Goal: Task Accomplishment & Management: Use online tool/utility

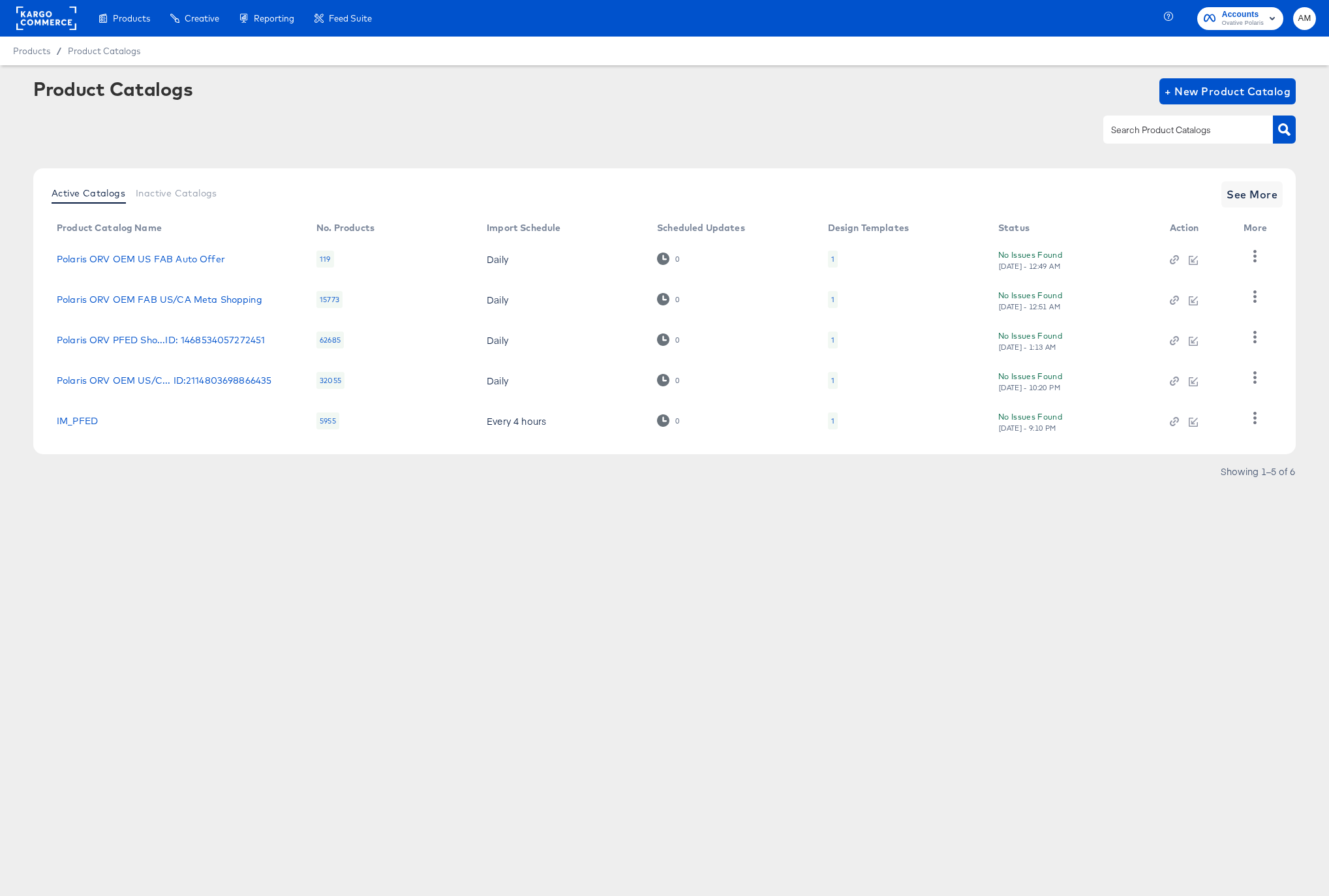
click at [38, 18] on rect at bounding box center [46, 18] width 60 height 23
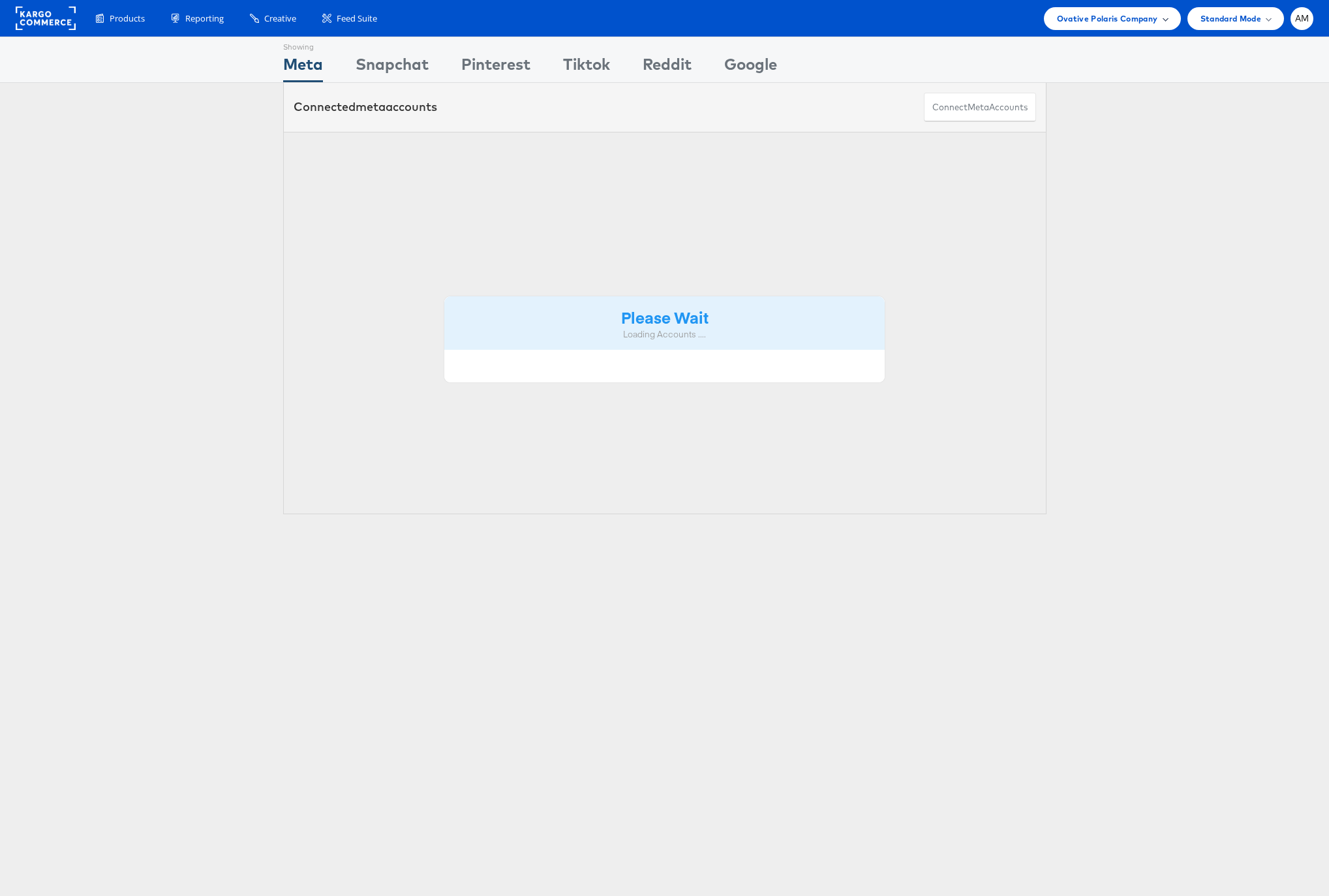
click at [1110, 13] on span "Ovative Polaris Company" at bounding box center [1108, 18] width 101 height 13
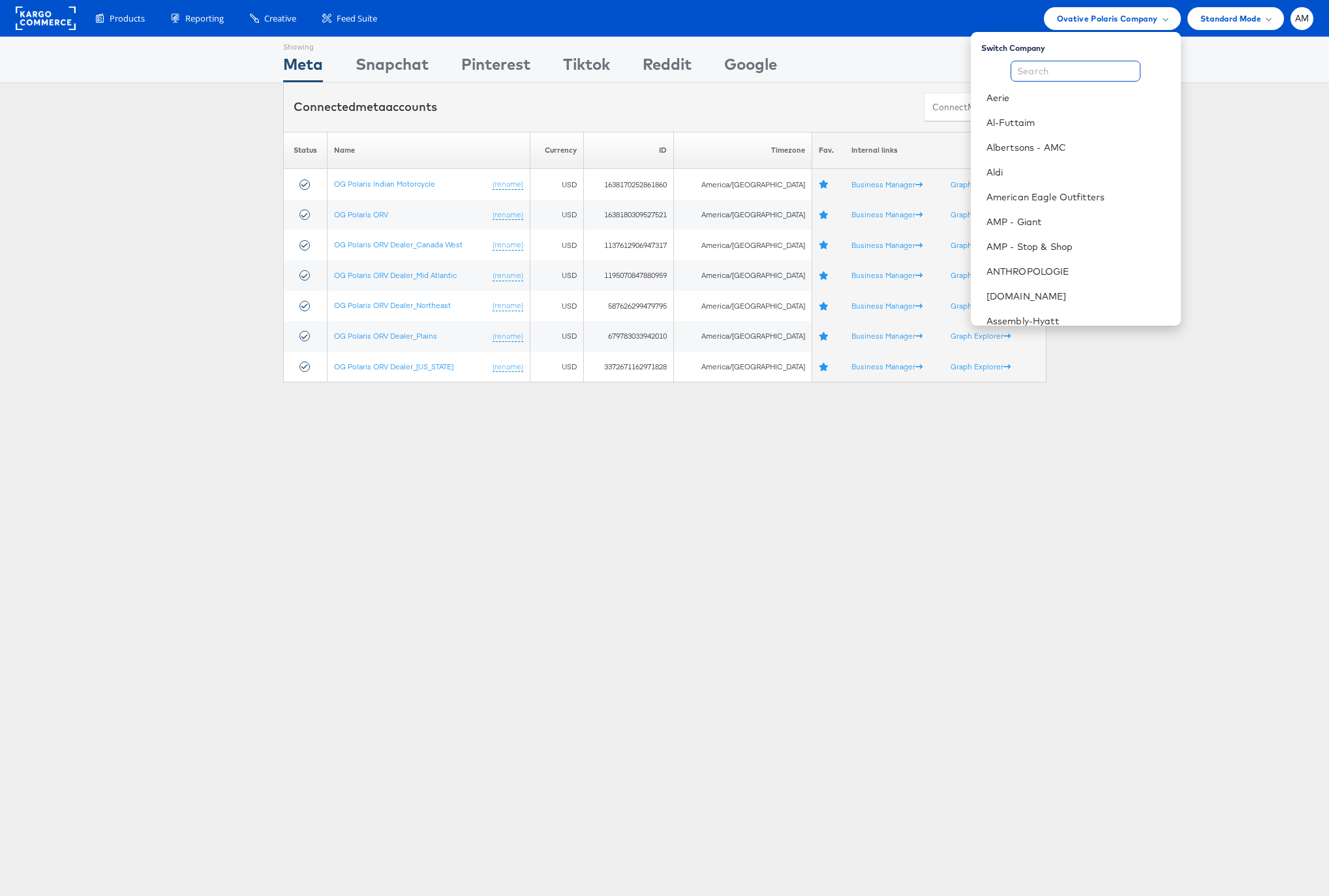
click at [1054, 72] on input "text" at bounding box center [1075, 71] width 130 height 21
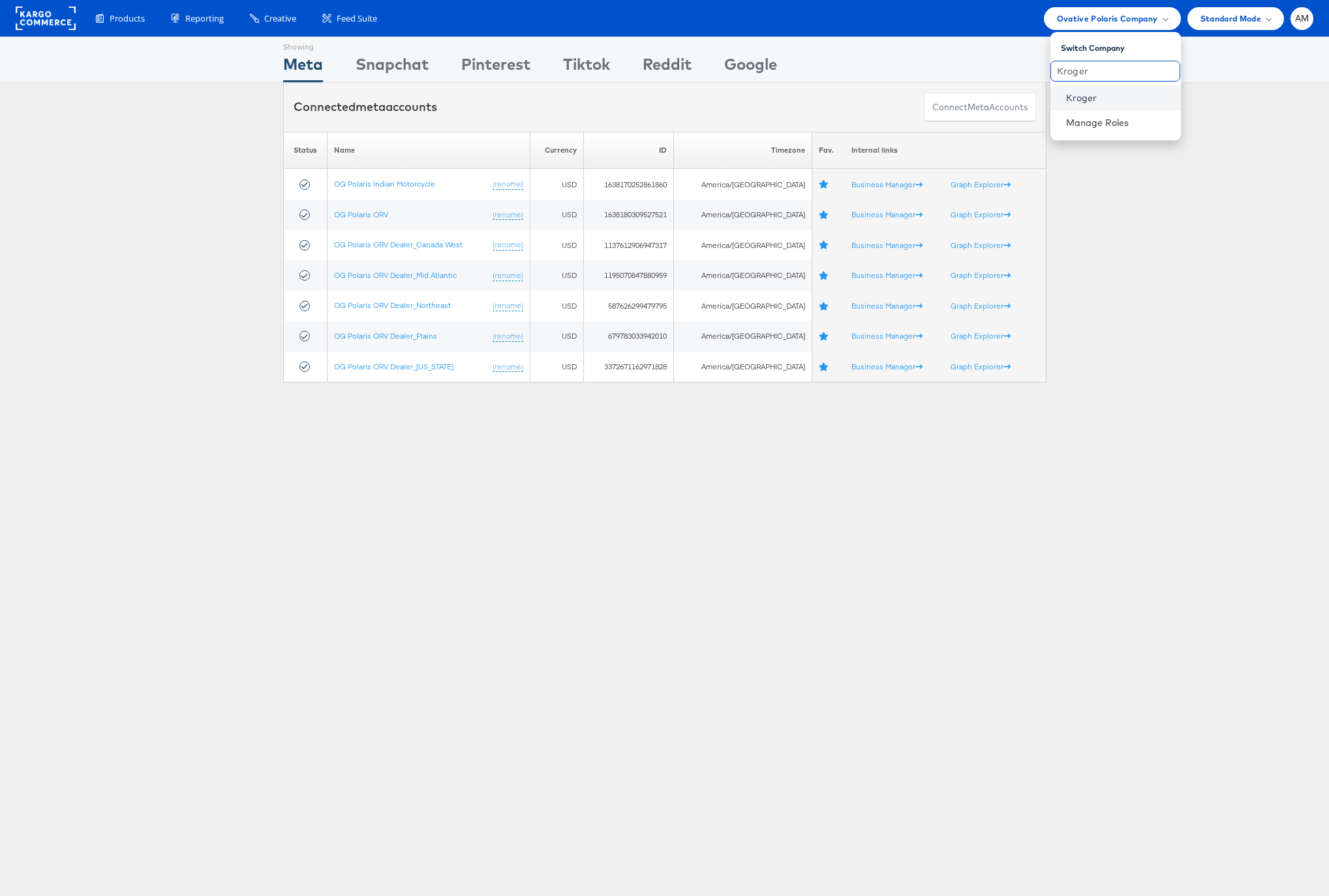
type input "Kroger"
click at [1086, 96] on link "Kroger" at bounding box center [1118, 98] width 104 height 13
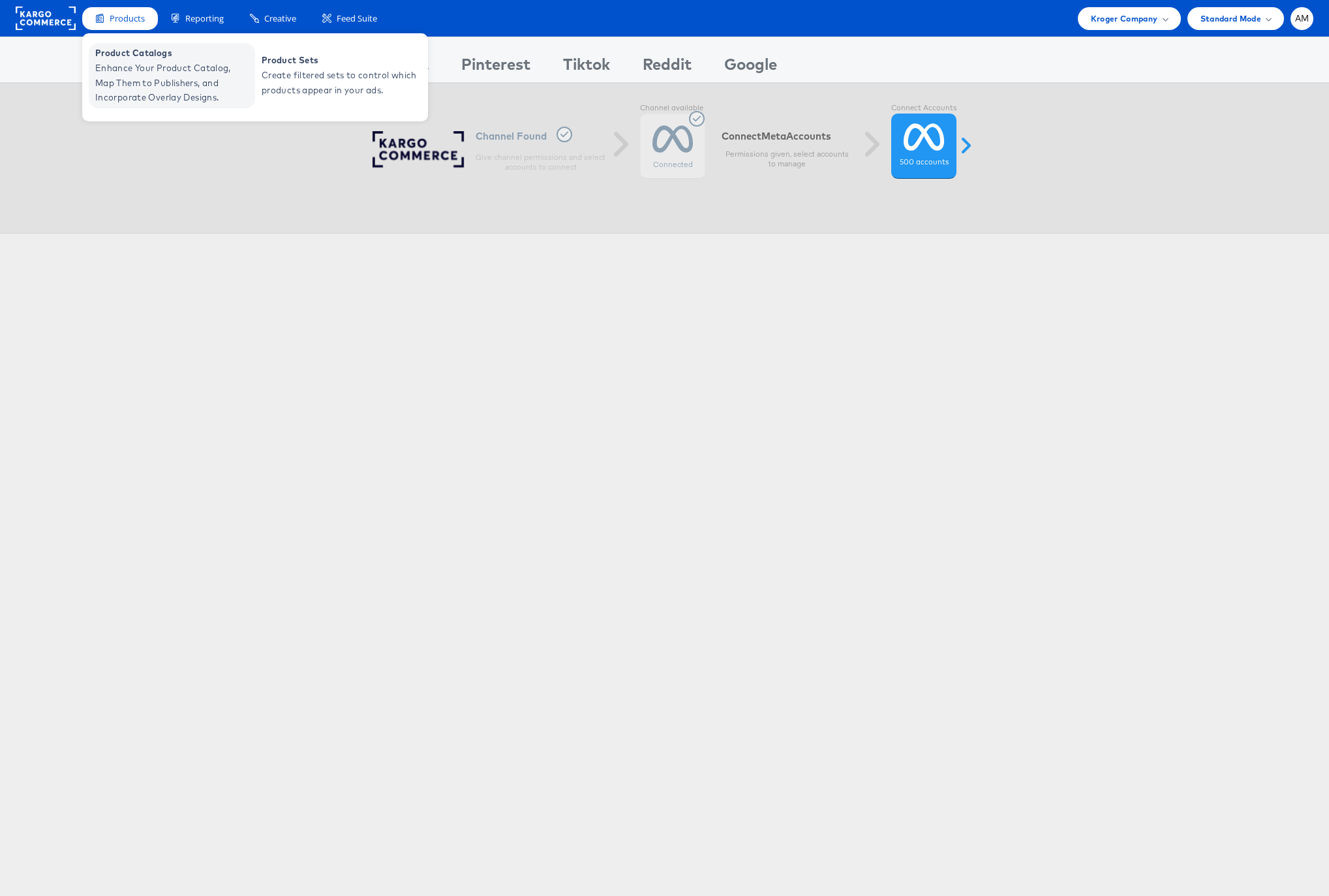
click at [128, 82] on span "Enhance Your Product Catalog, Map Them to Publishers, and Incorporate Overlay D…" at bounding box center [173, 83] width 157 height 45
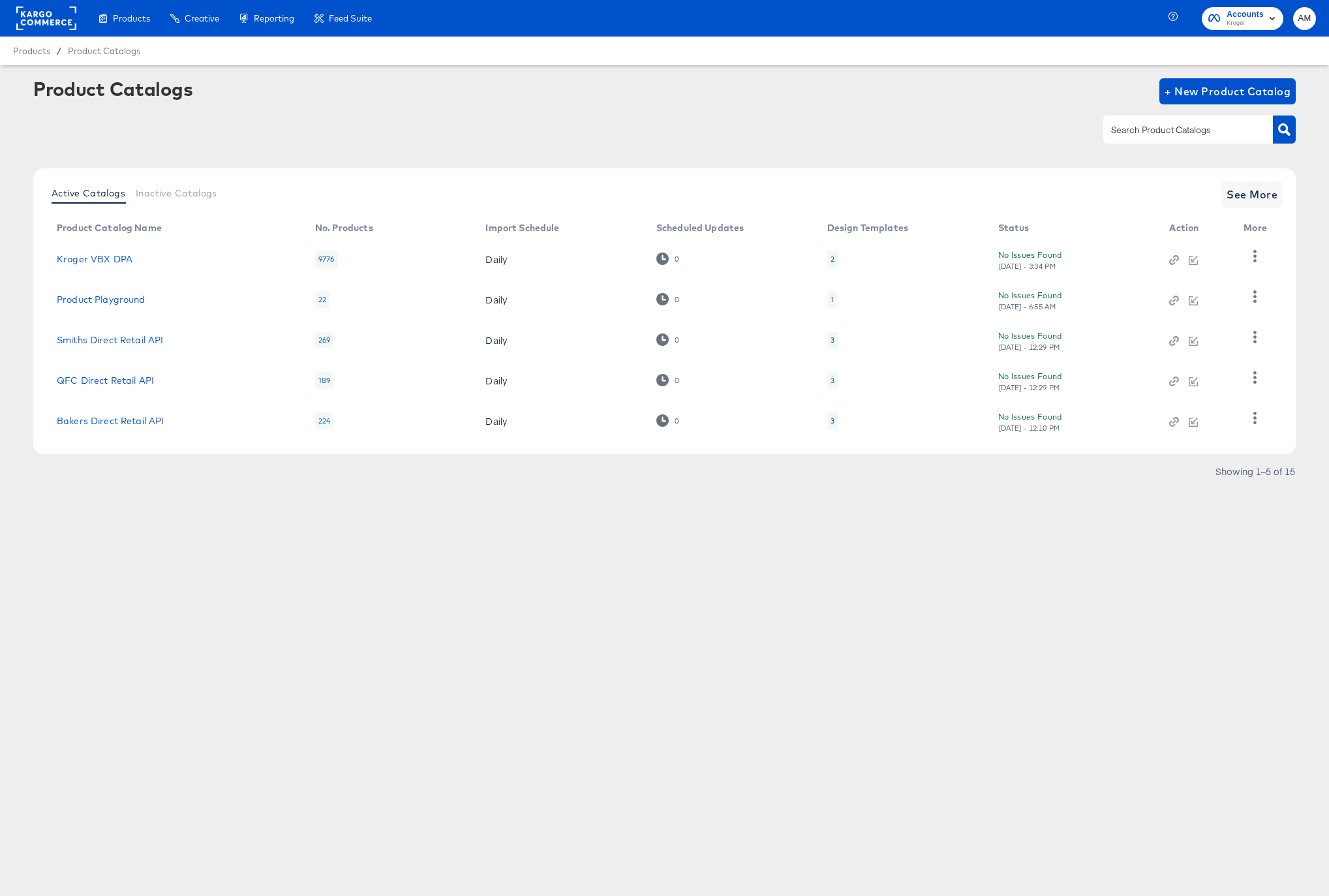
click at [829, 260] on div "2" at bounding box center [832, 259] width 11 height 17
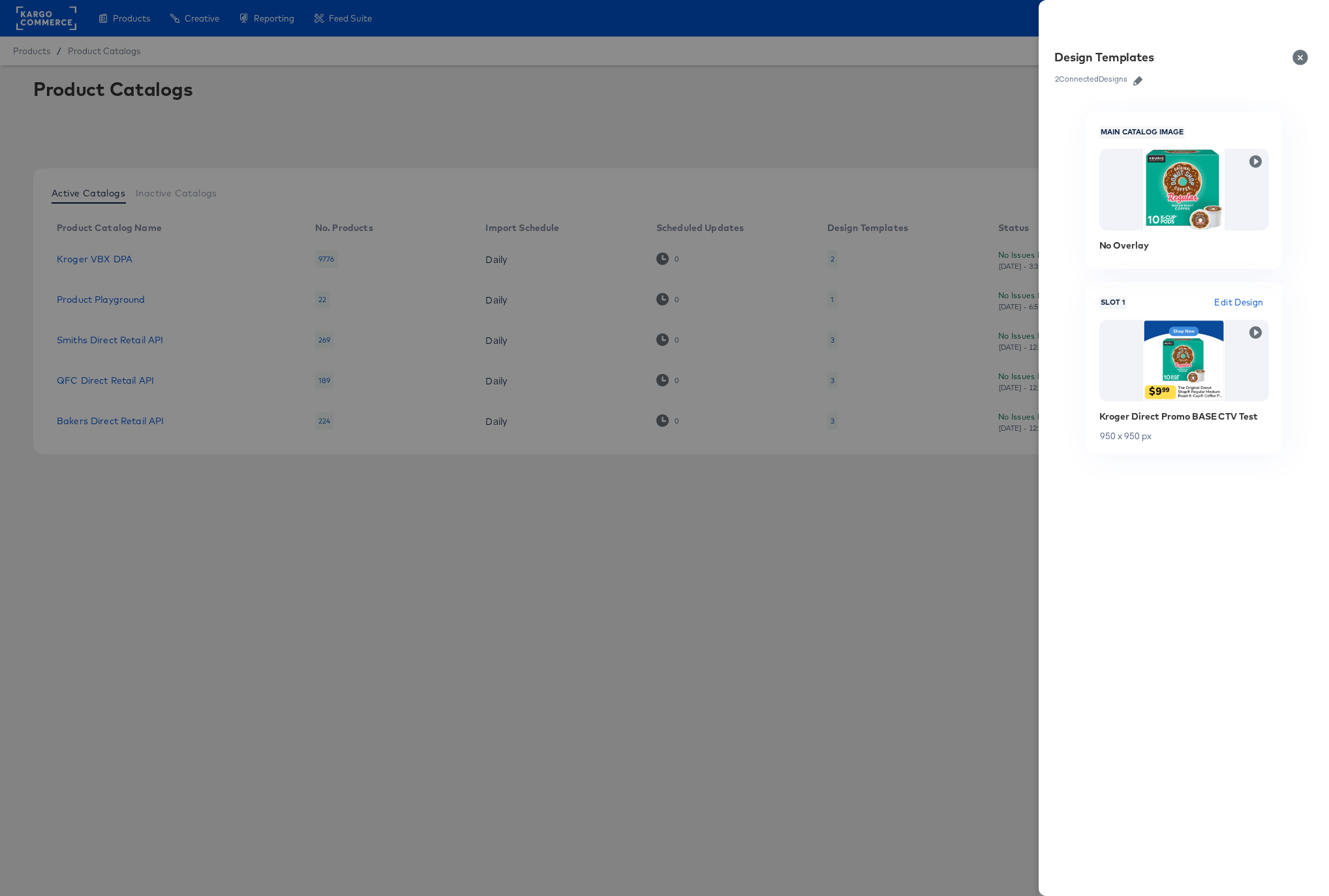
click at [1141, 78] on icon "button" at bounding box center [1137, 81] width 9 height 9
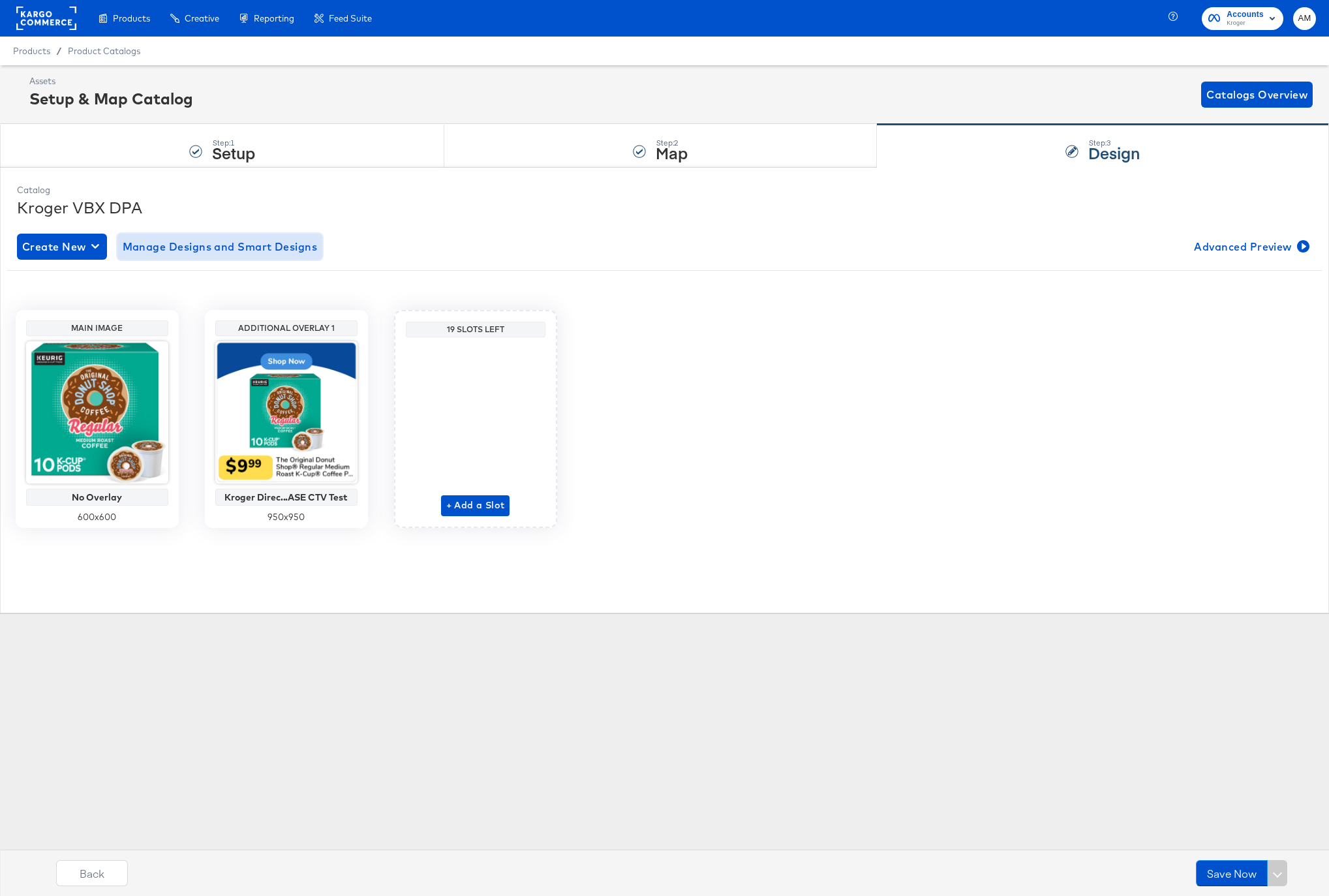
click at [169, 248] on span "Manage Designs and Smart Designs" at bounding box center [220, 247] width 195 height 18
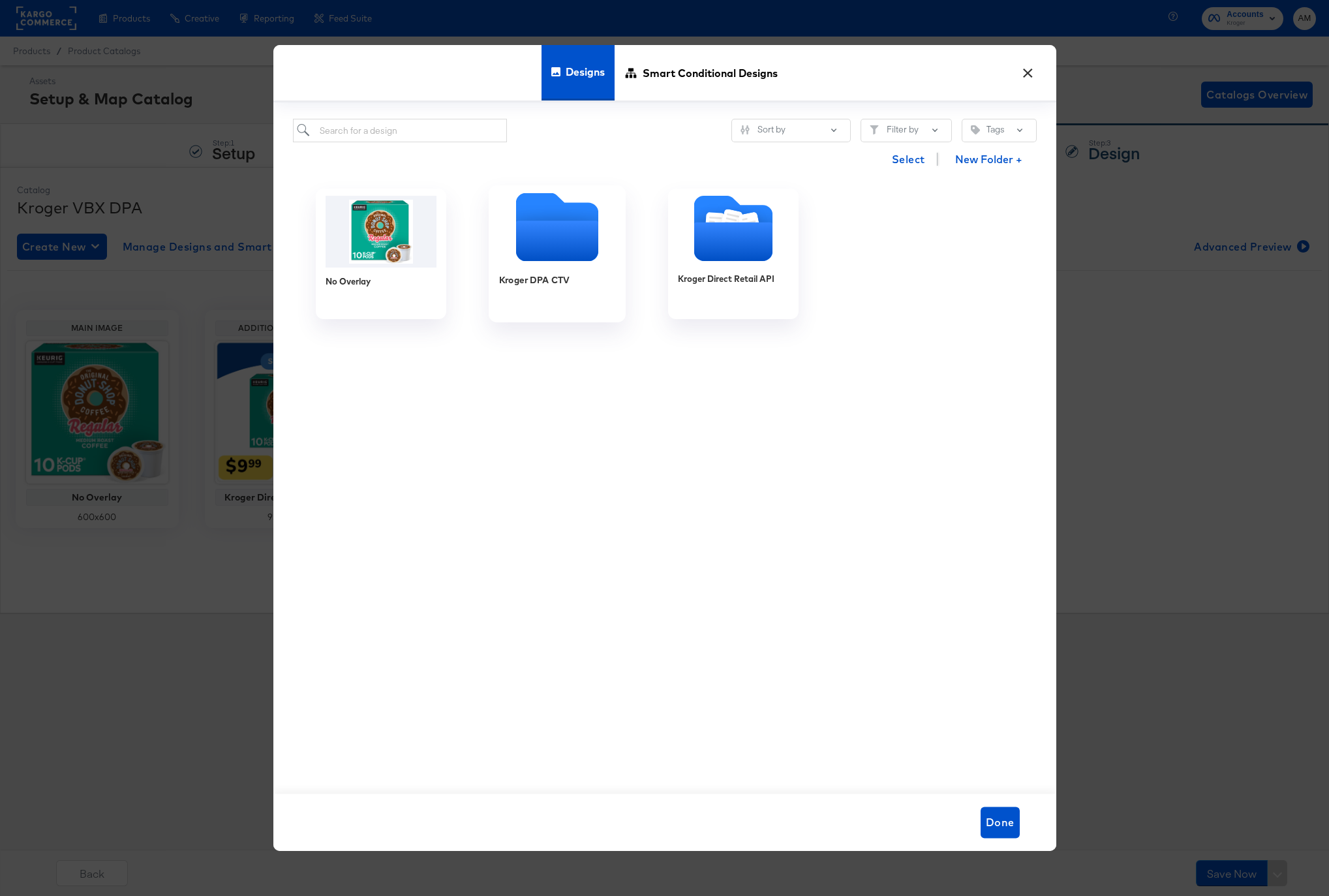
click at [554, 231] on icon "Empty folder" at bounding box center [556, 240] width 82 height 40
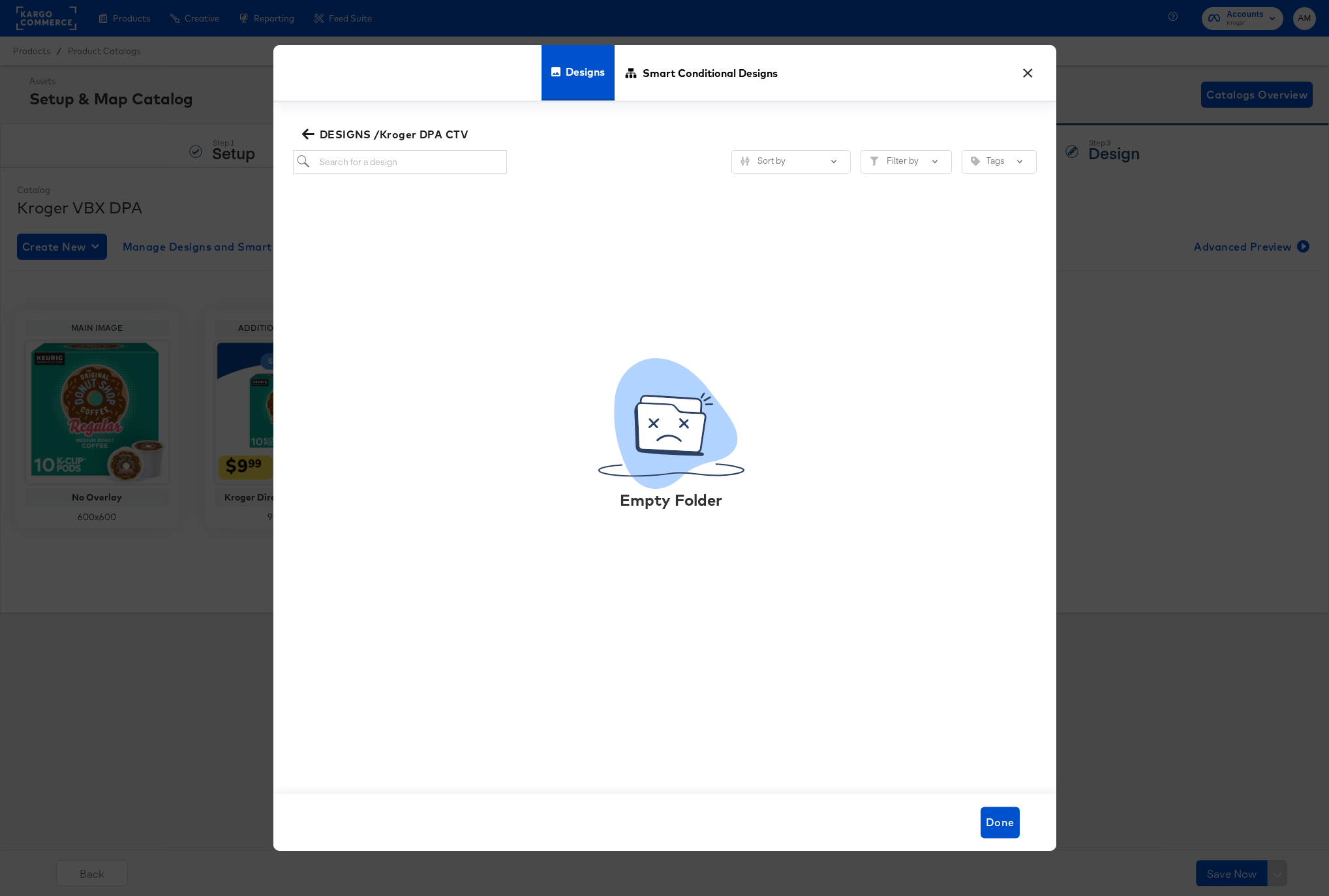
click at [308, 132] on icon "button" at bounding box center [308, 133] width 12 height 12
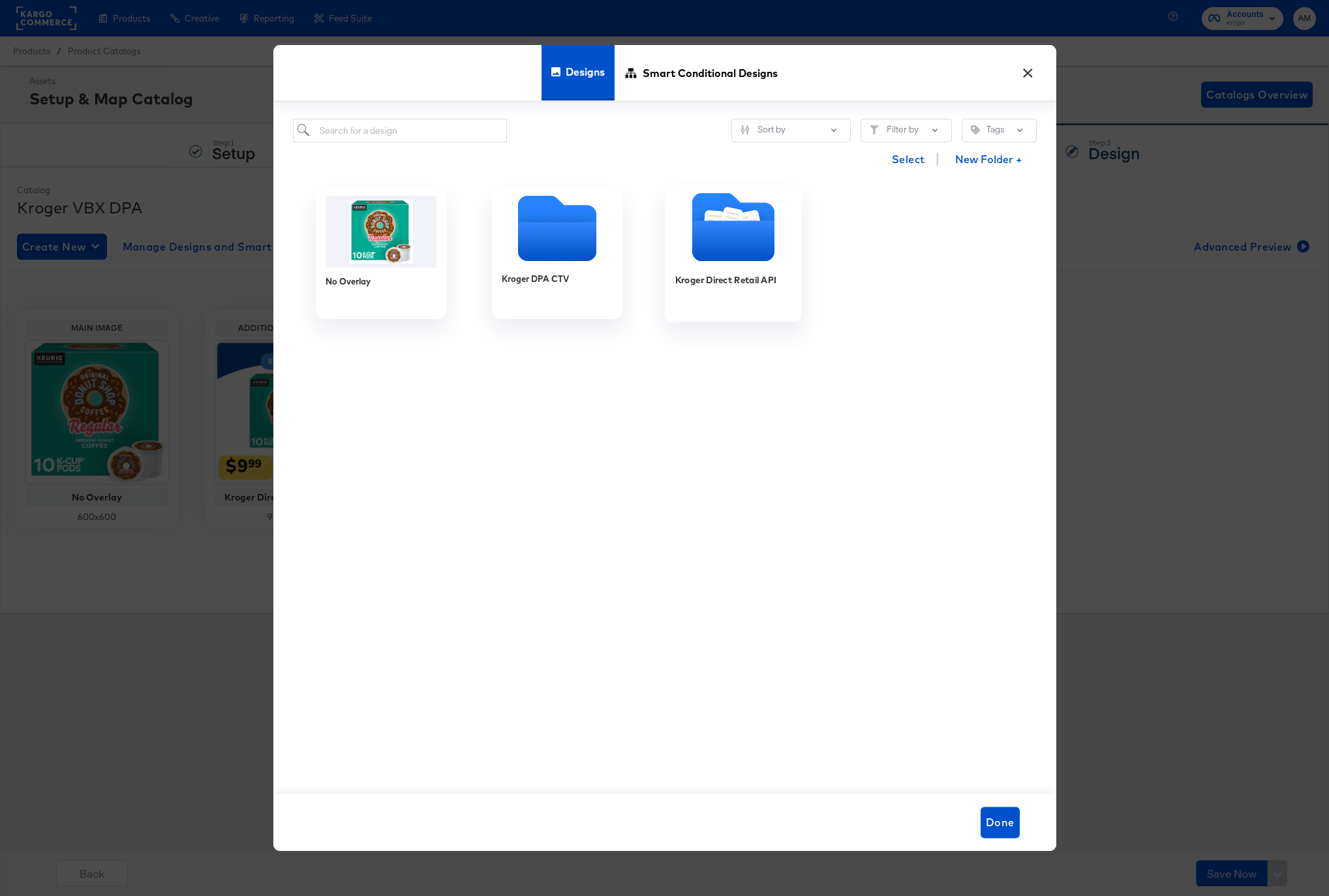
click at [733, 220] on icon "Folder" at bounding box center [731, 219] width 23 height 26
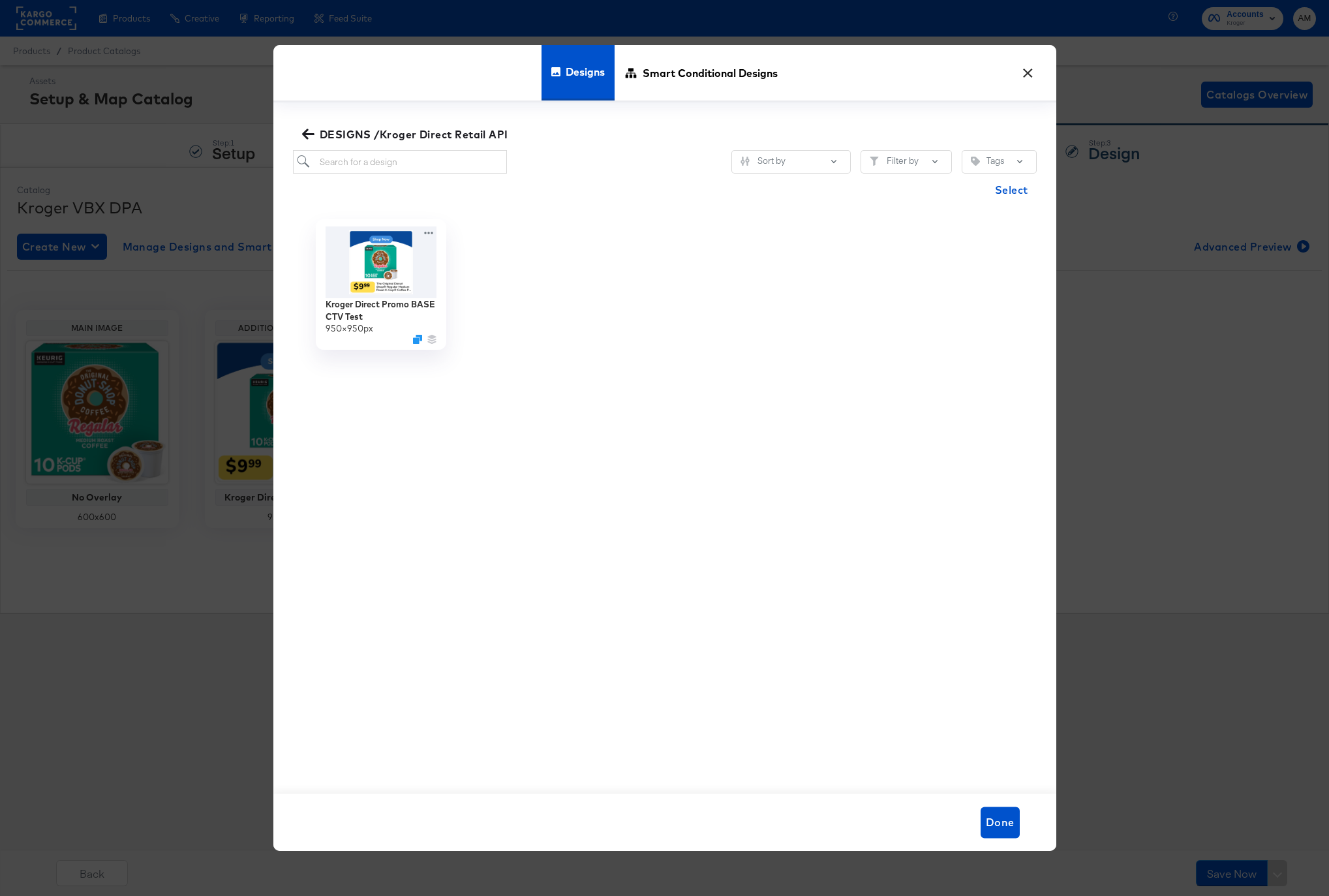
drag, startPoint x: 304, startPoint y: 133, endPoint x: 580, endPoint y: 111, distance: 276.9
click at [304, 133] on icon "button" at bounding box center [307, 133] width 12 height 11
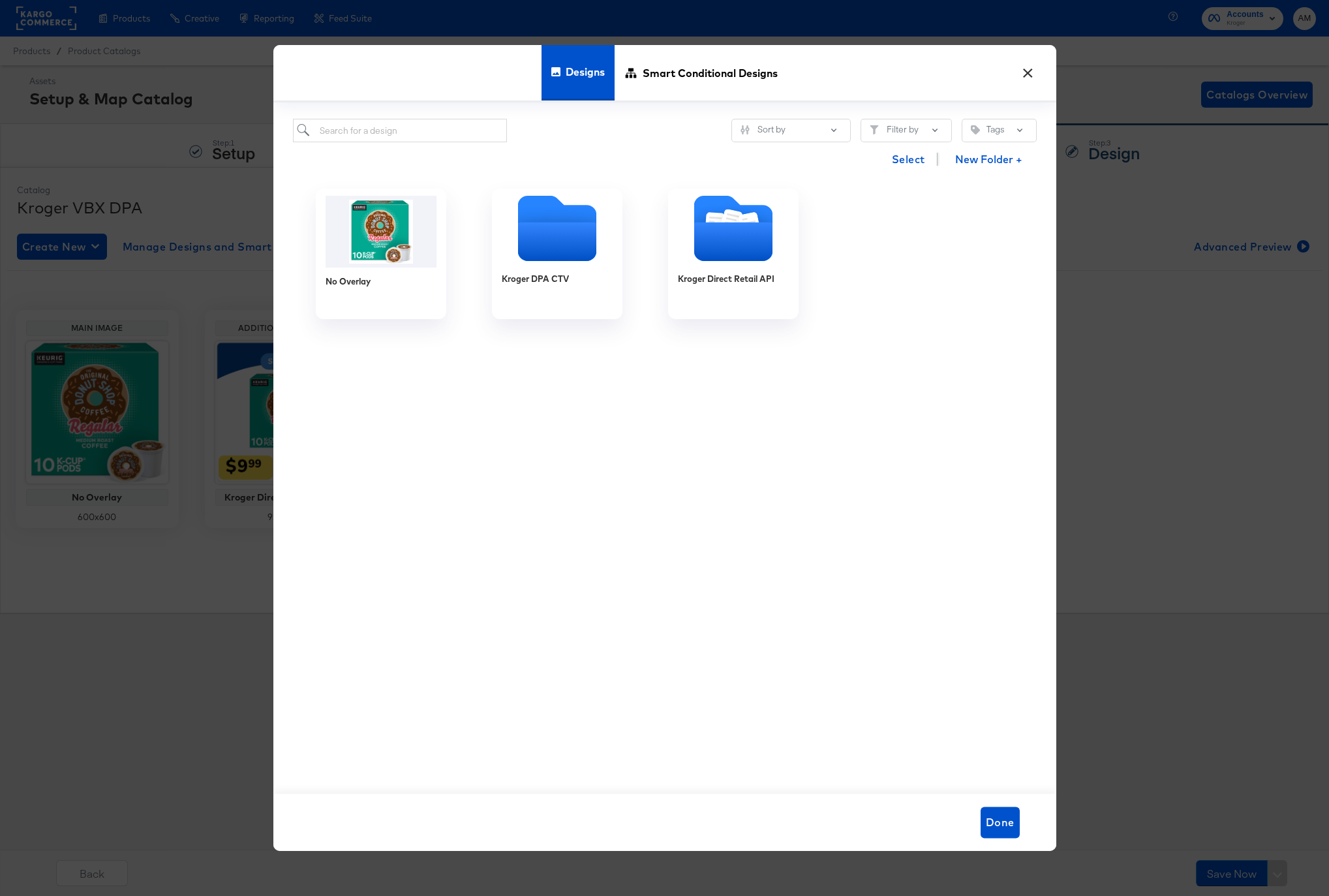
click at [1030, 70] on button "×" at bounding box center [1028, 70] width 23 height 23
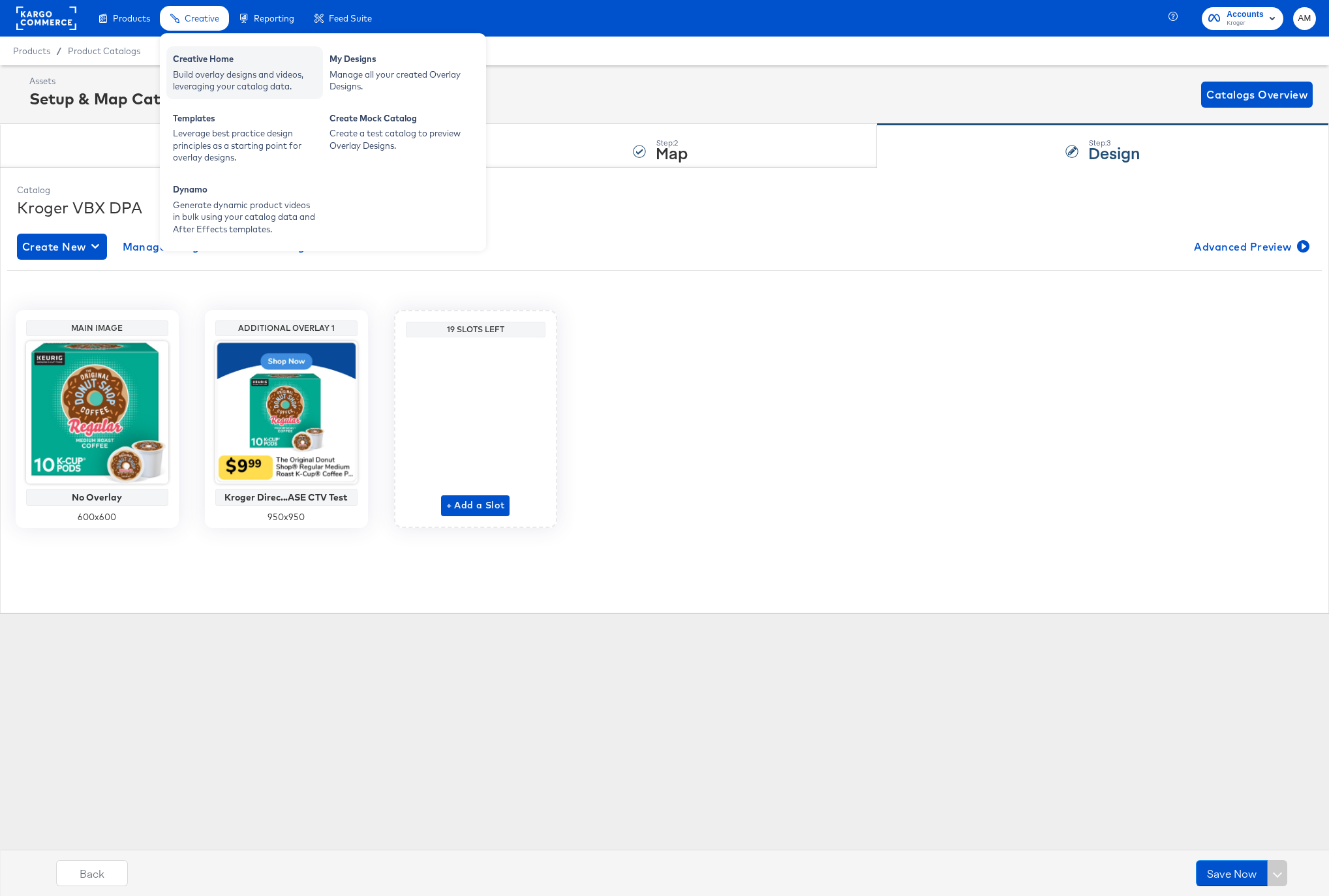
click at [201, 58] on div "Creative Home" at bounding box center [245, 60] width 143 height 16
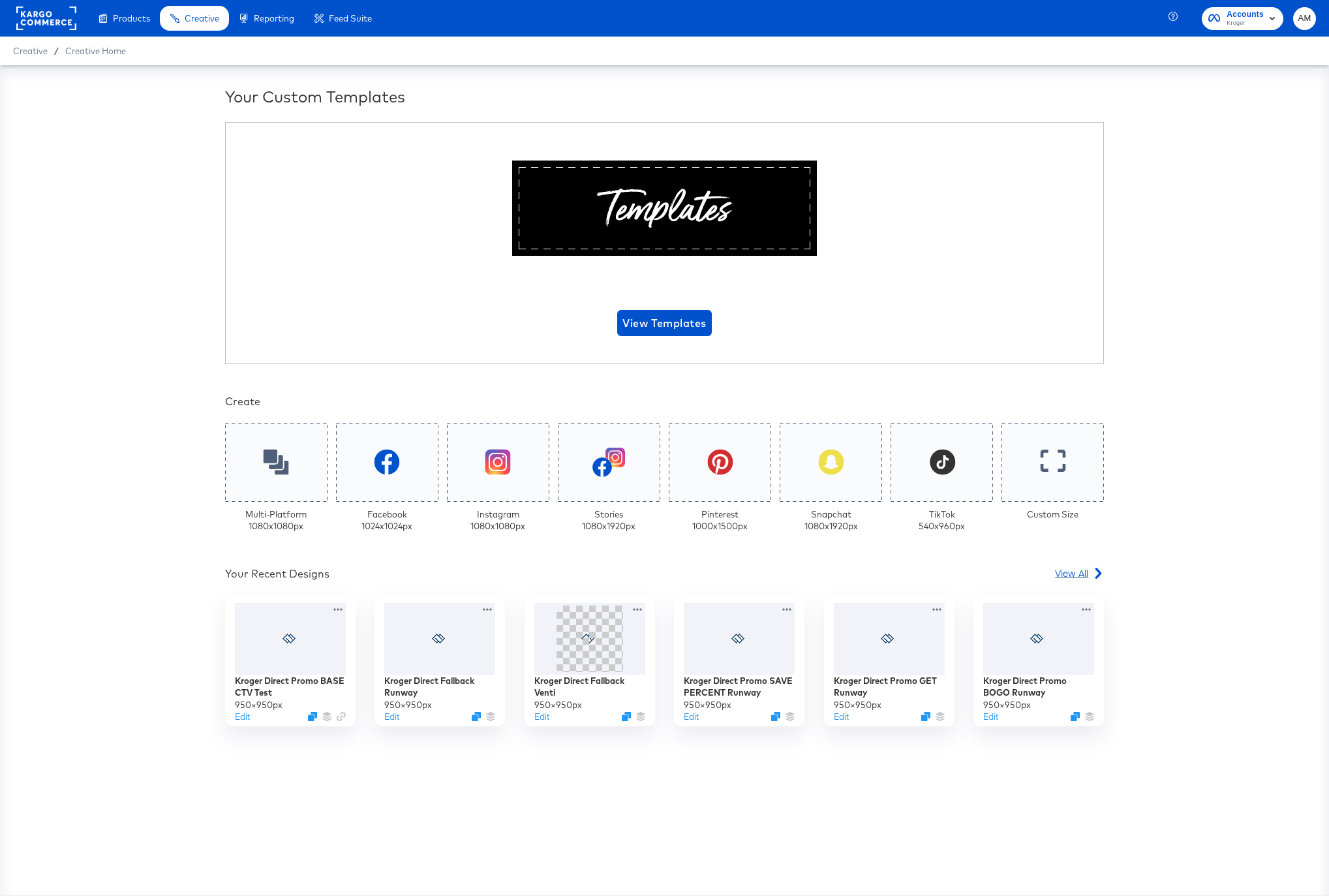
click at [1074, 570] on span "View All" at bounding box center [1071, 573] width 33 height 13
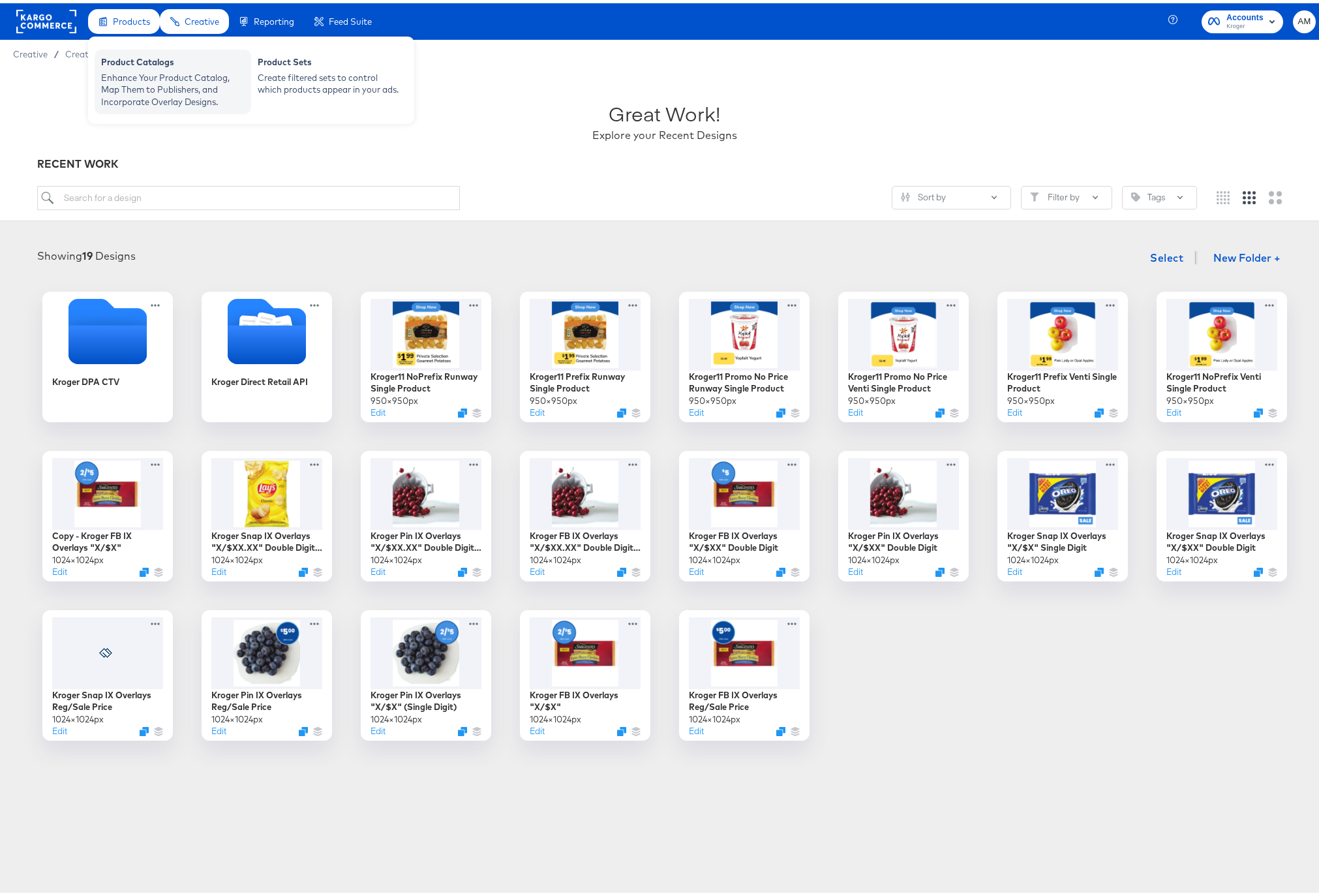
click at [141, 79] on div "Enhance Your Product Catalog, Map Them to Publishers, and Incorporate Overlay D…" at bounding box center [173, 87] width 143 height 36
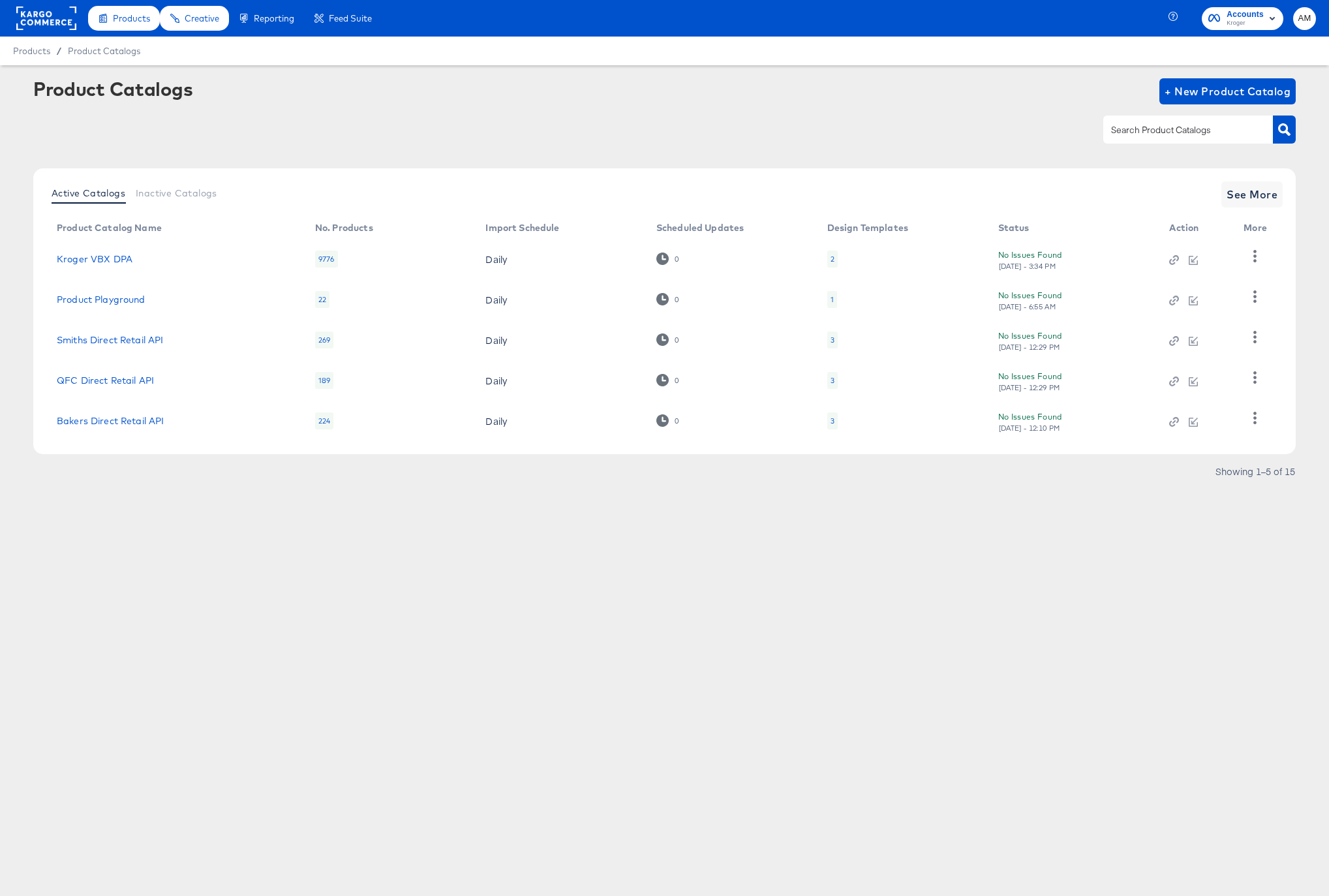
click at [834, 341] on div "3" at bounding box center [832, 340] width 11 height 17
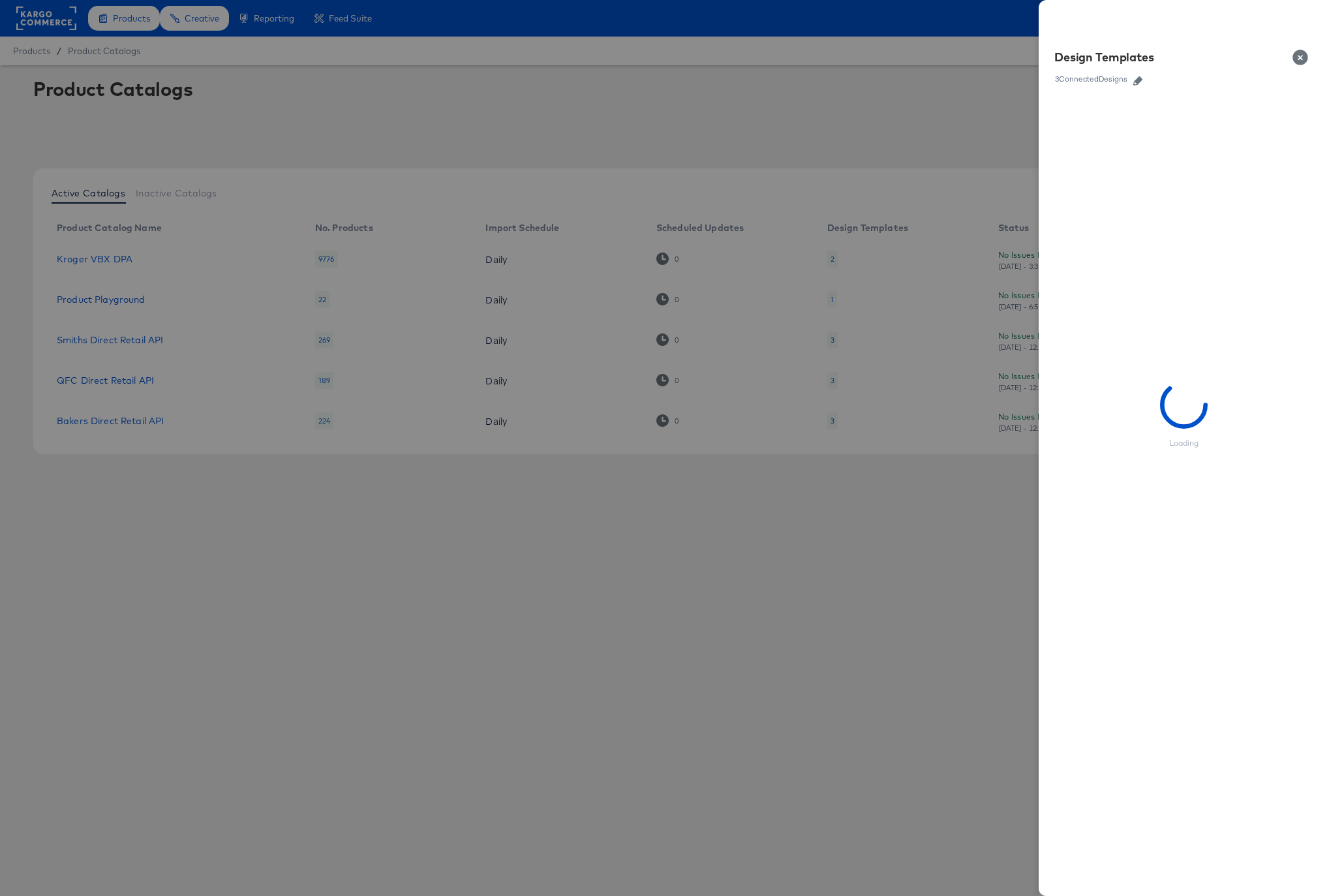
click at [1139, 78] on icon "button" at bounding box center [1137, 81] width 9 height 9
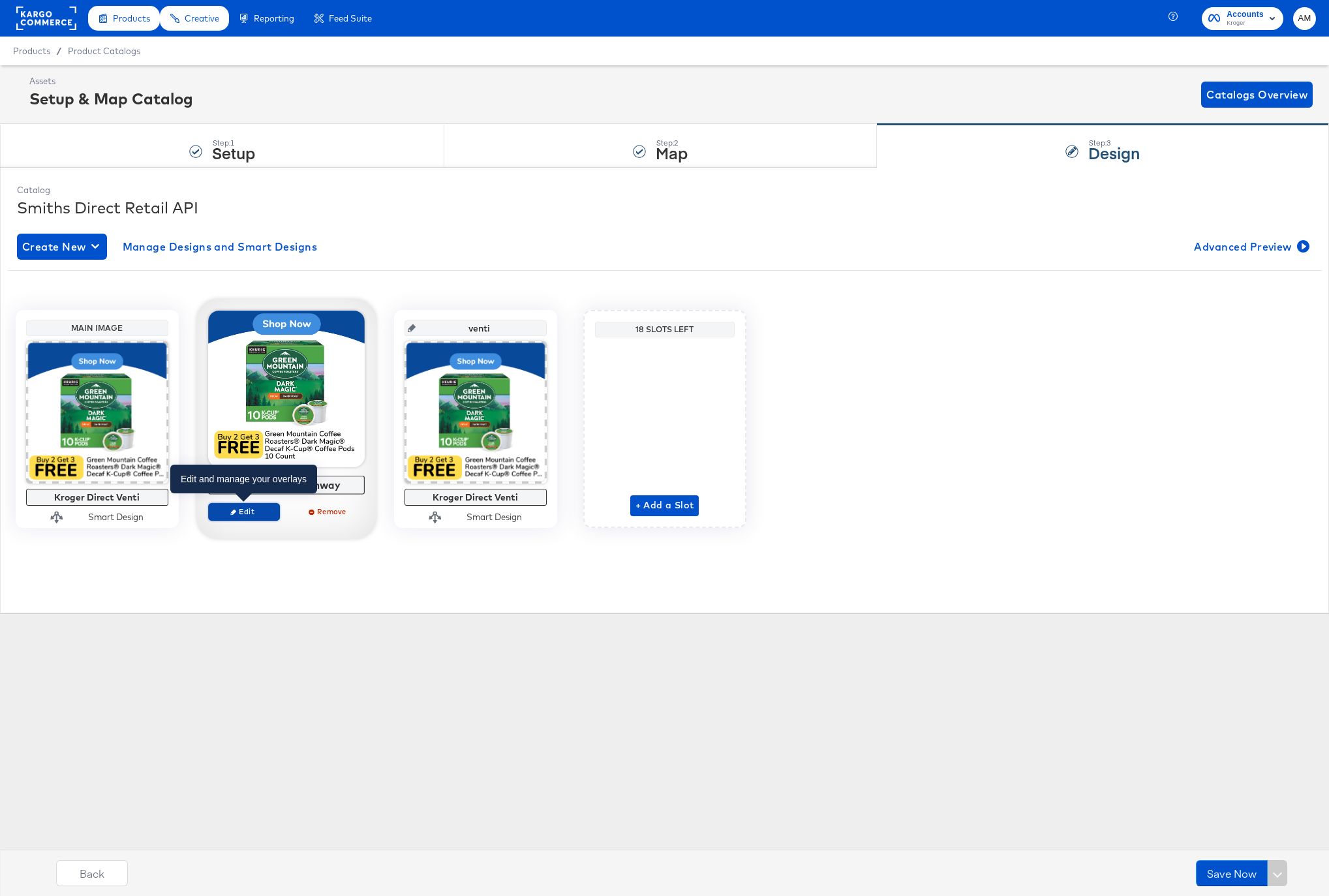
click at [258, 509] on span "Edit" at bounding box center [243, 511] width 60 height 10
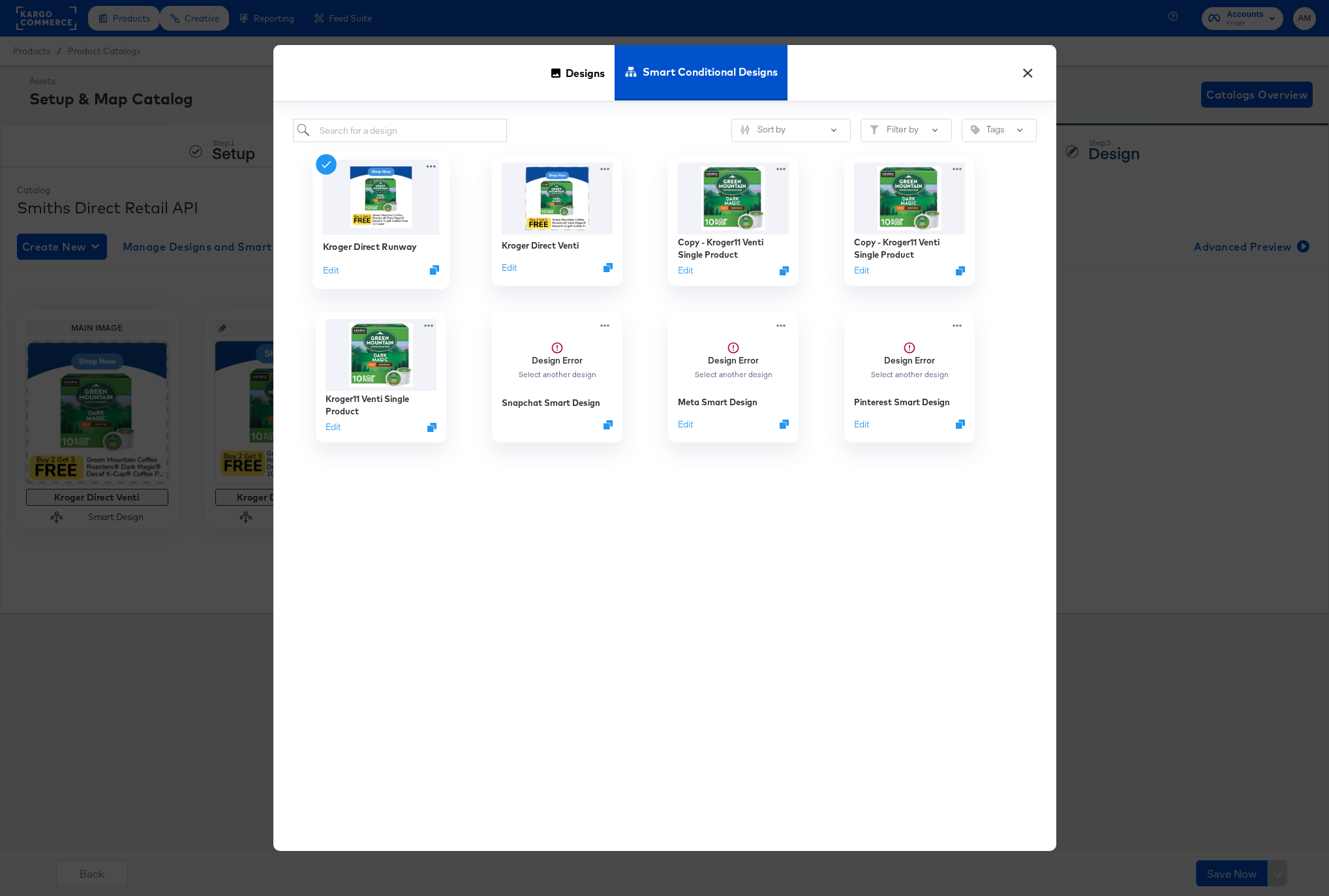
click at [341, 270] on div "Edit" at bounding box center [380, 269] width 117 height 12
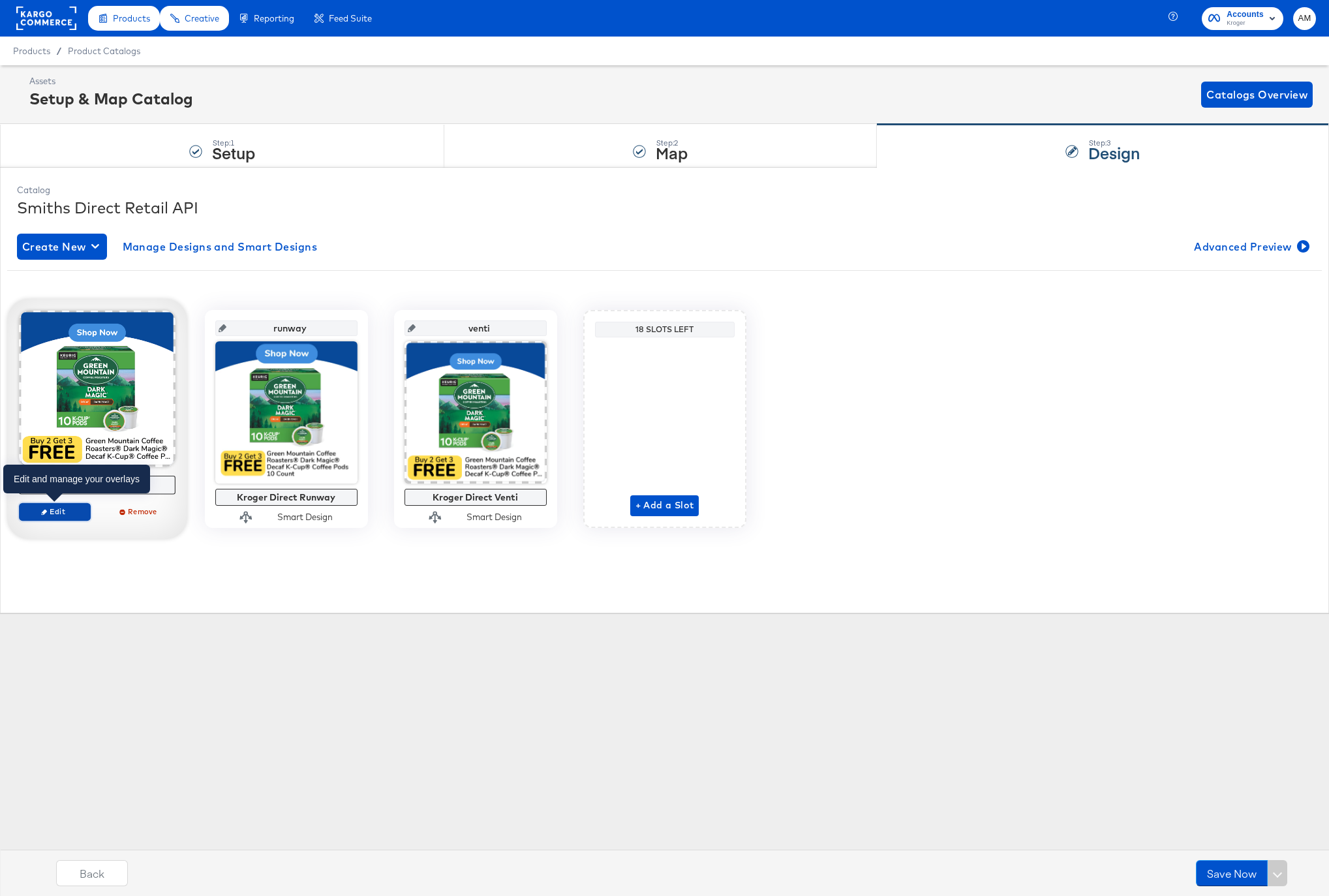
click at [68, 511] on span "Edit" at bounding box center [54, 511] width 60 height 10
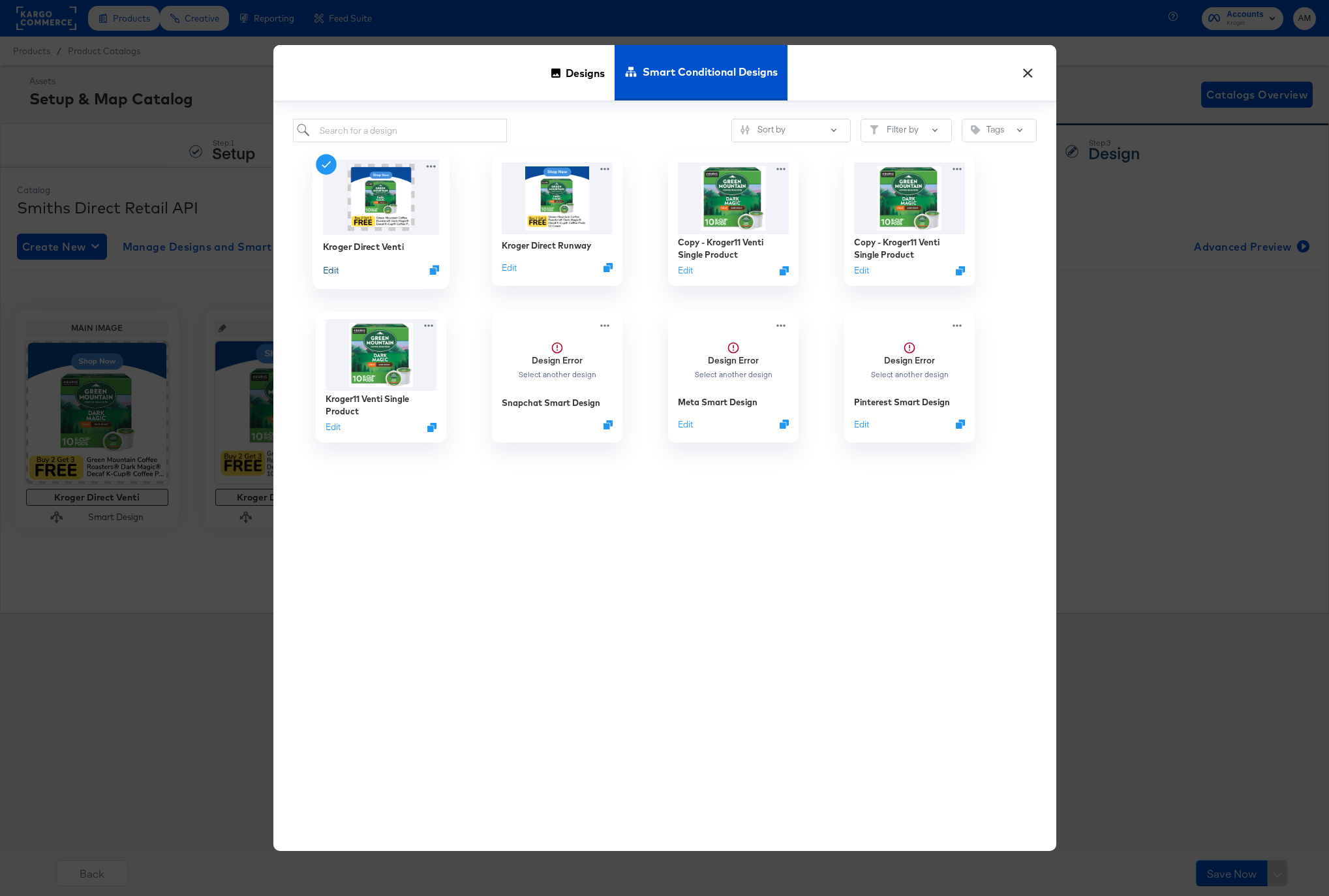
click at [329, 270] on button "Edit" at bounding box center [330, 269] width 16 height 12
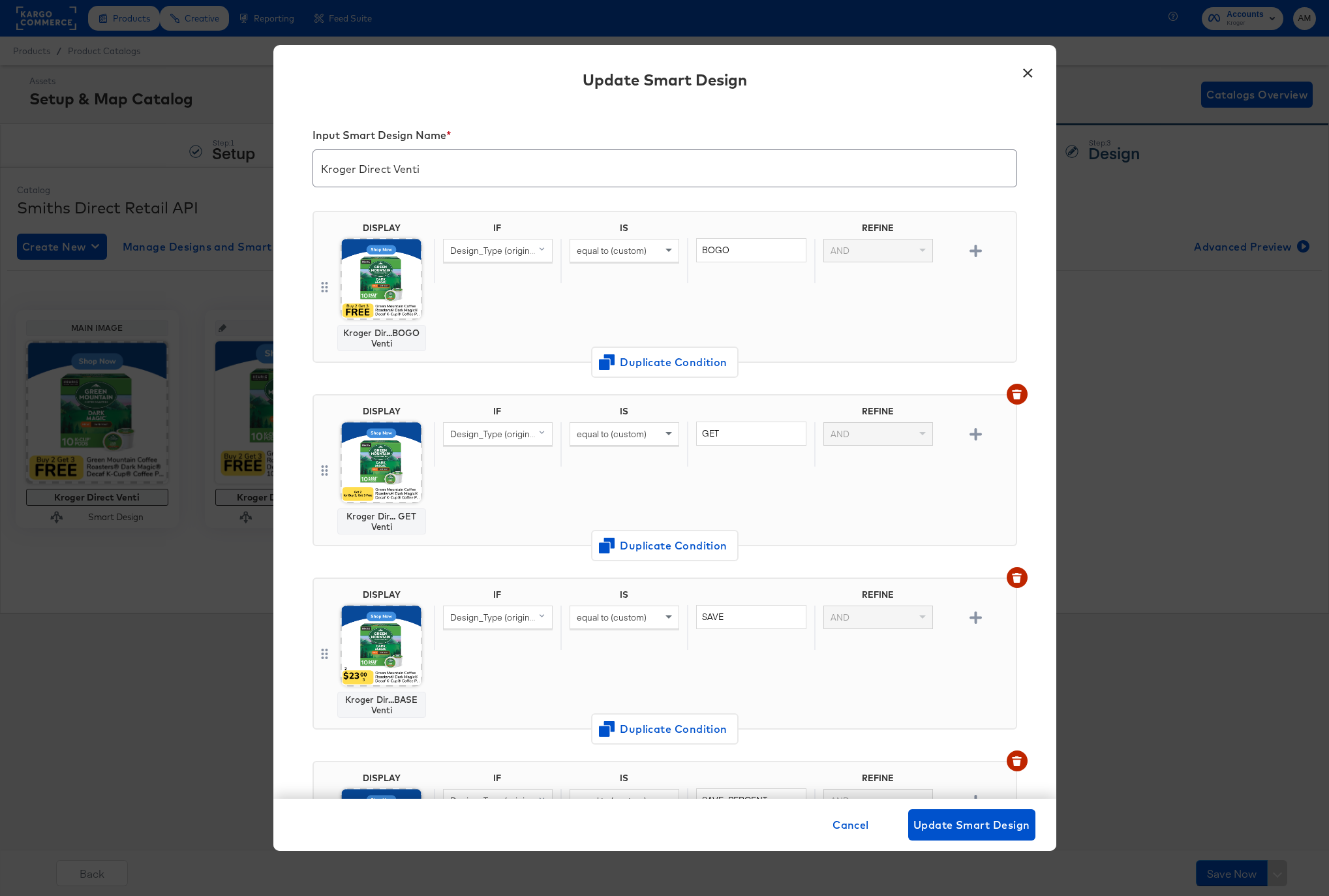
click at [473, 311] on div "IF IS REFINE Design_Type (original) equal to (custom) BOGO AND" at bounding box center [722, 287] width 577 height 128
drag, startPoint x: 456, startPoint y: 659, endPoint x: 446, endPoint y: 655, distance: 10.8
click at [456, 659] on div "IF IS REFINE Design_Type (original) equal to (custom) SAVE AND" at bounding box center [722, 653] width 577 height 128
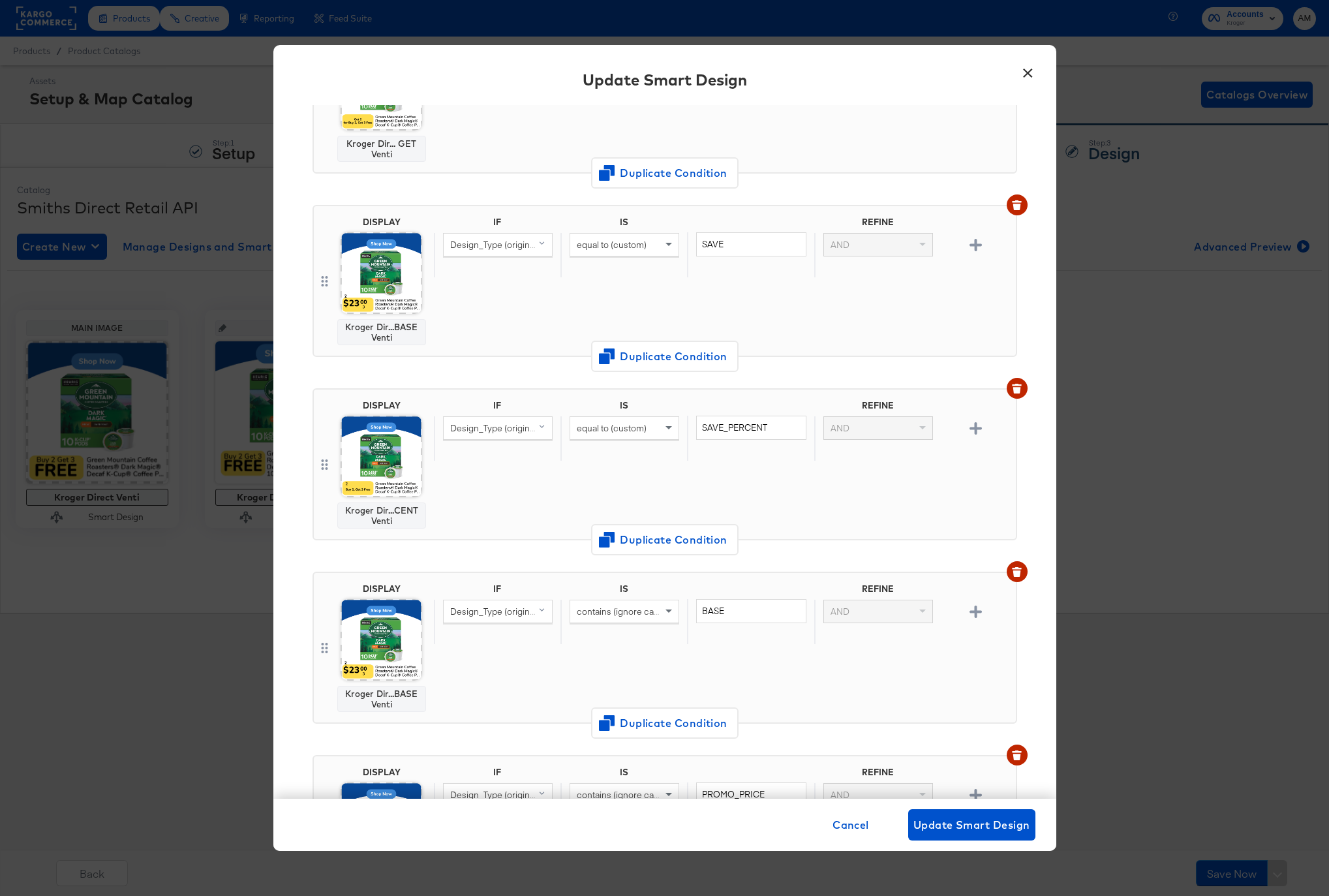
scroll to position [359, 0]
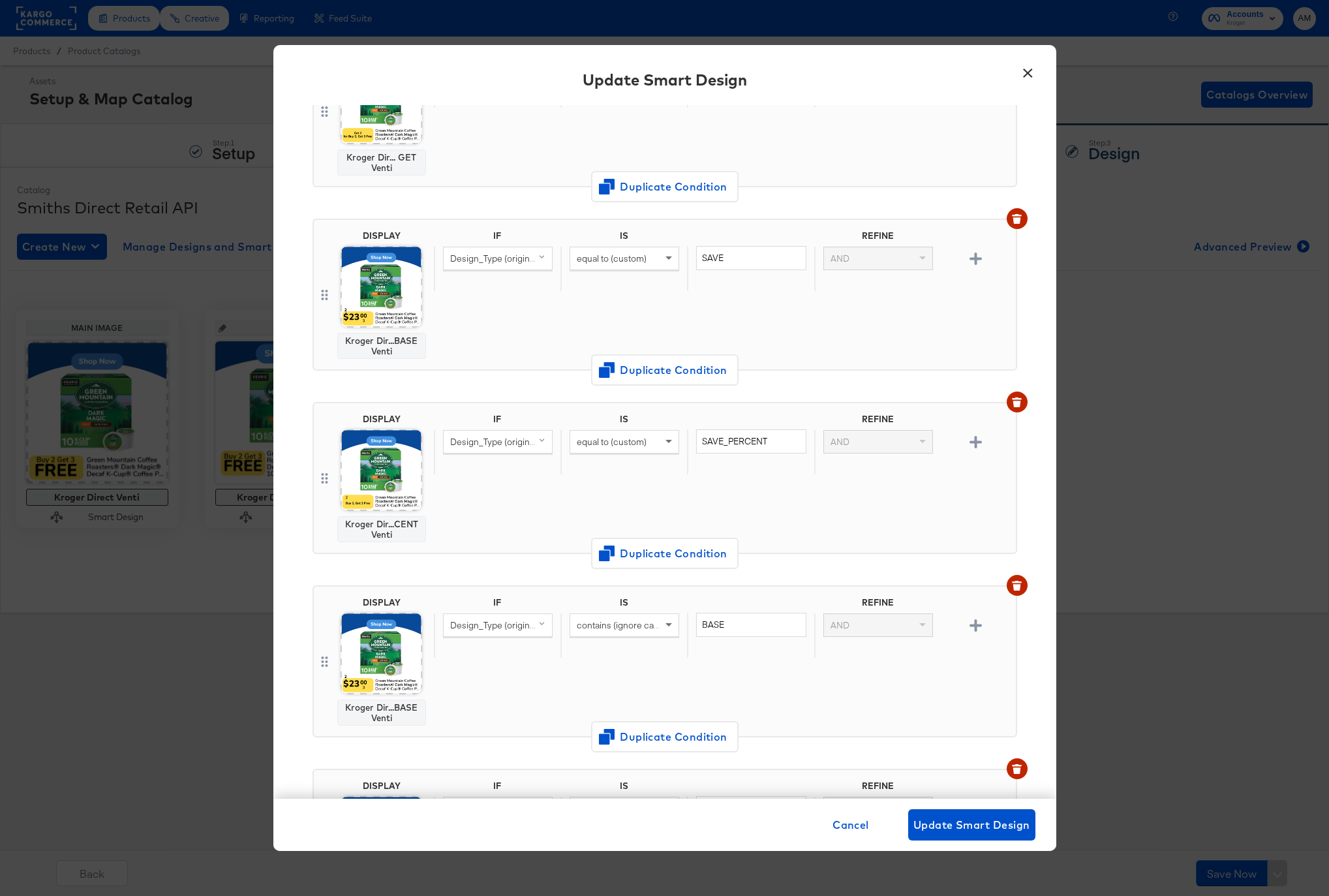
click at [490, 700] on div "IF IS REFINE Design_Type (original) contains (ignore case) BASE AND" at bounding box center [722, 660] width 577 height 128
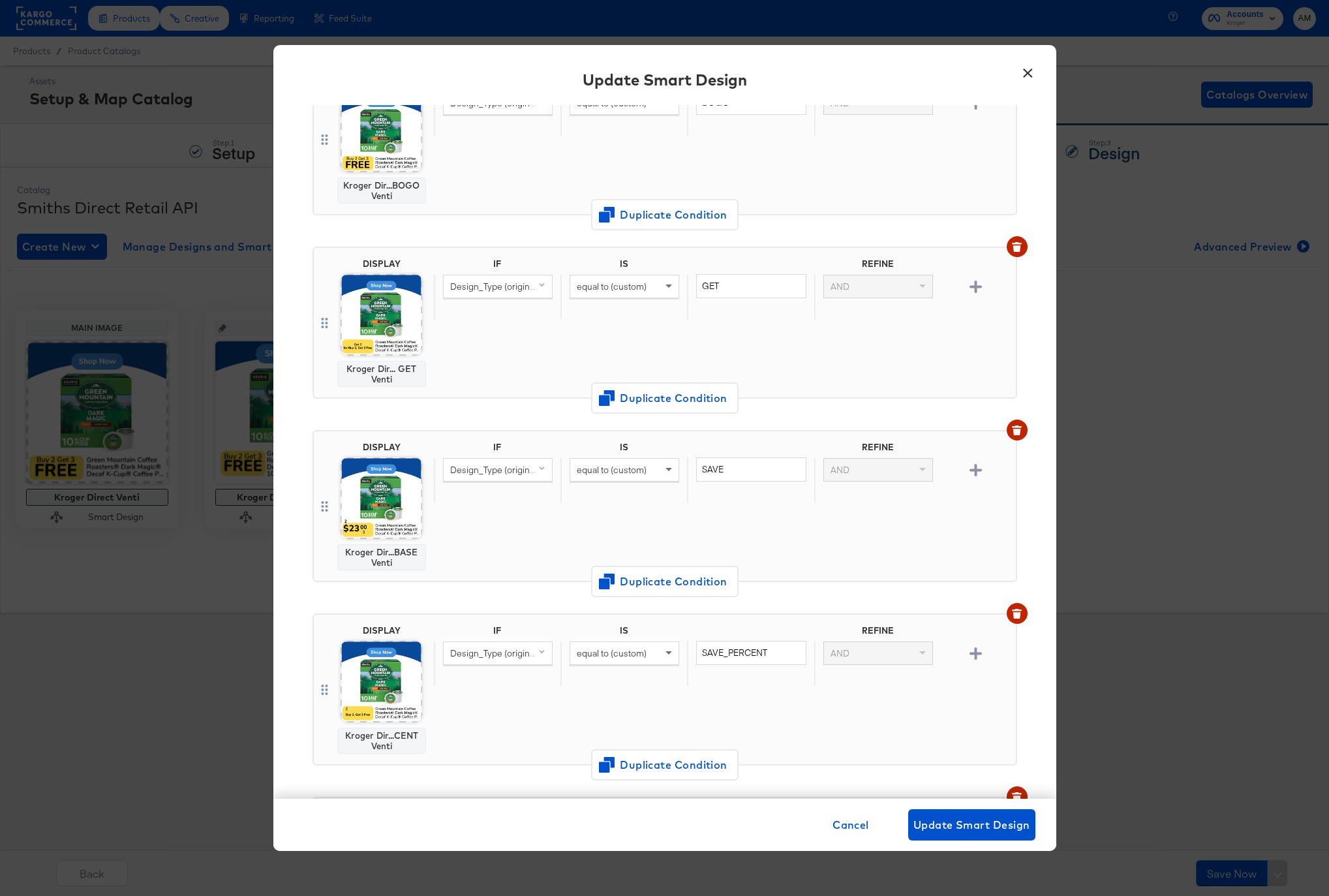
scroll to position [148, 0]
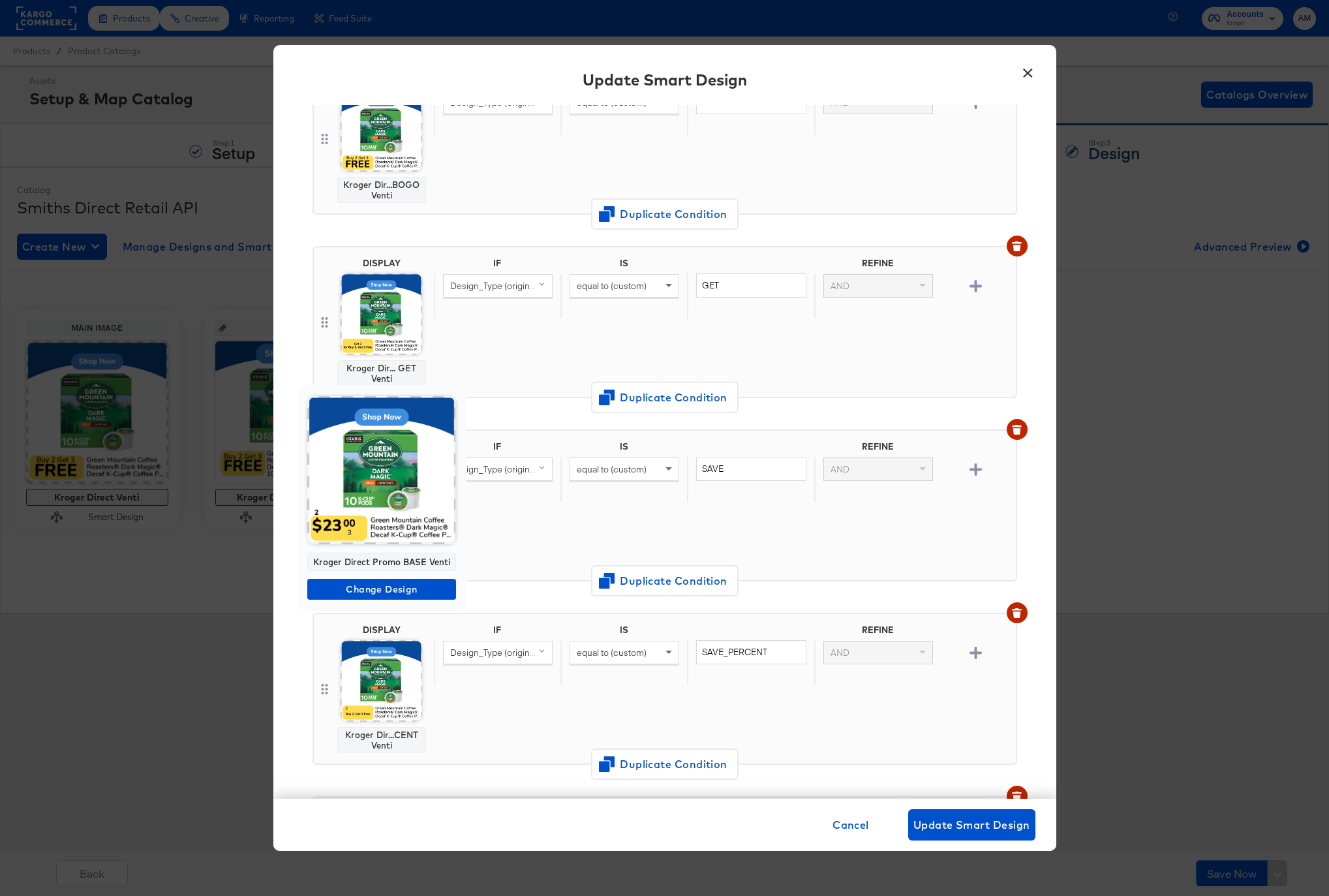
click at [370, 501] on img at bounding box center [382, 470] width 149 height 149
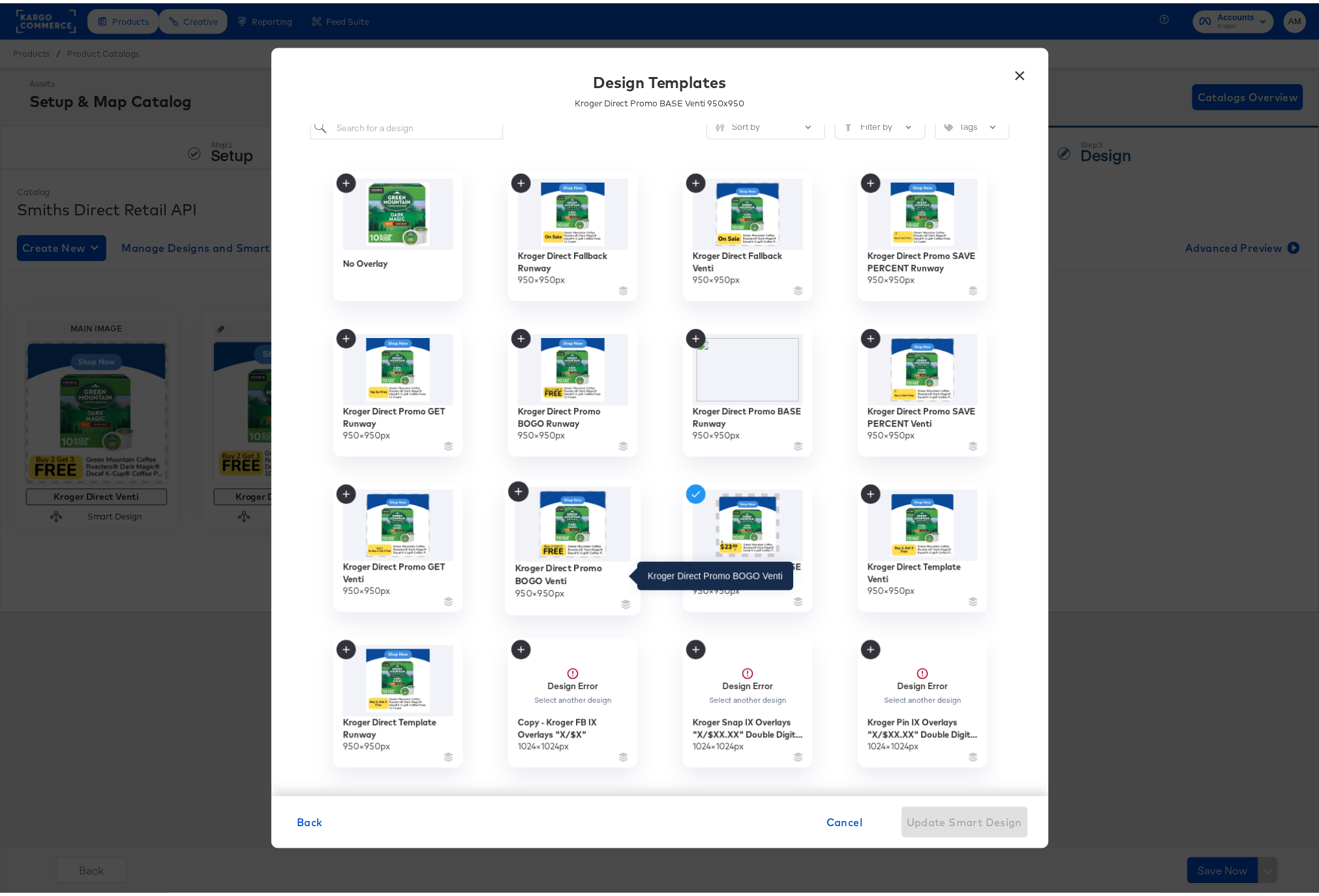
scroll to position [0, 0]
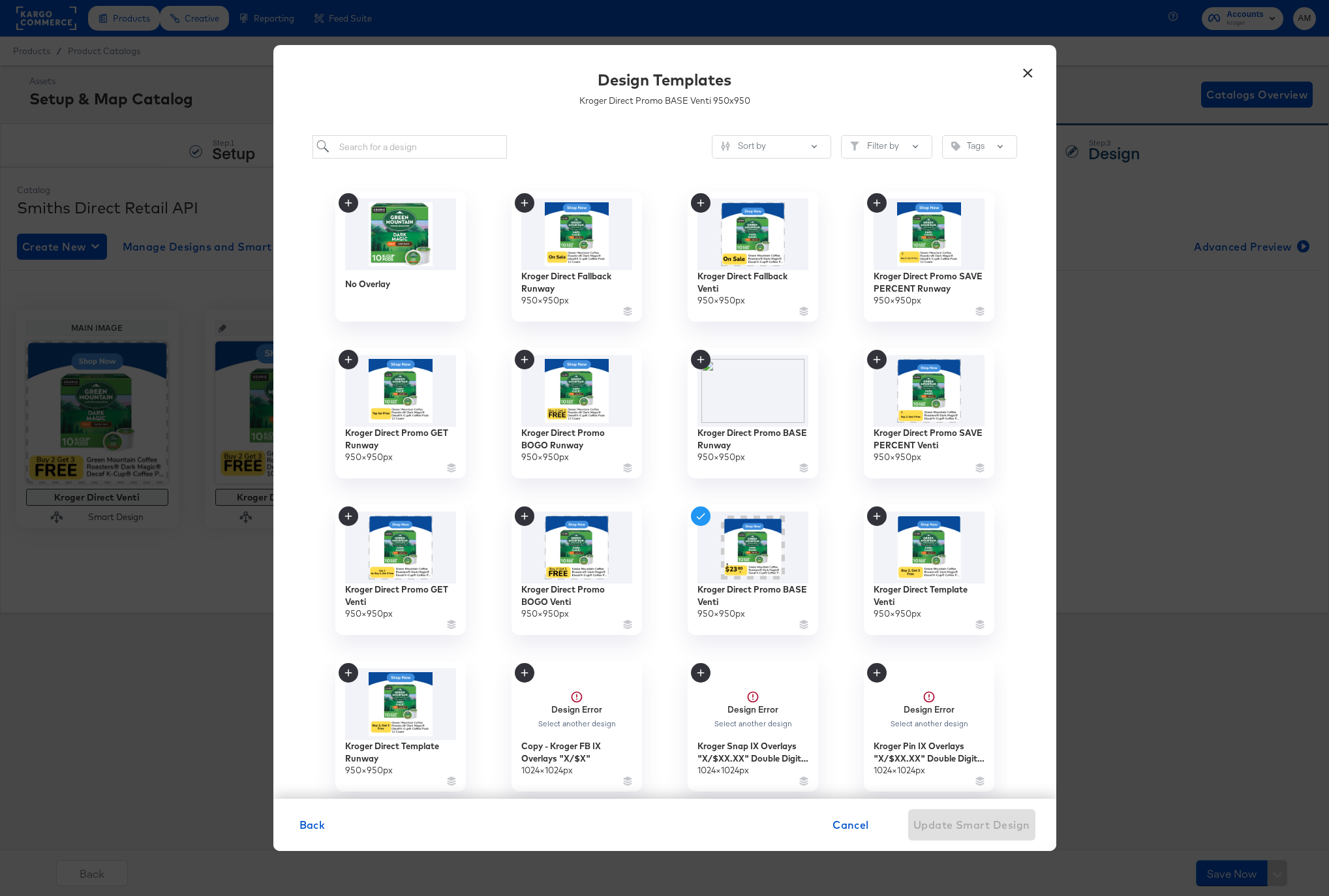
click at [1030, 69] on button "×" at bounding box center [1028, 70] width 23 height 23
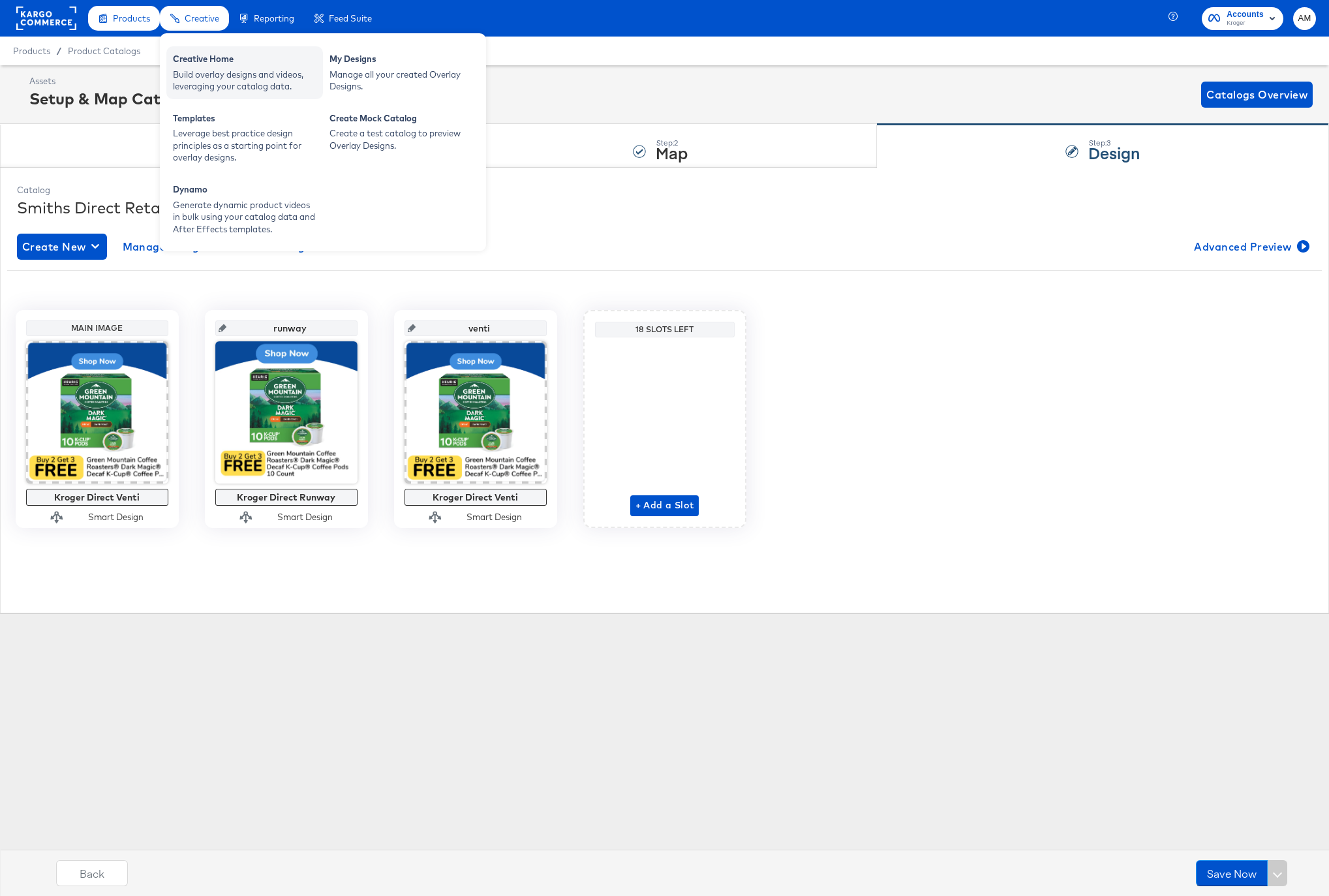
click at [205, 84] on div "Build overlay designs and videos, leveraging your catalog data." at bounding box center [245, 81] width 143 height 24
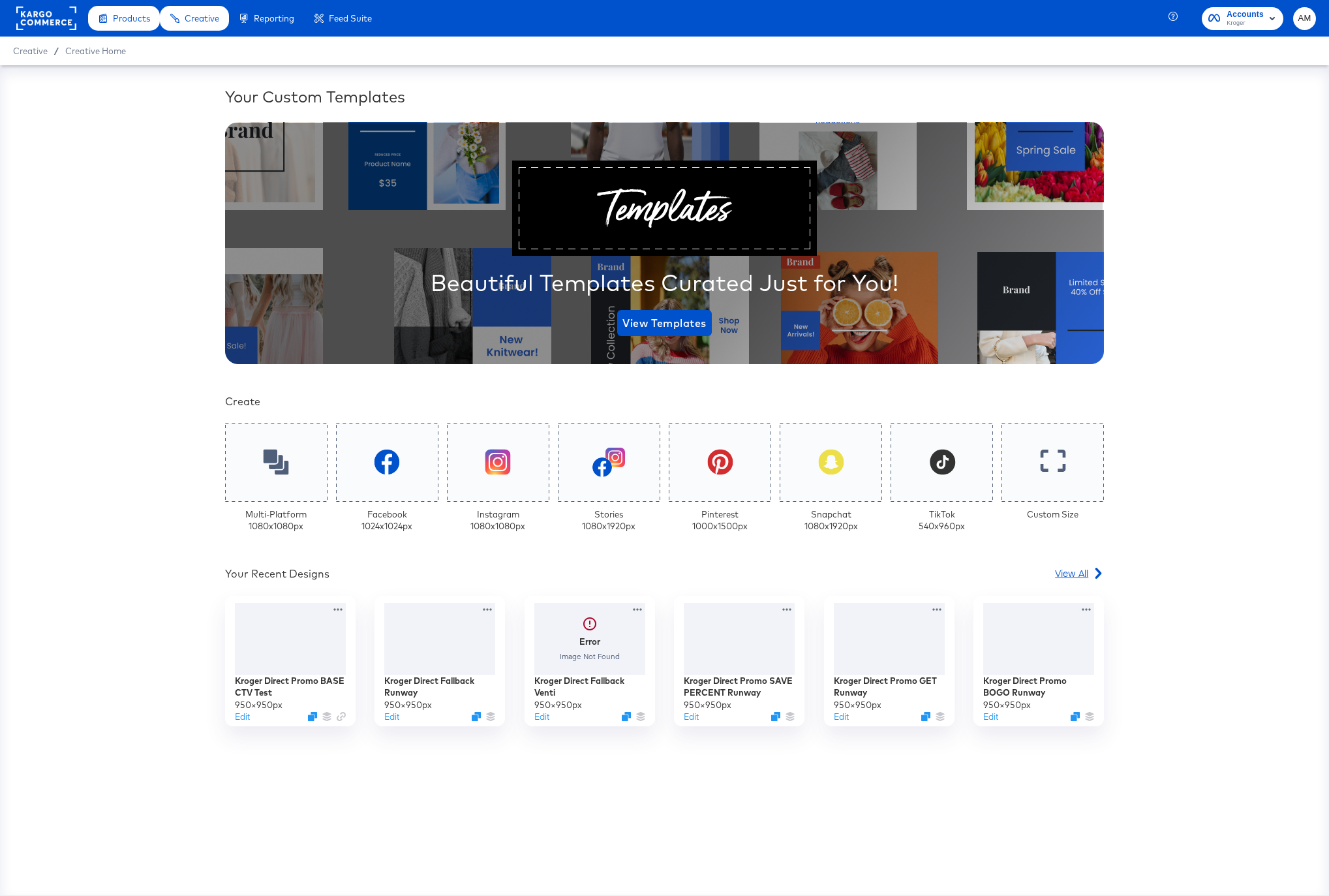
click at [1066, 573] on span "View All" at bounding box center [1071, 573] width 33 height 13
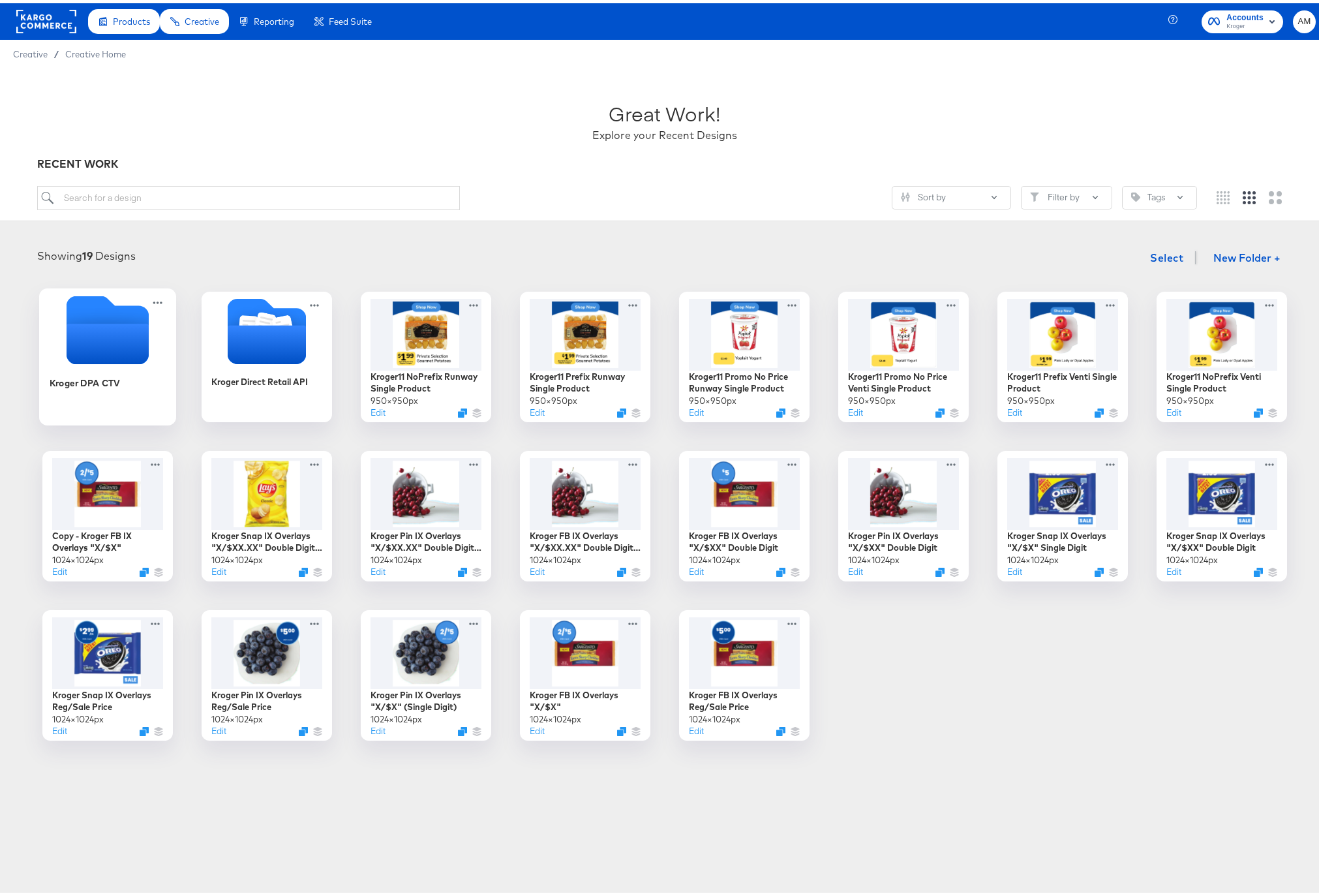
click at [99, 347] on icon "Empty folder" at bounding box center [107, 340] width 82 height 40
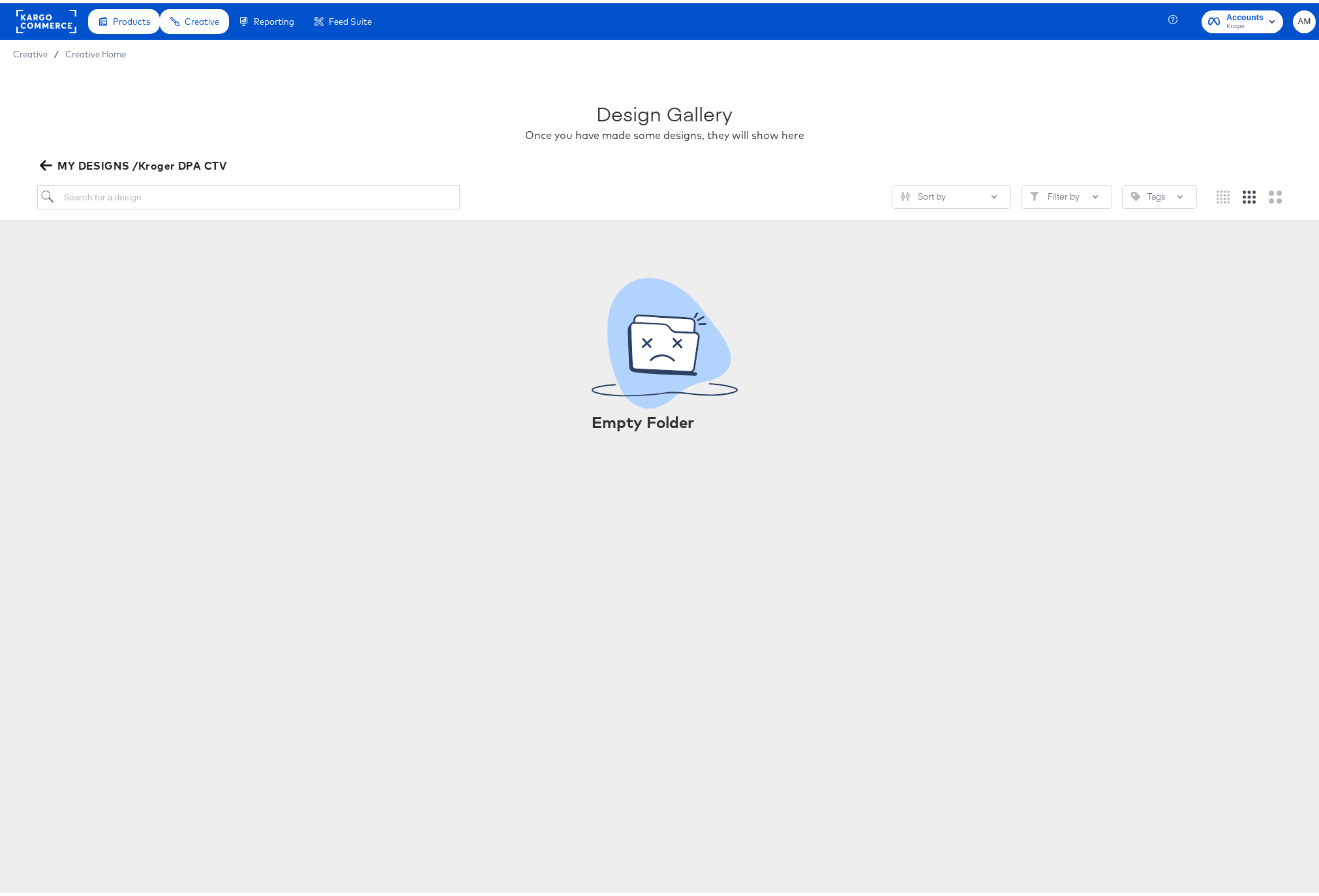
click at [41, 158] on icon "button" at bounding box center [45, 162] width 12 height 12
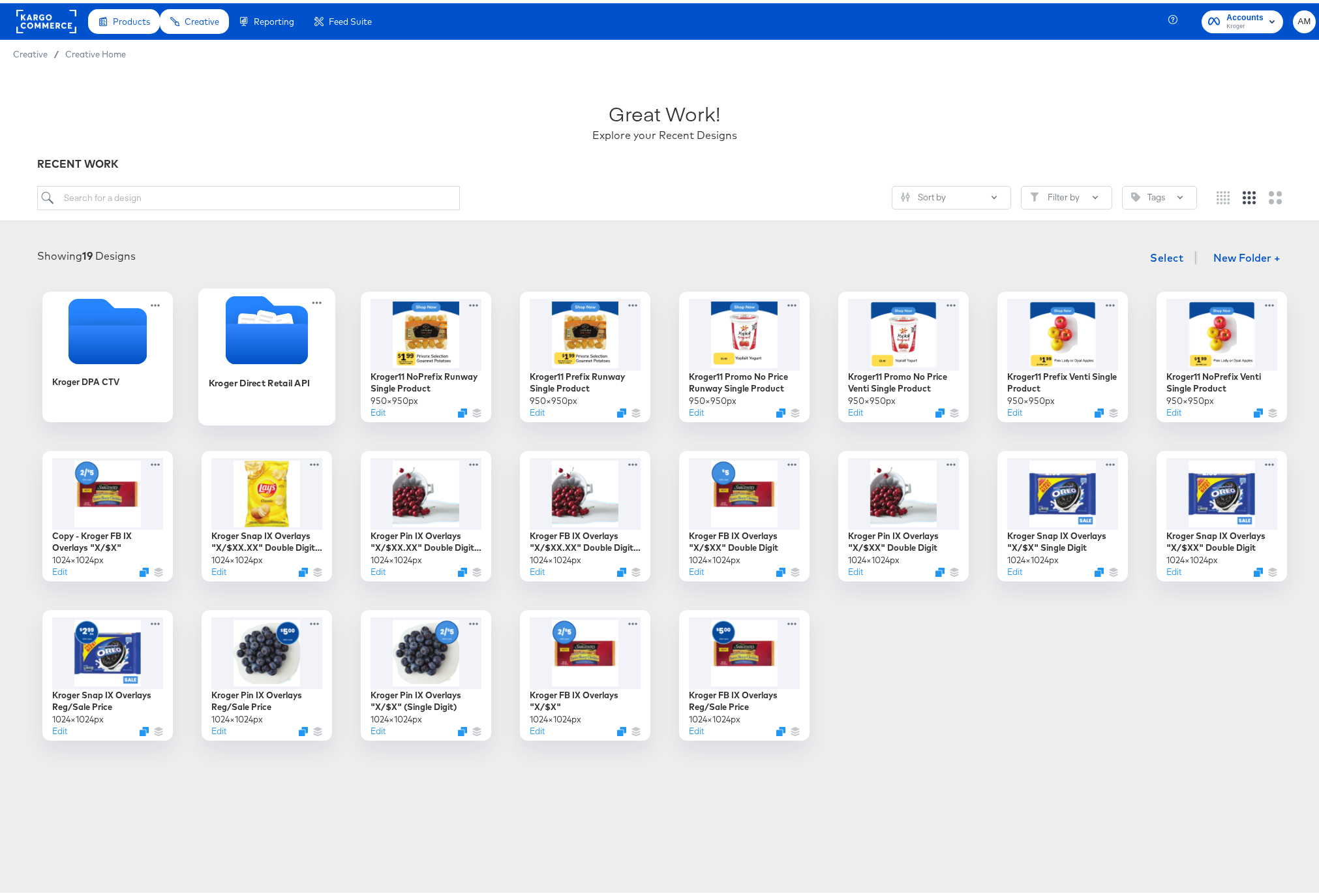
click at [248, 337] on icon "Folder" at bounding box center [266, 340] width 82 height 40
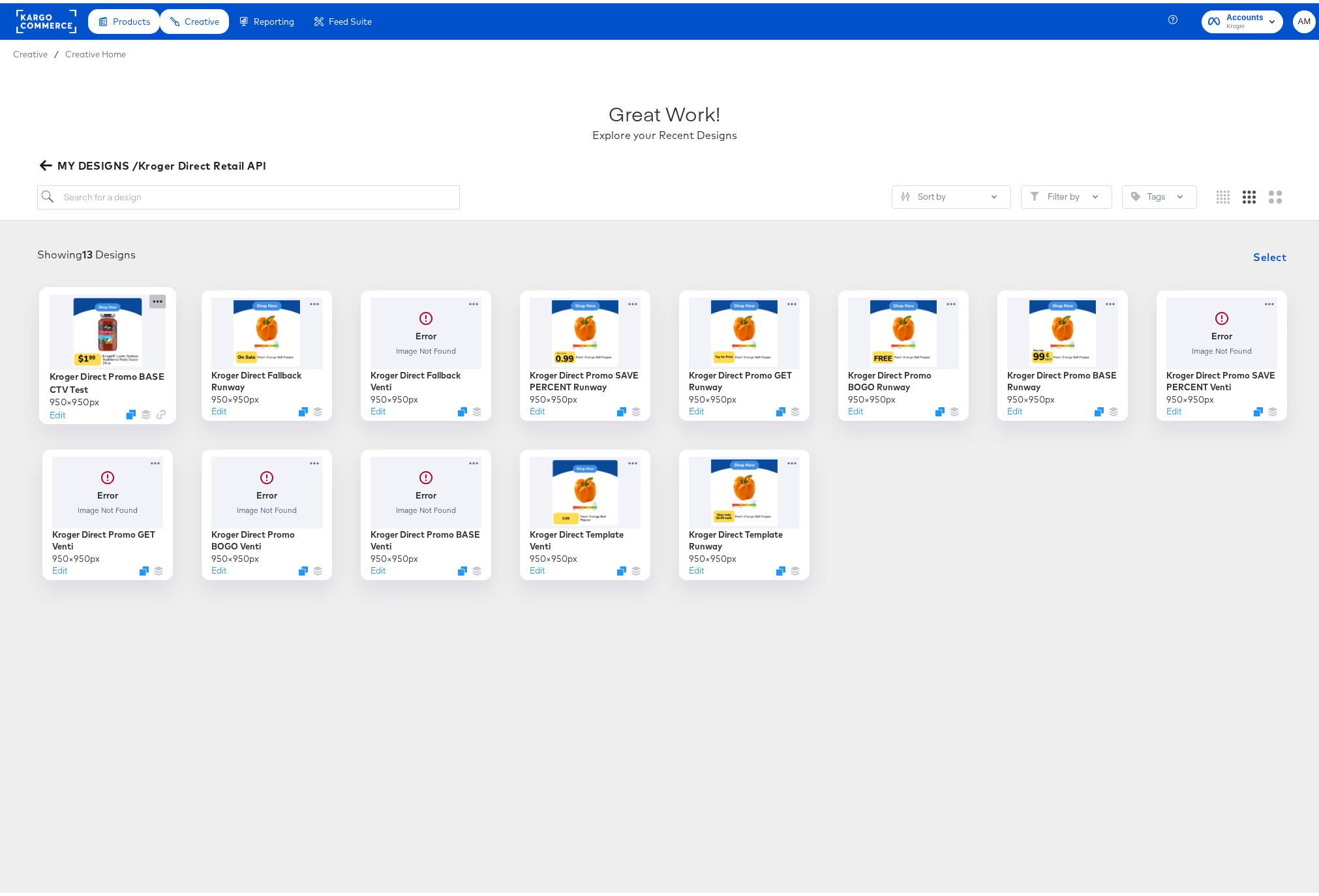
click at [151, 298] on icon at bounding box center [158, 297] width 16 height 13
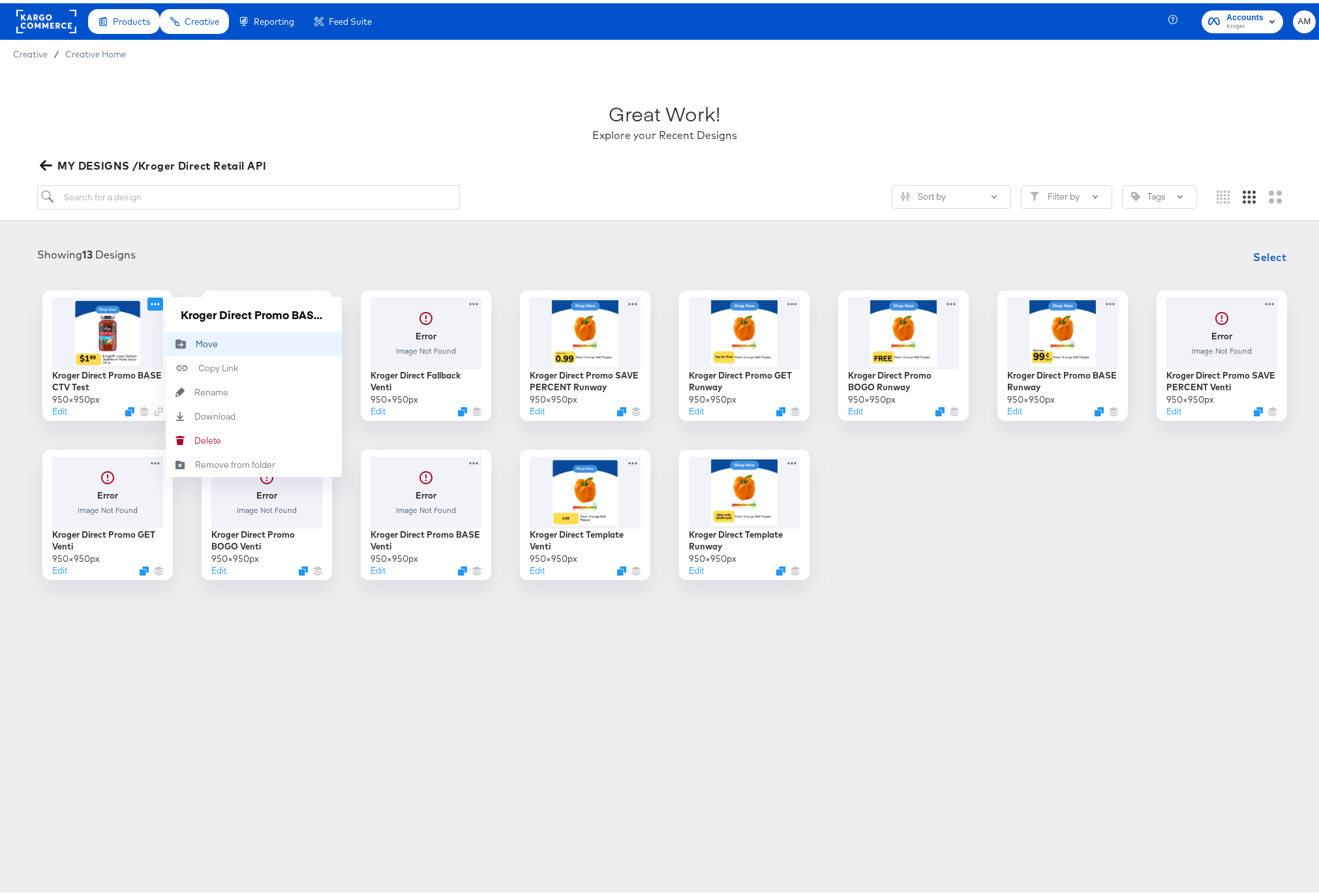
click at [196, 341] on div "Move Move" at bounding box center [196, 341] width 0 height 0
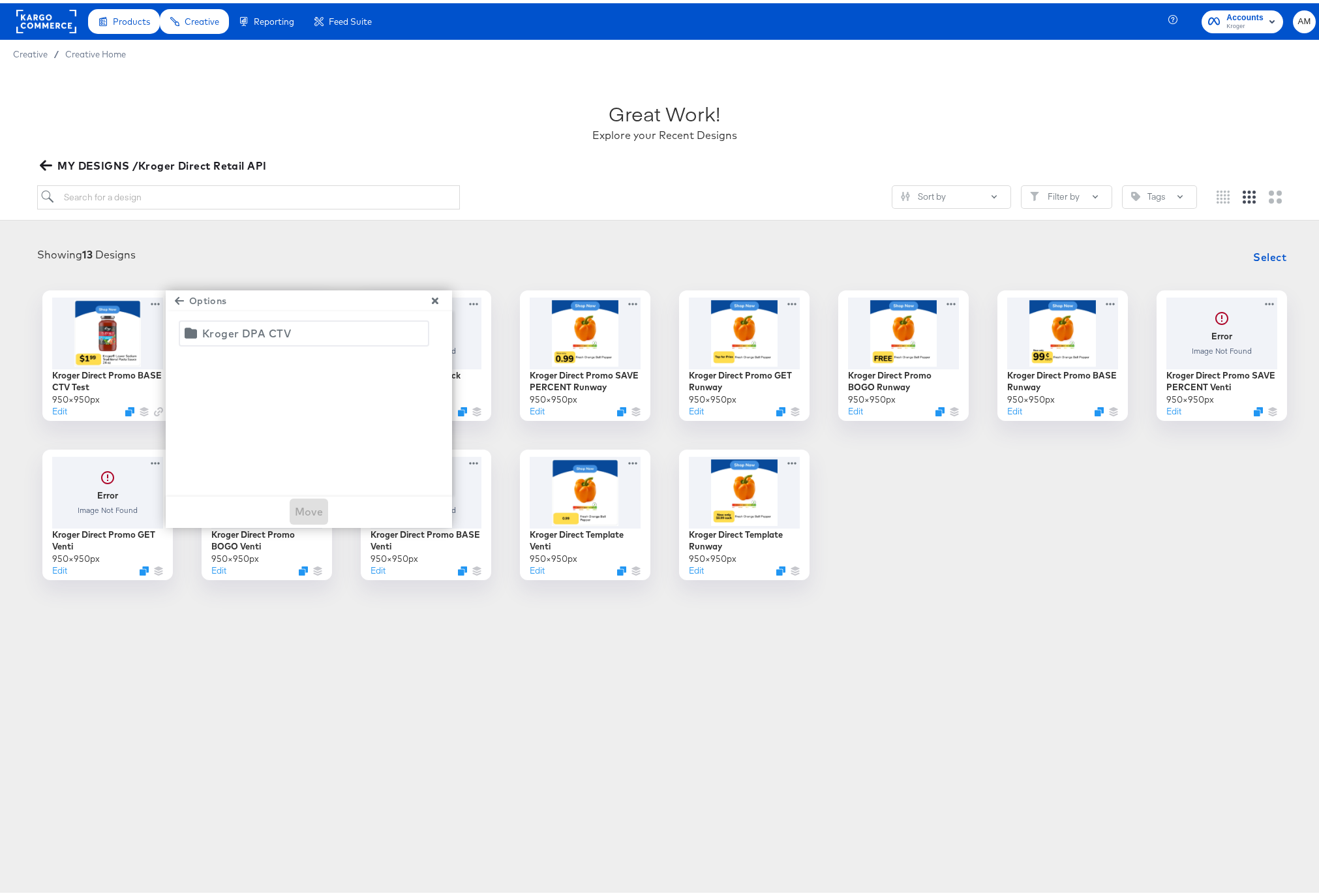
click at [230, 329] on div "Kroger DPA CTV" at bounding box center [246, 330] width 89 height 18
click at [307, 509] on span "Move" at bounding box center [309, 508] width 28 height 18
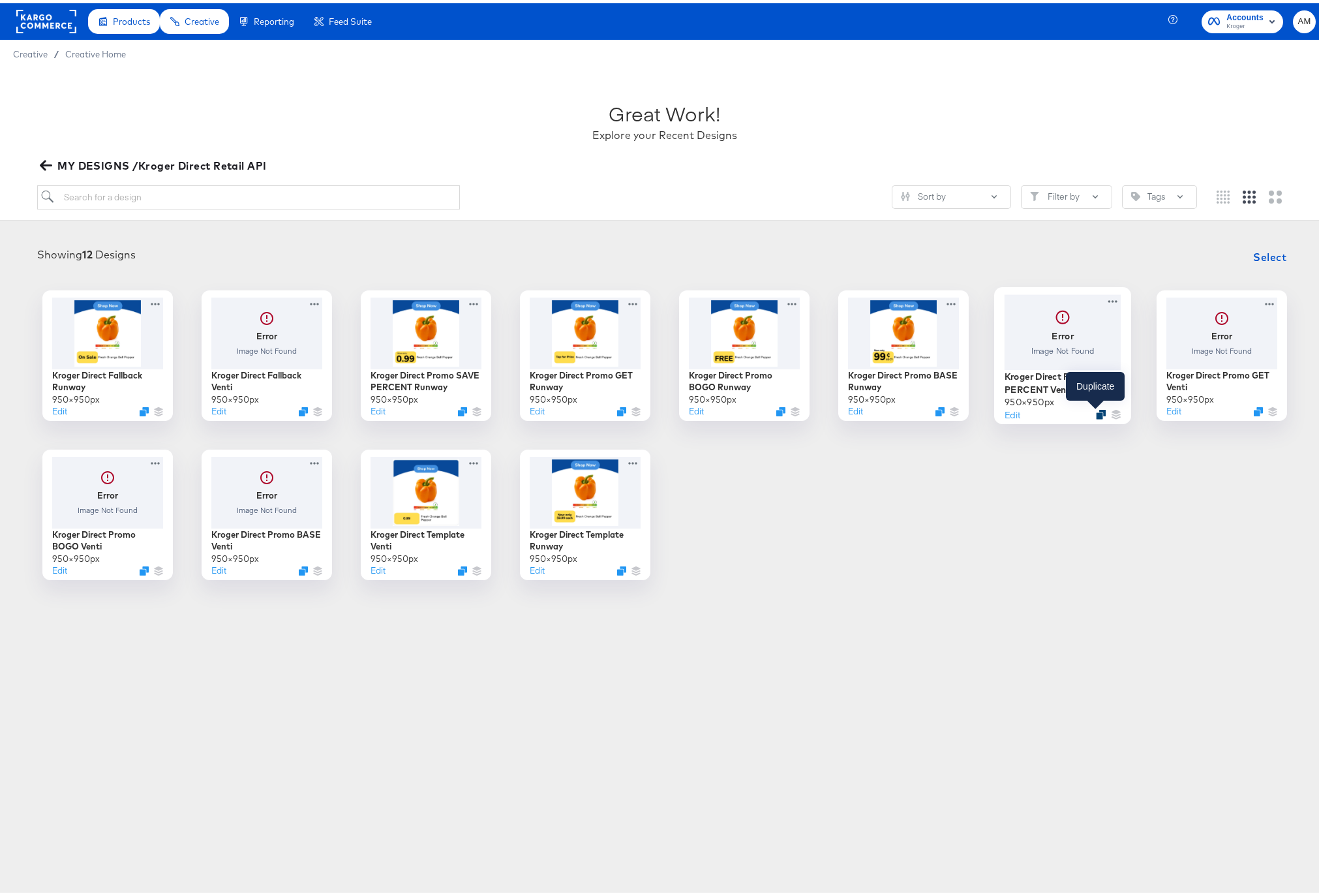
click at [1096, 412] on icon "Duplicate" at bounding box center [1101, 411] width 10 height 10
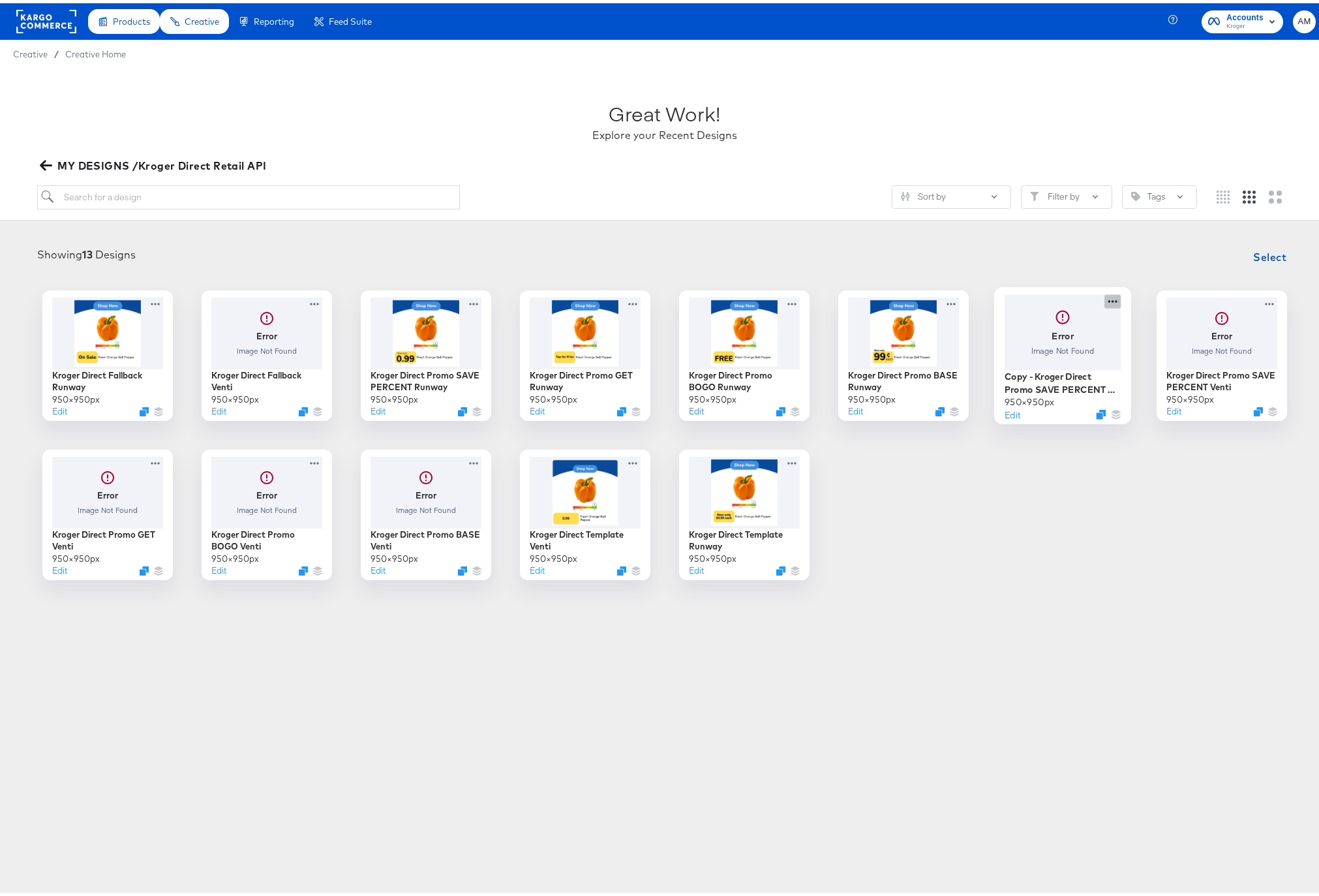
click at [1107, 297] on icon at bounding box center [1113, 297] width 16 height 13
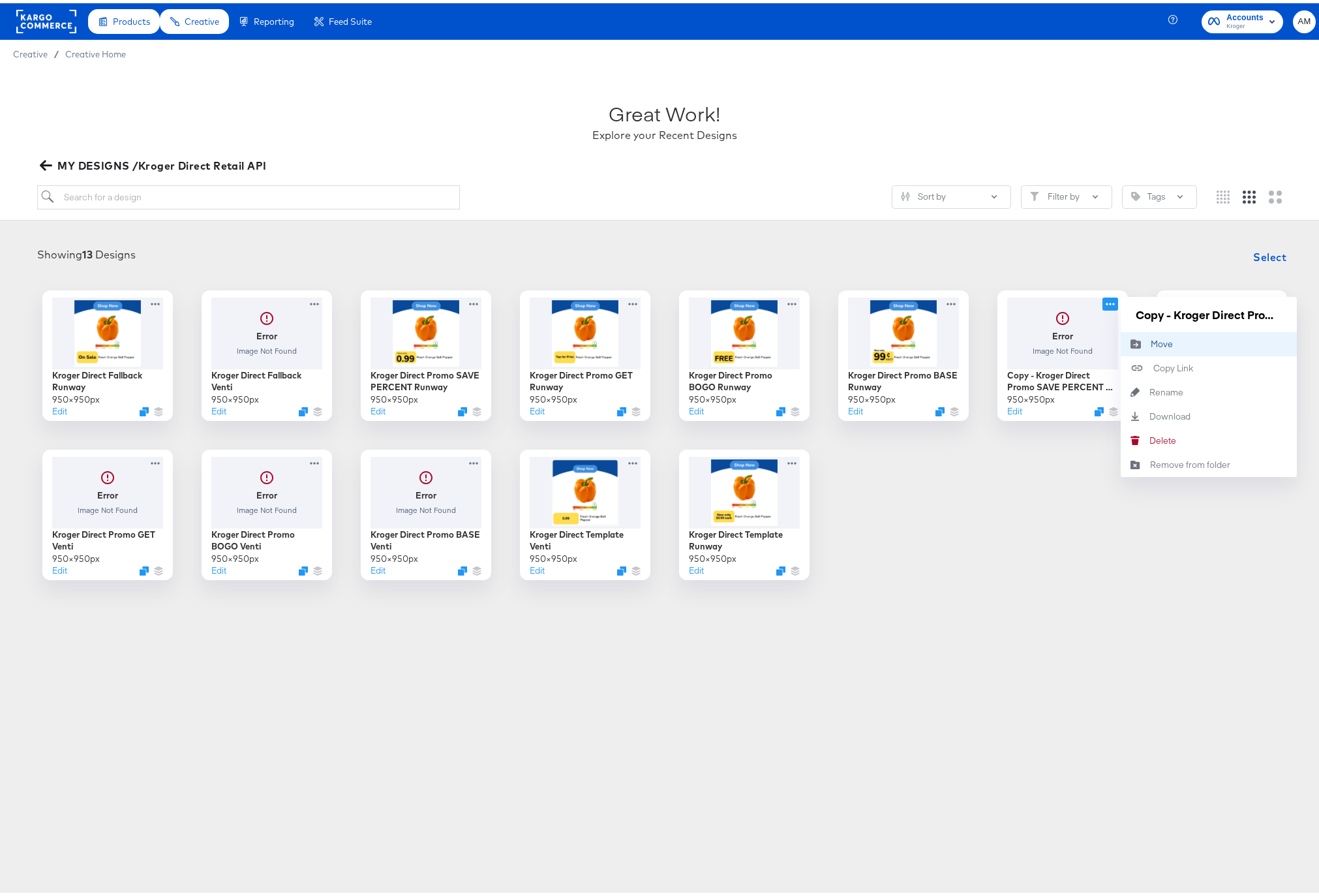
click at [1132, 340] on icon "Move to folder" at bounding box center [1135, 341] width 5 height 4
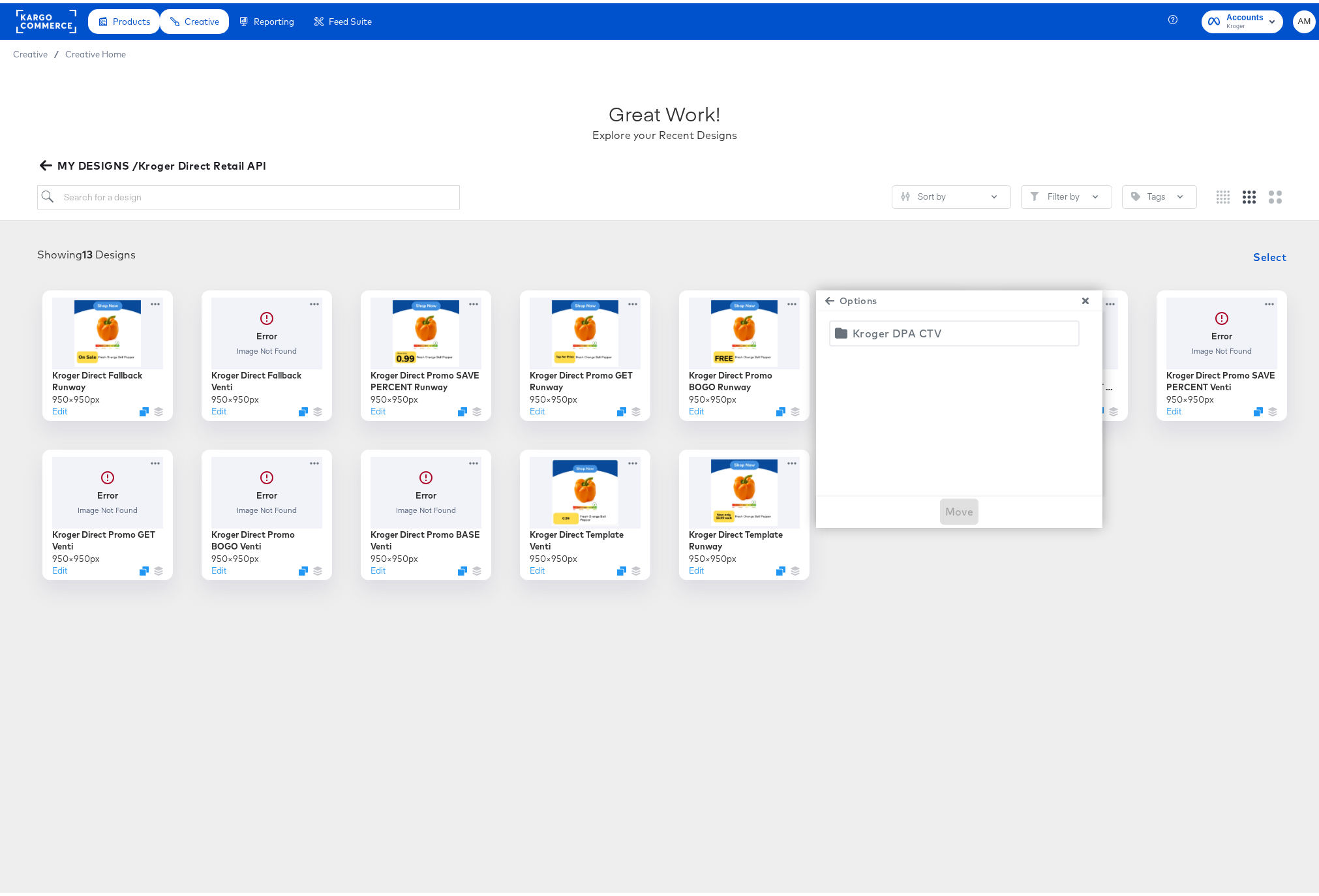
click at [866, 331] on div "Kroger DPA CTV" at bounding box center [897, 330] width 89 height 18
click at [957, 504] on span "Move" at bounding box center [959, 508] width 28 height 18
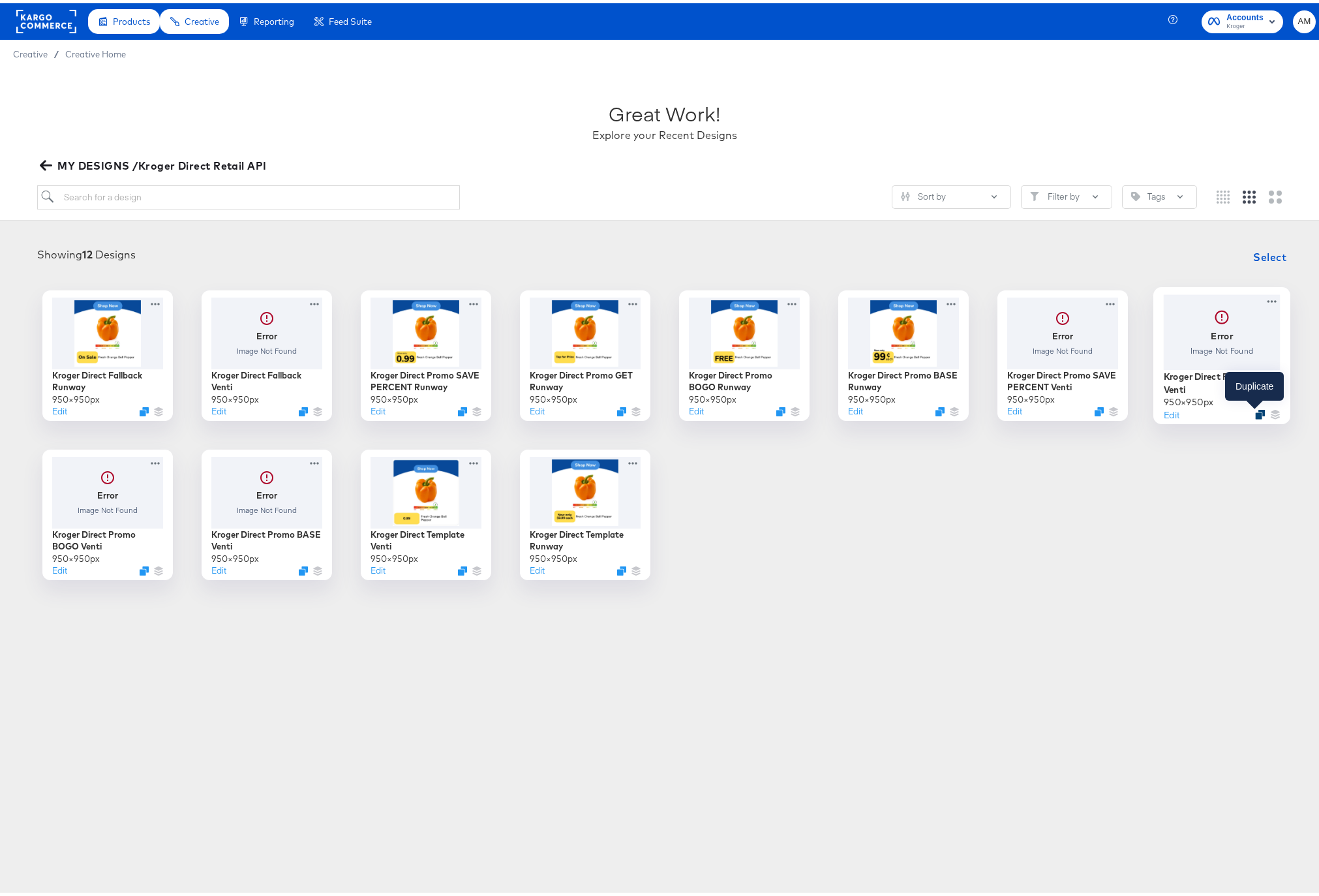
click at [1255, 411] on icon "Duplicate" at bounding box center [1260, 411] width 10 height 10
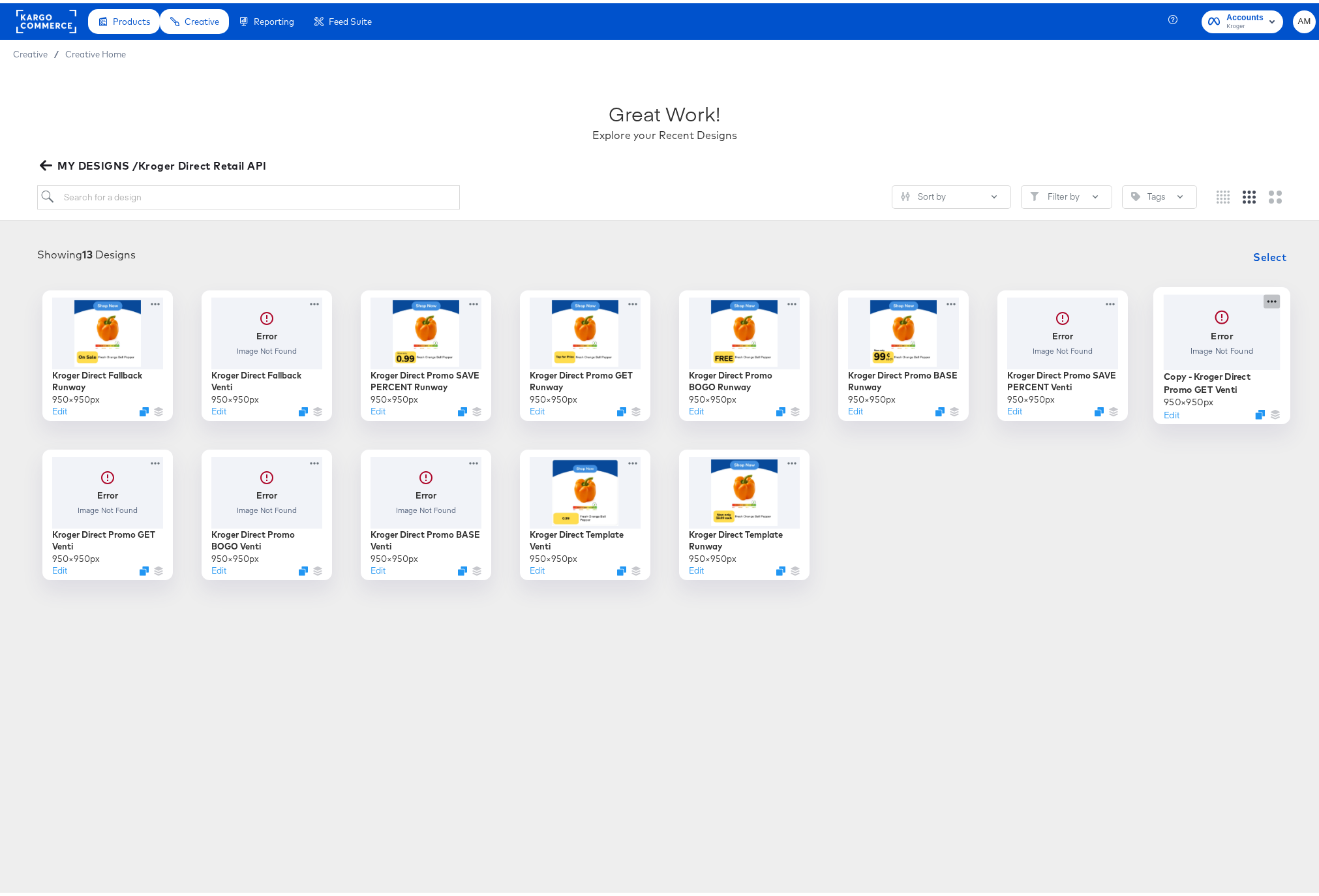
click at [1264, 299] on icon at bounding box center [1271, 297] width 16 height 13
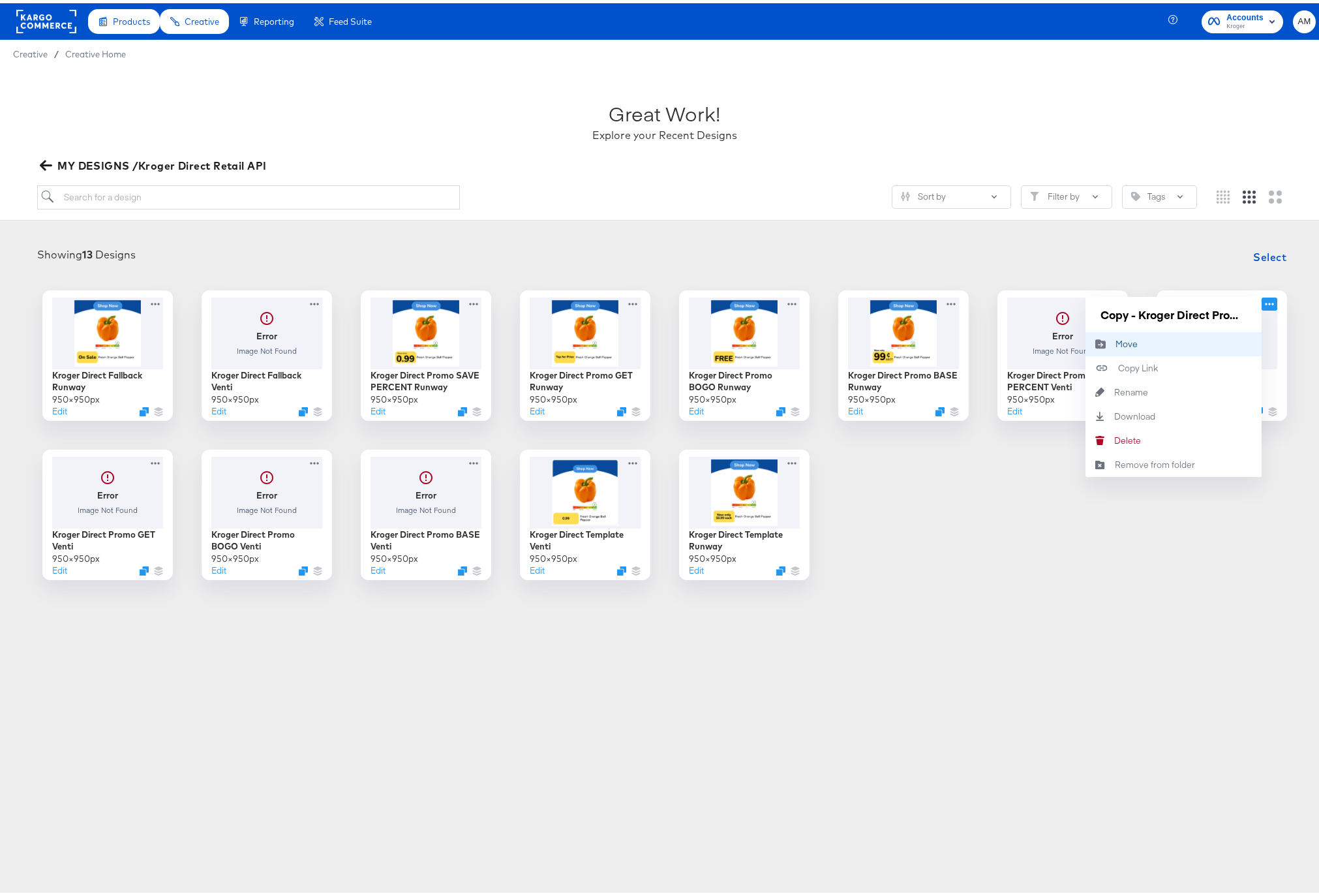
click at [1115, 341] on div "Move Move" at bounding box center [1115, 341] width 0 height 0
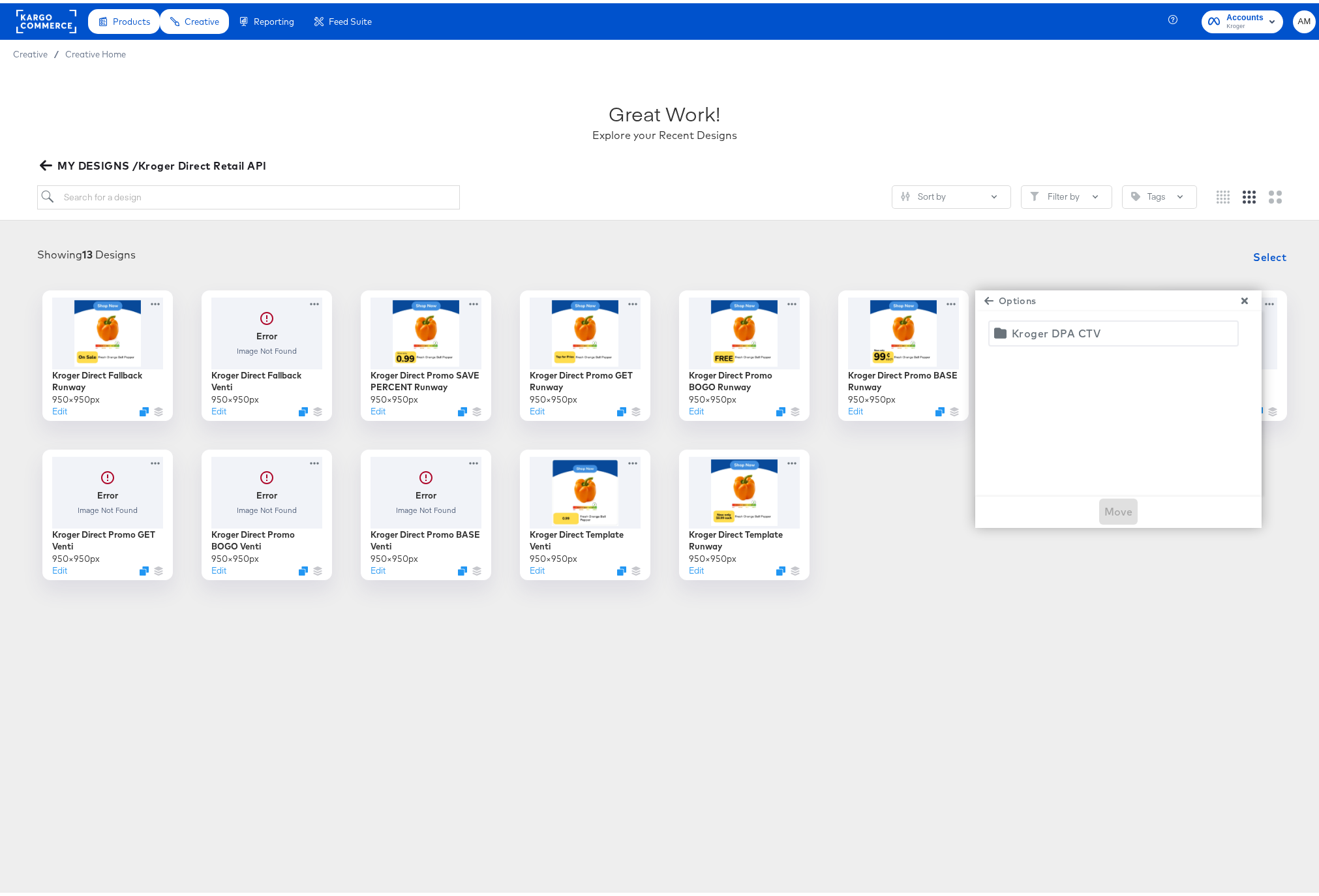
click at [1056, 328] on div "Kroger DPA CTV" at bounding box center [1056, 330] width 89 height 18
click at [1112, 502] on span "Move" at bounding box center [1119, 508] width 28 height 18
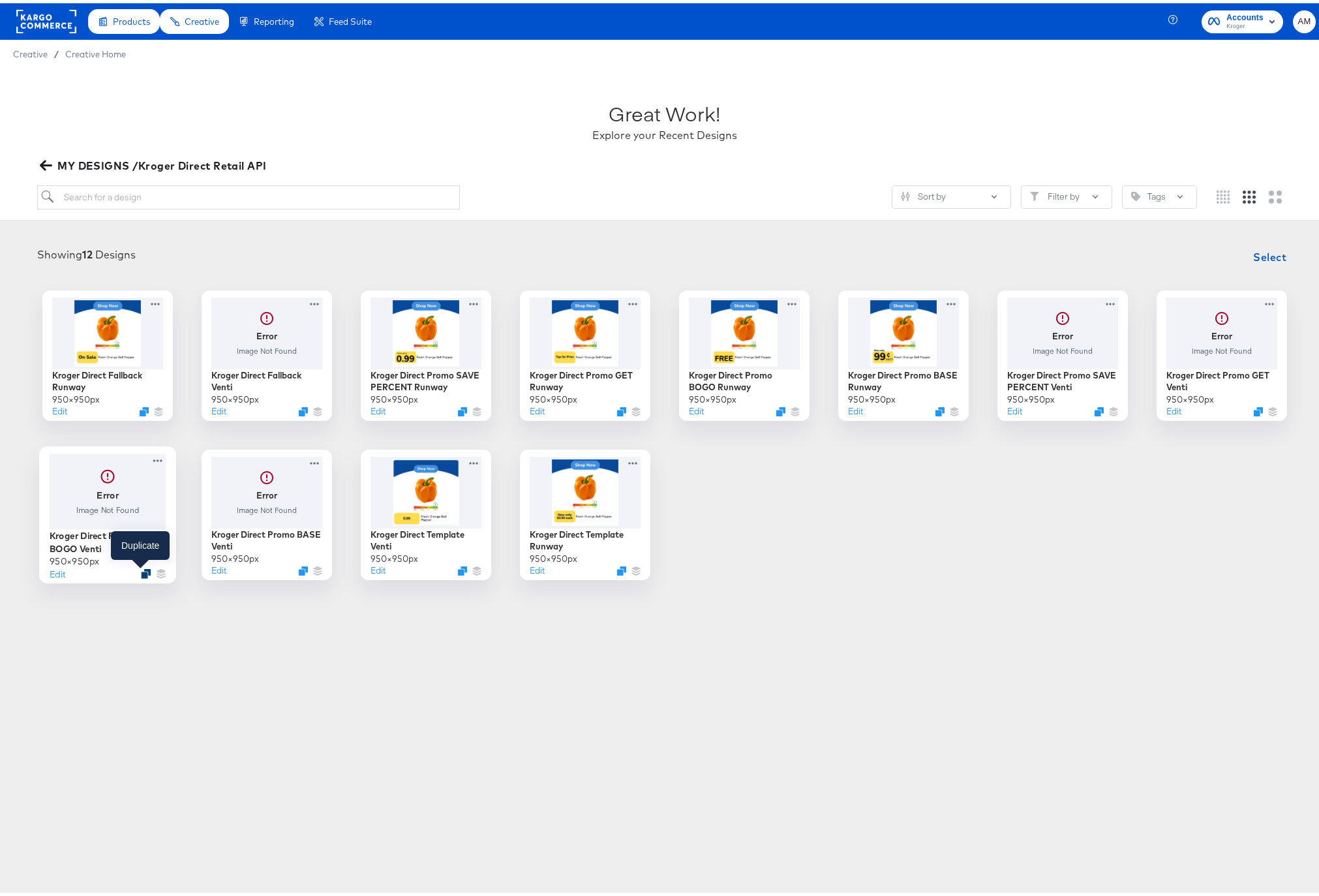
click at [141, 570] on icon "Duplicate" at bounding box center [146, 570] width 10 height 10
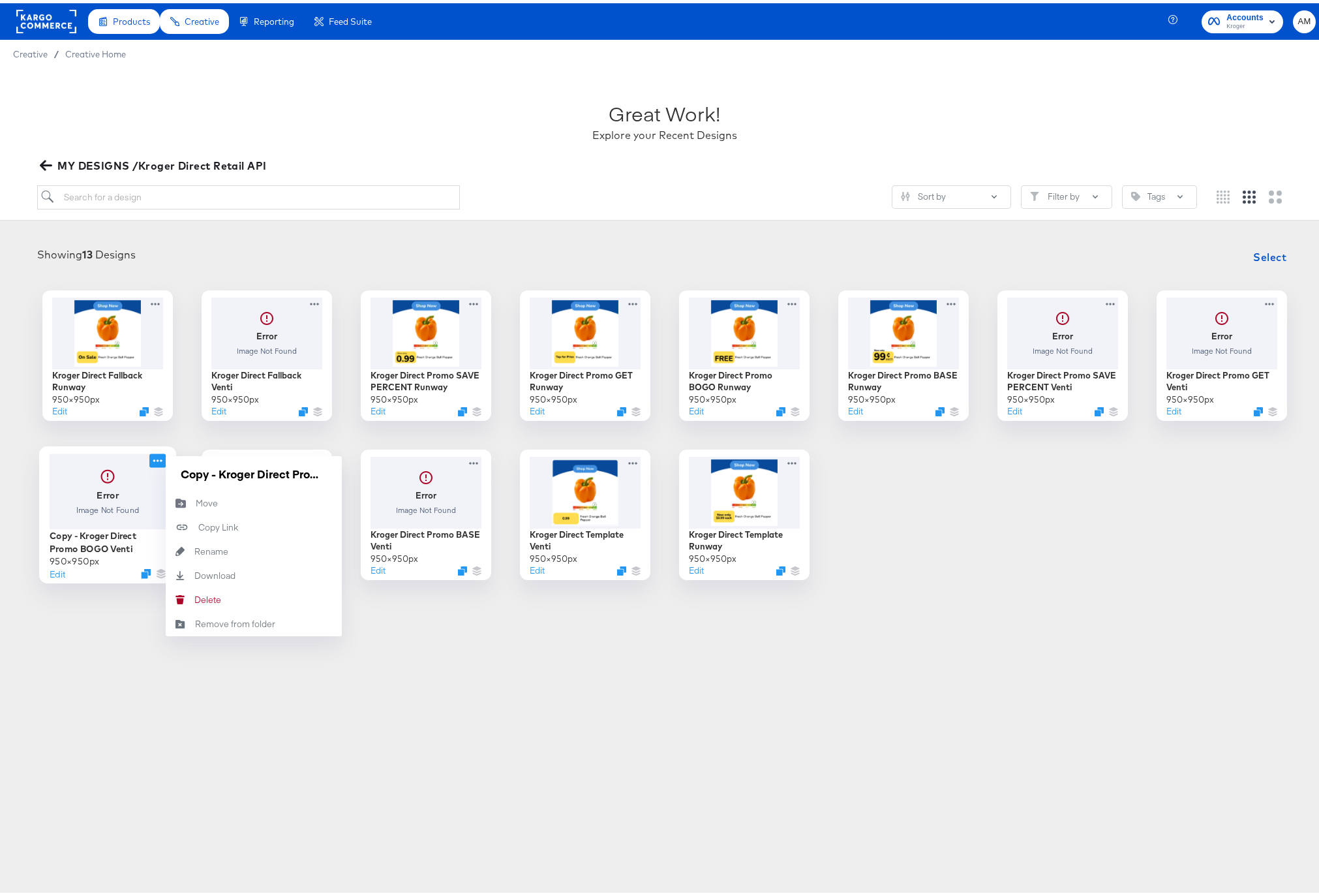
click at [159, 458] on icon at bounding box center [158, 456] width 16 height 13
click at [225, 505] on button "Move Move" at bounding box center [254, 500] width 176 height 24
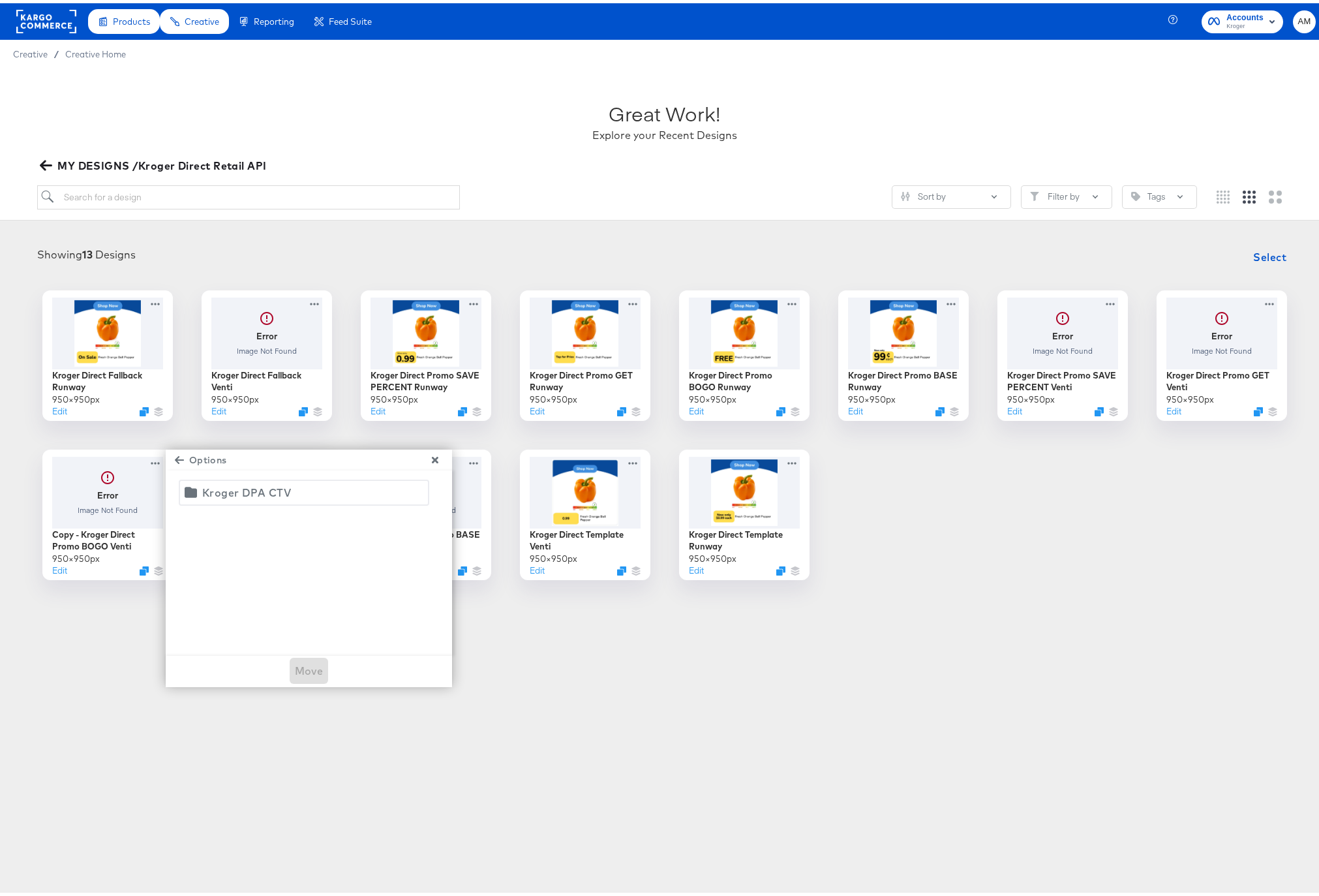
click at [230, 491] on div "Kroger DPA CTV" at bounding box center [246, 490] width 89 height 18
click at [304, 670] on span "Move" at bounding box center [309, 668] width 28 height 18
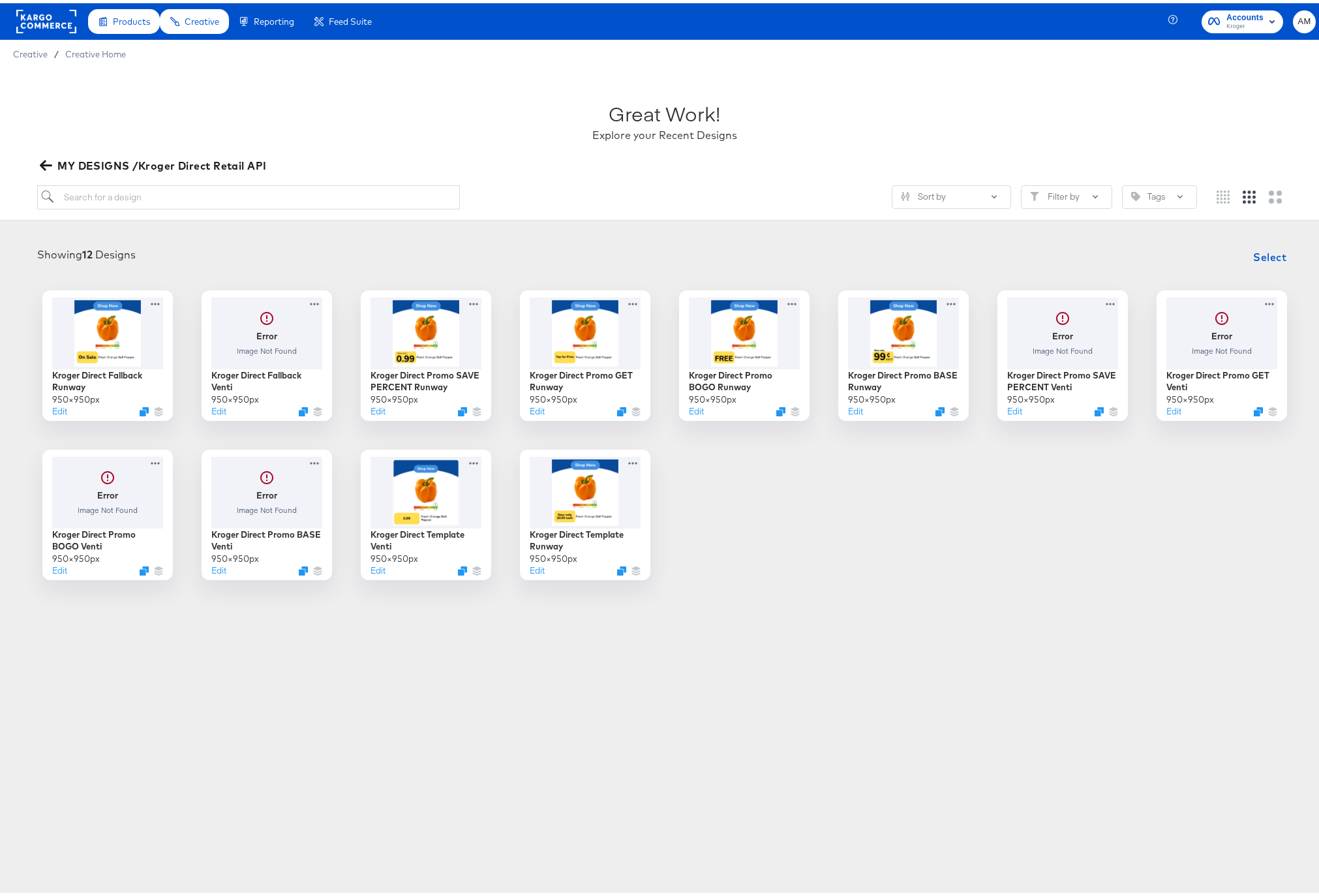
click at [44, 162] on icon "button" at bounding box center [45, 162] width 12 height 11
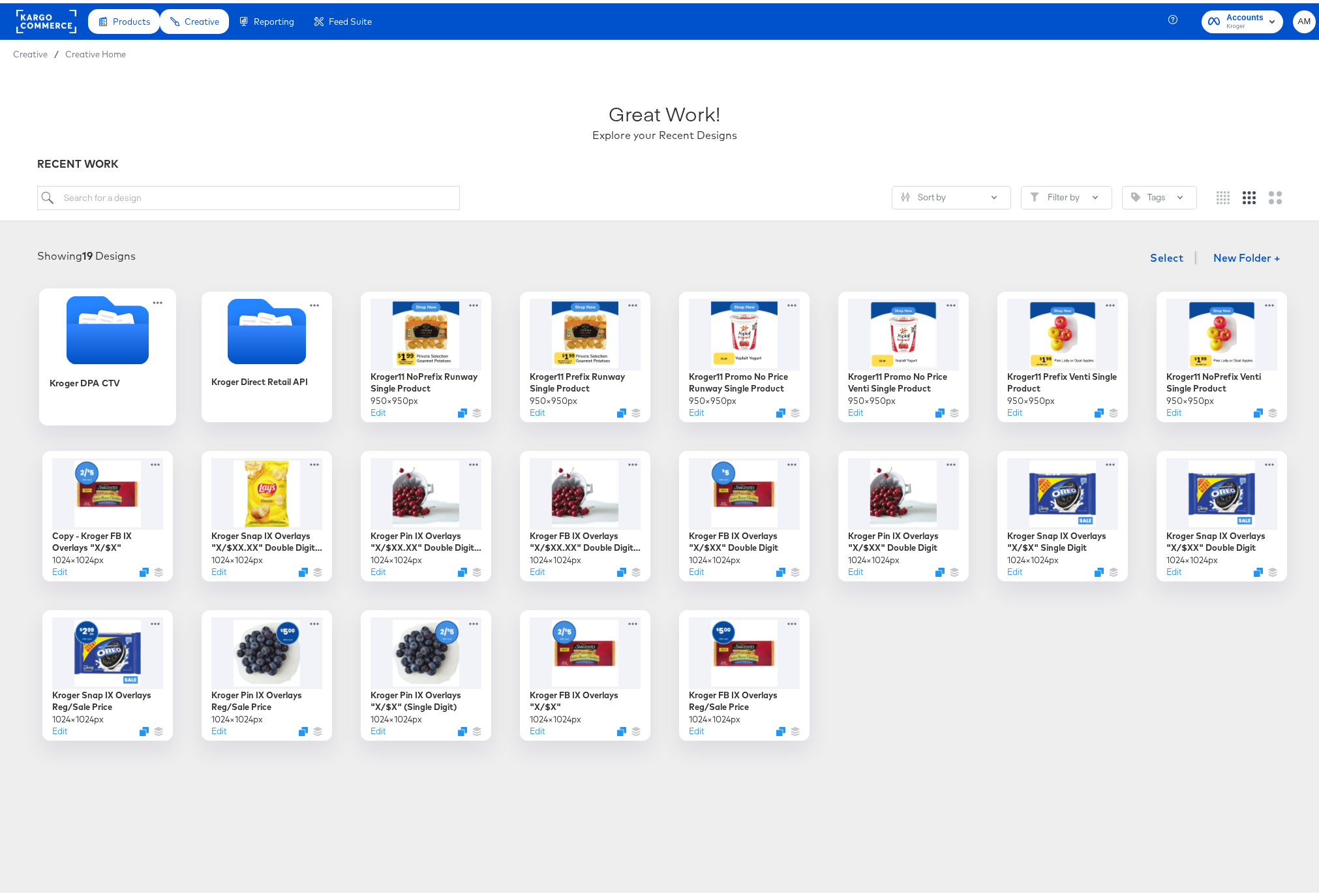
click at [112, 344] on icon "Folder" at bounding box center [107, 340] width 82 height 40
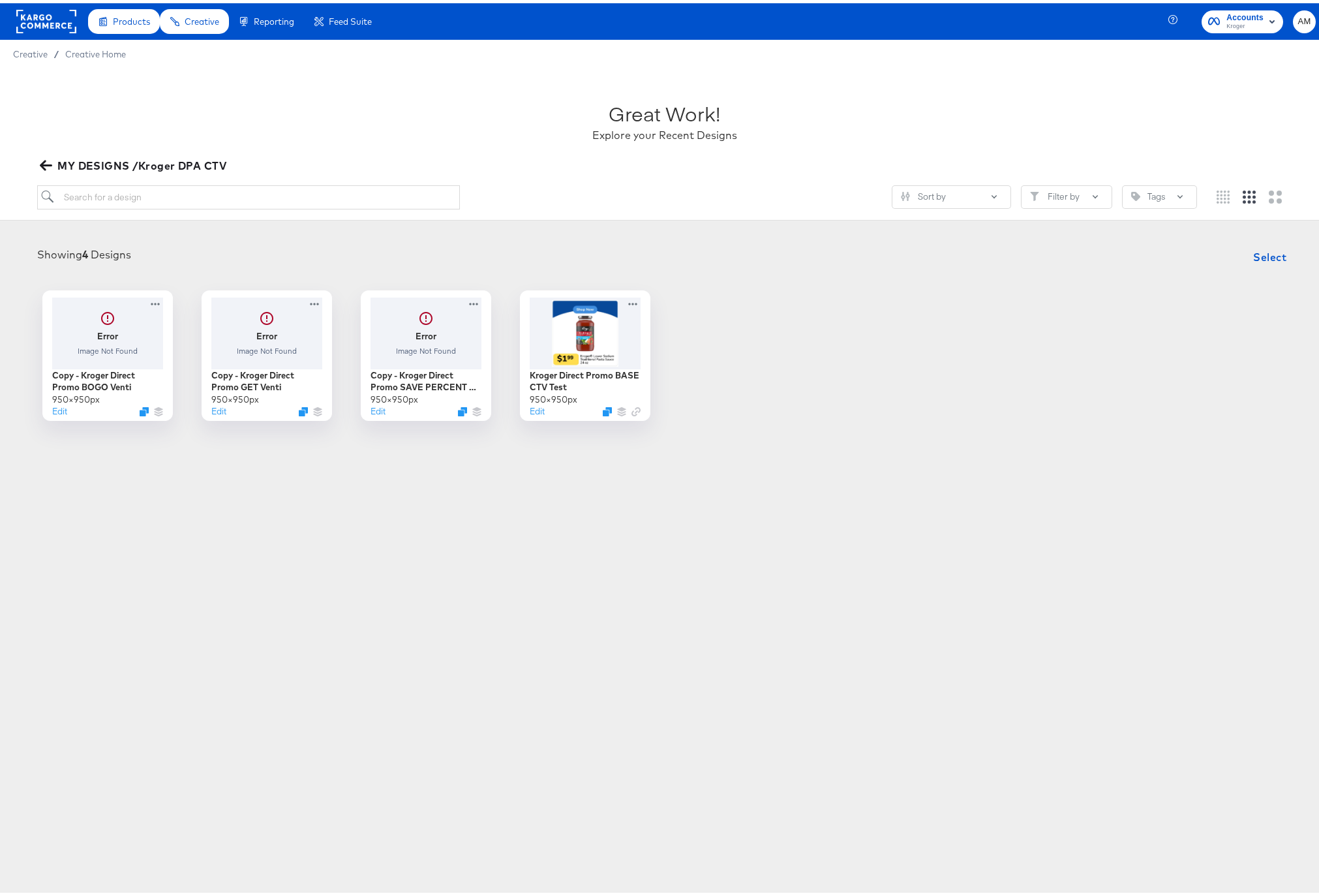
click at [50, 158] on icon "button" at bounding box center [45, 162] width 12 height 12
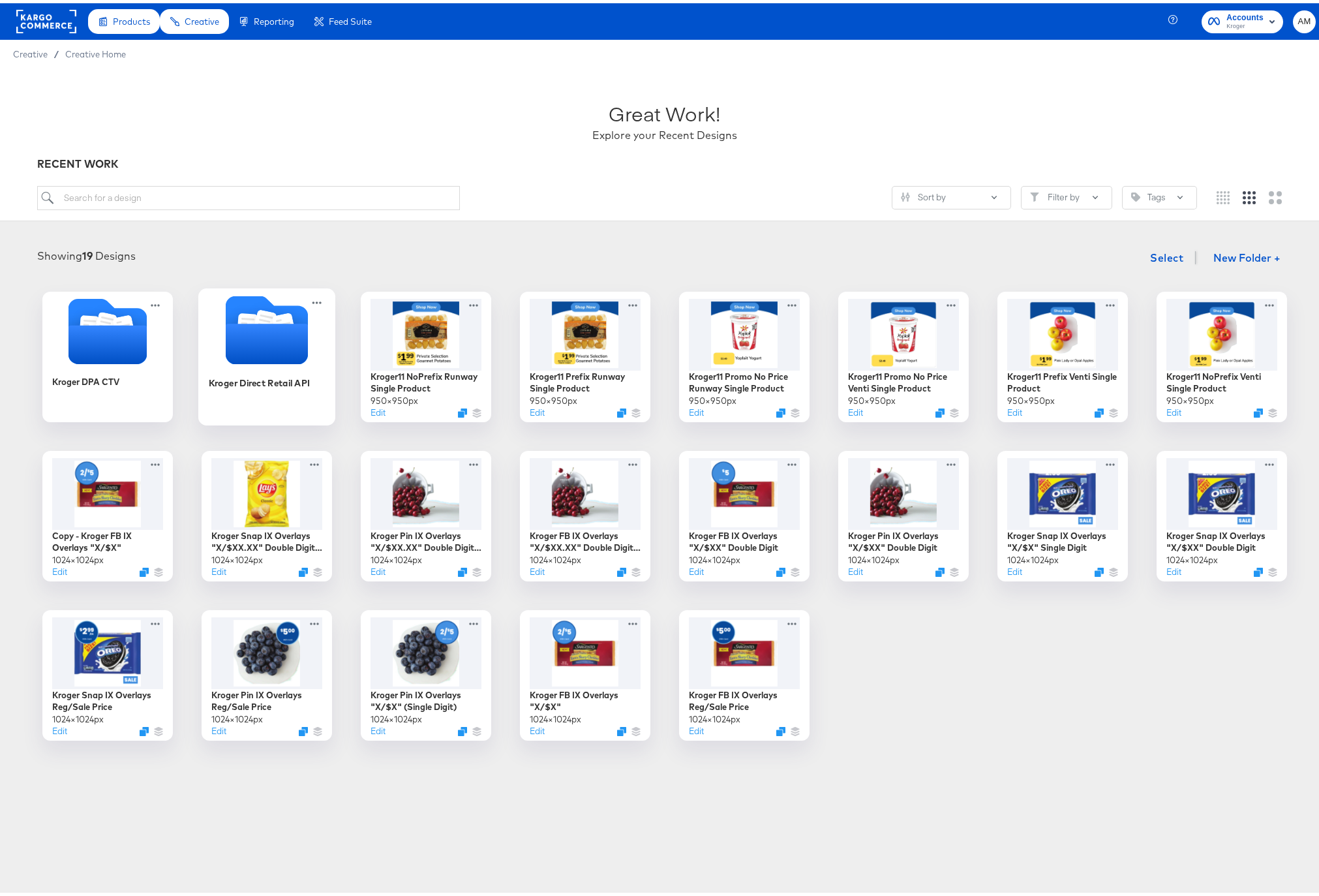
click at [280, 342] on icon "Folder" at bounding box center [266, 340] width 82 height 40
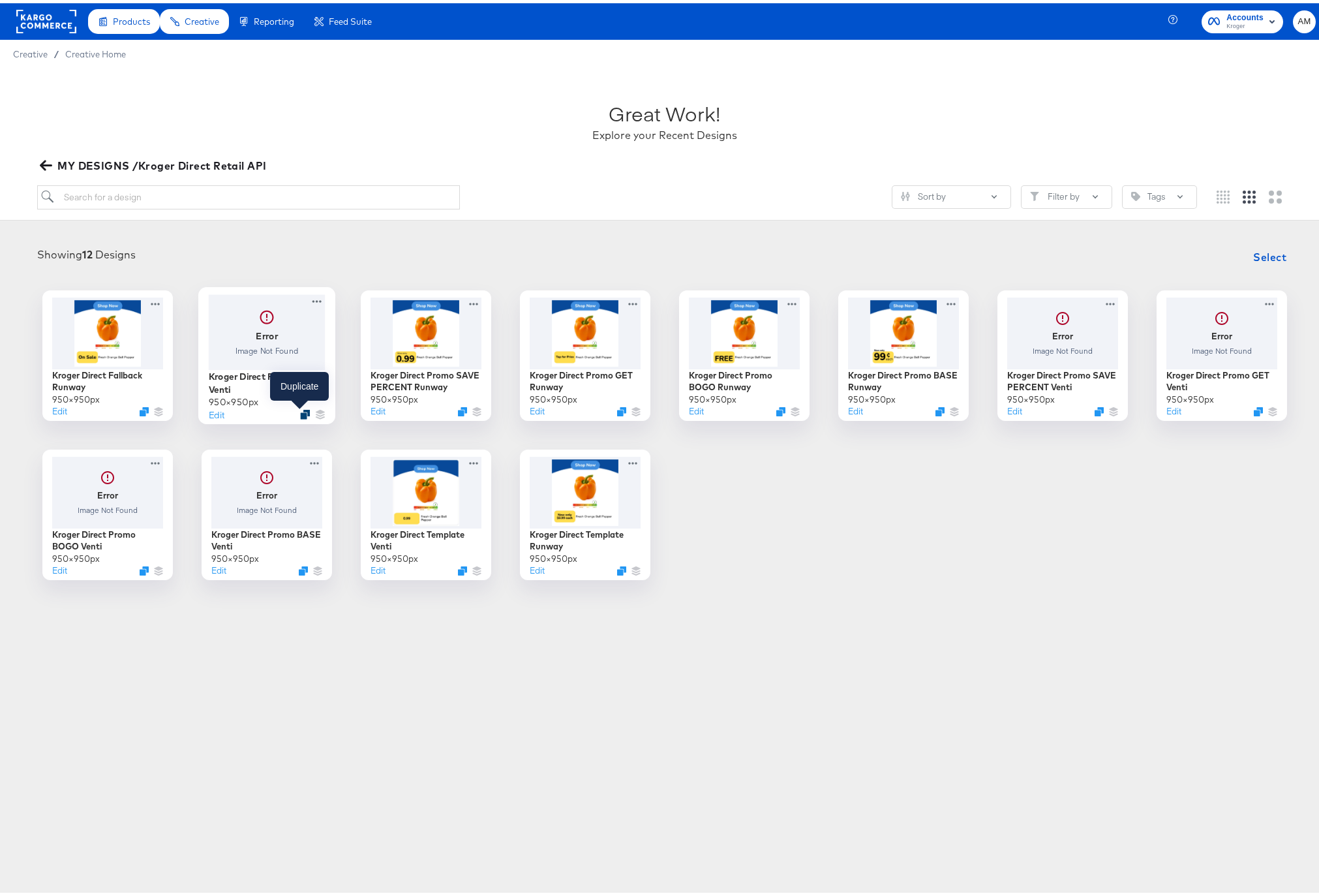
click at [302, 410] on icon "Duplicate" at bounding box center [305, 411] width 10 height 10
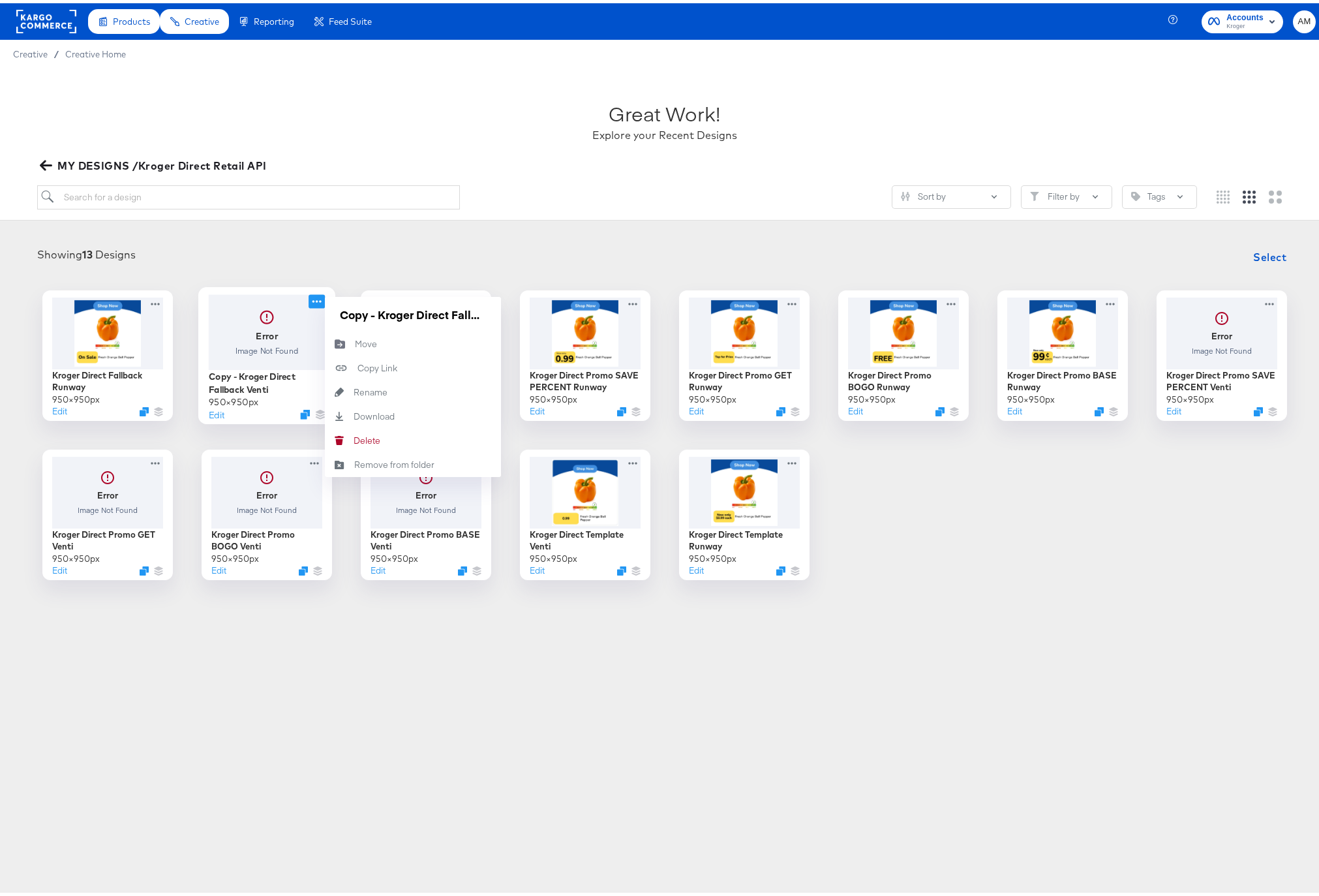
click at [315, 299] on icon at bounding box center [316, 297] width 16 height 13
click at [355, 341] on div "Move Move" at bounding box center [355, 341] width 0 height 0
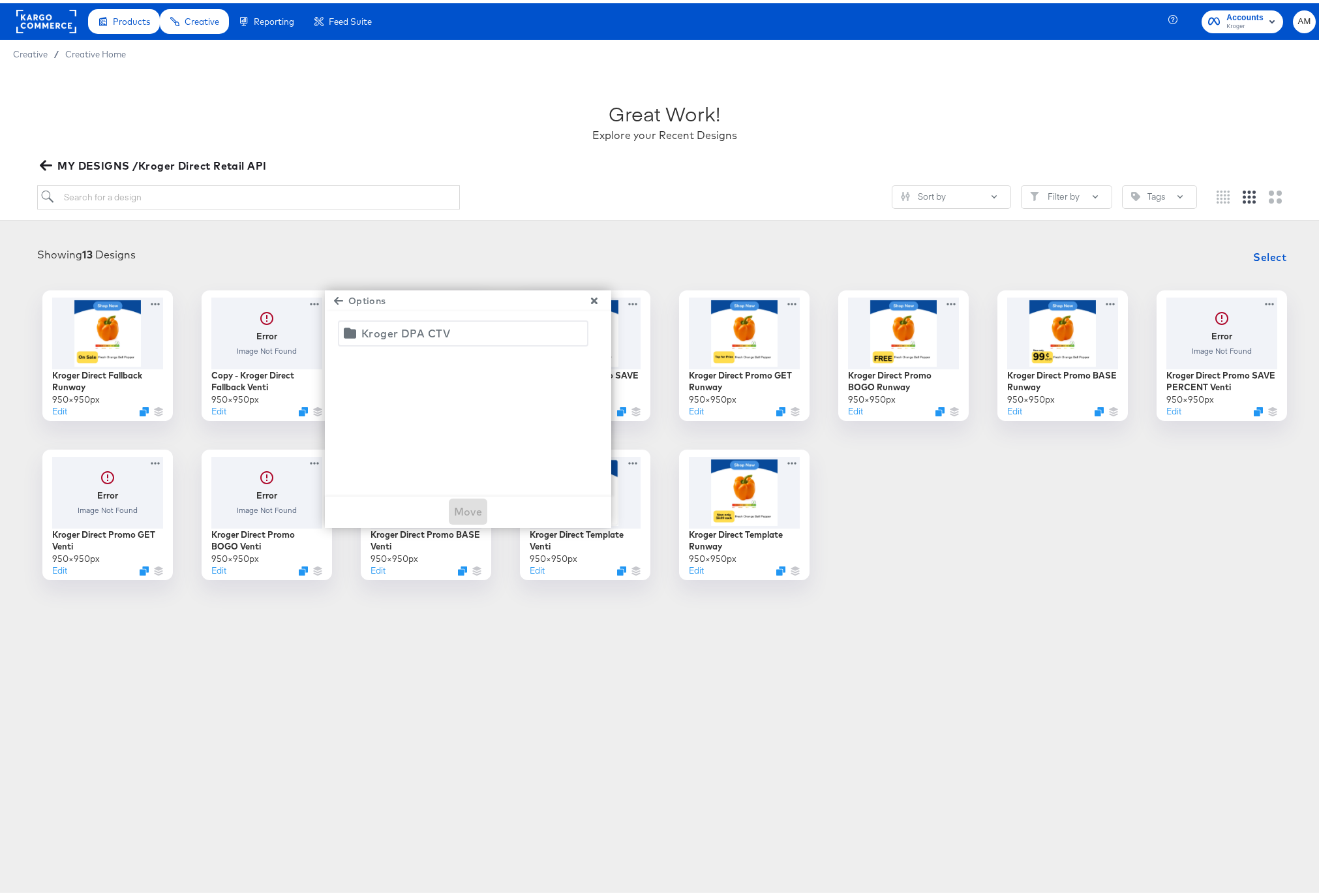
click at [361, 329] on div "Kroger DPA CTV" at bounding box center [405, 330] width 89 height 18
click at [463, 506] on span "Move" at bounding box center [468, 508] width 28 height 18
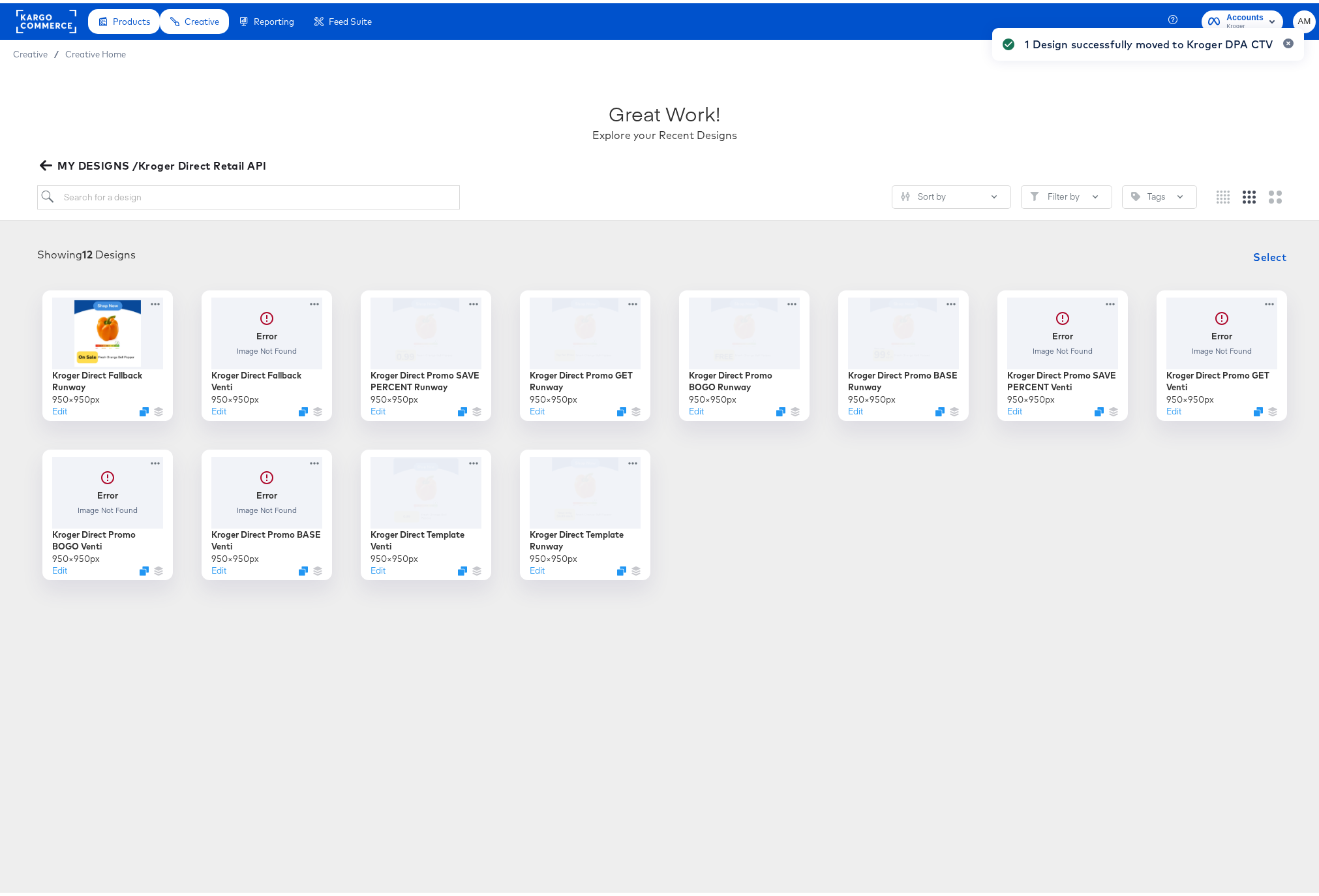
click at [46, 161] on icon "button" at bounding box center [45, 162] width 12 height 12
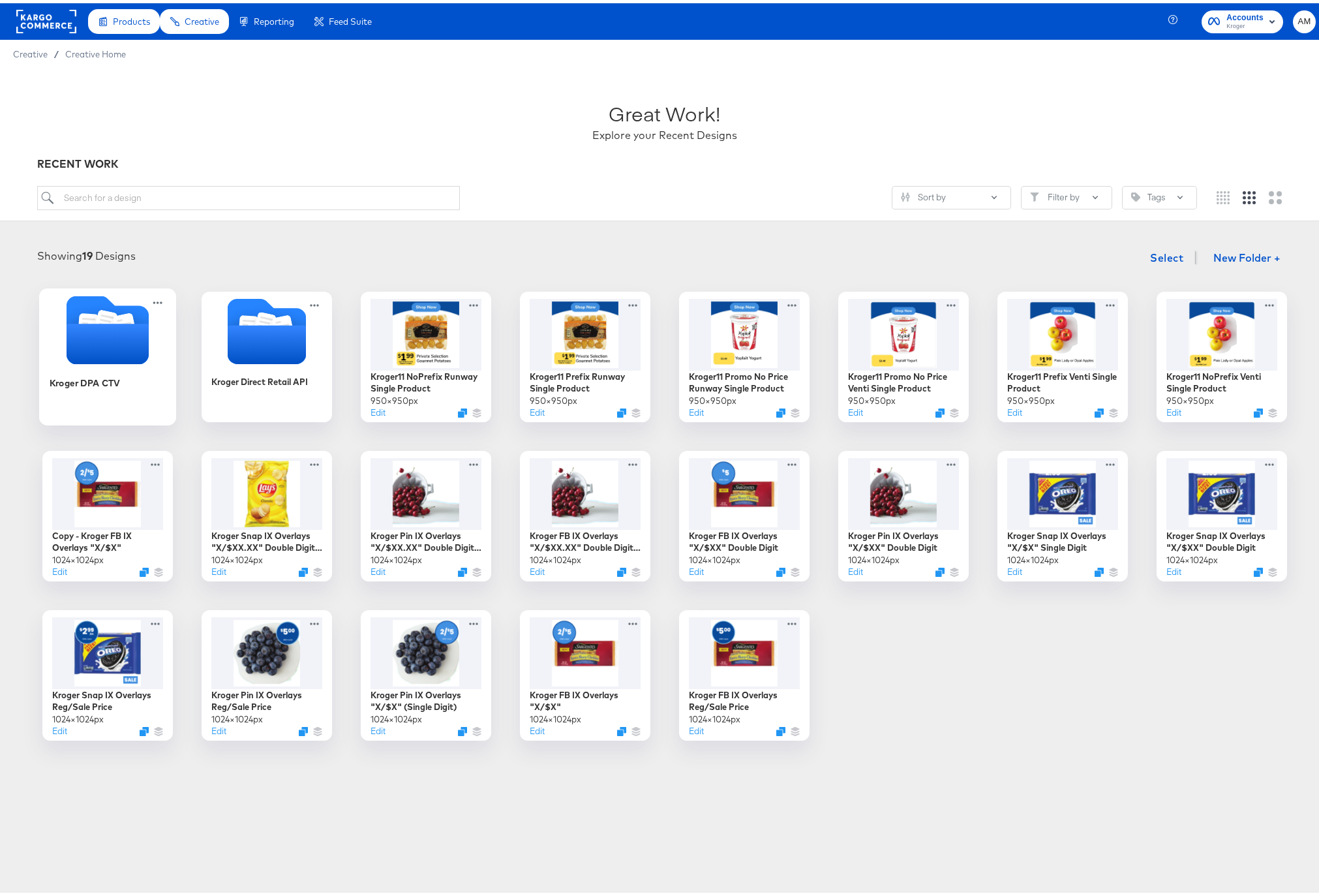
click at [79, 346] on icon "Folder" at bounding box center [107, 340] width 82 height 40
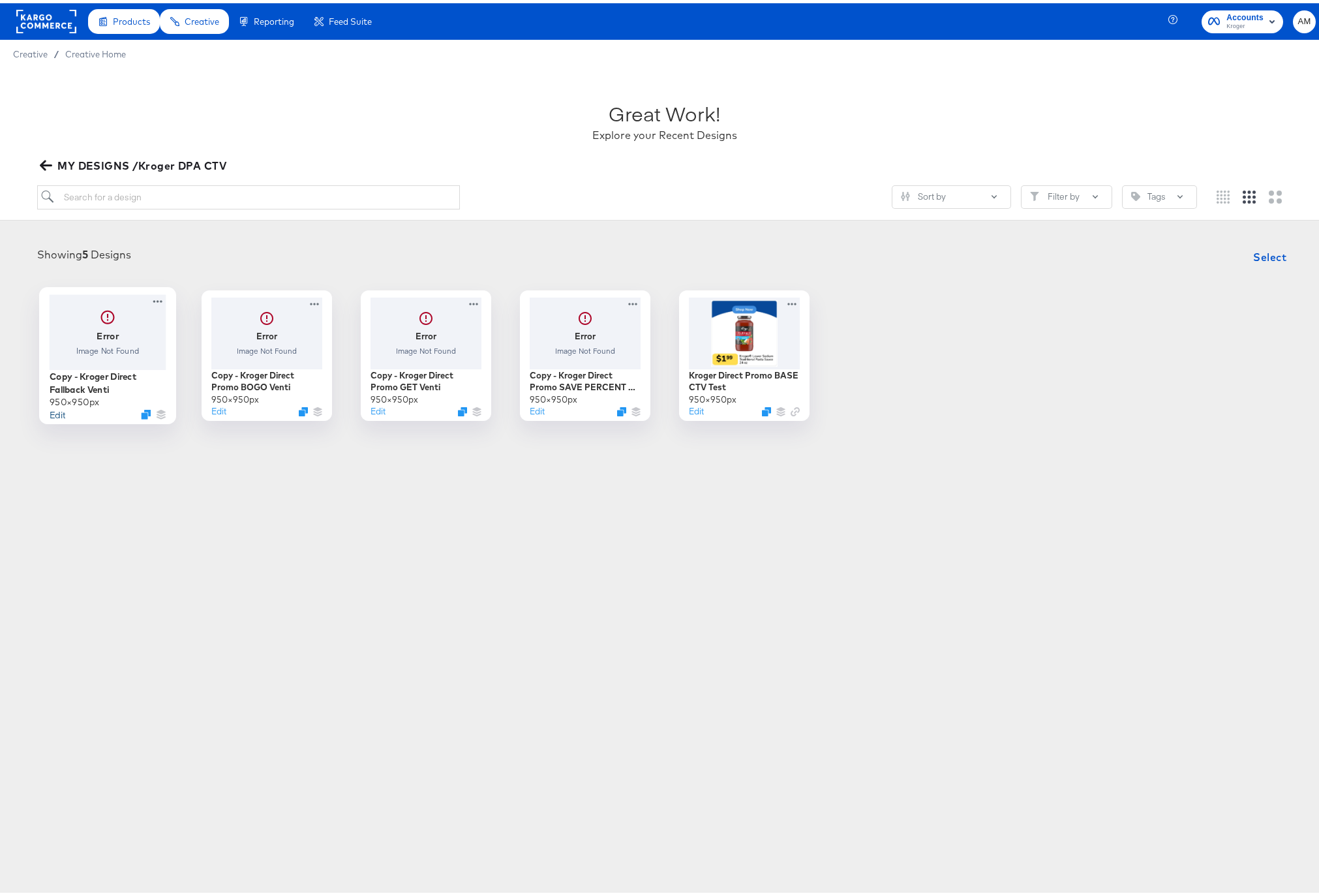
click at [52, 411] on button "Edit" at bounding box center [57, 410] width 16 height 12
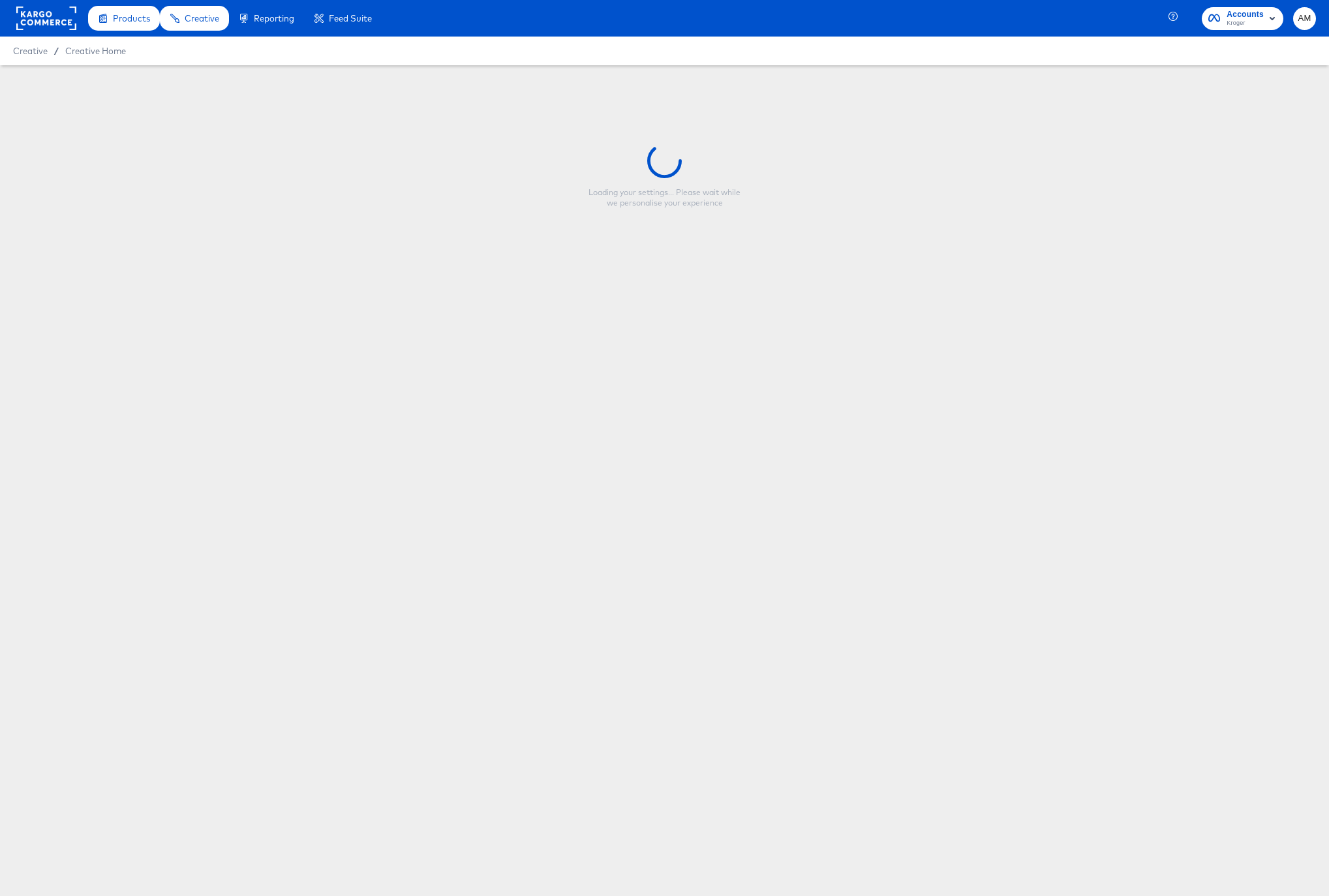
type input "Copy - Kroger Direct Fallback Venti"
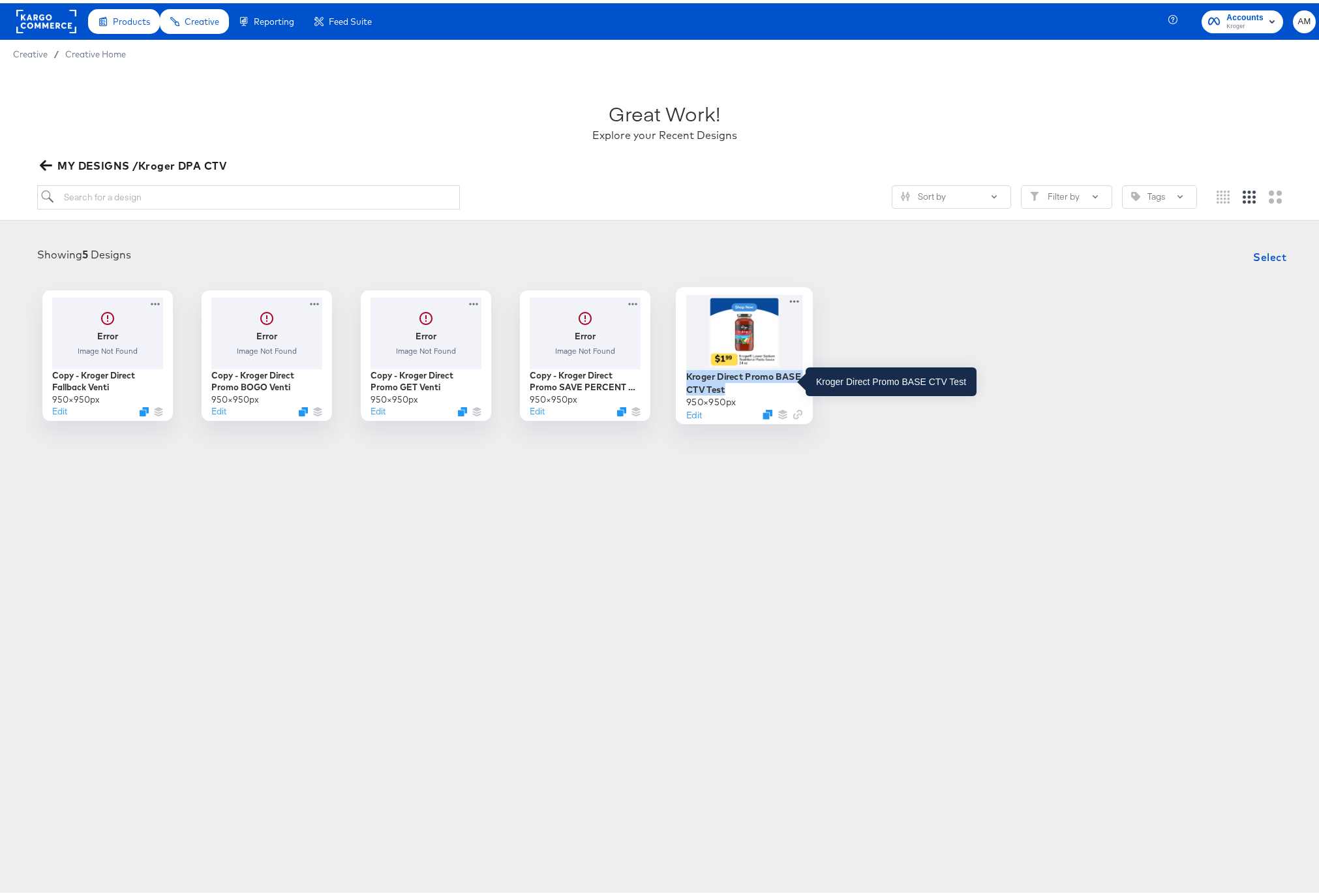
drag, startPoint x: 727, startPoint y: 385, endPoint x: 681, endPoint y: 372, distance: 47.8
click at [685, 372] on div "Kroger Direct Promo BASE CTV Test" at bounding box center [744, 380] width 117 height 26
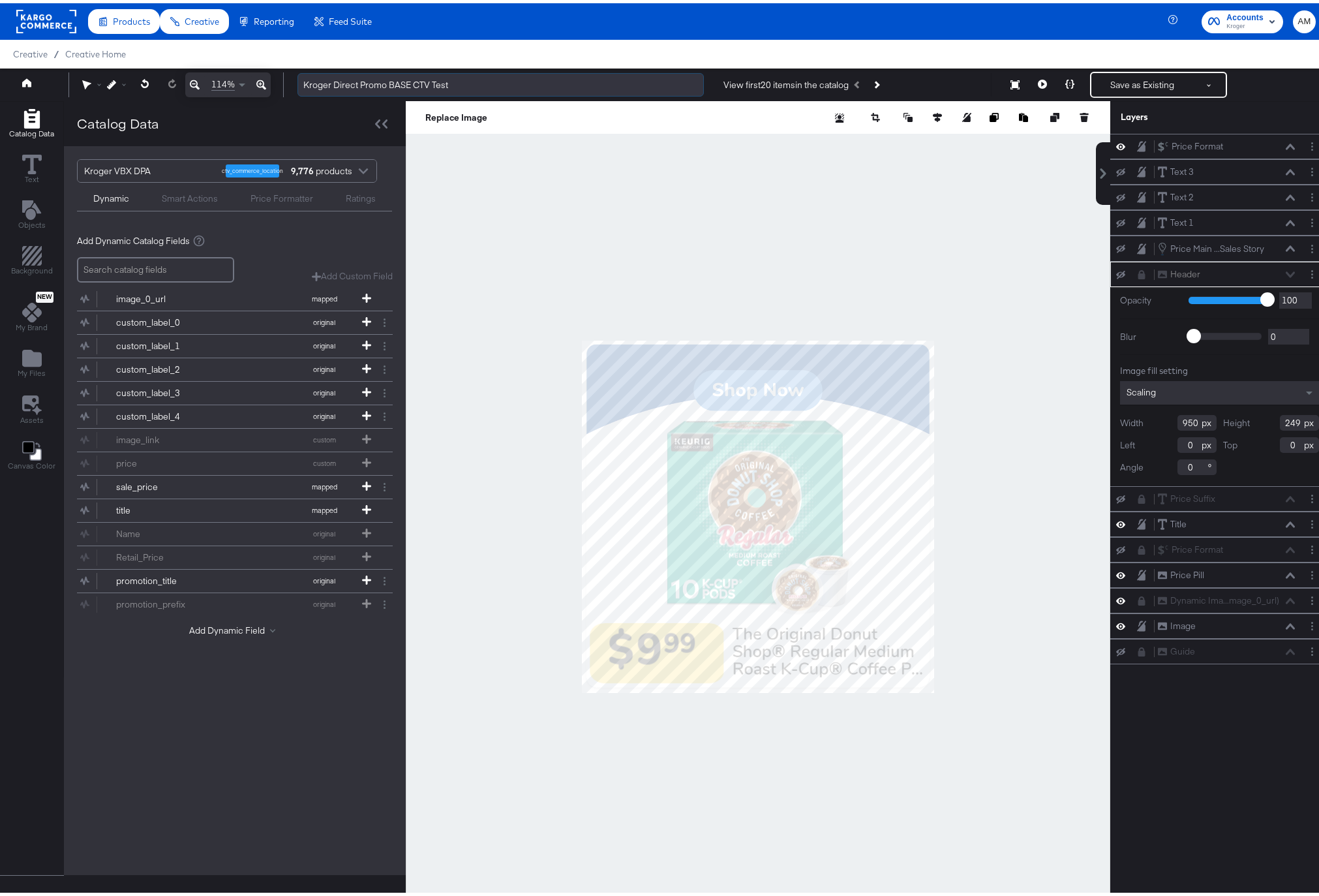
drag, startPoint x: 460, startPoint y: 79, endPoint x: 427, endPoint y: 82, distance: 33.1
click at [427, 82] on input "Kroger Direct Promo BASE CTV Test" at bounding box center [500, 82] width 407 height 24
type input "Kroger Direct Promo BASE CTV"
click at [1112, 77] on button "Save as Existing" at bounding box center [1142, 81] width 101 height 23
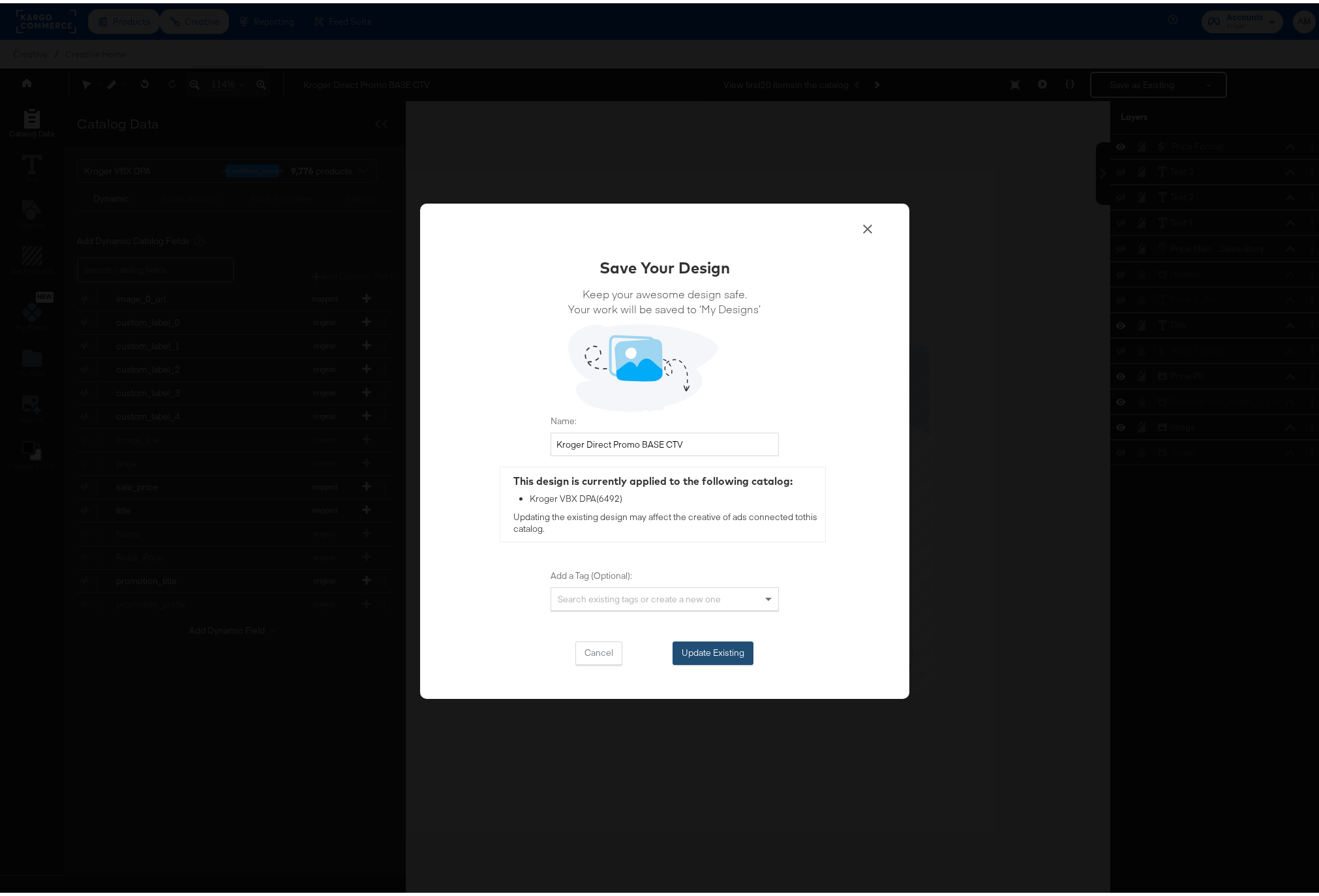
click at [711, 651] on button "Update Existing" at bounding box center [713, 649] width 81 height 23
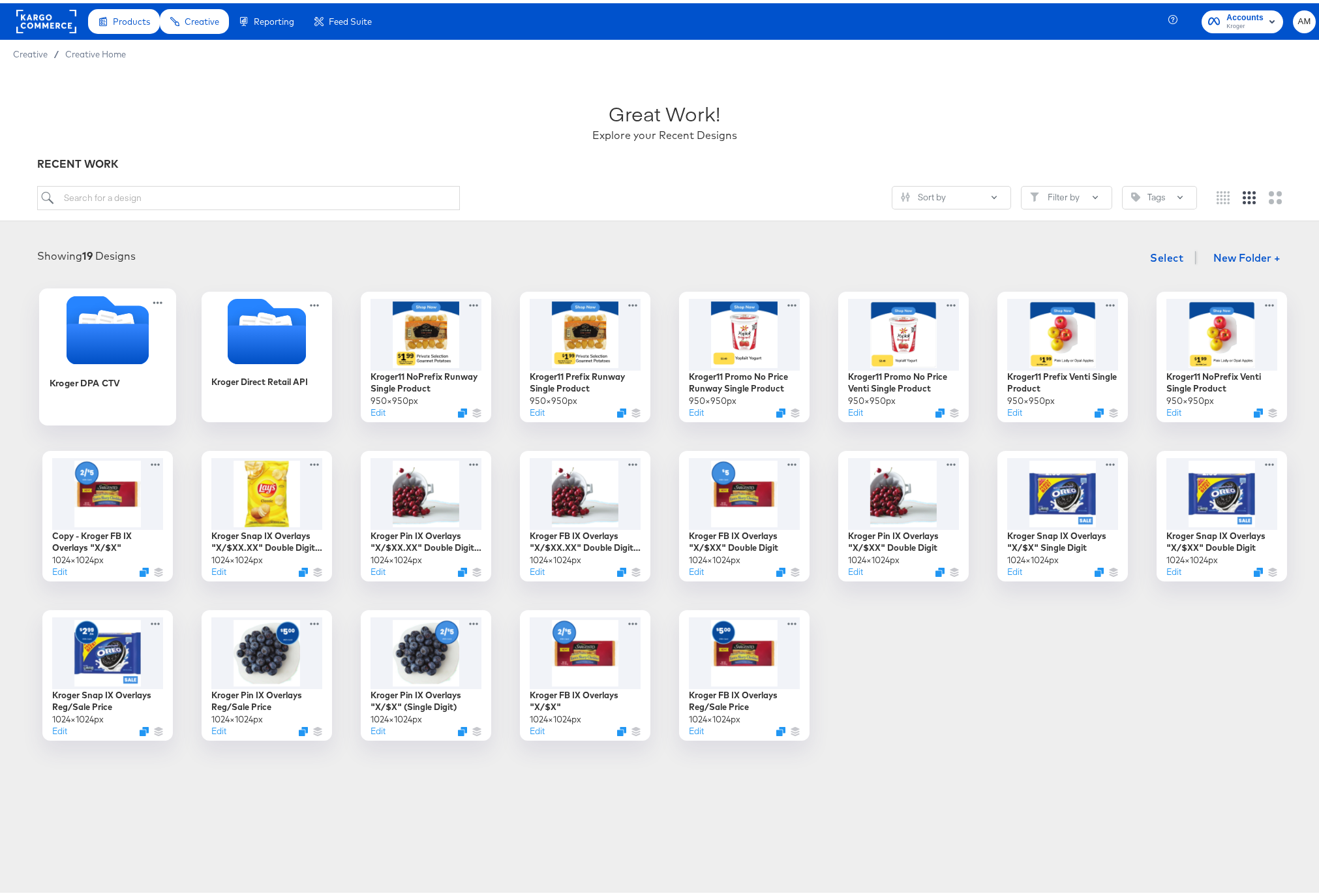
click at [96, 333] on icon "Folder" at bounding box center [107, 340] width 82 height 40
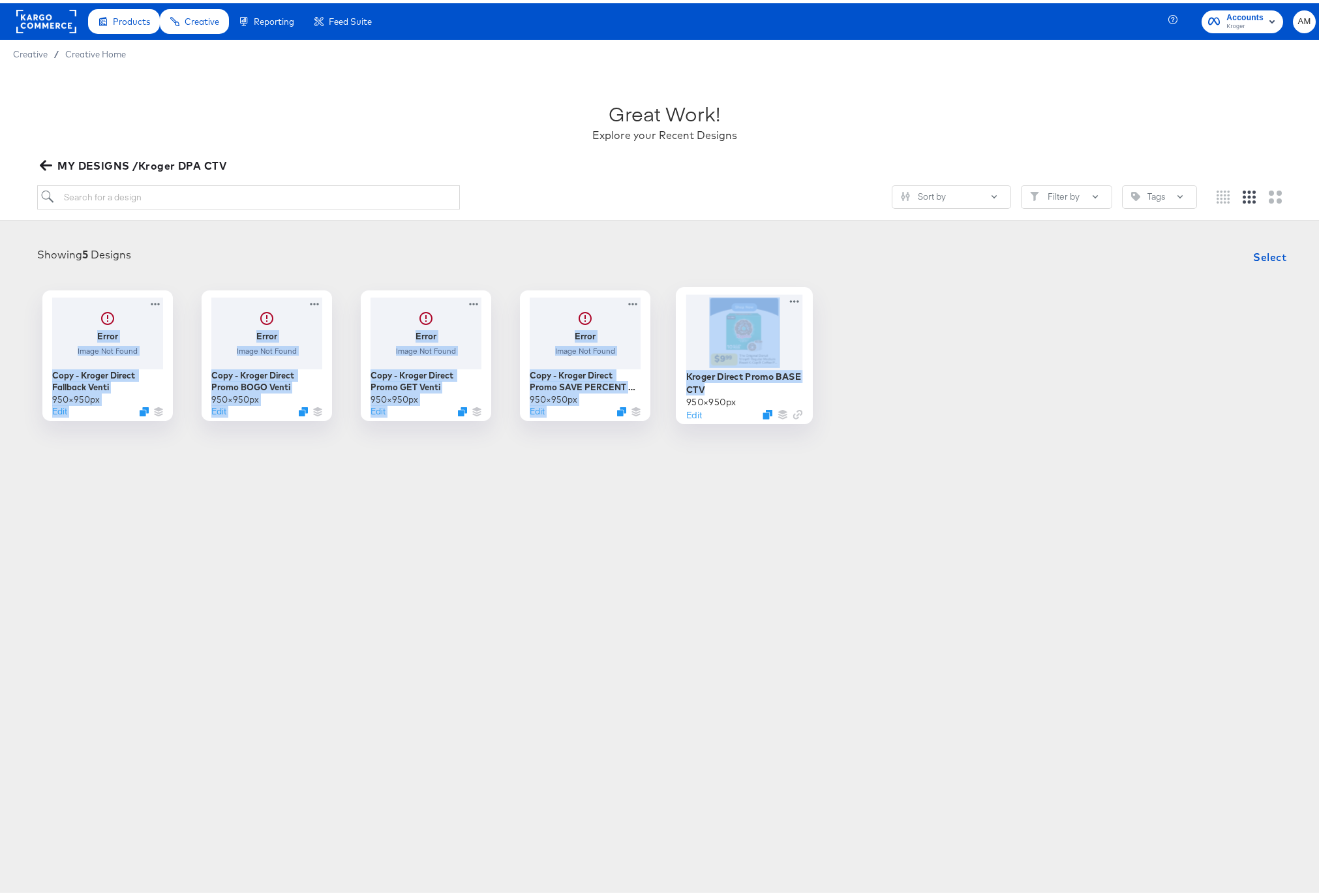
drag, startPoint x: 708, startPoint y: 385, endPoint x: 805, endPoint y: 271, distance: 149.7
click at [805, 271] on div "Showing 5 Designs Select Error Image Not Found Copy - Kroger Direct Fallback Ve…" at bounding box center [664, 328] width 1303 height 177
click at [786, 300] on icon at bounding box center [794, 297] width 16 height 13
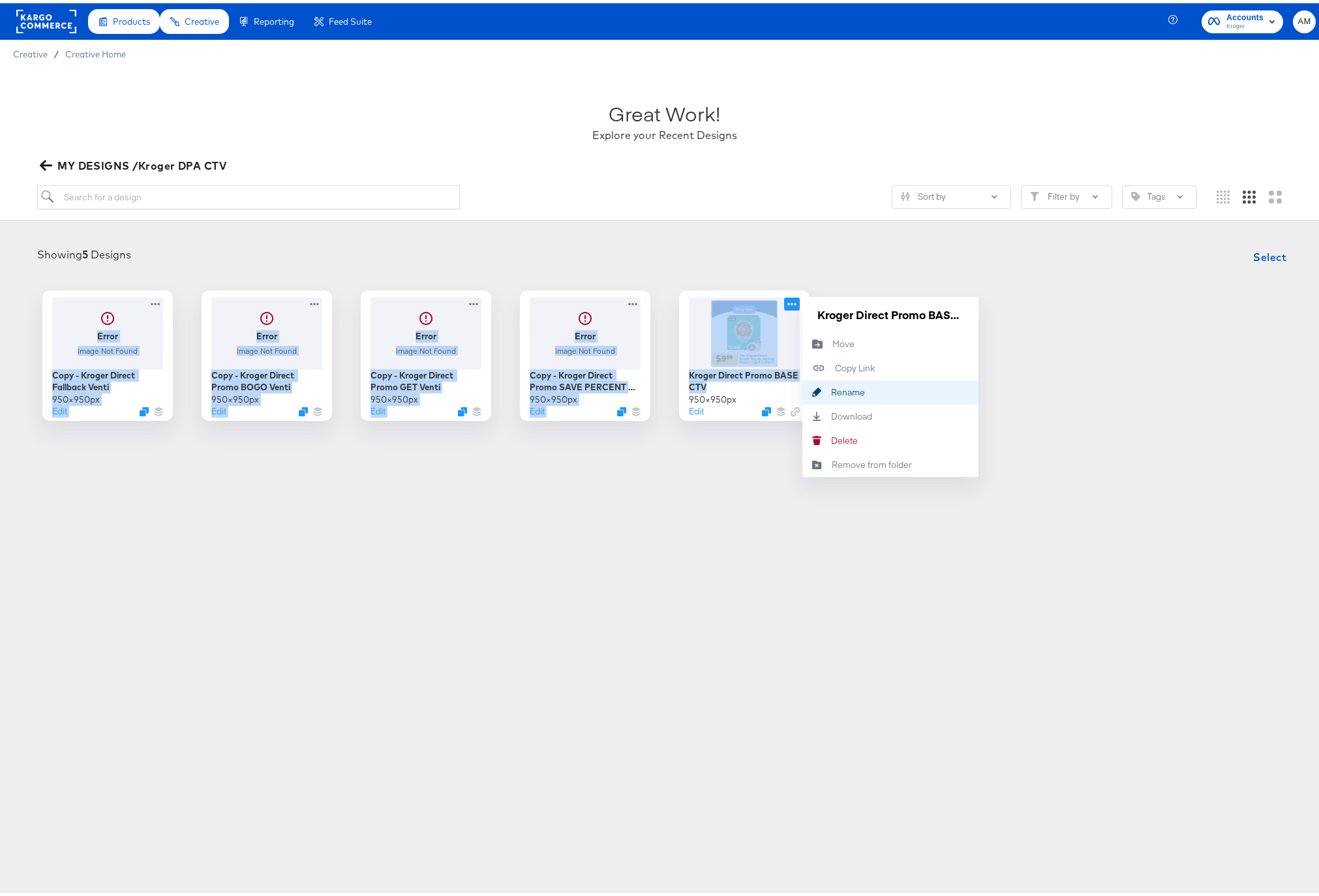
click at [831, 389] on div "Rename Rename" at bounding box center [831, 389] width 0 height 0
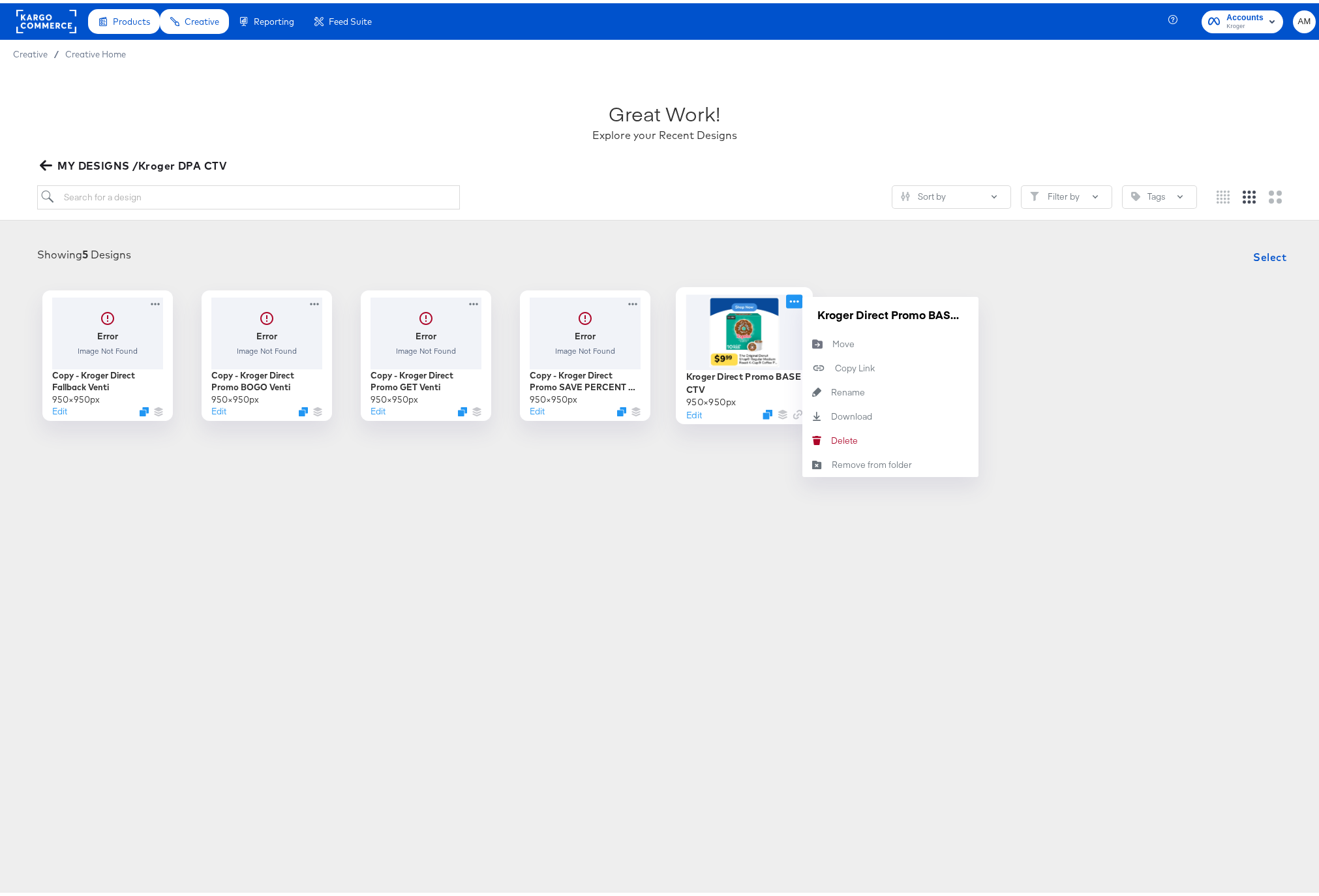
drag, startPoint x: 960, startPoint y: 311, endPoint x: 773, endPoint y: 306, distance: 187.1
click at [773, 306] on div "Kroger Direct Promo BASE CTV 950 × 950 px Edit Kroger Direct Promo BASE CTV Mov…" at bounding box center [744, 353] width 131 height 131
click at [668, 481] on div "Products Products Product Catalogs Enhance Your Product Catalog, Map Them to Pu…" at bounding box center [664, 448] width 1329 height 896
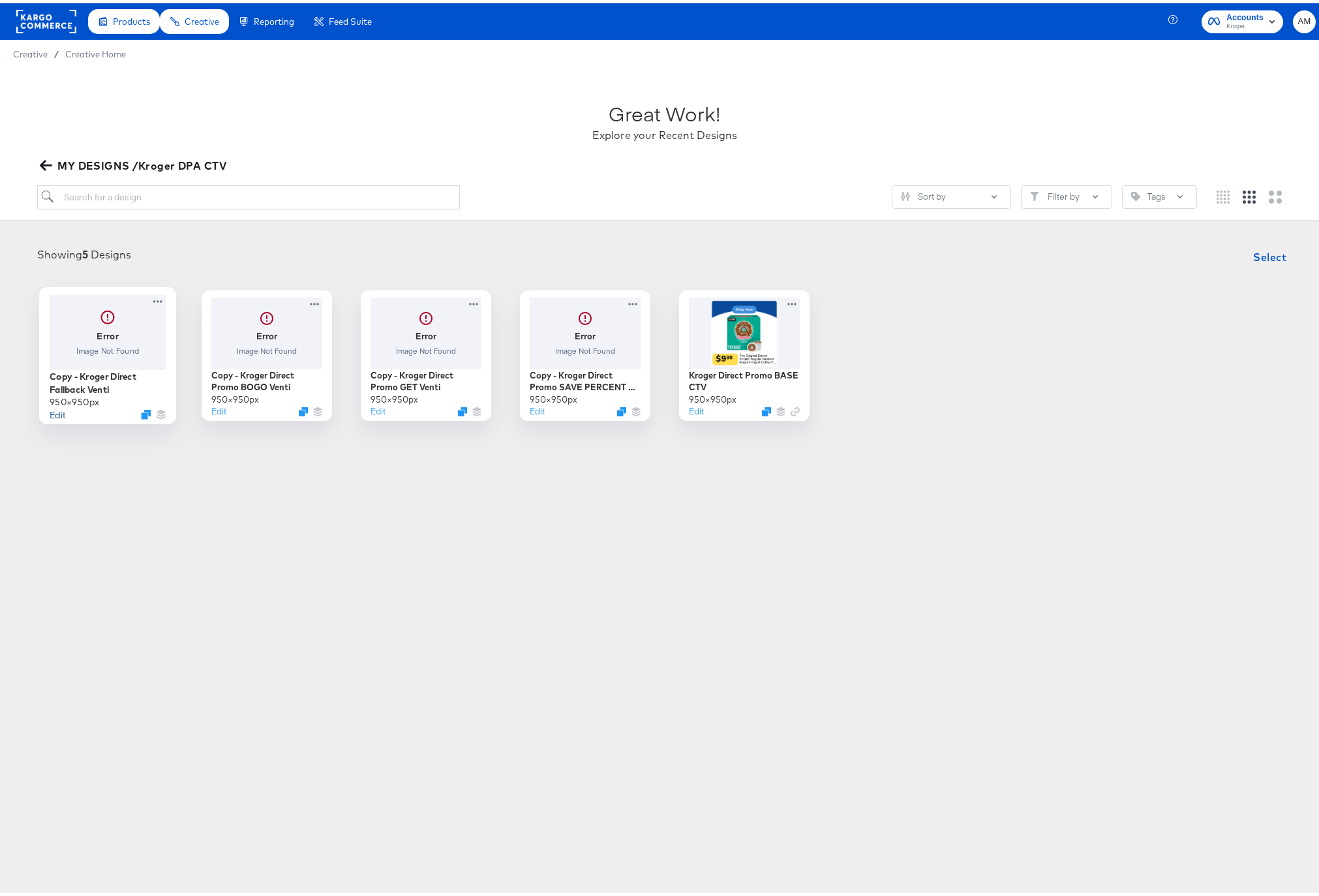
click at [49, 411] on button "Edit" at bounding box center [57, 410] width 16 height 12
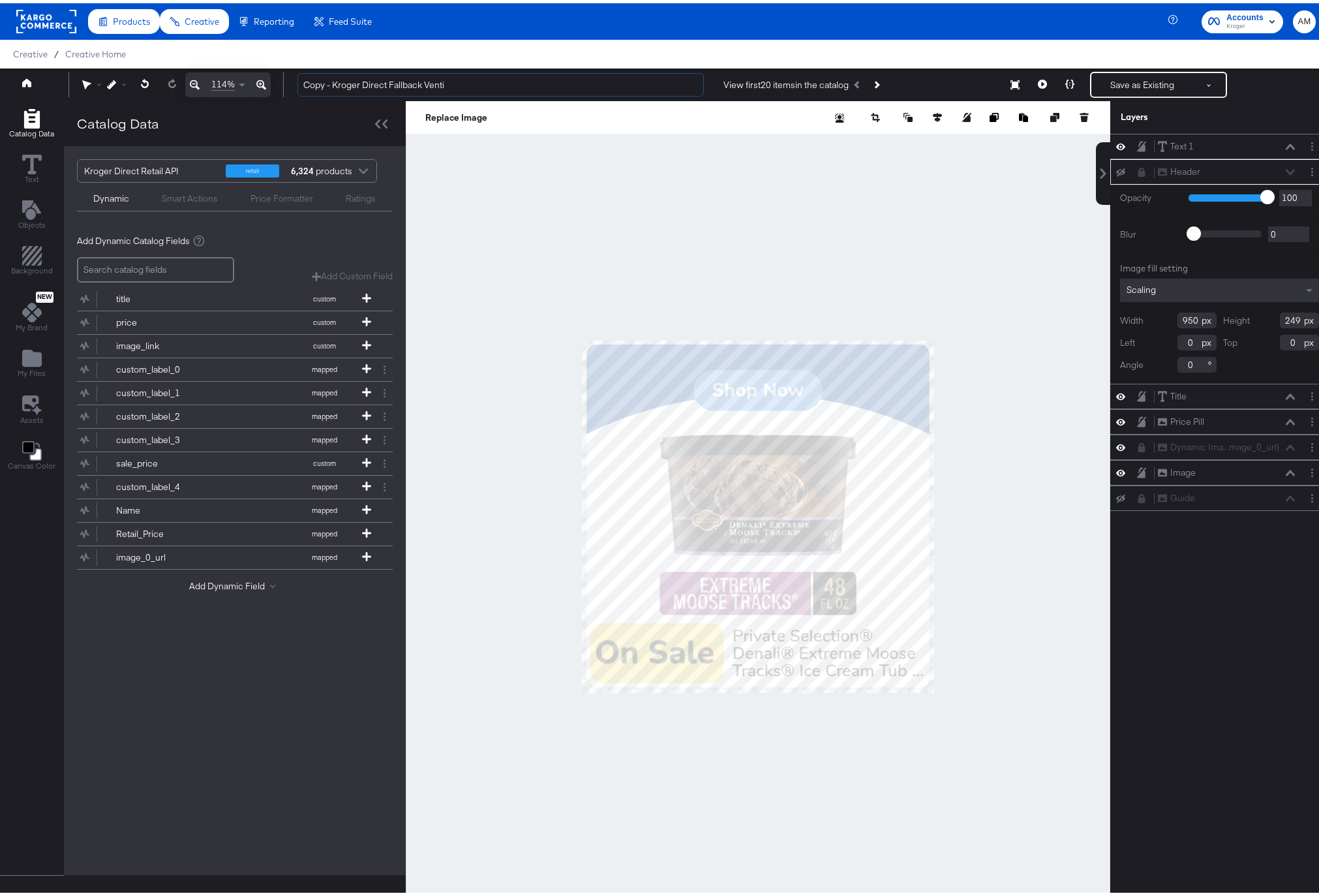
drag, startPoint x: 458, startPoint y: 82, endPoint x: 283, endPoint y: 82, distance: 175.0
click at [283, 82] on div "114% Copy - Kroger Direct Fallback Venti View first 20 items in the catalog Sav…" at bounding box center [664, 82] width 1329 height 33
click at [409, 83] on input "Copy - Kroger Direct Fallback Venti" at bounding box center [500, 82] width 407 height 24
drag, startPoint x: 309, startPoint y: 77, endPoint x: 239, endPoint y: 77, distance: 70.0
click at [239, 77] on div "114% Copy - Kroger Direct Fallback Venti View first 20 items in the catalog Sav…" at bounding box center [664, 82] width 1329 height 33
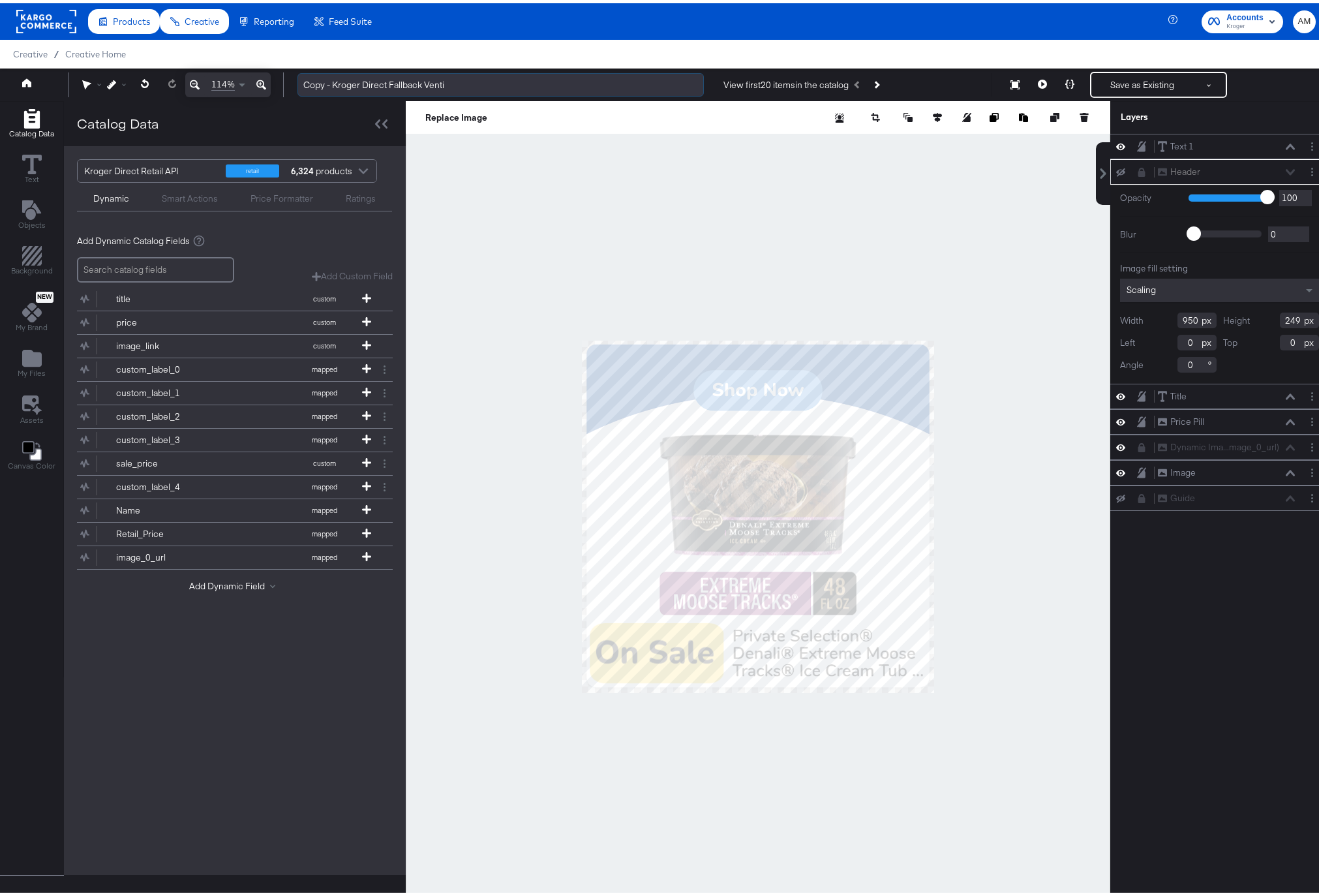
click at [377, 83] on input "Copy - Kroger Direct Fallback Venti" at bounding box center [500, 82] width 407 height 24
drag, startPoint x: 502, startPoint y: 82, endPoint x: 305, endPoint y: 81, distance: 197.0
click at [305, 81] on input "Copy - Kroger Direct Fallback Venti" at bounding box center [500, 82] width 407 height 24
click at [416, 84] on input "Copy - Kroger Direct Fallback Venti" at bounding box center [500, 82] width 407 height 24
drag, startPoint x: 465, startPoint y: 79, endPoint x: 272, endPoint y: 74, distance: 193.1
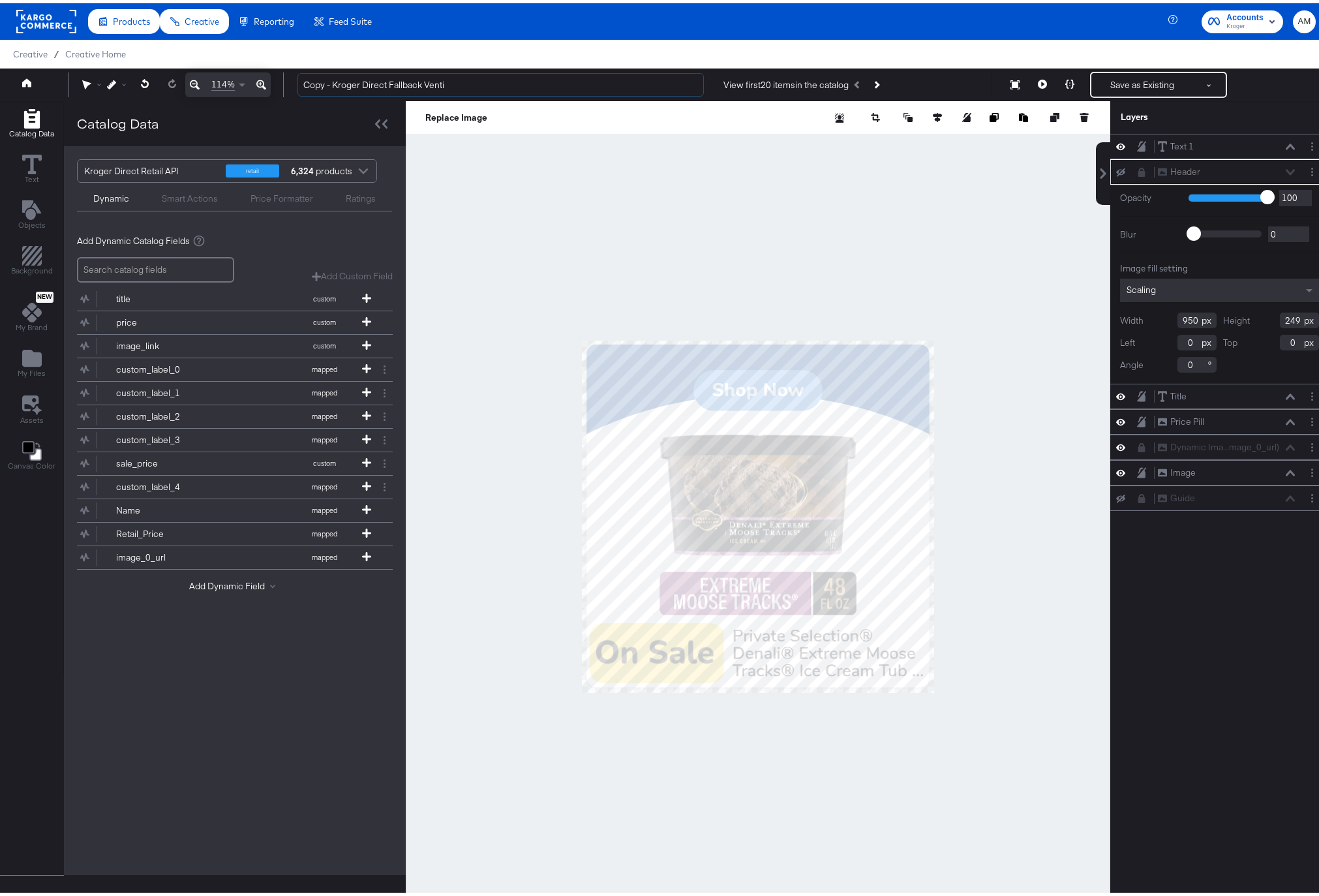
click at [272, 74] on div "114% Copy - Kroger Direct Fallback Venti View first 20 items in the catalog Sav…" at bounding box center [664, 82] width 1329 height 33
type input "Kroger Direct Promo Base"
drag, startPoint x: 445, startPoint y: 82, endPoint x: 197, endPoint y: 79, distance: 248.0
click at [197, 79] on div "114% Kroger Direct Promo Base View first 20 items in the catalog Save as Existi…" at bounding box center [664, 82] width 1329 height 33
type input "Kroger Direct Promo Fallback CTV"
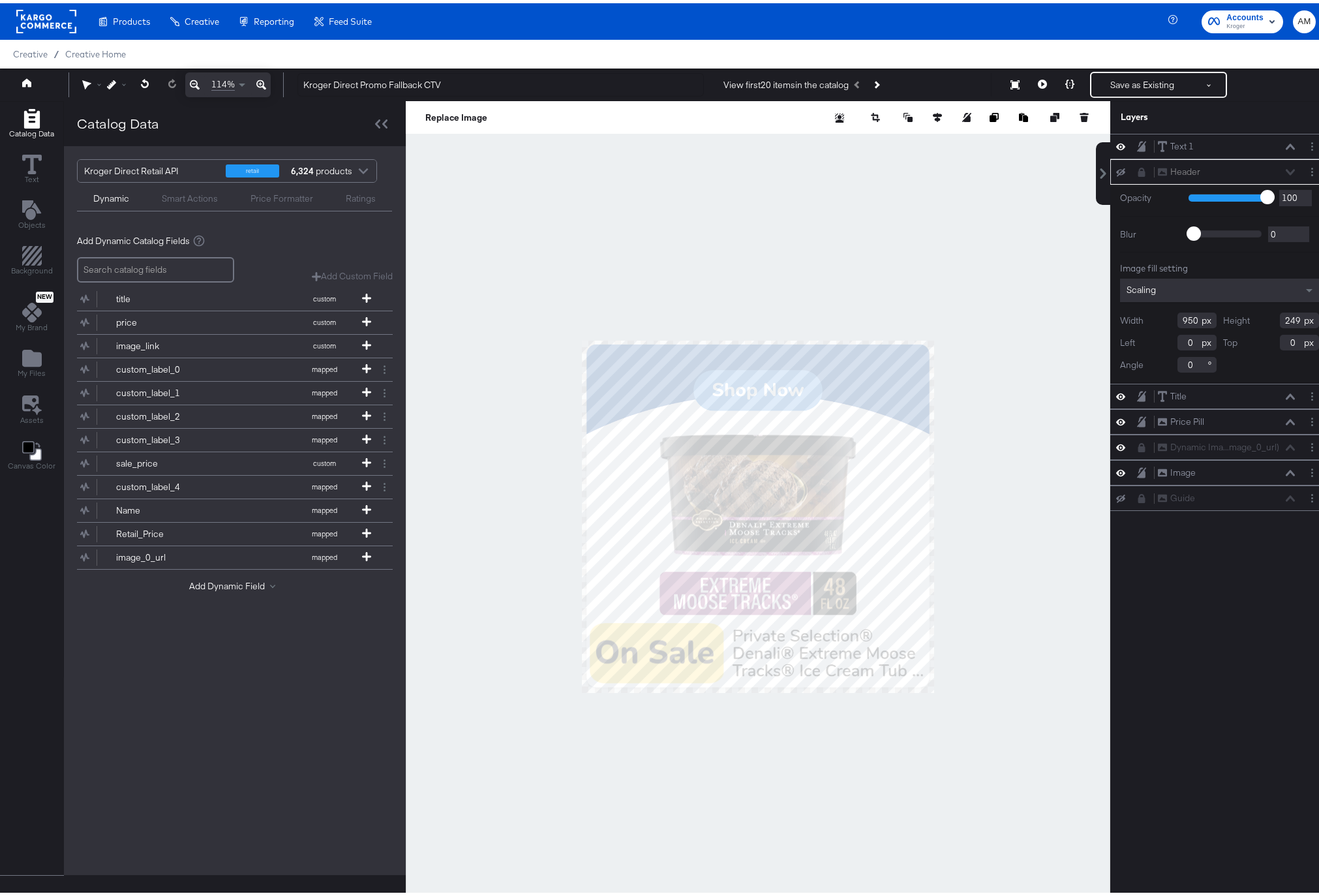
click at [1111, 20] on div "Products Products Product Catalogs Enhance Your Product Catalog, Map Them to Pu…" at bounding box center [664, 18] width 1329 height 36
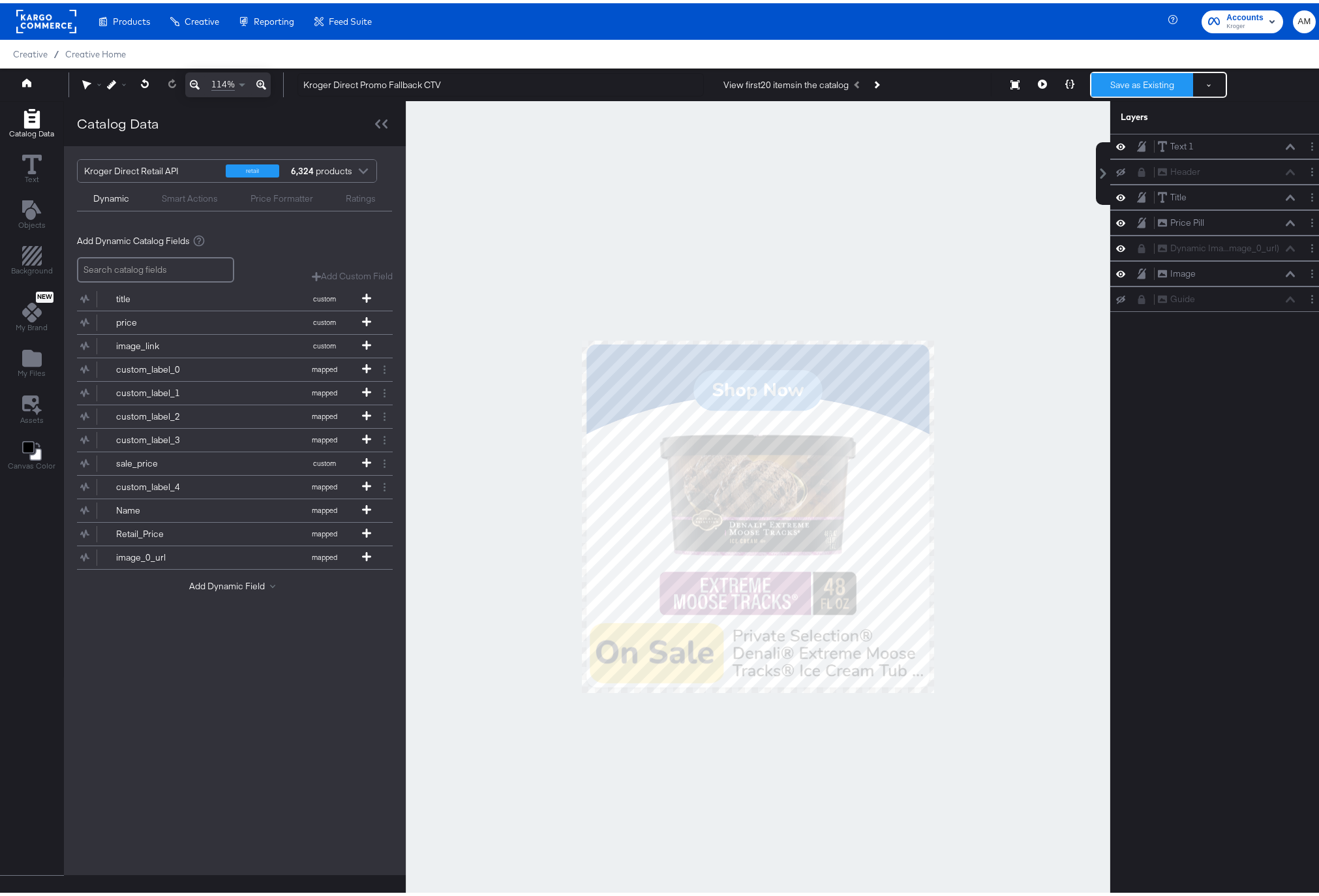
click at [1132, 82] on button "Save as Existing" at bounding box center [1142, 81] width 101 height 23
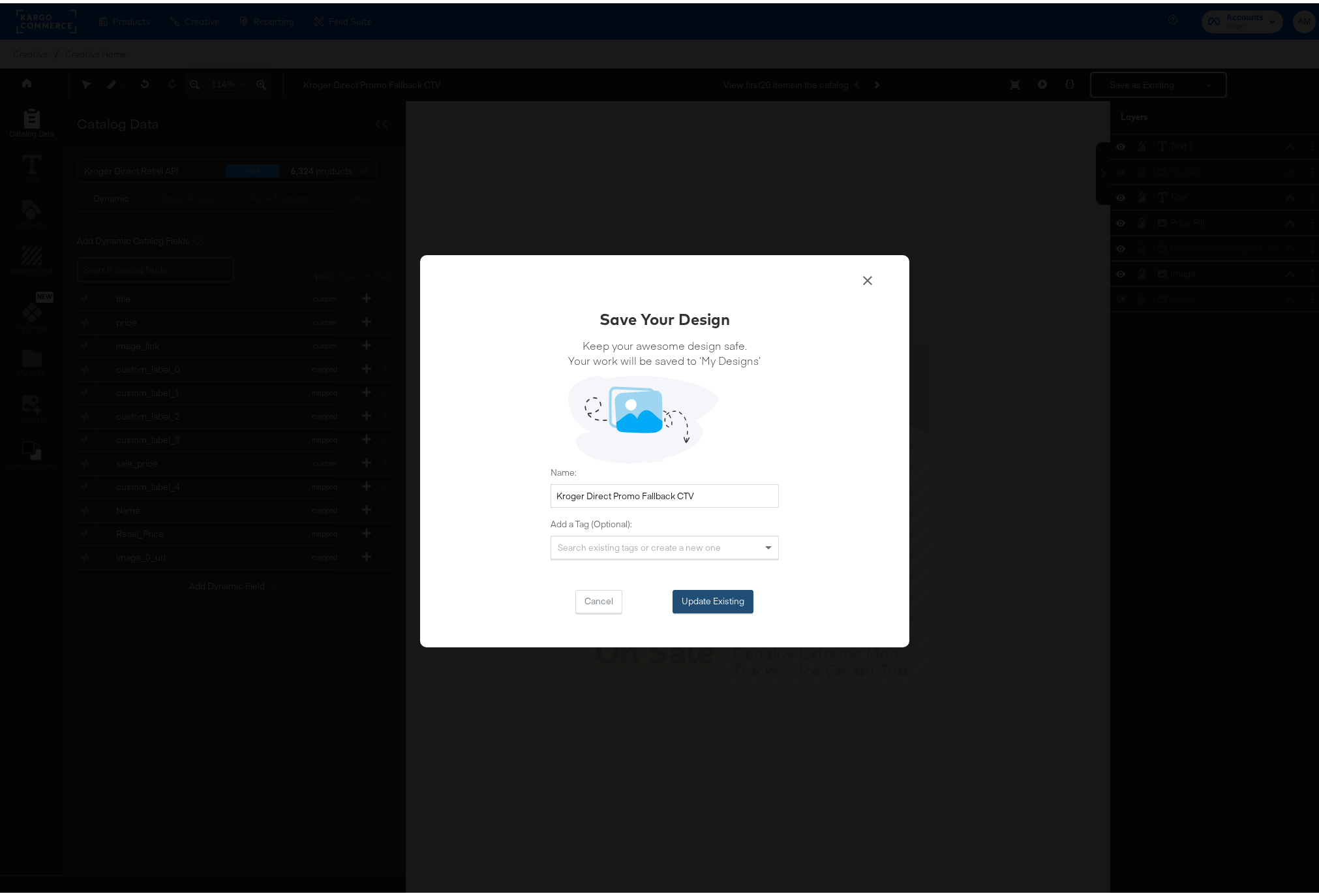
click at [702, 592] on button "Update Existing" at bounding box center [713, 598] width 81 height 23
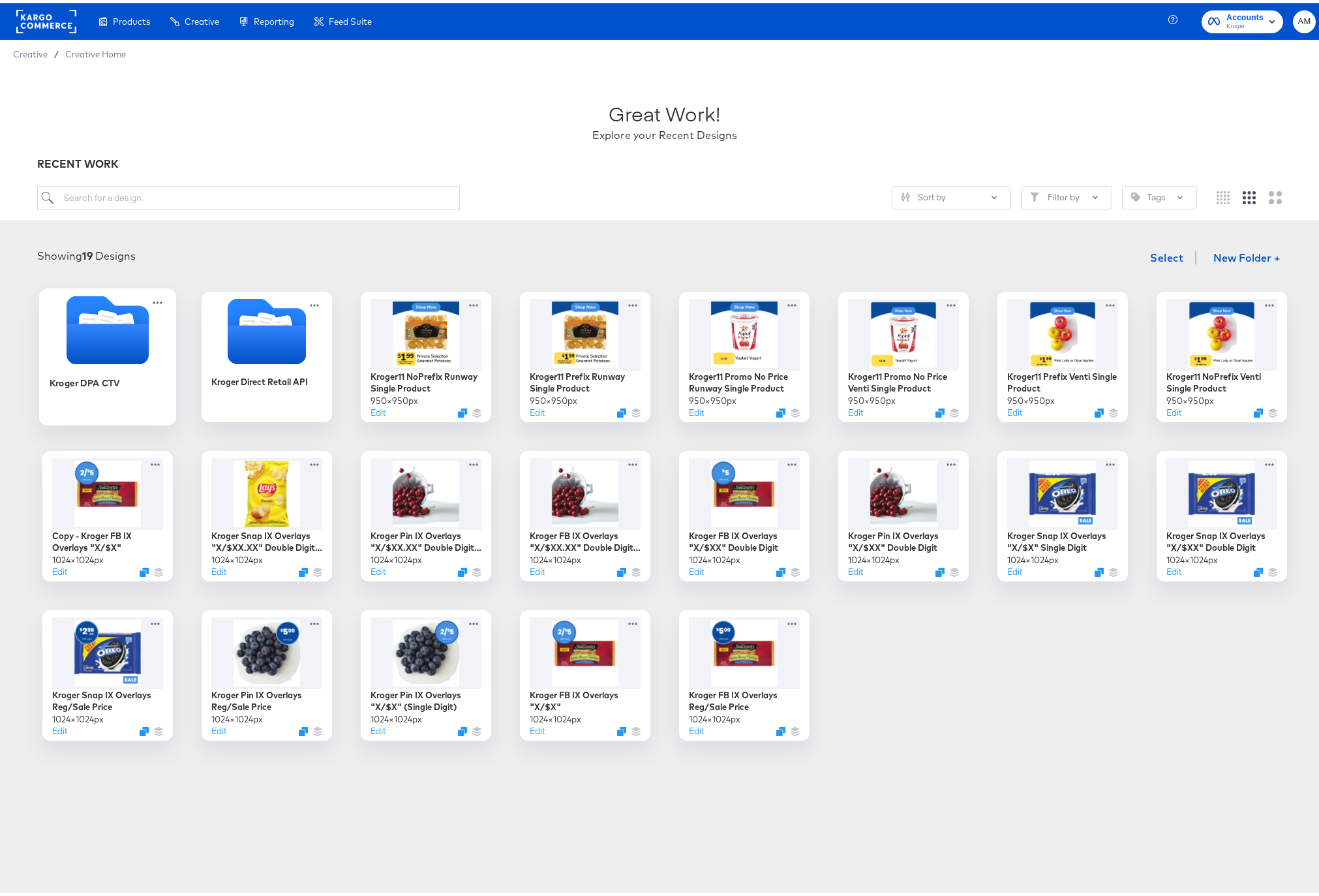
click at [105, 345] on icon "Folder" at bounding box center [107, 340] width 82 height 40
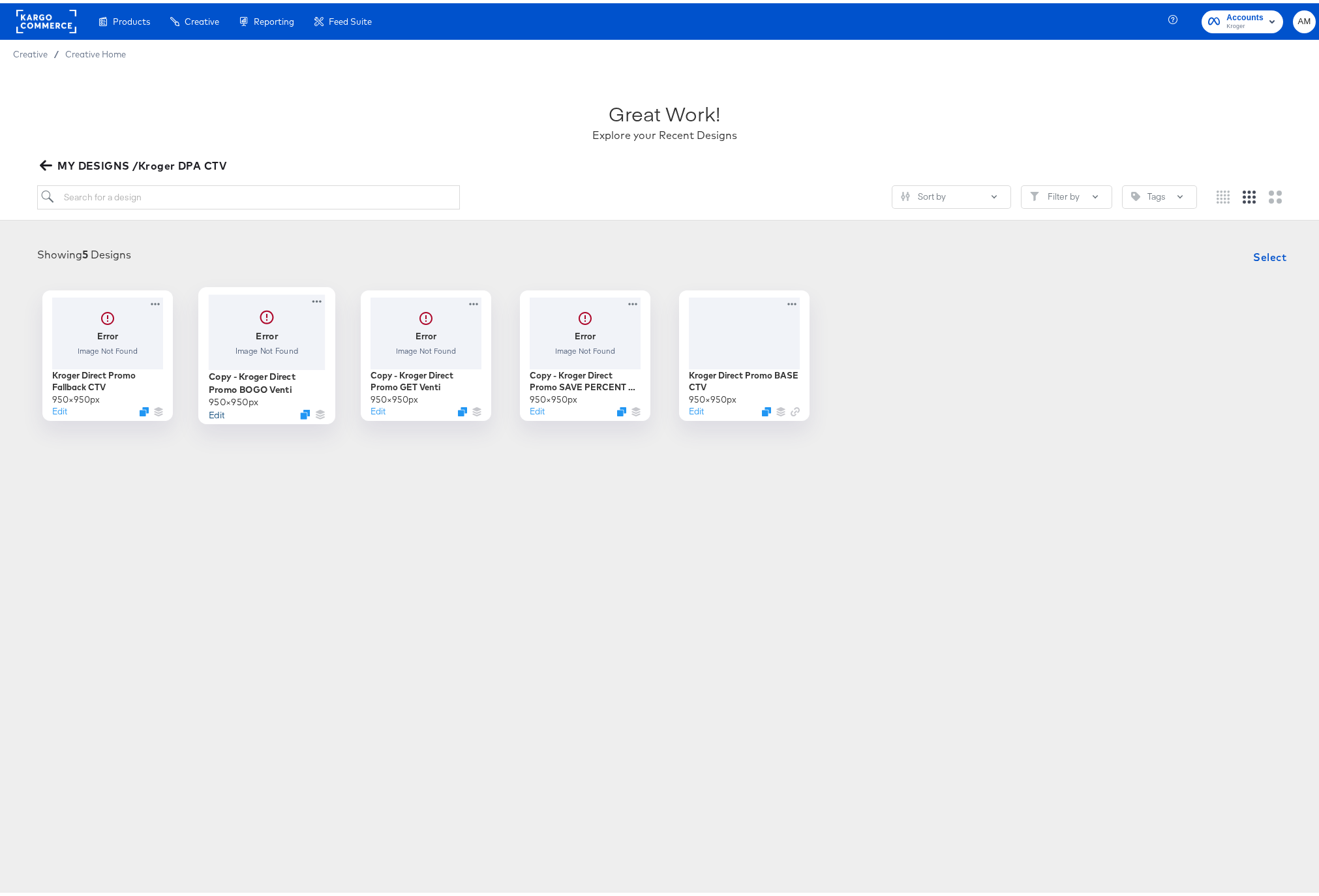
click at [209, 411] on button "Edit" at bounding box center [216, 410] width 16 height 12
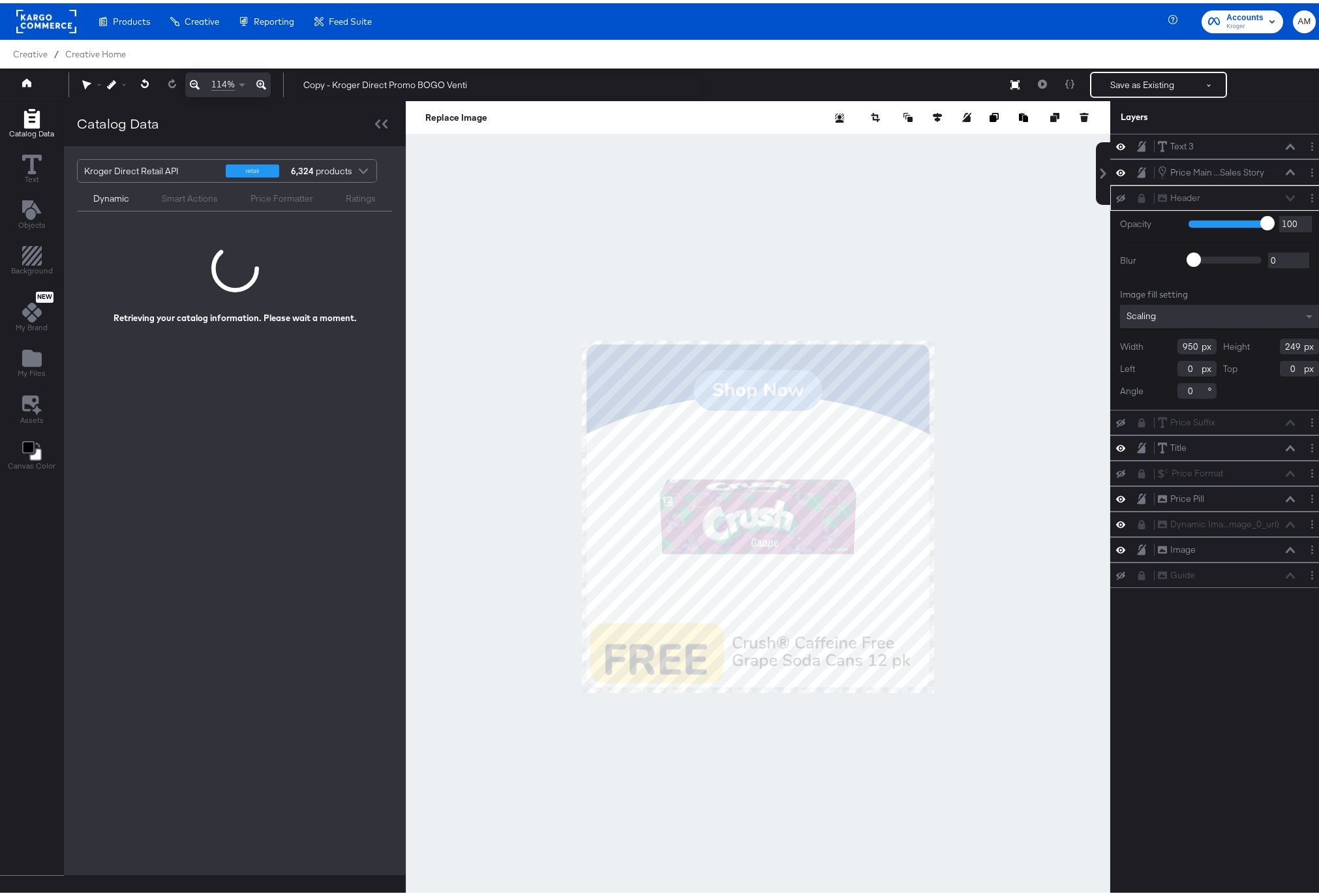
click at [280, 93] on div "114%" at bounding box center [176, 81] width 215 height 25
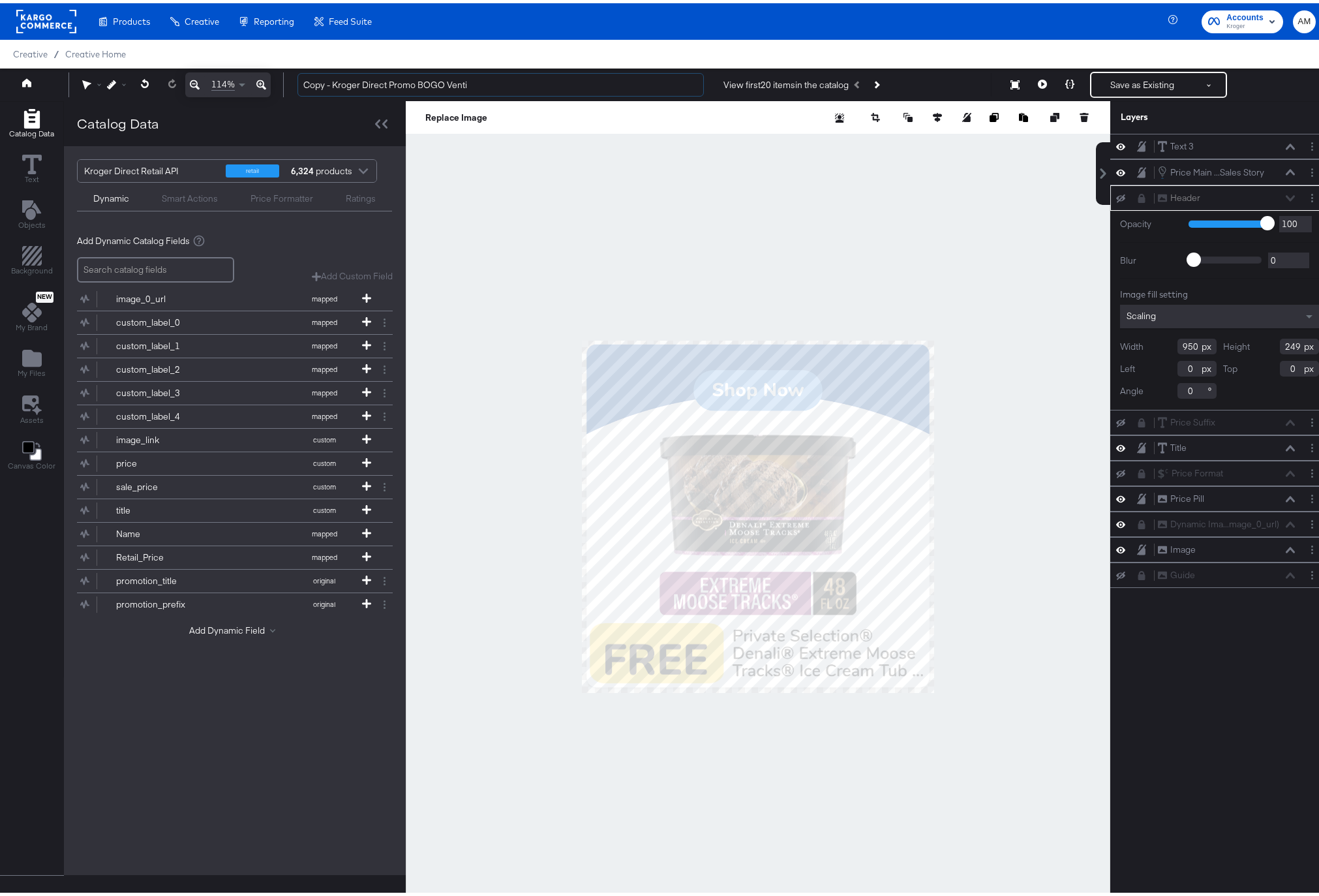
drag, startPoint x: 334, startPoint y: 84, endPoint x: 257, endPoint y: 80, distance: 77.1
click at [257, 80] on div "114% Copy - Kroger Direct Promo BOGO Venti View first 20 items in the catalog S…" at bounding box center [664, 82] width 1329 height 33
click at [431, 83] on input "Kroger Direct Promo BOGO Venti" at bounding box center [500, 82] width 407 height 24
type input "Kroger Direct Promo BOGO CTV"
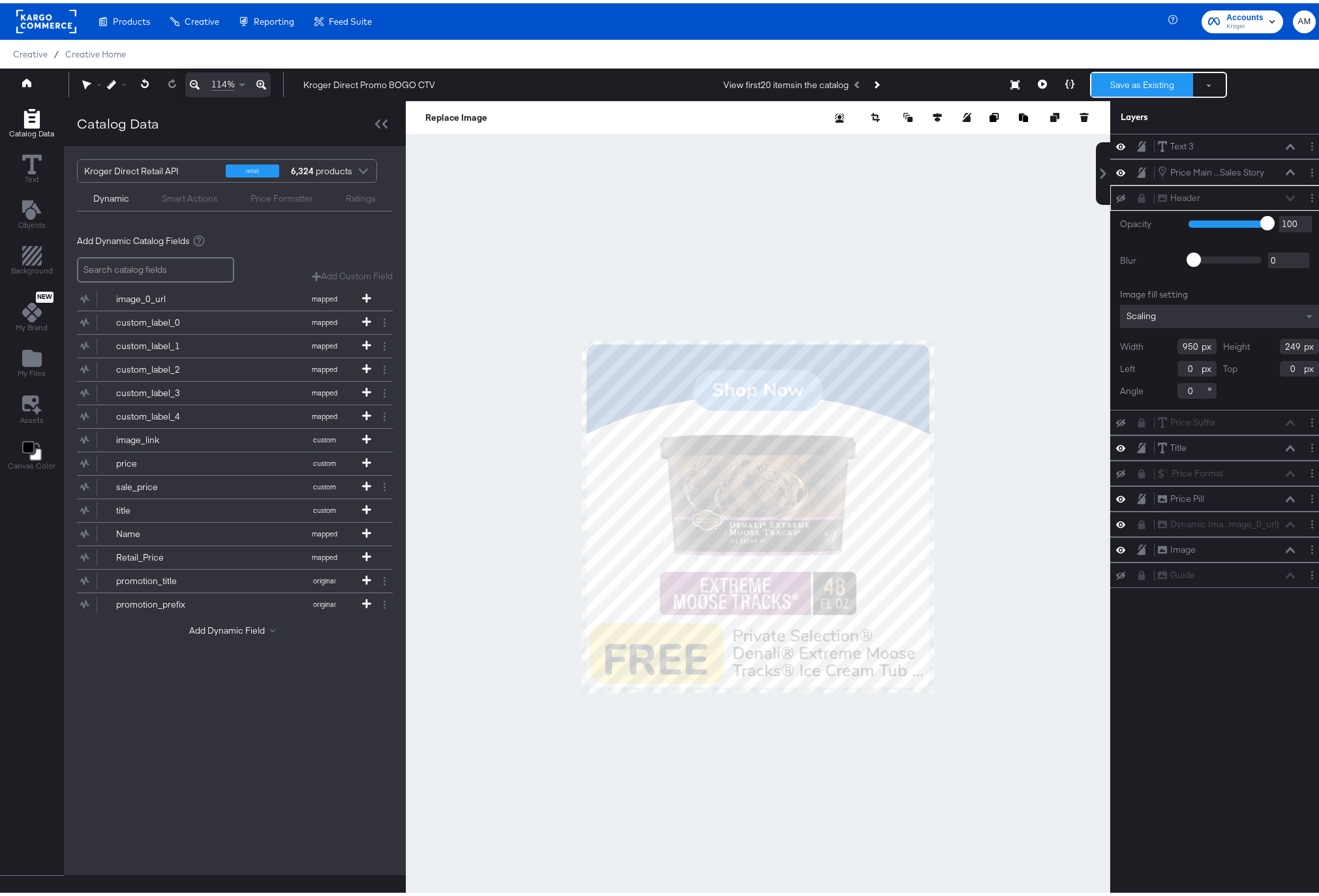
click at [1142, 85] on button "Save as Existing" at bounding box center [1142, 81] width 101 height 23
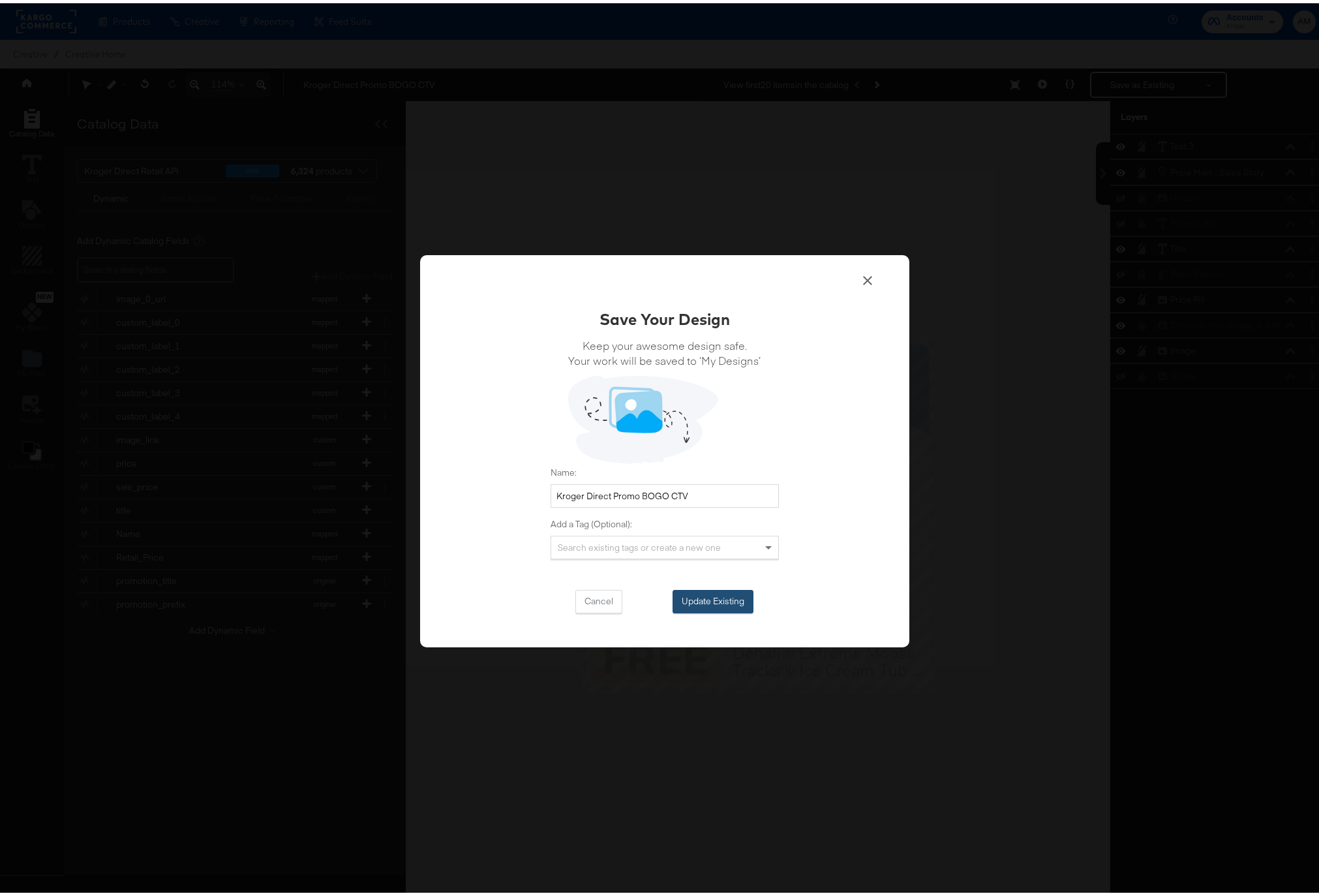
click at [692, 602] on button "Update Existing" at bounding box center [713, 598] width 81 height 23
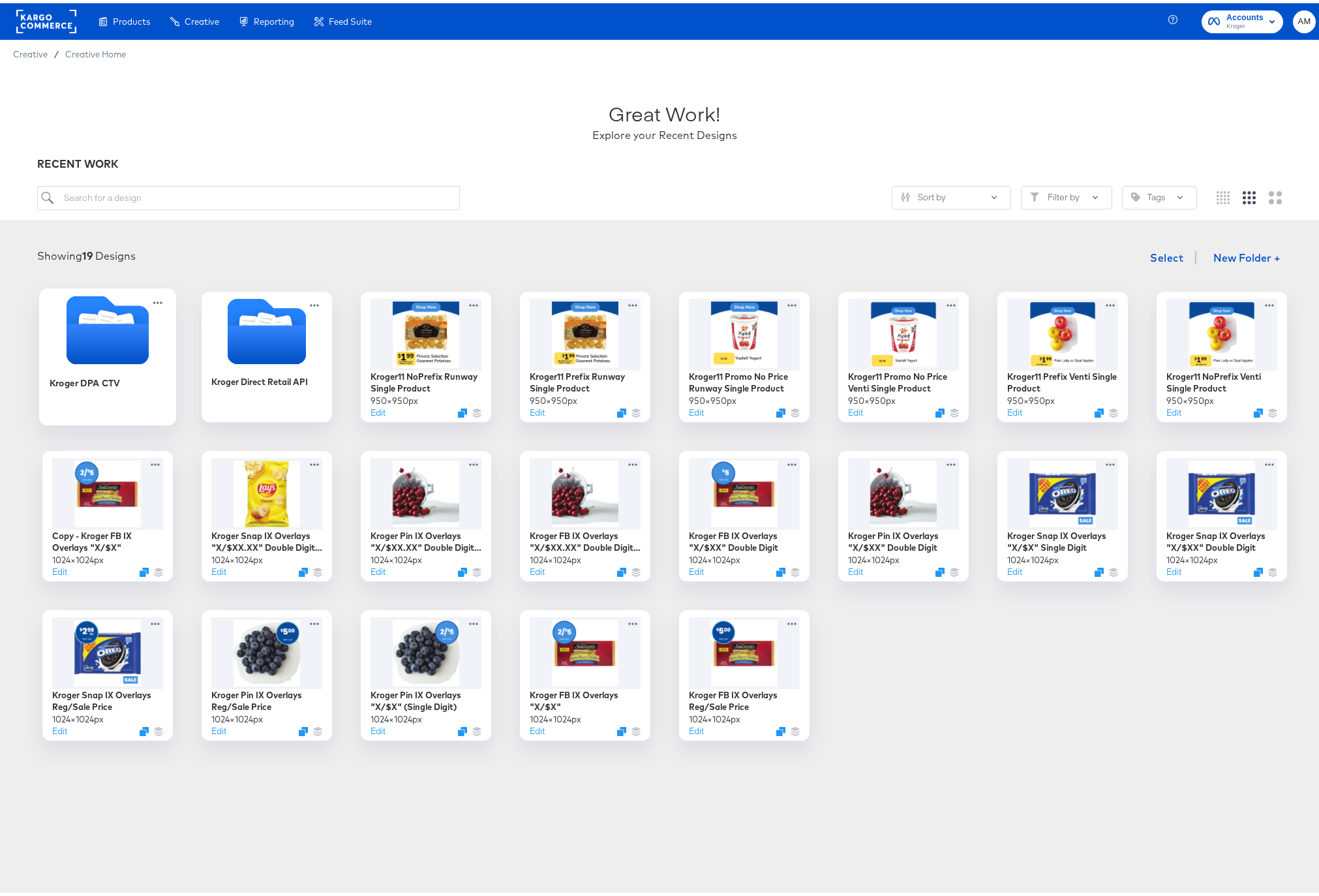
click at [106, 333] on icon "Folder" at bounding box center [107, 340] width 82 height 40
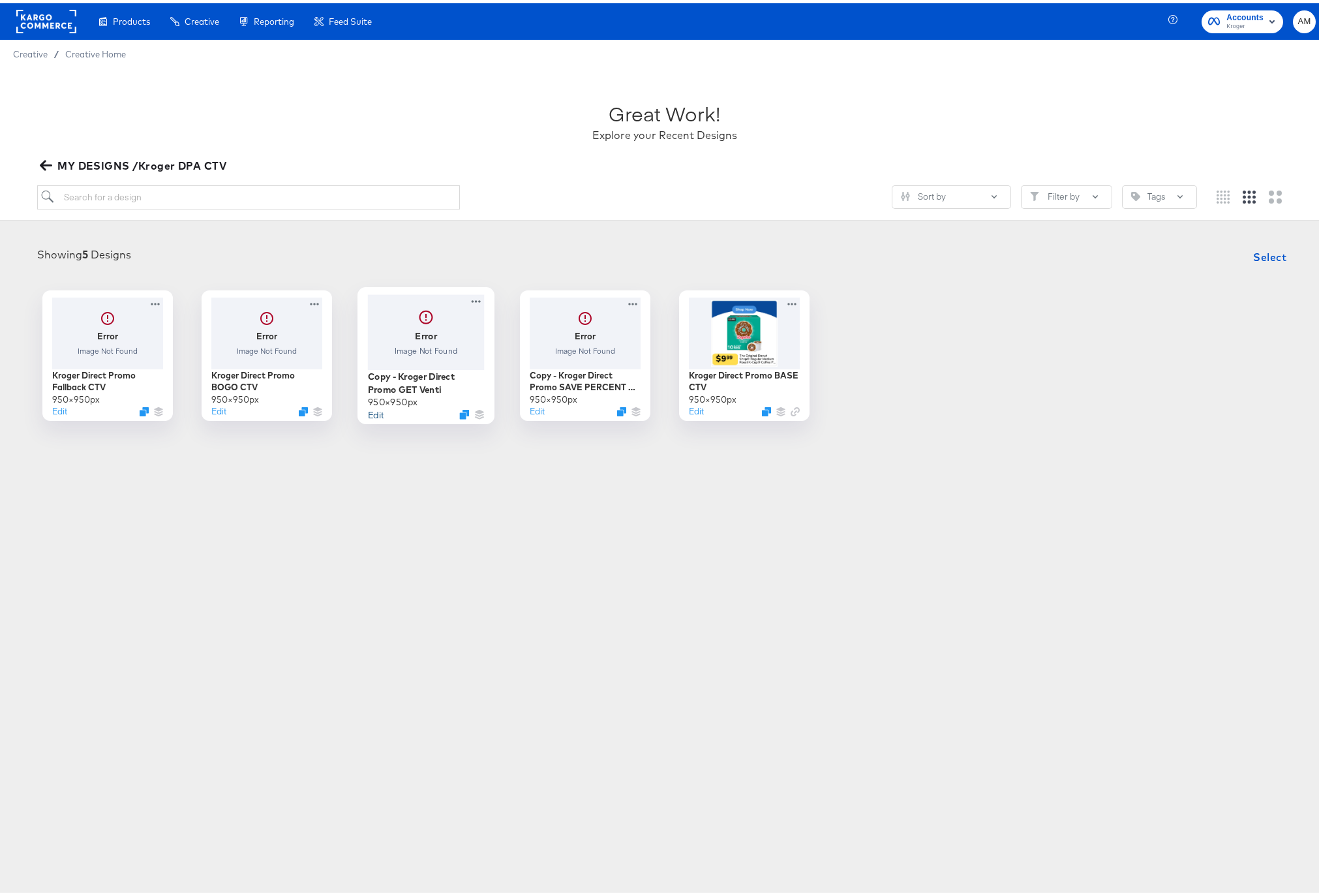
click at [370, 414] on button "Edit" at bounding box center [375, 410] width 16 height 12
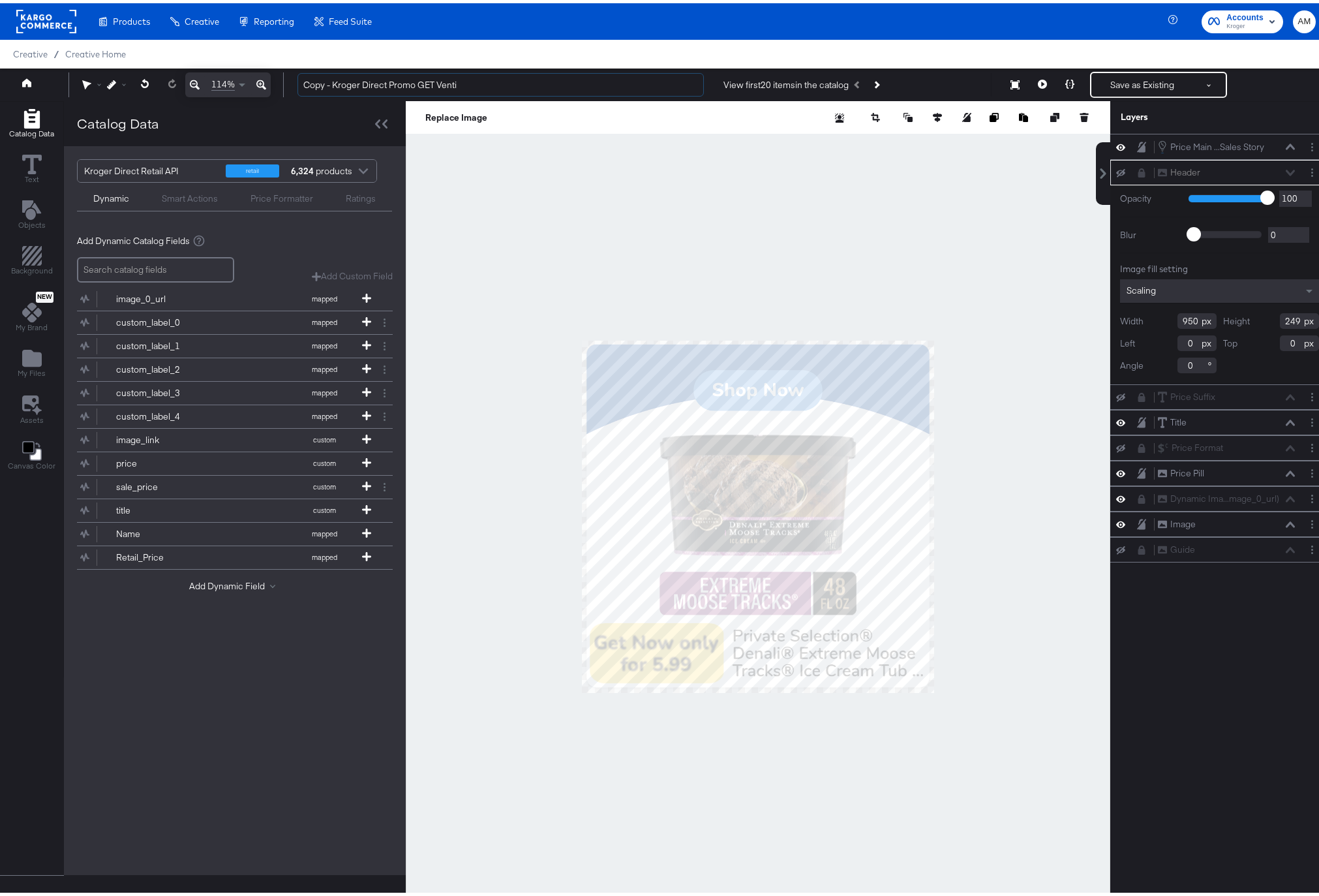
drag, startPoint x: 334, startPoint y: 83, endPoint x: 278, endPoint y: 83, distance: 56.0
click at [278, 83] on div "114% Copy - Kroger Direct Promo GET Venti View first 20 items in the catalog Sa…" at bounding box center [664, 82] width 1329 height 33
click at [414, 82] on input "Kroger Direct Promo GET Venti" at bounding box center [500, 82] width 407 height 24
type input "Kroger Direct Promo GET CTV"
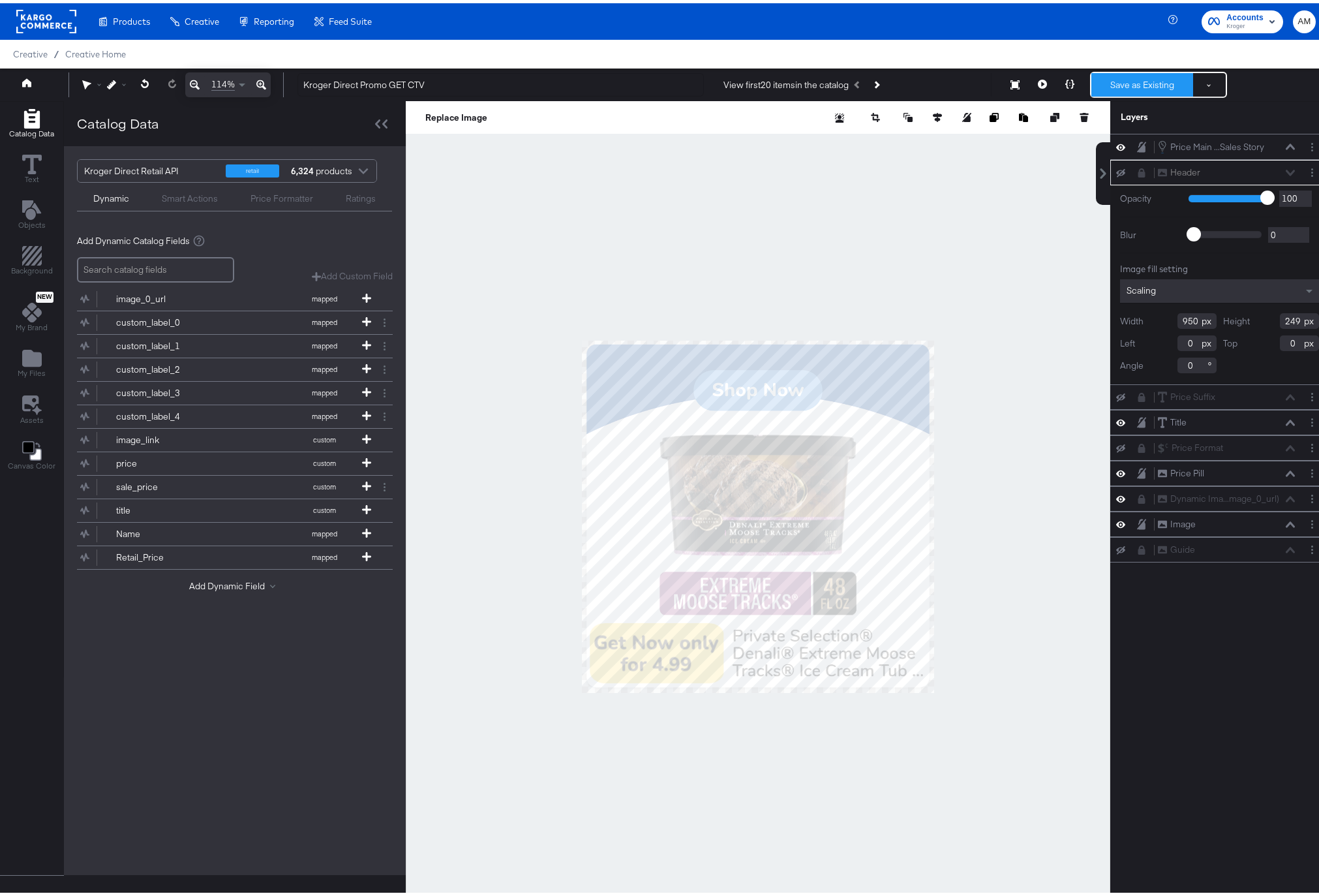
click at [1117, 87] on button "Save as Existing" at bounding box center [1142, 81] width 101 height 23
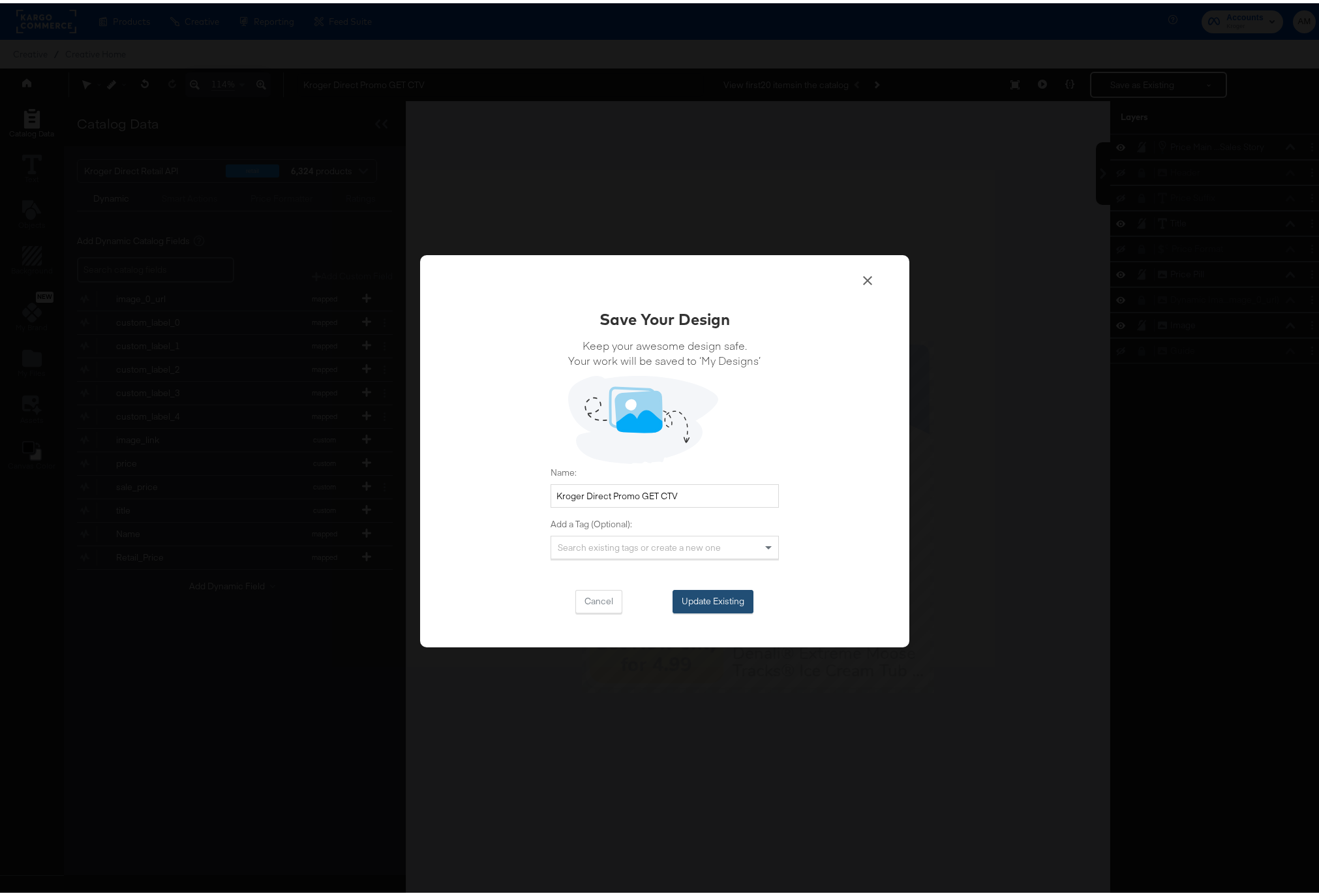
click at [683, 599] on button "Update Existing" at bounding box center [713, 598] width 81 height 23
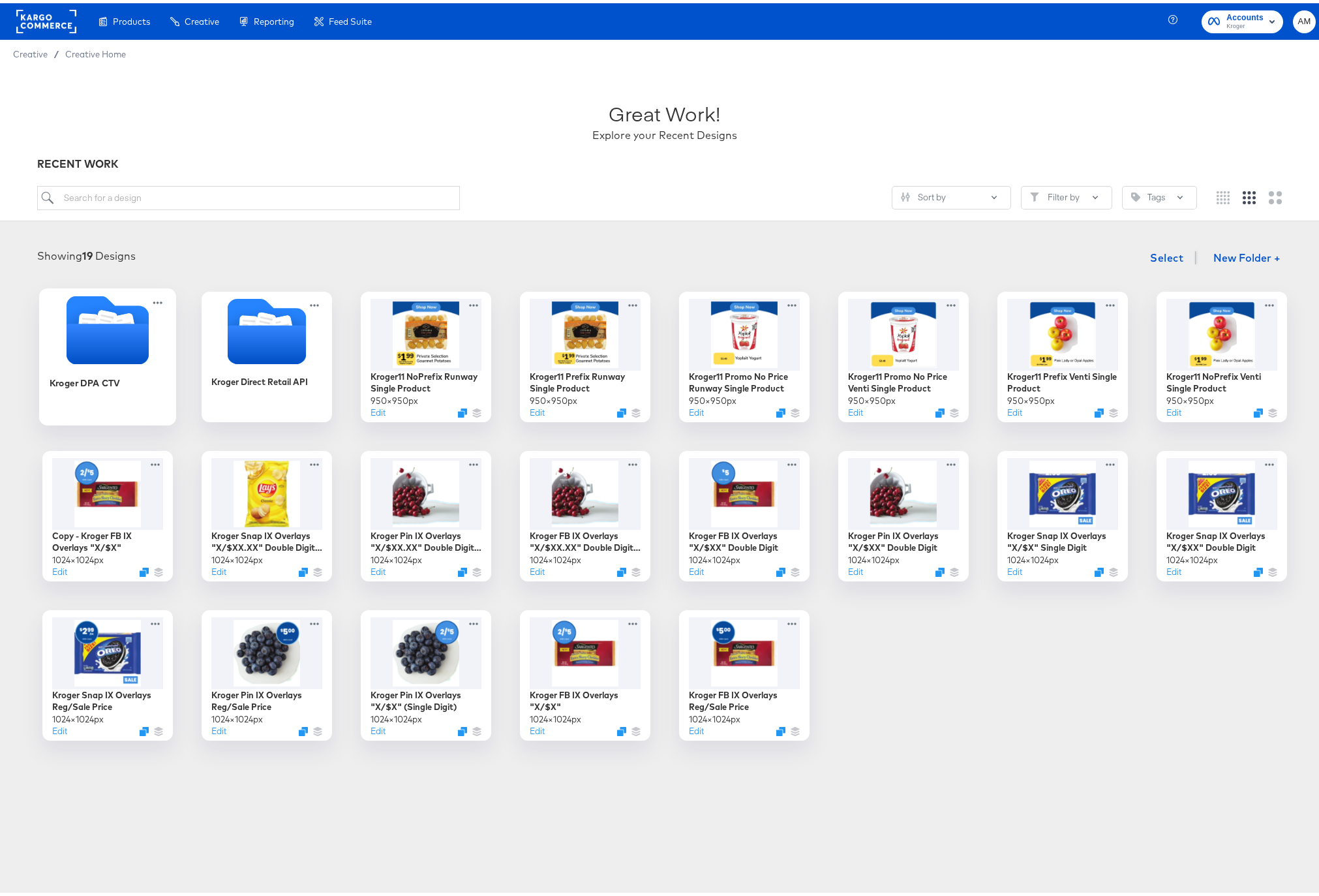
click at [107, 336] on icon "Folder" at bounding box center [107, 340] width 82 height 40
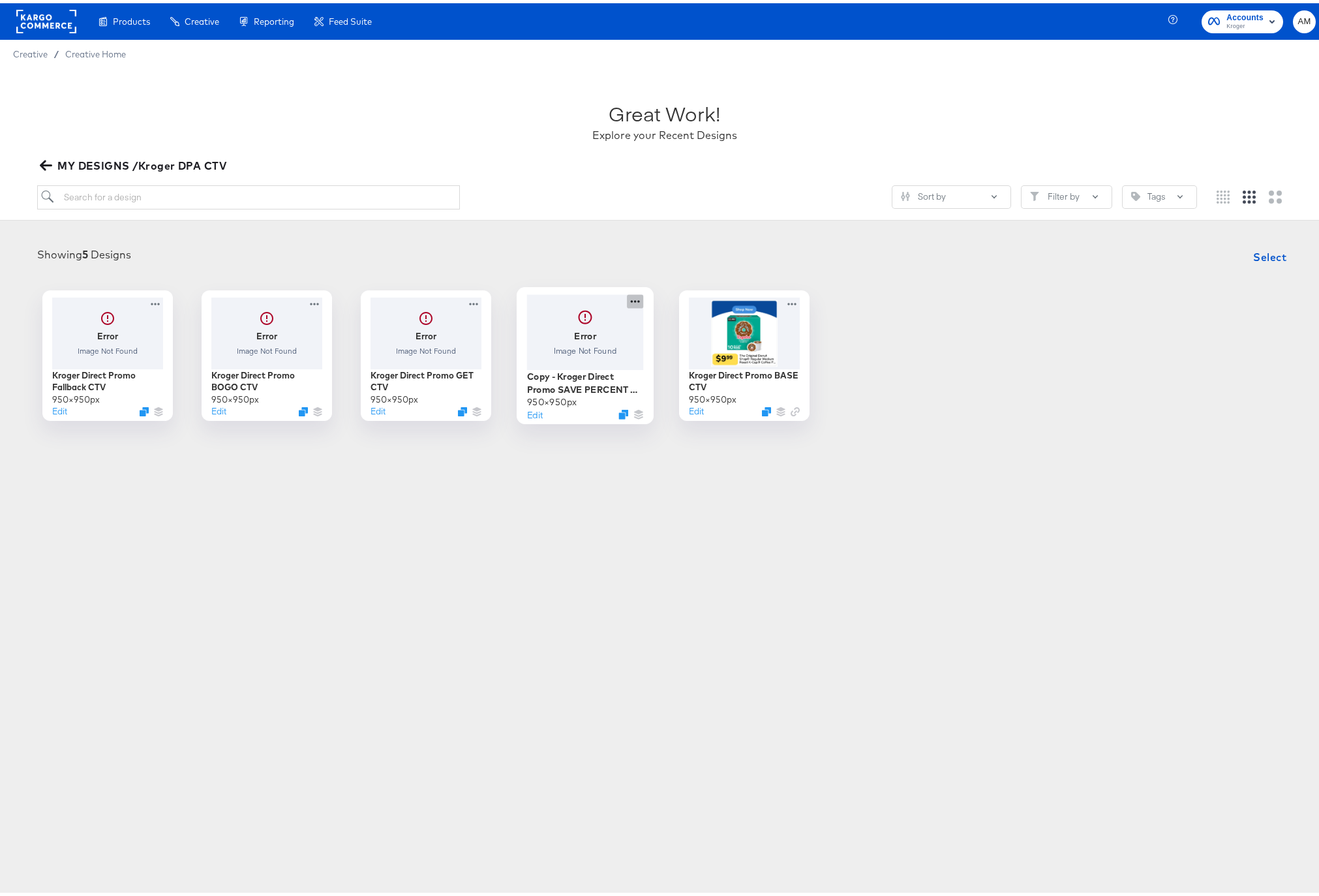
click at [630, 301] on icon at bounding box center [635, 297] width 16 height 13
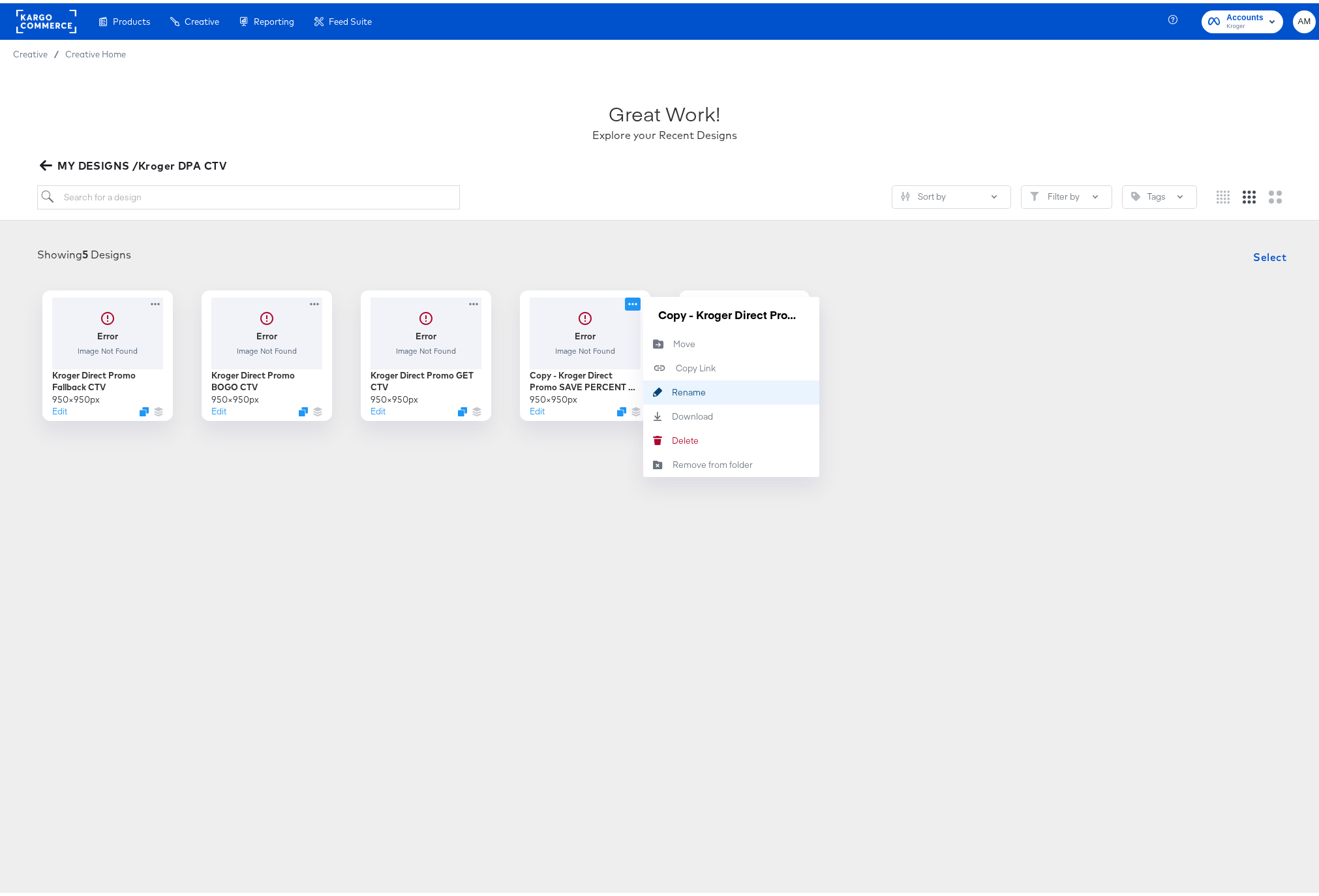
click at [672, 389] on div "Rename Rename" at bounding box center [672, 389] width 0 height 0
drag, startPoint x: 688, startPoint y: 311, endPoint x: 606, endPoint y: 309, distance: 82.0
click at [606, 309] on div "Error Image Not Found Copy - Kroger Direct Promo SAVE PERCENT Venti 950 × 950 p…" at bounding box center [585, 353] width 131 height 131
click at [697, 310] on input "Copy - Kroger Direct Promo SAVE PERCENT Venti" at bounding box center [731, 311] width 157 height 26
click at [694, 312] on input "Copy - Kroger Direct Promo SAVE PERCENT Venti" at bounding box center [731, 311] width 157 height 26
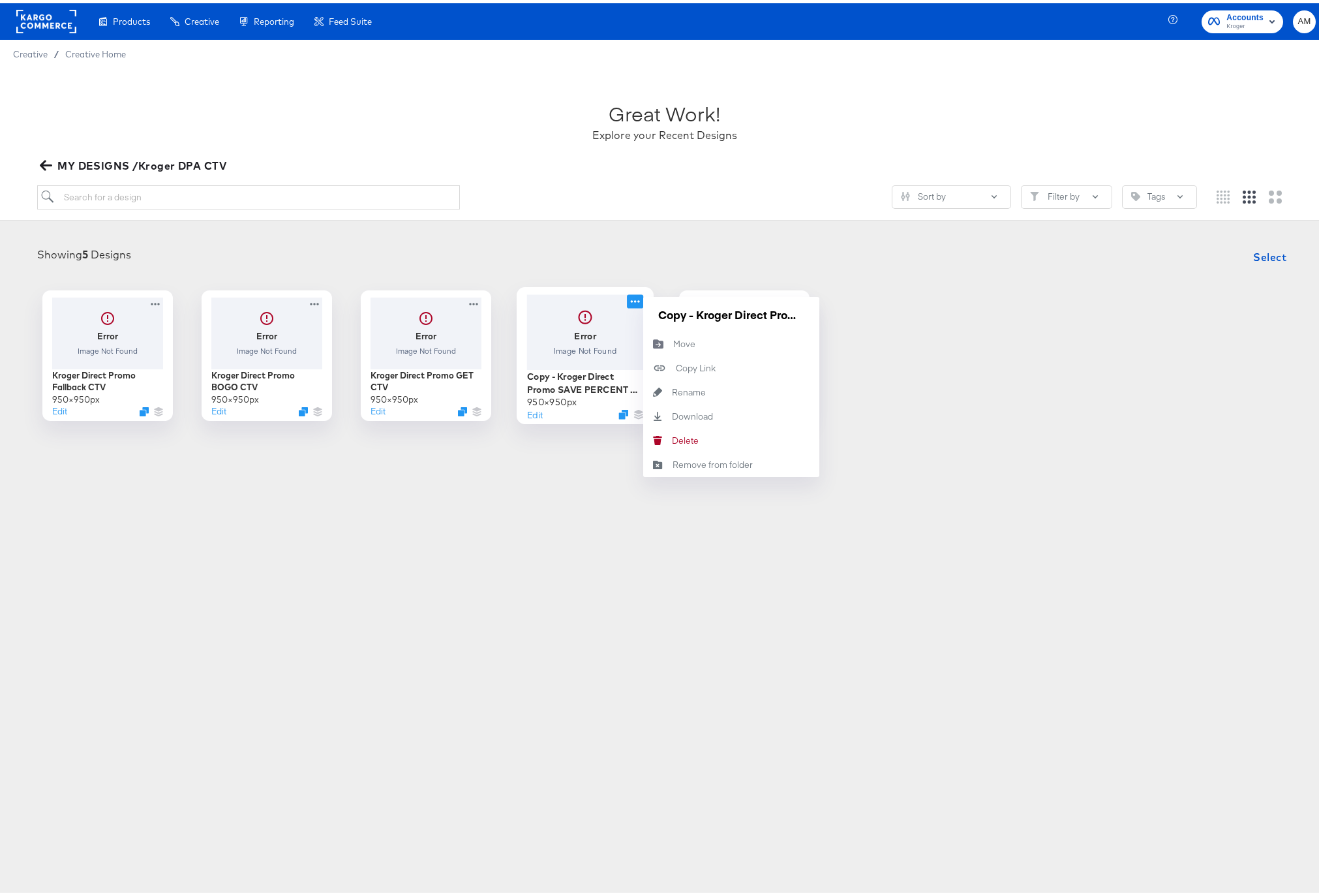
drag, startPoint x: 694, startPoint y: 312, endPoint x: 625, endPoint y: 307, distance: 69.2
click at [625, 307] on div "Error Image Not Found Copy - Kroger Direct Promo SAVE PERCENT Venti 950 × 950 p…" at bounding box center [585, 353] width 131 height 131
click at [730, 312] on input "Kroger Direct Promo SAVE PERCENT Venti" at bounding box center [731, 311] width 157 height 26
drag, startPoint x: 761, startPoint y: 313, endPoint x: 788, endPoint y: 312, distance: 27.0
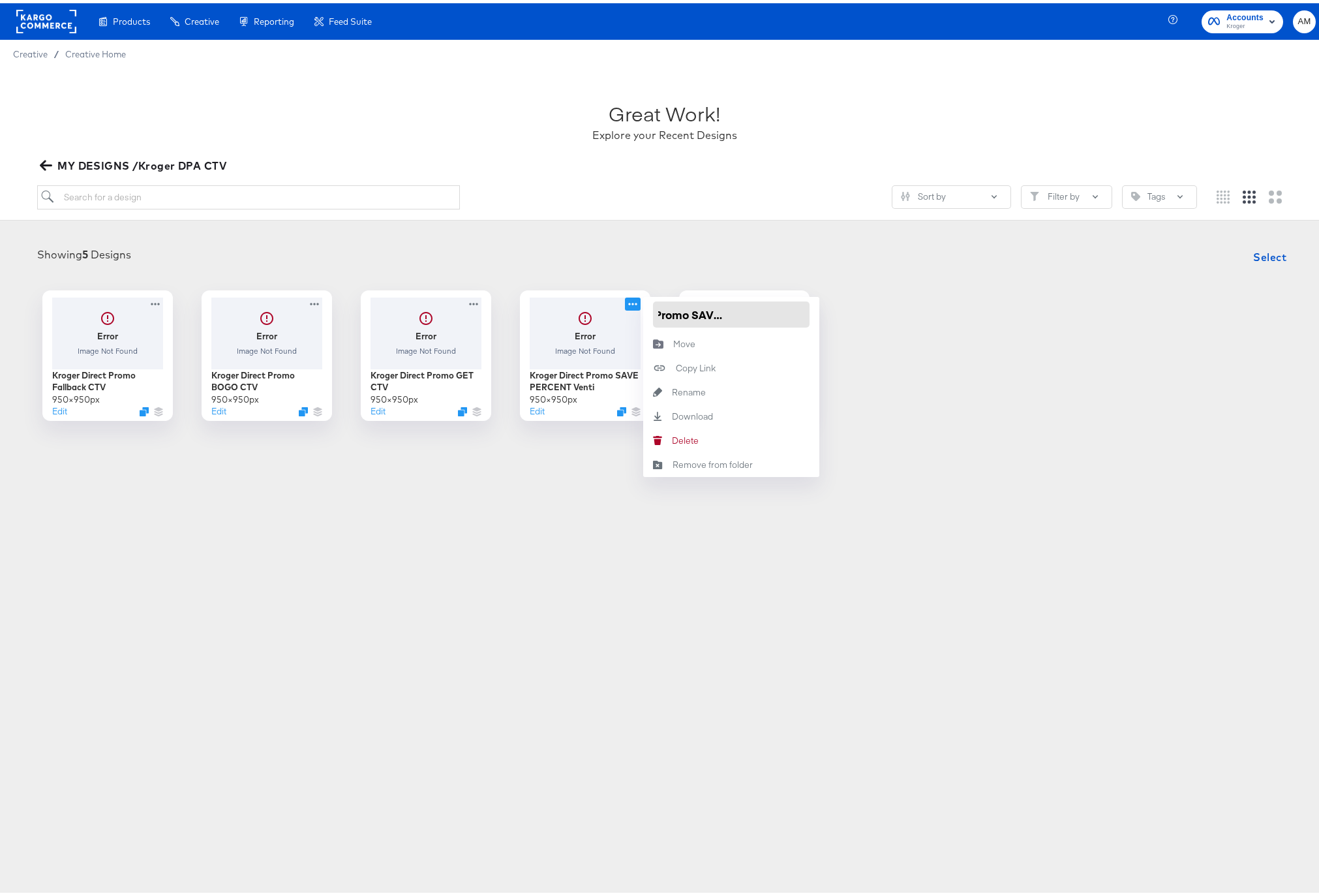
click at [788, 312] on input "Kroger Direct Promo SAVE PERCENT Venti" at bounding box center [731, 311] width 157 height 26
click at [790, 311] on input "Kroger Direct Promo SAVE PERCENT Venti" at bounding box center [731, 311] width 157 height 26
click at [788, 311] on input "Kroger Direct Promo SAVE PERCENT Venti" at bounding box center [731, 311] width 157 height 26
type input "Kroger Direct Promo SAVE PERCENT CTV"
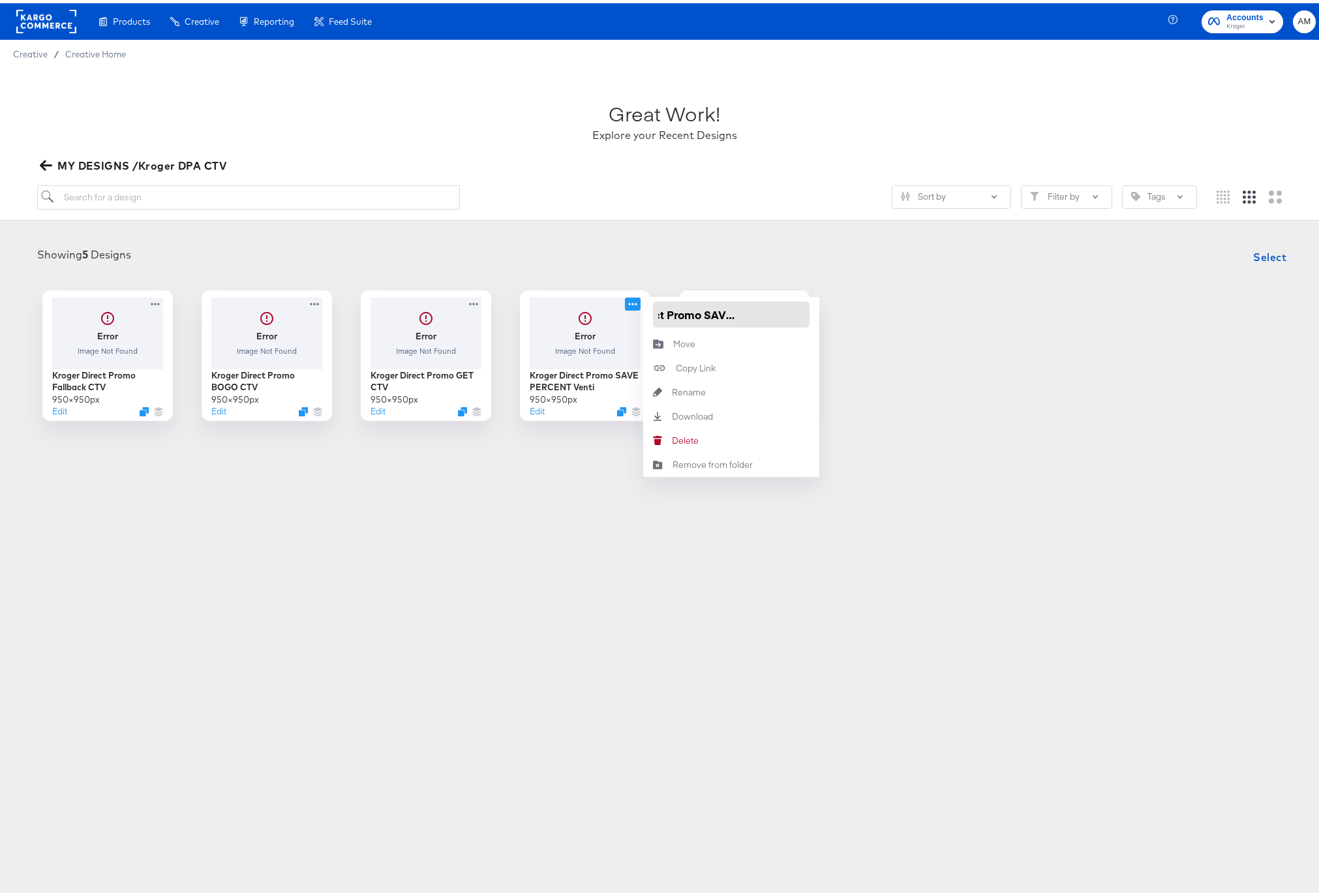
scroll to position [0, 72]
click at [856, 333] on div "Error Image Not Found Kroger Direct Promo Fallback CTV 950 × 950 px Edit Error …" at bounding box center [664, 353] width 1303 height 131
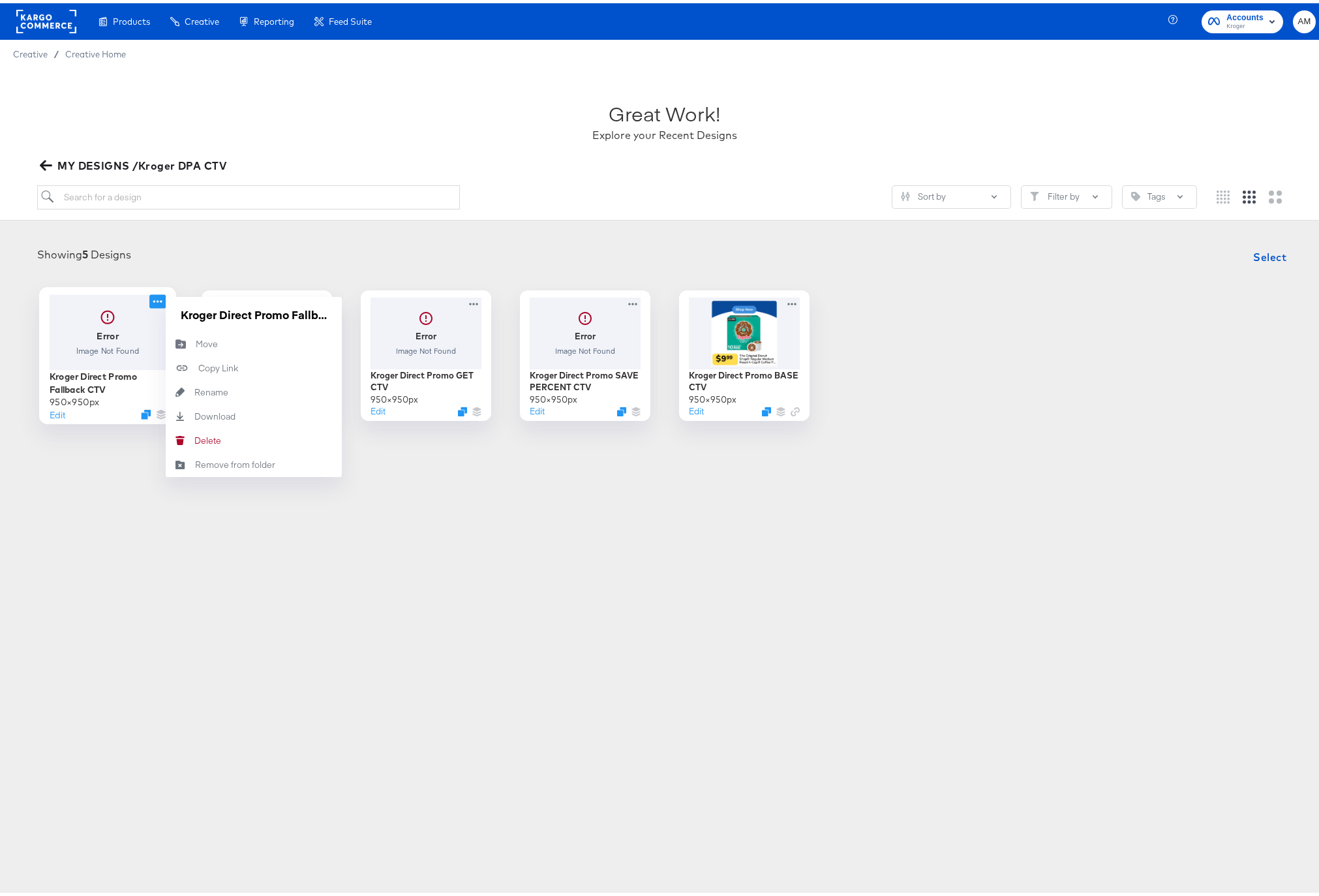
click at [150, 298] on icon at bounding box center [158, 297] width 16 height 13
click at [83, 468] on article "Great Work! Explore your Recent Designs MY DESIGNS /Kroger DPA CTV Sort by Filt…" at bounding box center [664, 272] width 1329 height 415
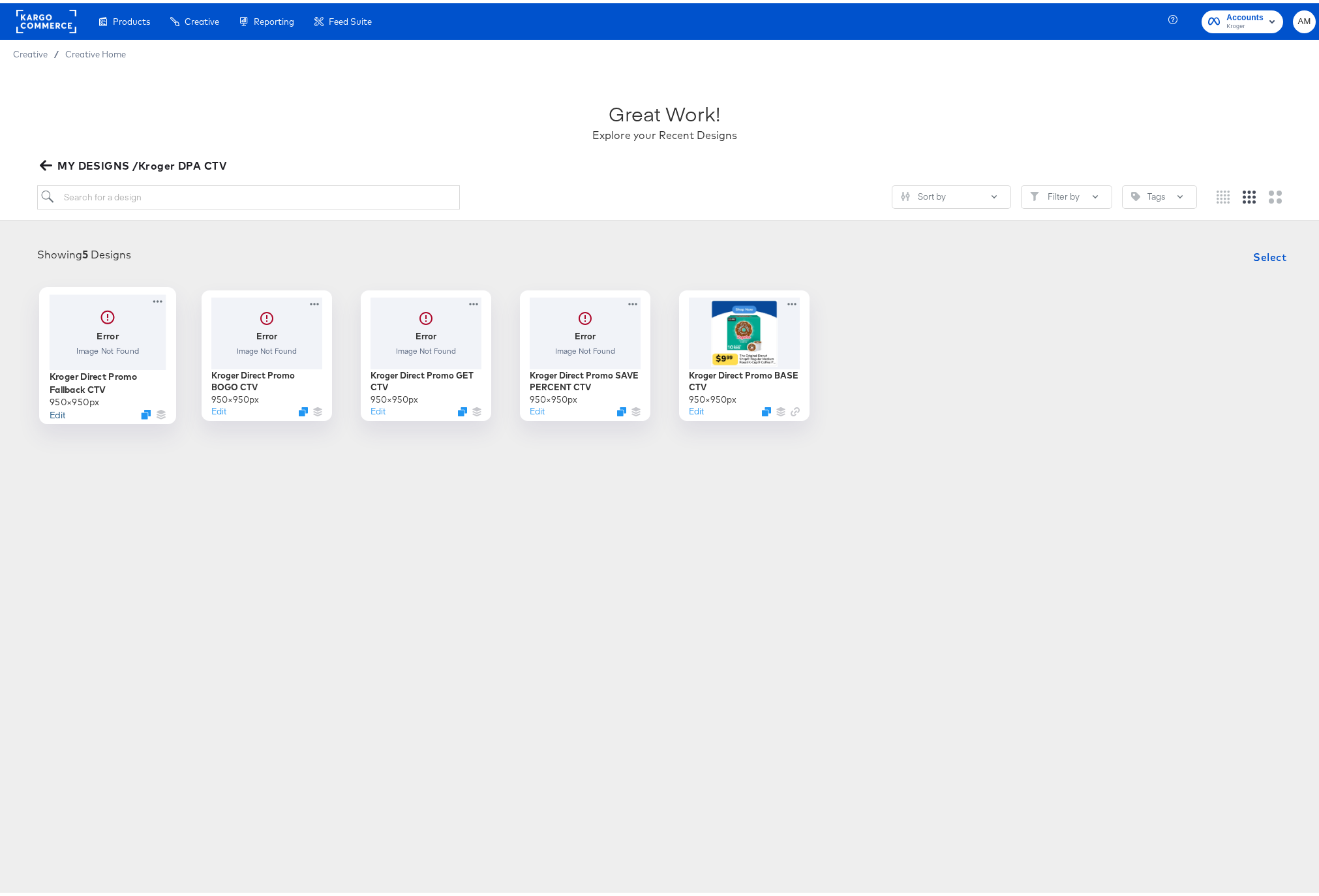
click at [51, 409] on button "Edit" at bounding box center [57, 410] width 16 height 12
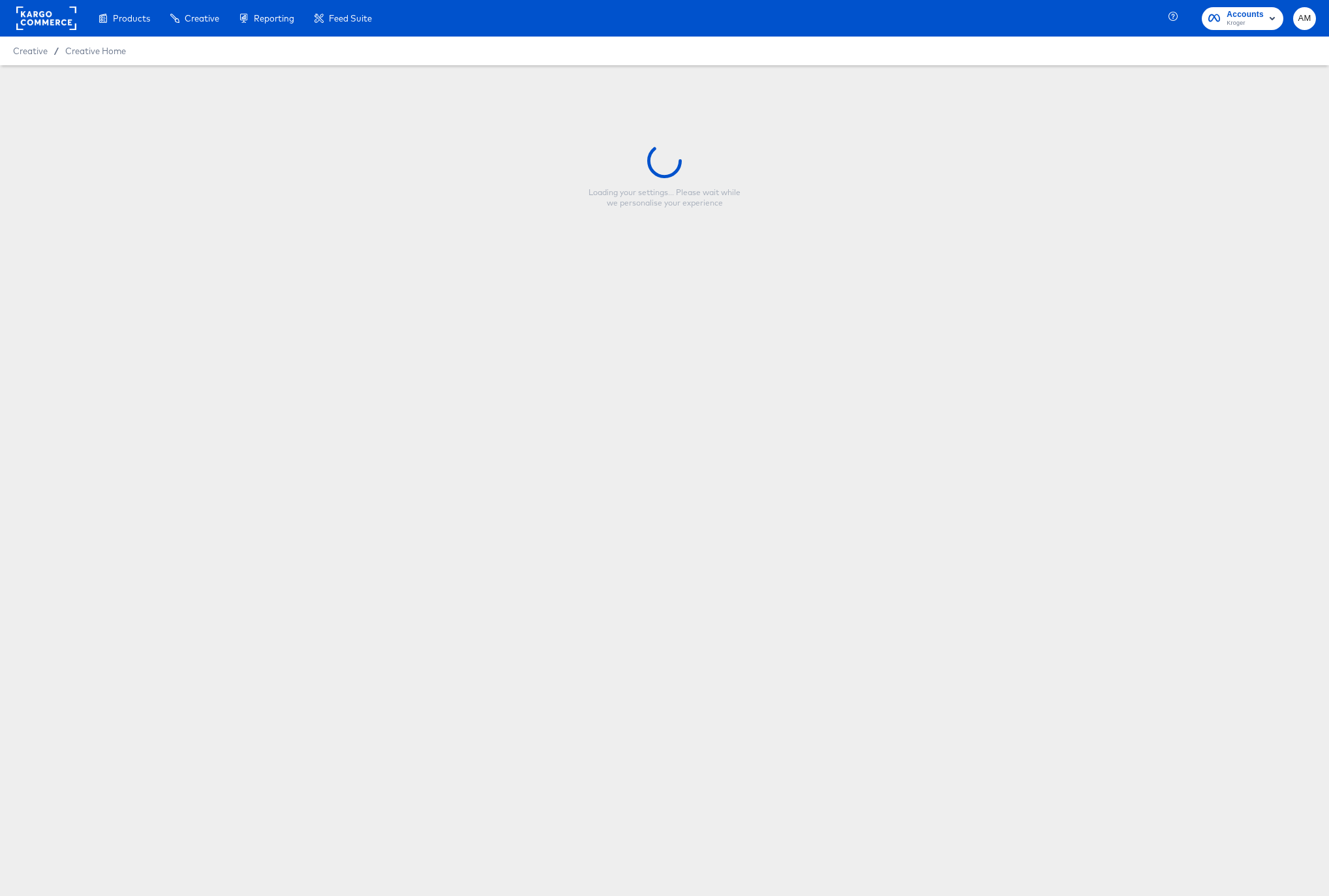
type input "Kroger Direct Promo Fallback CTV"
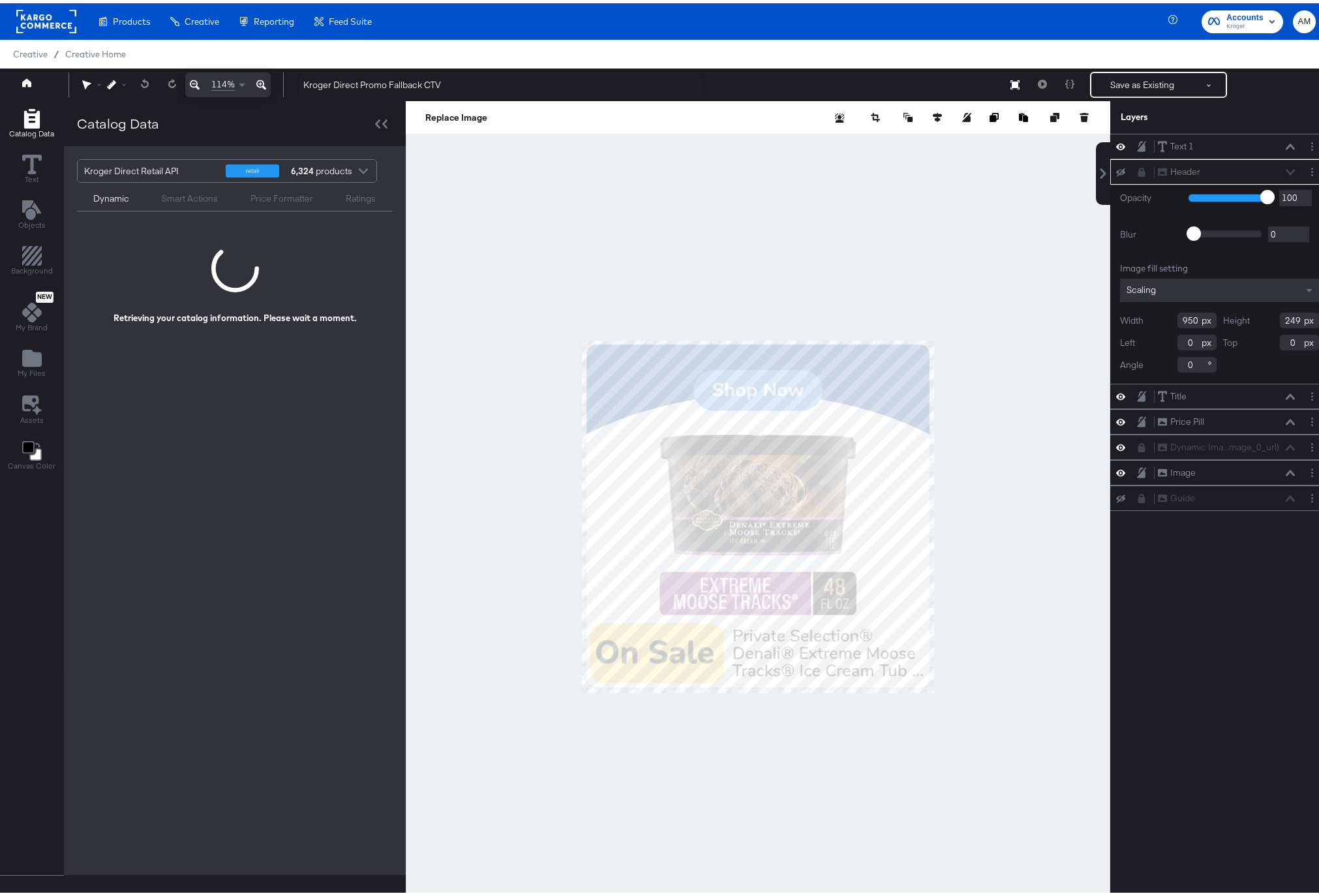
click at [360, 165] on div at bounding box center [363, 170] width 20 height 23
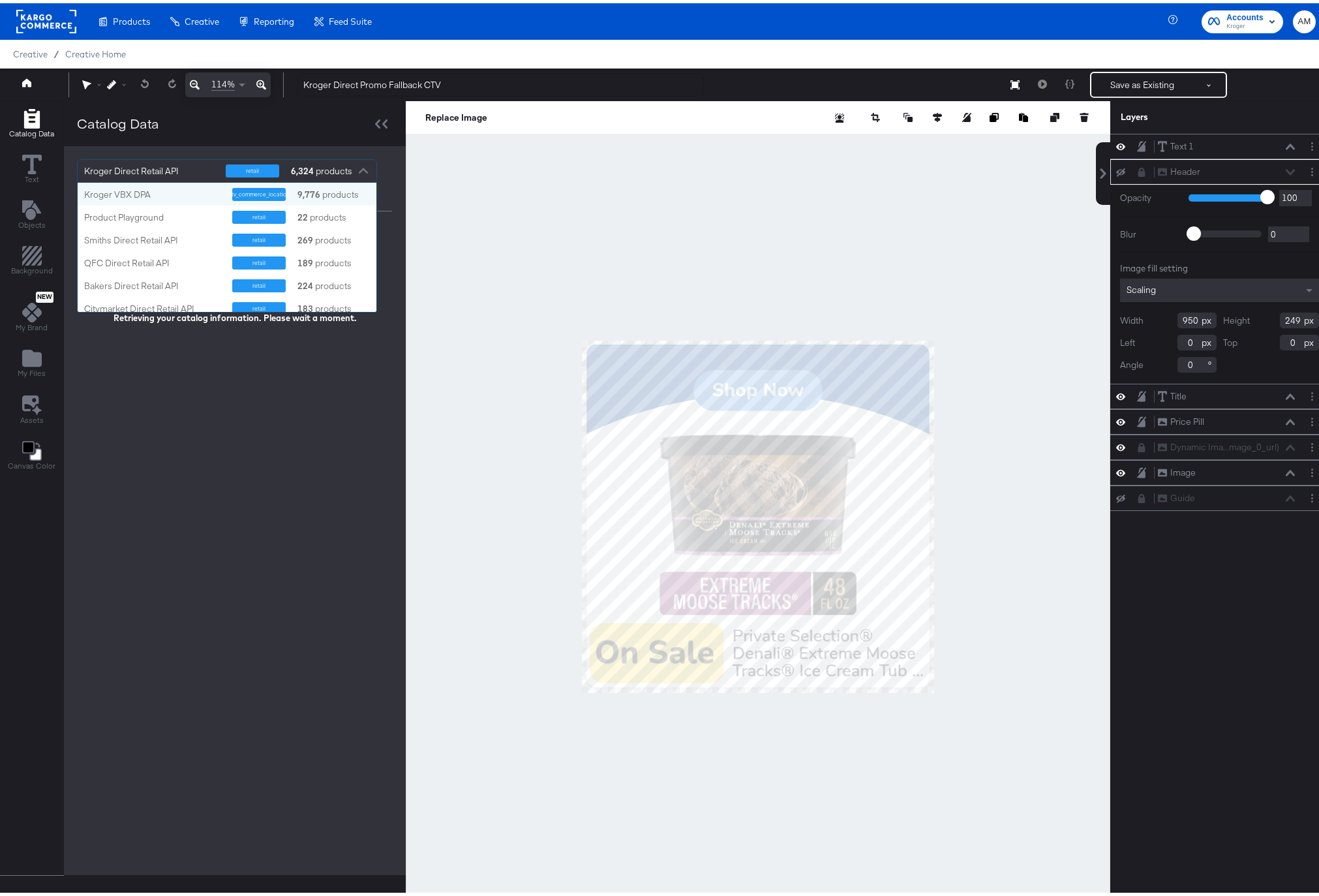
scroll to position [119, 289]
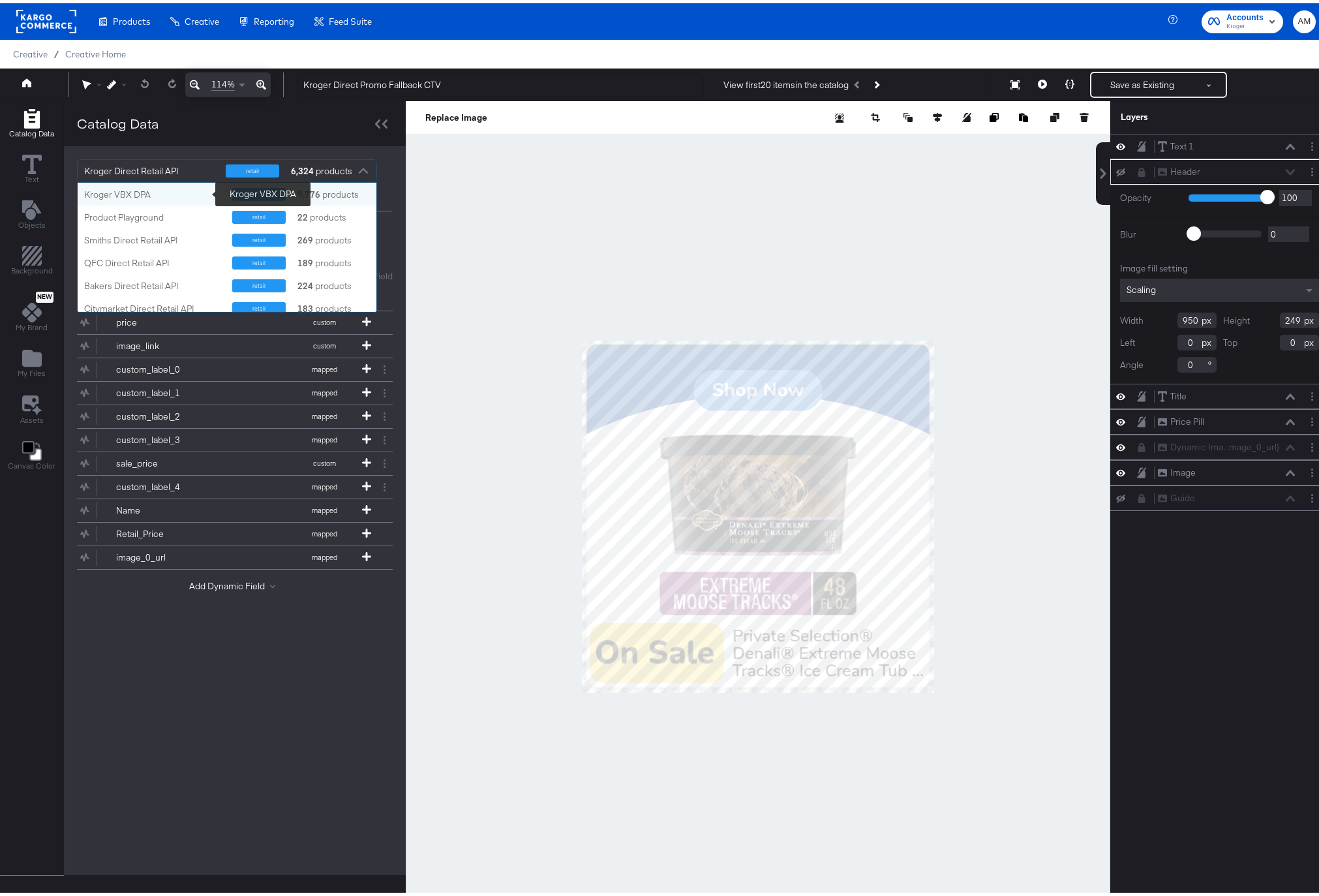
click at [154, 191] on div "Kroger VBX DPA" at bounding box center [153, 191] width 138 height 12
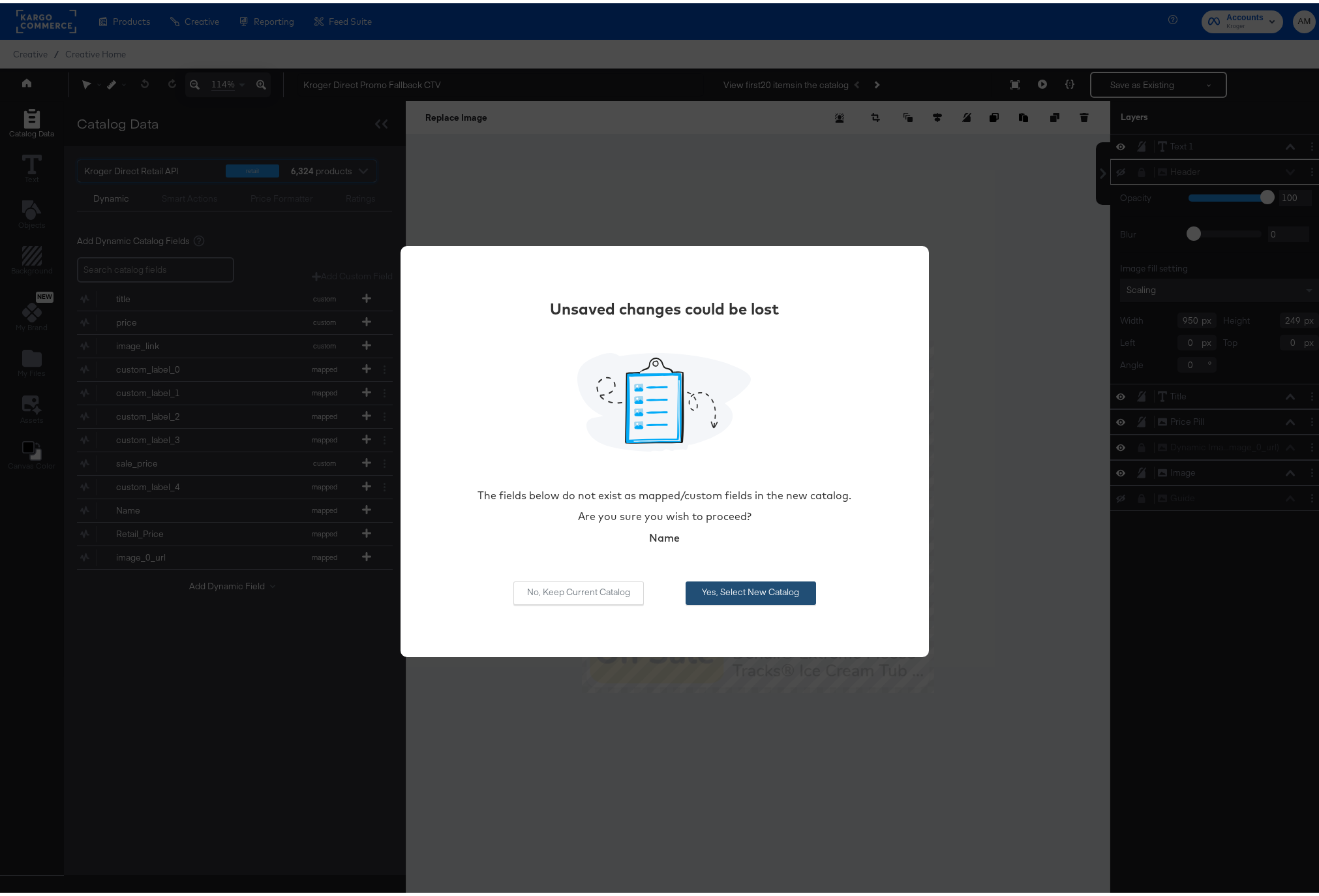
click at [729, 591] on button "Yes, Select New Catalog" at bounding box center [751, 590] width 131 height 23
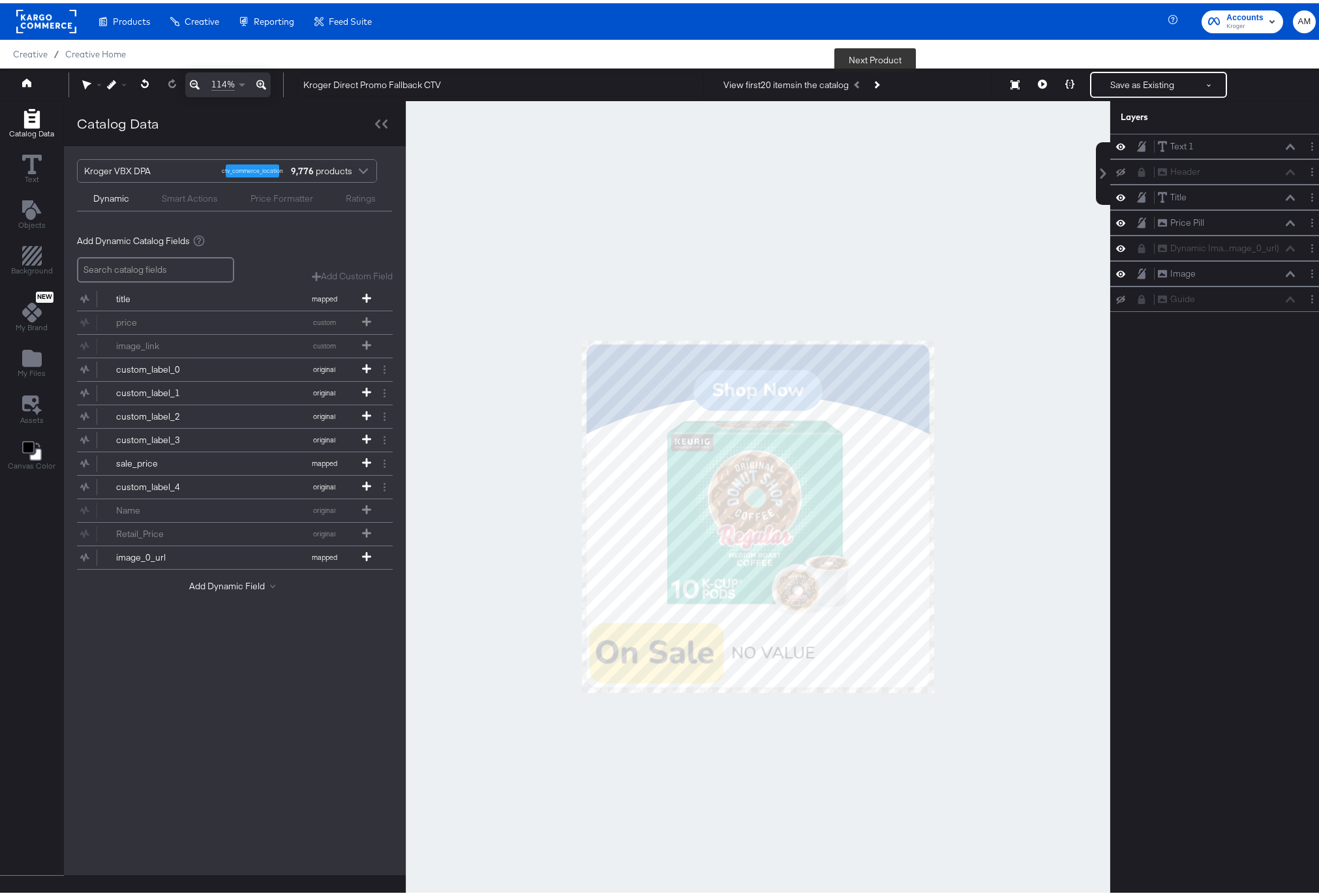
click at [873, 84] on icon "Next Product" at bounding box center [876, 81] width 7 height 7
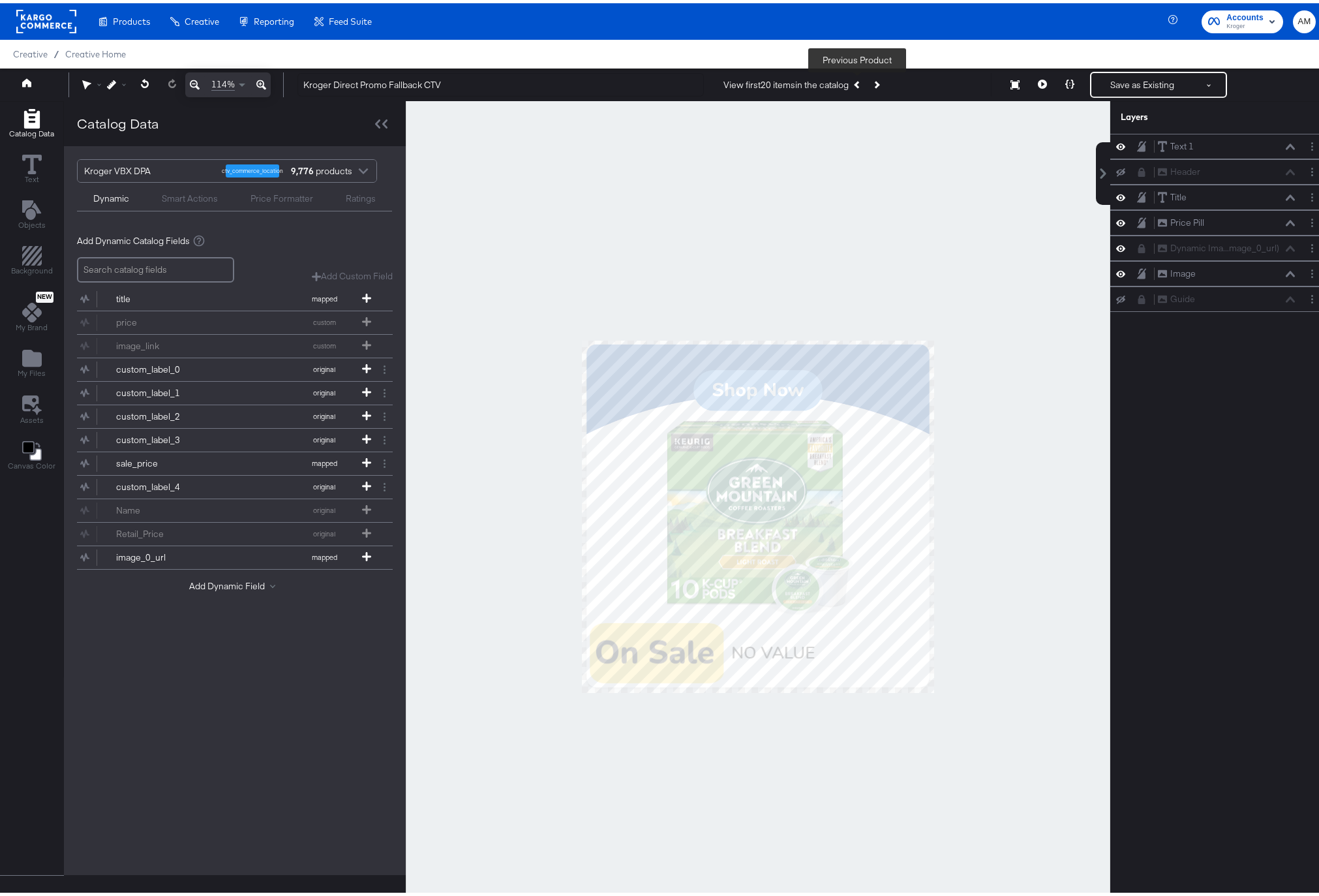
click at [856, 82] on icon "Previous Product" at bounding box center [858, 81] width 7 height 7
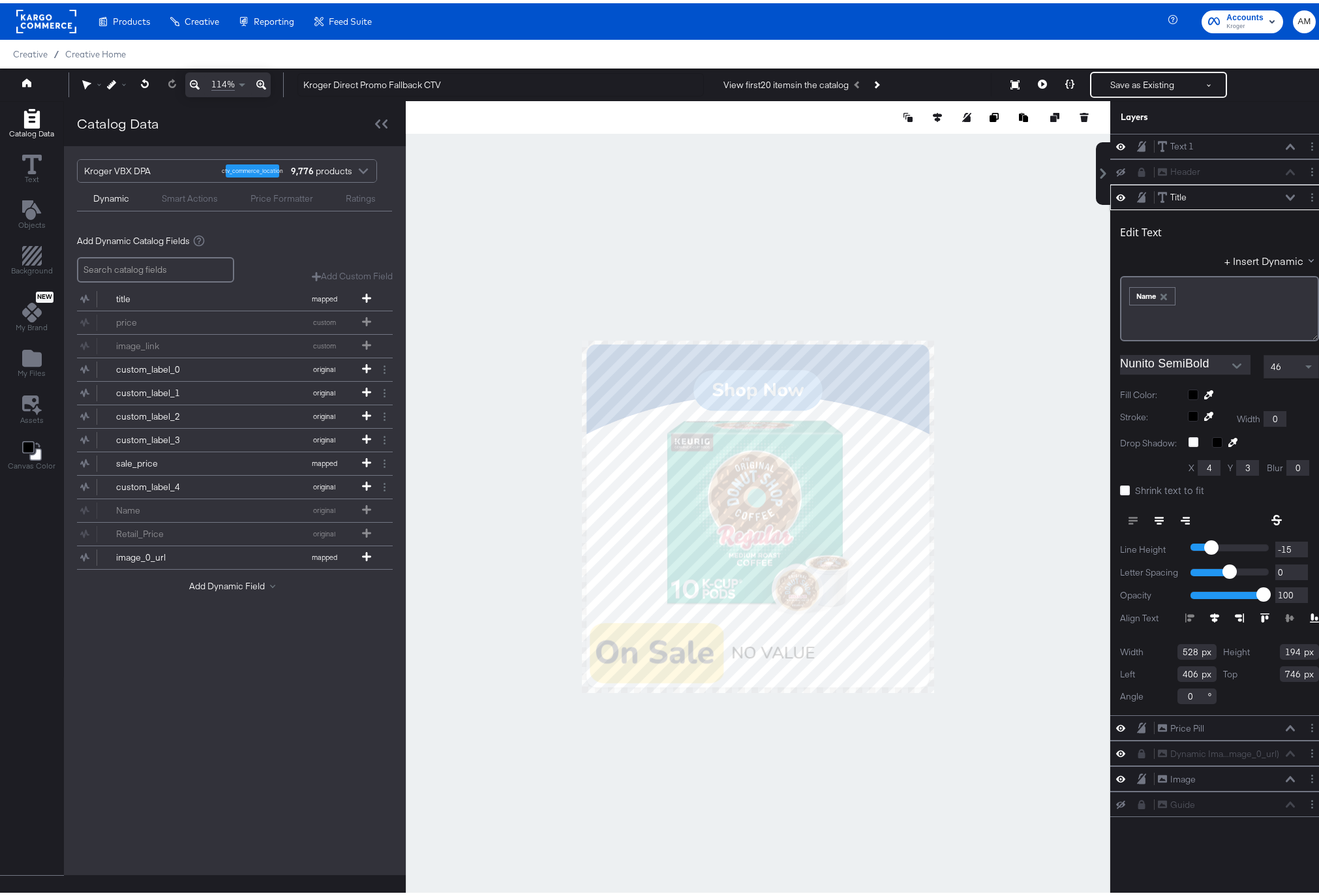
drag, startPoint x: 1158, startPoint y: 292, endPoint x: 1203, endPoint y: 275, distance: 48.1
click at [1159, 291] on icon "button" at bounding box center [1164, 293] width 9 height 9
click at [1249, 255] on button "+ Insert Dynamic" at bounding box center [1271, 257] width 94 height 13
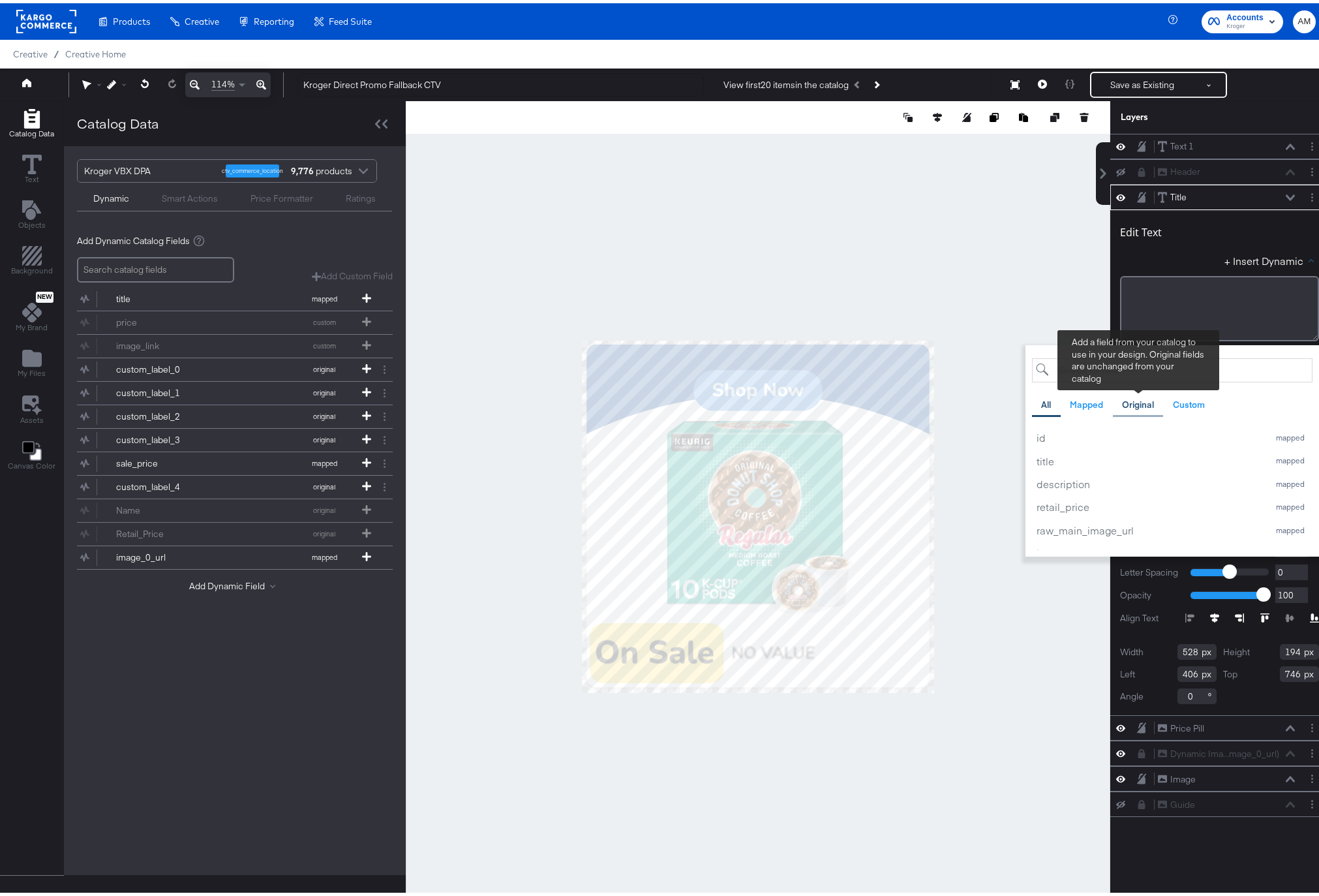
click at [1134, 402] on div "Original" at bounding box center [1138, 401] width 32 height 12
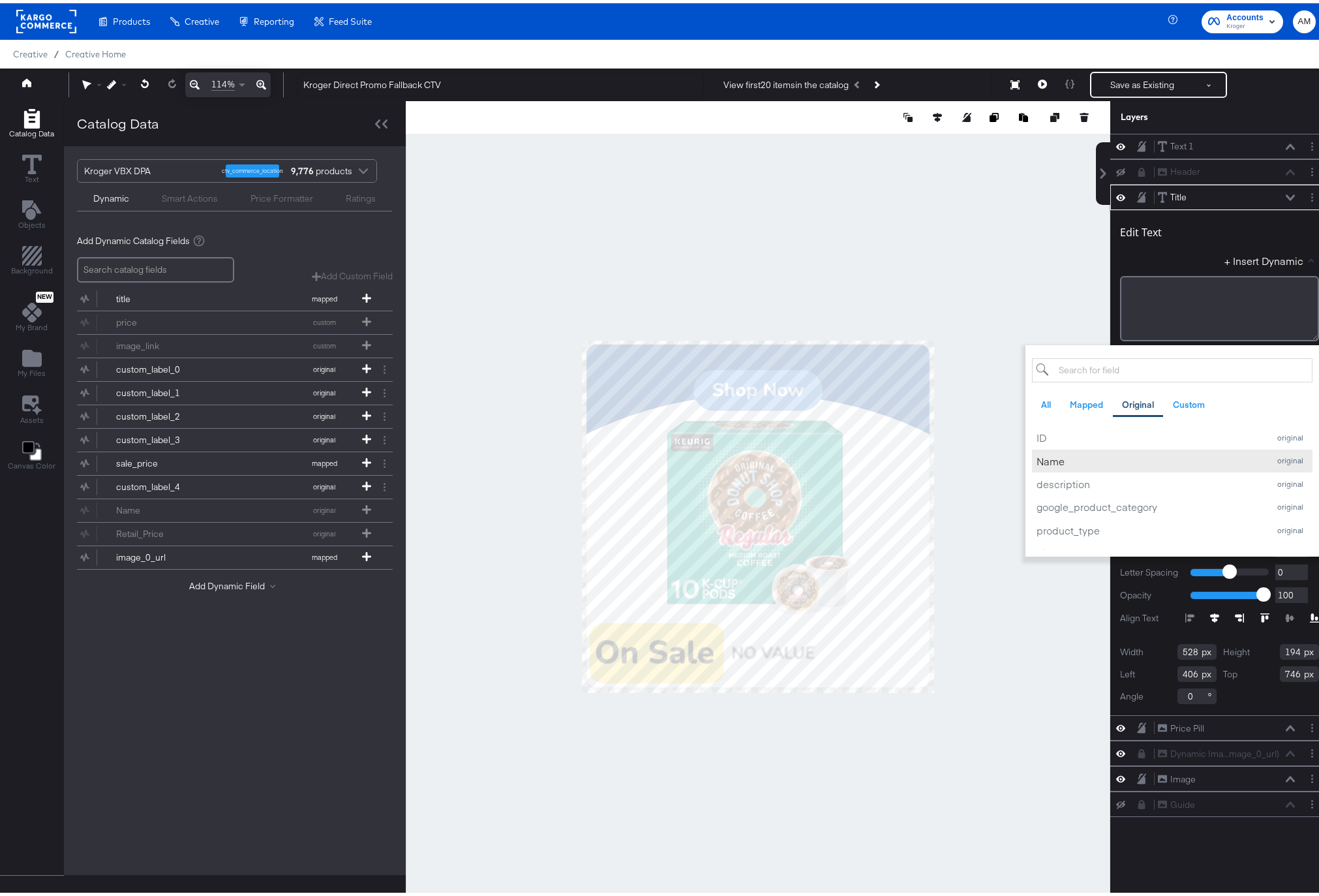
click at [1039, 459] on div "Name" at bounding box center [1149, 457] width 226 height 13
click at [973, 309] on div at bounding box center [758, 513] width 705 height 831
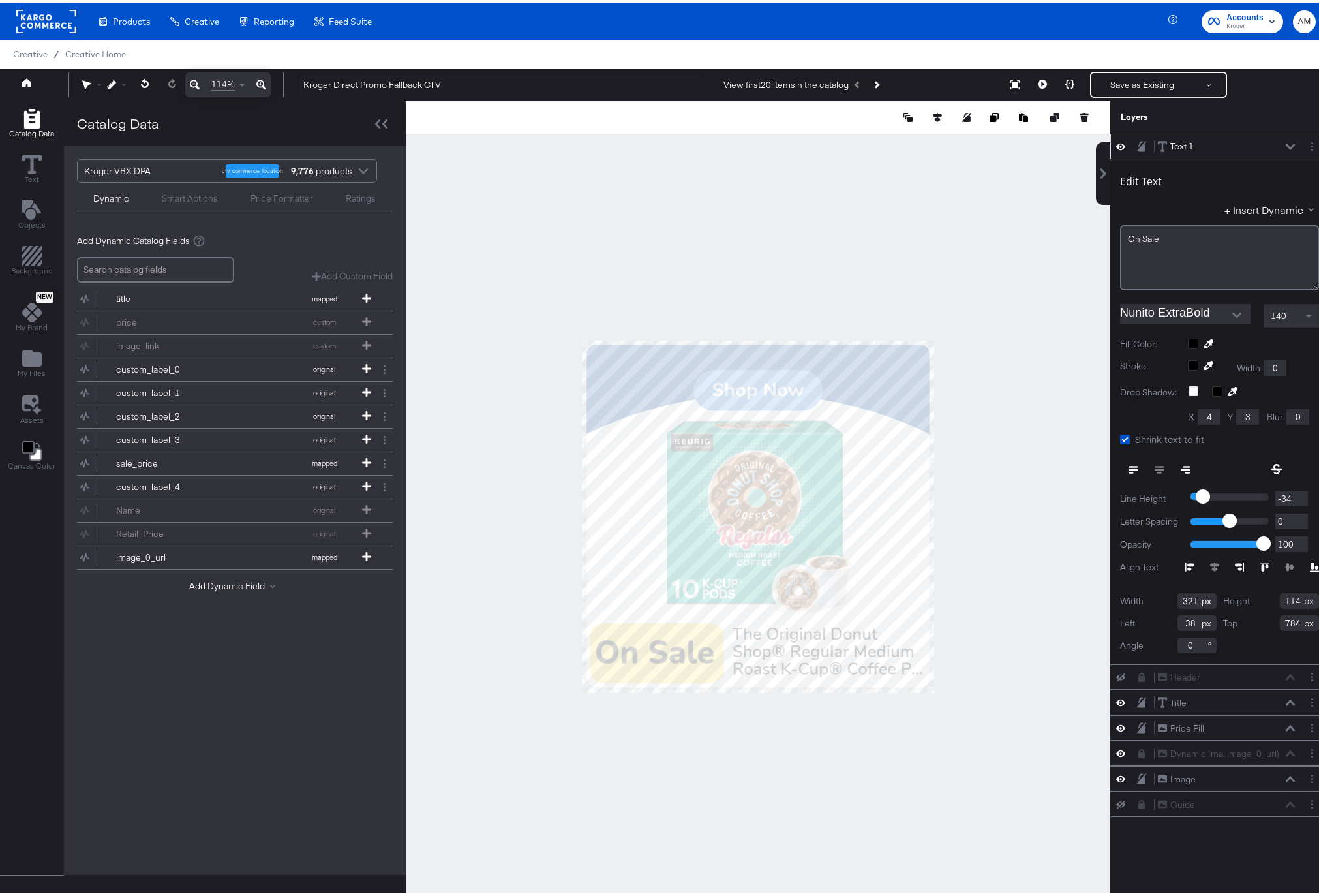
click at [1008, 369] on div at bounding box center [758, 513] width 705 height 831
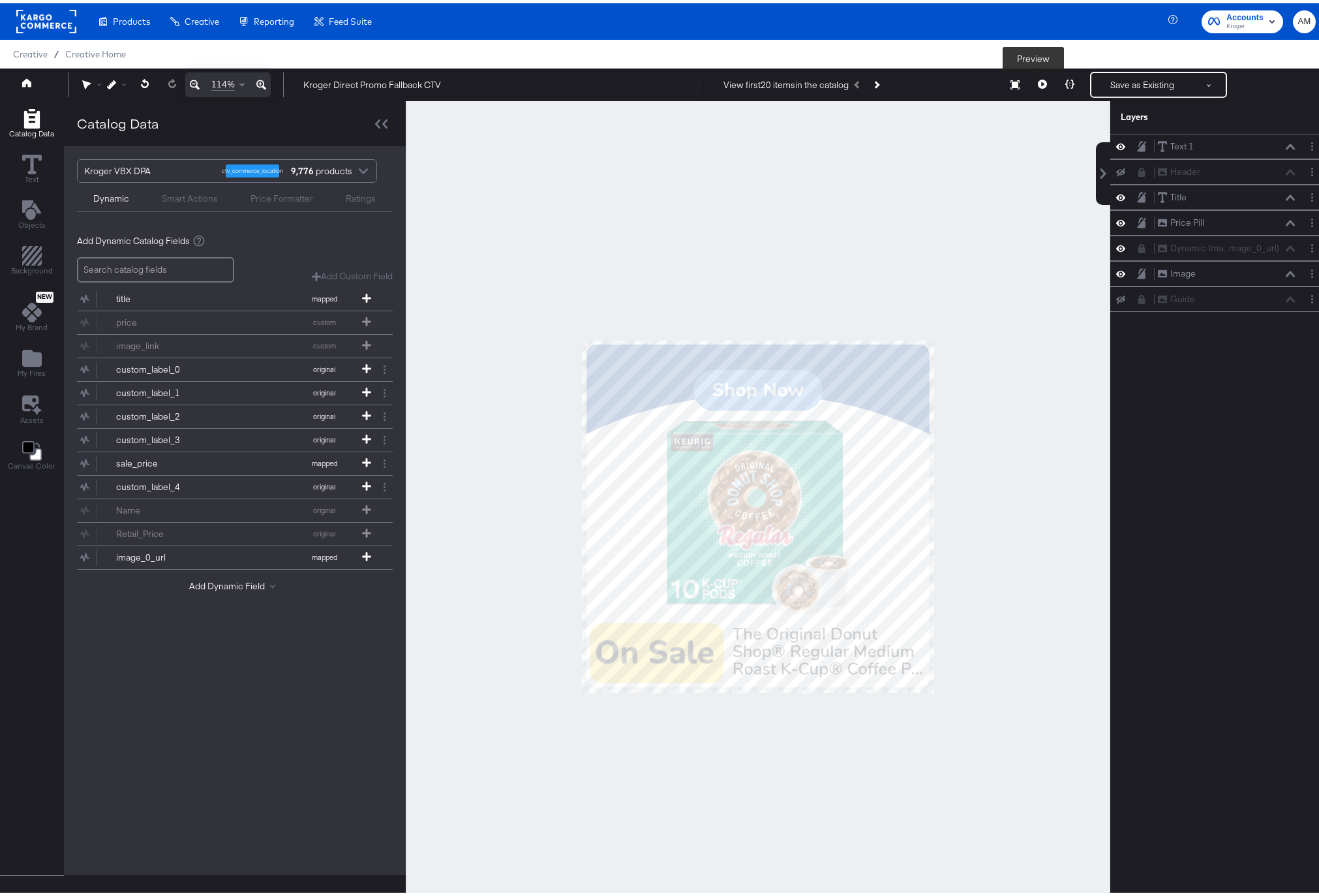
click at [1038, 80] on icon at bounding box center [1042, 81] width 9 height 9
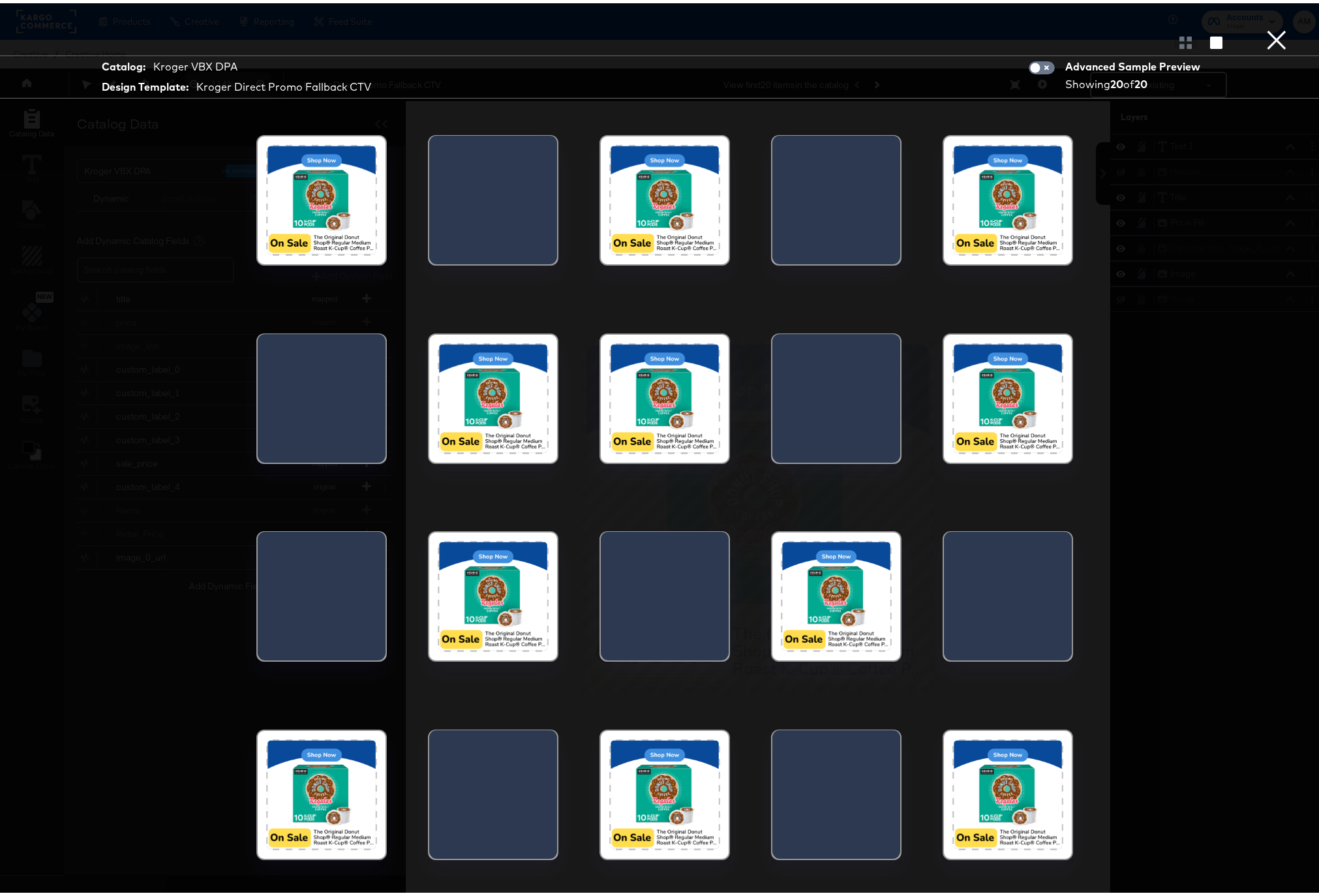
click at [1266, 26] on button "×" at bounding box center [1276, 13] width 26 height 26
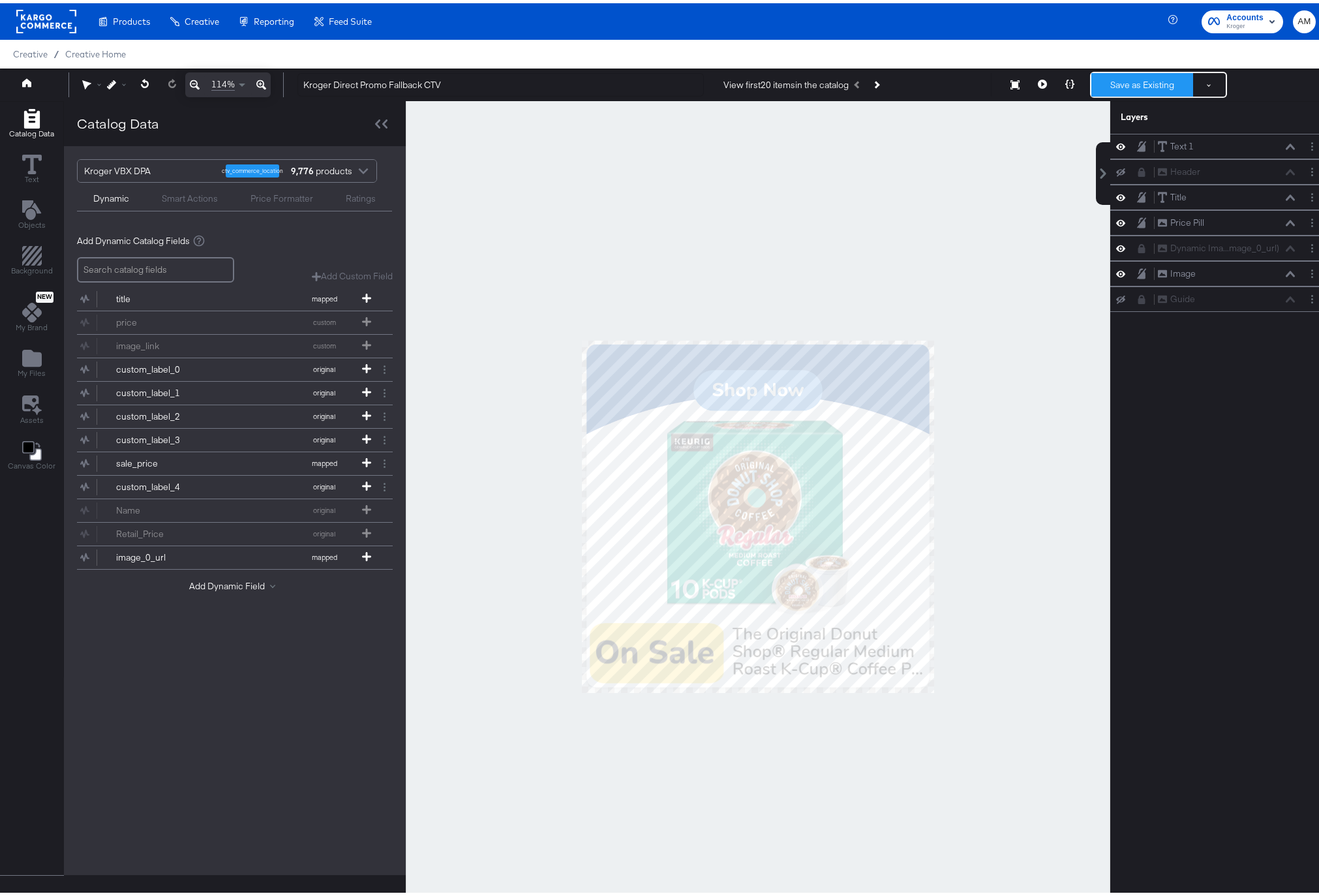
click at [1131, 84] on button "Save as Existing" at bounding box center [1142, 81] width 101 height 23
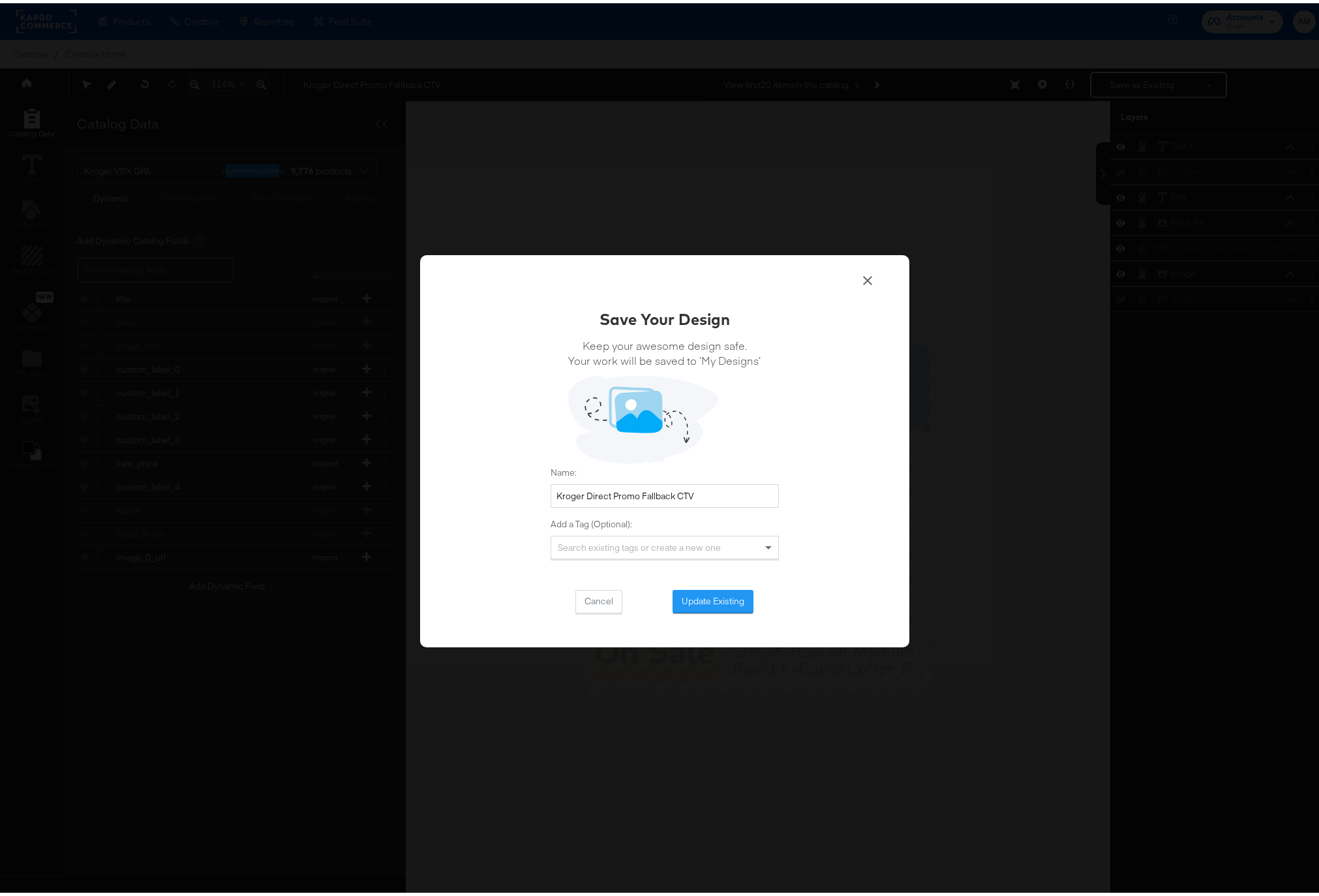
click at [703, 597] on button "Update Existing" at bounding box center [713, 598] width 81 height 23
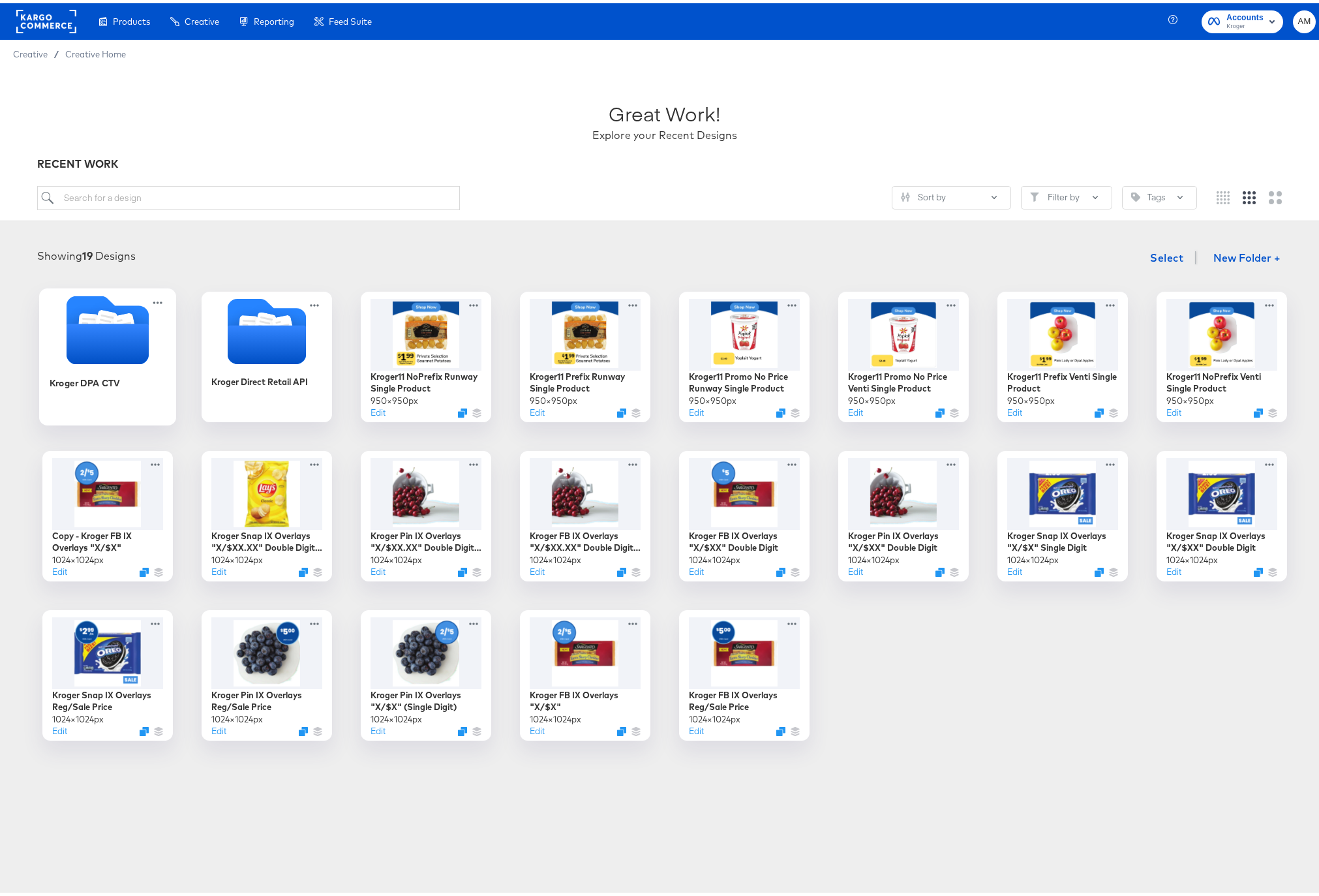
click at [91, 343] on icon "Folder" at bounding box center [107, 340] width 82 height 40
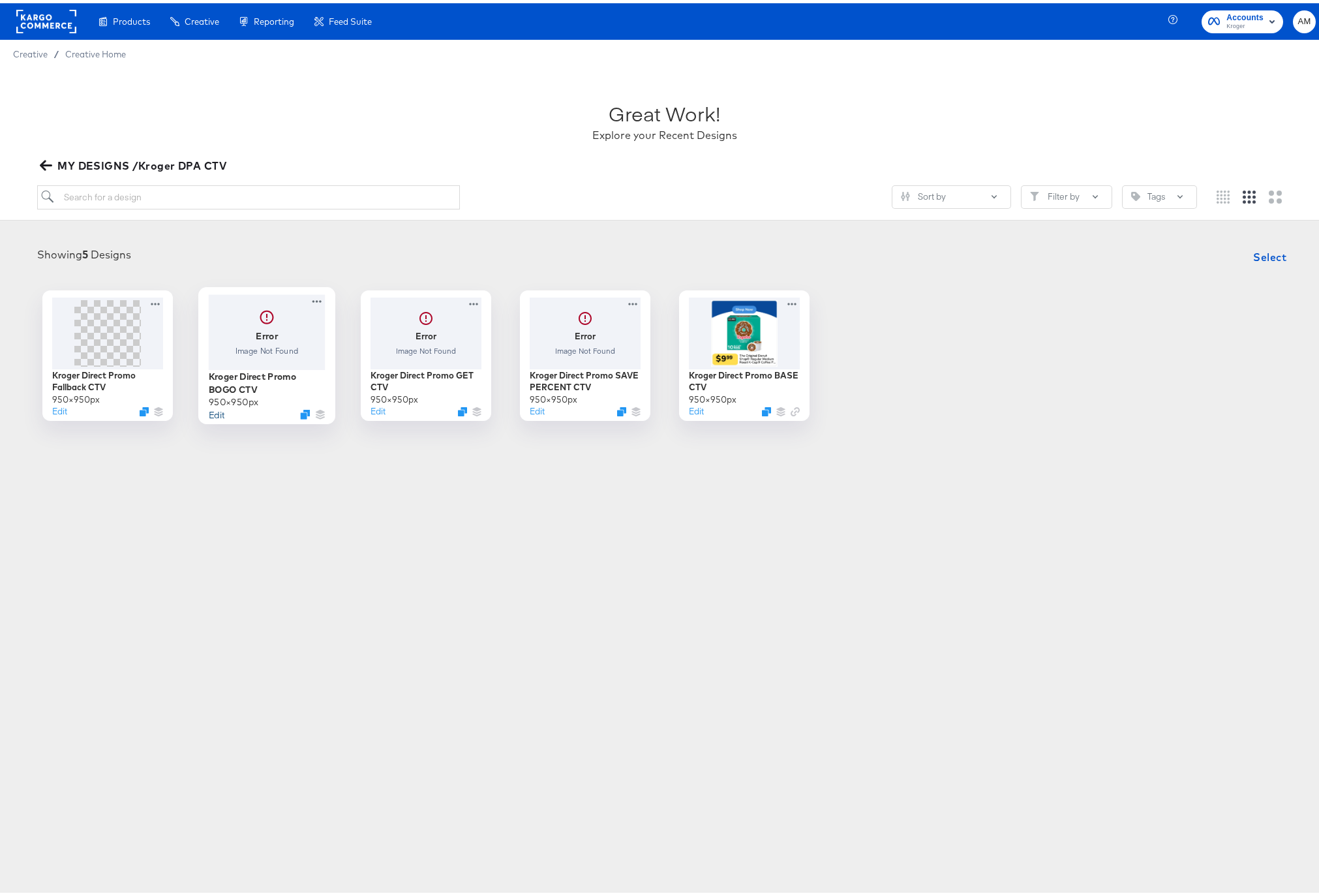
click at [210, 411] on button "Edit" at bounding box center [216, 410] width 16 height 12
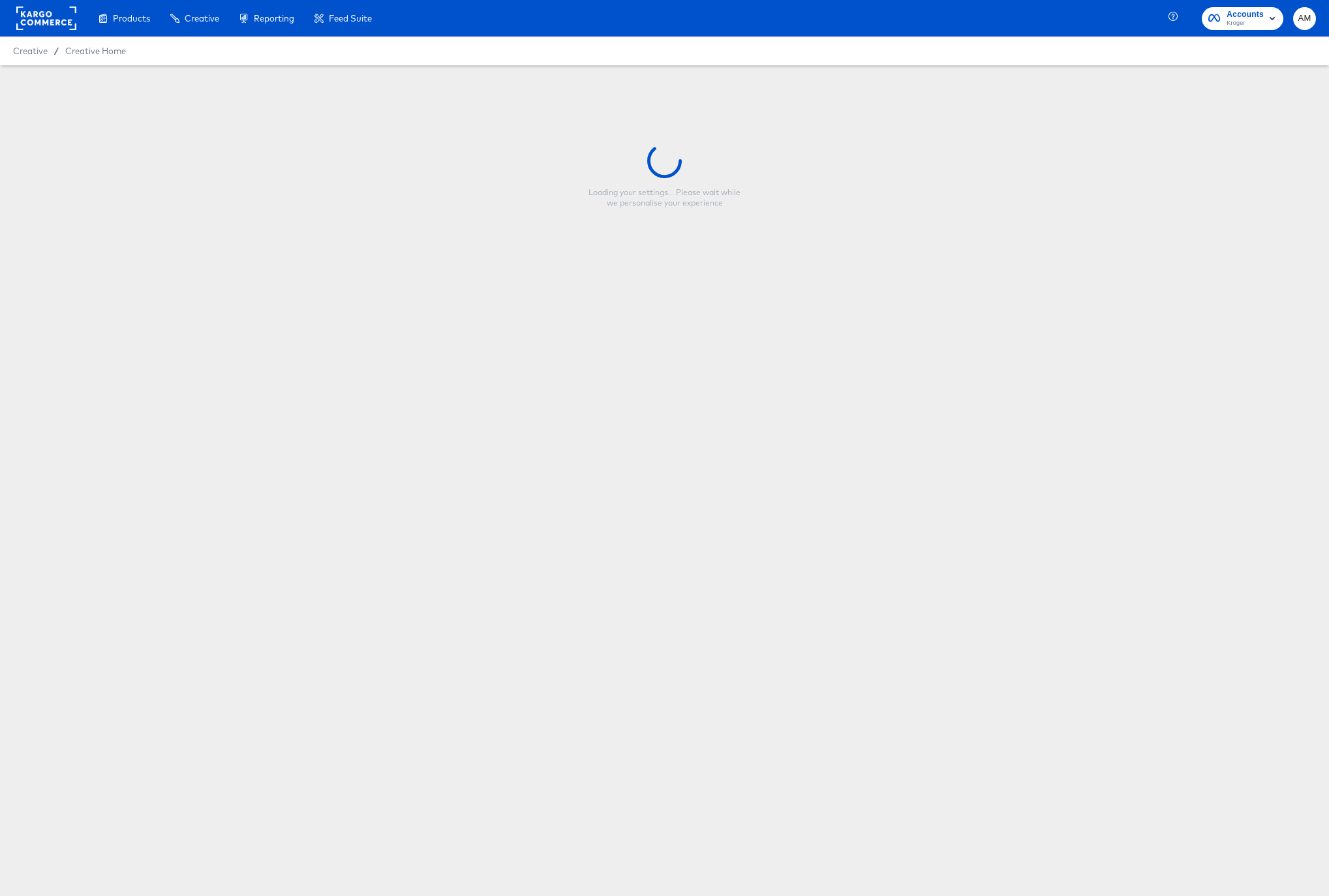
type input "Kroger Direct Promo BOGO CTV"
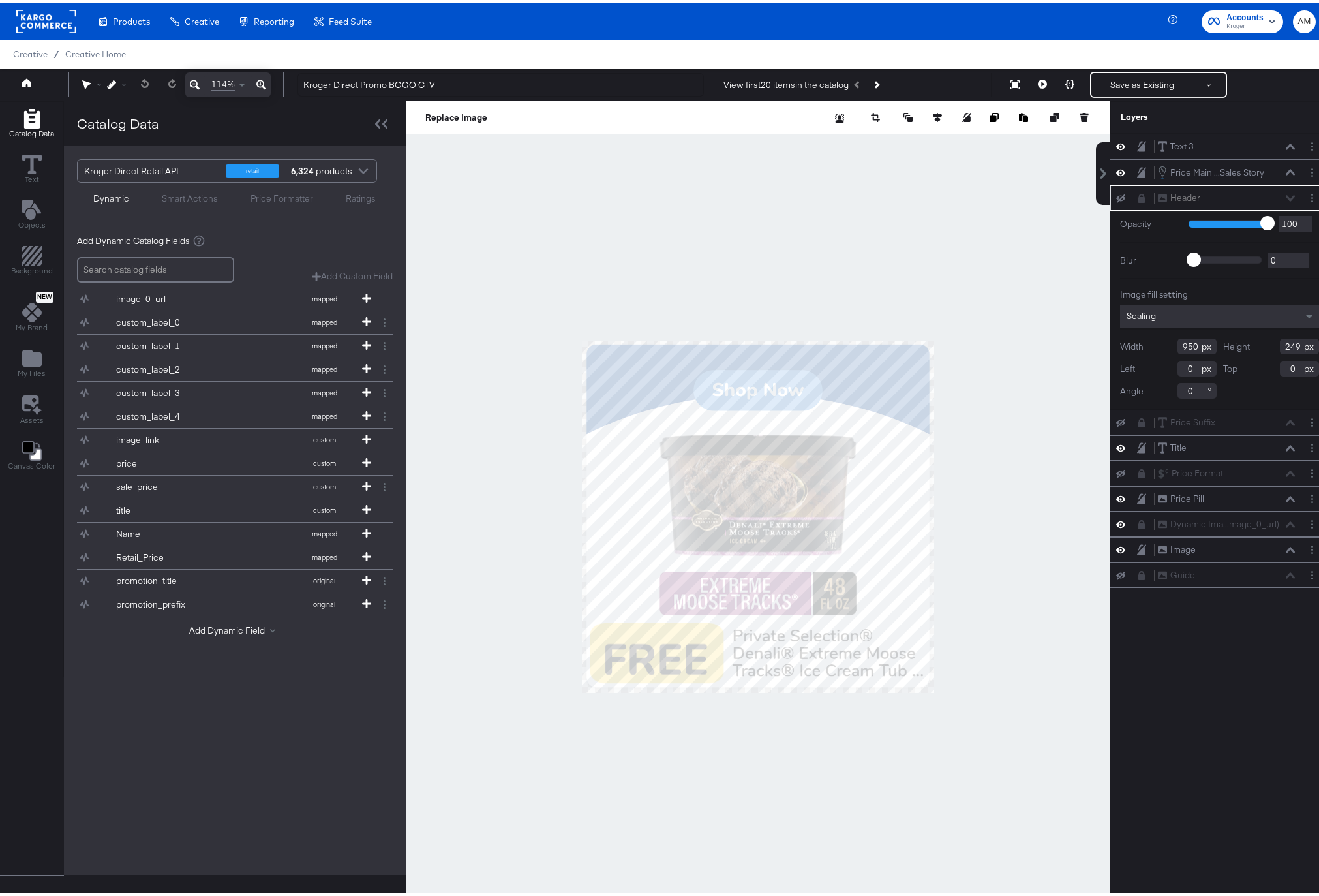
click at [361, 170] on div at bounding box center [363, 170] width 20 height 23
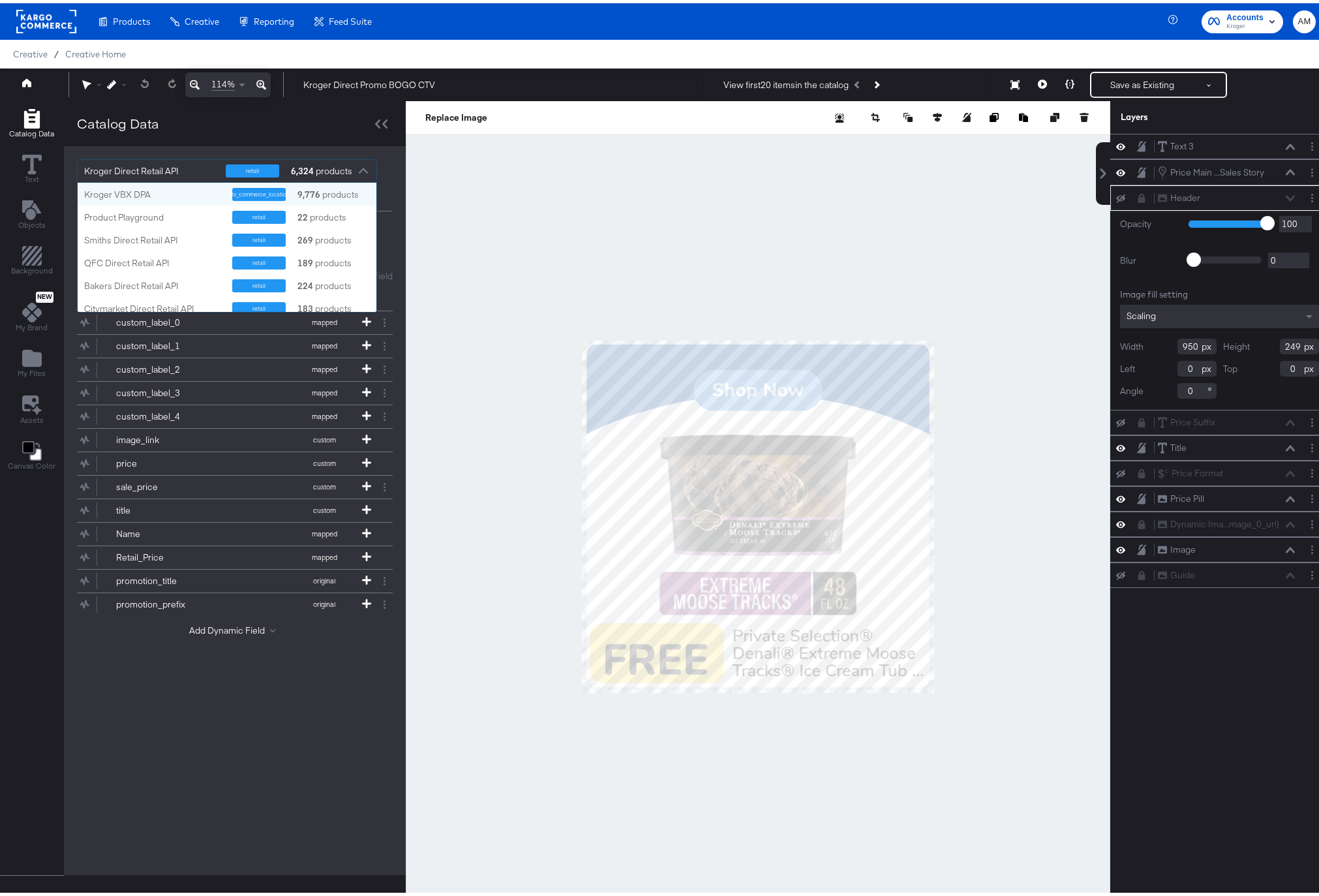
scroll to position [119, 289]
click at [133, 193] on div "Kroger VBX DPA" at bounding box center [153, 191] width 138 height 12
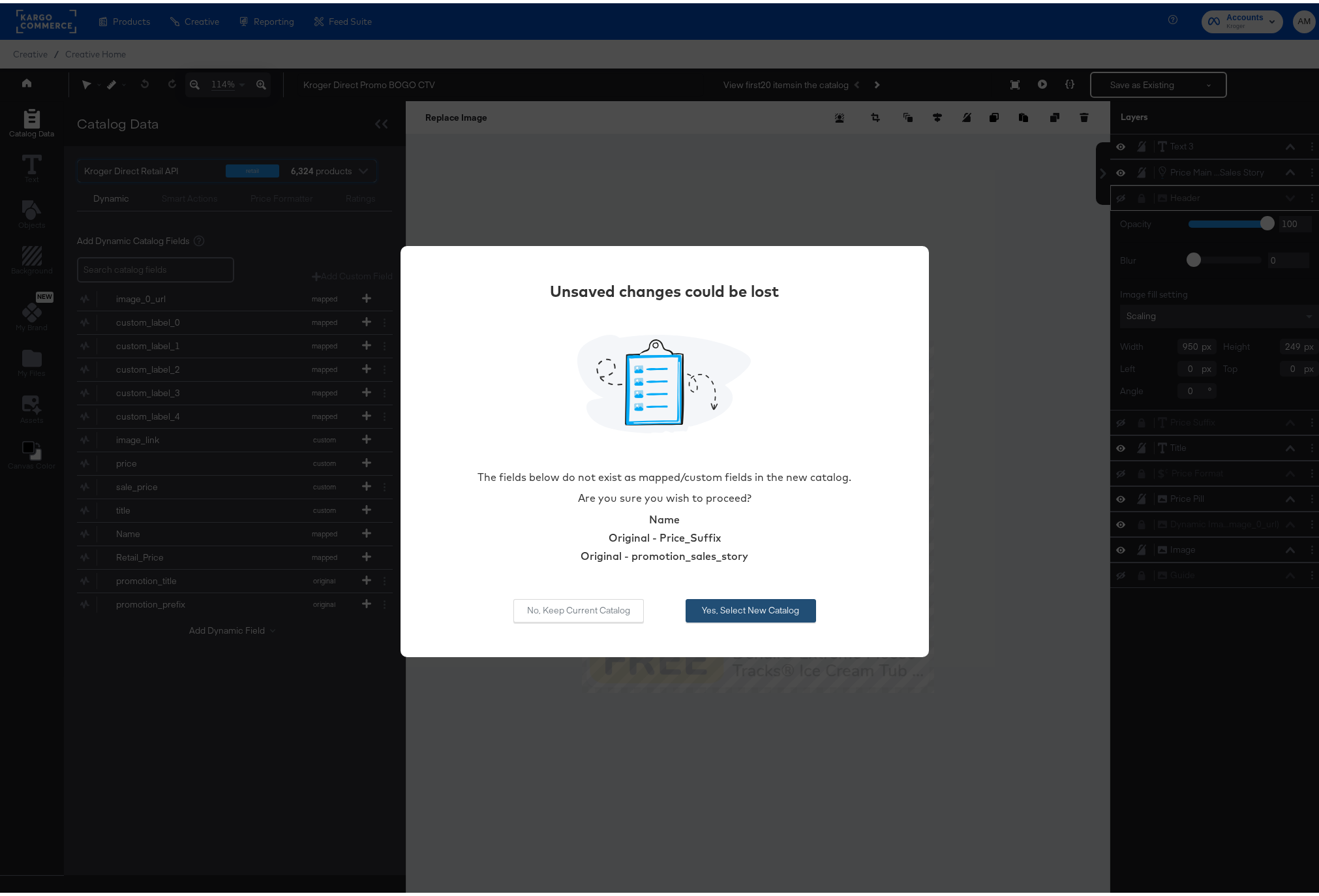
click at [750, 607] on button "Yes, Select New Catalog" at bounding box center [751, 607] width 131 height 23
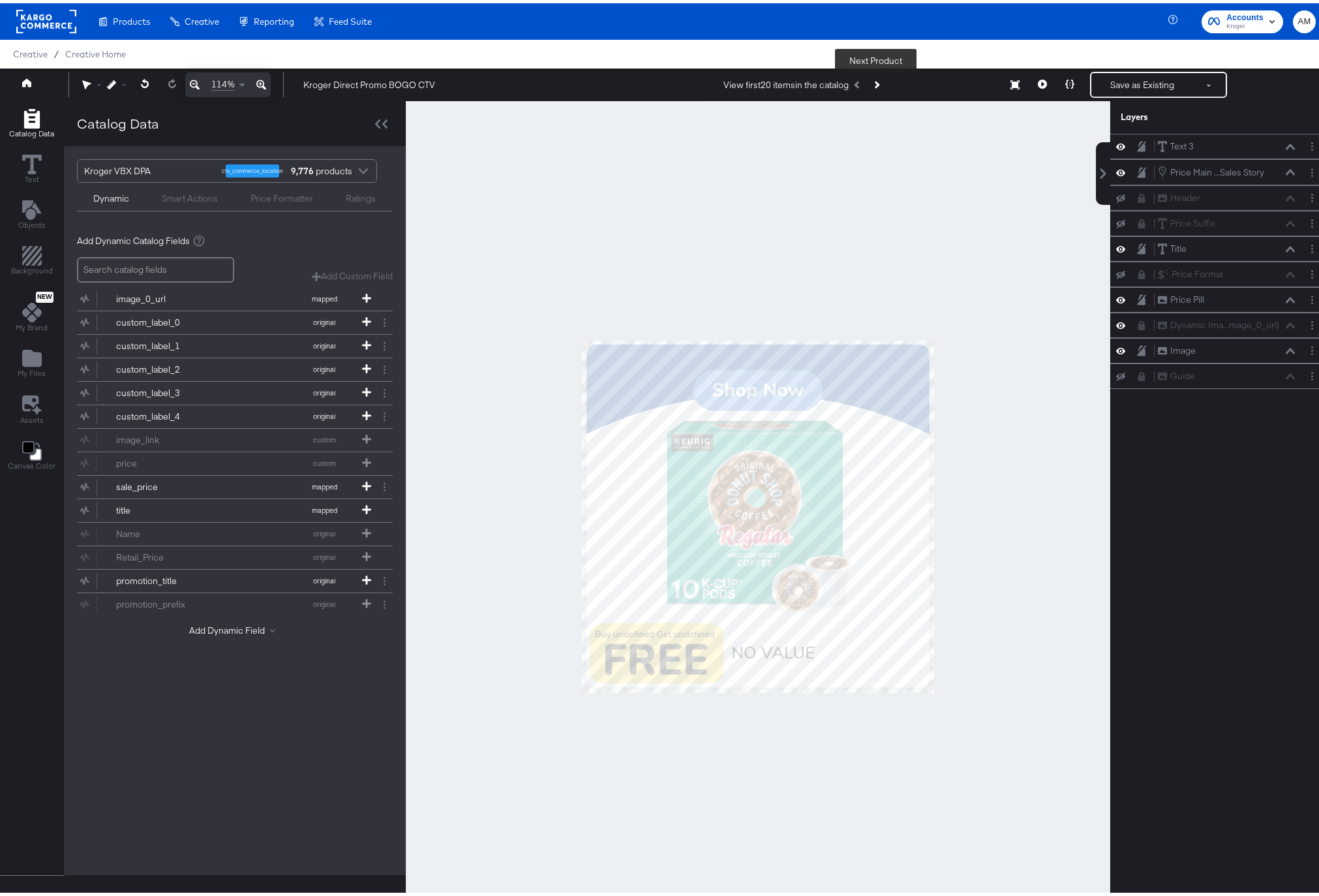
click at [874, 77] on button "Next Product" at bounding box center [876, 81] width 18 height 23
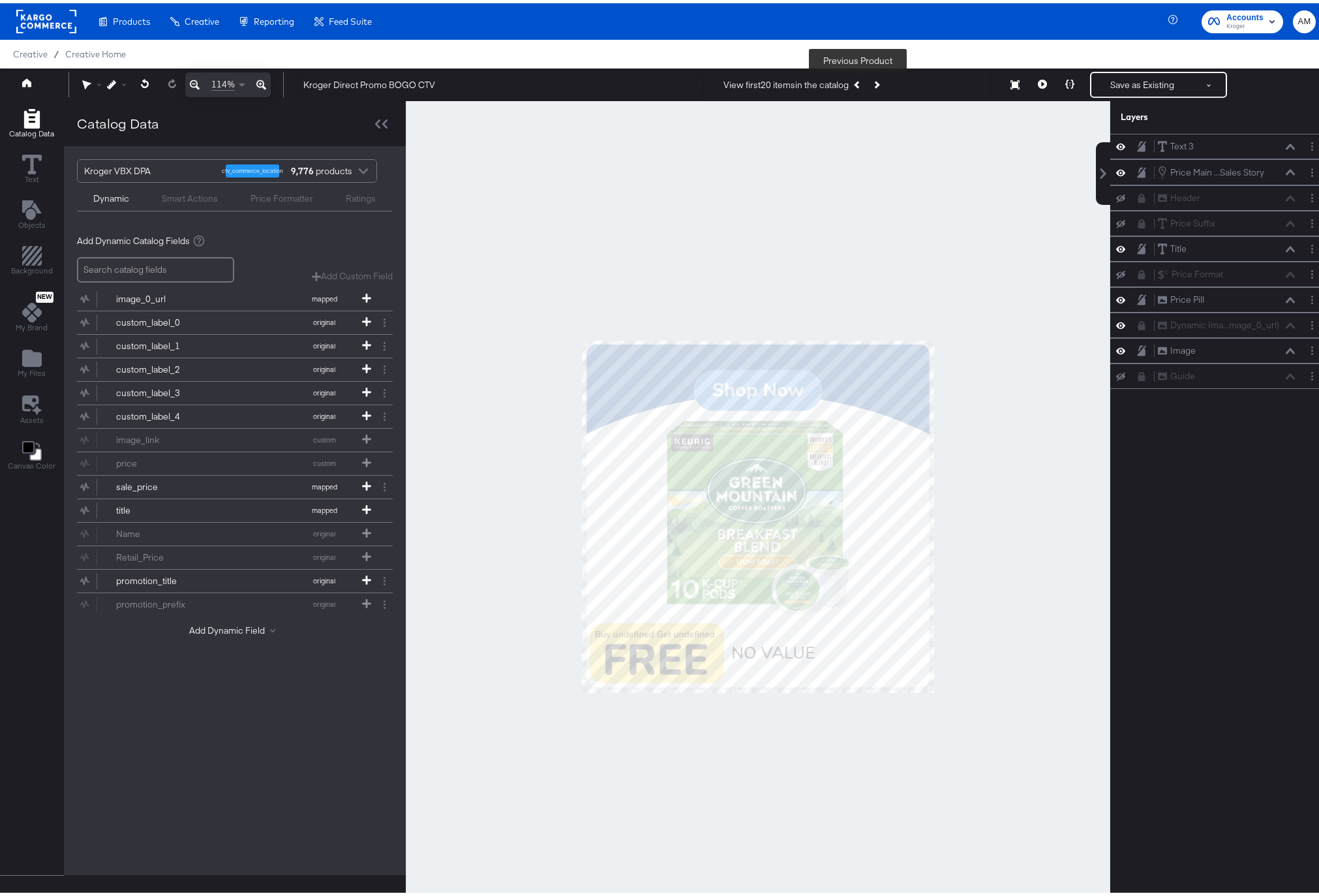
click at [856, 82] on icon "Previous Product" at bounding box center [858, 81] width 7 height 7
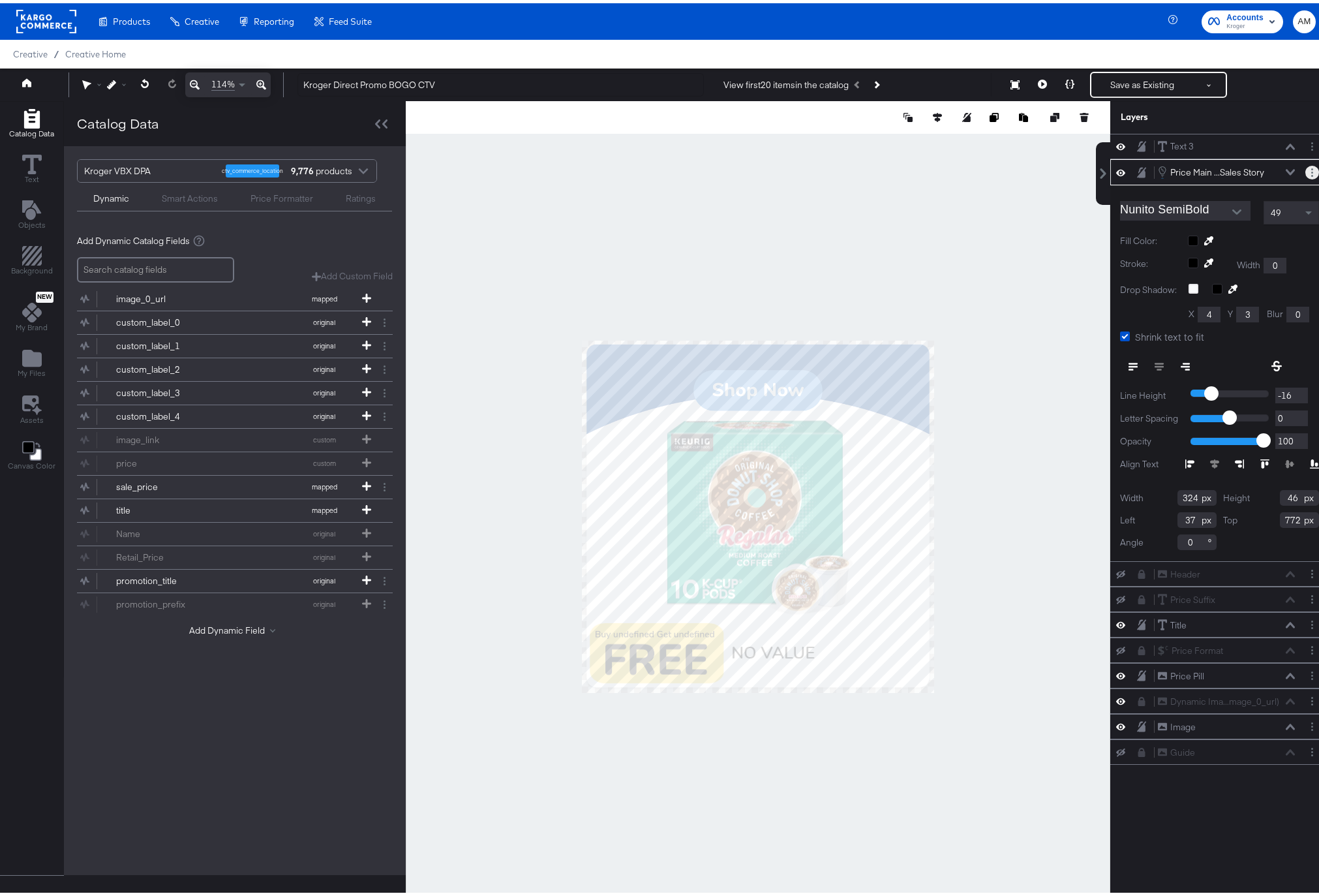
click at [1311, 170] on icon "Layer Options" at bounding box center [1312, 170] width 2 height 9
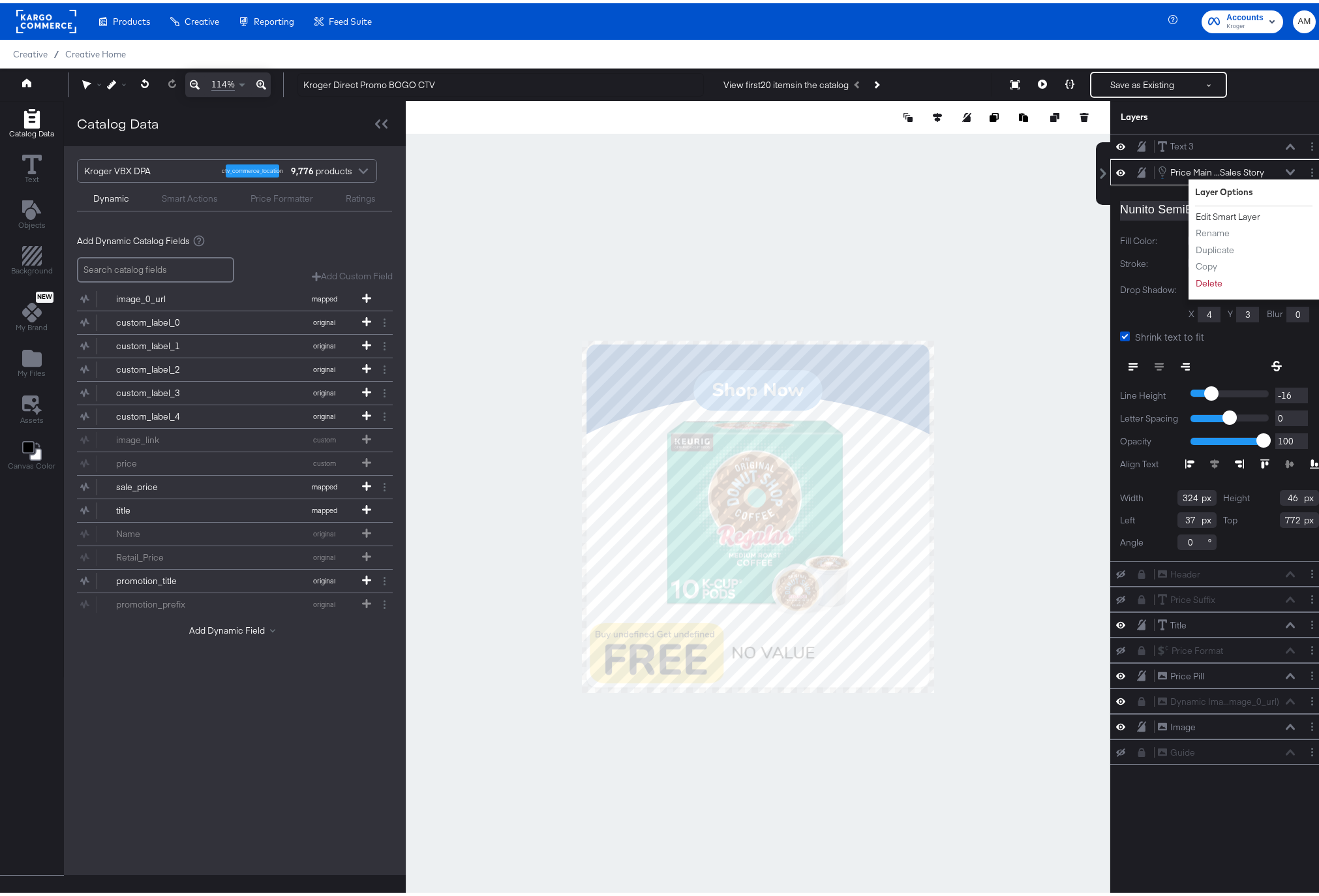
click at [1230, 210] on button "Edit Smart Layer" at bounding box center [1228, 213] width 66 height 13
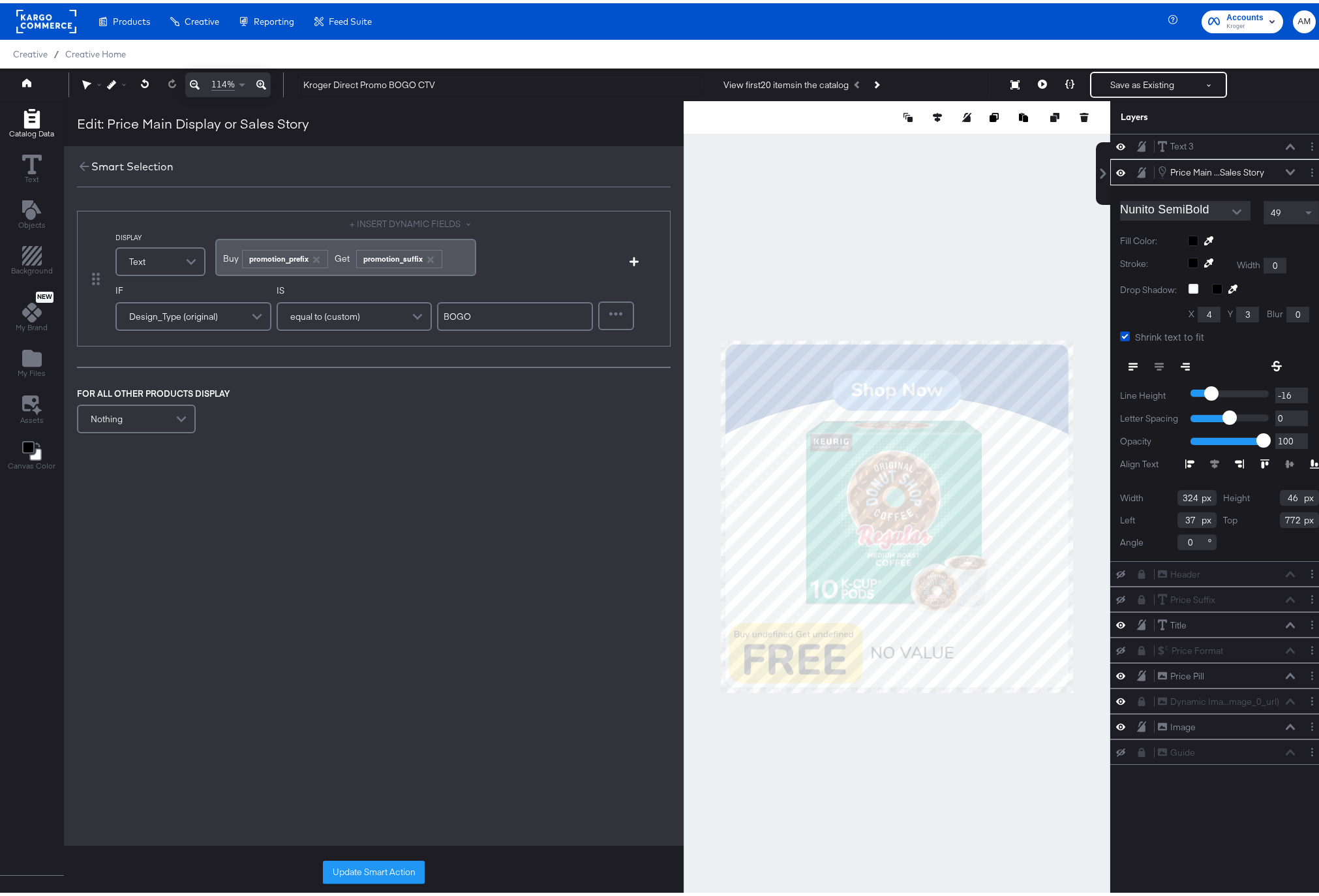
click at [385, 221] on button "+ INSERT DYNAMIC FIELDS" at bounding box center [413, 221] width 126 height 12
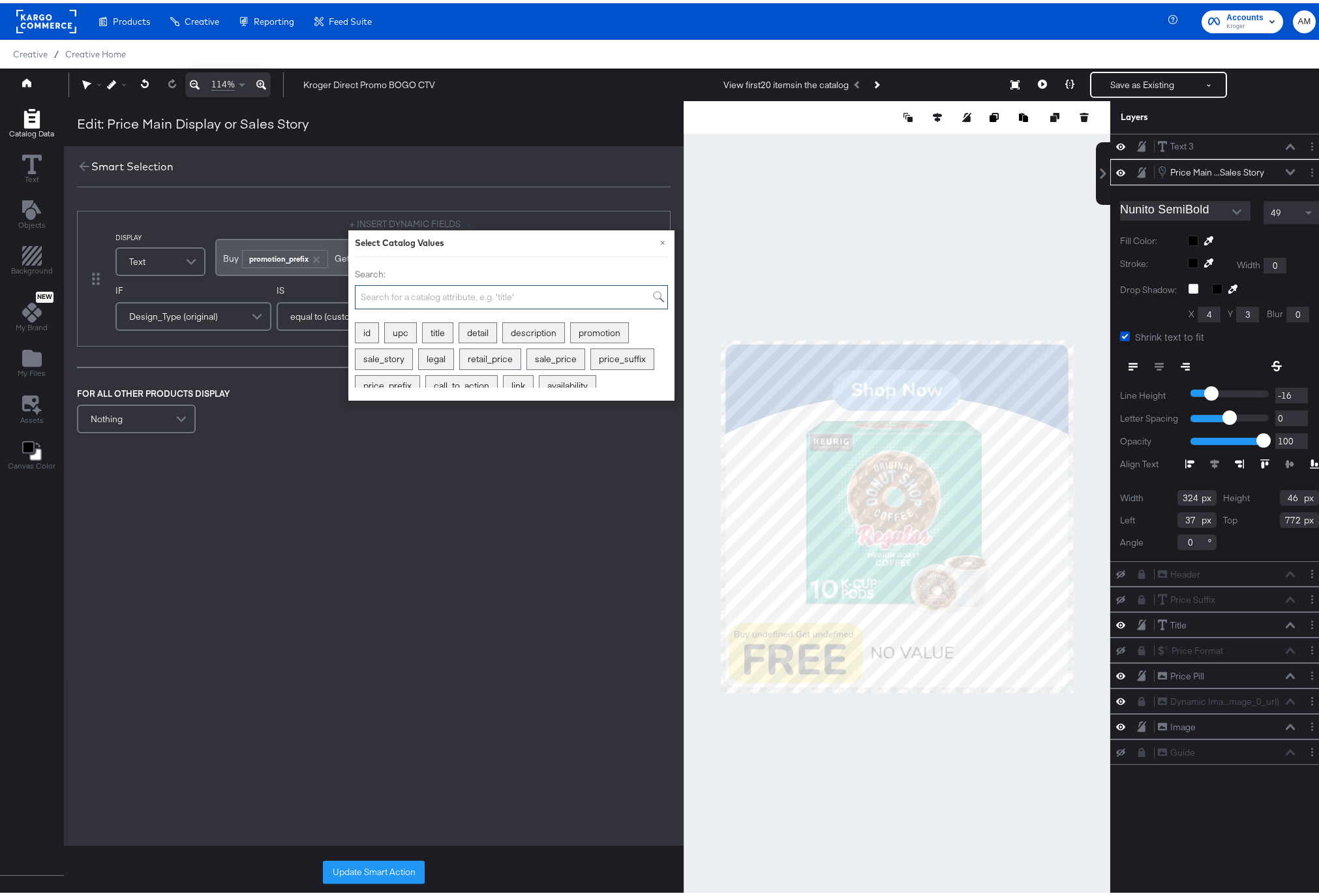
click at [416, 294] on input "Search:" at bounding box center [511, 294] width 313 height 24
type input "prom"
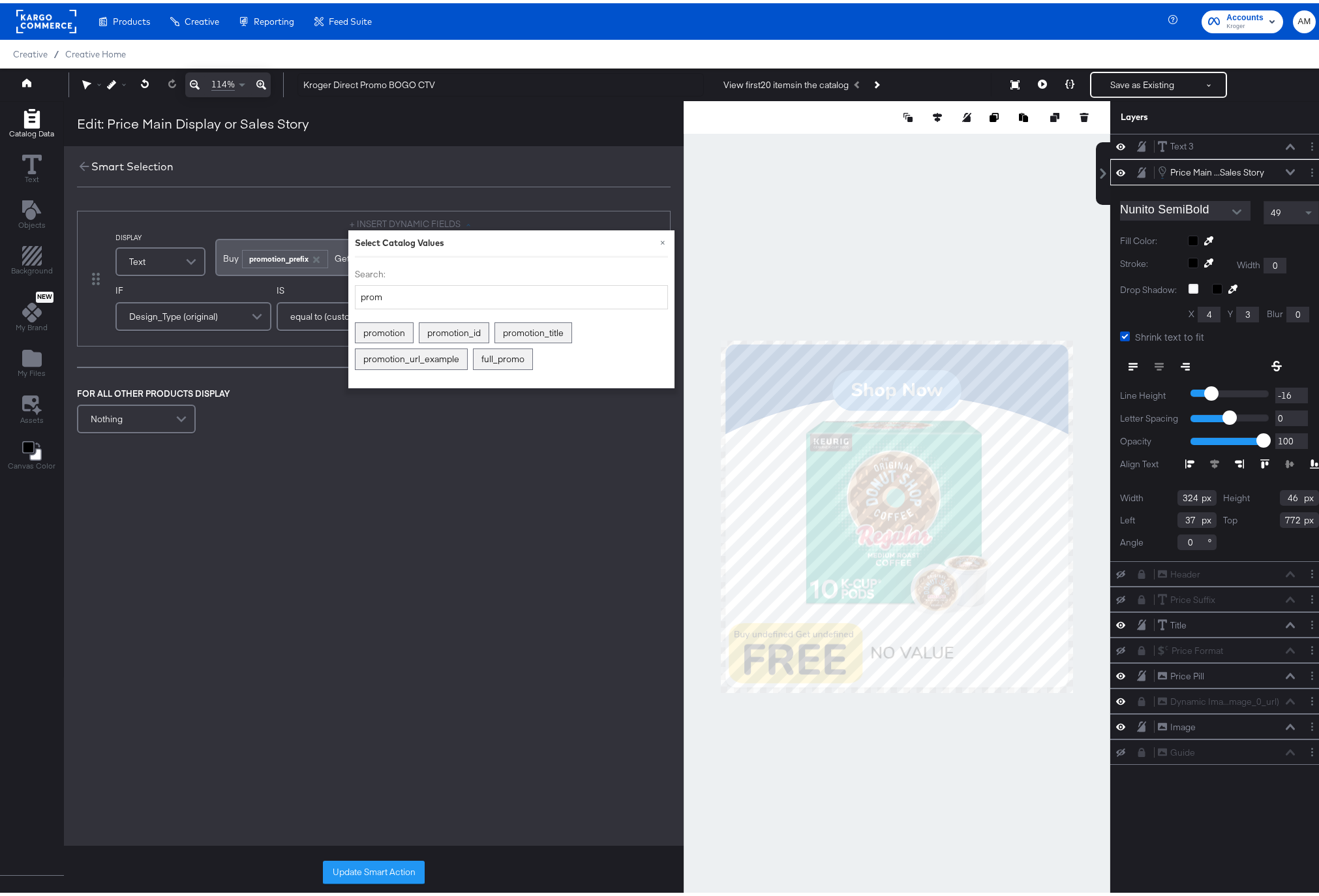
click at [417, 425] on div "FOR ALL OTHER PRODUCTS DISPLAY Nothing" at bounding box center [374, 409] width 594 height 50
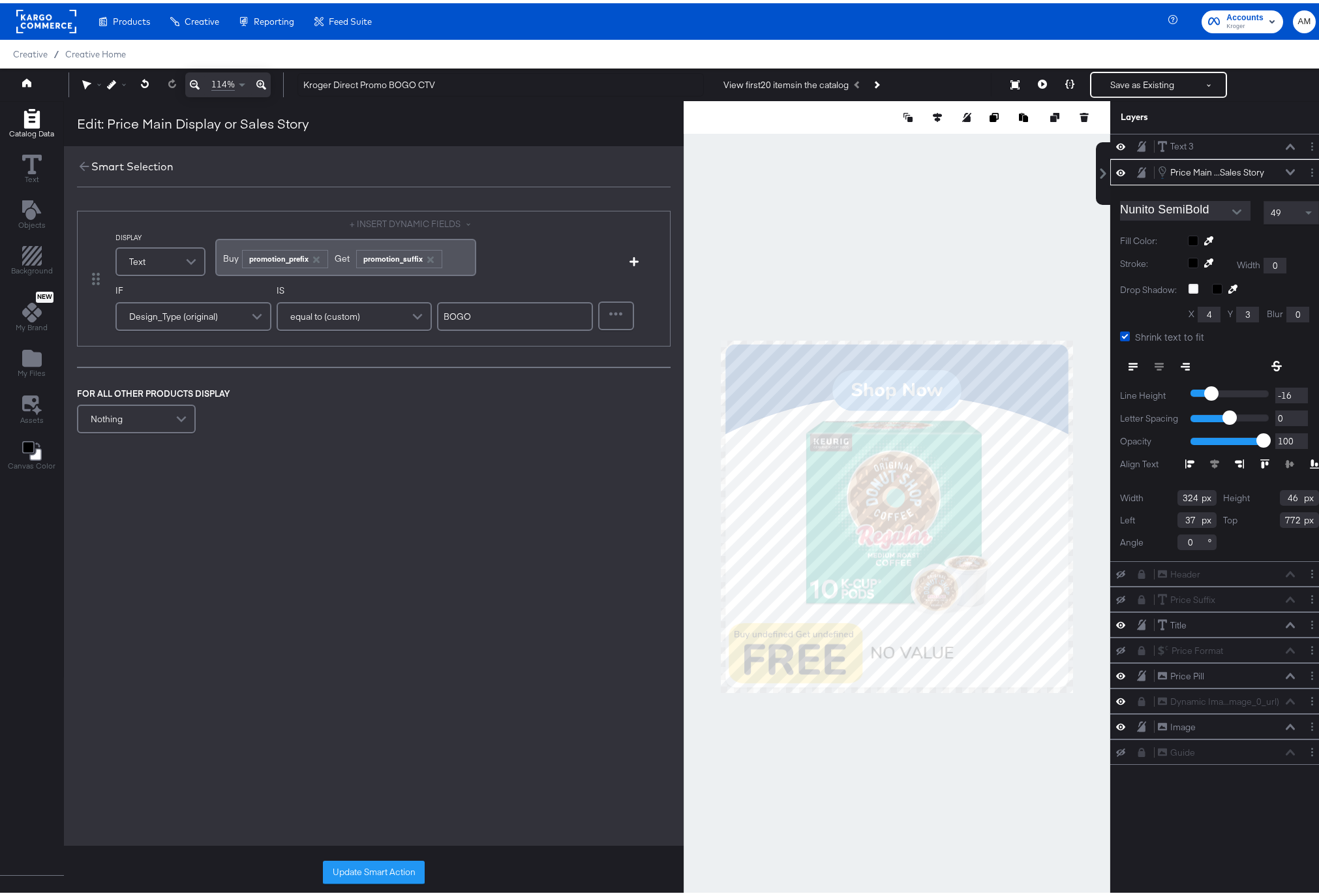
click at [1286, 167] on icon at bounding box center [1290, 169] width 9 height 6
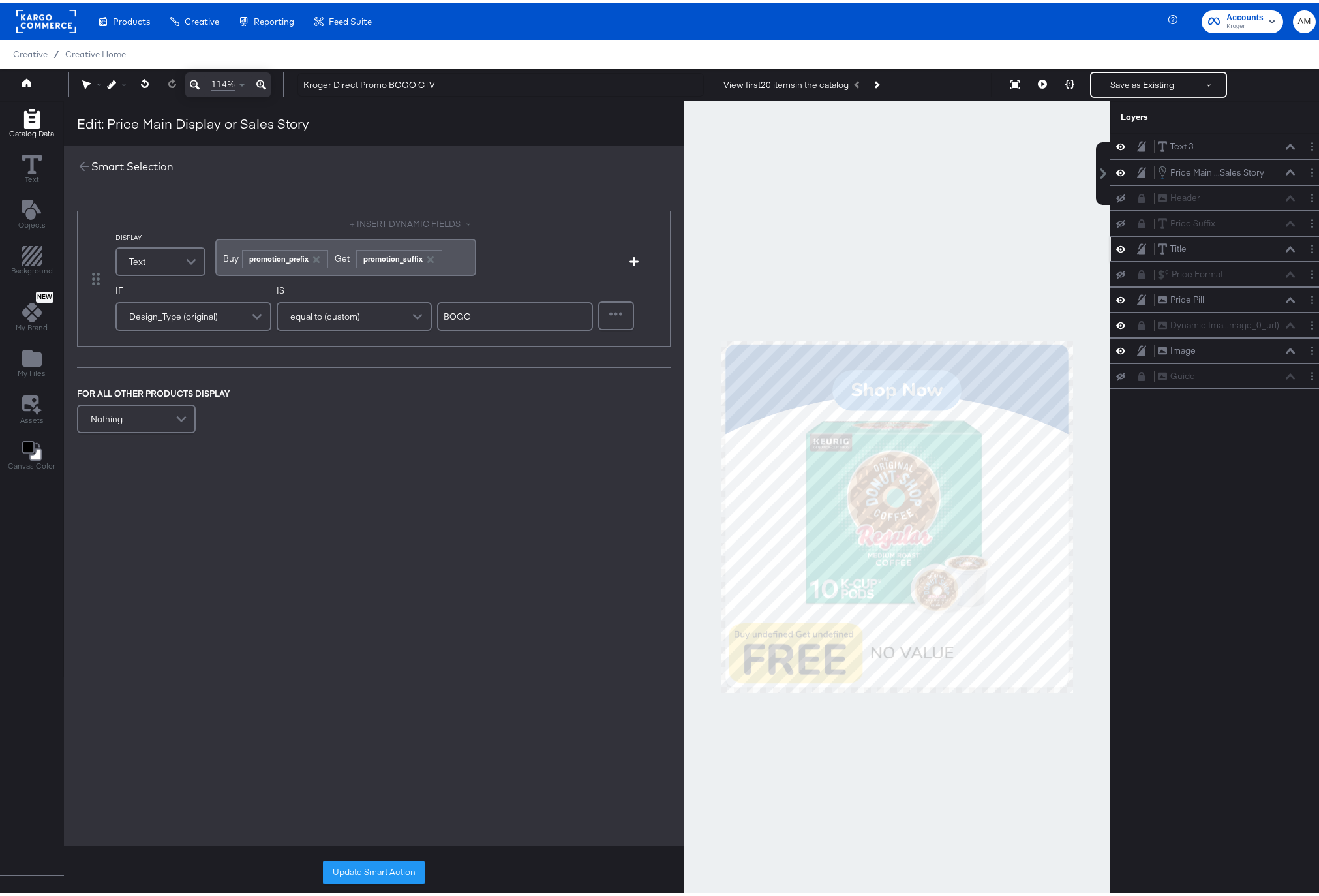
click at [1286, 245] on icon at bounding box center [1290, 245] width 9 height 6
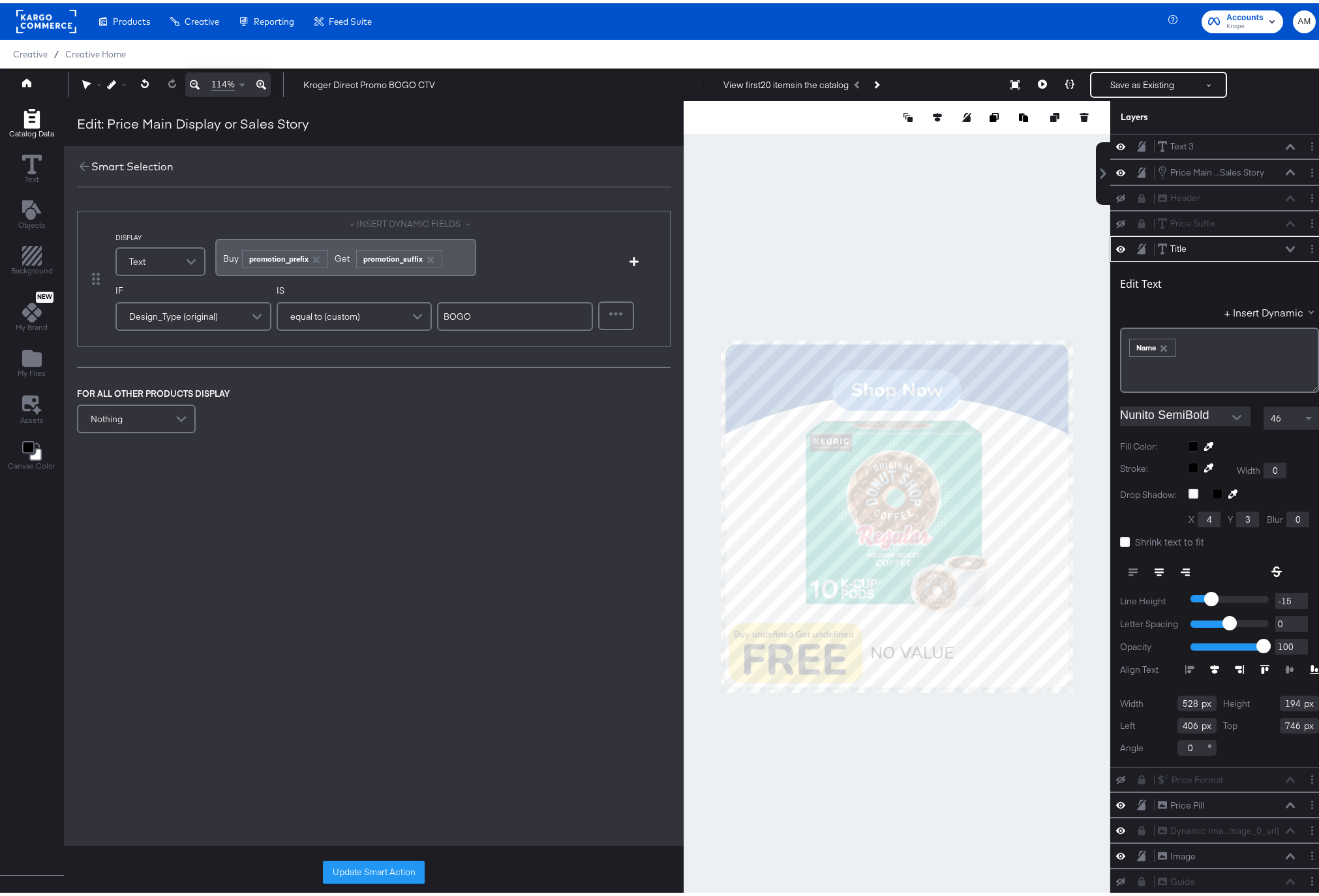
click at [1161, 345] on icon "button" at bounding box center [1164, 345] width 6 height 6
click at [1245, 309] on button "+ Insert Dynamic" at bounding box center [1271, 309] width 94 height 13
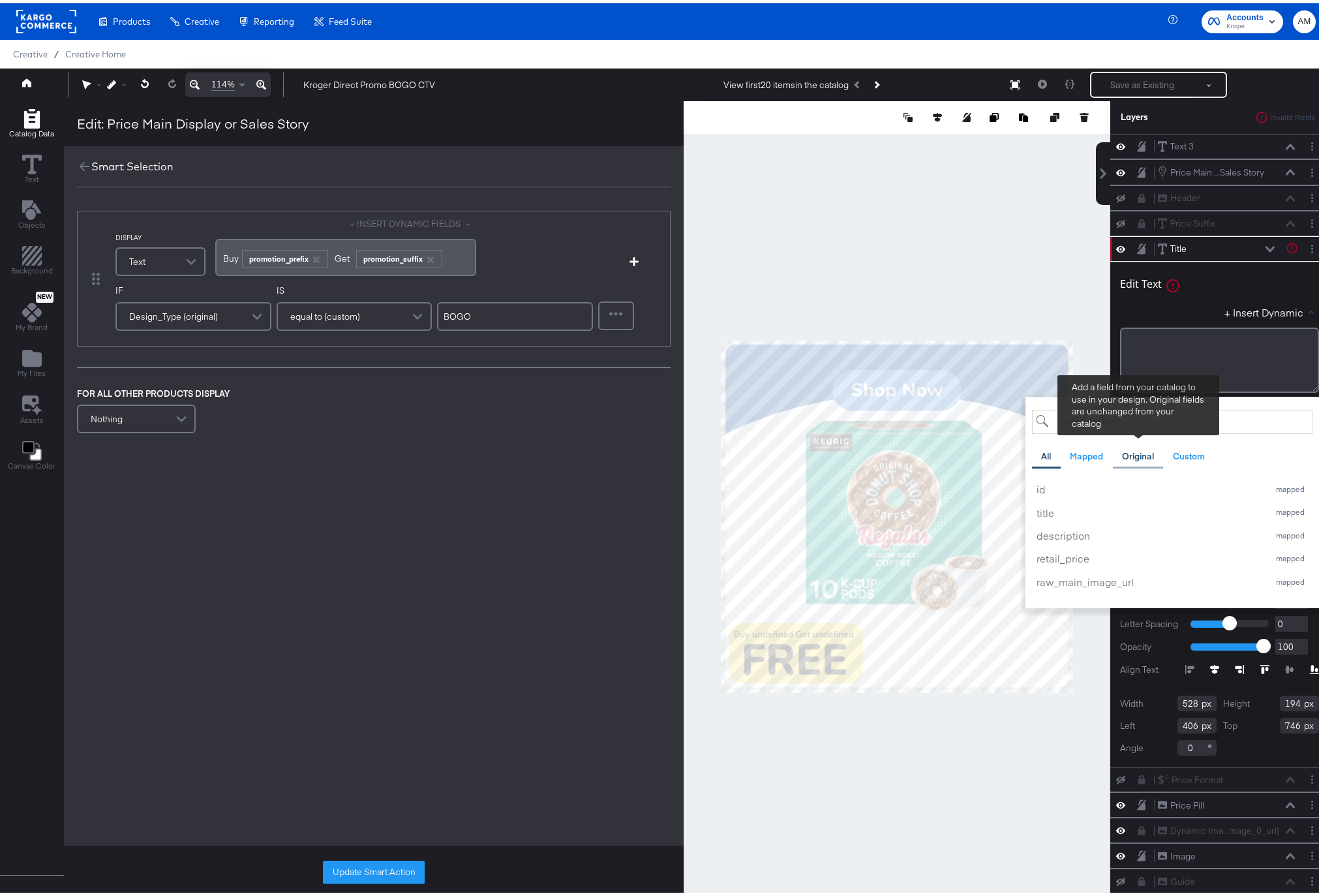
click at [1122, 450] on div "Original" at bounding box center [1138, 453] width 32 height 12
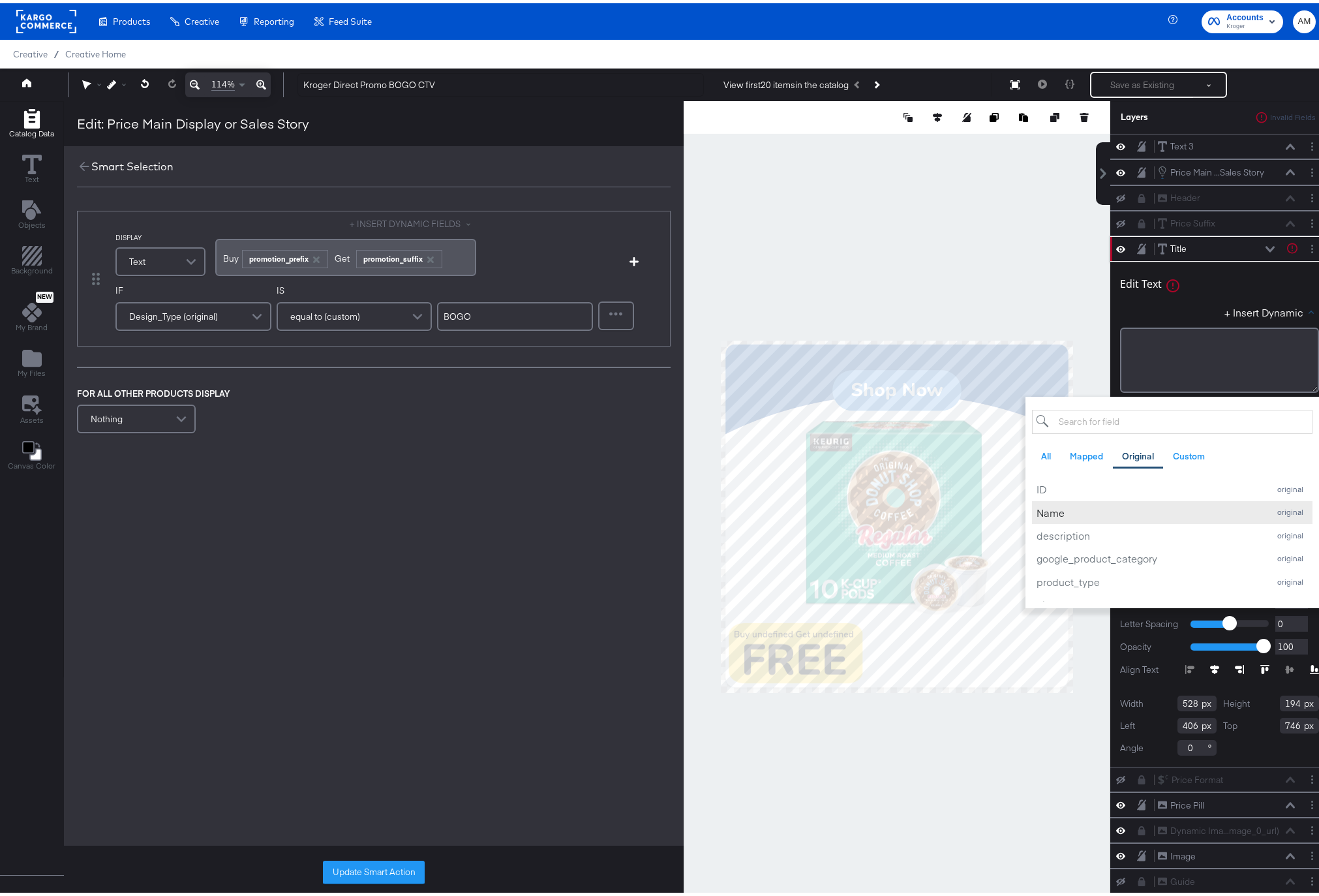
click at [1046, 507] on div "Name" at bounding box center [1149, 509] width 226 height 13
click at [1183, 309] on div "+ Insert Dynamic All Mapped Original Custom Add a field from your catalog to us…" at bounding box center [1220, 311] width 199 height 19
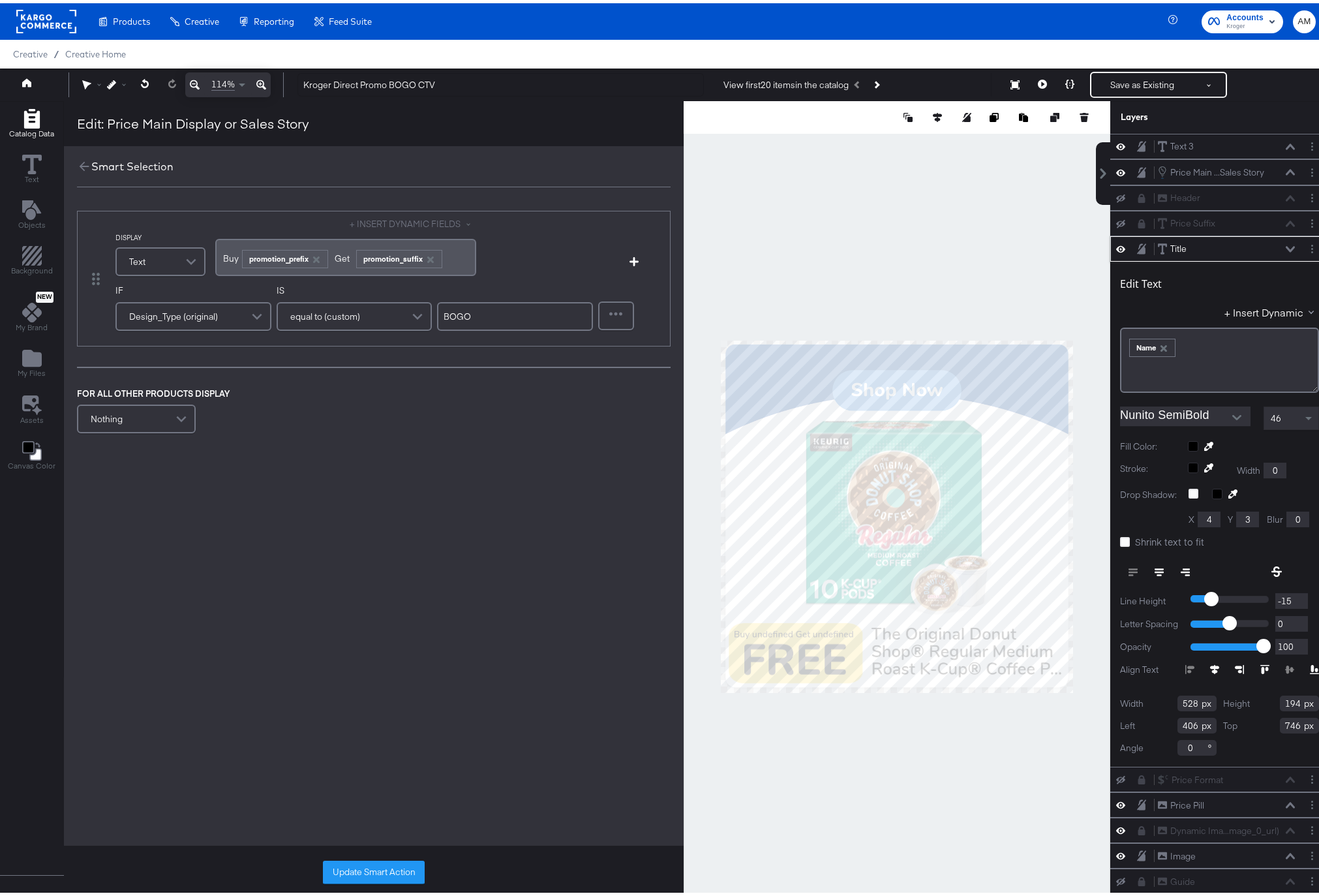
click at [1286, 245] on icon at bounding box center [1290, 245] width 9 height 6
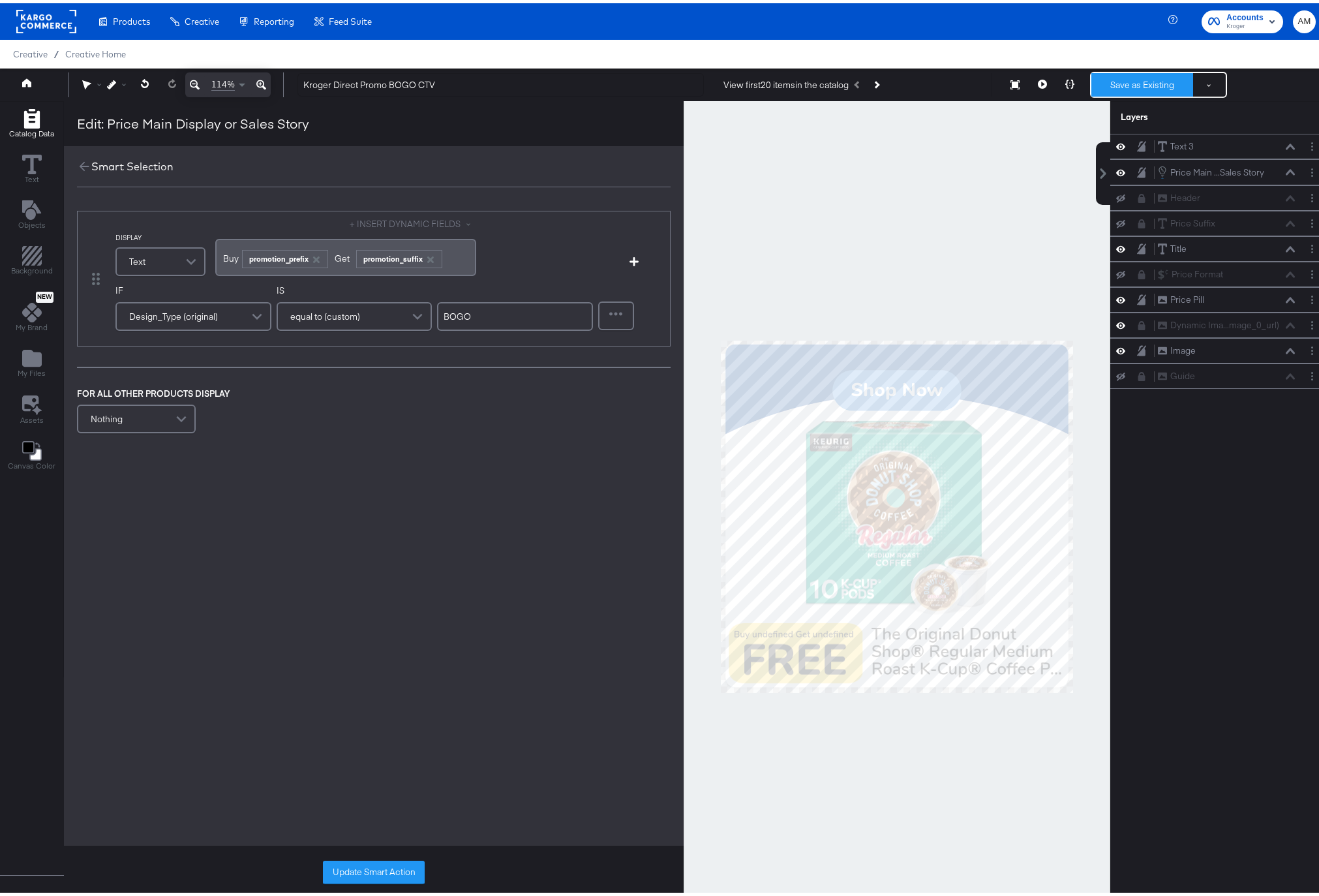
click at [1134, 80] on button "Save as Existing" at bounding box center [1142, 81] width 101 height 23
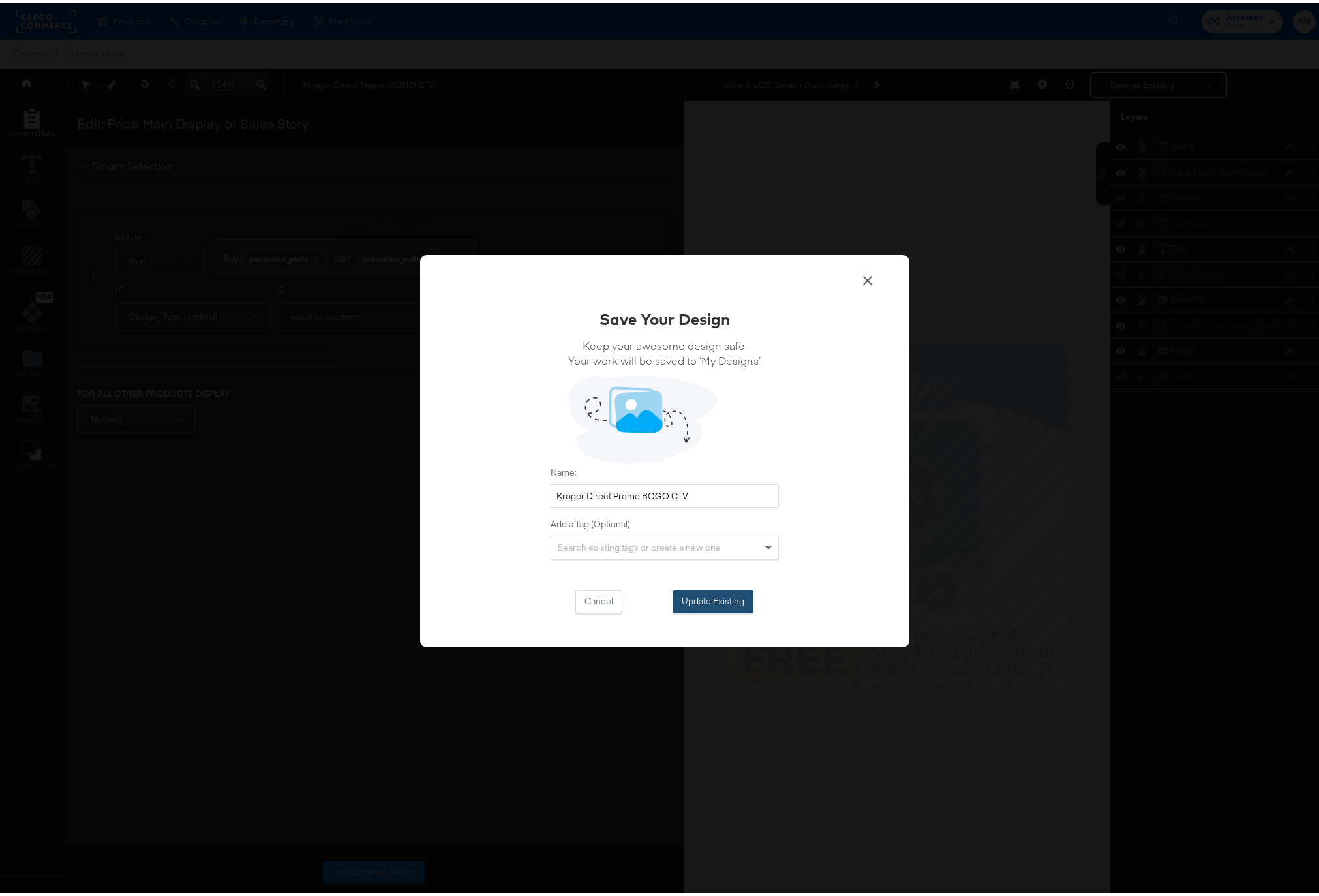
click at [702, 602] on button "Update Existing" at bounding box center [713, 598] width 81 height 23
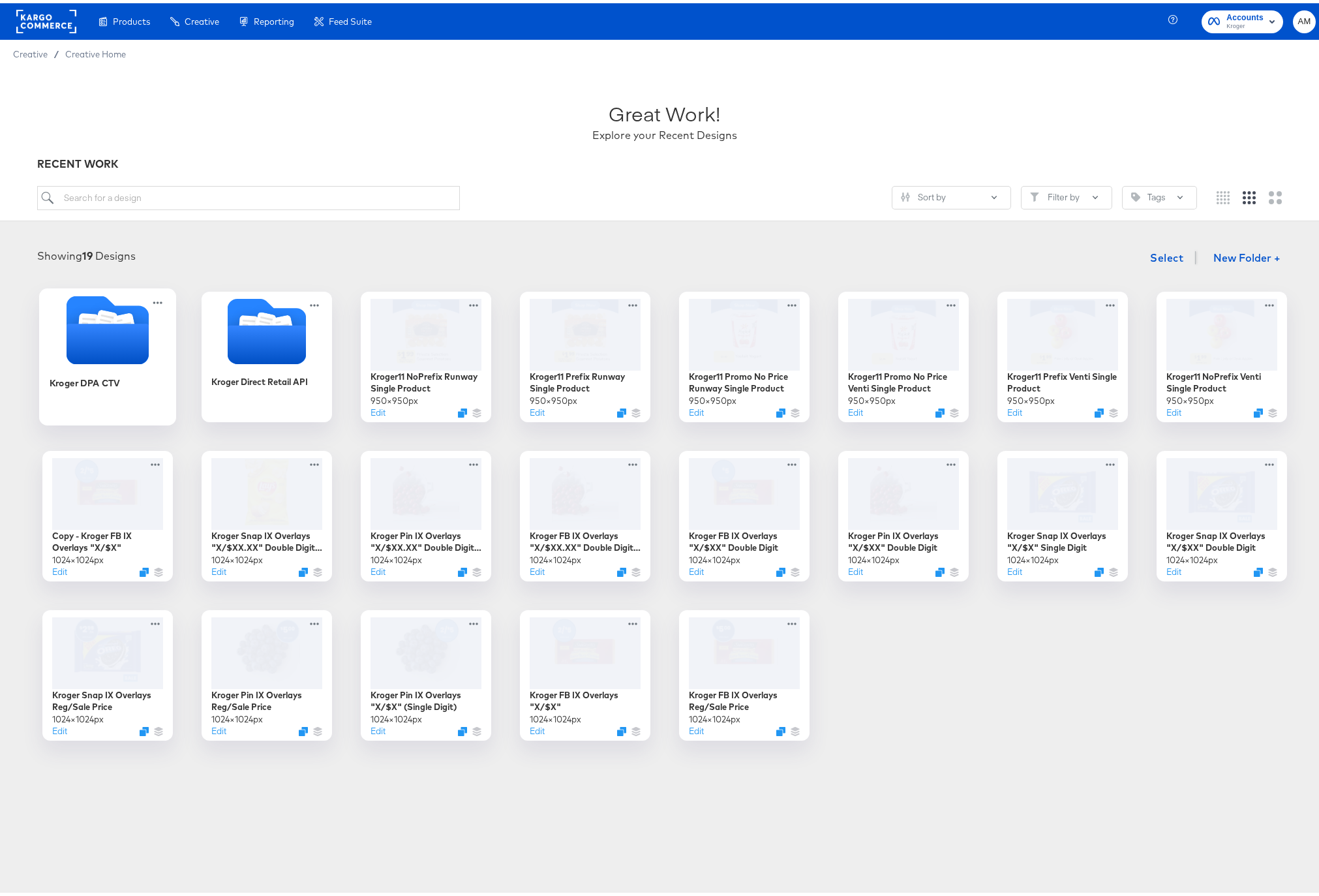
click at [90, 353] on icon "Folder" at bounding box center [107, 340] width 82 height 40
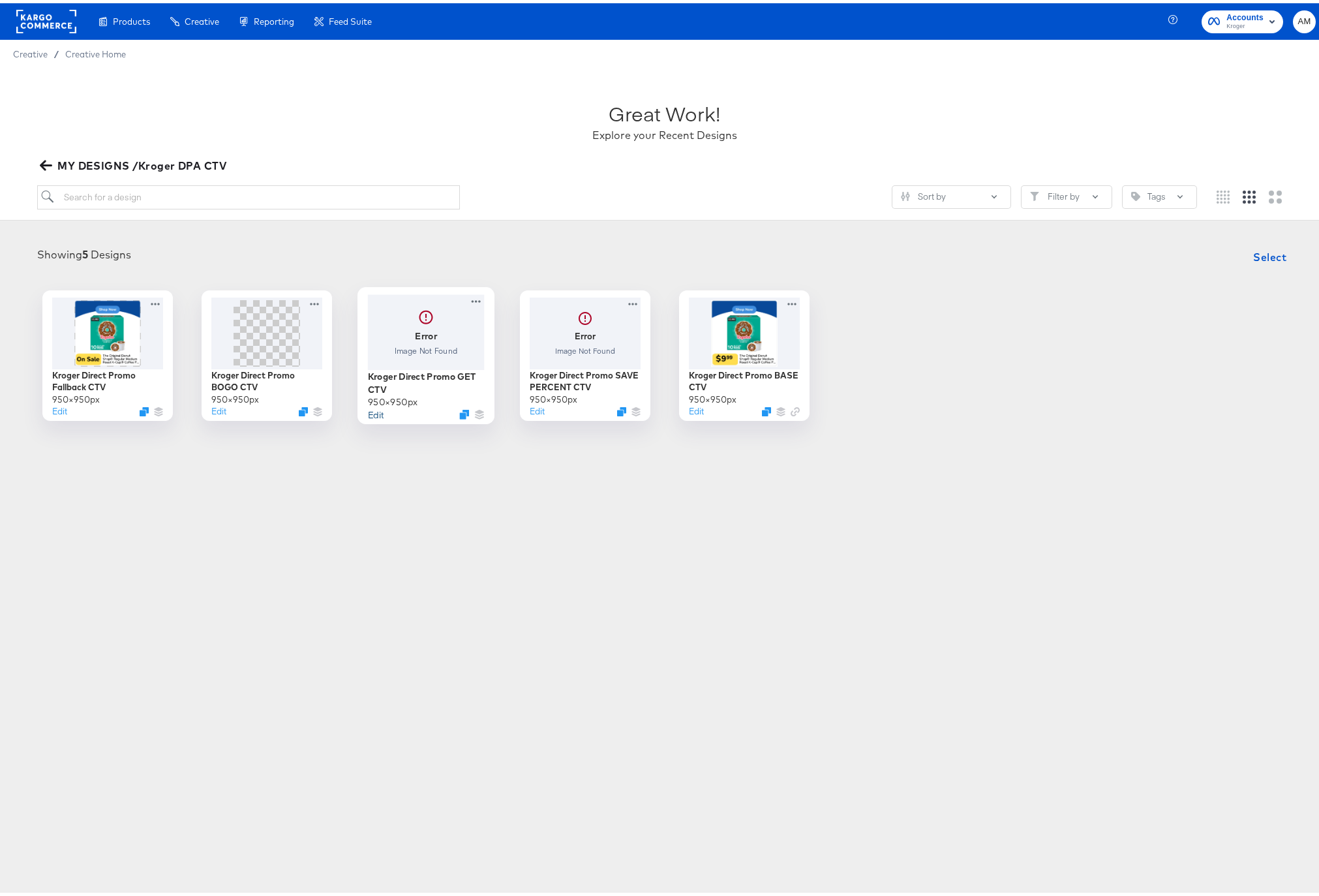
click at [368, 410] on button "Edit" at bounding box center [375, 410] width 16 height 12
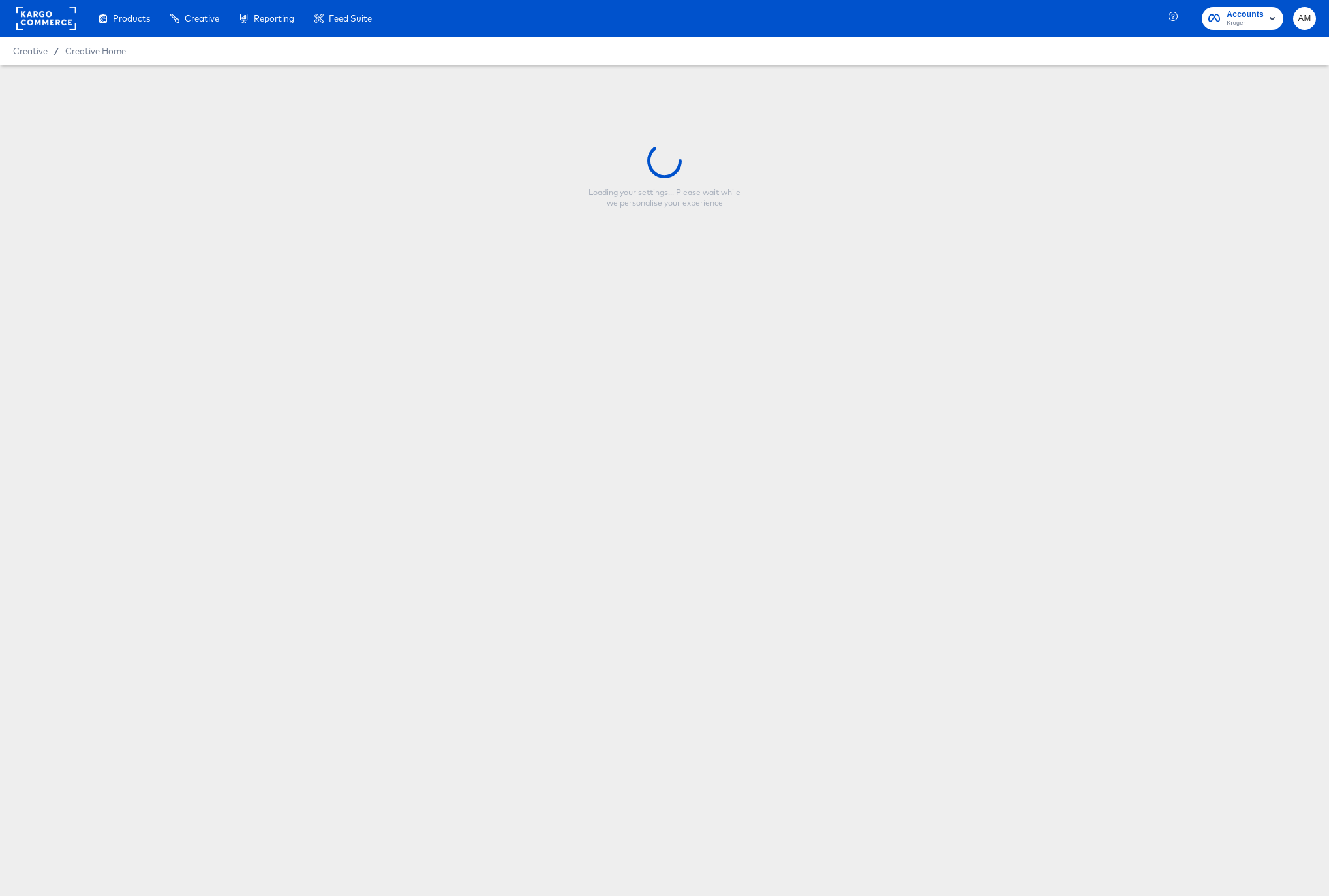
type input "Kroger Direct Promo GET CTV"
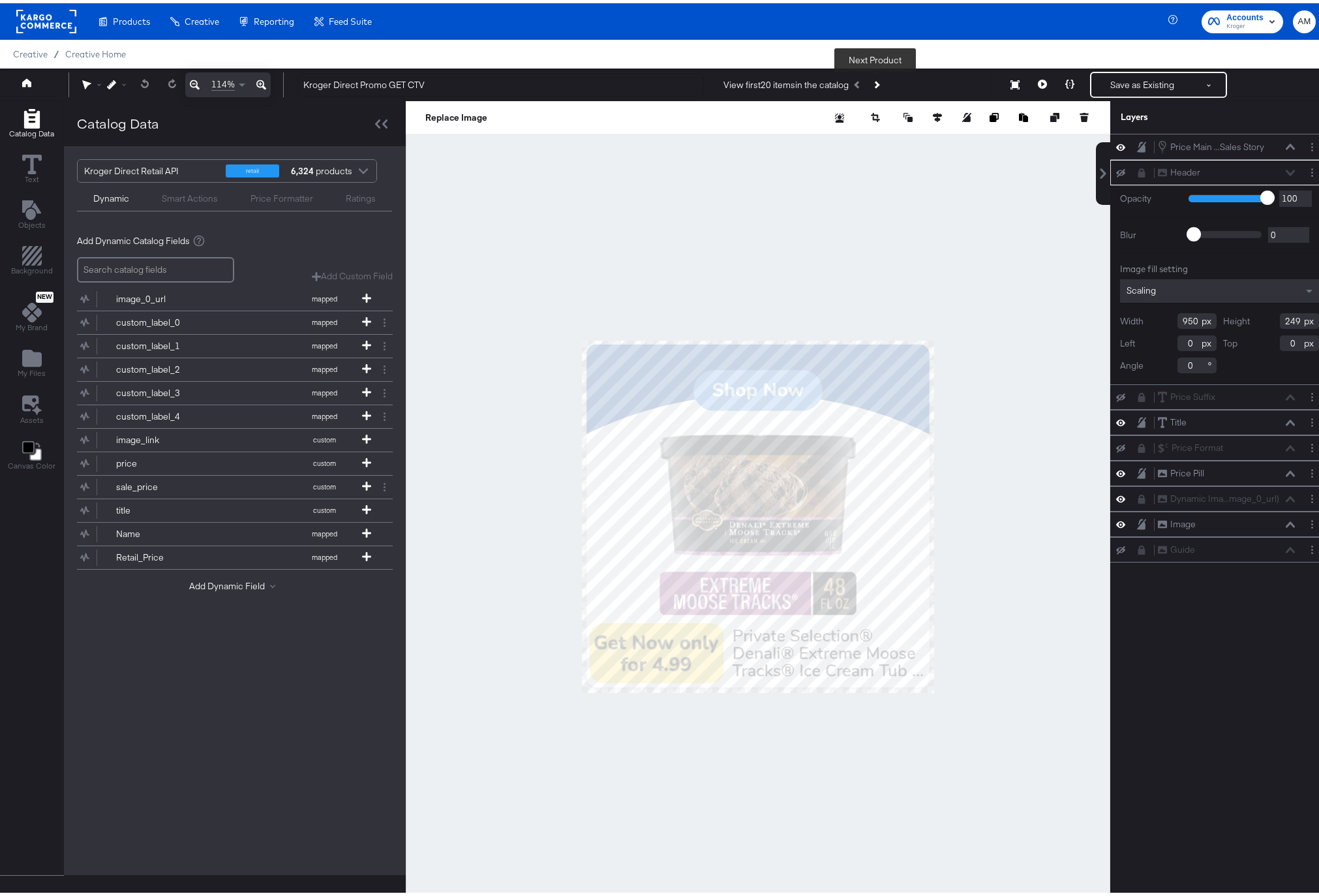
click at [875, 82] on icon "Next Product" at bounding box center [876, 81] width 7 height 7
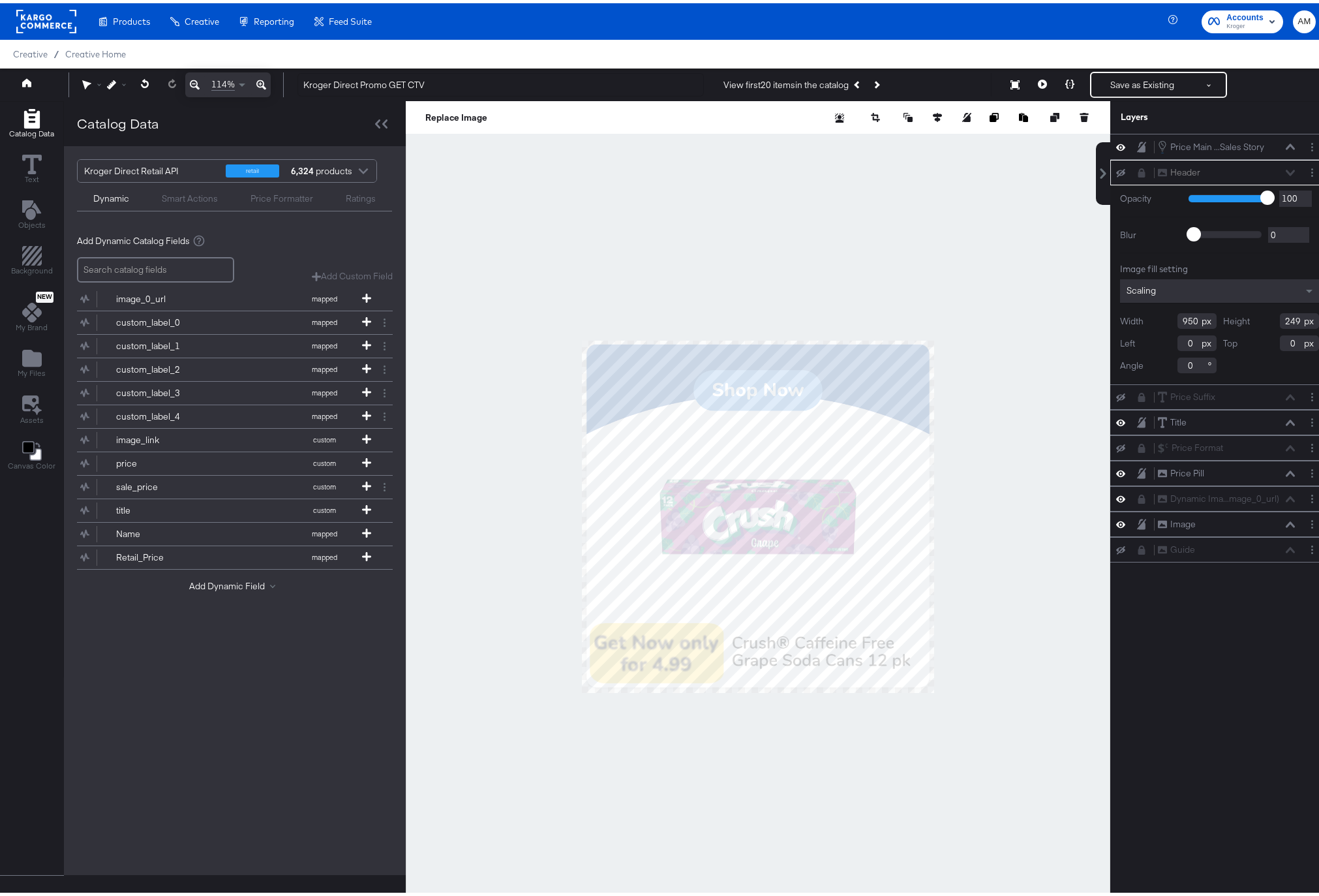
click at [1281, 167] on div "Header Header" at bounding box center [1226, 169] width 138 height 13
click at [1286, 142] on icon at bounding box center [1290, 143] width 9 height 6
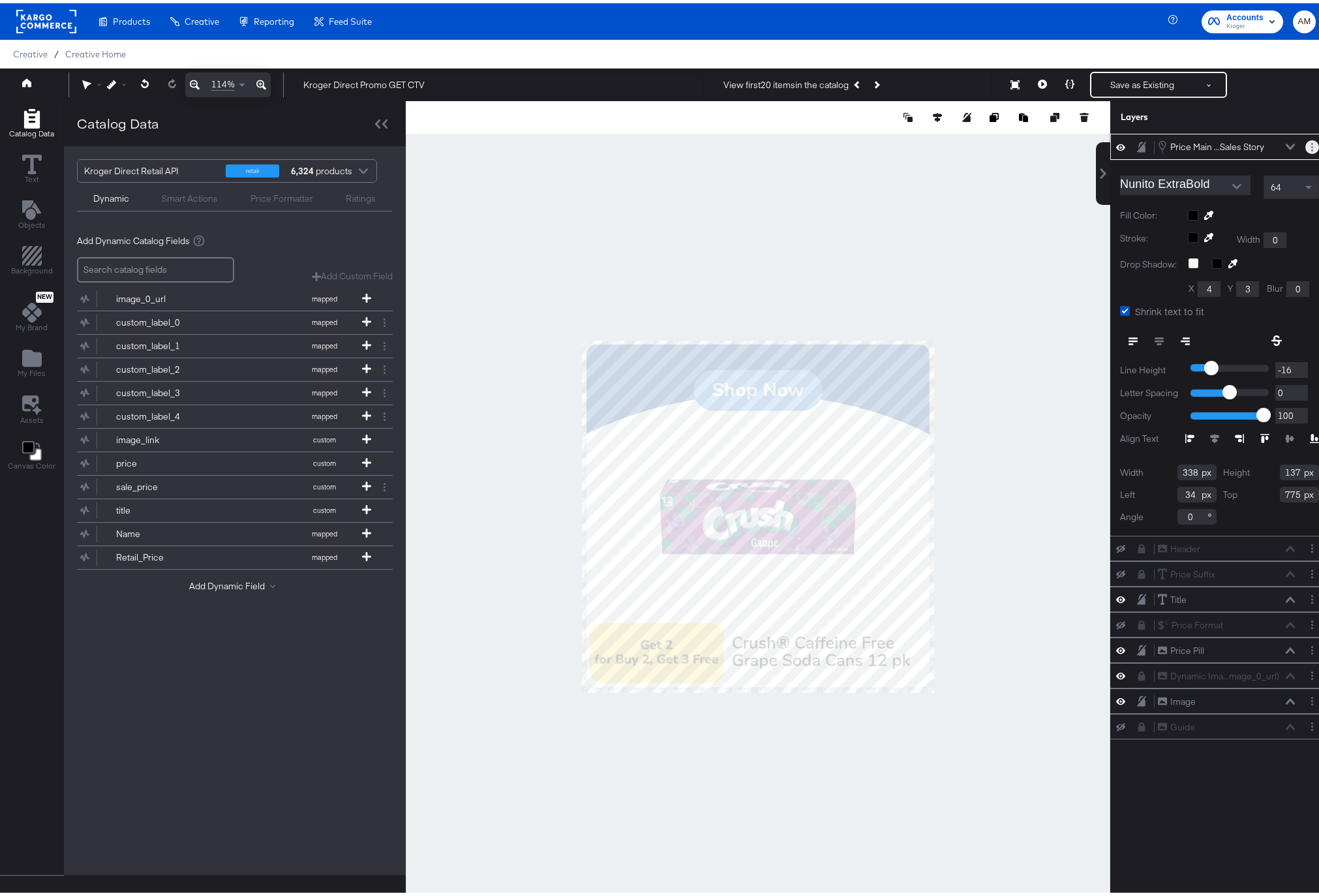
click at [1311, 142] on icon "Layer Options" at bounding box center [1312, 144] width 2 height 9
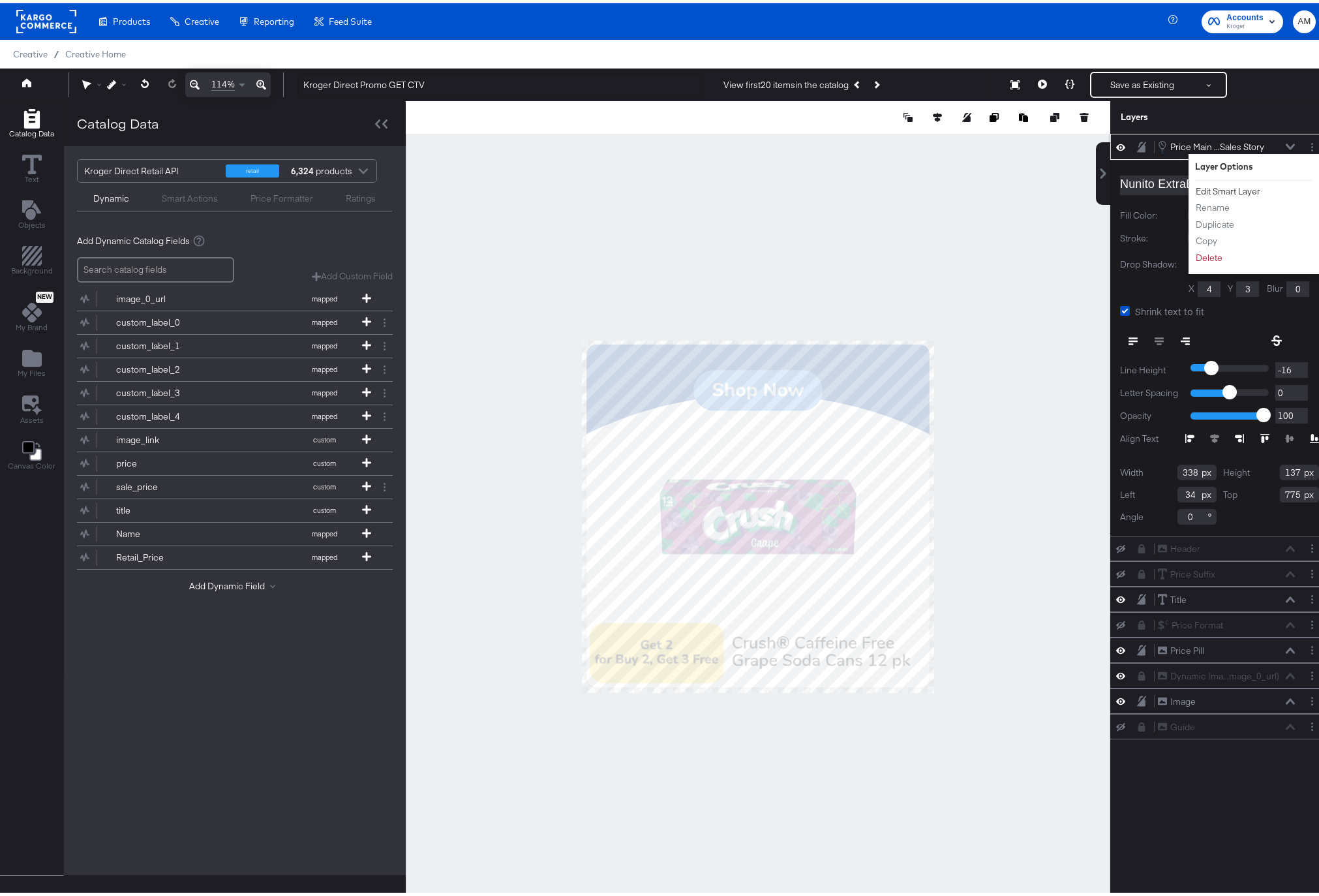
click at [1217, 187] on button "Edit Smart Layer" at bounding box center [1228, 188] width 66 height 13
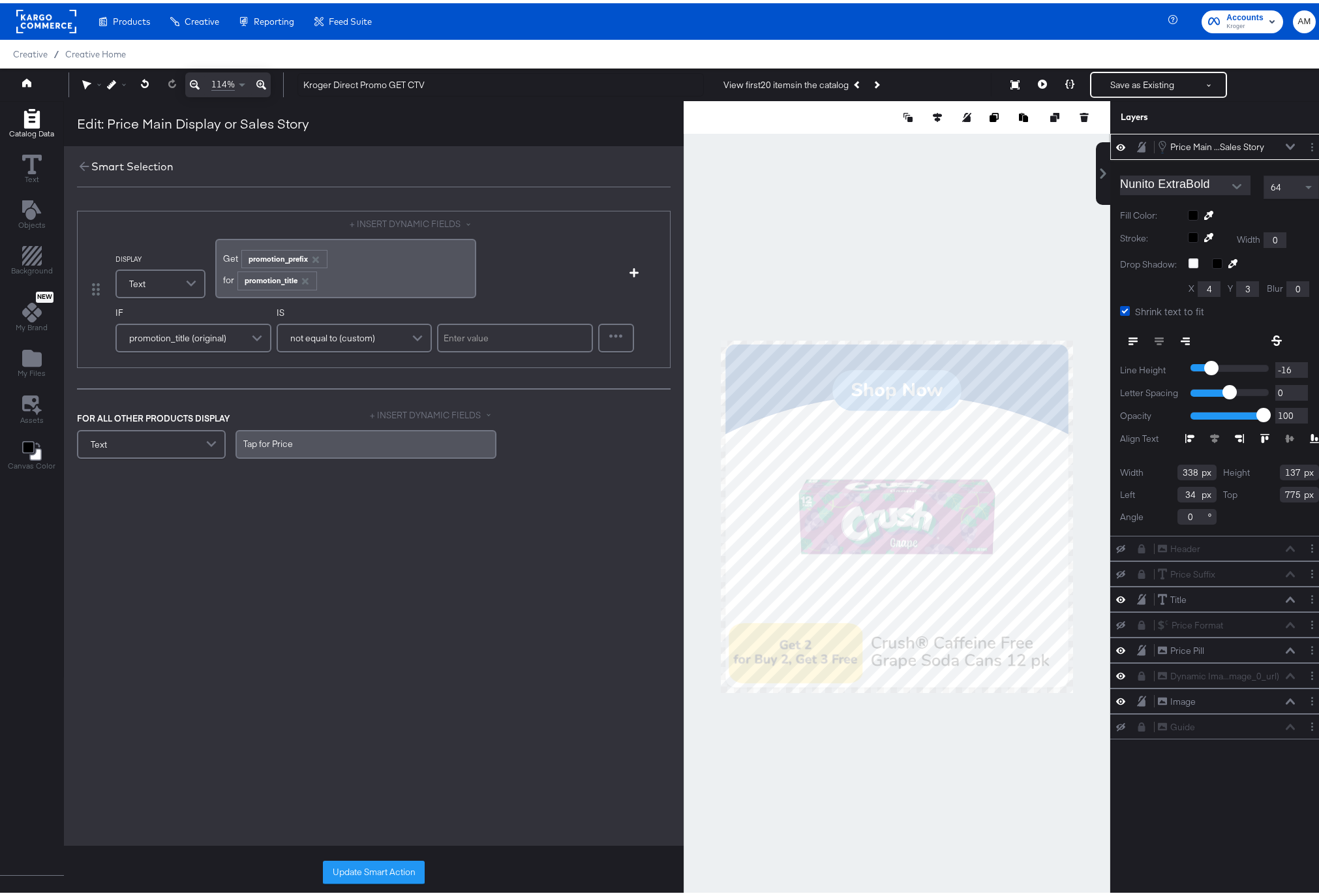
click at [333, 280] on div "﻿for ﻿ promotion_title ﻿" at bounding box center [346, 275] width 245 height 21
click at [382, 219] on button "+ INSERT DYNAMIC FIELDS" at bounding box center [413, 221] width 126 height 12
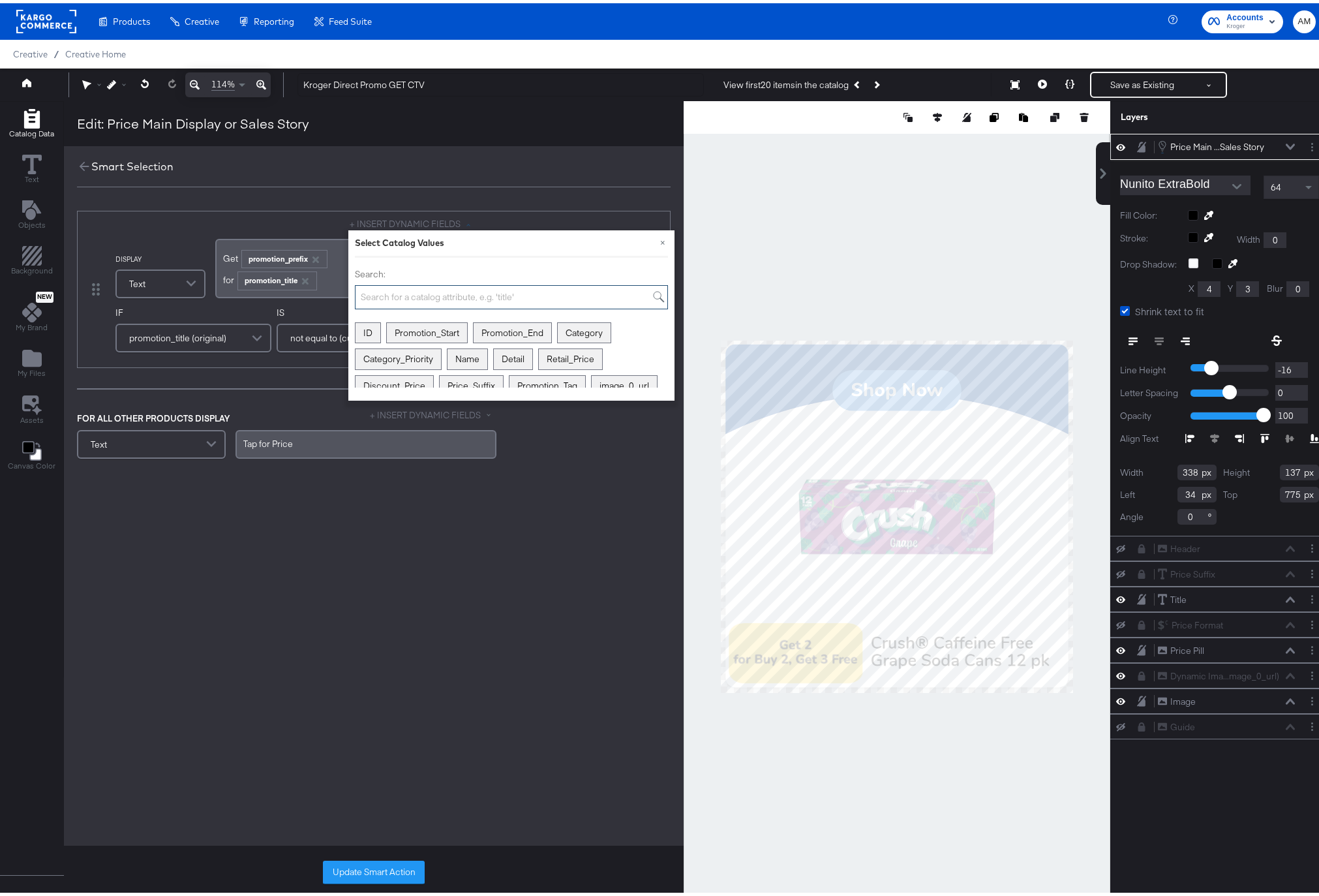
click at [375, 294] on input "Search:" at bounding box center [511, 294] width 313 height 24
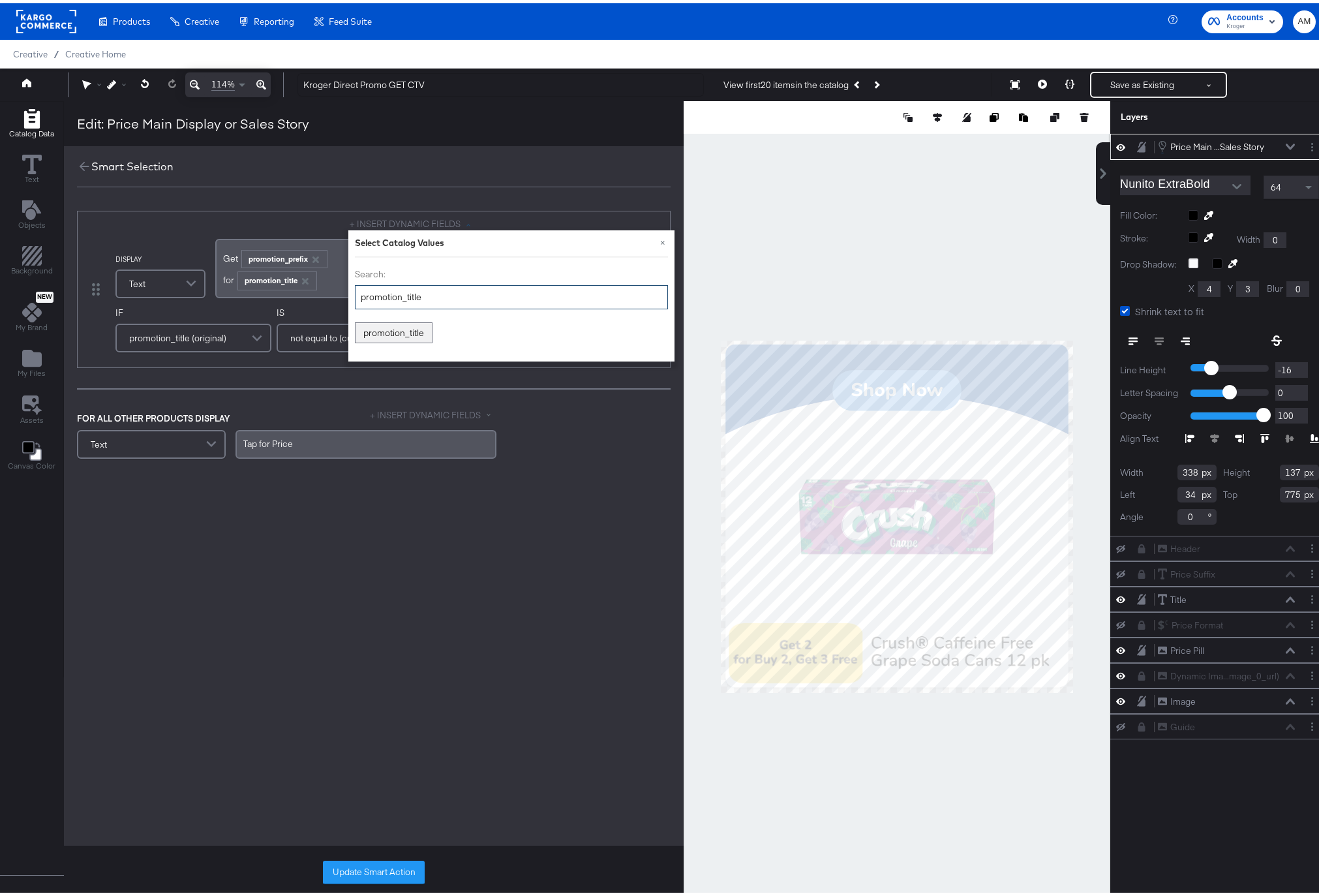
drag, startPoint x: 426, startPoint y: 296, endPoint x: 402, endPoint y: 294, distance: 24.1
click at [402, 294] on input "promotion_title" at bounding box center [511, 294] width 313 height 24
type input "promotion_suffix"
click at [409, 325] on div "promotion_suffix" at bounding box center [397, 330] width 84 height 21
drag, startPoint x: 259, startPoint y: 259, endPoint x: 280, endPoint y: 259, distance: 21.0
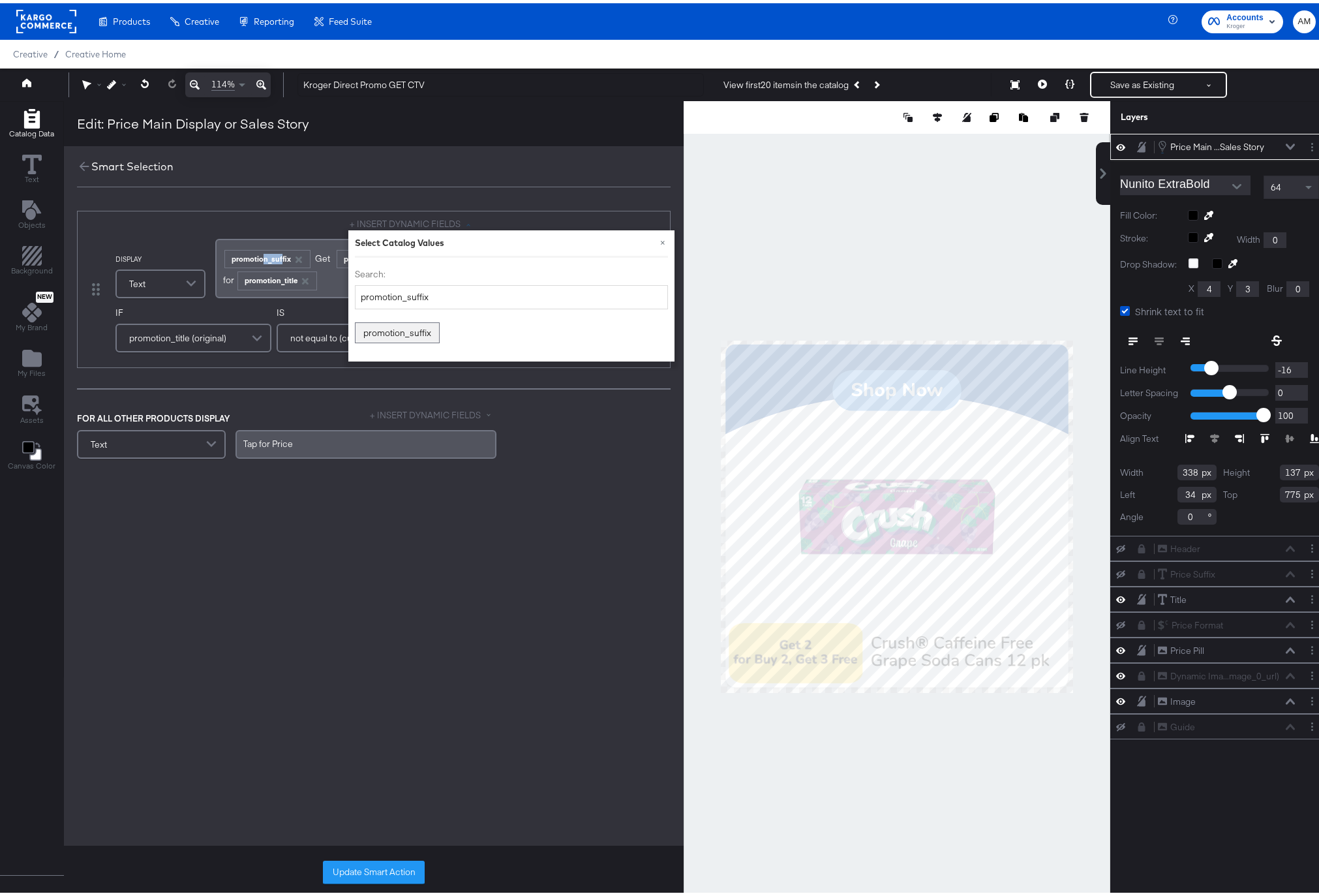
click at [280, 259] on div "promotion_suffix" at bounding box center [267, 256] width 85 height 17
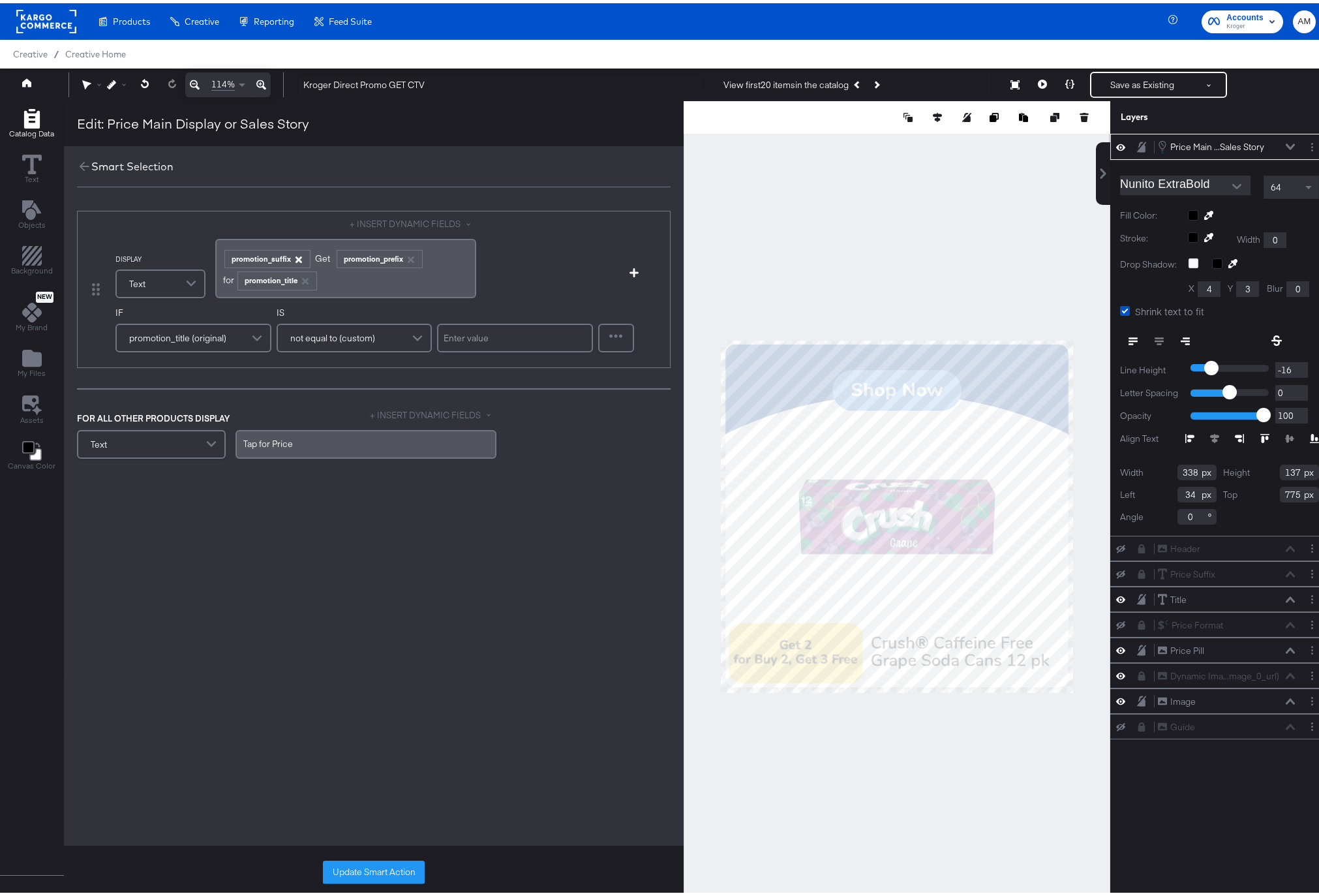
click at [296, 258] on icon "button" at bounding box center [298, 256] width 6 height 6
click at [326, 277] on div "﻿for ﻿ promotion_title ﻿" at bounding box center [346, 275] width 245 height 21
click at [331, 281] on div "﻿for ﻿ promotion_title ﻿" at bounding box center [346, 275] width 245 height 21
drag, startPoint x: 392, startPoint y: 274, endPoint x: 319, endPoint y: 280, distance: 73.2
click at [319, 280] on div "﻿for ﻿ promotion_title promotion_suffix﻿" at bounding box center [346, 275] width 245 height 21
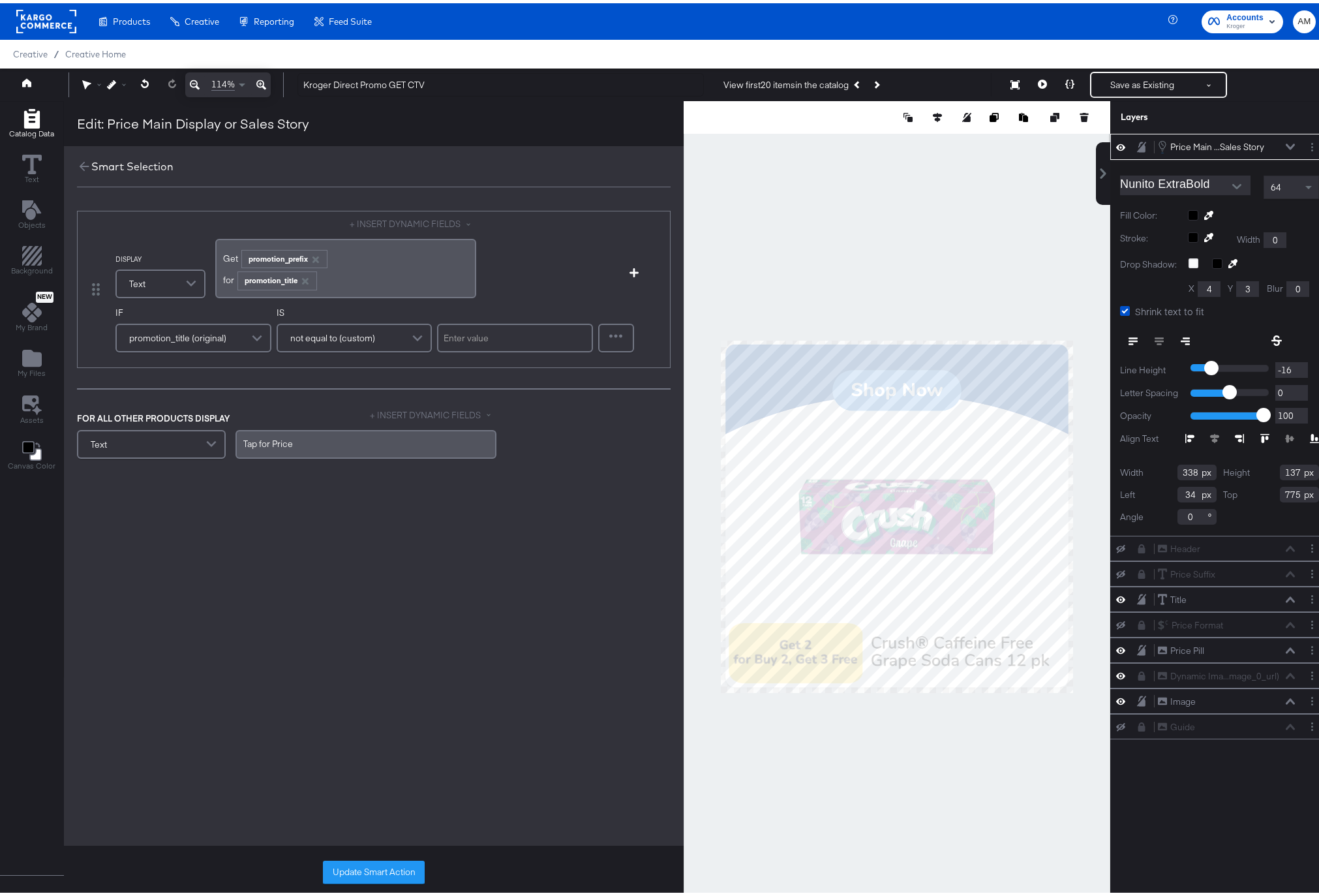
click at [379, 216] on button "+ INSERT DYNAMIC FIELDS" at bounding box center [413, 221] width 126 height 12
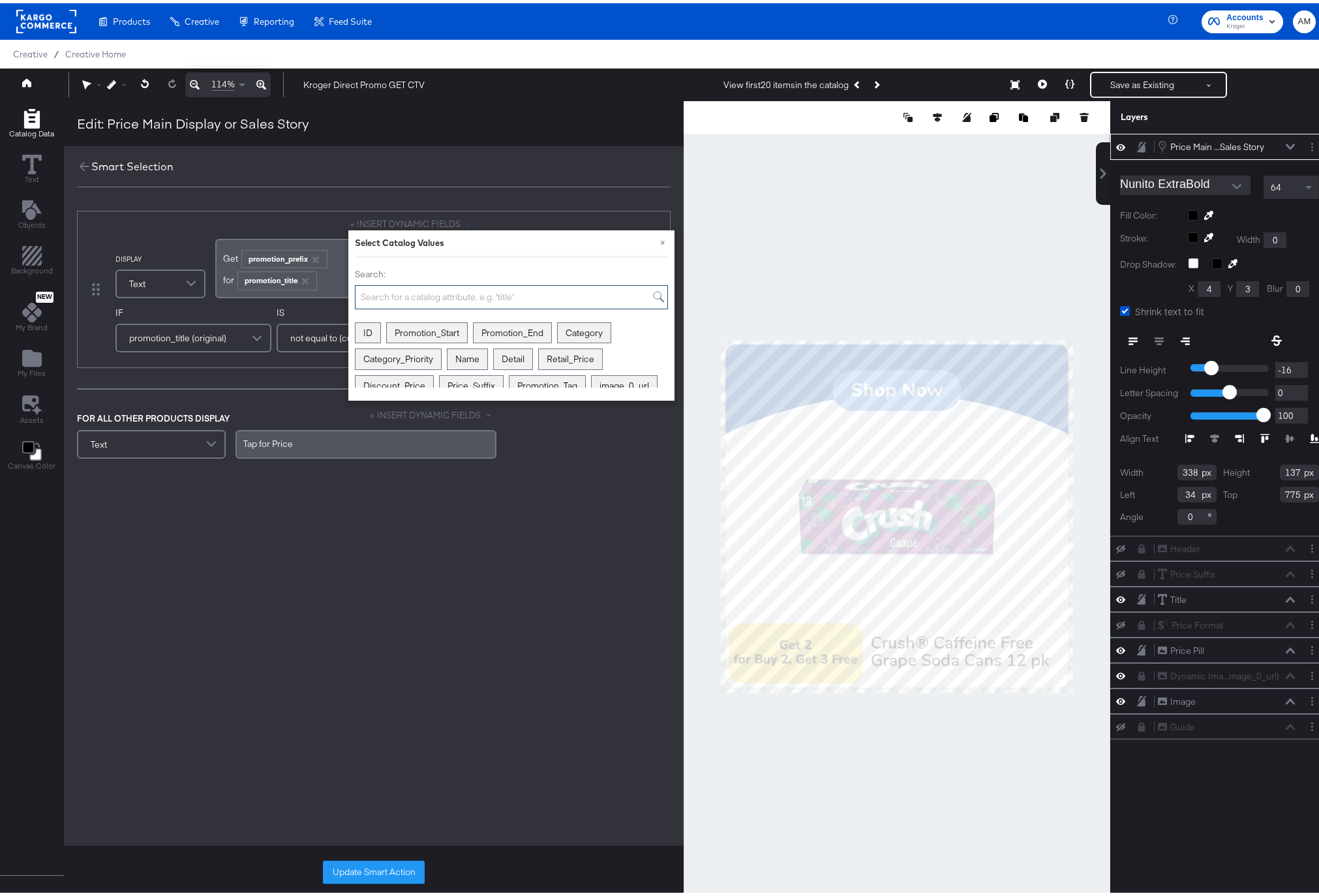
click at [392, 293] on input "Search:" at bounding box center [511, 294] width 313 height 24
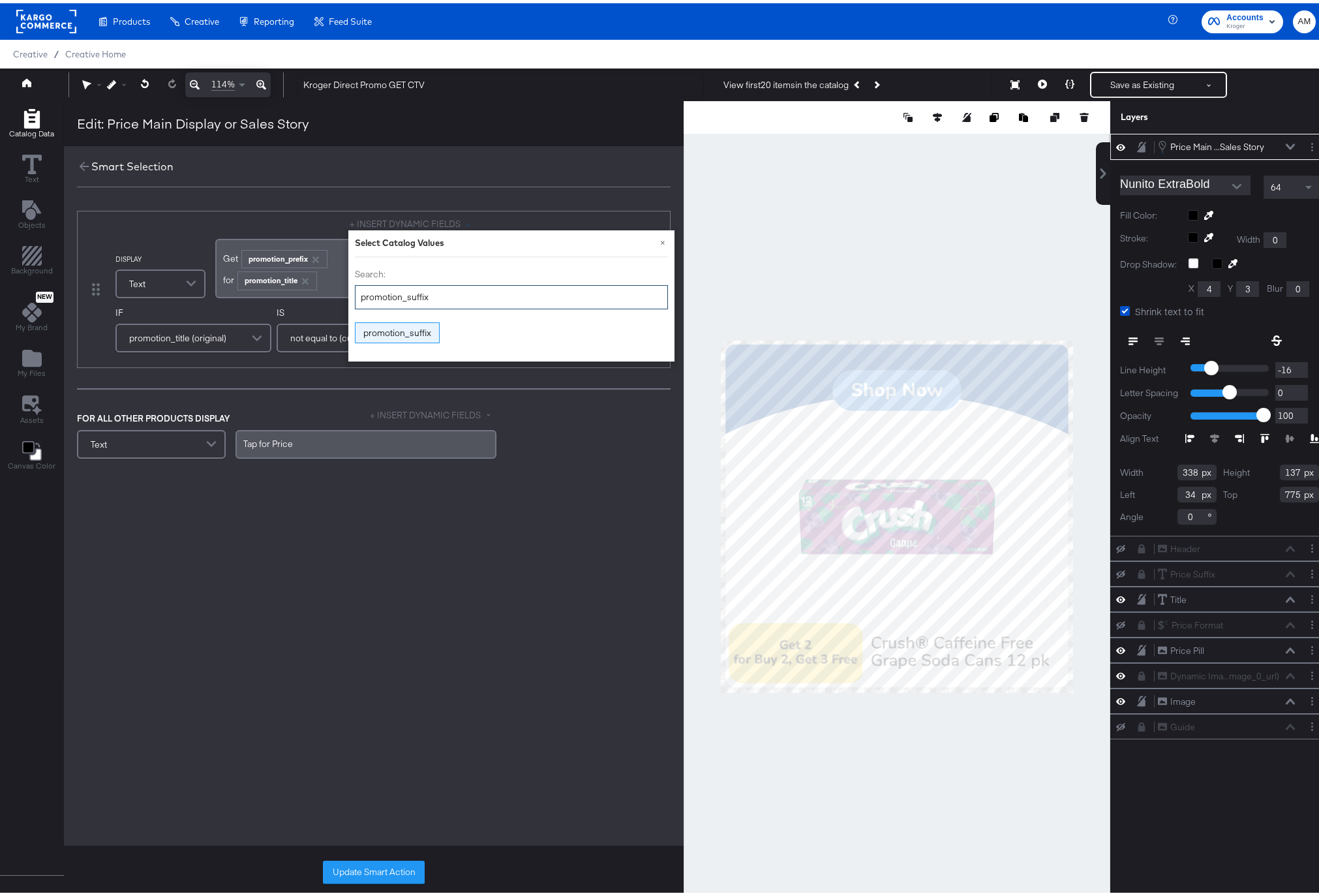
type input "promotion_suffix"
click at [394, 331] on div "promotion_suffix" at bounding box center [397, 330] width 84 height 21
click at [302, 279] on icon "button" at bounding box center [304, 277] width 6 height 6
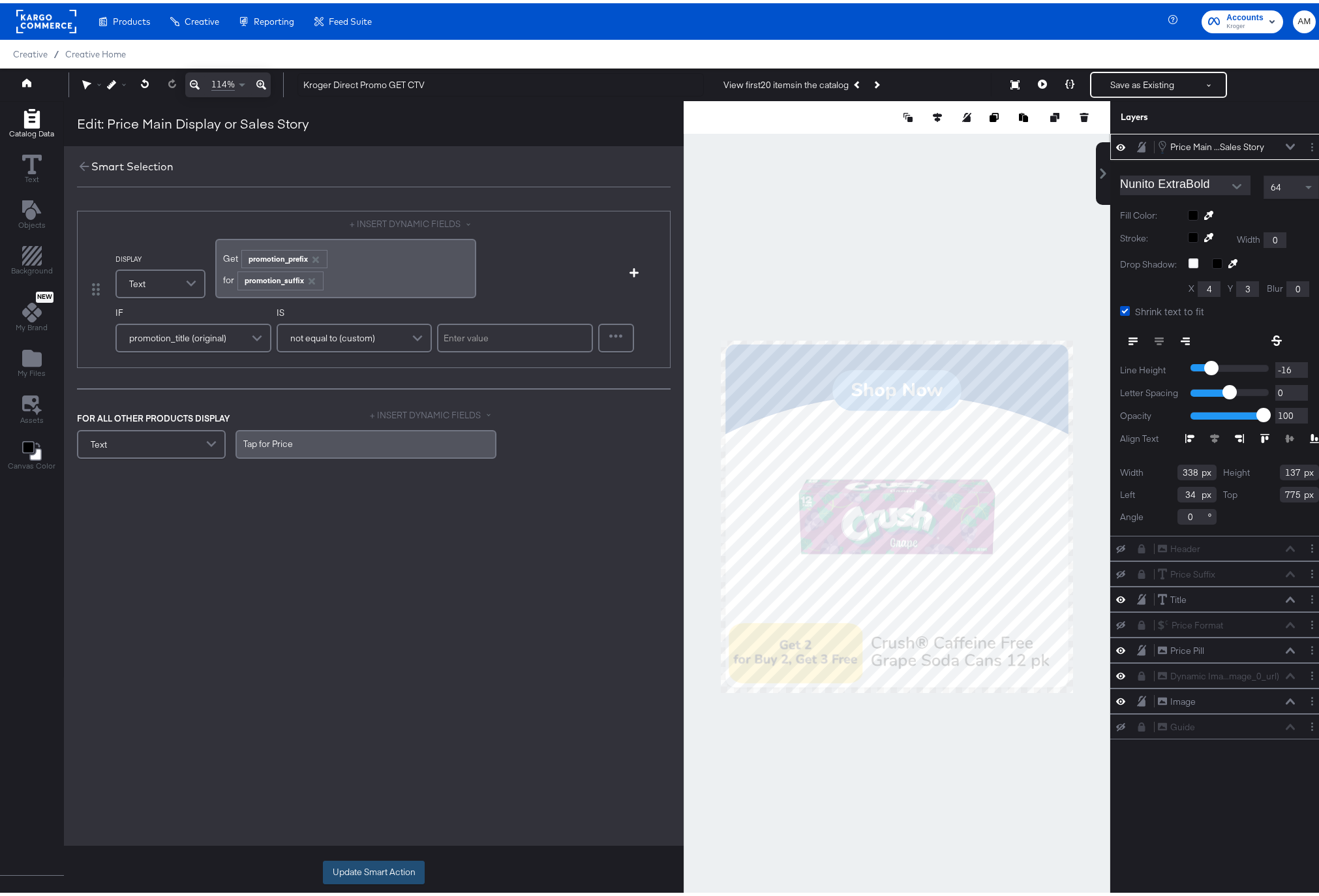
click at [351, 865] on button "Update Smart Action" at bounding box center [373, 868] width 101 height 23
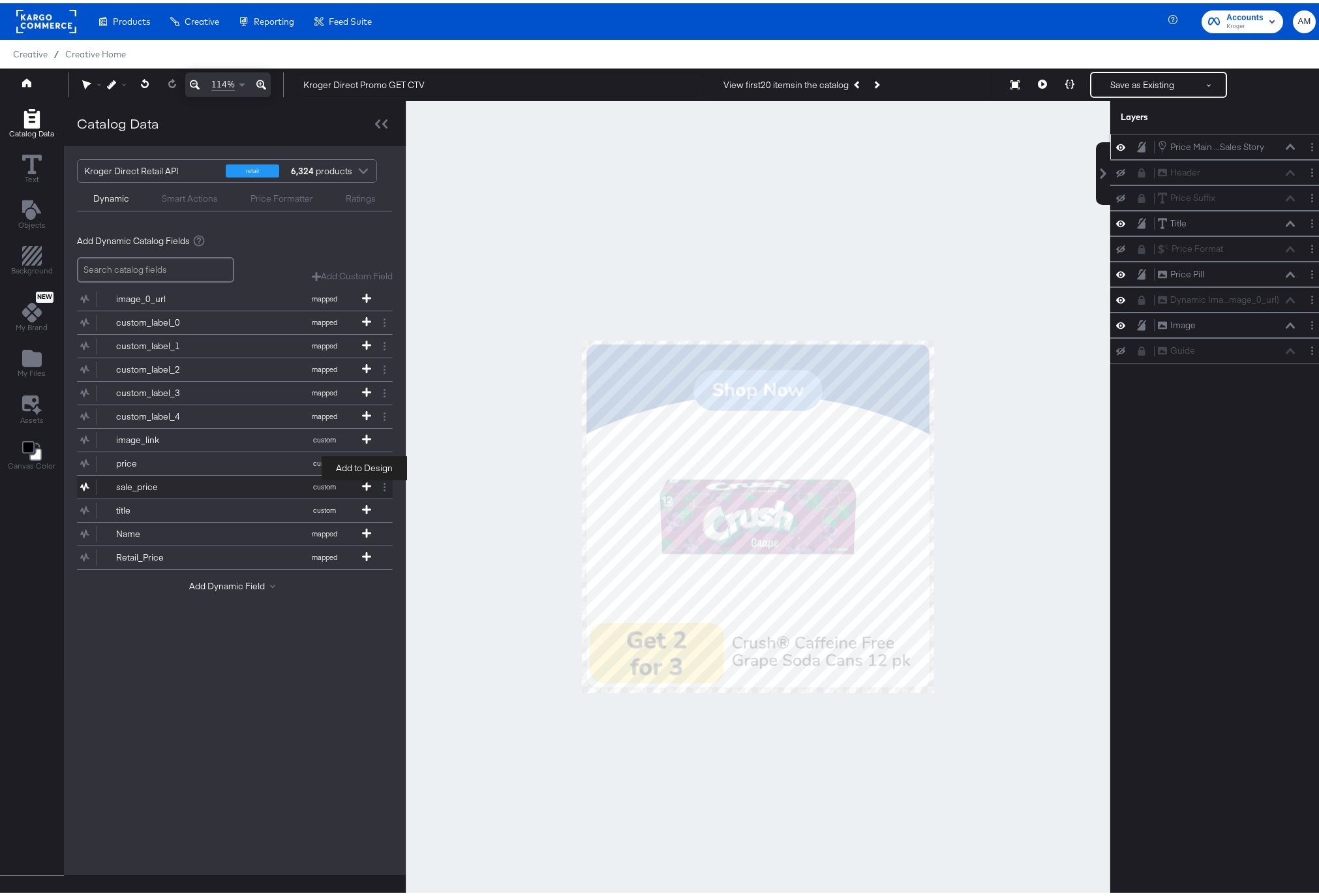
click at [363, 482] on icon at bounding box center [366, 482] width 9 height 9
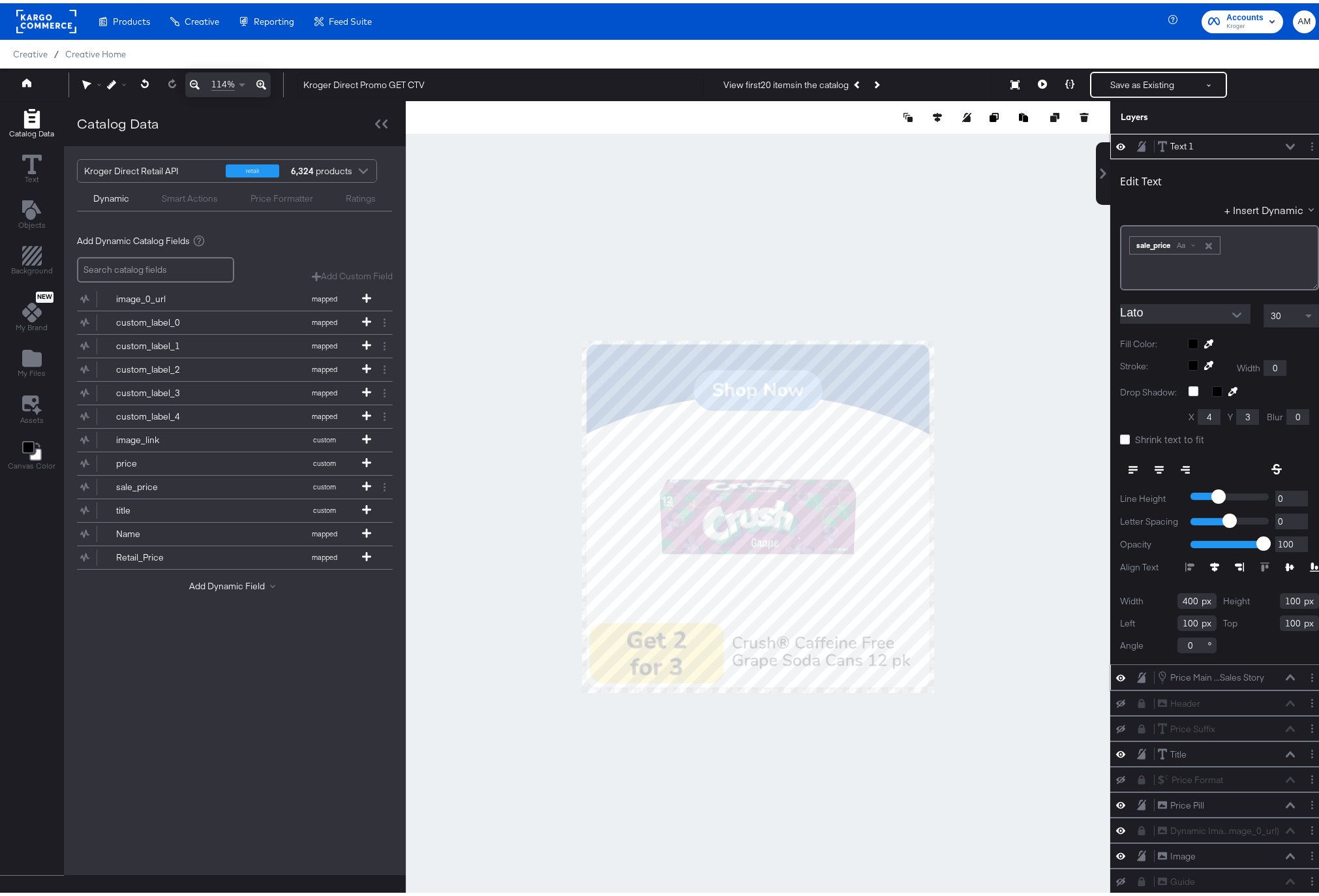
type input "87"
type input "272"
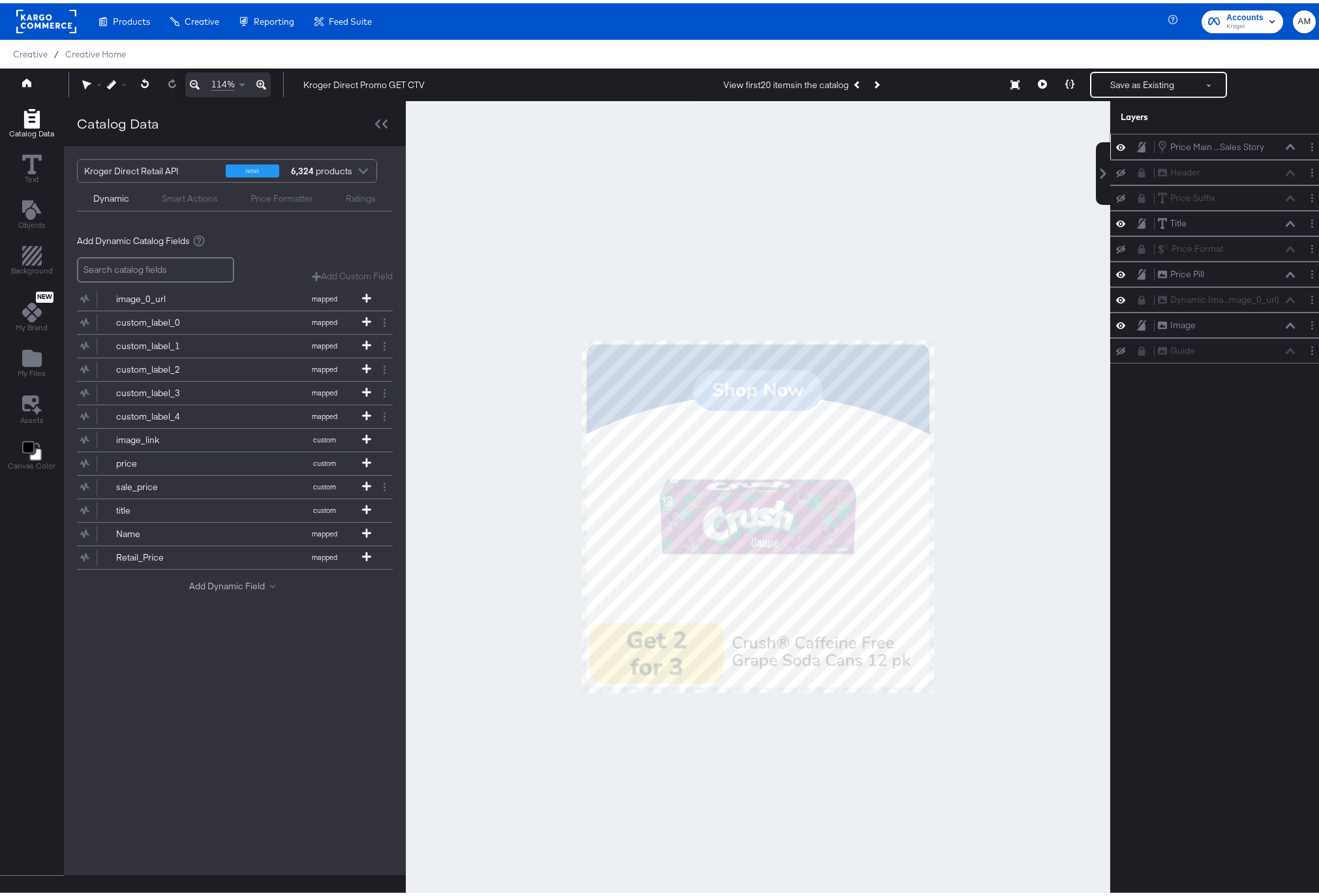
click at [238, 582] on button "Add Dynamic Field" at bounding box center [235, 582] width 92 height 12
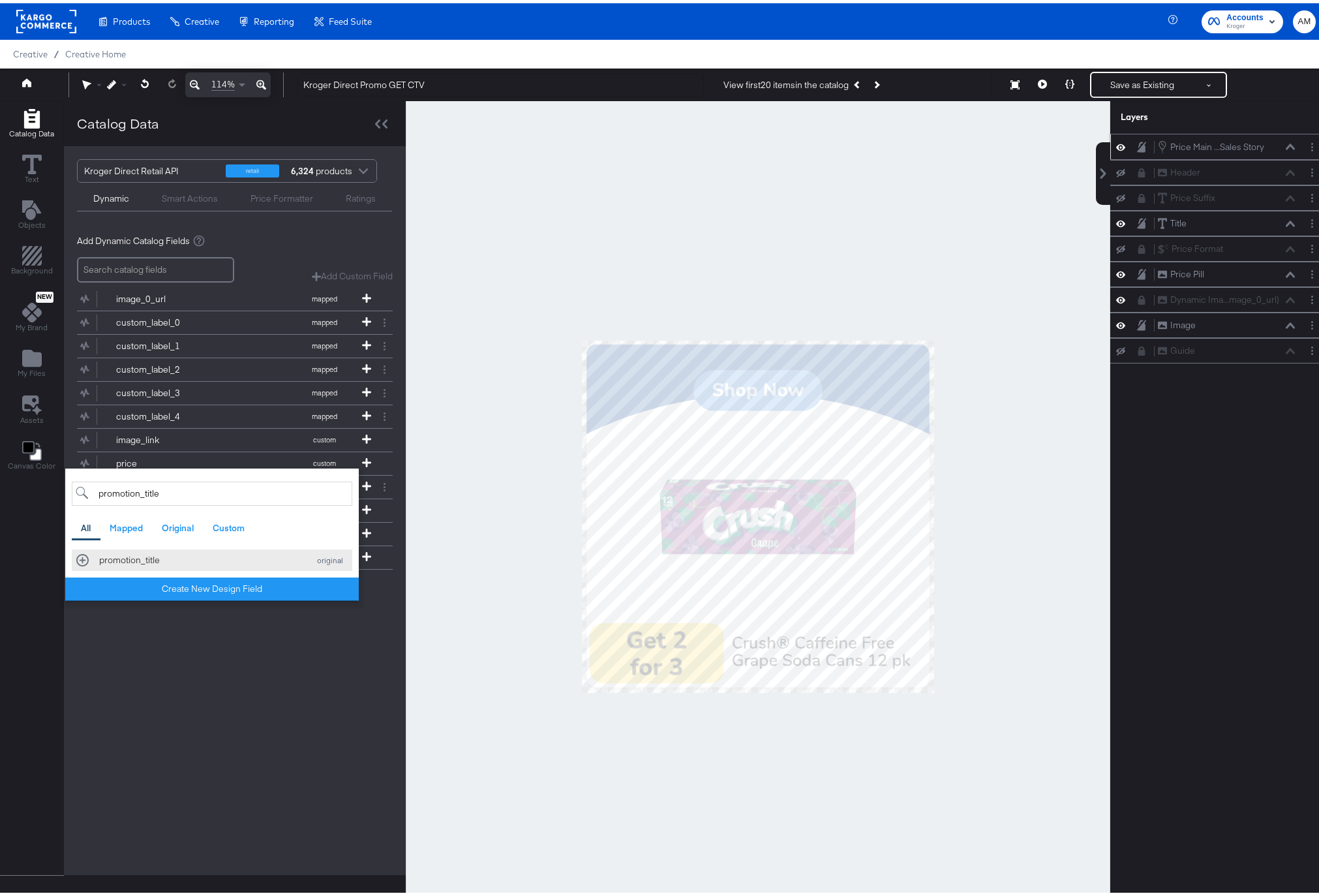
type input "promotion_title"
drag, startPoint x: 79, startPoint y: 555, endPoint x: 100, endPoint y: 559, distance: 21.4
click at [79, 555] on div "promotion_title original" at bounding box center [212, 556] width 272 height 12
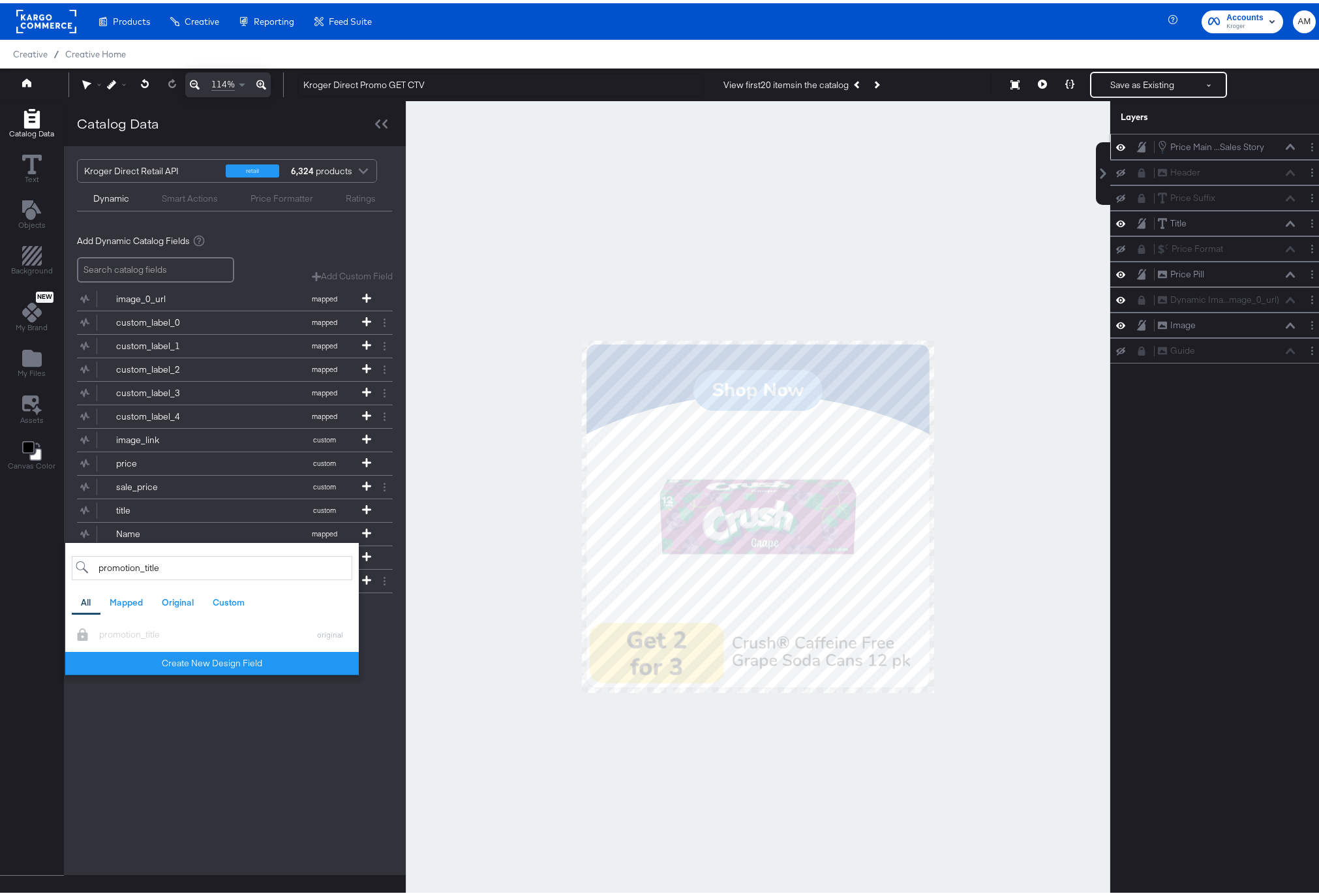
click at [282, 757] on div "Kroger Direct Retail API retail 6,324 products Dynamic Smart Actions Price Form…" at bounding box center [235, 507] width 342 height 729
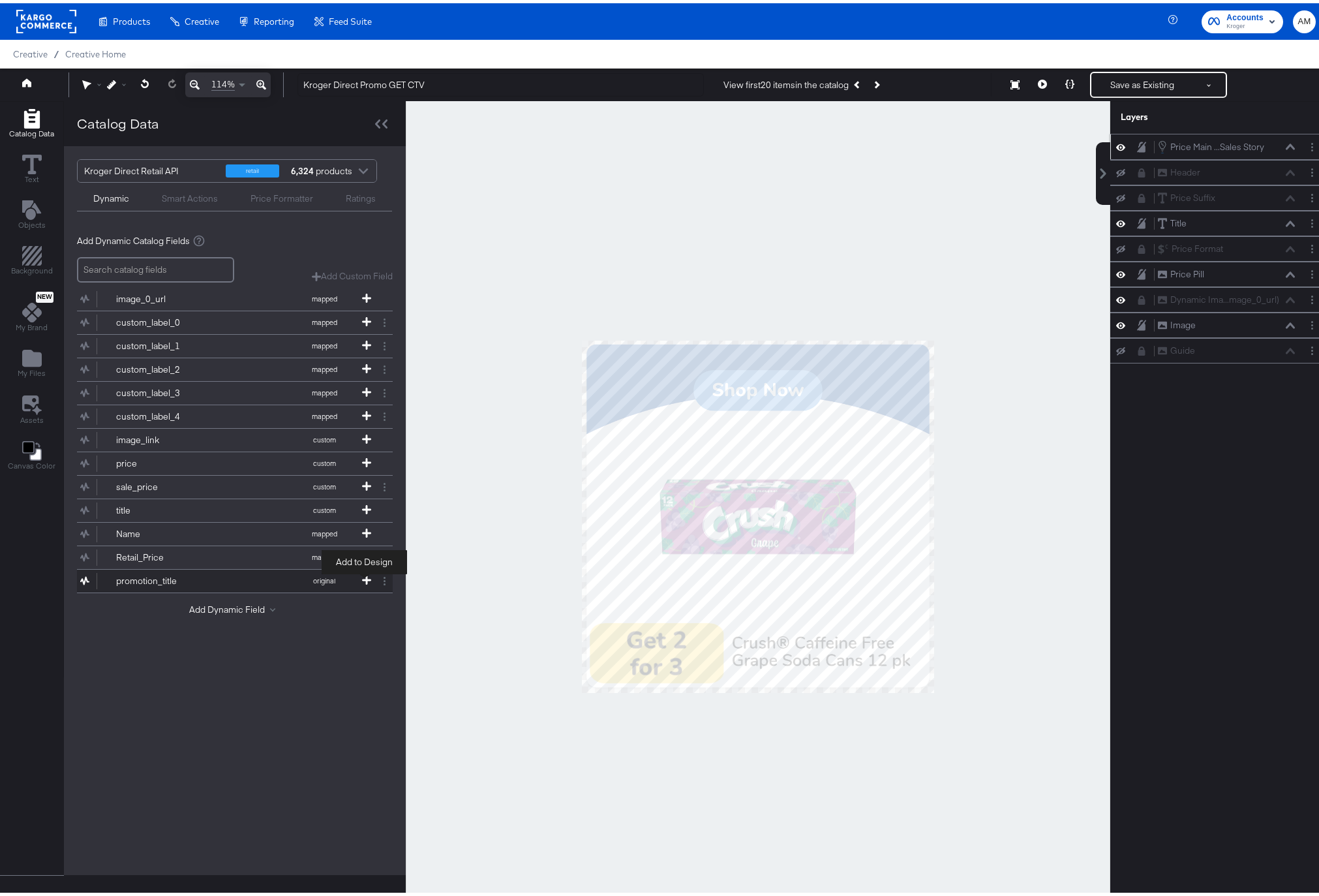
click at [369, 573] on span at bounding box center [367, 577] width 13 height 11
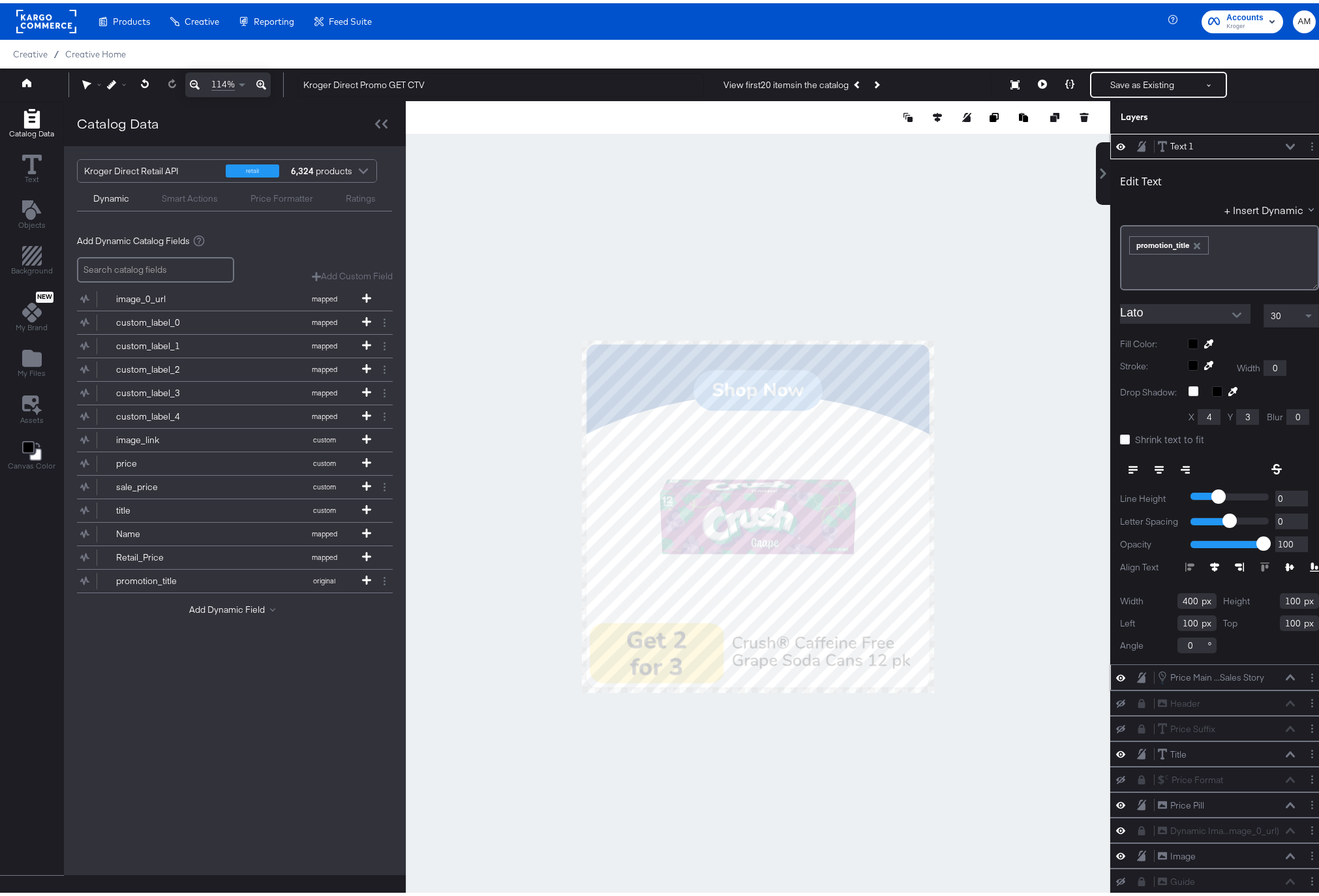
type input "183"
type input "249"
click at [235, 608] on button "Add Dynamic Field" at bounding box center [235, 606] width 92 height 12
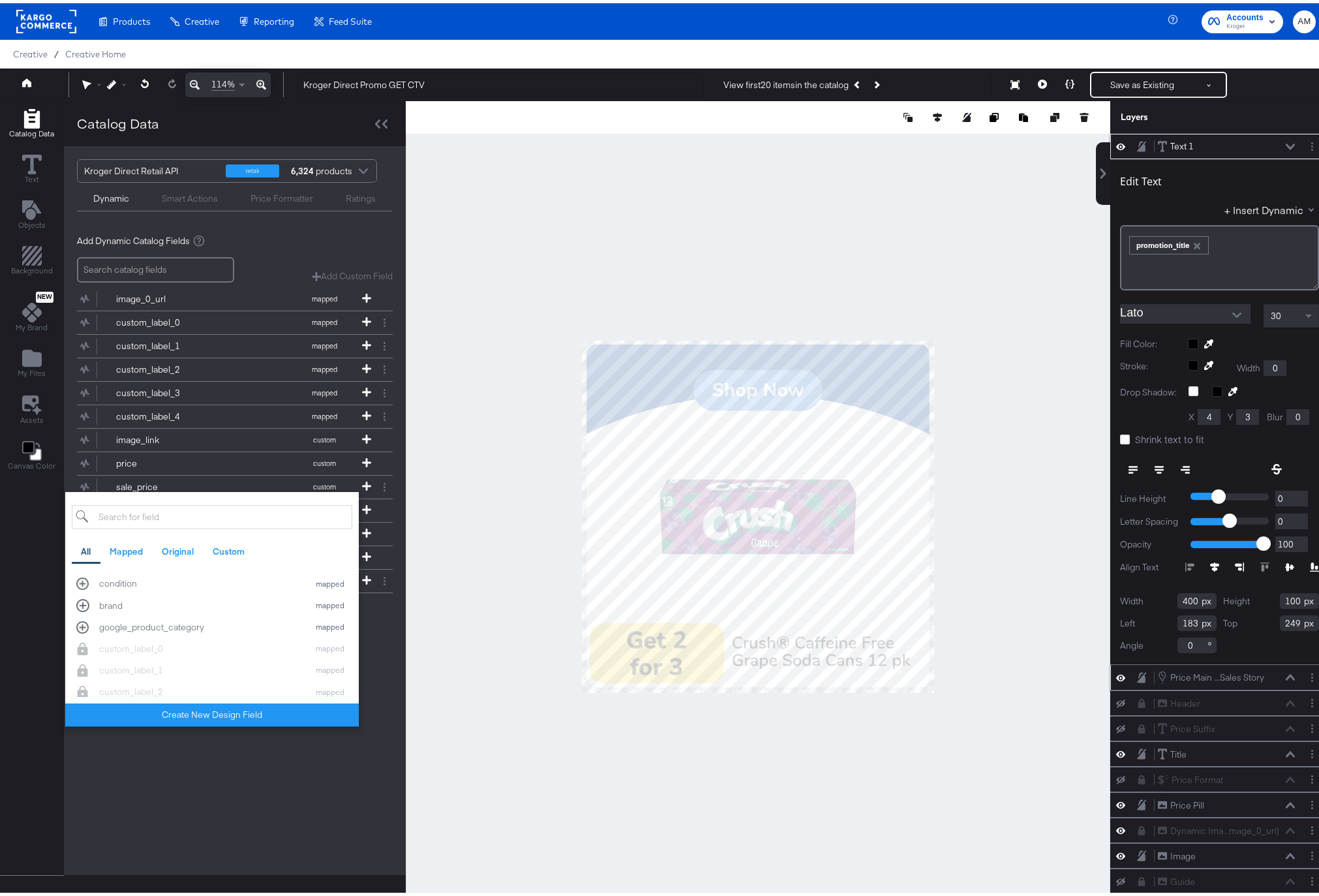
click at [160, 517] on input "search" at bounding box center [211, 514] width 280 height 24
type input "promotion"
click at [83, 654] on div "promotion_sales_story original" at bounding box center [212, 656] width 272 height 12
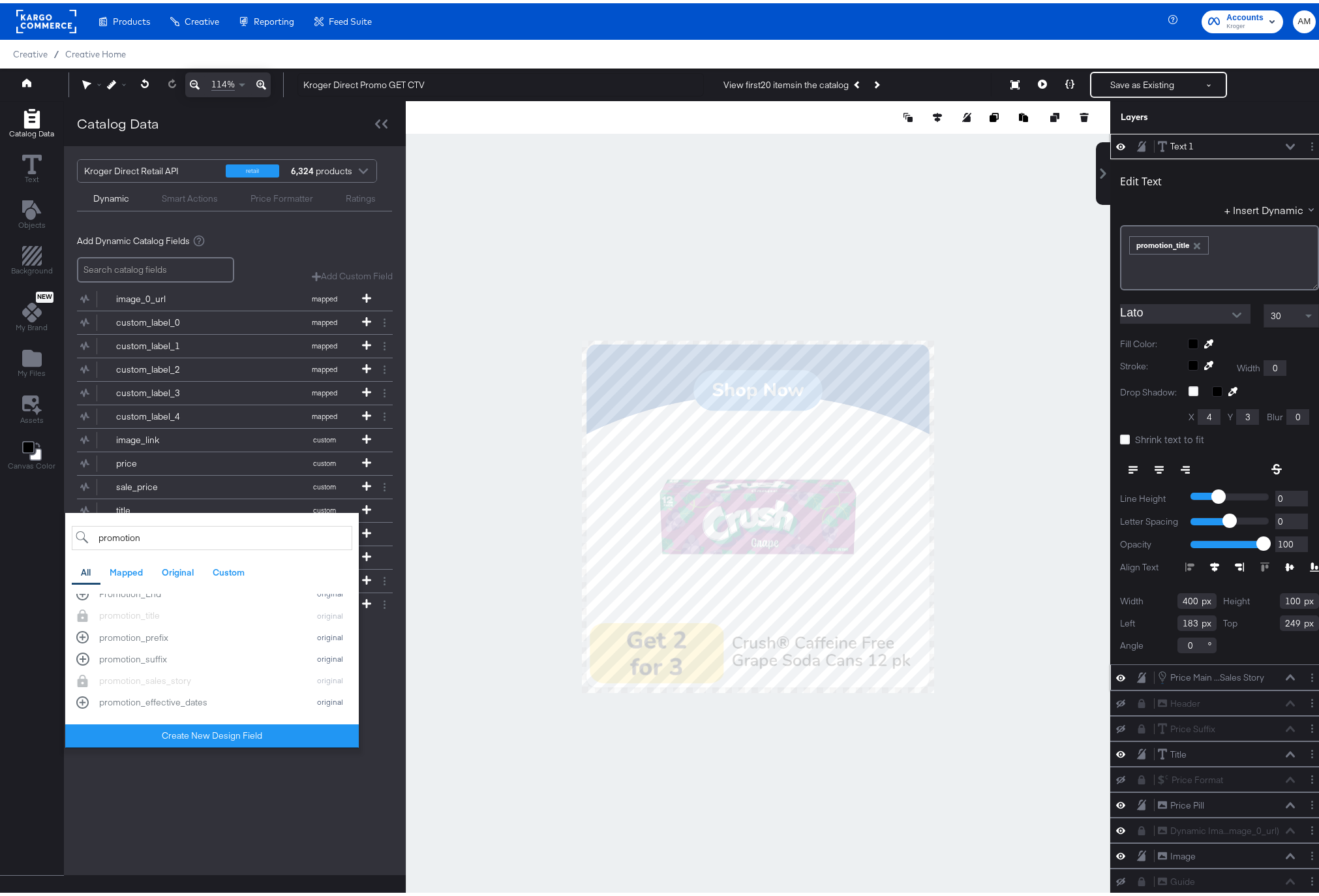
click at [238, 765] on div "Kroger Direct Retail API retail 6,324 products Dynamic Smart Actions Price Form…" at bounding box center [235, 507] width 342 height 729
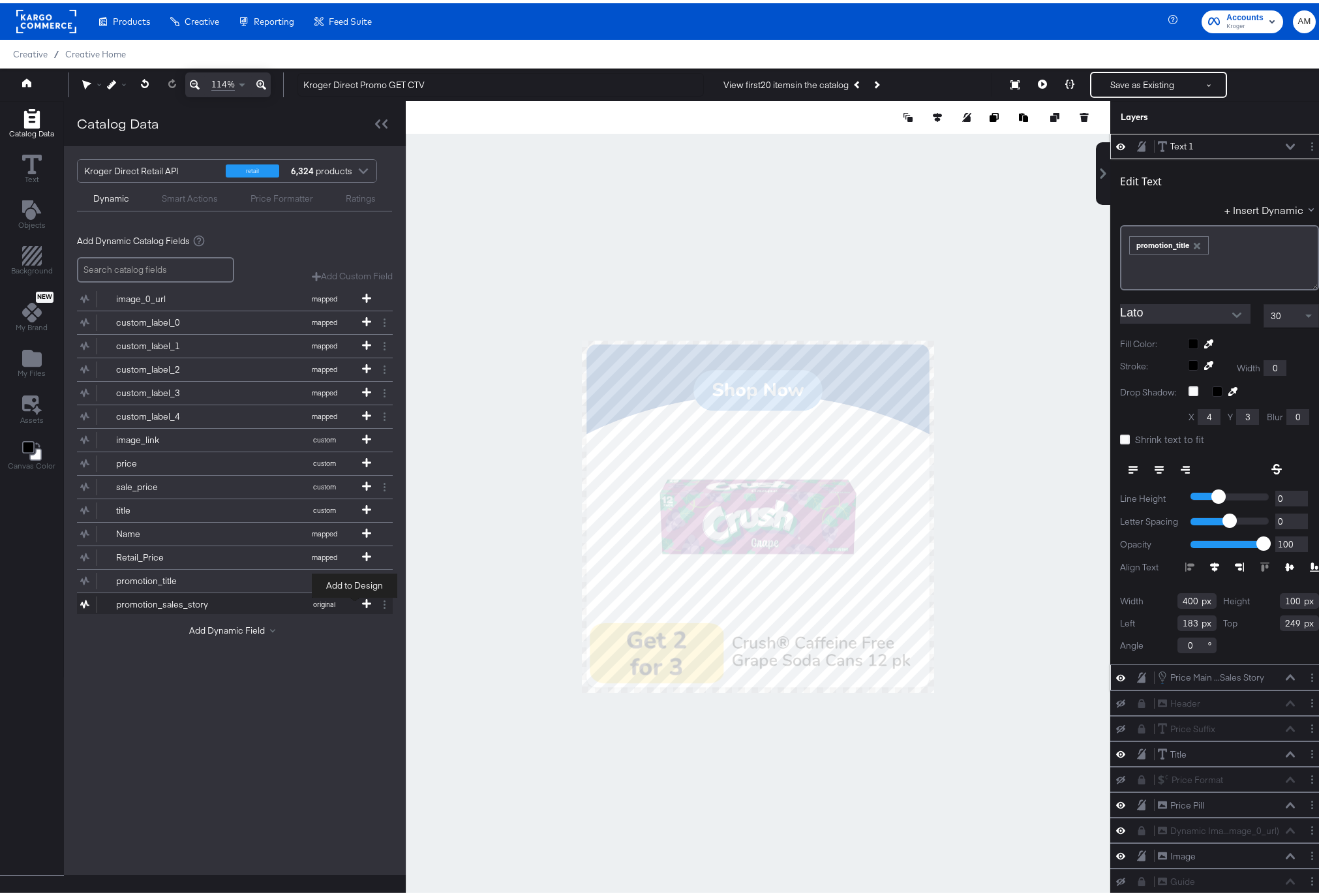
click at [362, 596] on icon at bounding box center [366, 600] width 9 height 9
type input "425"
type input "210"
click at [1120, 436] on icon at bounding box center [1125, 436] width 10 height 10
click at [0, 0] on input "Shrink text to fit" at bounding box center [0, 0] width 0 height 0
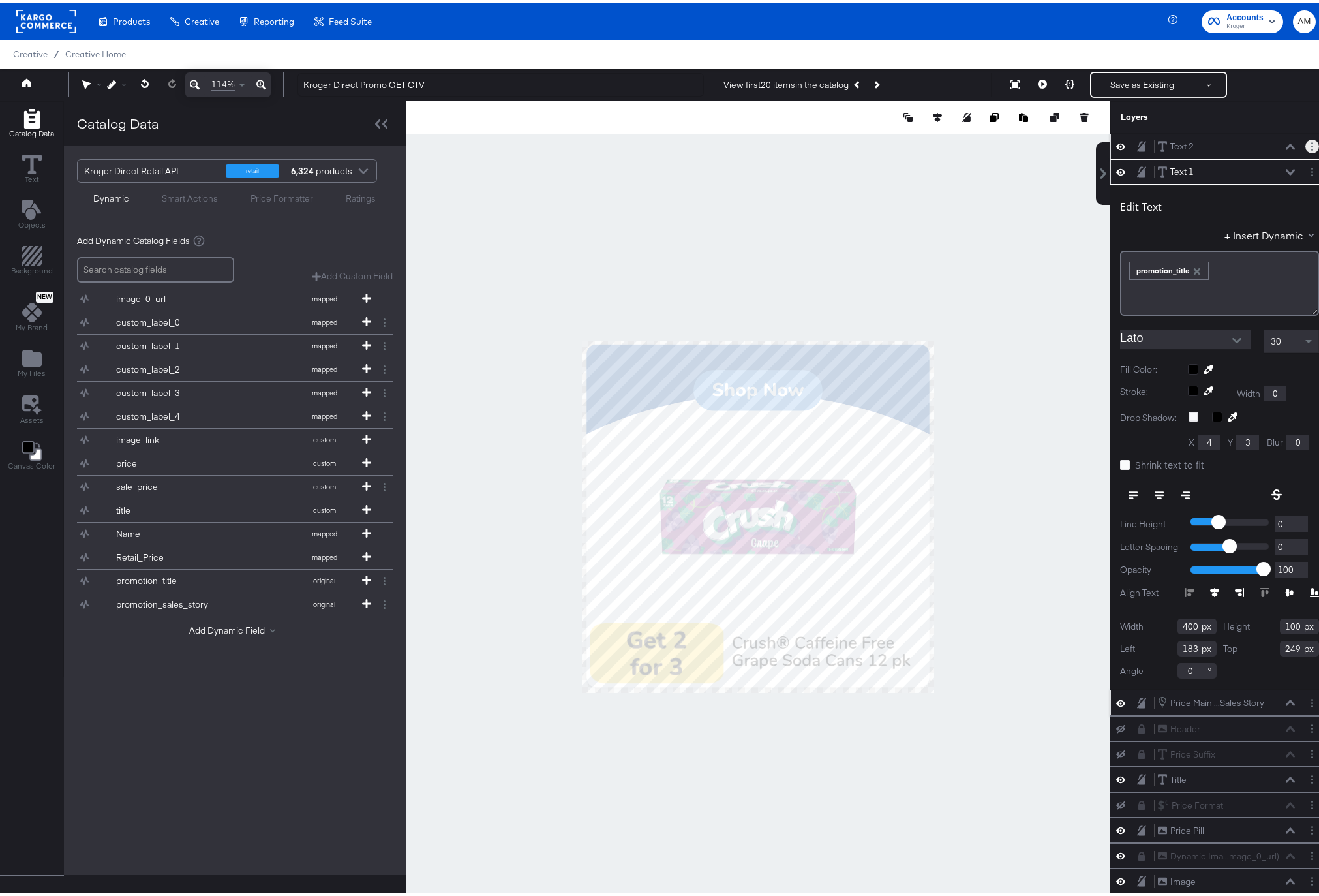
click at [1311, 142] on icon "Layer Options" at bounding box center [1312, 143] width 2 height 9
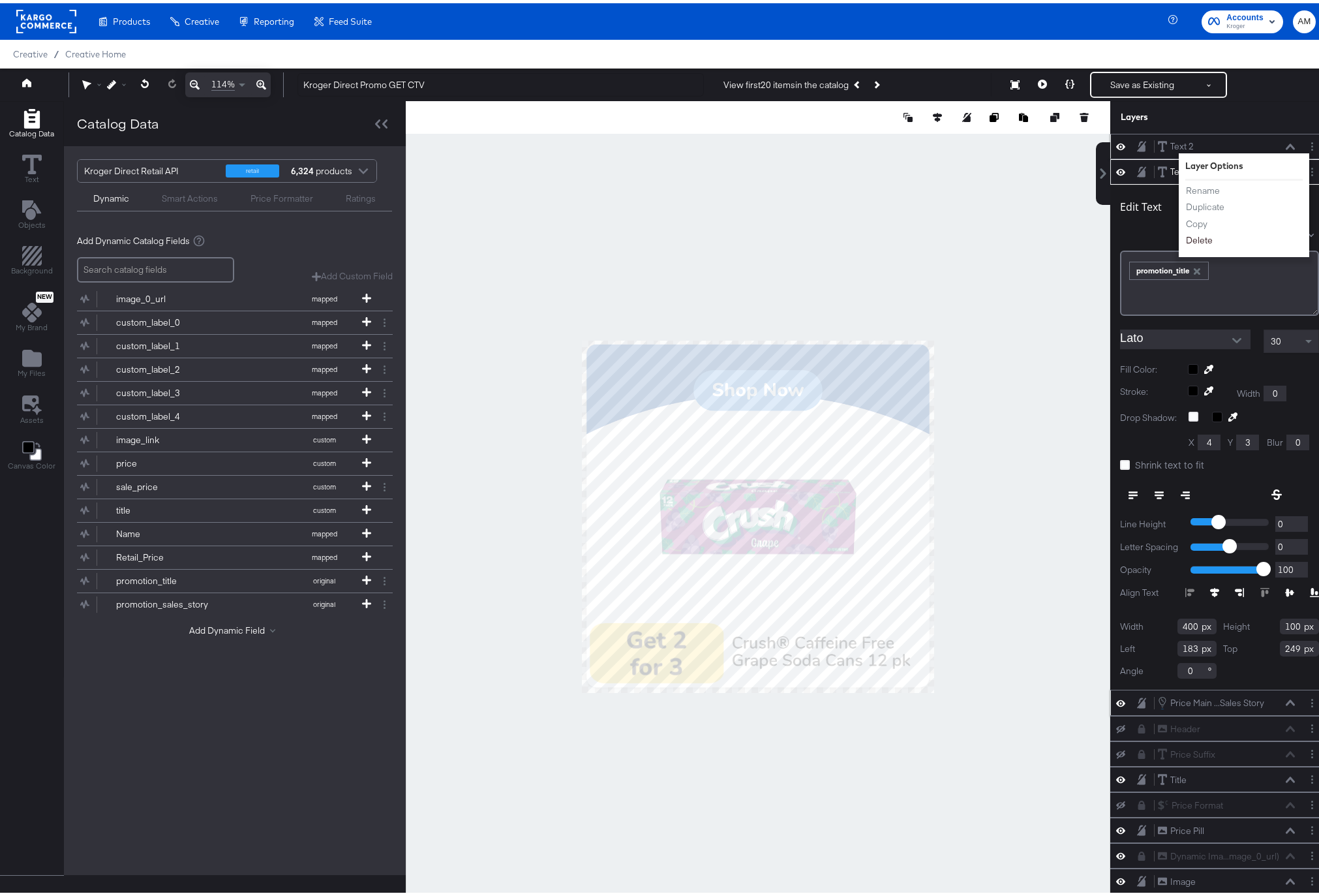
click at [1188, 236] on button "Delete" at bounding box center [1200, 237] width 28 height 13
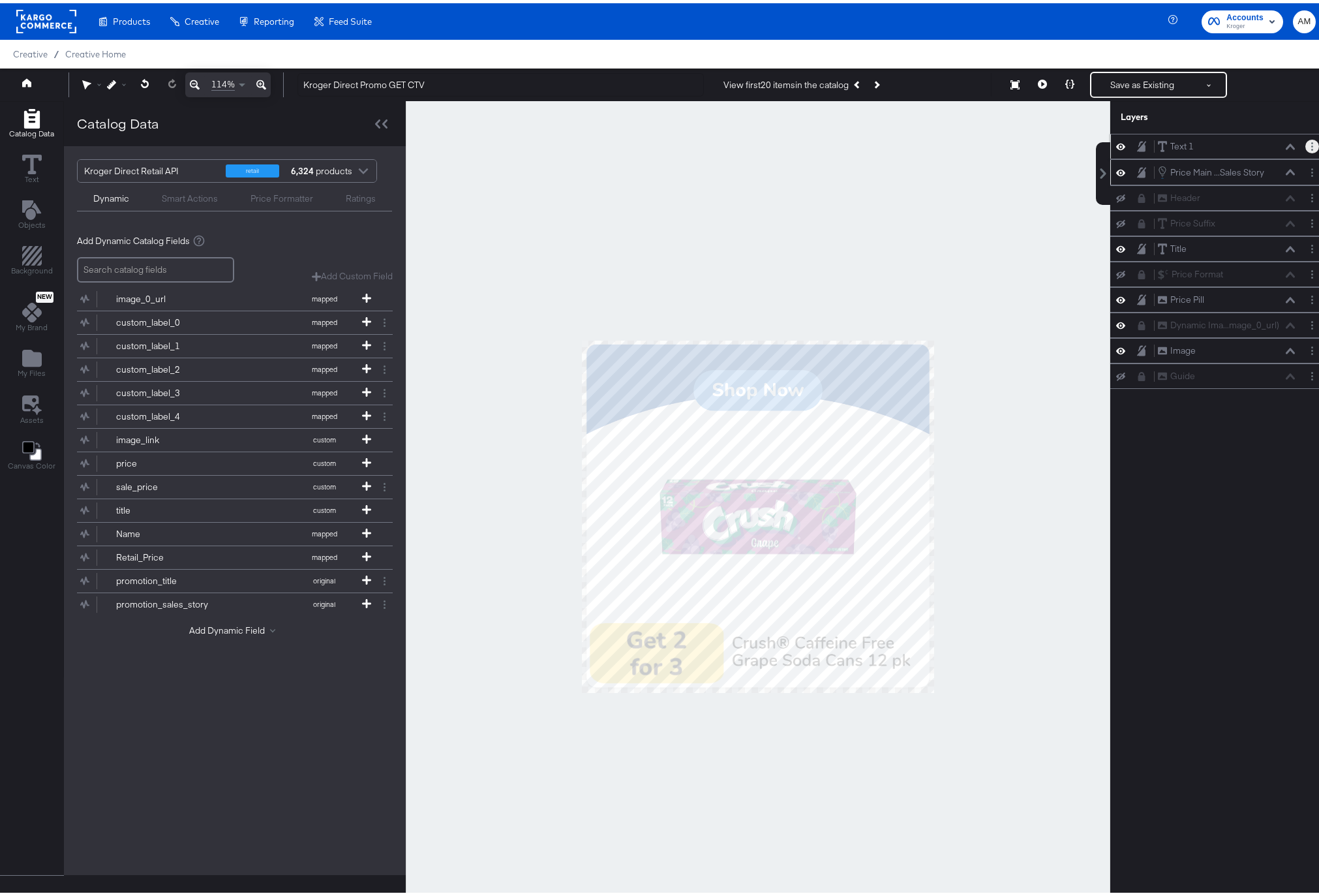
click at [1306, 142] on button "Layer Options" at bounding box center [1312, 143] width 13 height 13
click at [1201, 238] on button "Delete" at bounding box center [1210, 237] width 28 height 13
click at [877, 81] on icon "Next Product" at bounding box center [876, 81] width 7 height 7
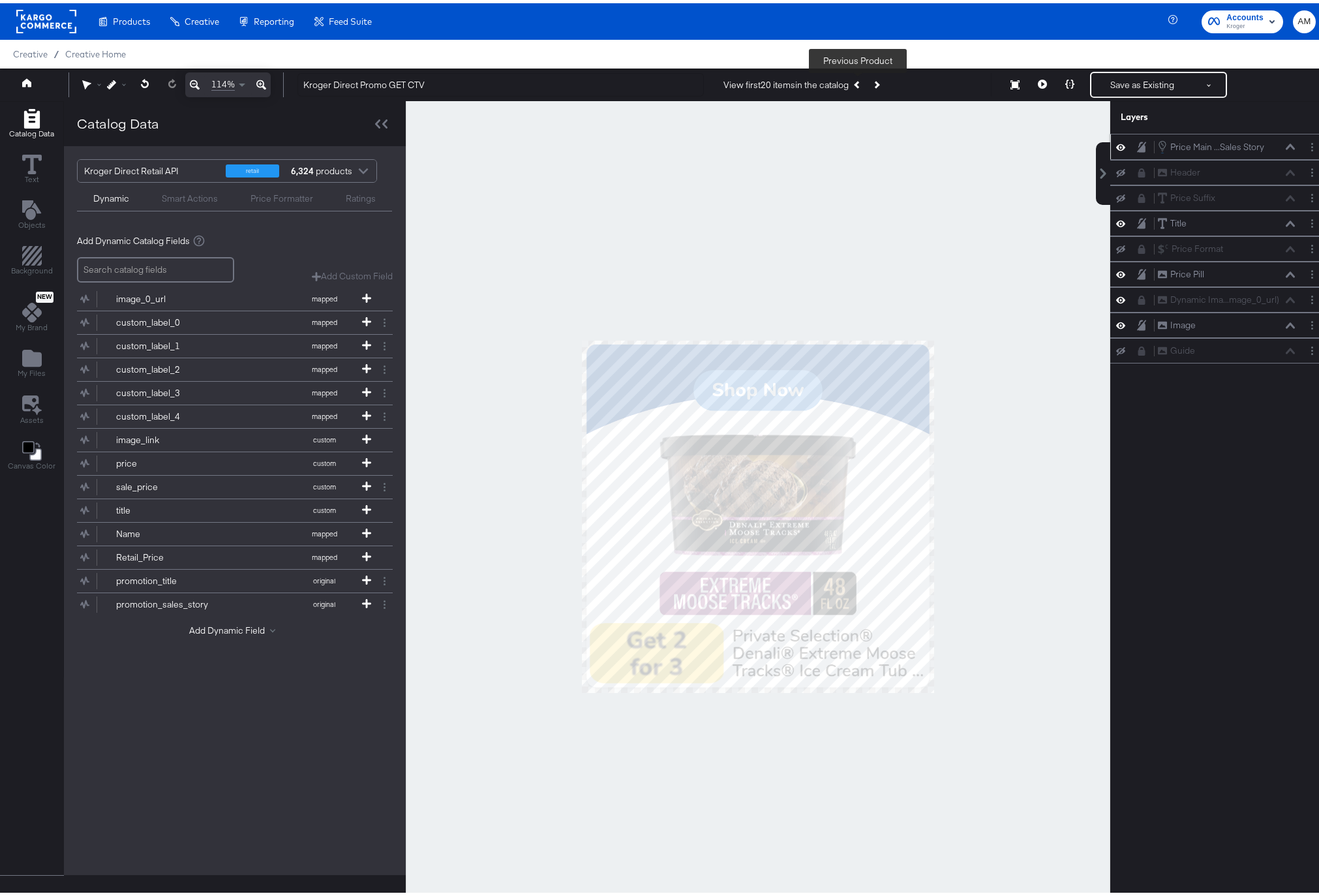
click at [856, 81] on icon "Previous Product" at bounding box center [858, 81] width 7 height 7
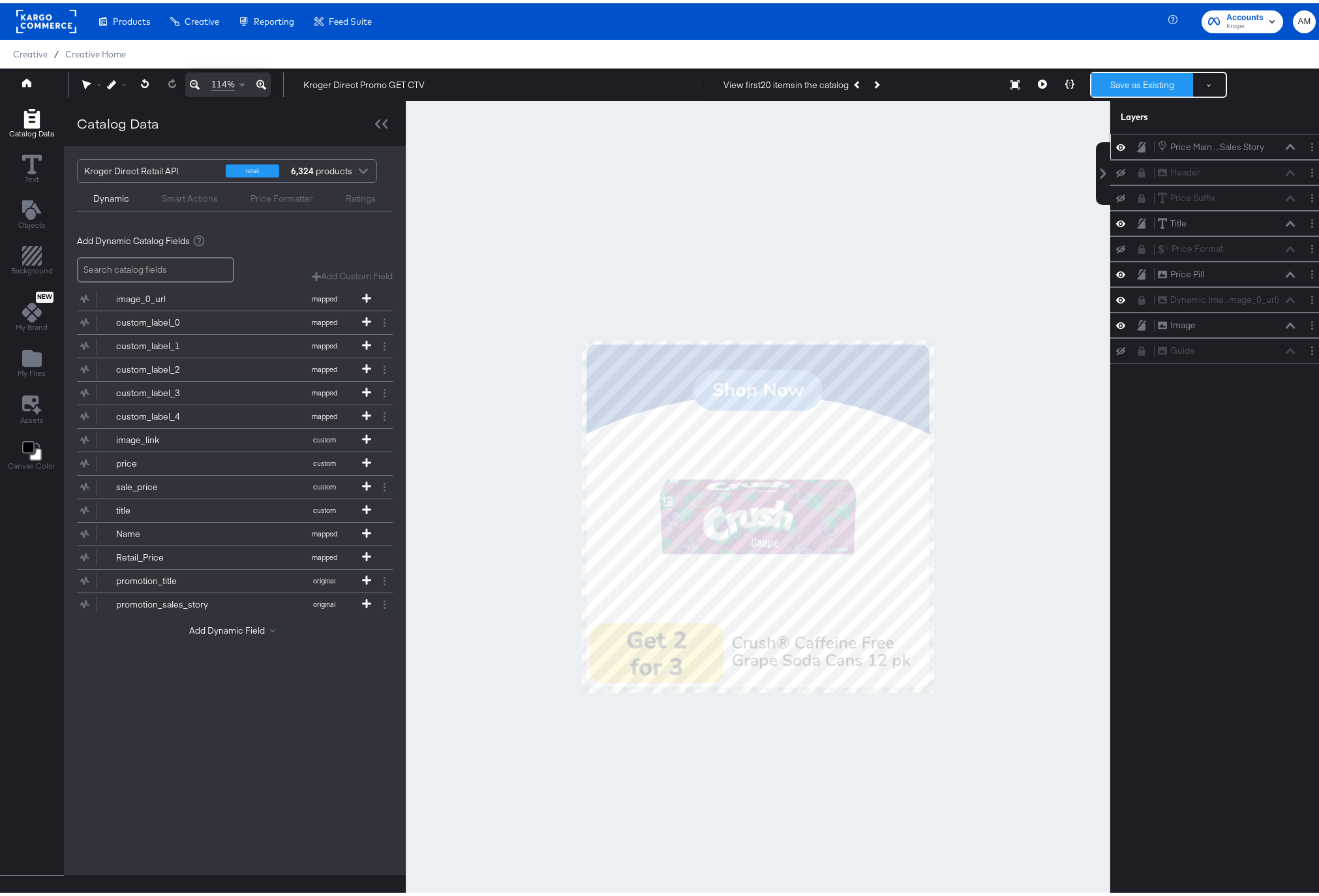
click at [1125, 80] on button "Save as Existing" at bounding box center [1142, 81] width 101 height 23
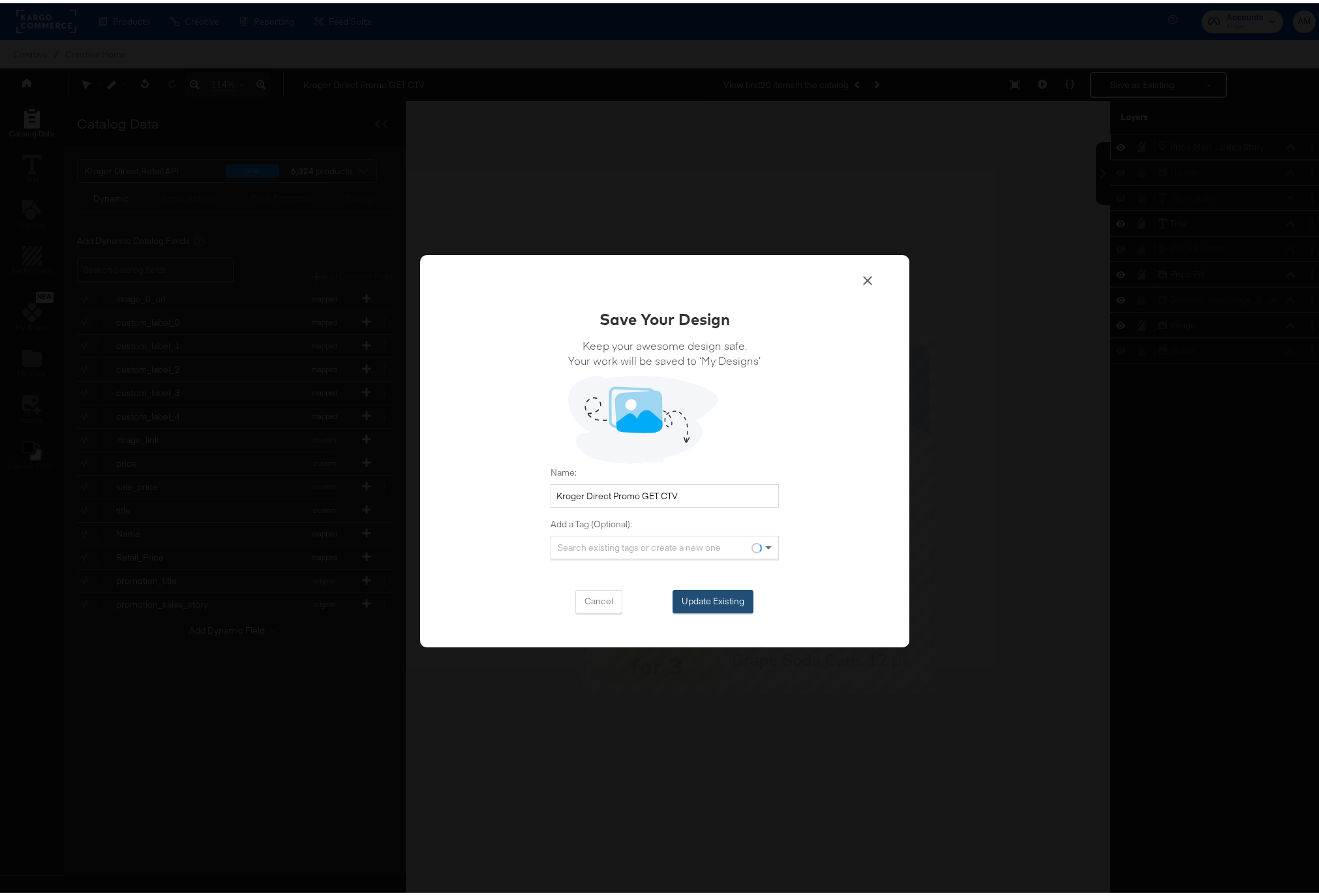
click at [712, 599] on button "Update Existing" at bounding box center [713, 598] width 81 height 23
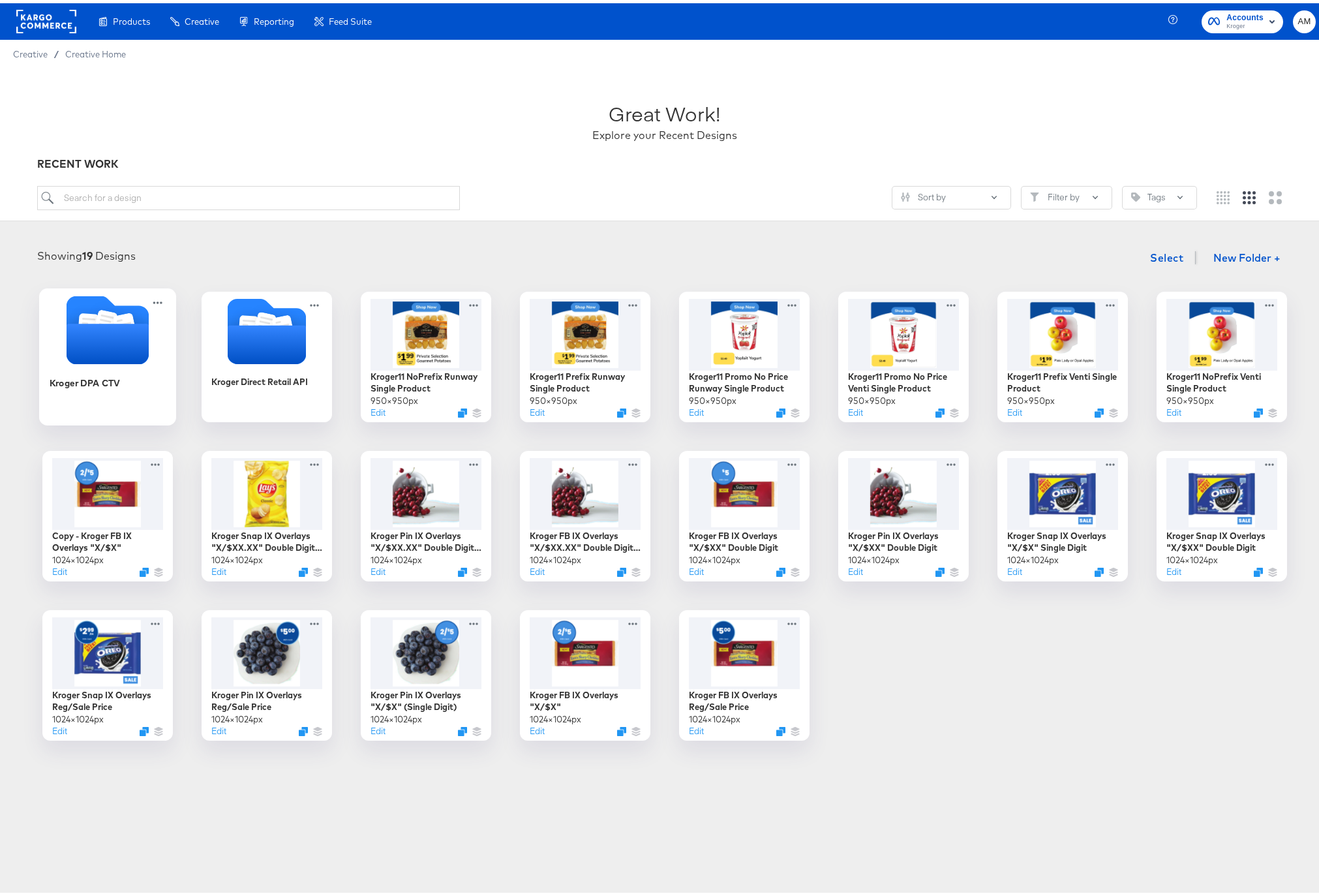
click at [105, 336] on icon "Folder" at bounding box center [107, 340] width 82 height 40
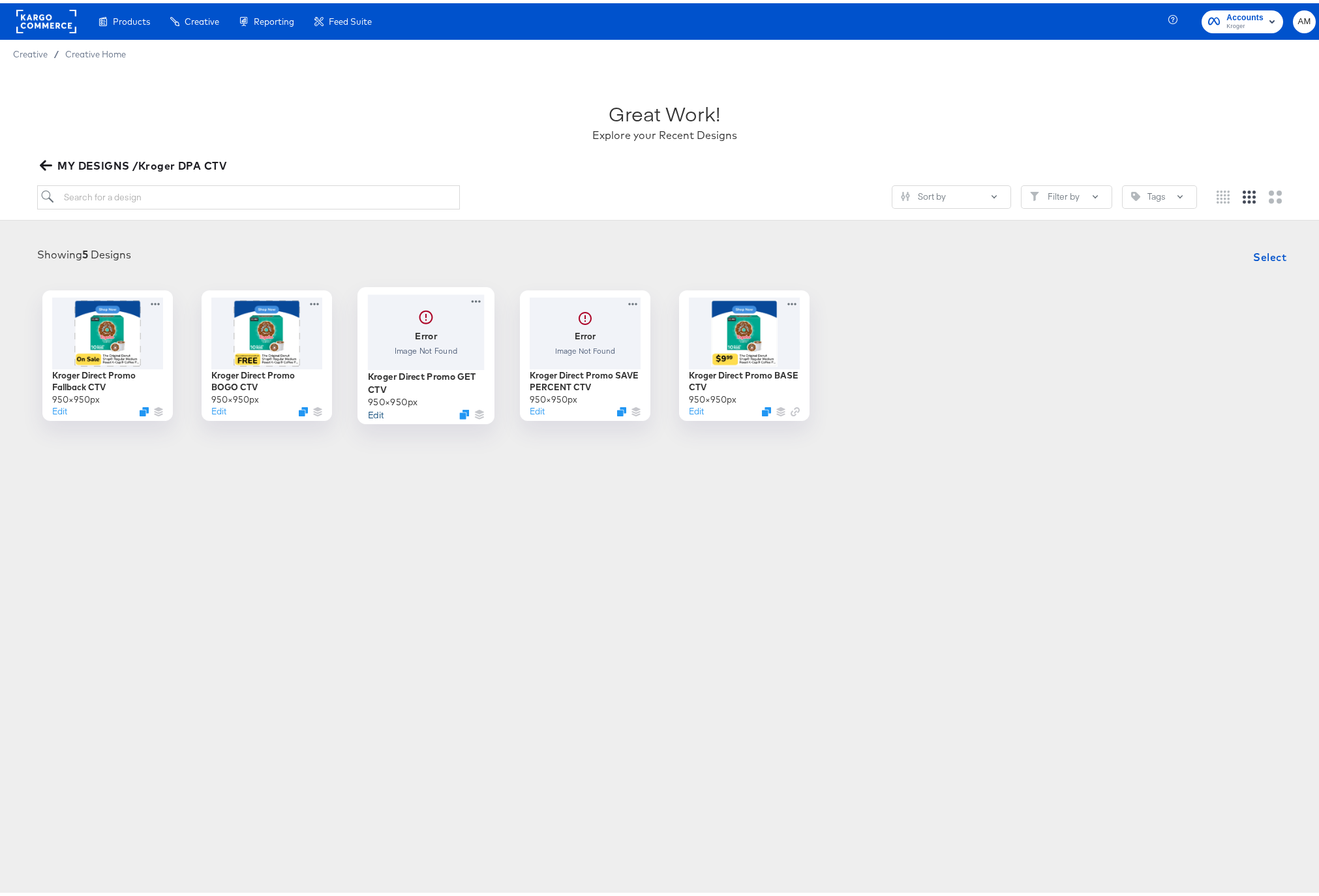
click at [368, 409] on button "Edit" at bounding box center [375, 410] width 16 height 12
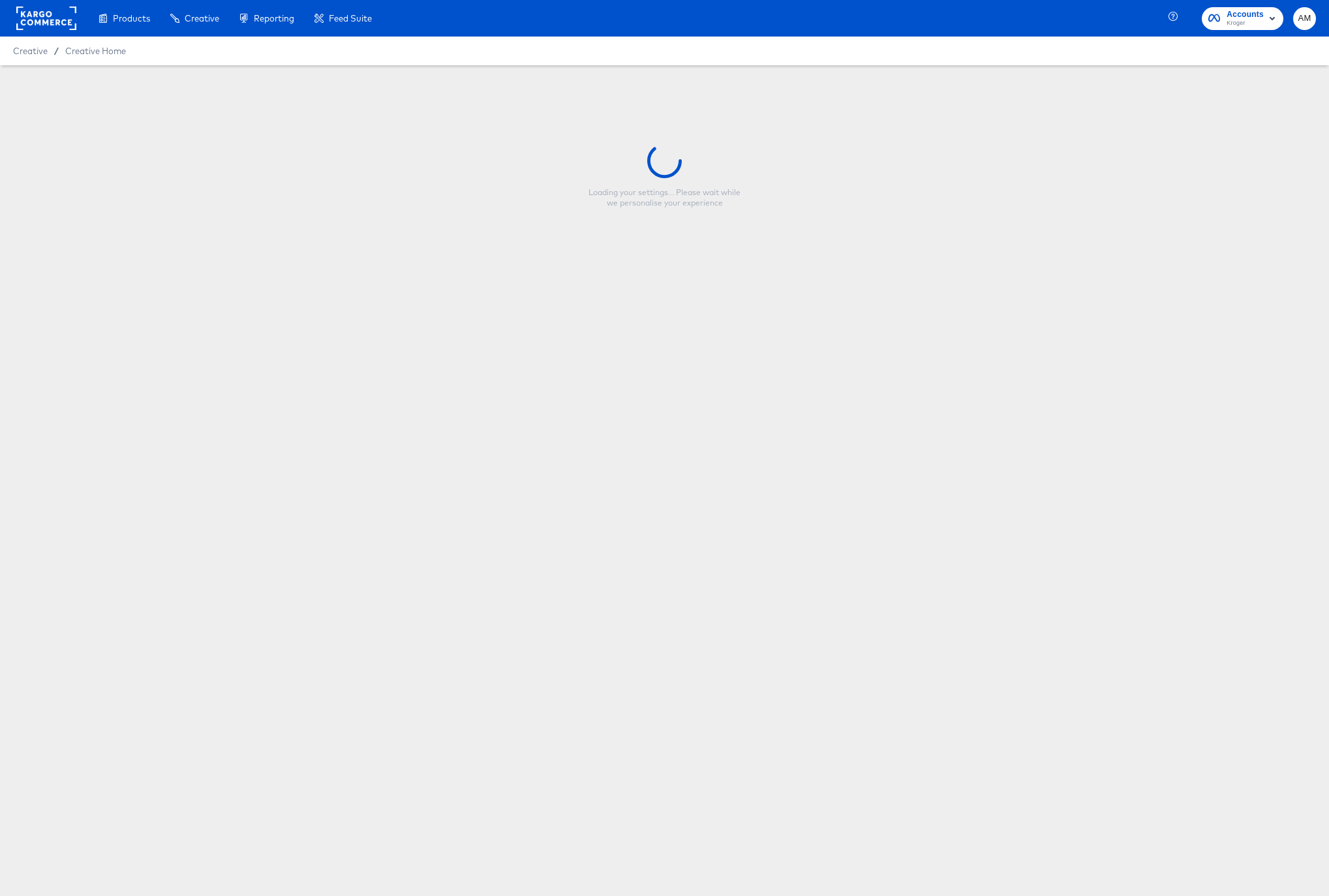
type input "Kroger Direct Promo GET CTV"
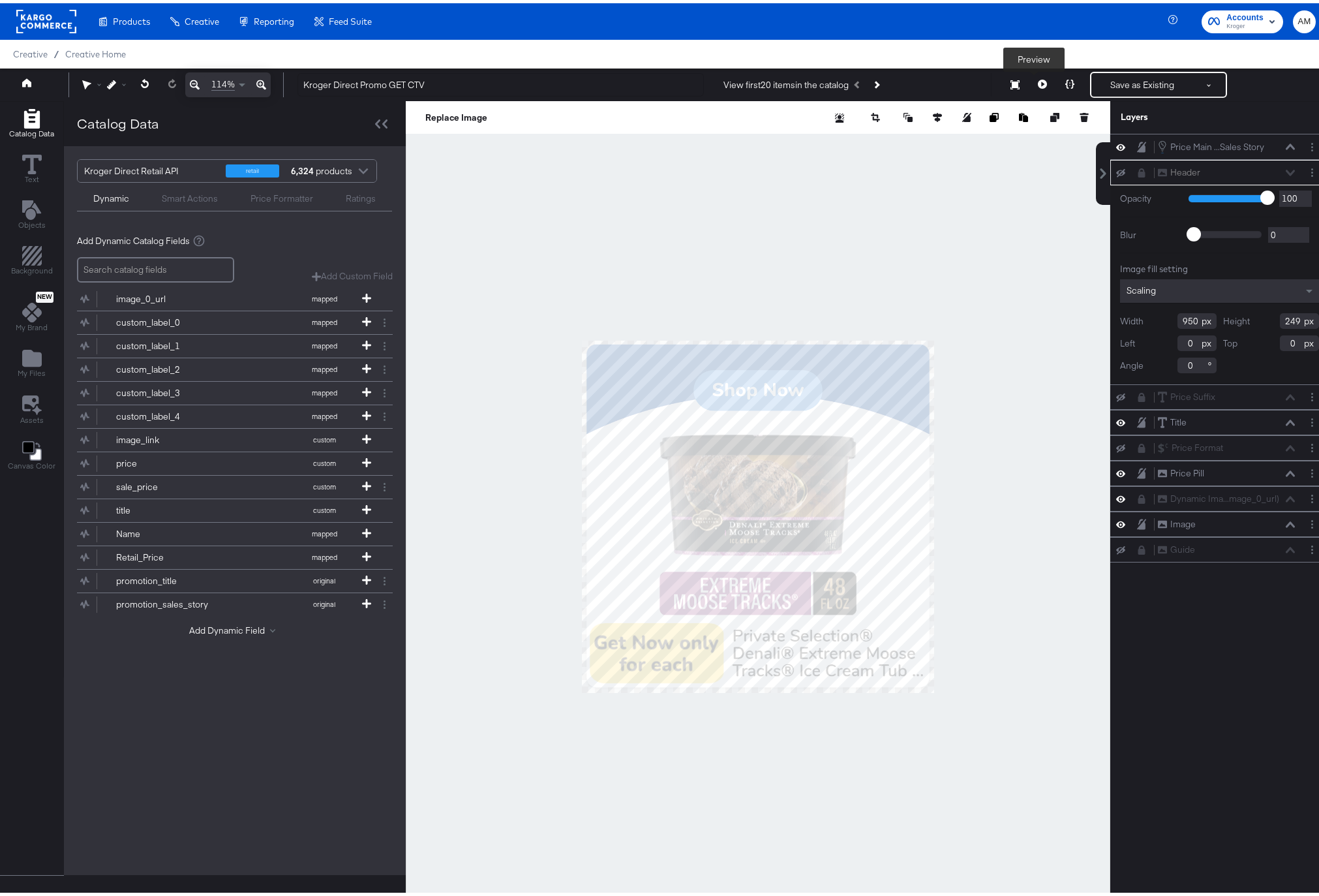
click at [1038, 80] on icon at bounding box center [1042, 81] width 9 height 9
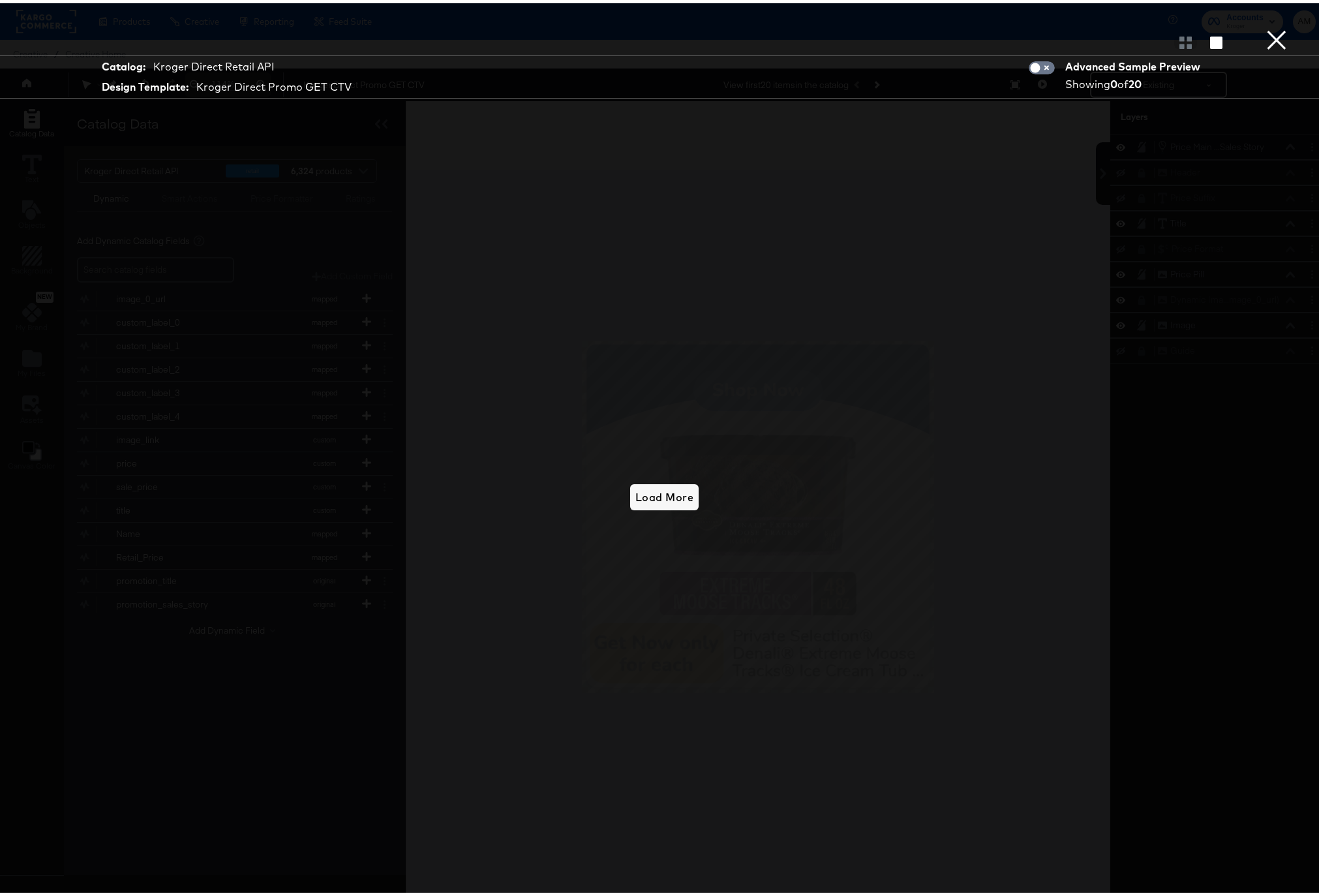
click at [1266, 26] on button "×" at bounding box center [1276, 13] width 26 height 26
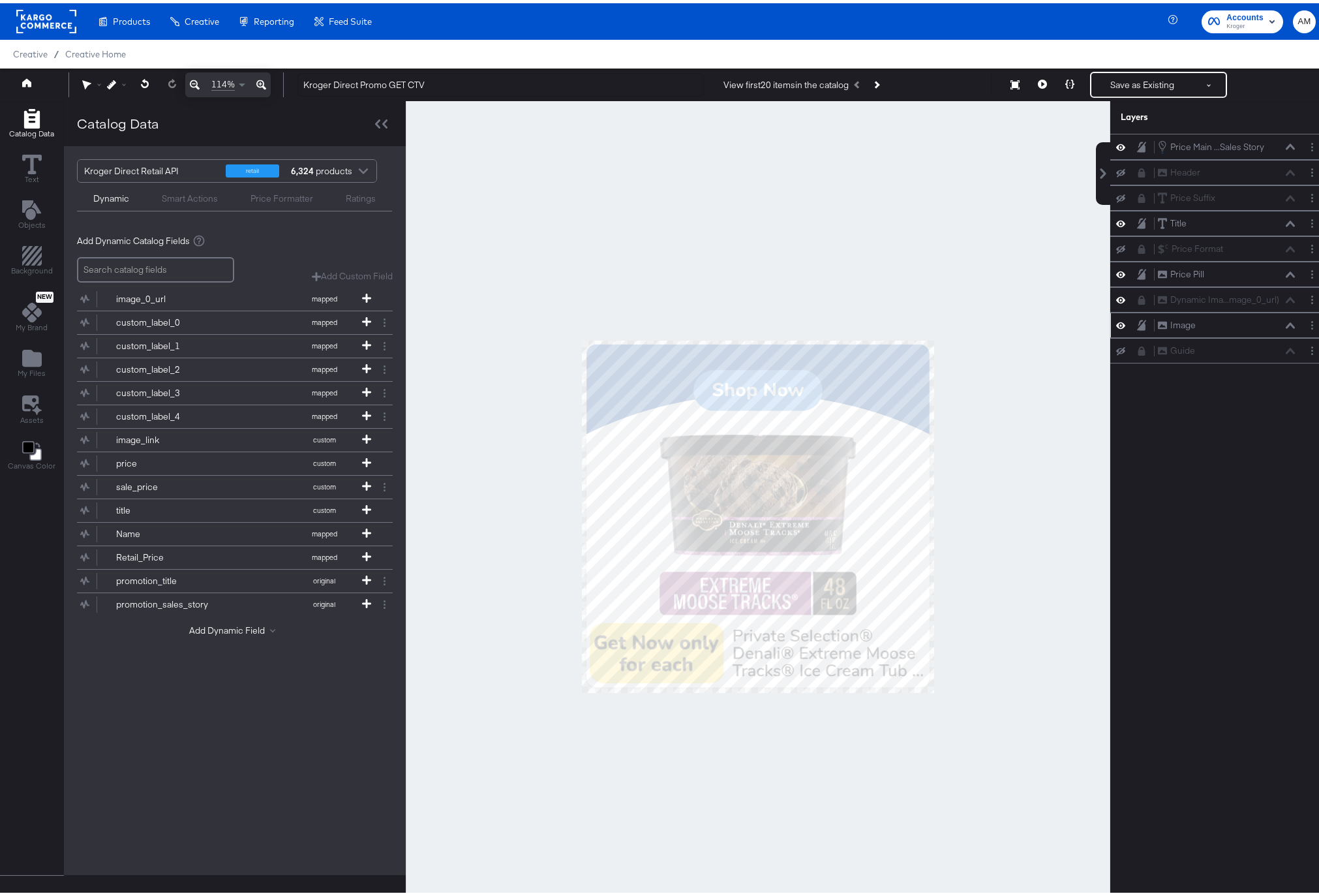
click at [1286, 323] on icon at bounding box center [1290, 322] width 9 height 6
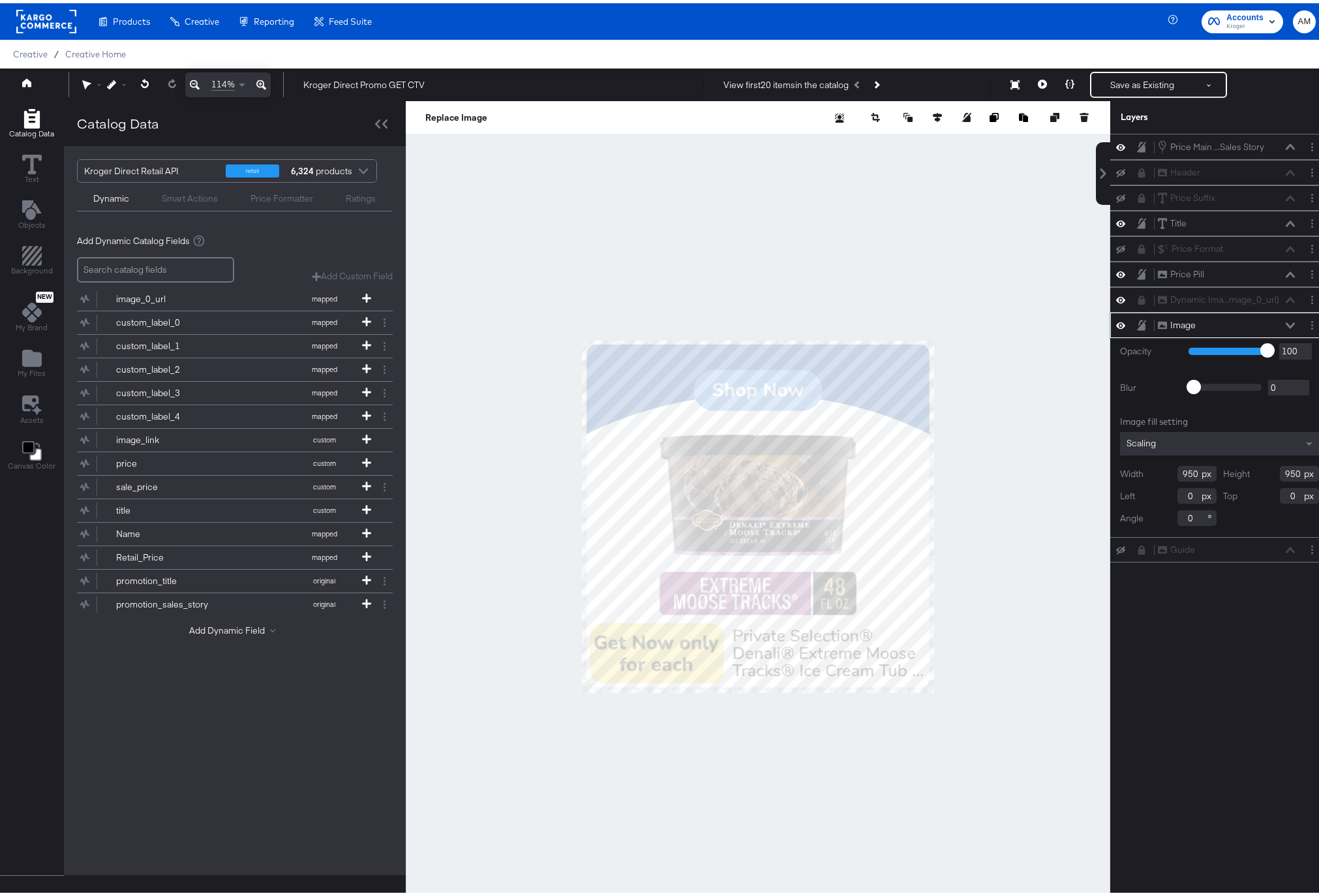
click at [1286, 323] on icon at bounding box center [1290, 322] width 9 height 6
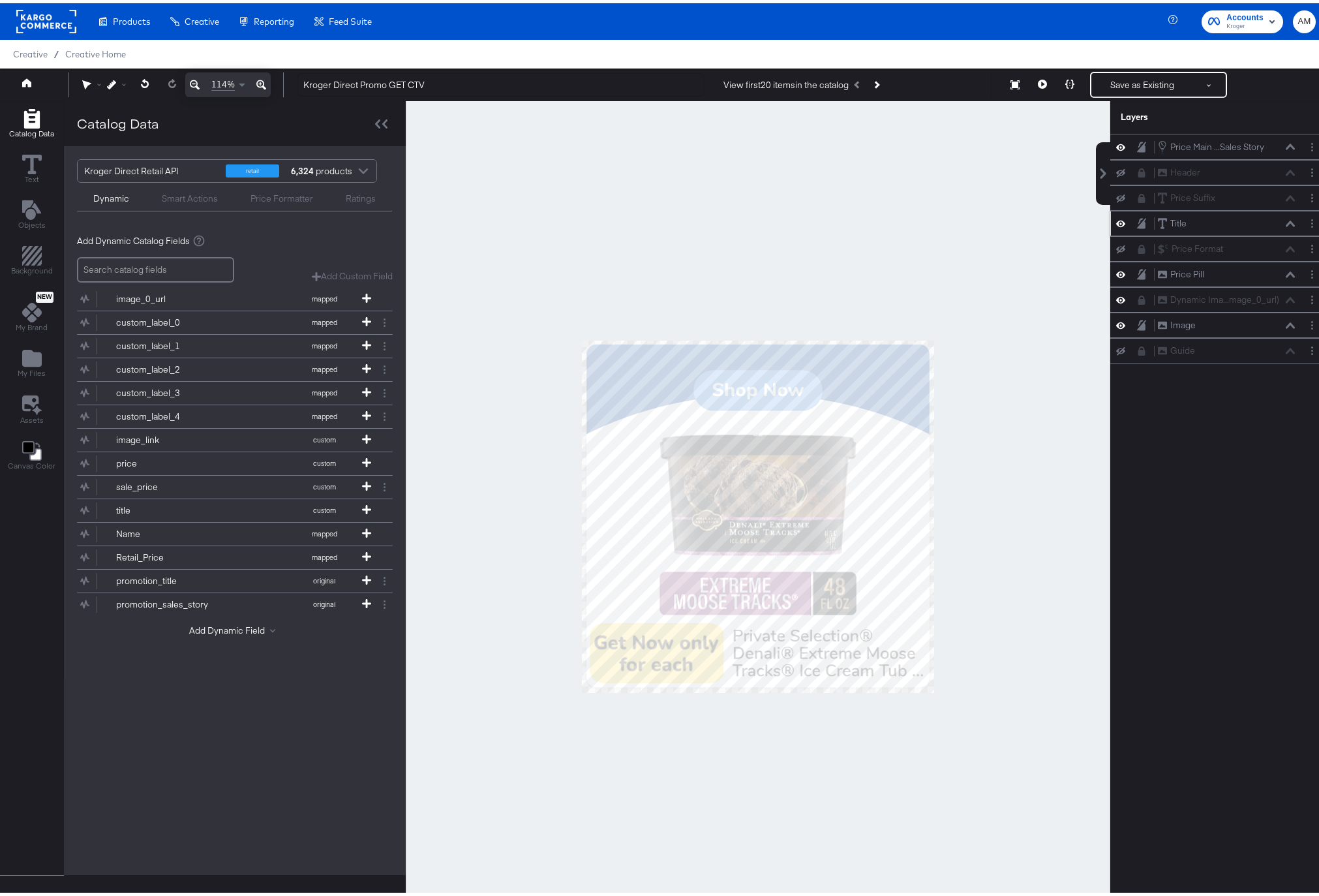
click at [1286, 222] on icon at bounding box center [1290, 220] width 9 height 6
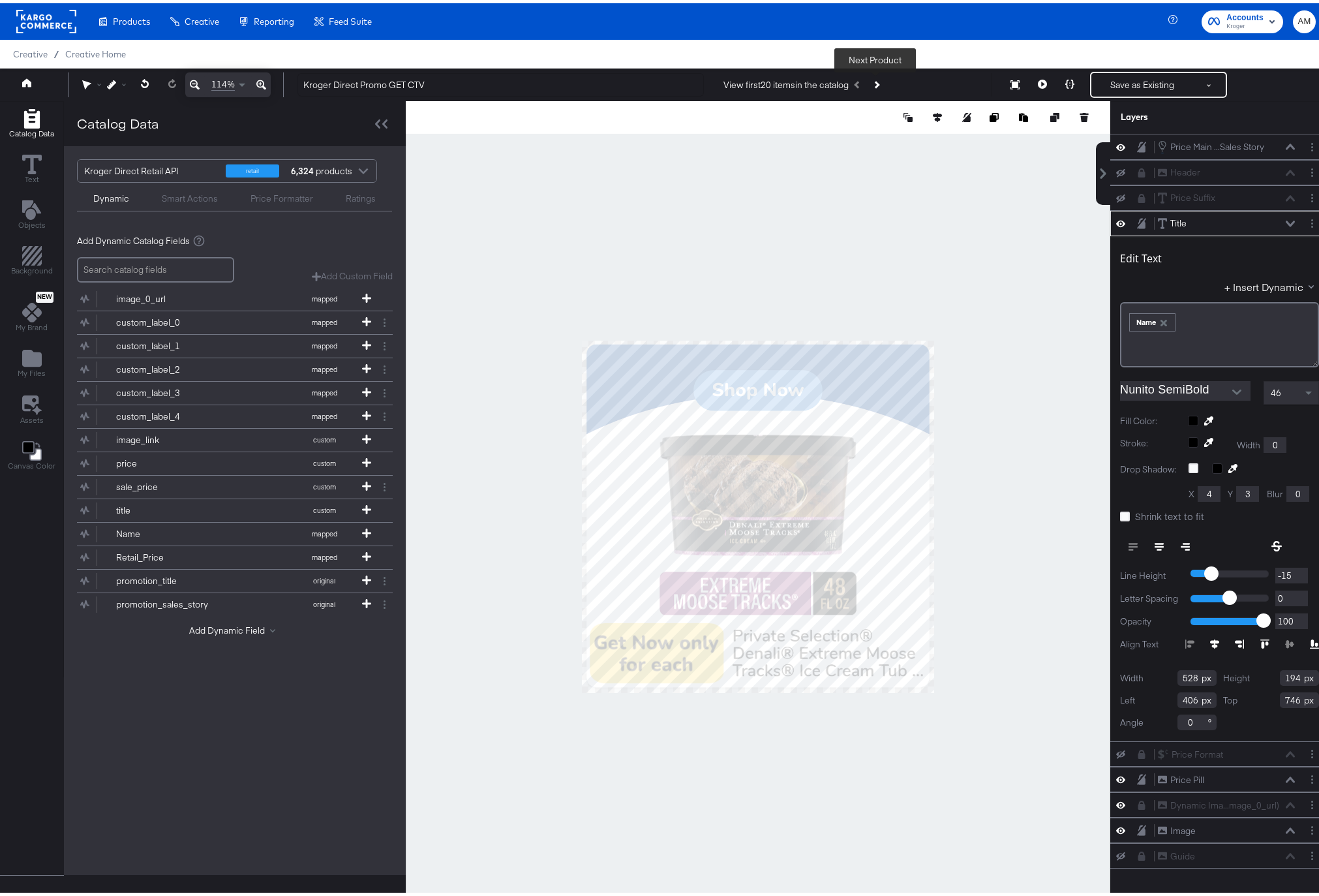
click at [877, 81] on icon "Next Product" at bounding box center [876, 81] width 7 height 7
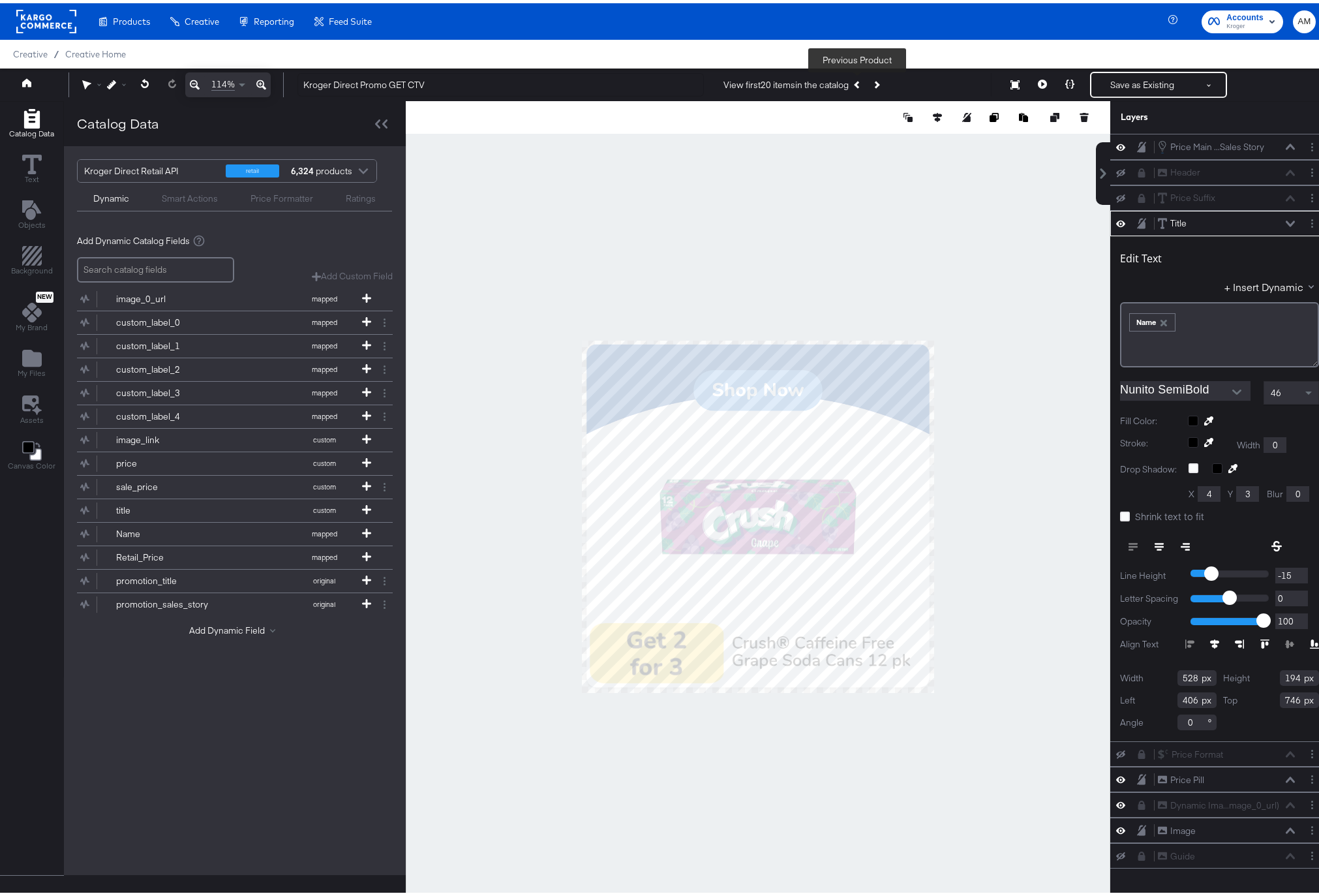
click at [856, 82] on icon "Previous Product" at bounding box center [858, 81] width 7 height 7
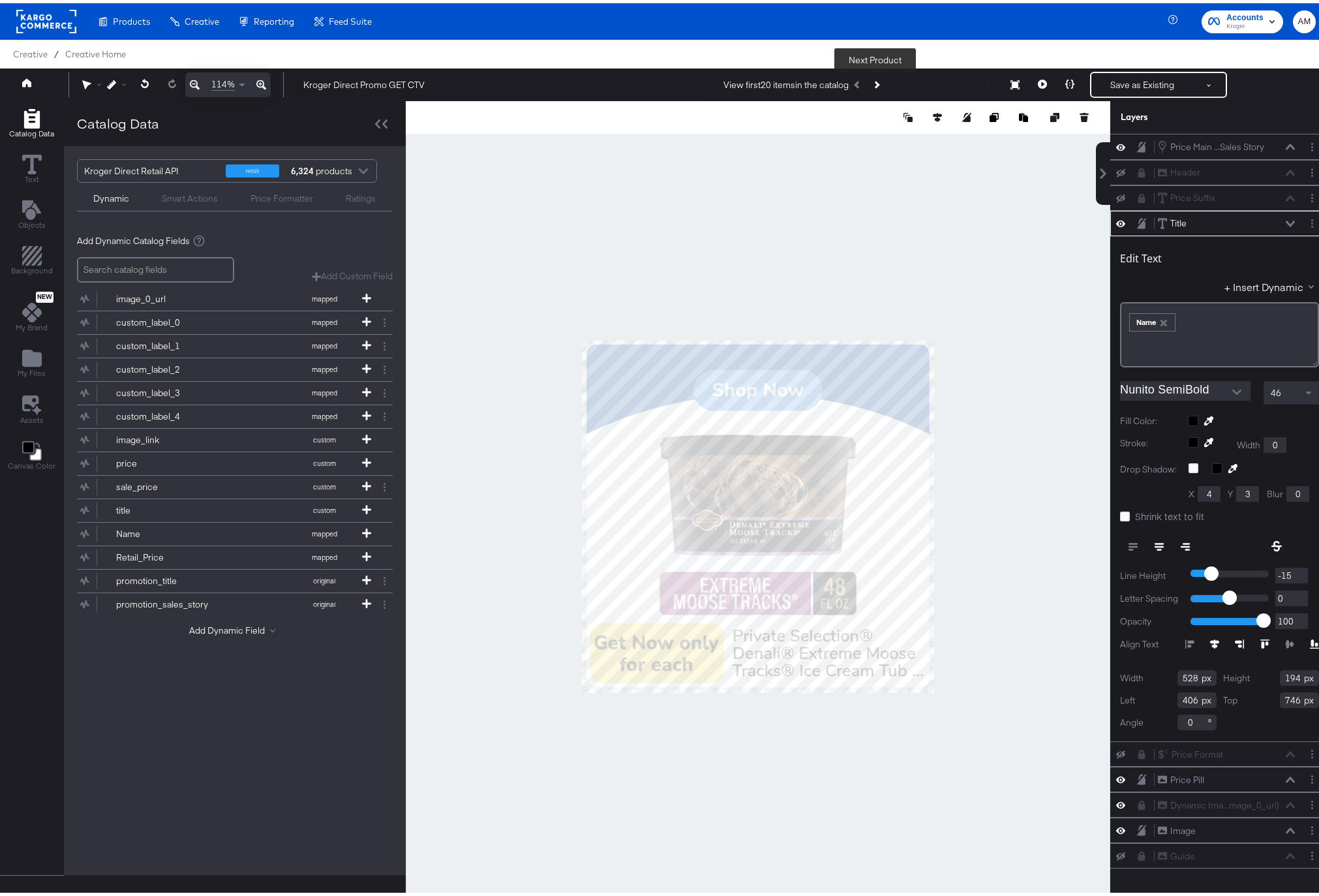
click at [878, 82] on button "Next Product" at bounding box center [876, 81] width 18 height 23
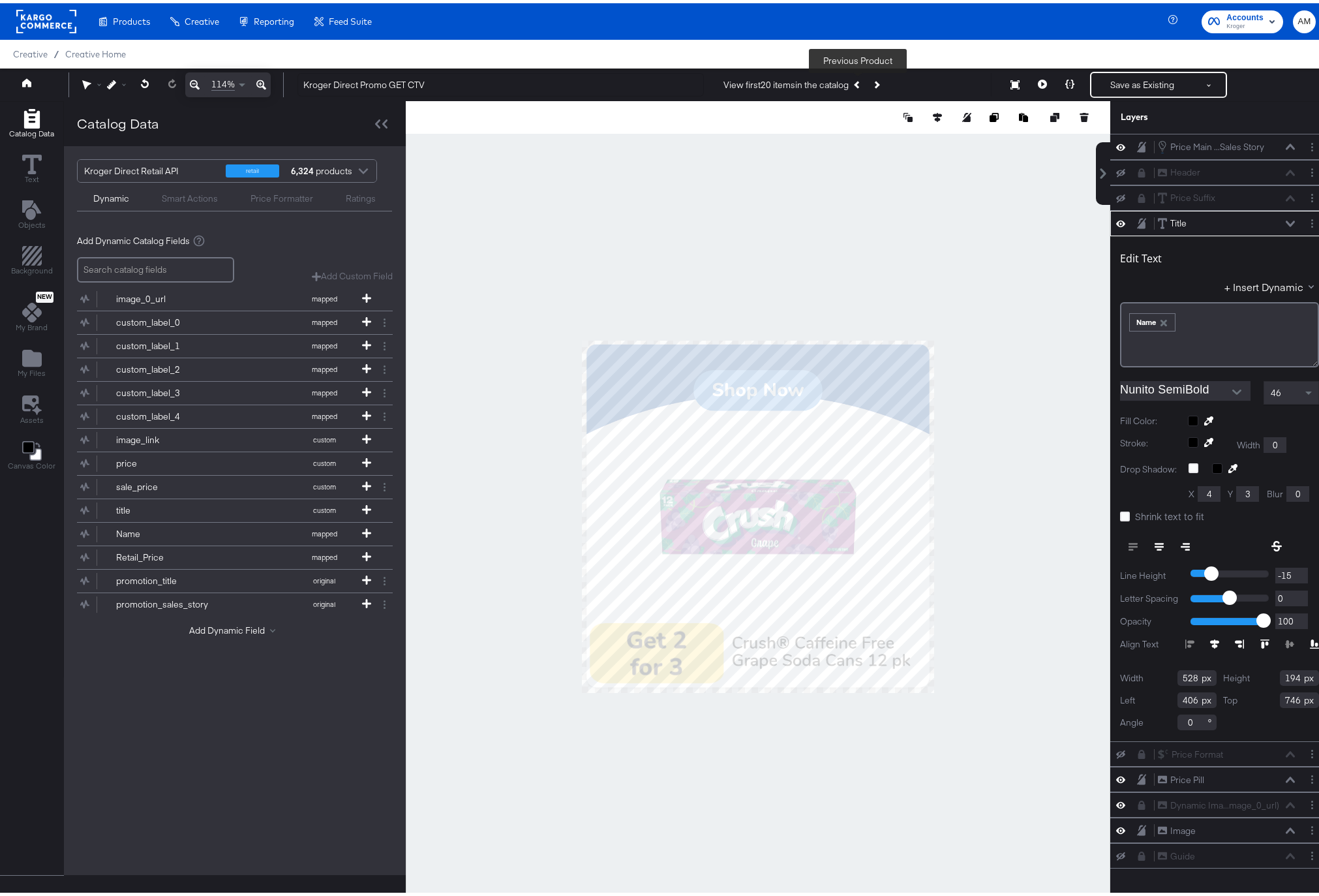
click at [858, 82] on icon "Previous Product" at bounding box center [858, 81] width 7 height 7
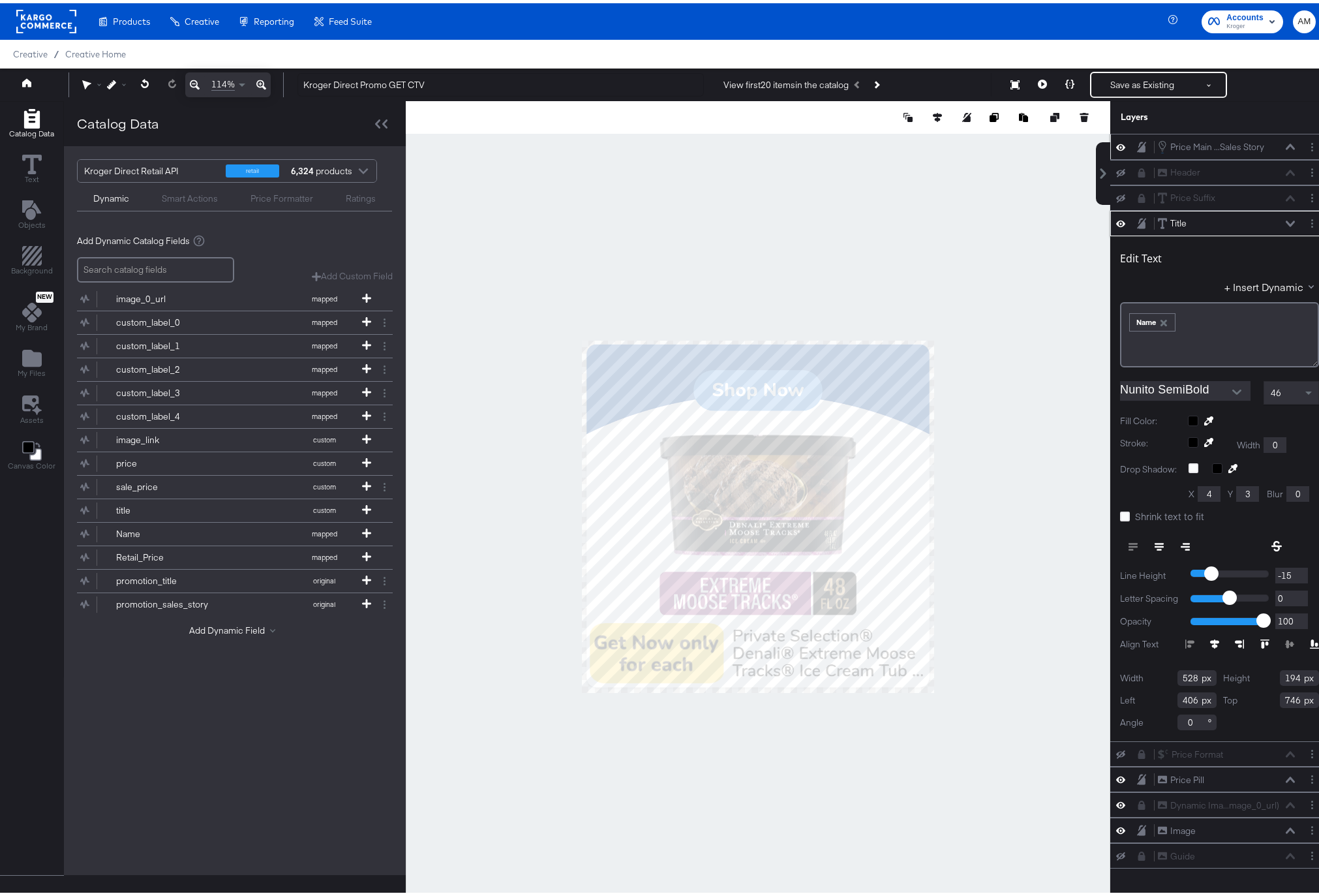
click at [1286, 143] on icon at bounding box center [1290, 143] width 9 height 6
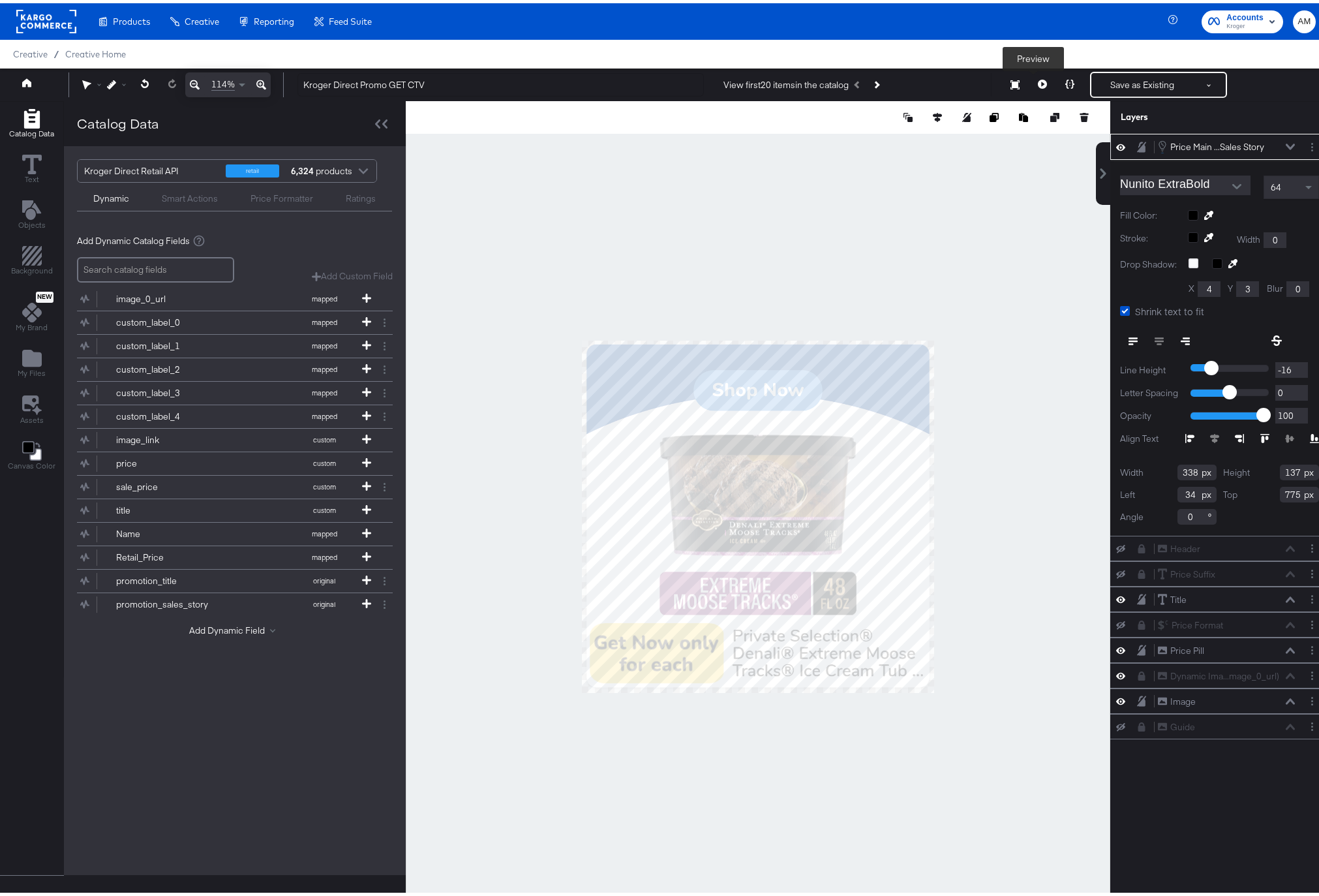
click at [1038, 81] on icon at bounding box center [1042, 81] width 9 height 9
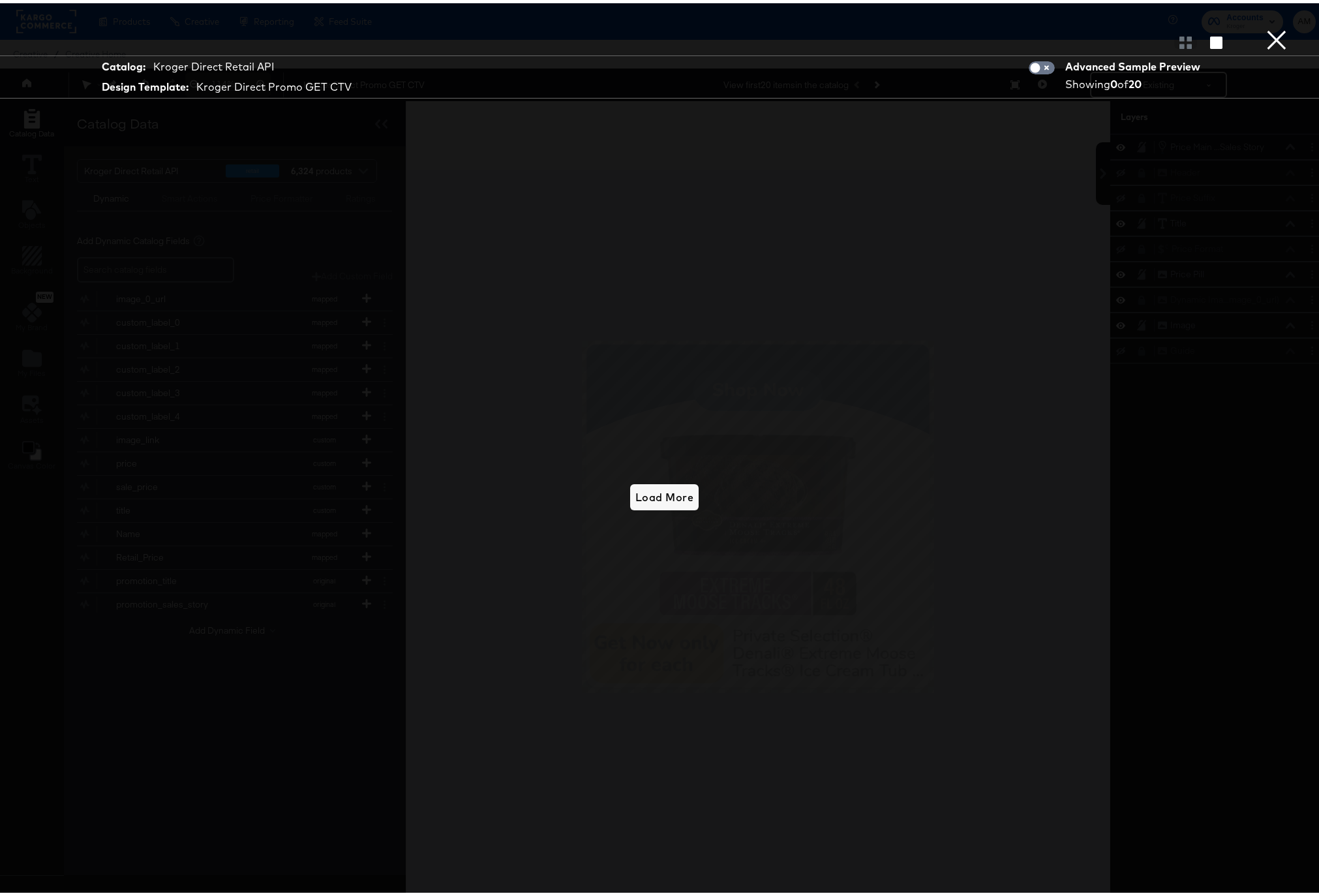
click at [1266, 26] on button "×" at bounding box center [1276, 13] width 26 height 26
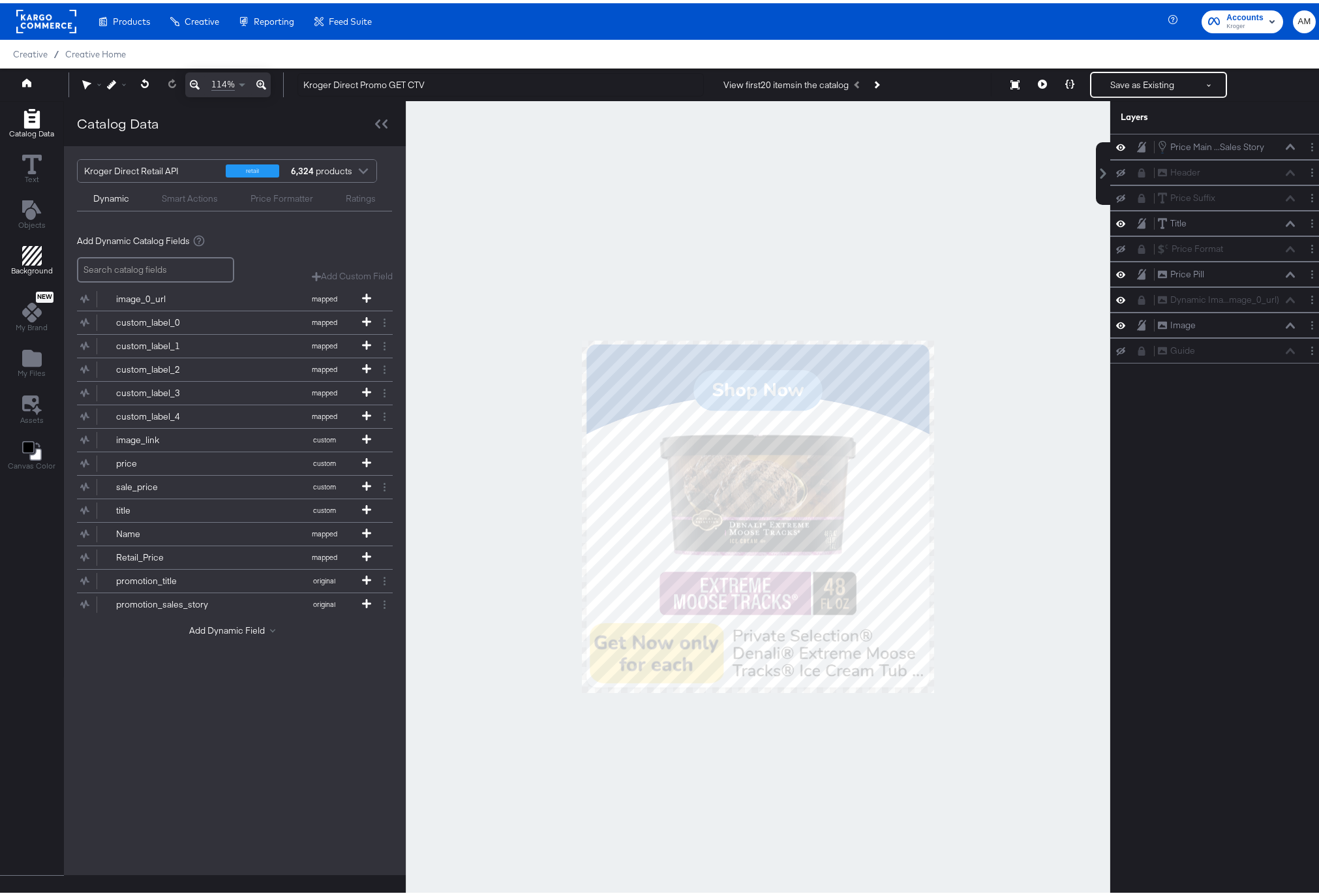
click at [30, 251] on icon "Add Rectangle" at bounding box center [32, 253] width 20 height 20
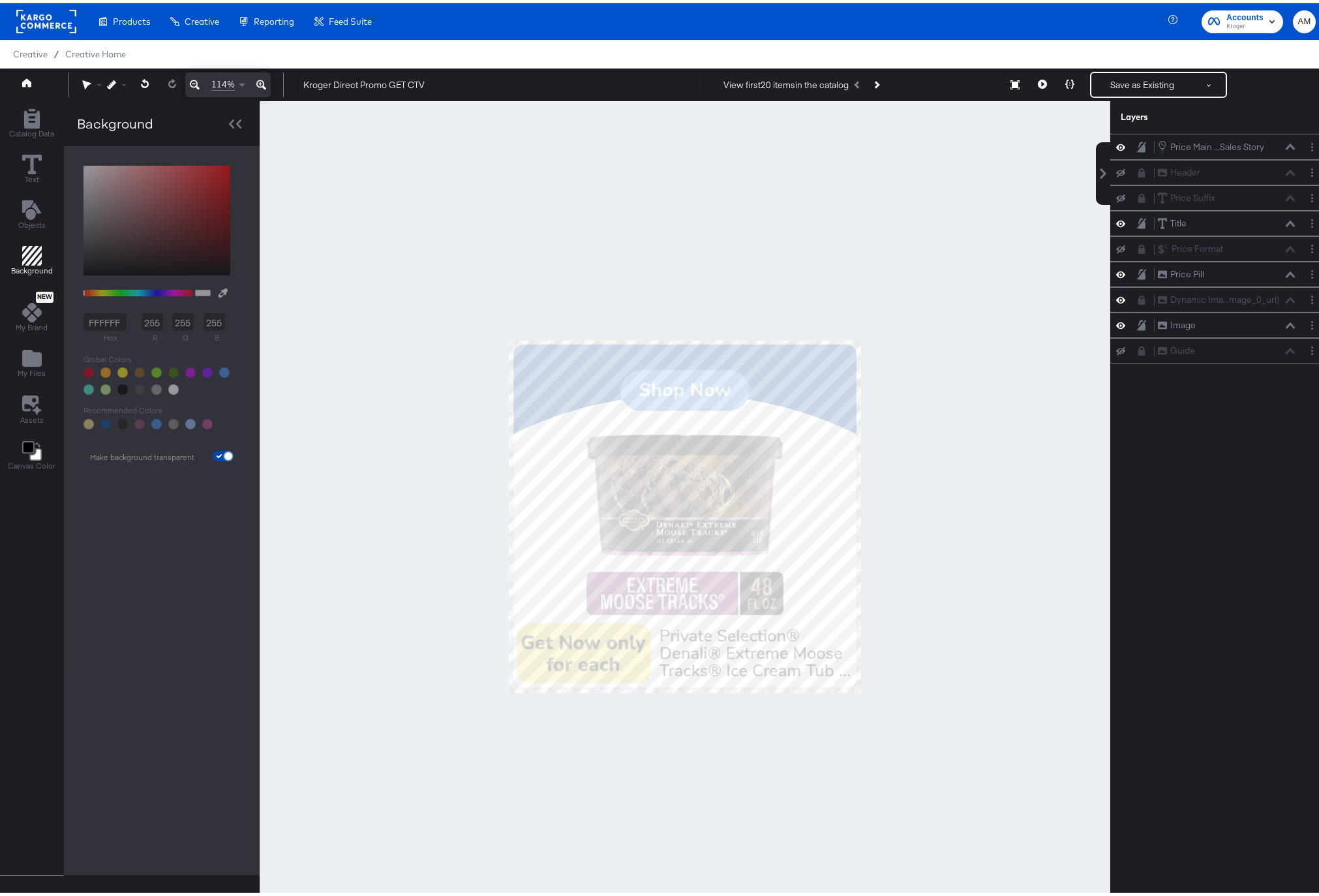
click at [220, 453] on input "checkbox" at bounding box center [228, 455] width 31 height 11
checkbox input "false"
type input "FFFFFF"
type input "255"
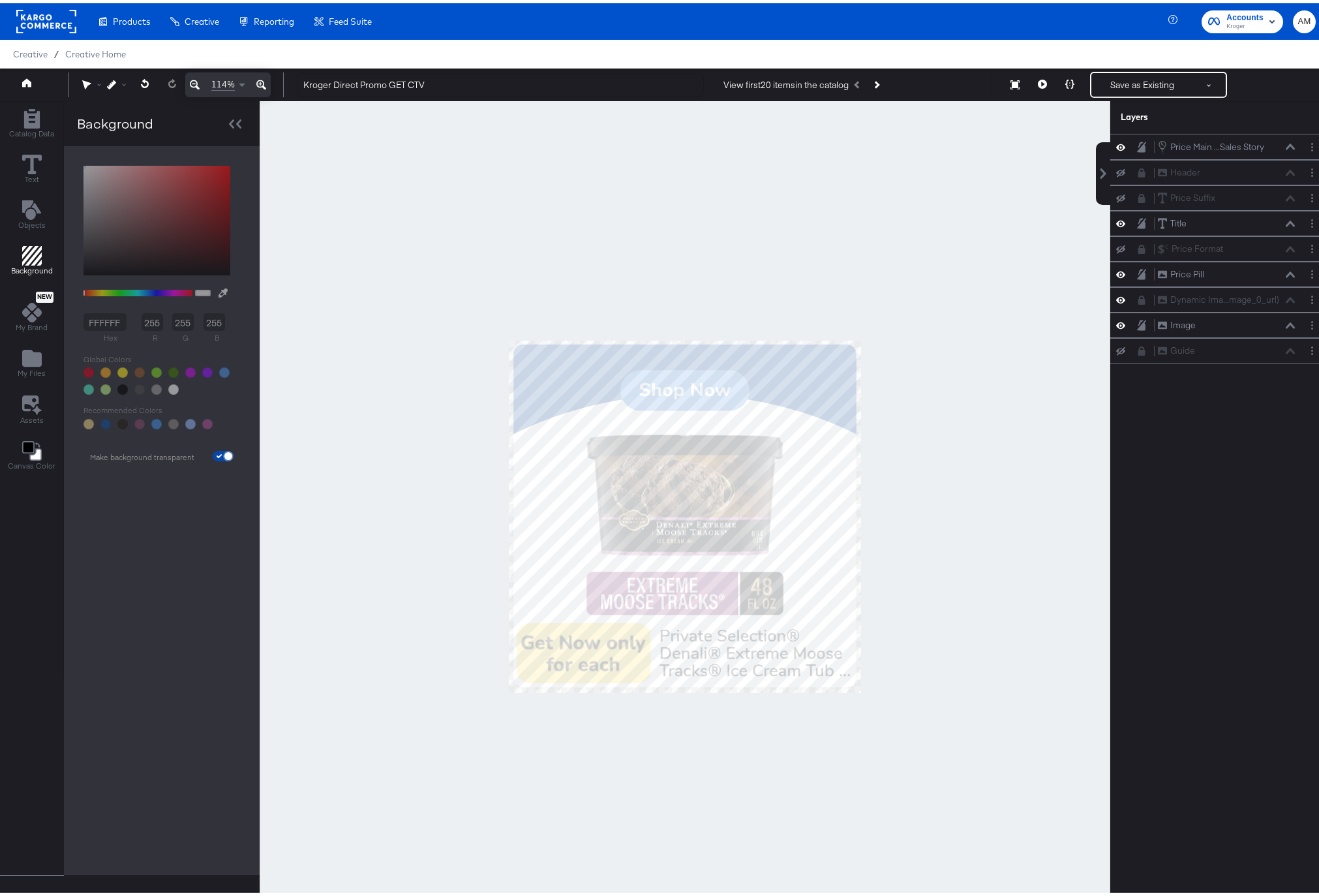
type input "255"
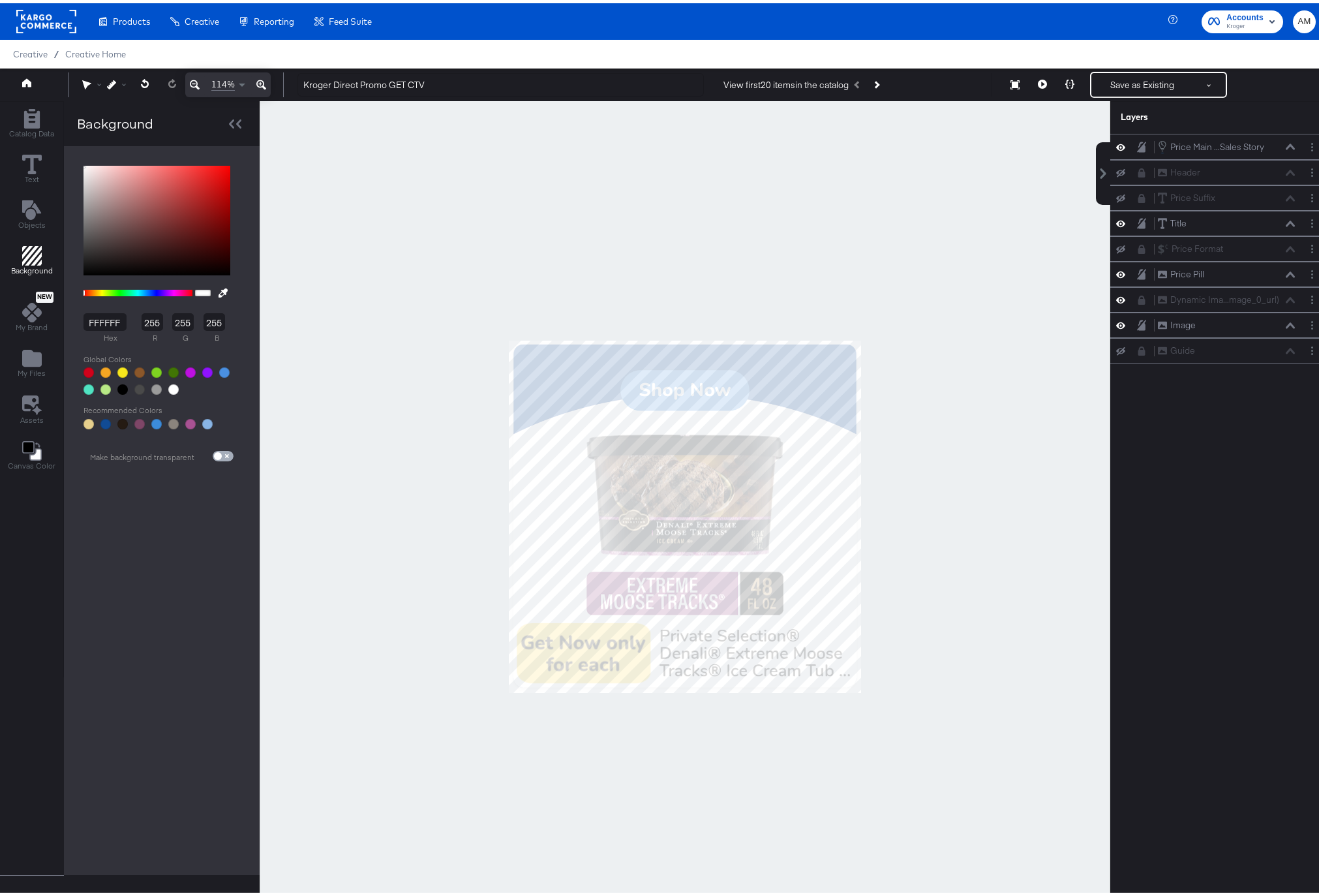
click at [224, 450] on input "checkbox" at bounding box center [218, 455] width 31 height 11
checkbox input "true"
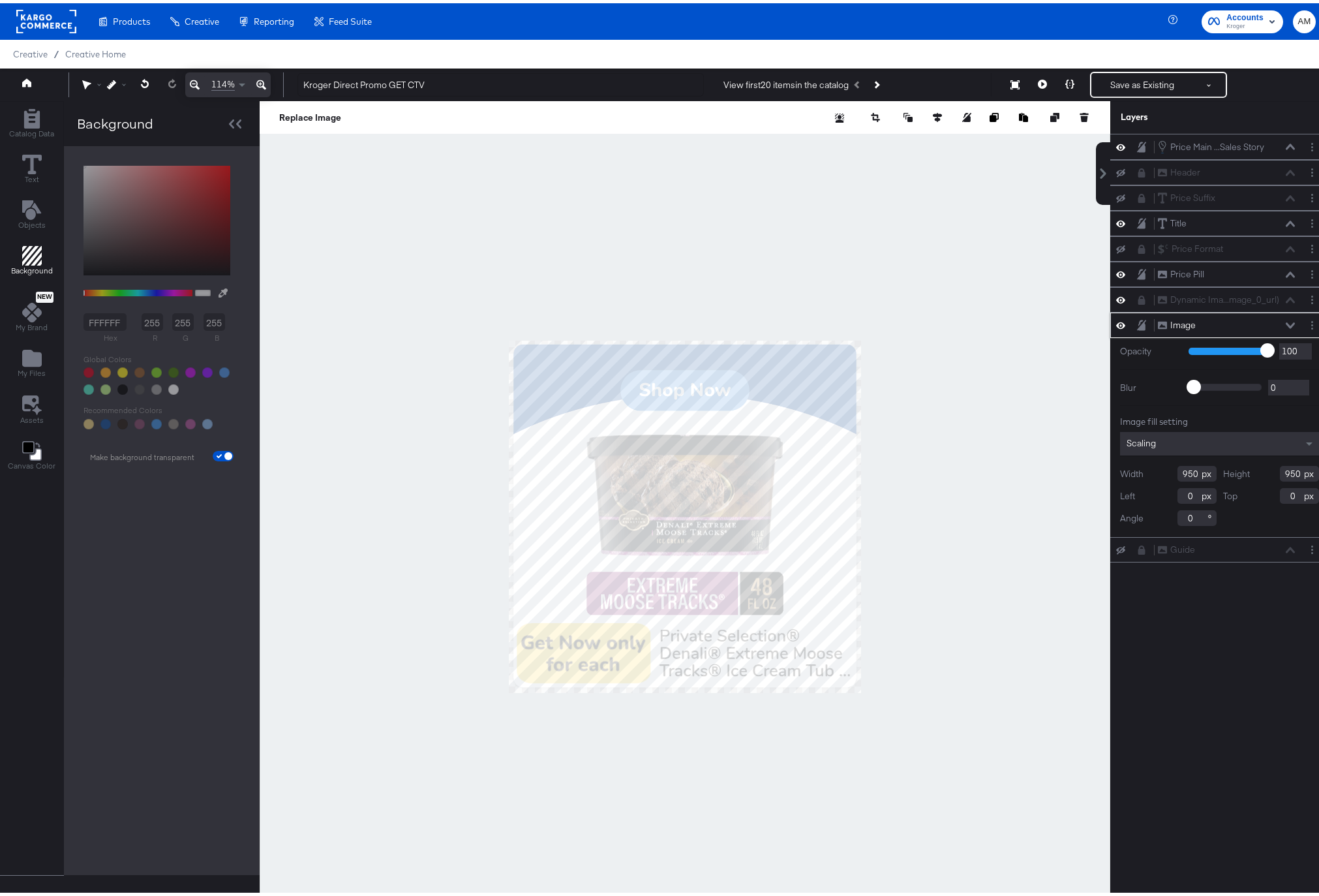
click at [1116, 322] on icon at bounding box center [1120, 322] width 9 height 11
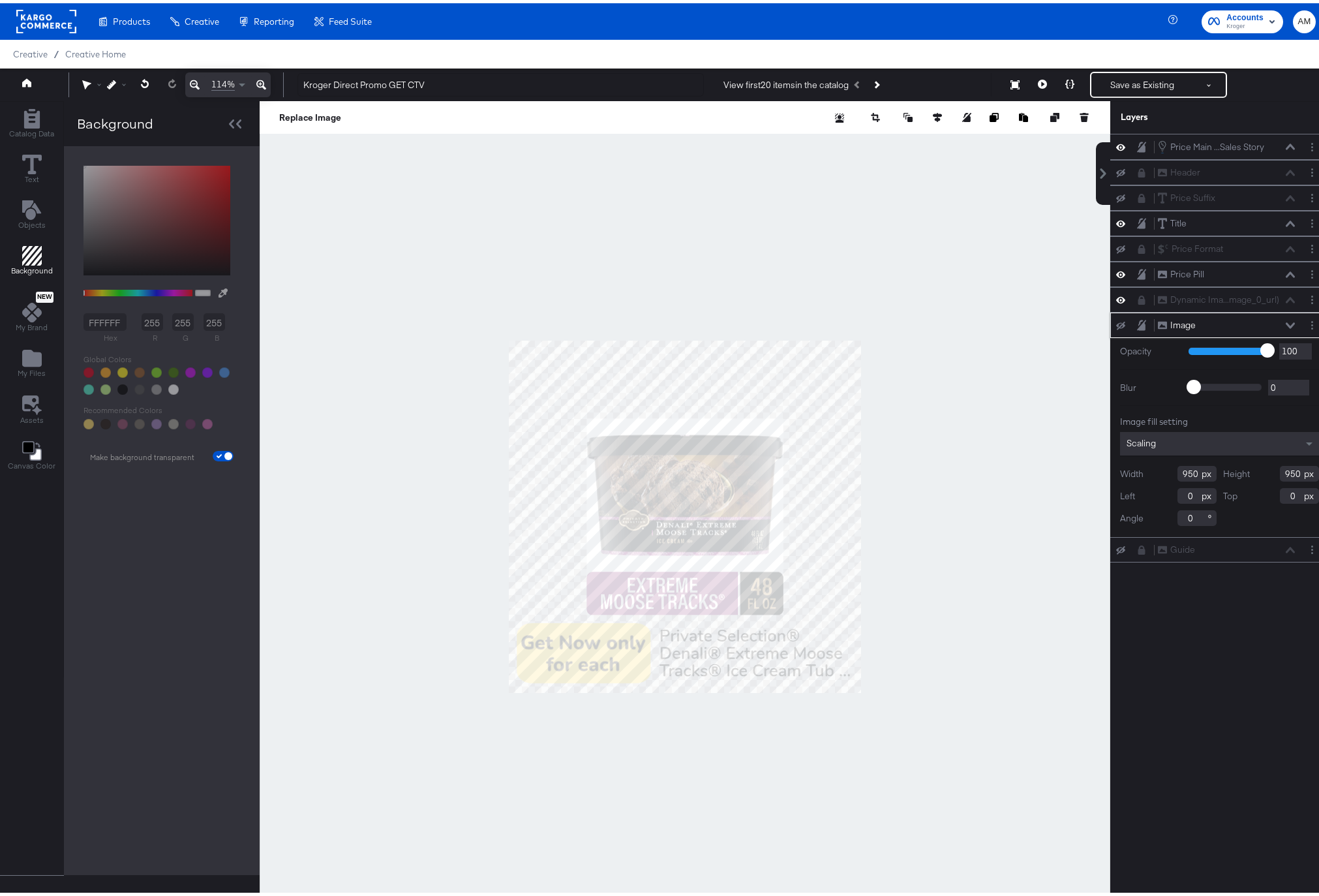
click at [1116, 322] on icon at bounding box center [1120, 323] width 9 height 9
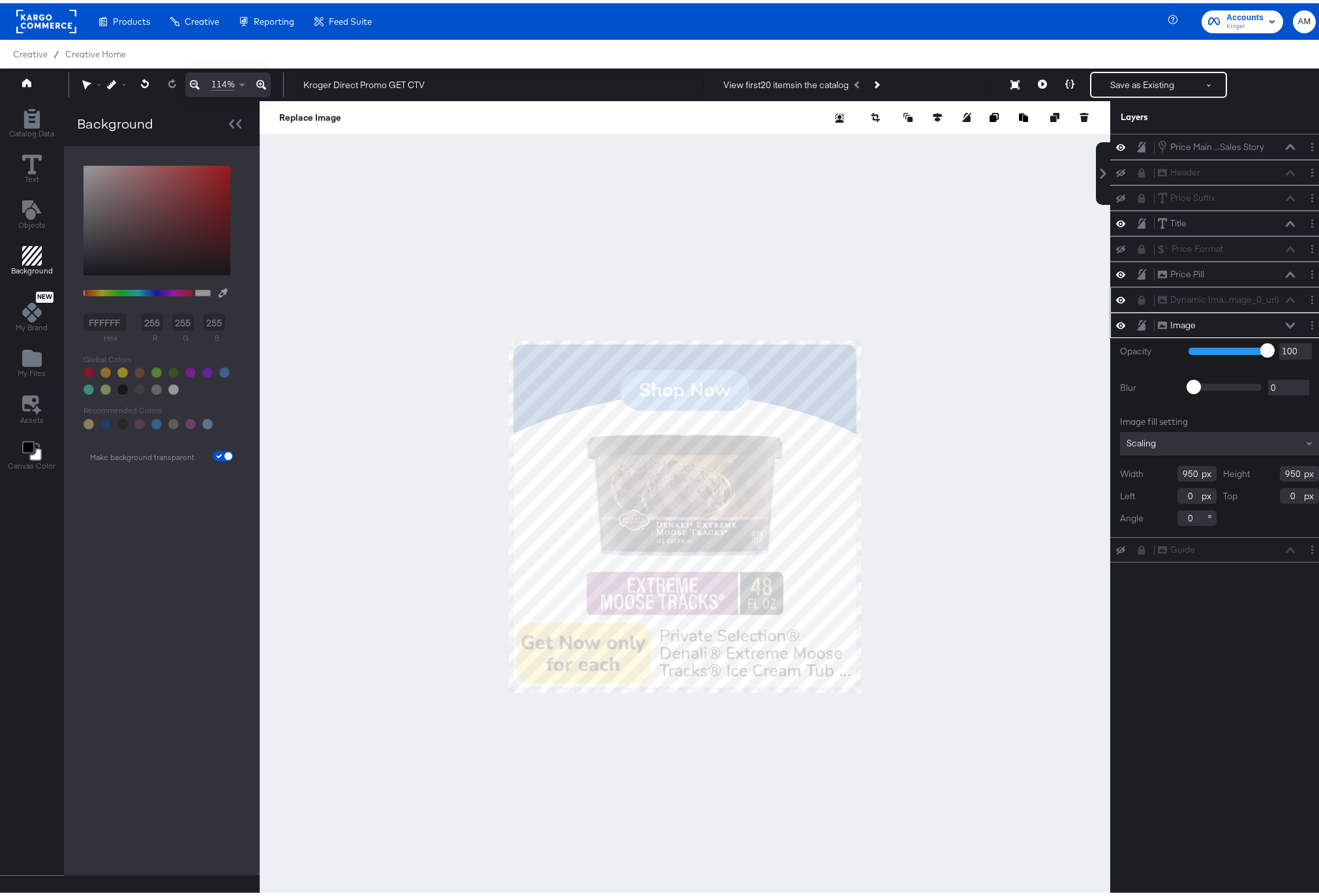
click at [1137, 295] on icon at bounding box center [1142, 297] width 9 height 9
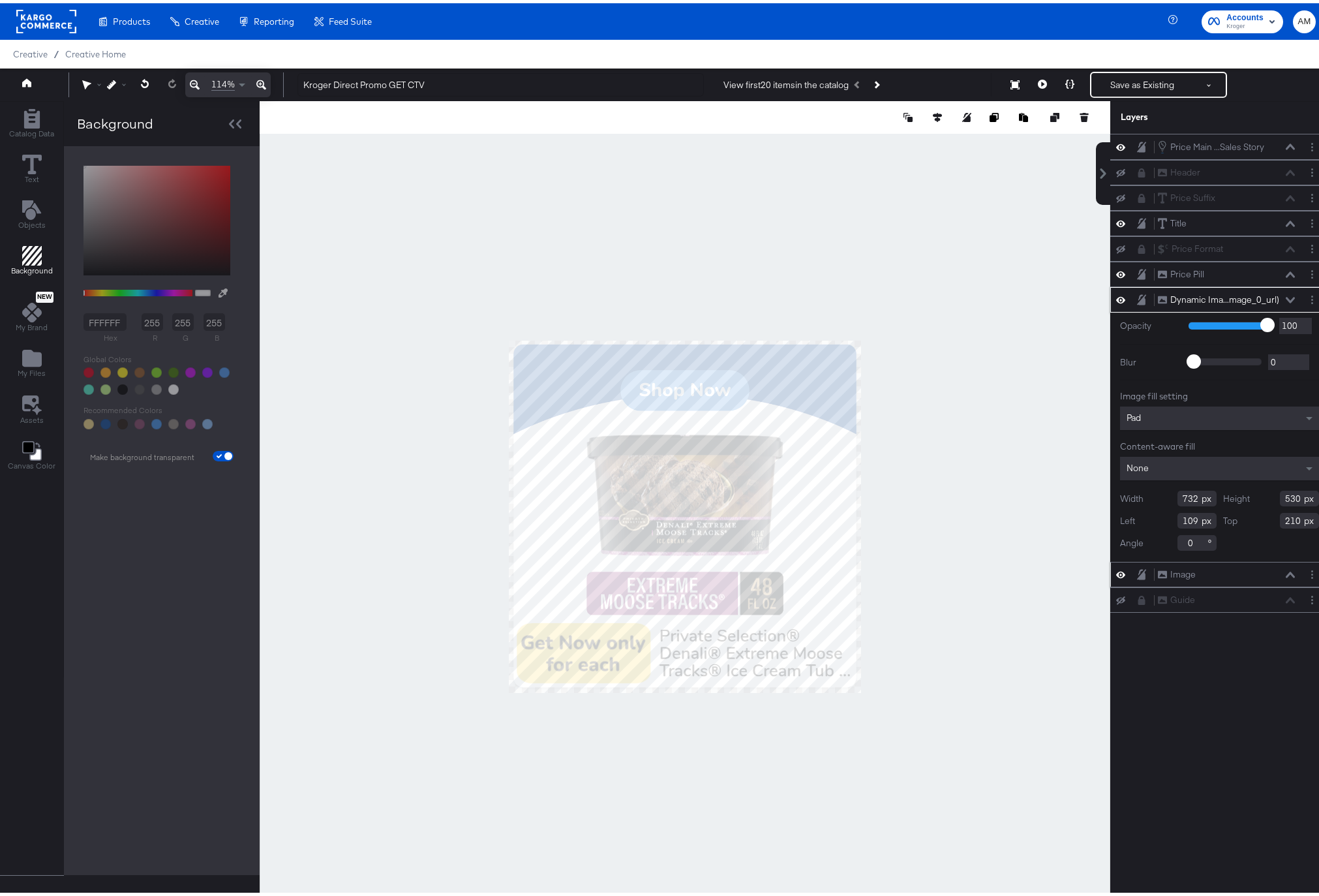
click at [1286, 296] on icon at bounding box center [1290, 297] width 9 height 6
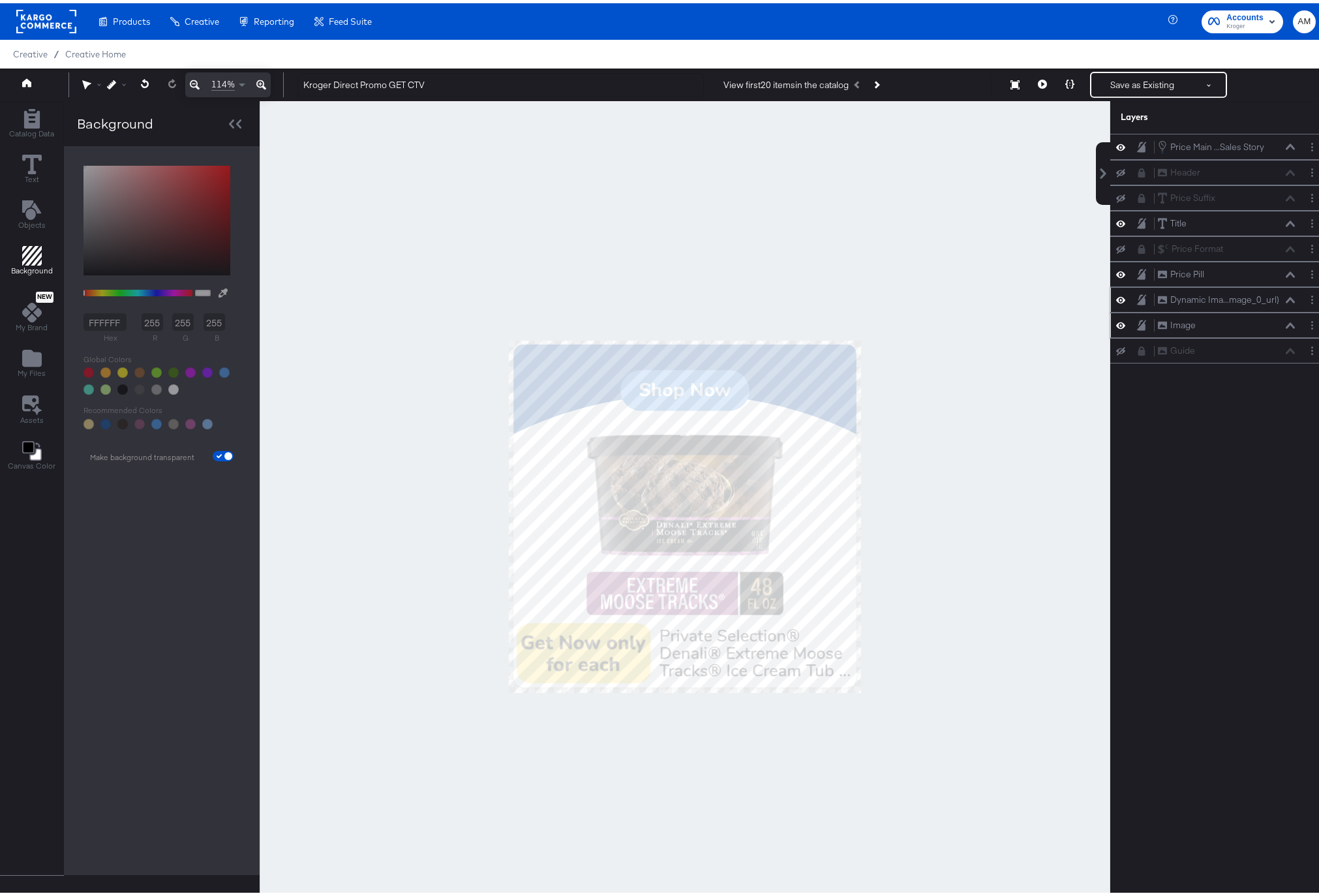
click at [1285, 300] on div "Dynamic Ima...mage_0_url) Dynamic Image (image_0_url)" at bounding box center [1226, 296] width 138 height 13
click at [1286, 296] on icon at bounding box center [1290, 297] width 9 height 6
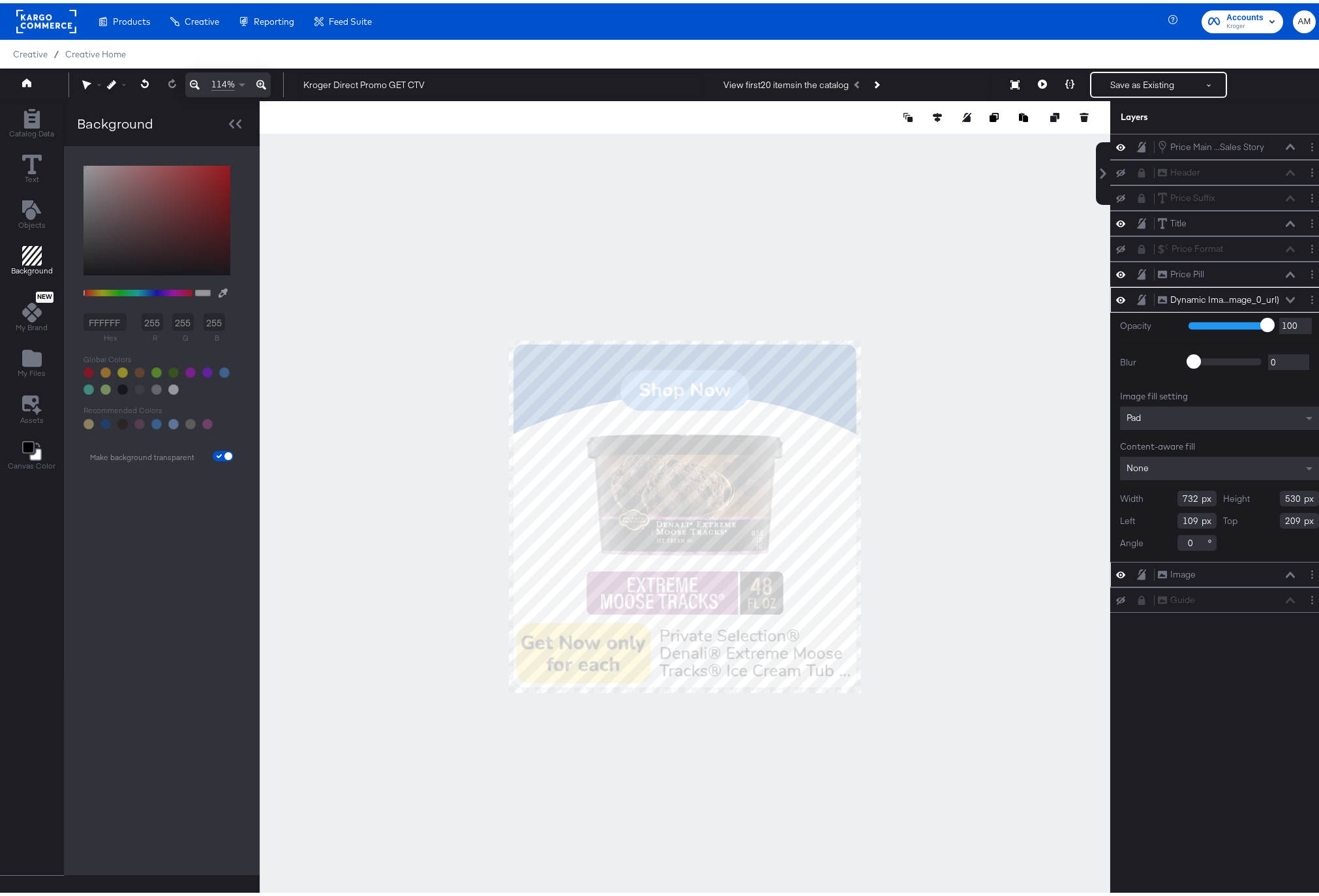
type input "208"
click at [1038, 79] on icon at bounding box center [1042, 81] width 9 height 9
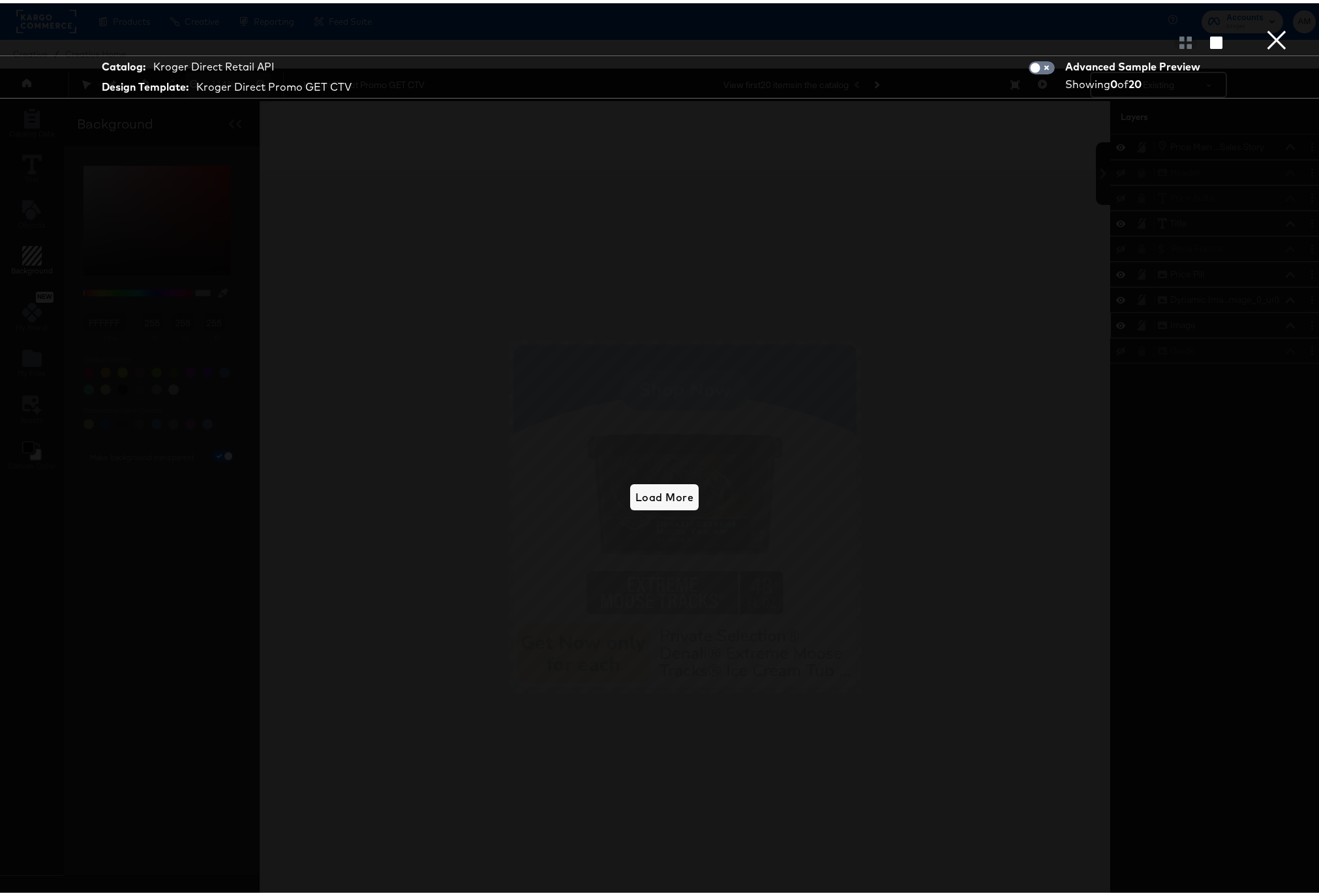
click at [1266, 26] on button "×" at bounding box center [1276, 13] width 26 height 26
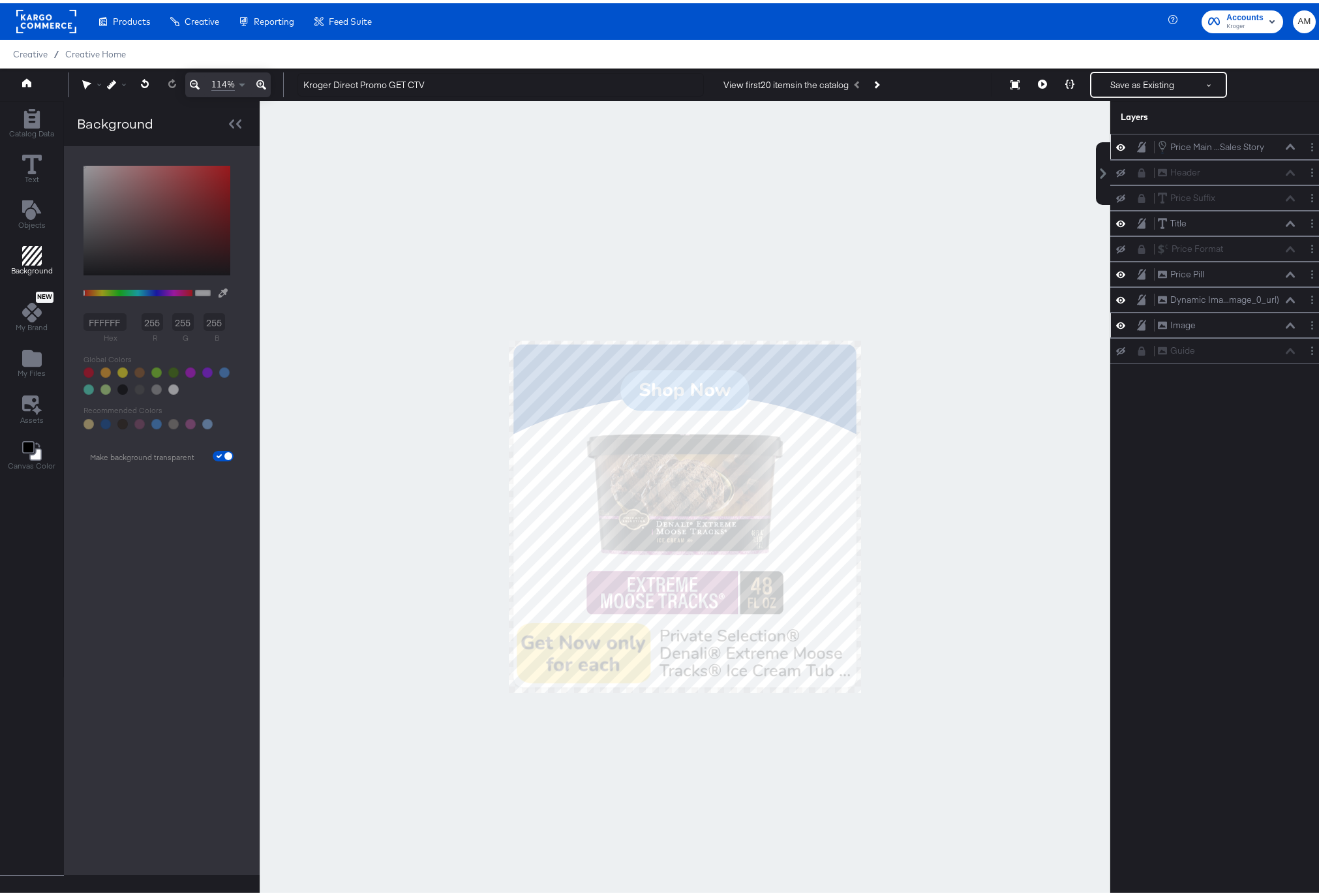
click at [1116, 145] on icon at bounding box center [1120, 144] width 9 height 11
click at [1116, 219] on icon at bounding box center [1120, 221] width 9 height 11
click at [1116, 272] on icon at bounding box center [1120, 271] width 9 height 11
drag, startPoint x: 1112, startPoint y: 298, endPoint x: 1113, endPoint y: 306, distance: 8.1
click at [1116, 299] on icon at bounding box center [1120, 297] width 9 height 11
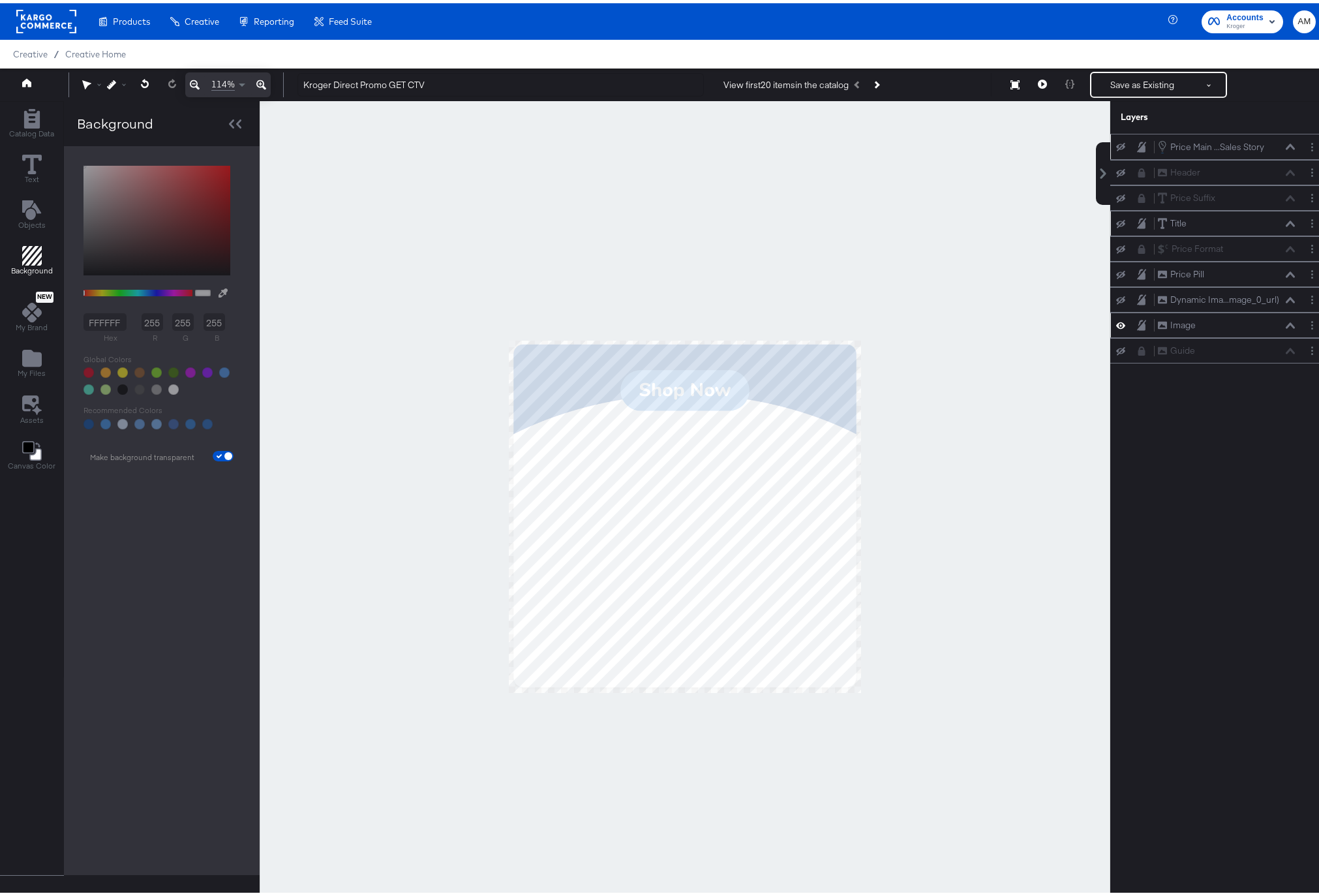
click at [1116, 323] on icon at bounding box center [1120, 322] width 9 height 11
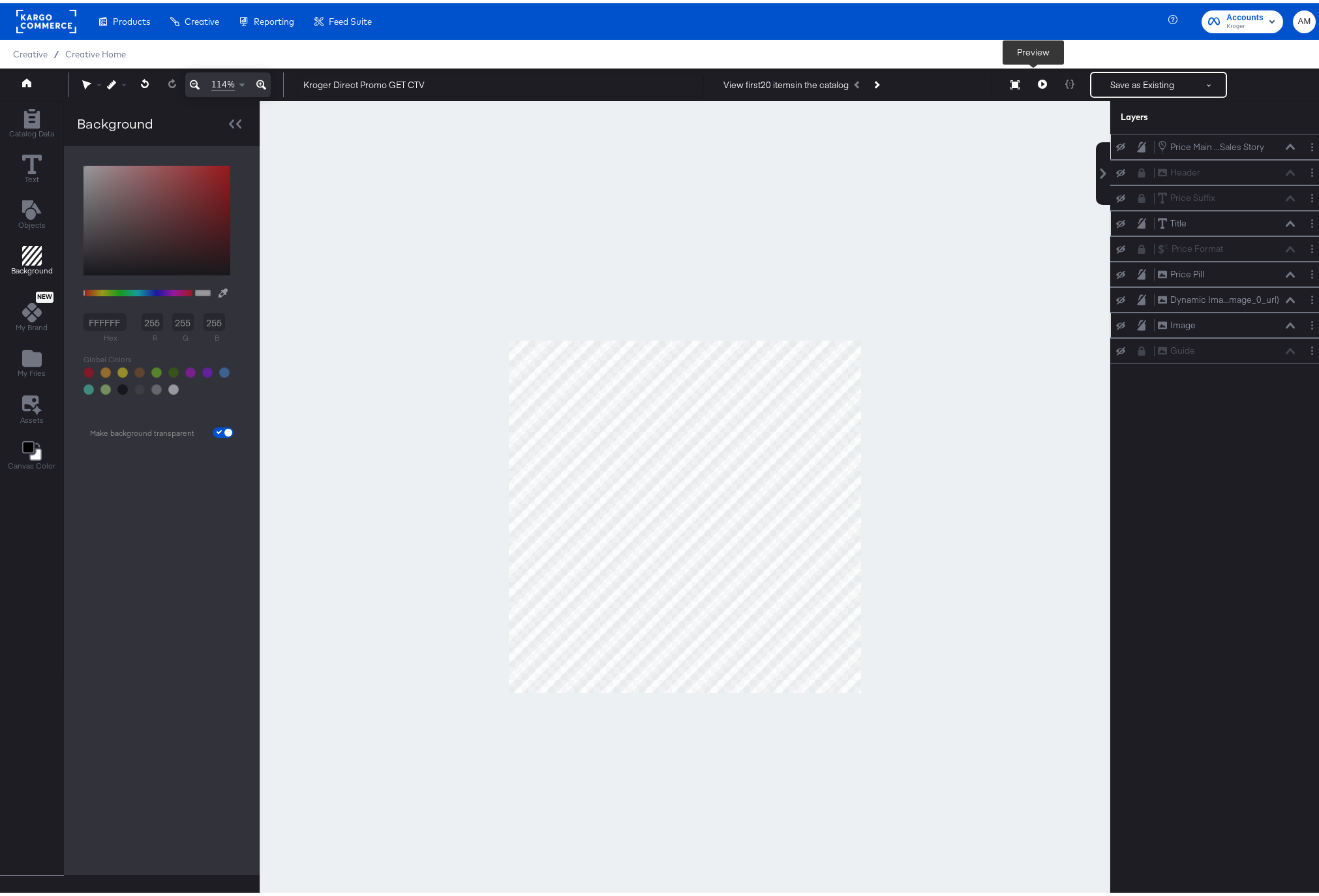
click at [1038, 82] on icon at bounding box center [1042, 81] width 9 height 9
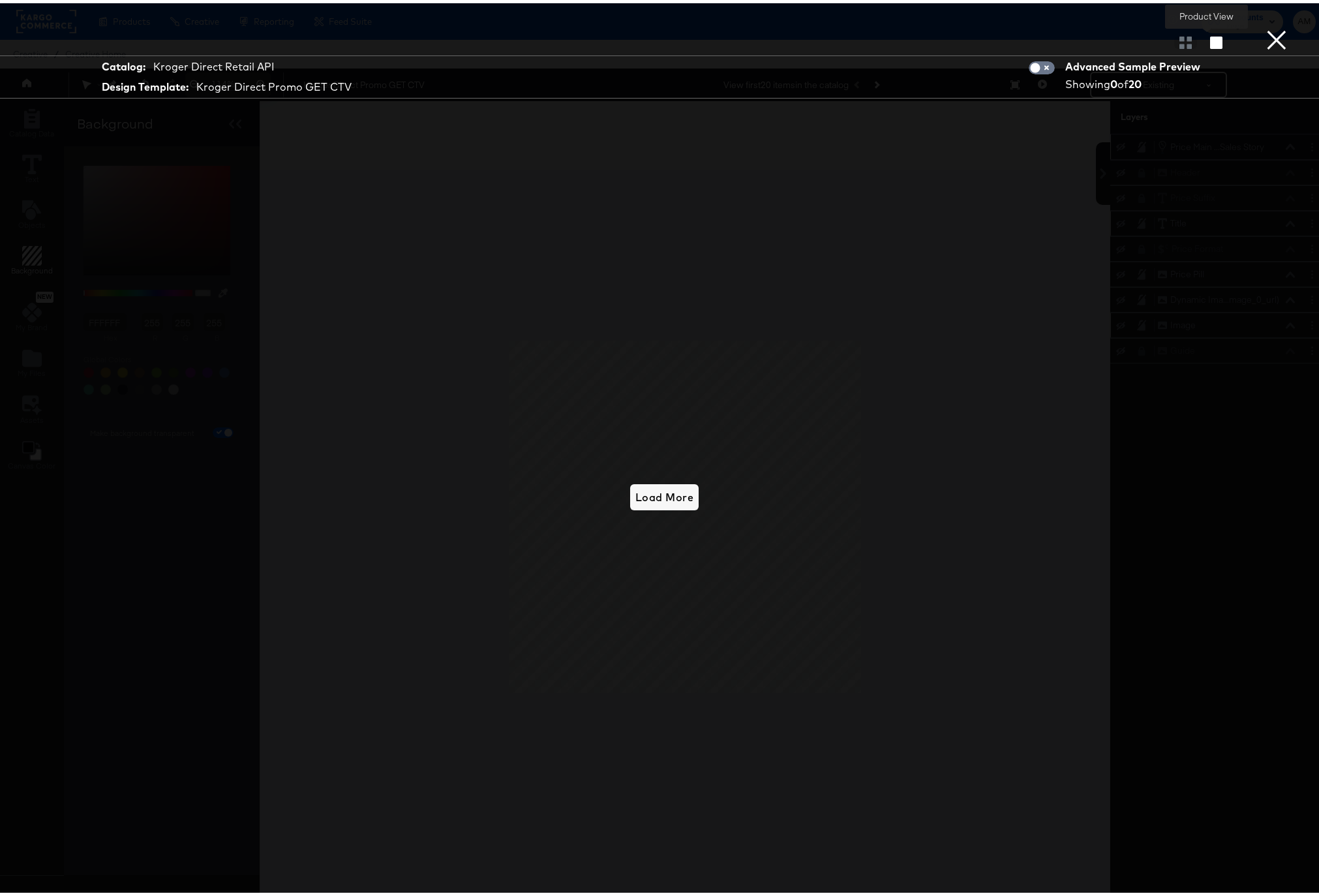
click at [1210, 38] on icon "button" at bounding box center [1216, 39] width 12 height 12
click at [1266, 26] on button "×" at bounding box center [1276, 13] width 26 height 26
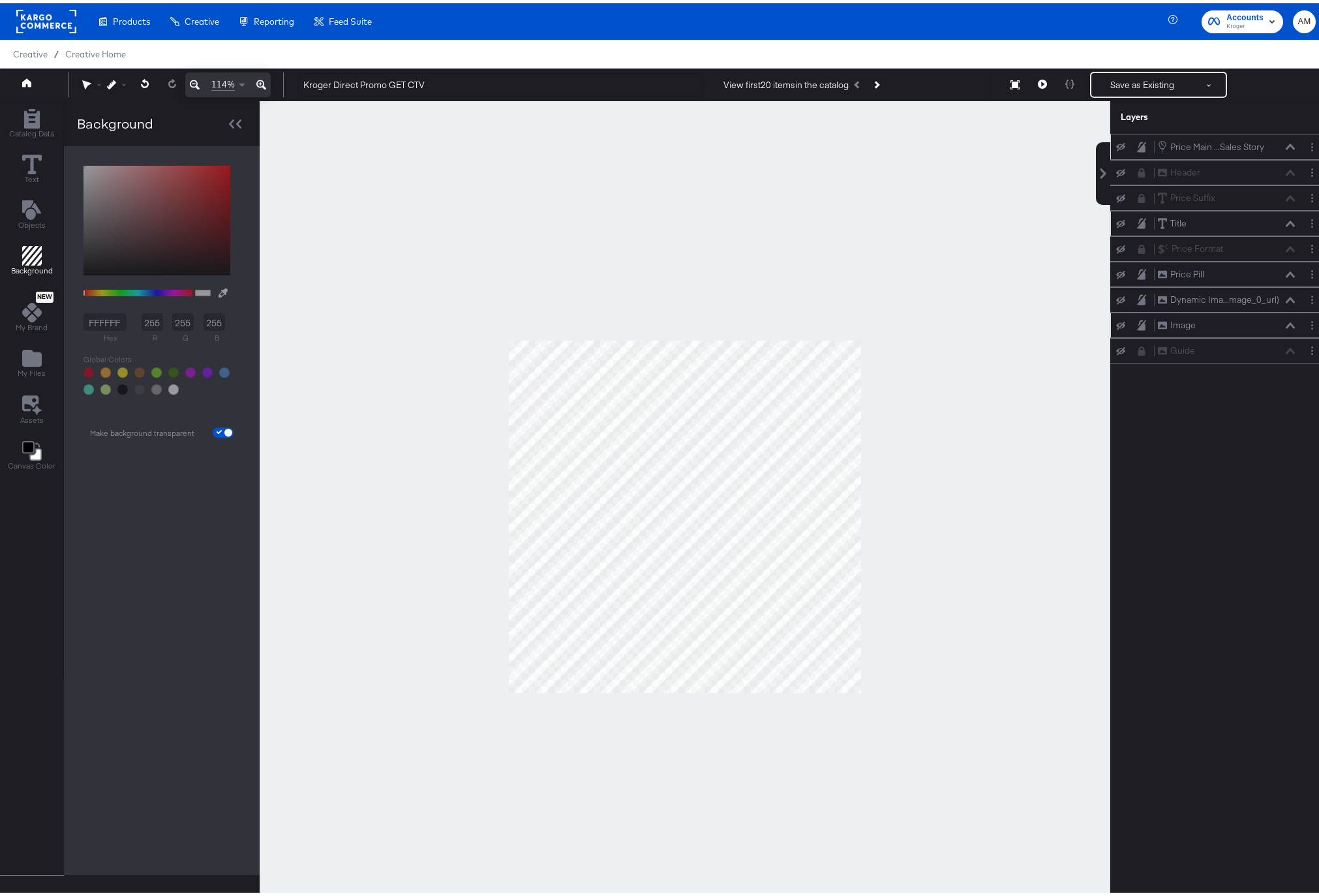
click at [1116, 319] on icon at bounding box center [1120, 323] width 9 height 9
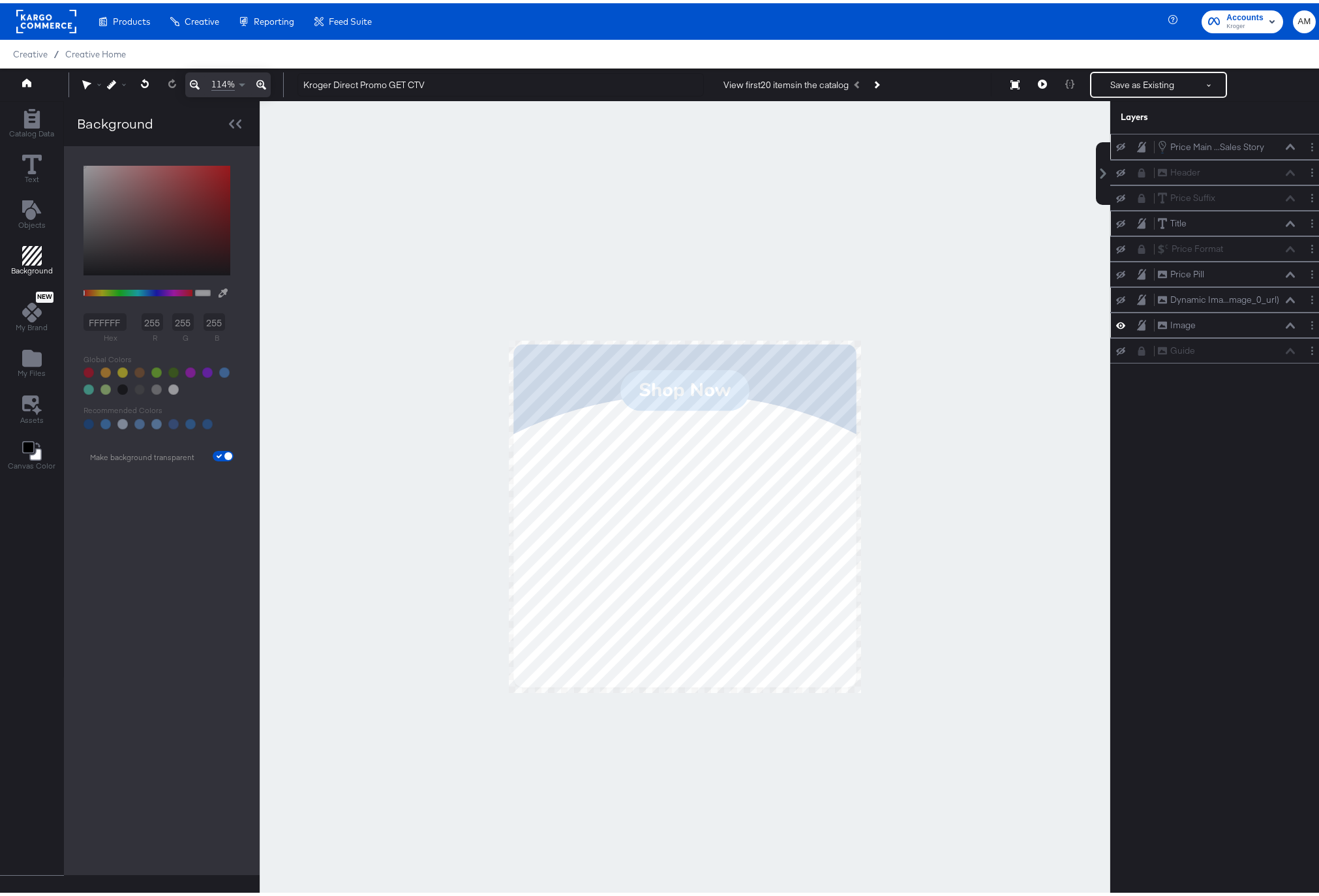
click at [1115, 302] on div "Dynamic Ima...mage_0_url) Dynamic Image (image_0_url)" at bounding box center [1219, 296] width 208 height 13
click at [1116, 295] on icon at bounding box center [1120, 297] width 9 height 9
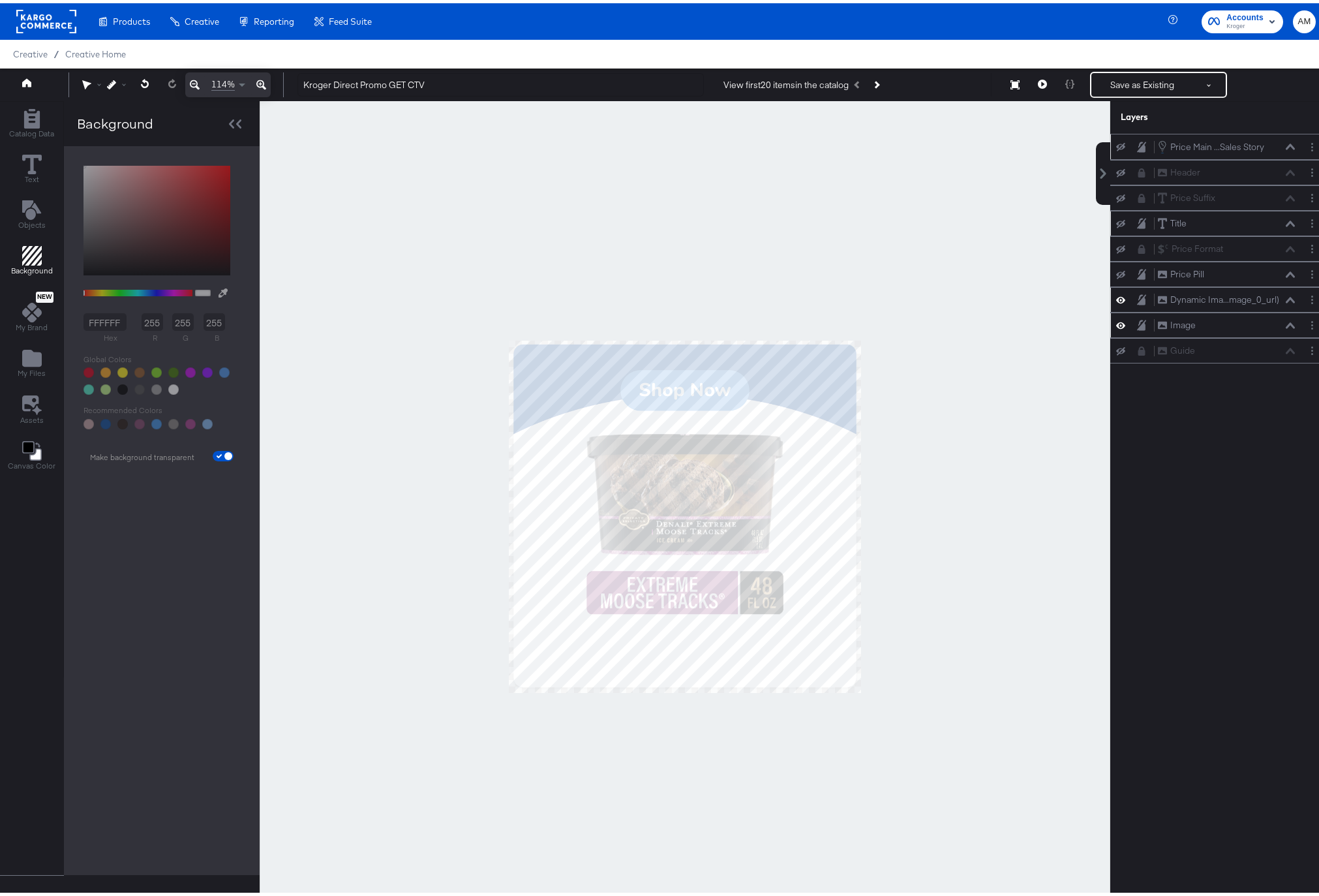
click at [1137, 295] on icon at bounding box center [1142, 296] width 9 height 11
click at [1116, 273] on icon at bounding box center [1120, 272] width 9 height 9
click at [1116, 220] on icon at bounding box center [1120, 221] width 9 height 9
click at [1116, 143] on icon at bounding box center [1120, 144] width 9 height 9
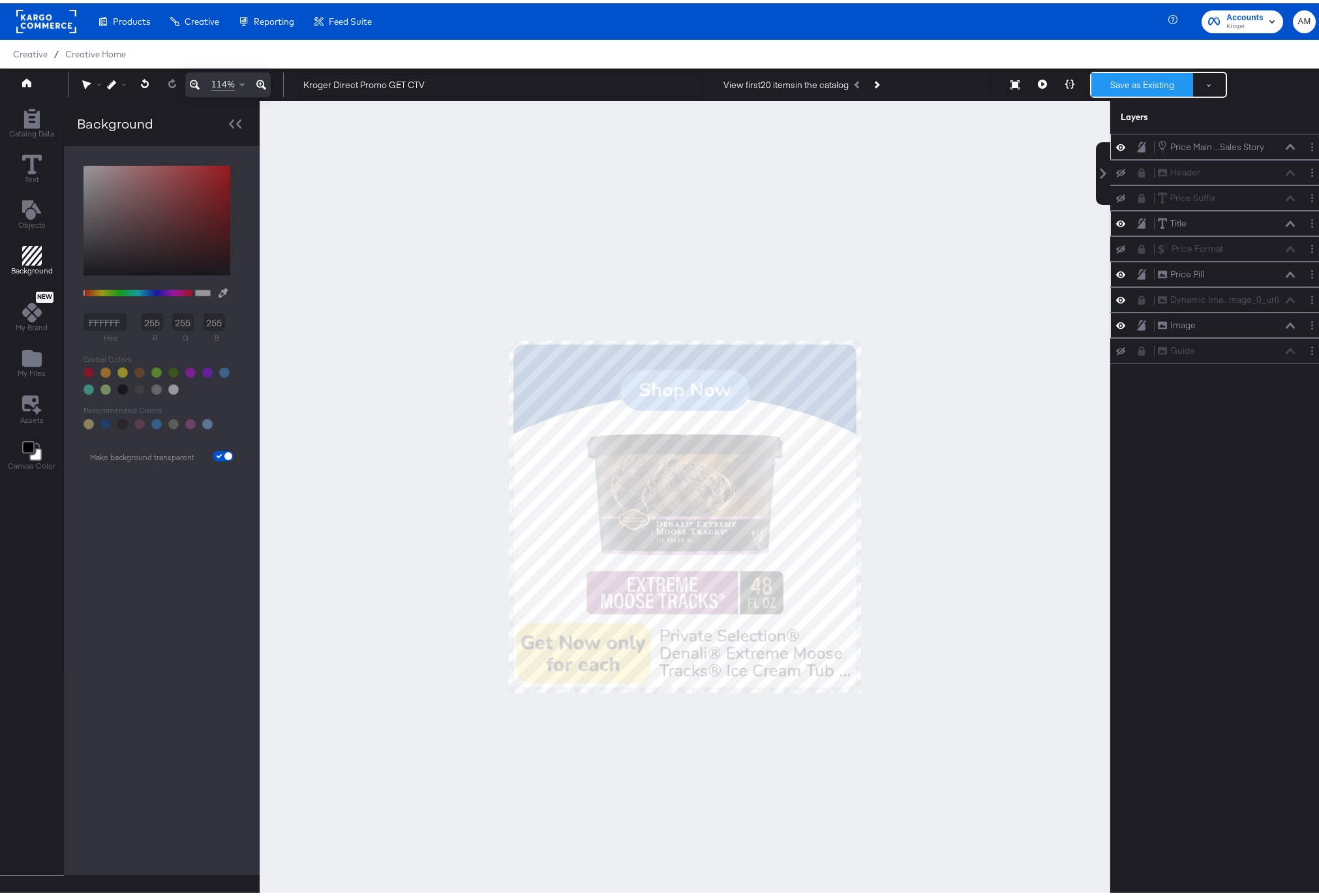
click at [1123, 77] on button "Save as Existing" at bounding box center [1142, 81] width 101 height 23
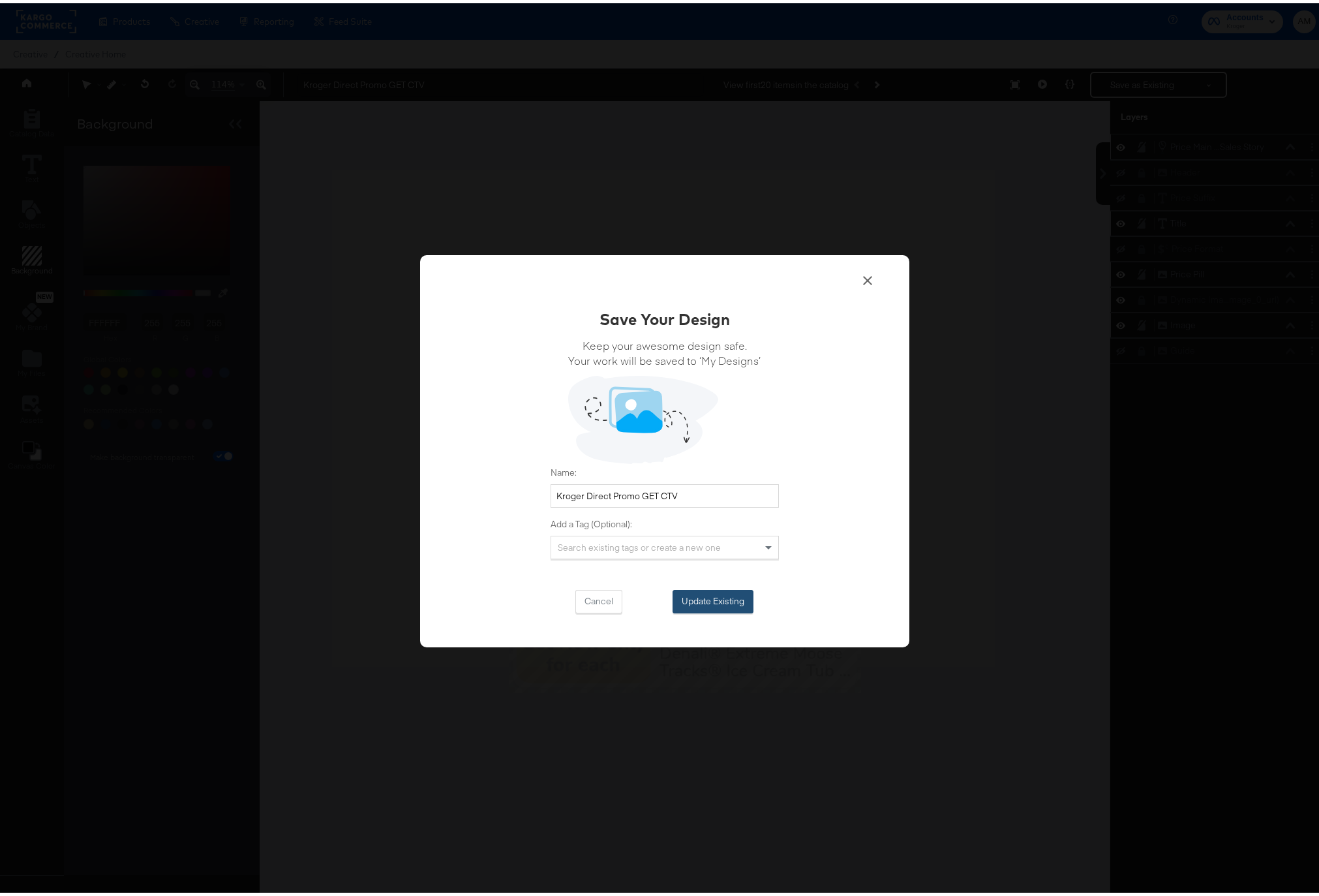
click at [700, 597] on button "Update Existing" at bounding box center [713, 598] width 81 height 23
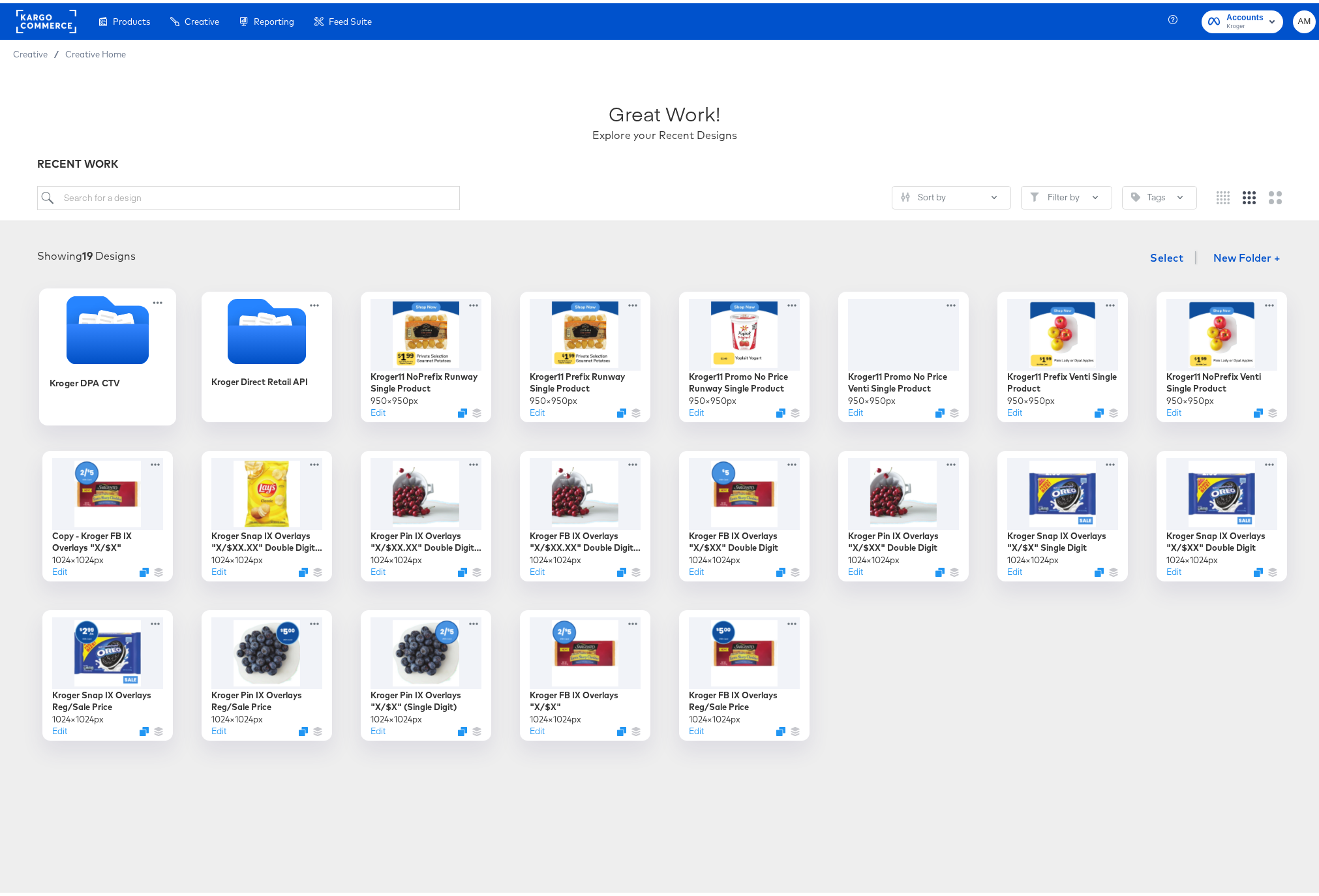
click at [92, 337] on icon "Folder" at bounding box center [107, 340] width 82 height 40
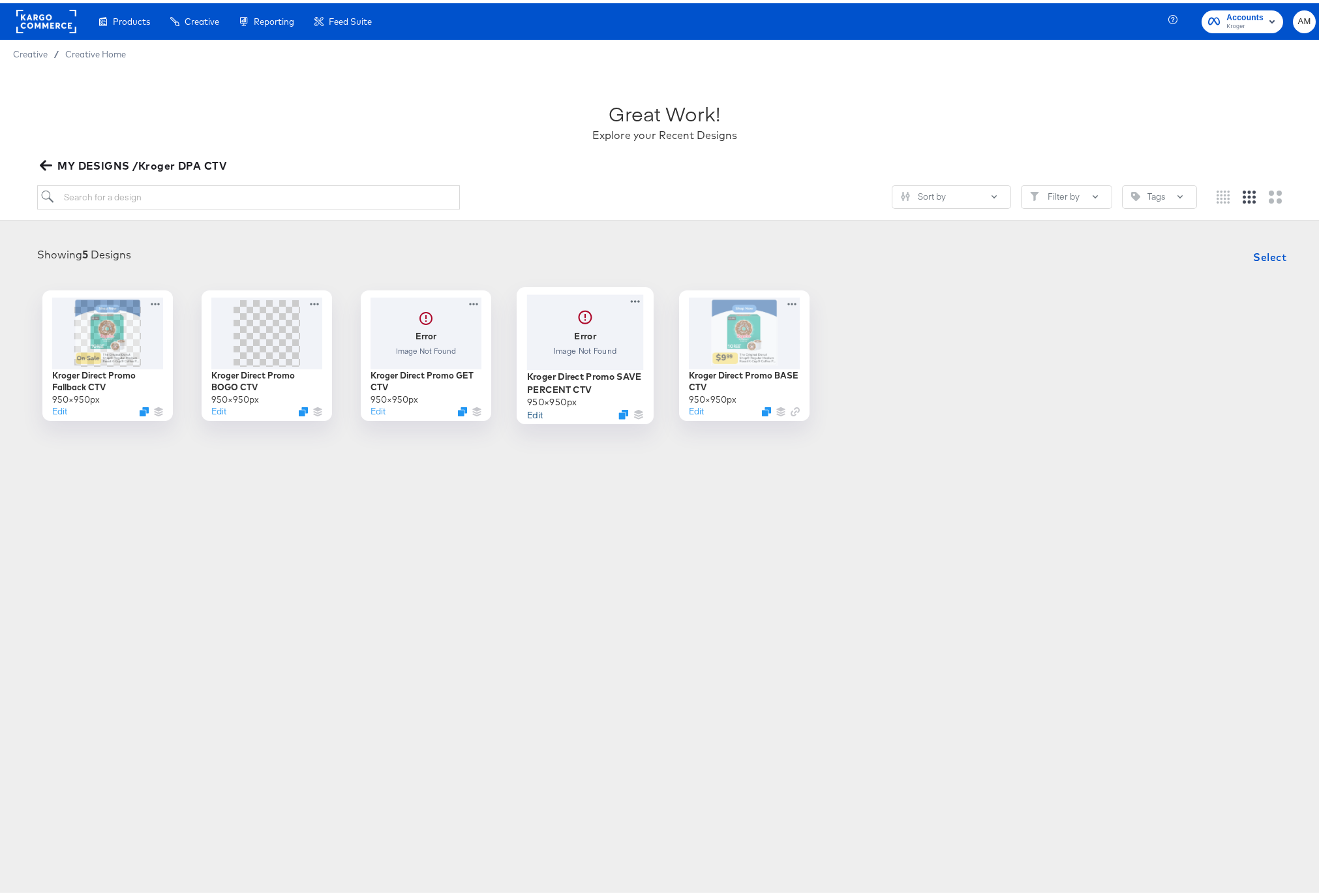
click at [527, 412] on button "Edit" at bounding box center [534, 410] width 16 height 12
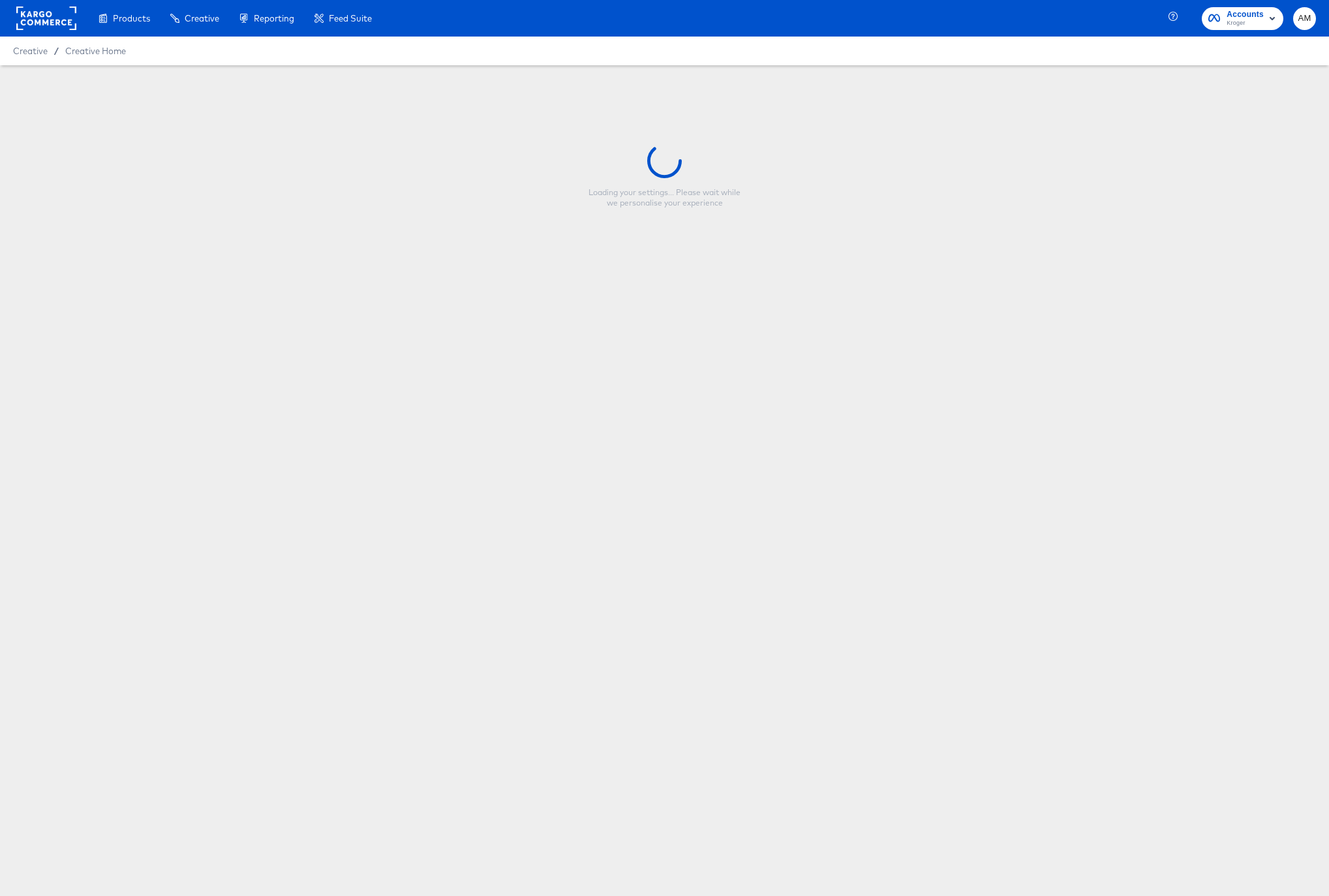
type input "Kroger Direct Promo SAVE PERCENT CTV"
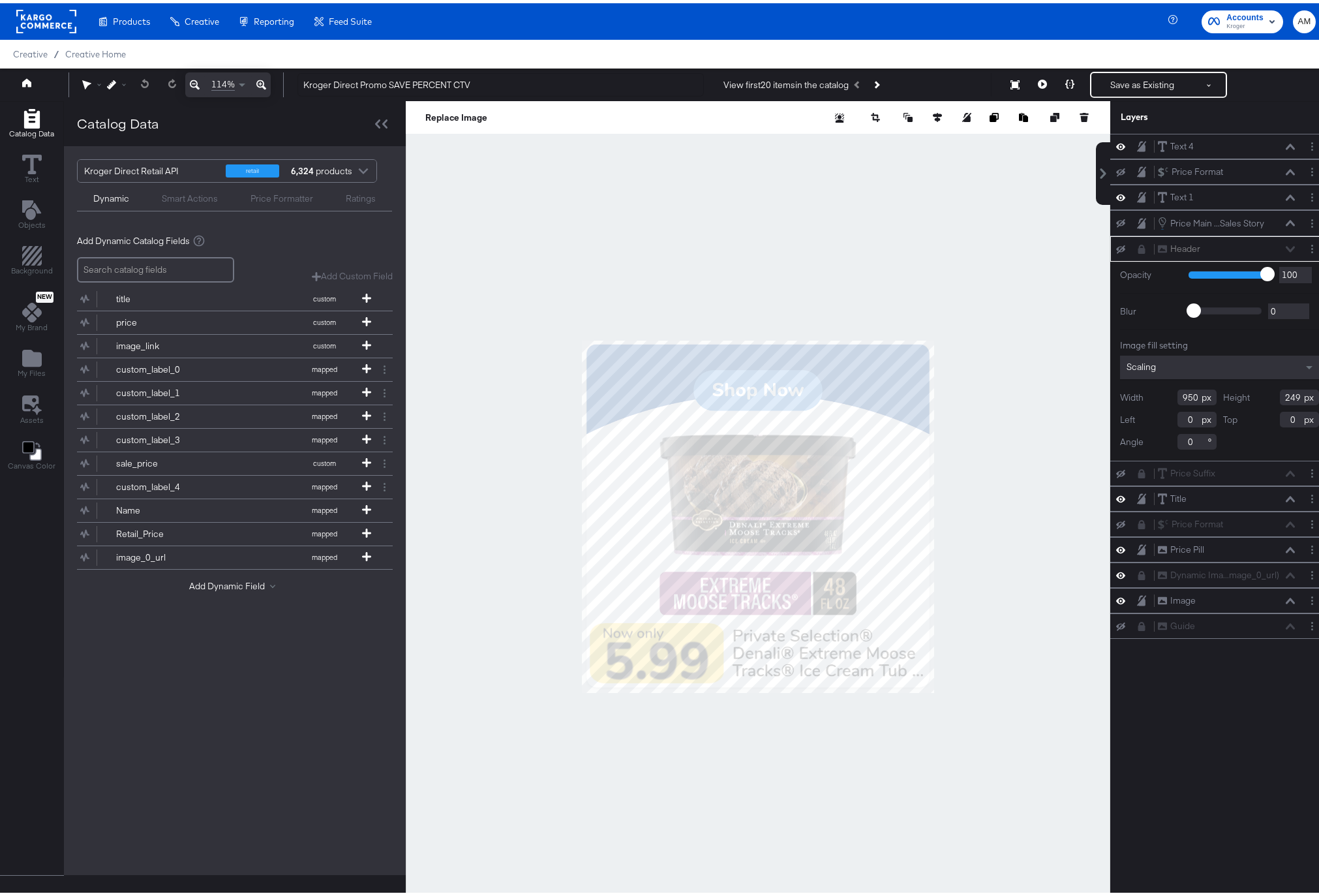
click at [367, 166] on div at bounding box center [363, 170] width 20 height 23
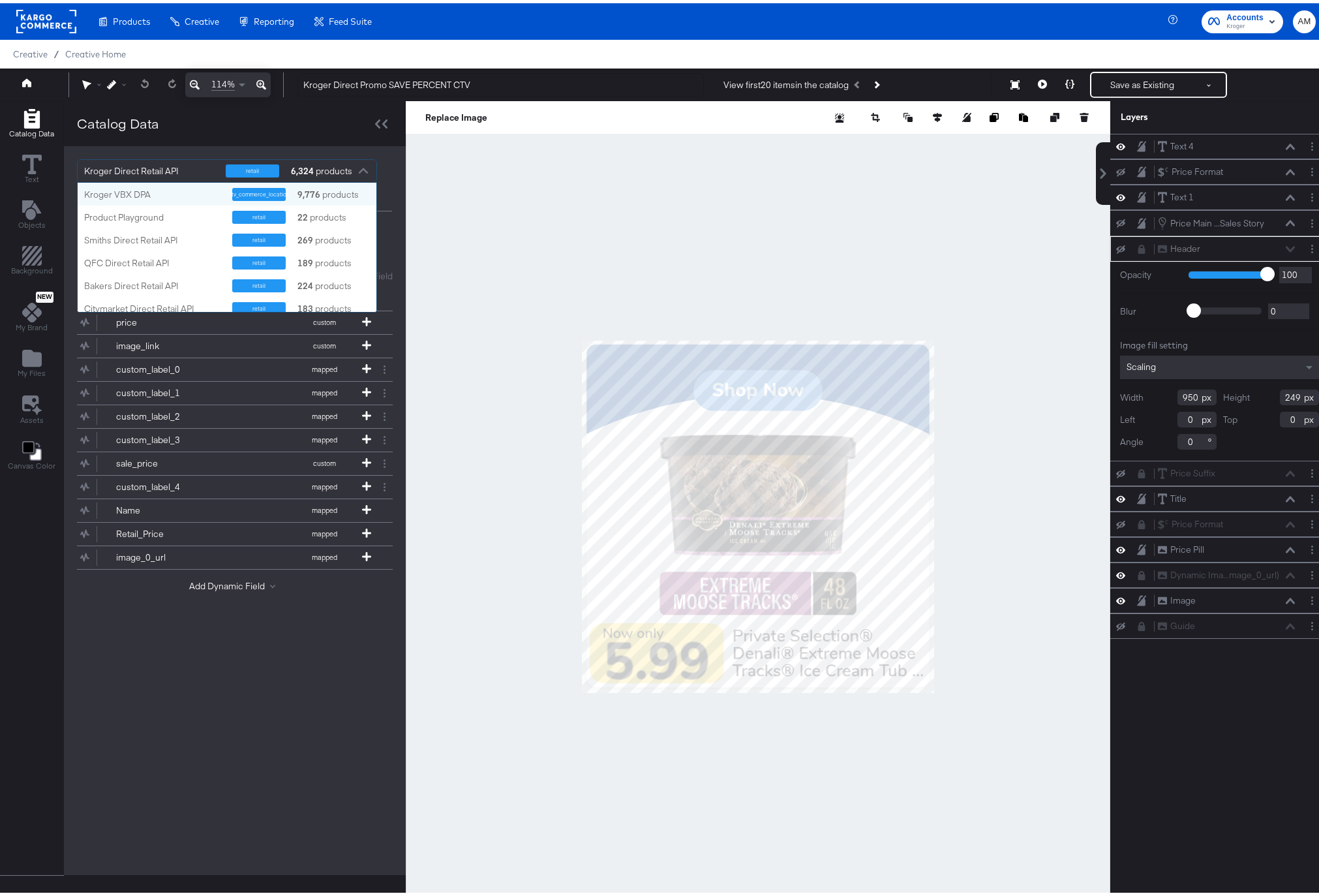
scroll to position [119, 289]
click at [174, 193] on div "Kroger VBX DPA" at bounding box center [153, 191] width 138 height 12
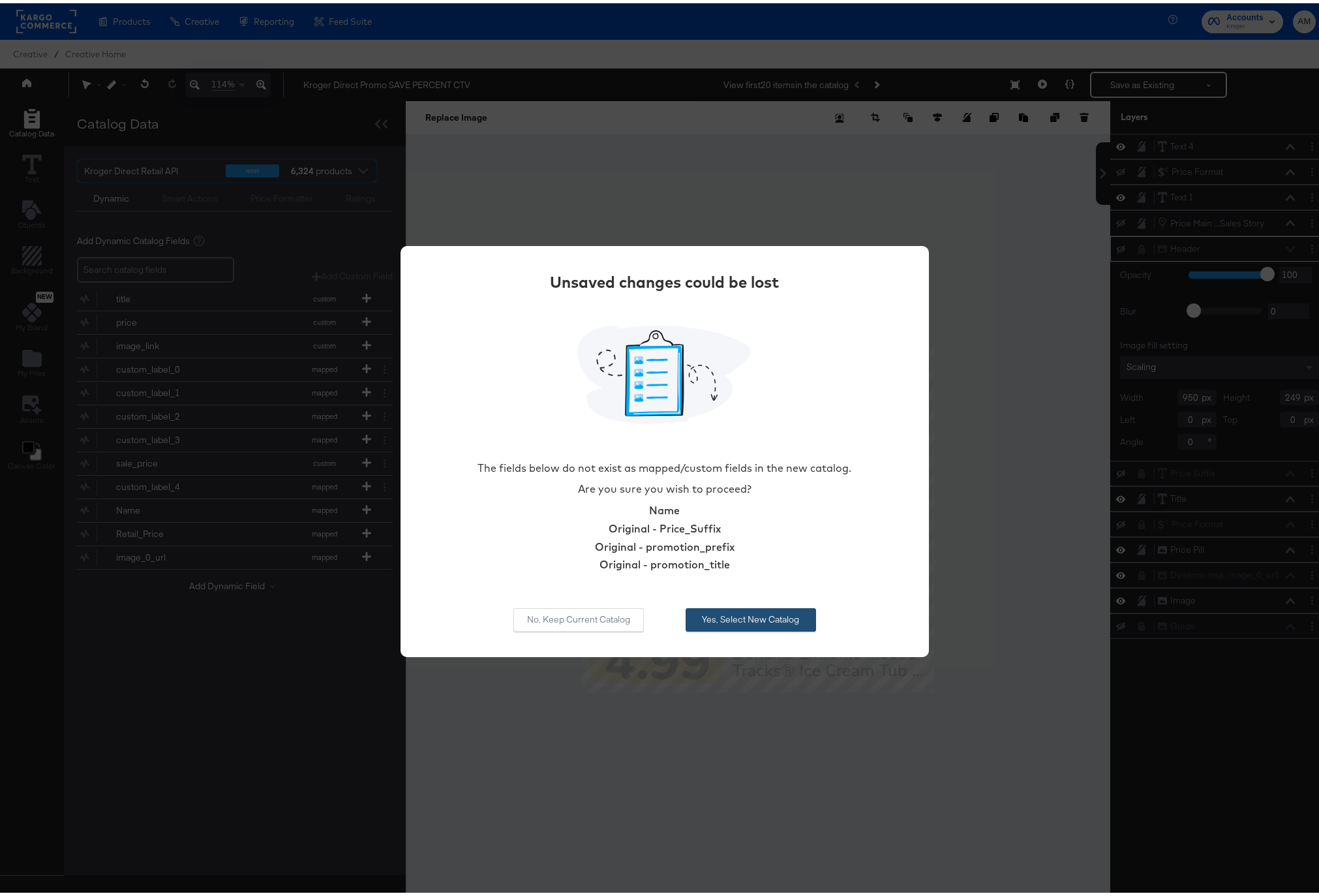
click at [750, 618] on button "Yes, Select New Catalog" at bounding box center [751, 616] width 131 height 23
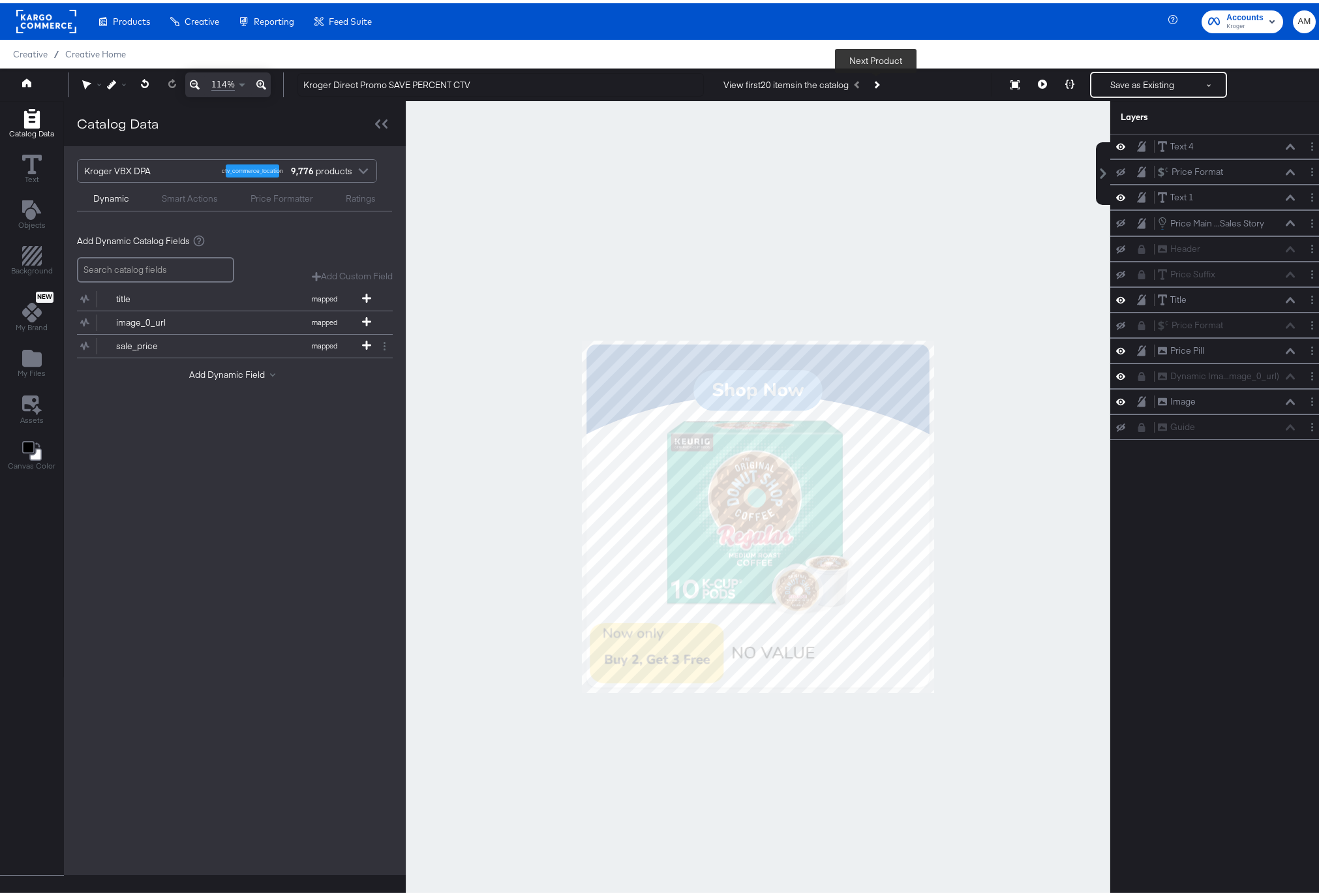
click at [878, 79] on button "Next Product" at bounding box center [876, 81] width 18 height 23
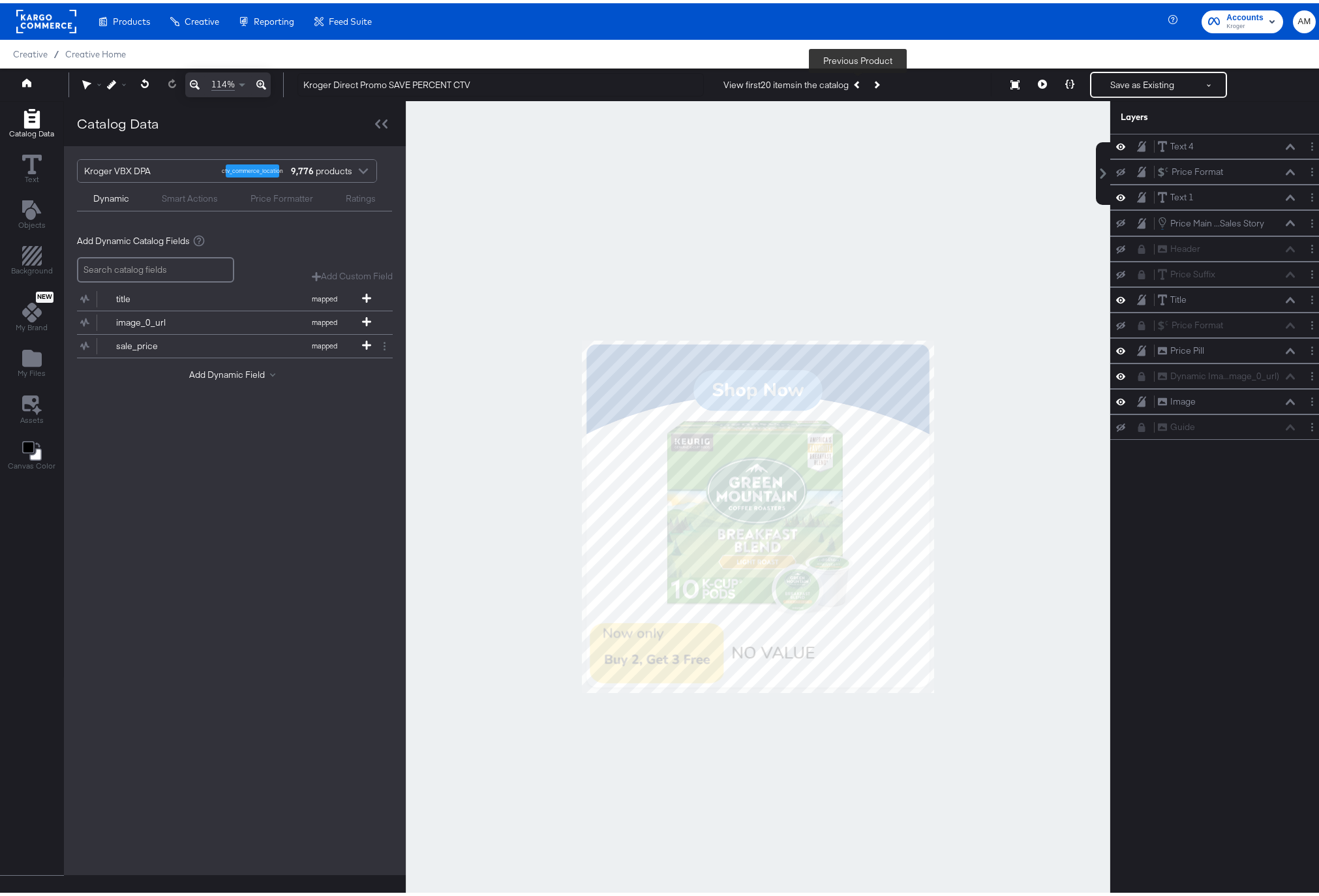
click at [856, 83] on icon "Previous Product" at bounding box center [858, 81] width 7 height 7
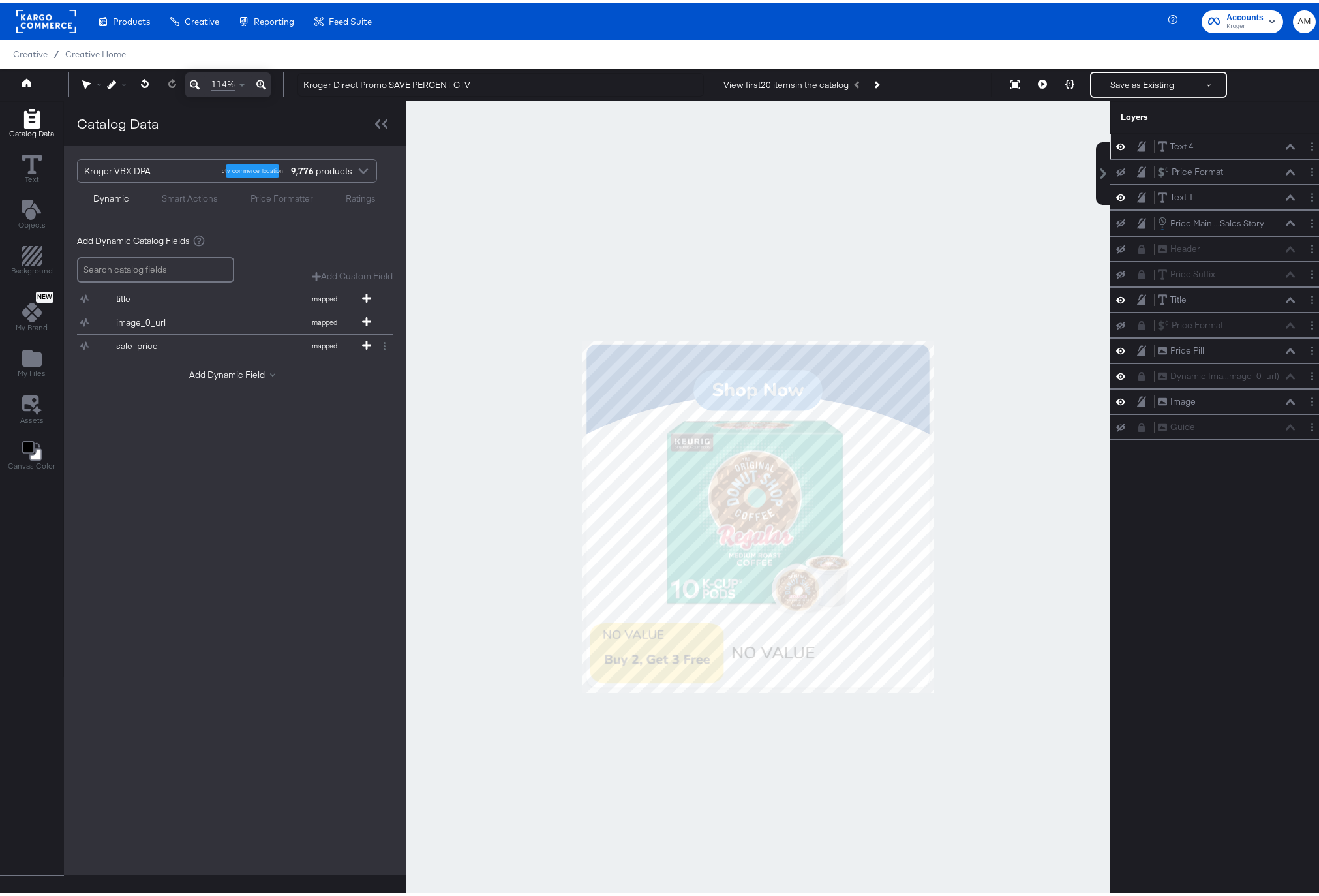
click at [1286, 141] on icon at bounding box center [1290, 143] width 9 height 6
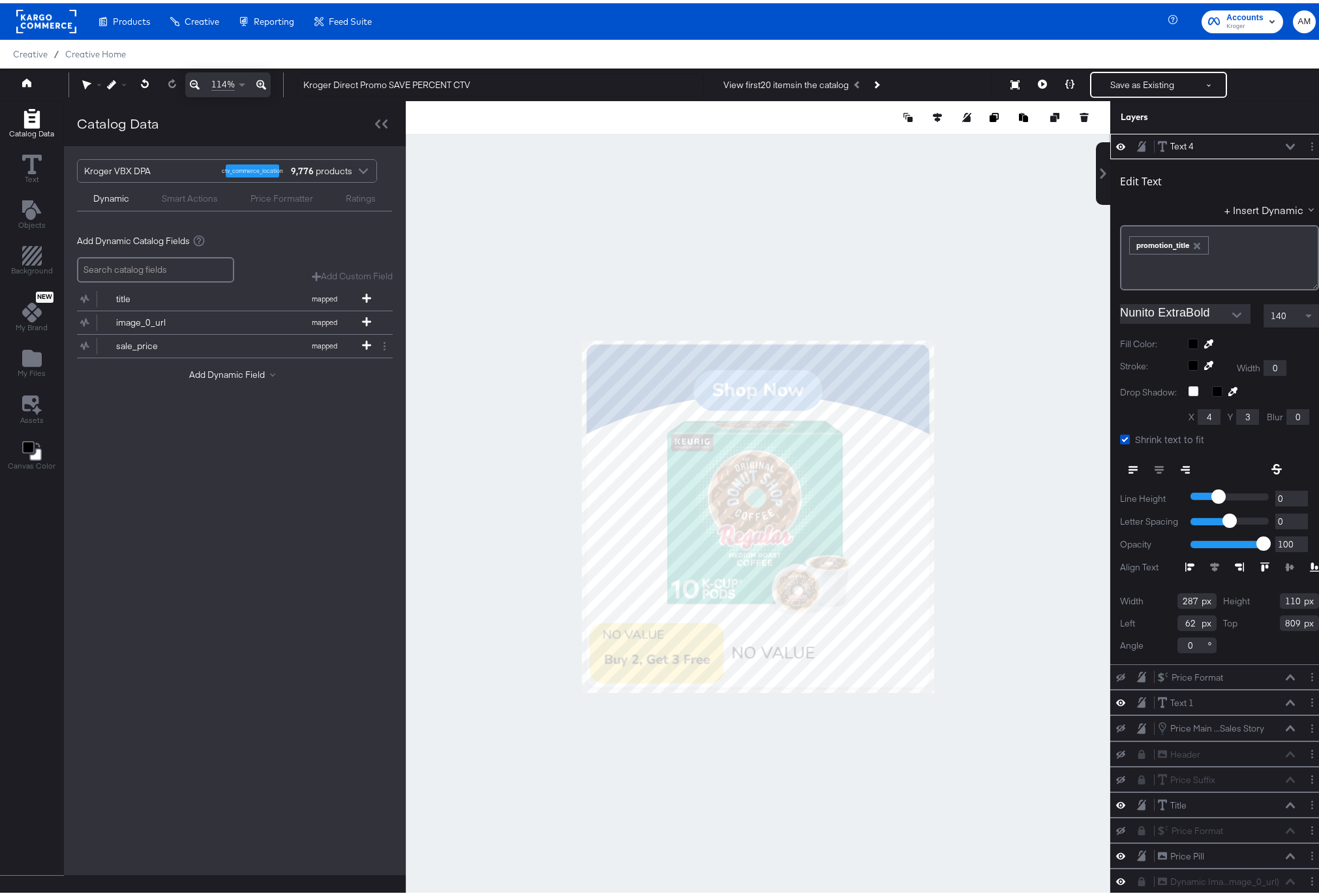
click at [1286, 142] on icon at bounding box center [1290, 143] width 9 height 6
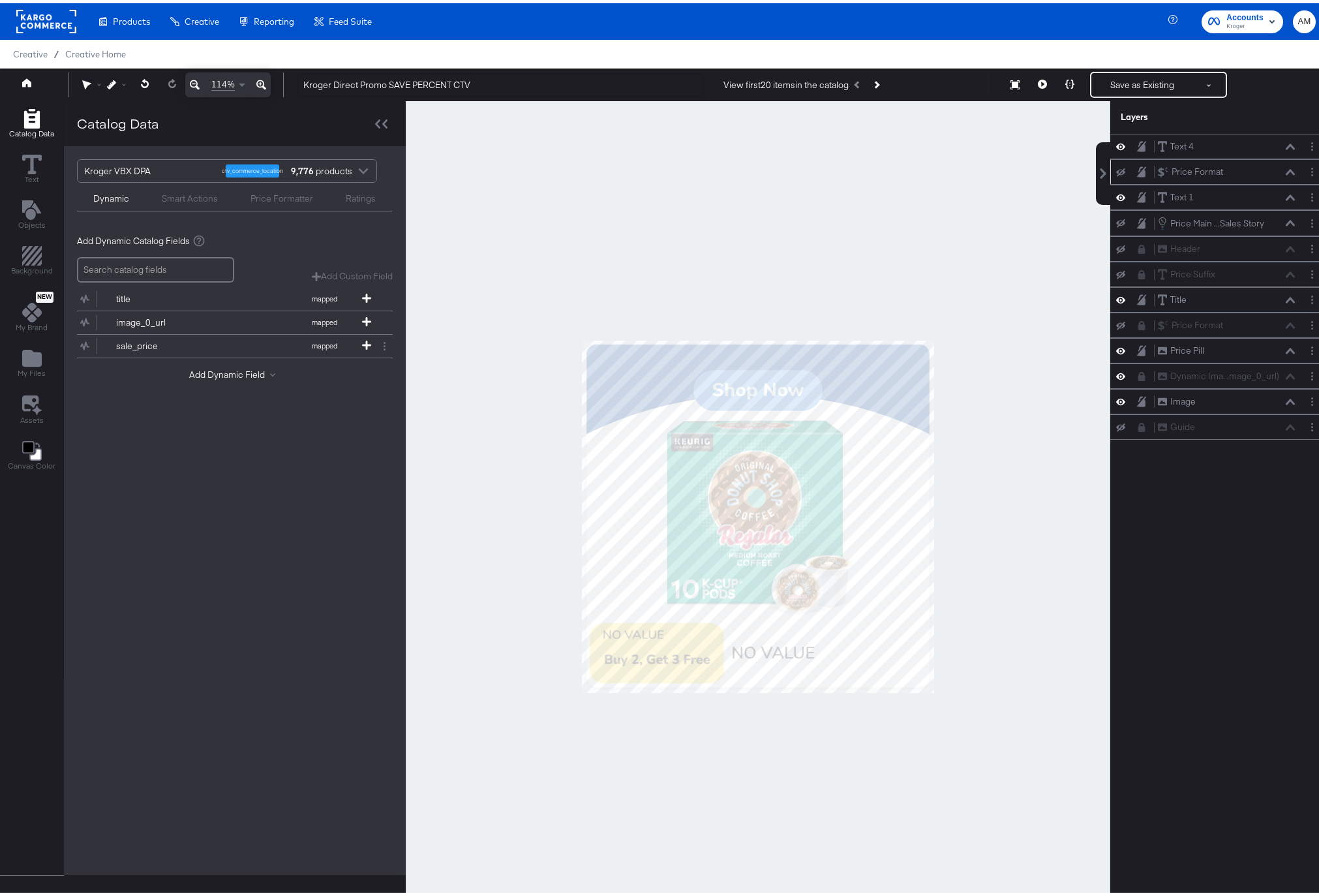
click at [1286, 171] on div "Price Format Price Format" at bounding box center [1230, 168] width 145 height 13
click at [1286, 170] on icon at bounding box center [1290, 169] width 9 height 6
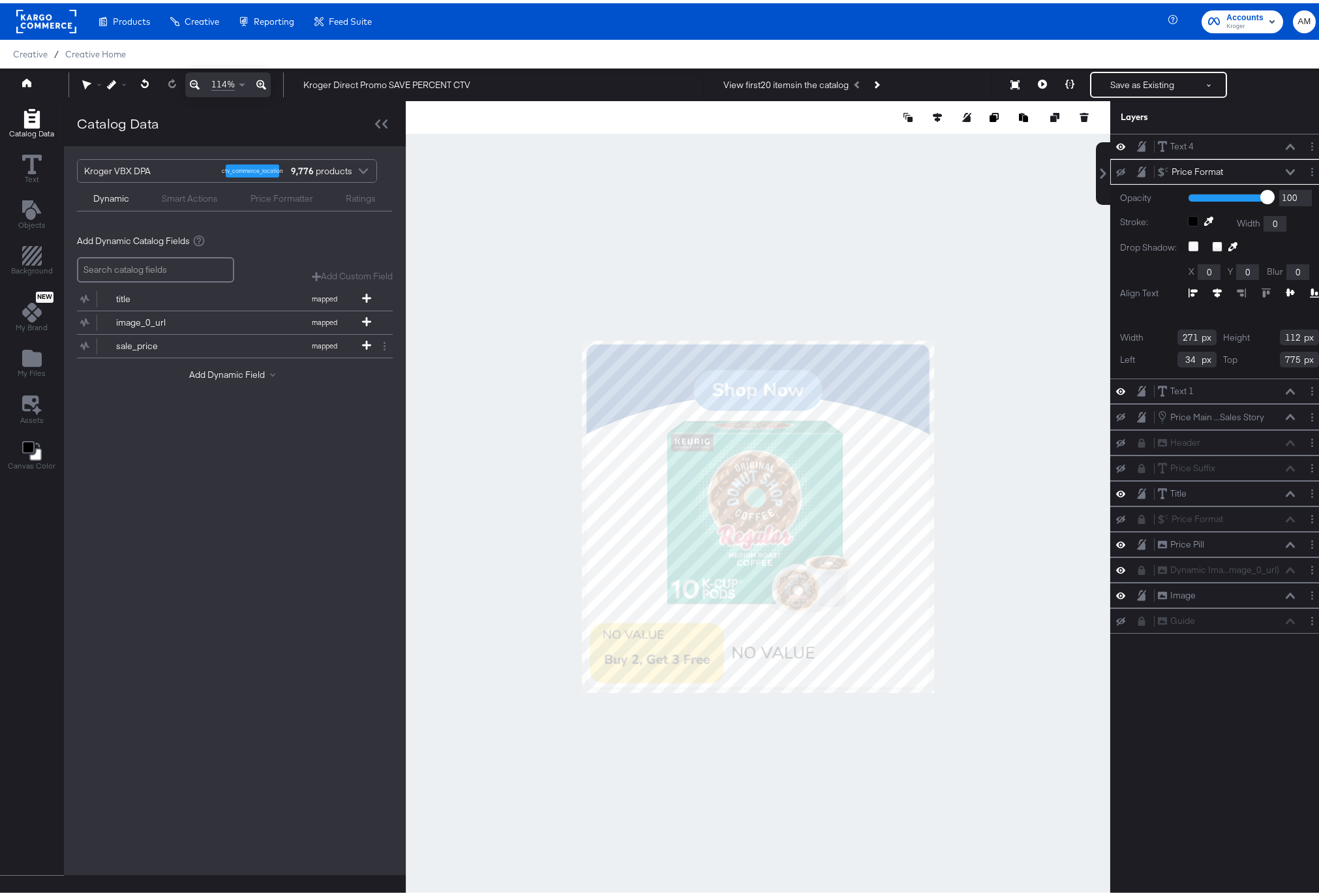
click at [1286, 170] on icon at bounding box center [1290, 169] width 9 height 6
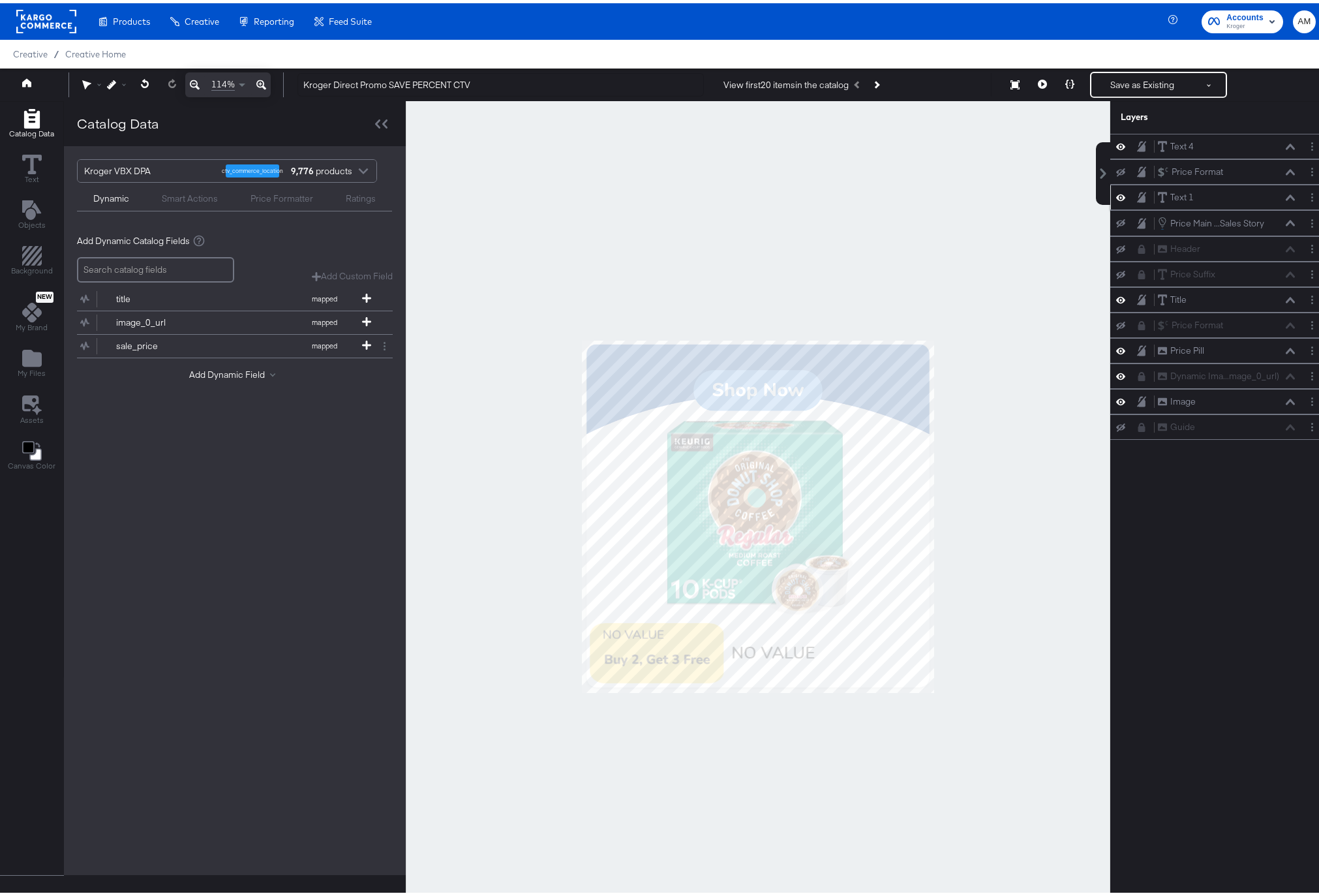
click at [1286, 192] on icon at bounding box center [1290, 194] width 9 height 6
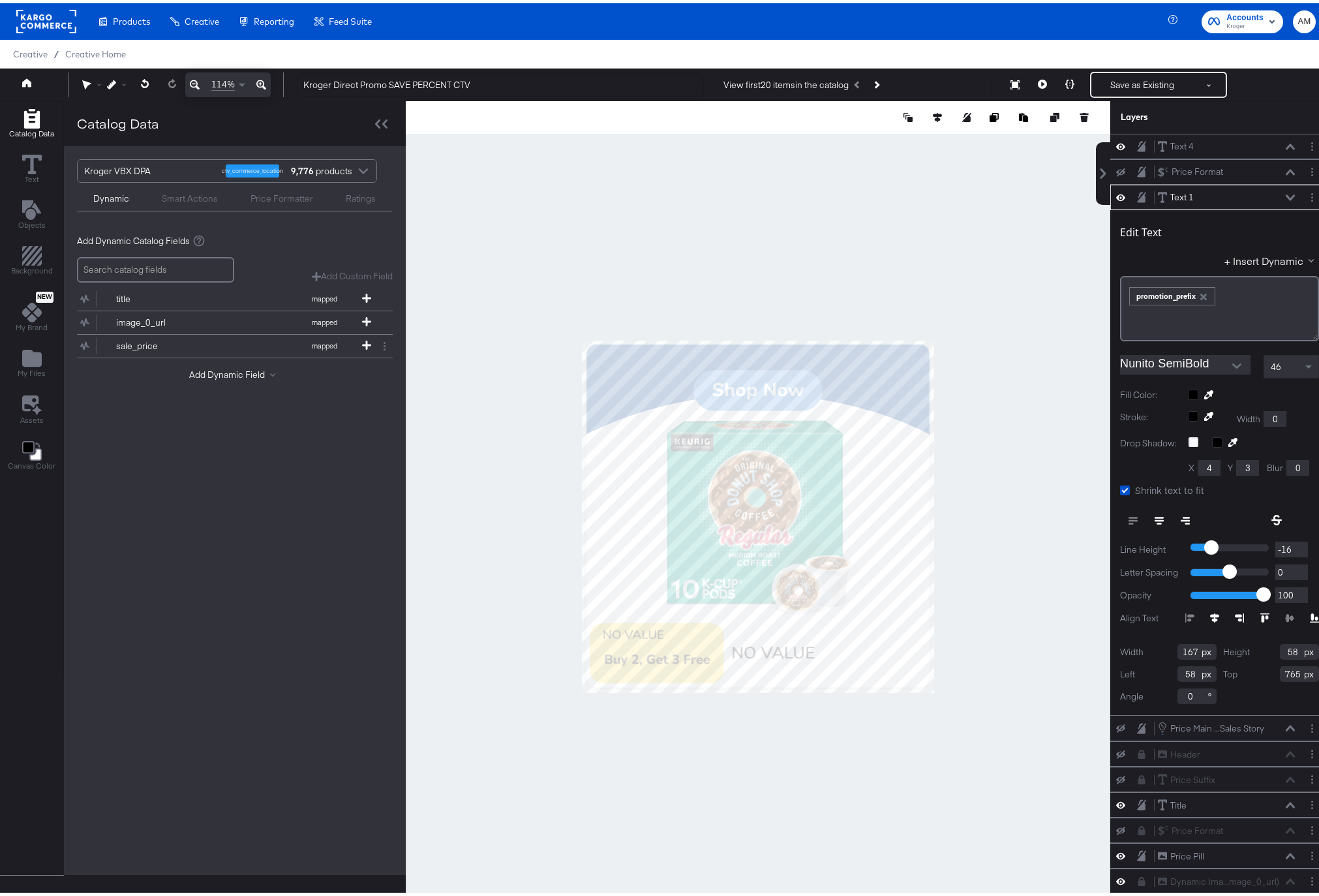
click at [1279, 192] on div "Text 1 Text 1" at bounding box center [1230, 194] width 145 height 13
click at [1286, 193] on icon at bounding box center [1290, 194] width 9 height 6
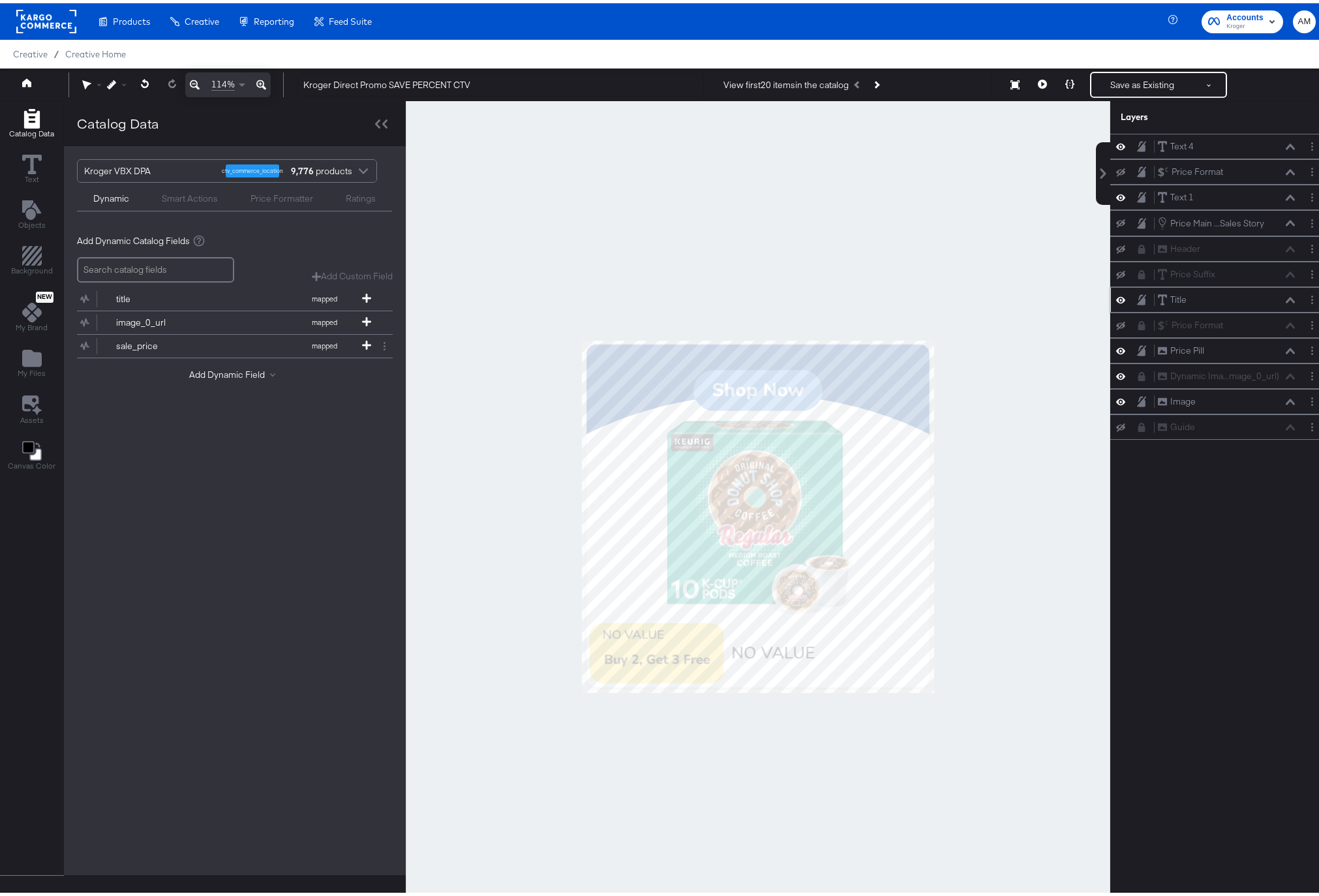
click at [1286, 296] on icon at bounding box center [1290, 297] width 9 height 6
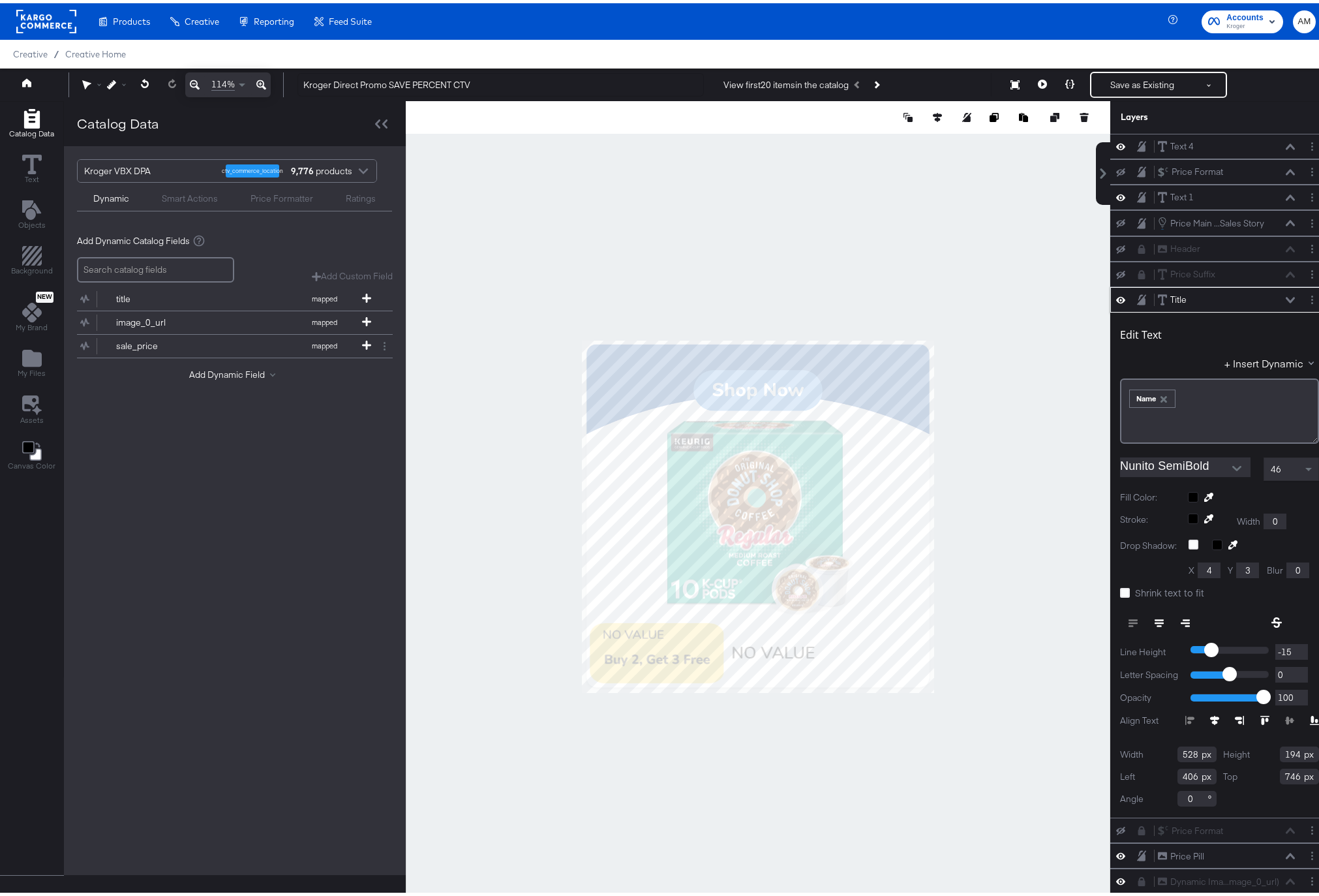
click at [1161, 394] on icon "button" at bounding box center [1164, 396] width 6 height 6
click at [1235, 362] on button "+ Insert Dynamic" at bounding box center [1271, 359] width 94 height 13
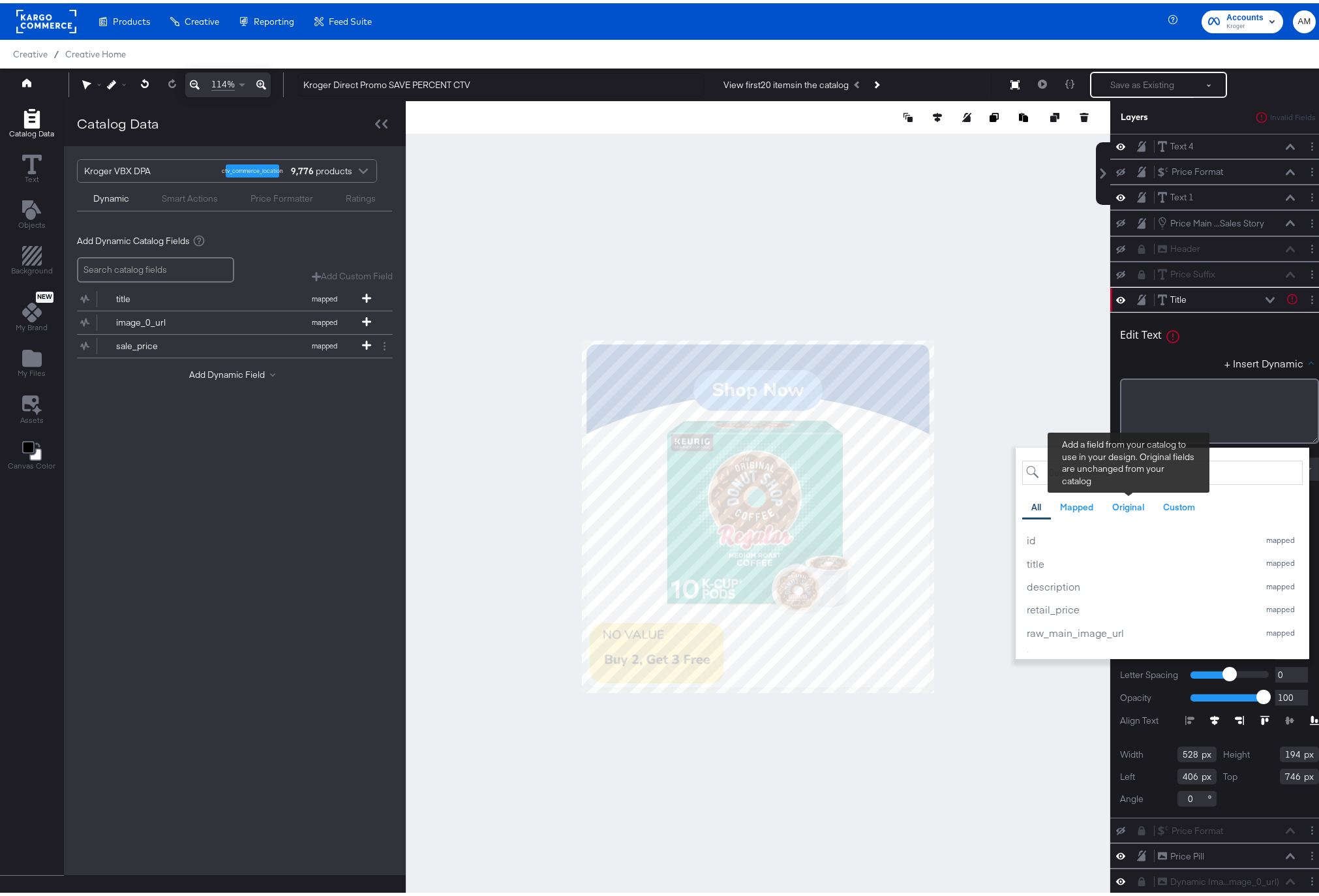
drag, startPoint x: 1116, startPoint y: 498, endPoint x: 1079, endPoint y: 544, distance: 59.0
click at [1116, 498] on div "Original" at bounding box center [1128, 504] width 32 height 12
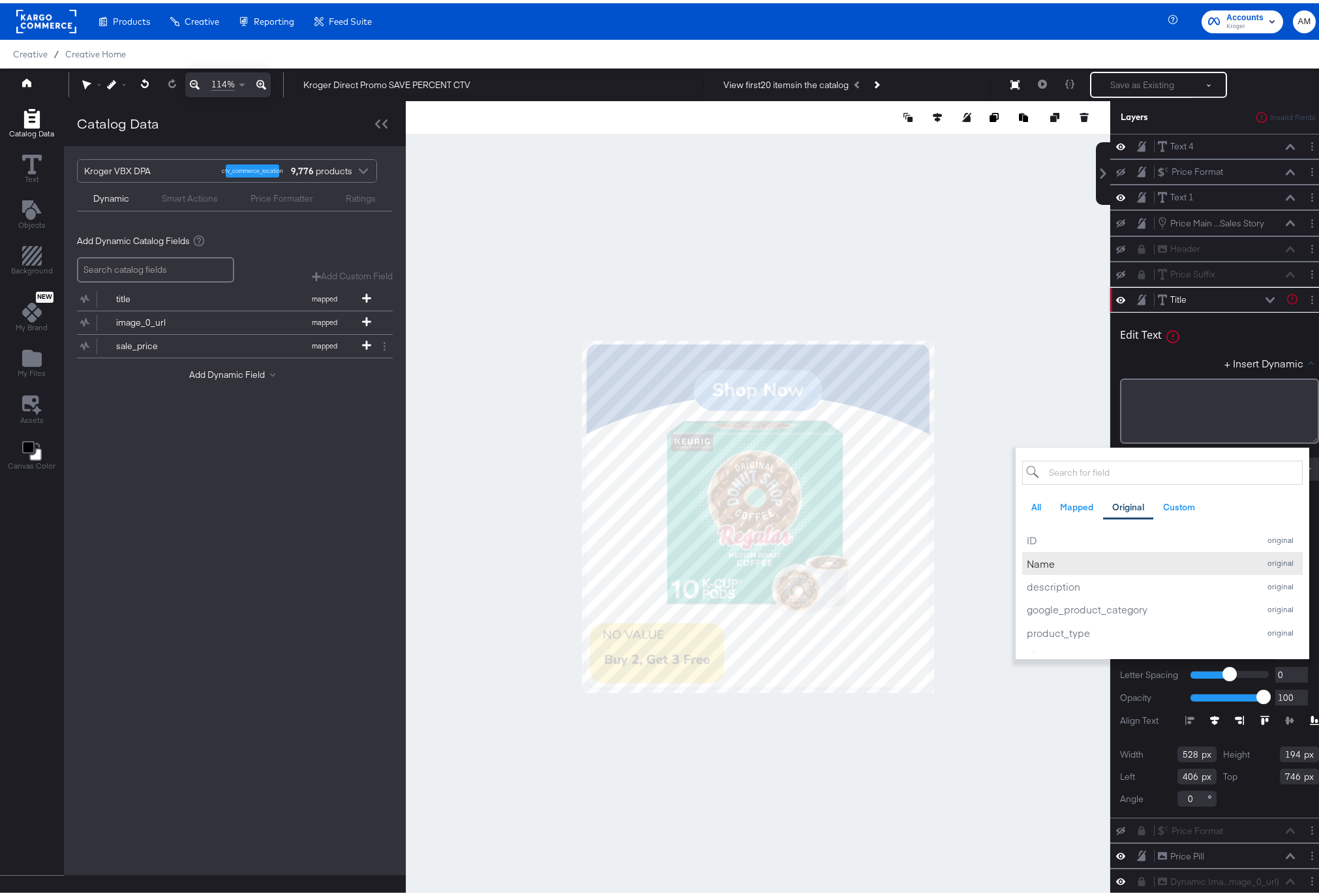
click at [1028, 563] on div "Name" at bounding box center [1139, 560] width 226 height 13
click at [1028, 392] on div at bounding box center [758, 513] width 705 height 831
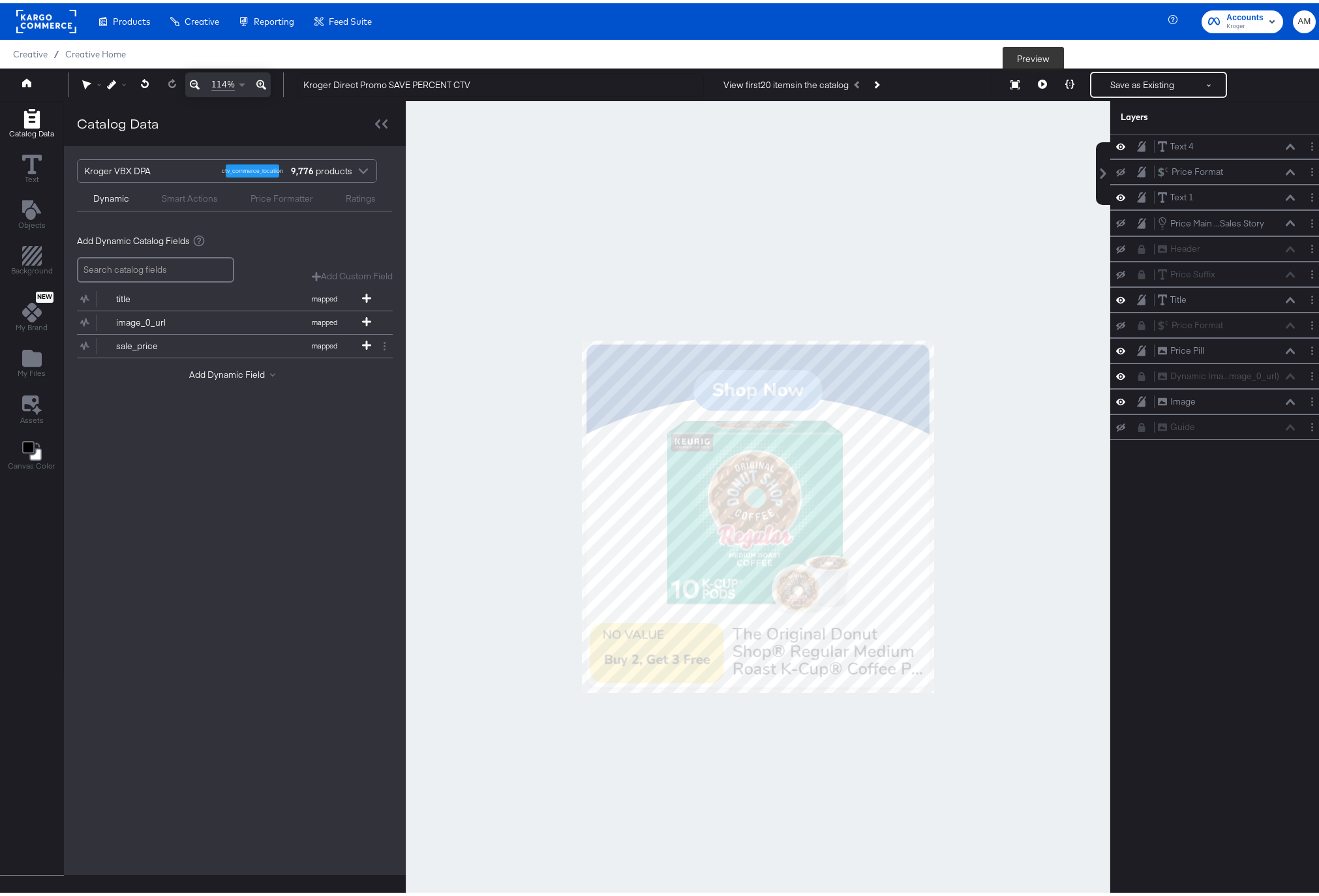
click at [1038, 78] on icon at bounding box center [1042, 81] width 9 height 9
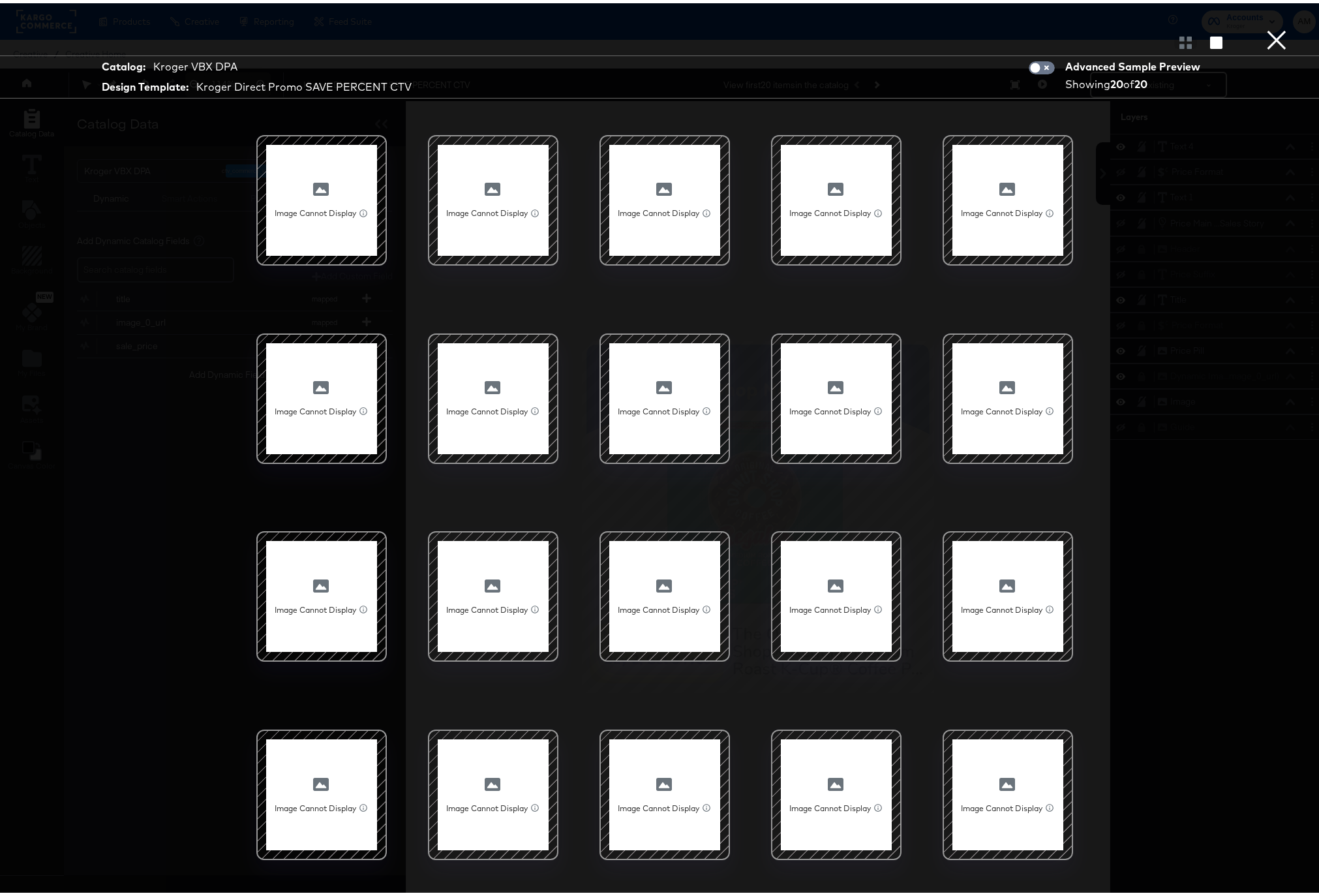
click at [1264, 26] on button "×" at bounding box center [1276, 13] width 26 height 26
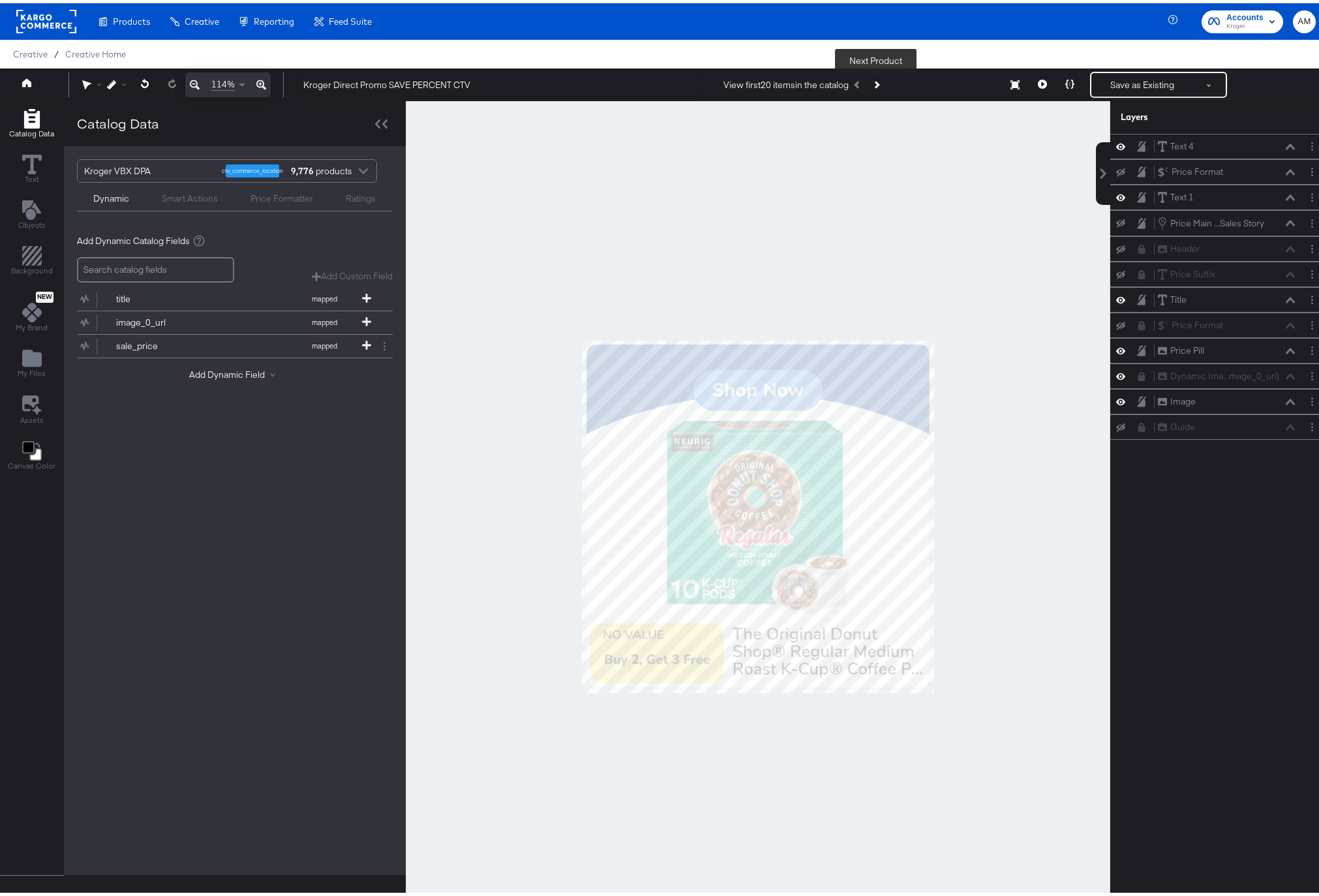
click at [877, 79] on icon "Next Product" at bounding box center [876, 81] width 7 height 7
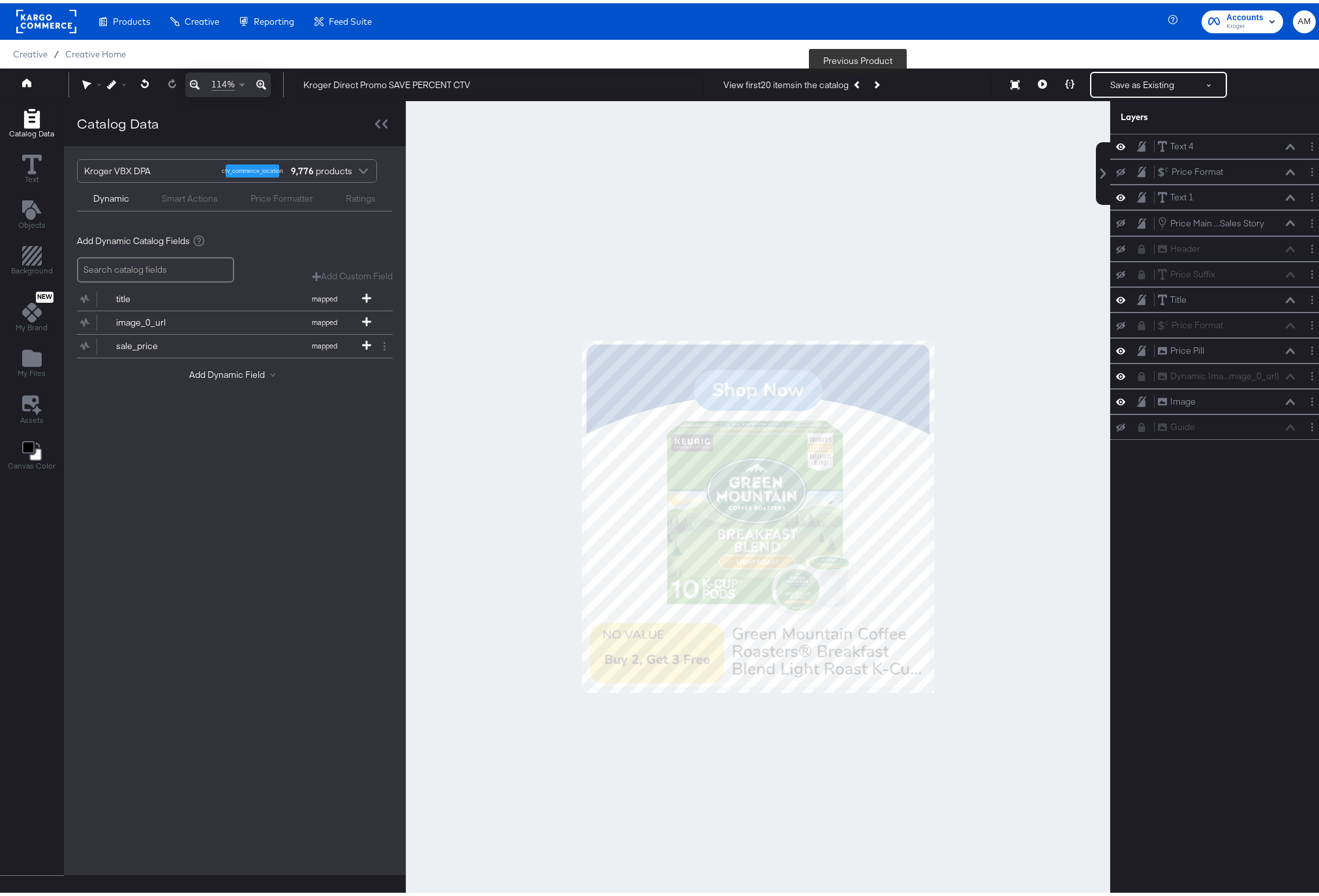
click at [855, 82] on icon "Previous Product" at bounding box center [858, 81] width 7 height 7
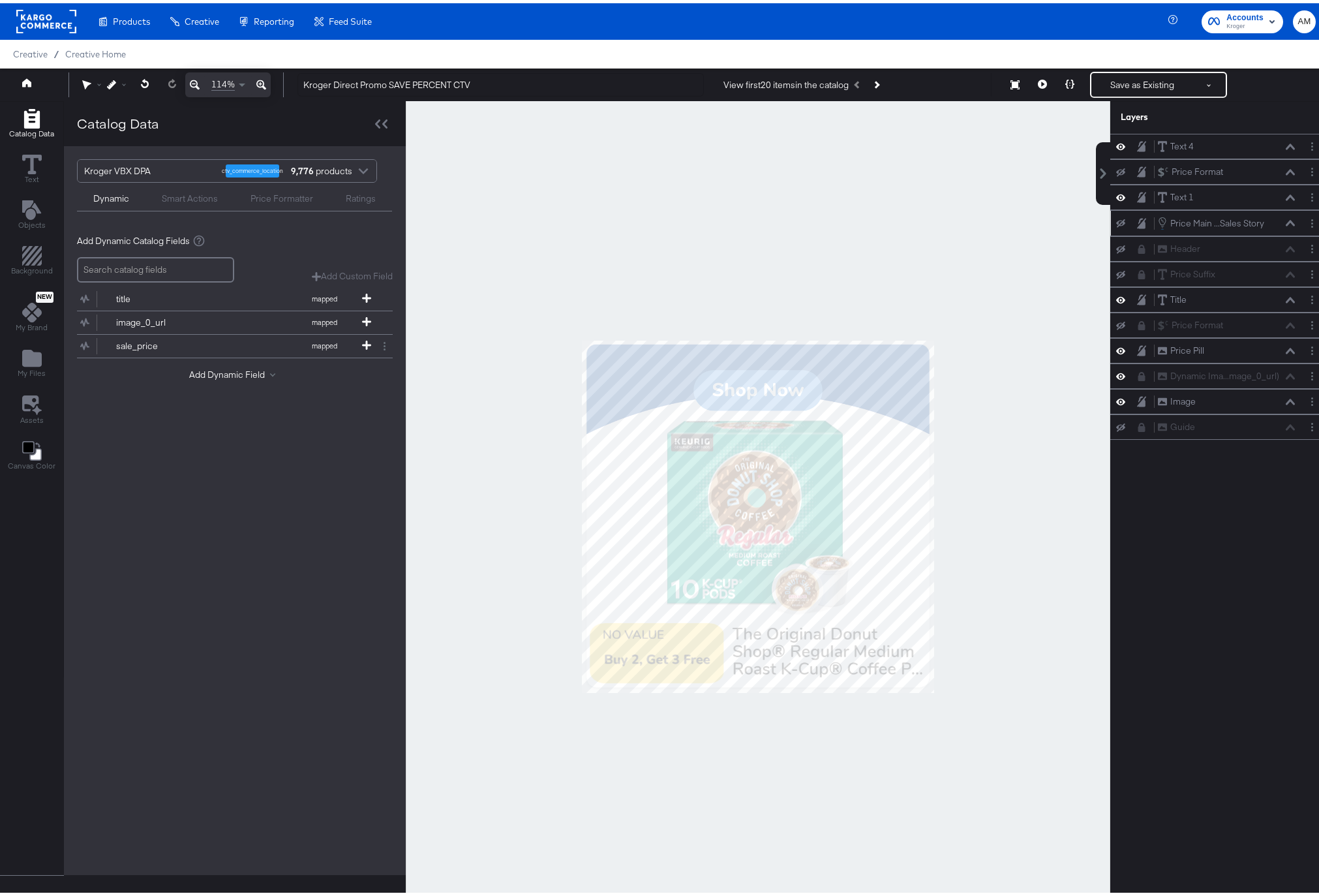
click at [1286, 221] on icon at bounding box center [1290, 219] width 9 height 6
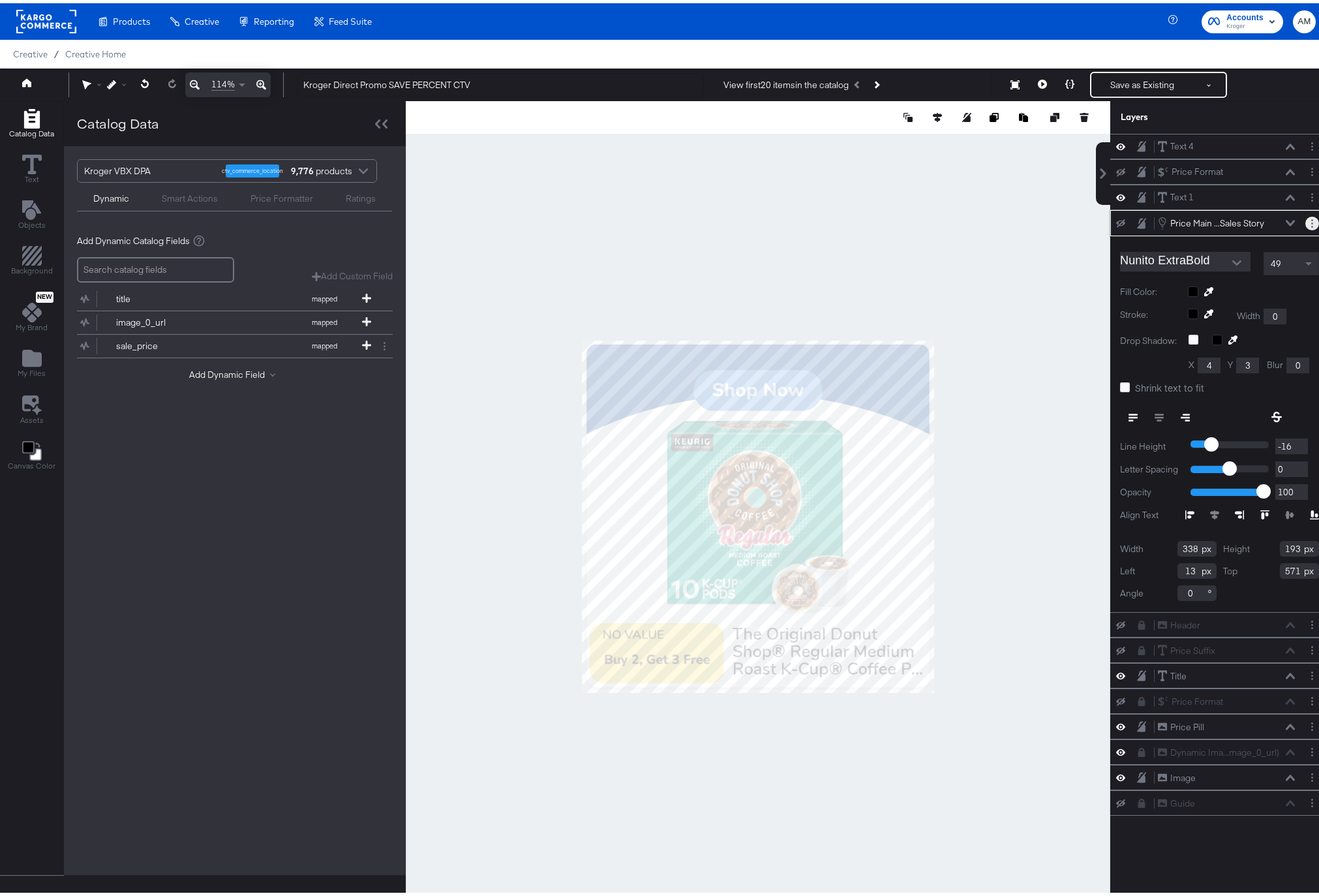
click at [1311, 216] on icon "Layer Options" at bounding box center [1312, 220] width 2 height 9
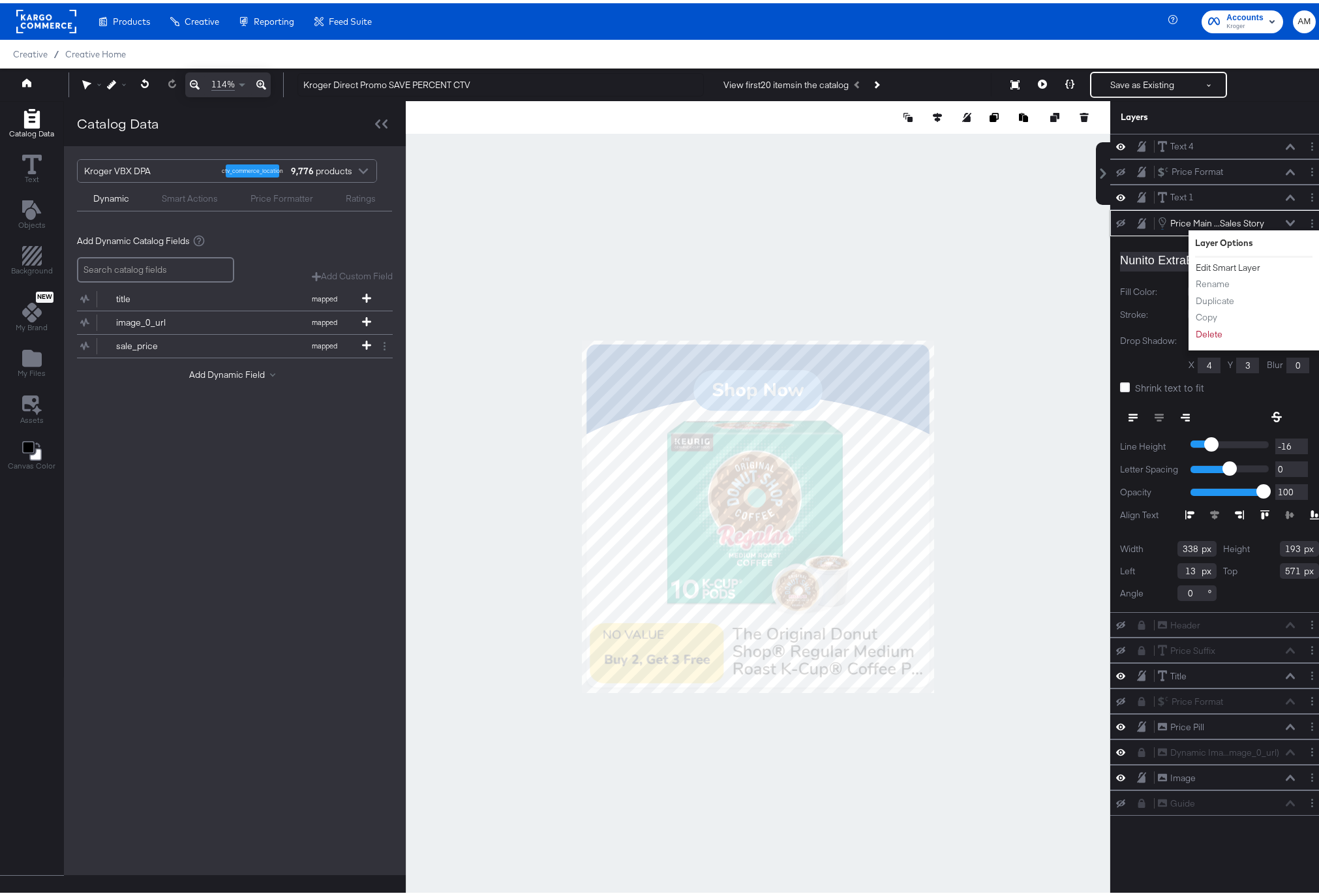
click at [1224, 265] on button "Edit Smart Layer" at bounding box center [1228, 264] width 66 height 13
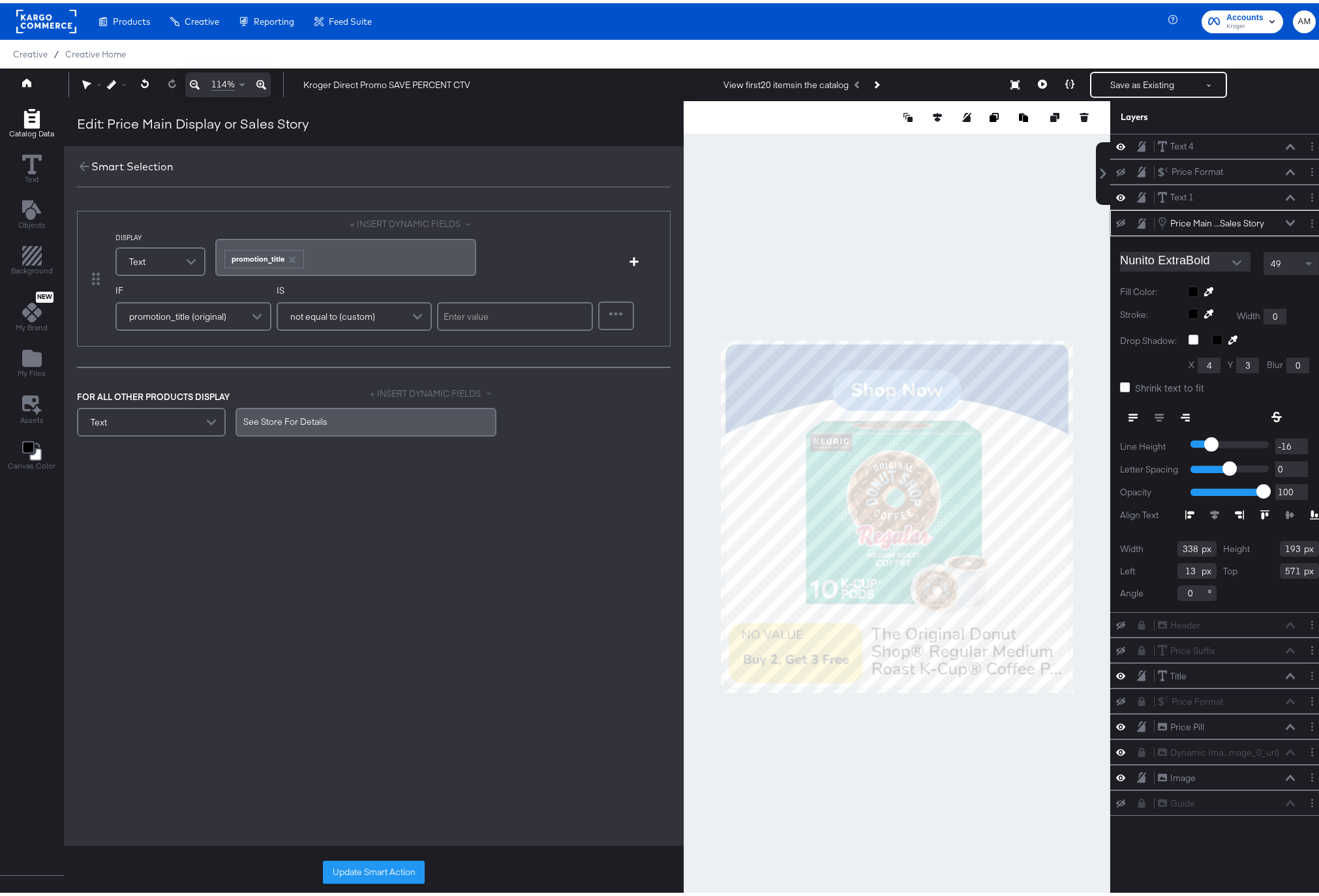
click at [391, 223] on button "+ INSERT DYNAMIC FIELDS" at bounding box center [413, 221] width 126 height 12
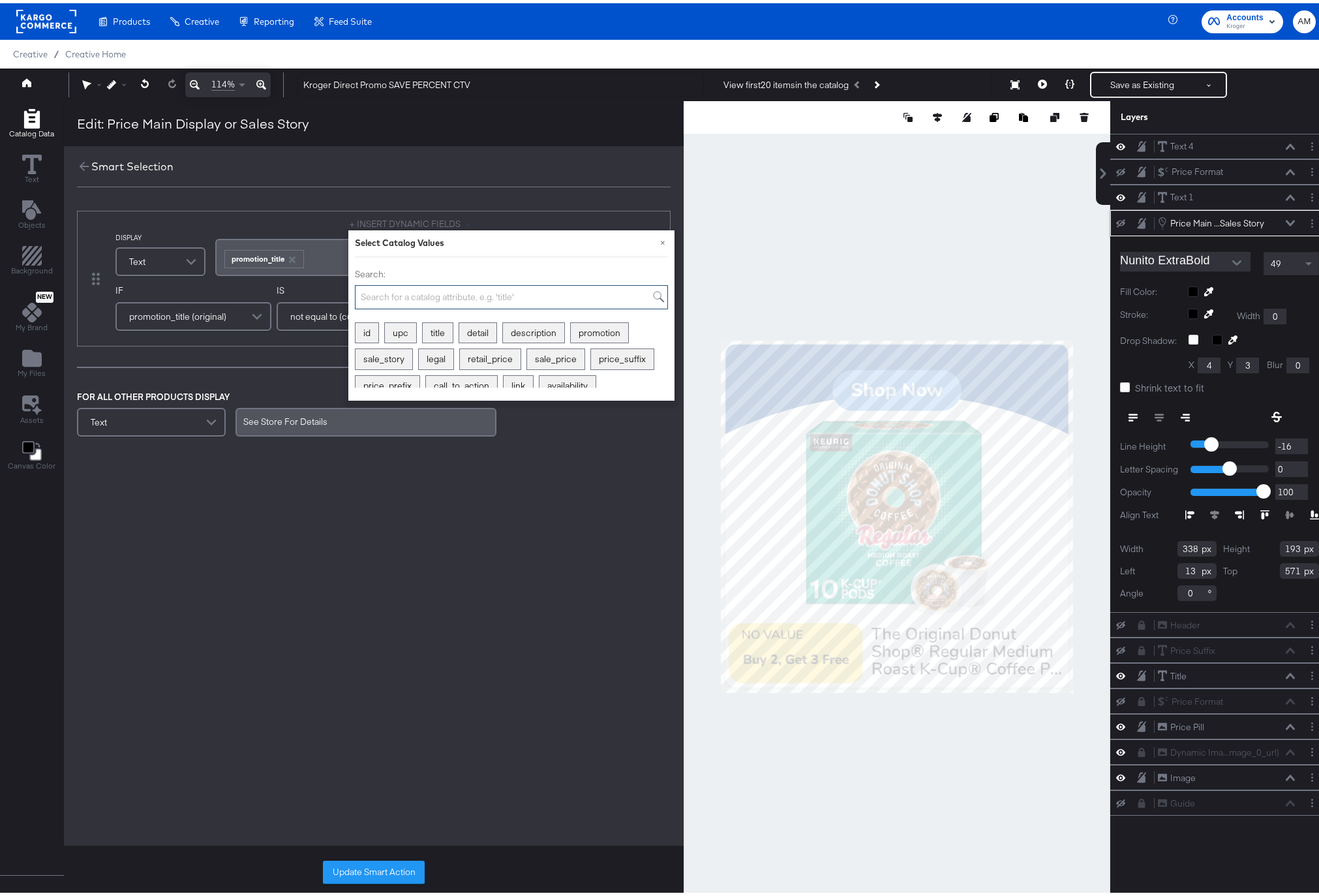
click at [399, 300] on input "Search:" at bounding box center [511, 294] width 313 height 24
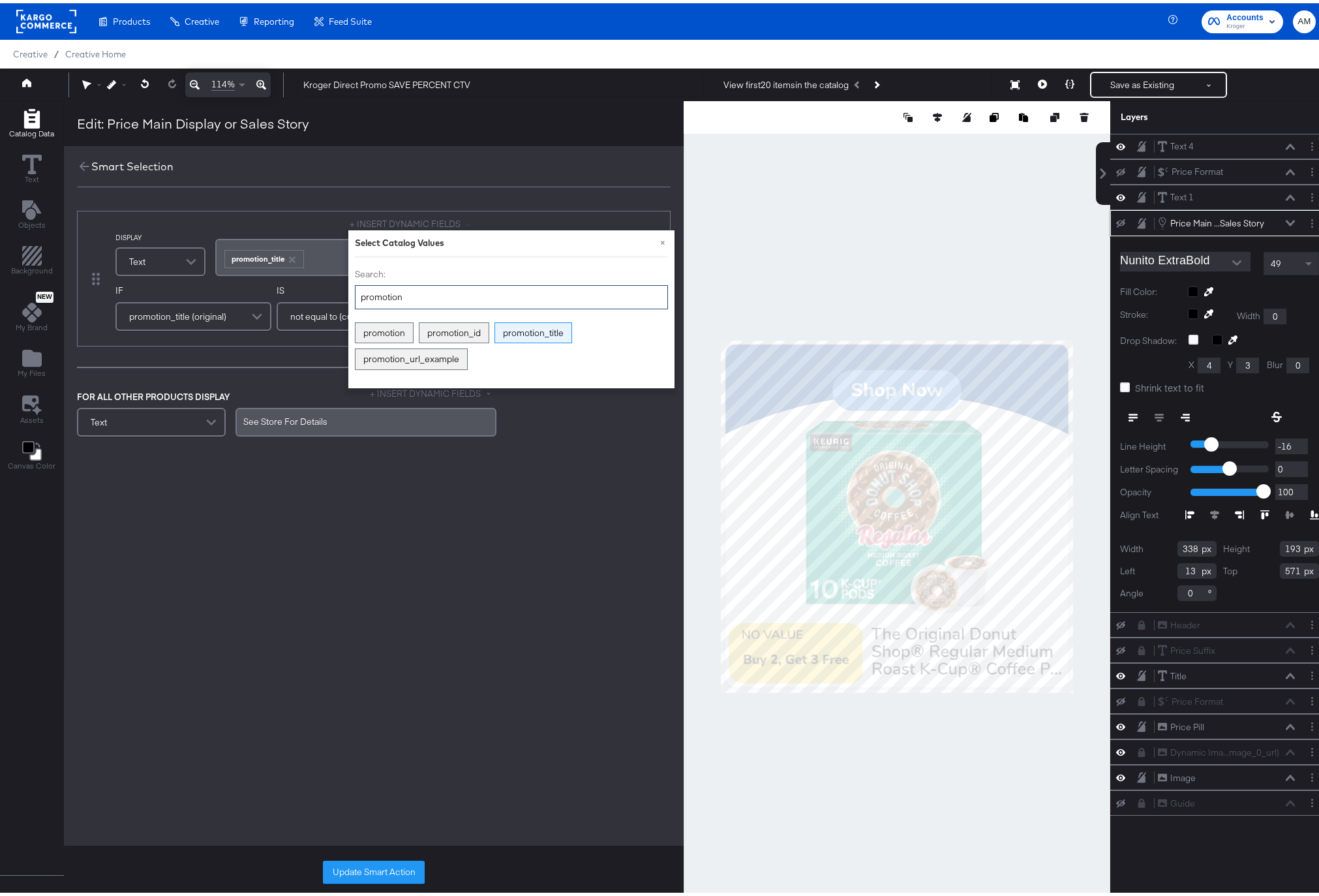
type input "promotion"
click at [513, 330] on div "promotion_title" at bounding box center [534, 330] width 77 height 21
click at [289, 256] on icon "button" at bounding box center [291, 256] width 6 height 6
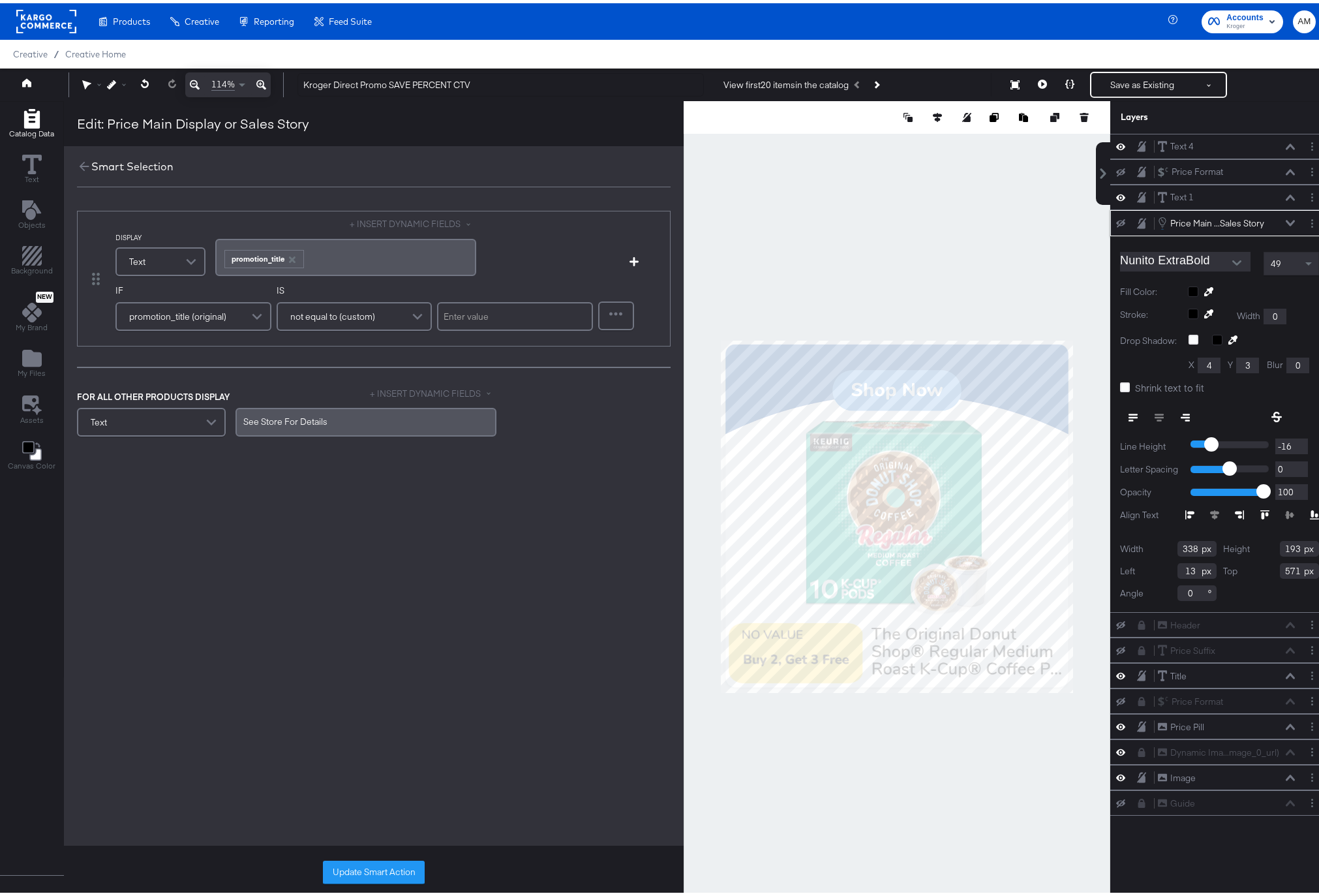
click at [372, 875] on button "Update Smart Action" at bounding box center [373, 868] width 101 height 23
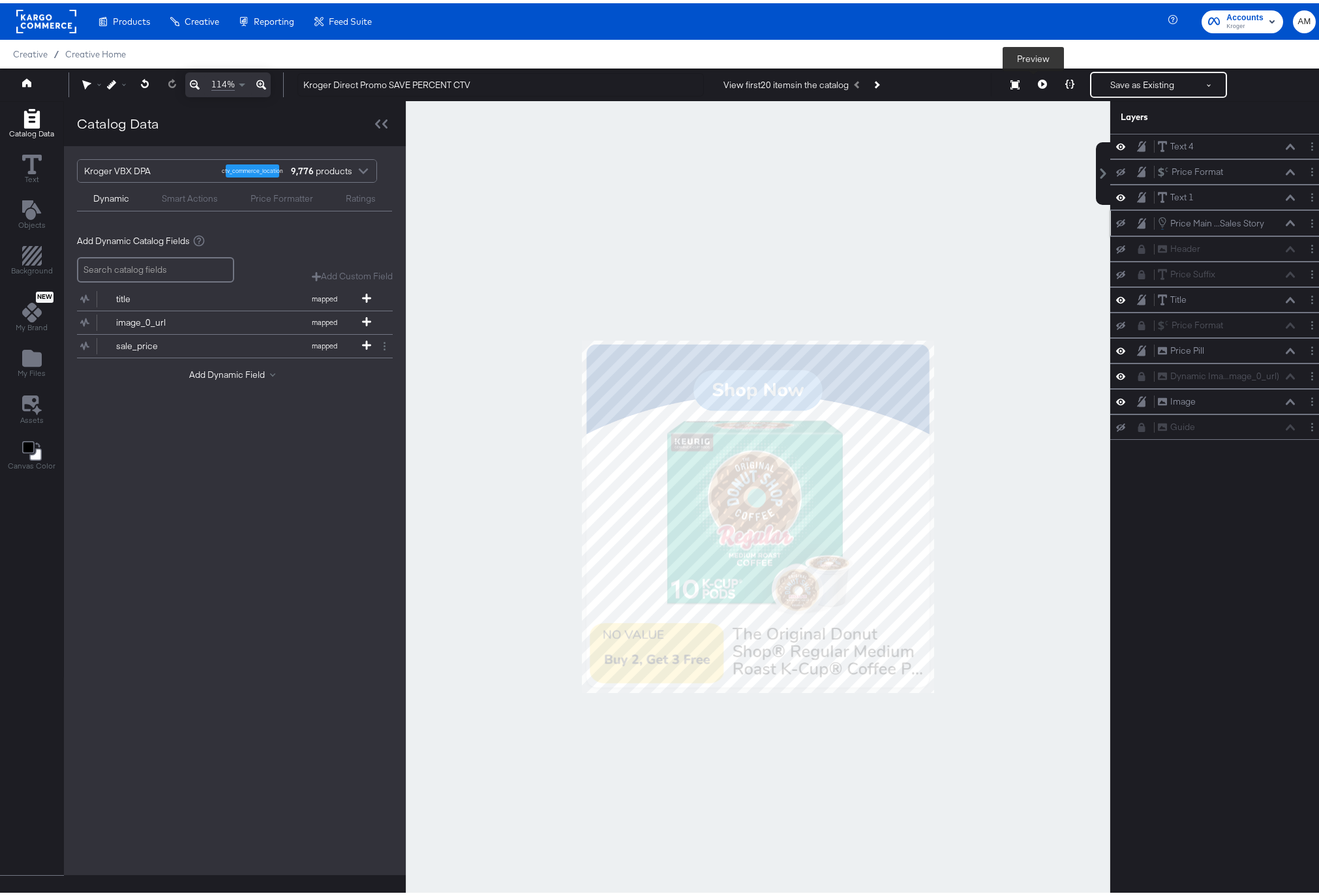
click at [1038, 83] on icon at bounding box center [1042, 81] width 9 height 9
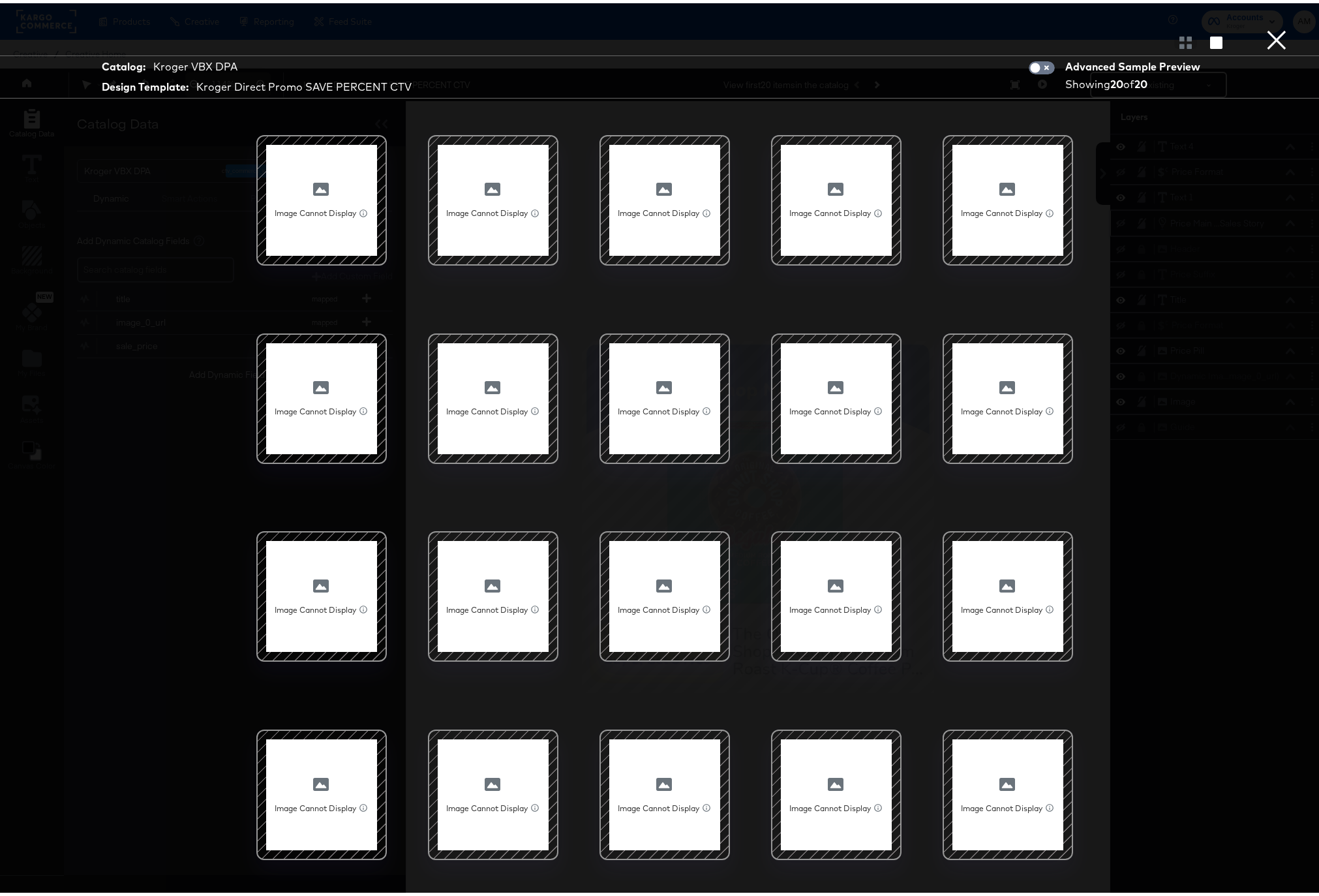
click at [1264, 26] on button "×" at bounding box center [1276, 13] width 26 height 26
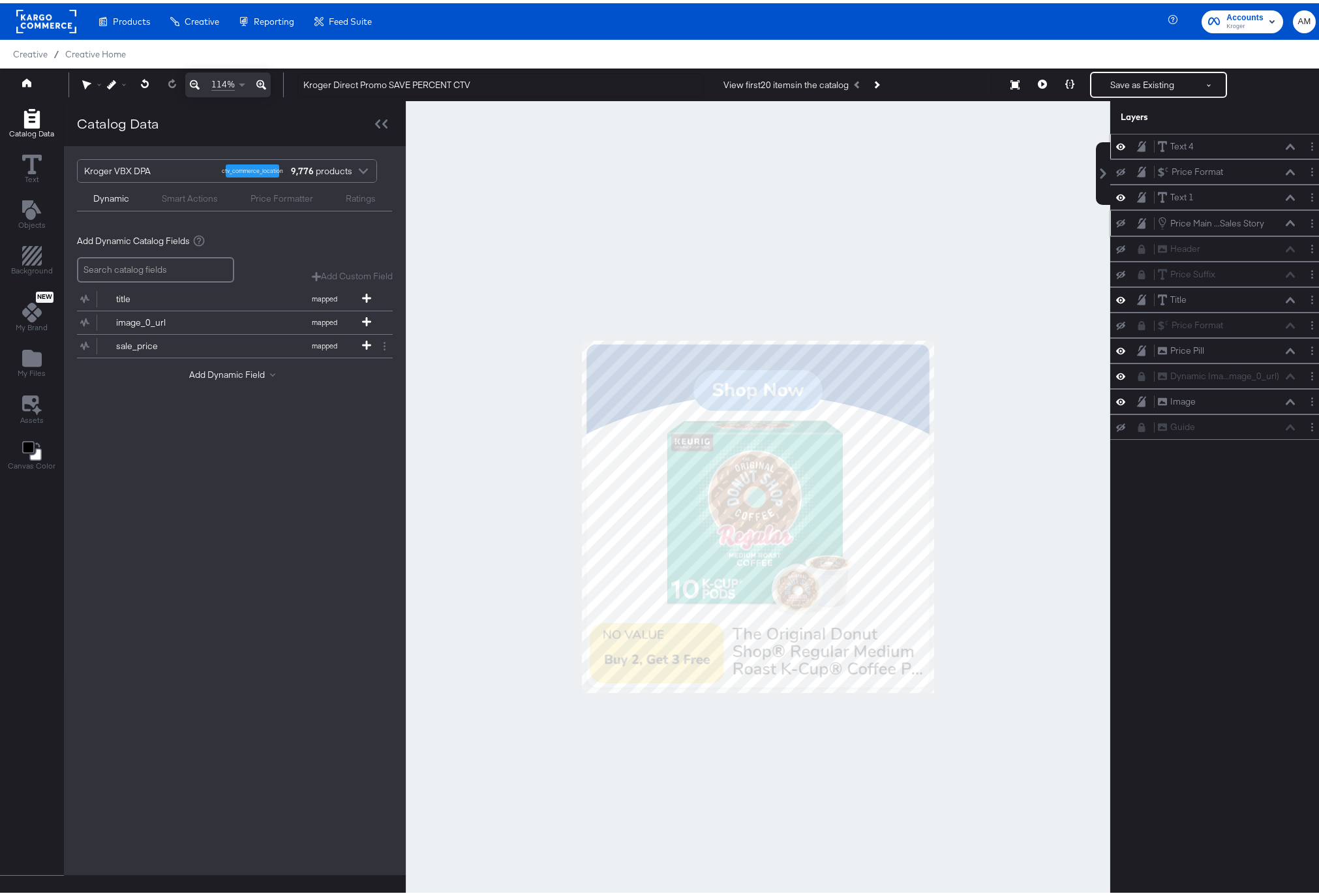
click at [1286, 143] on icon at bounding box center [1290, 143] width 9 height 6
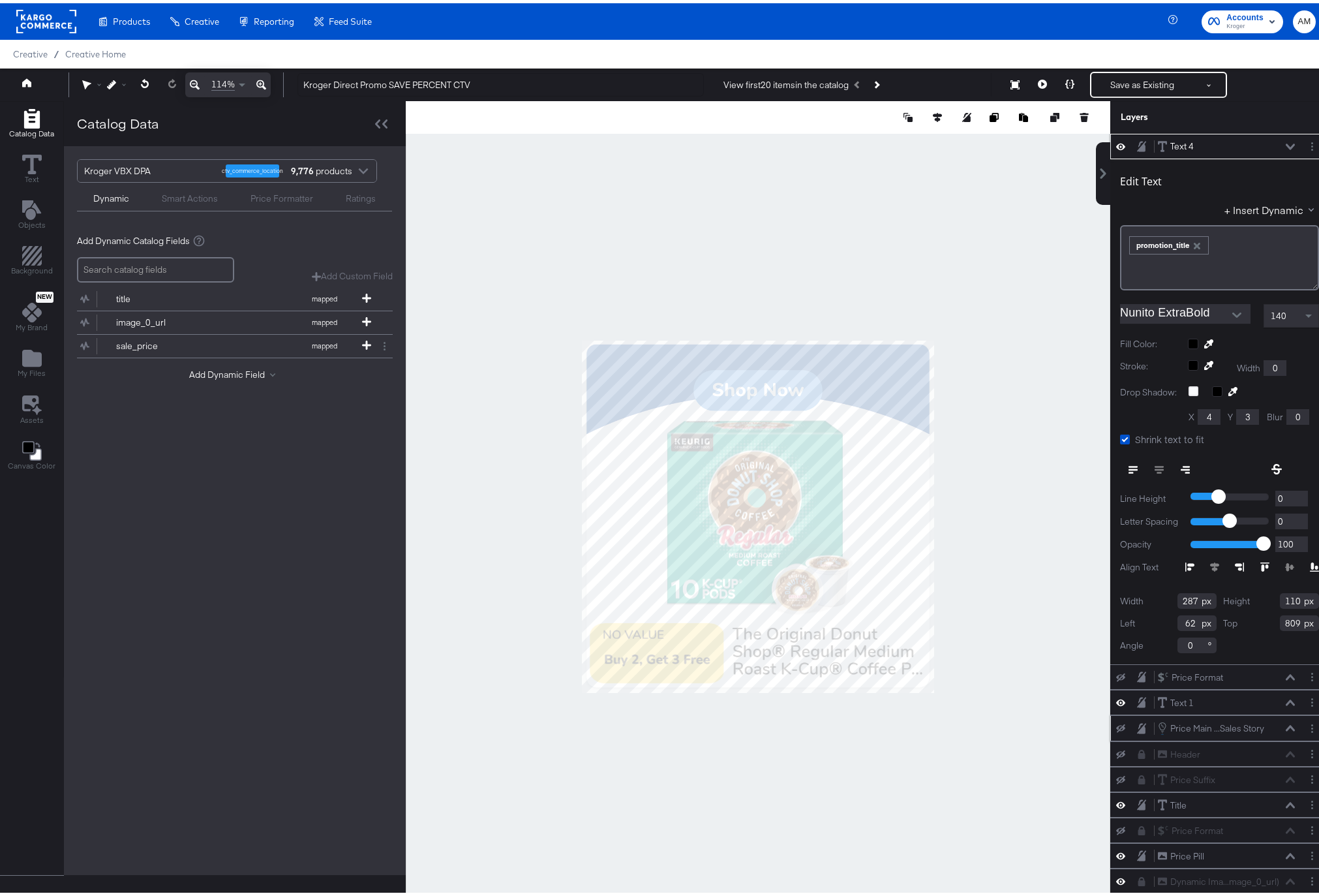
click at [1284, 143] on div "Text 4 Text 4" at bounding box center [1219, 143] width 208 height 13
click at [1286, 141] on icon at bounding box center [1290, 143] width 9 height 6
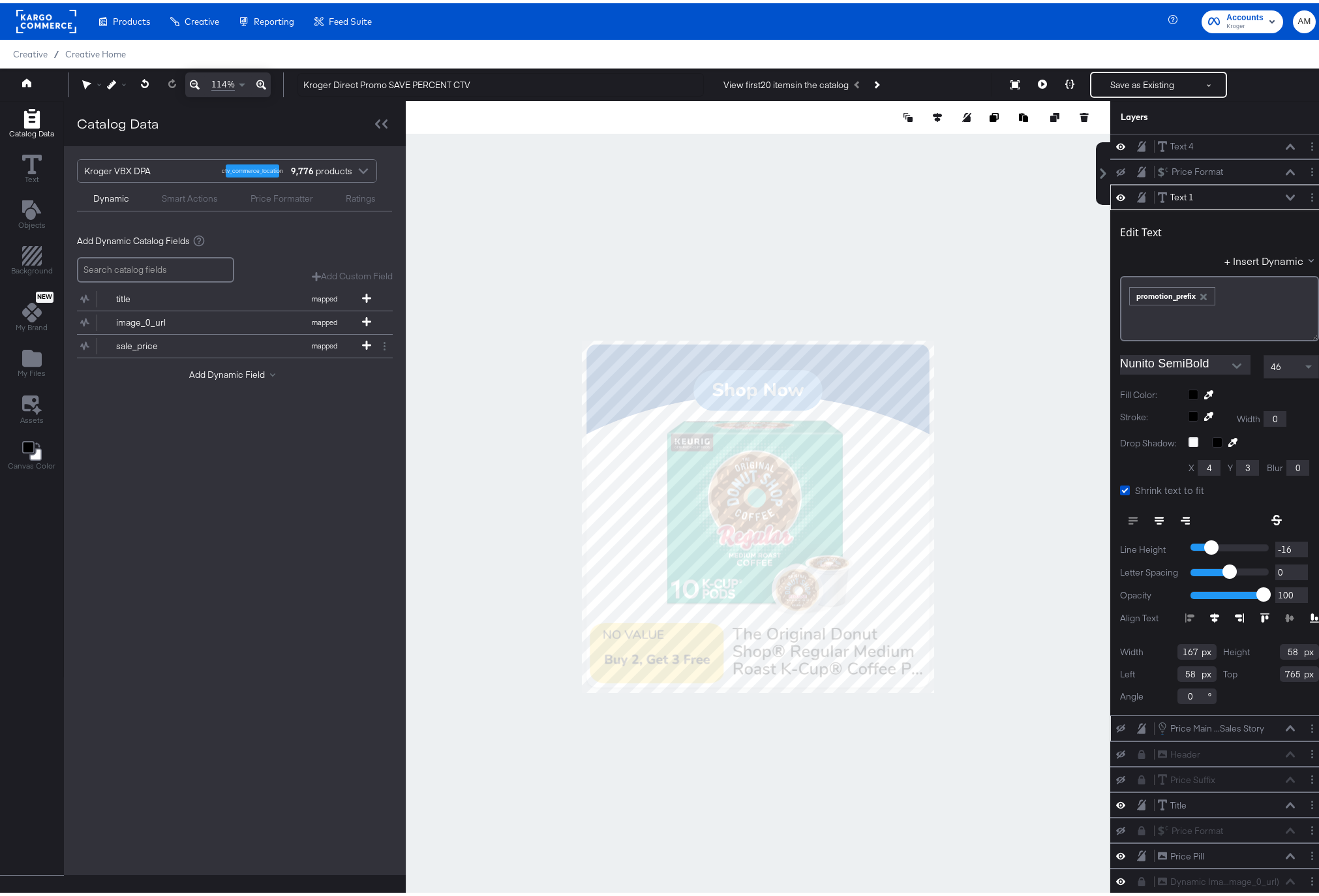
click at [1269, 189] on div "Text 1 Text 1" at bounding box center [1226, 194] width 138 height 13
click at [1286, 192] on icon at bounding box center [1290, 194] width 9 height 6
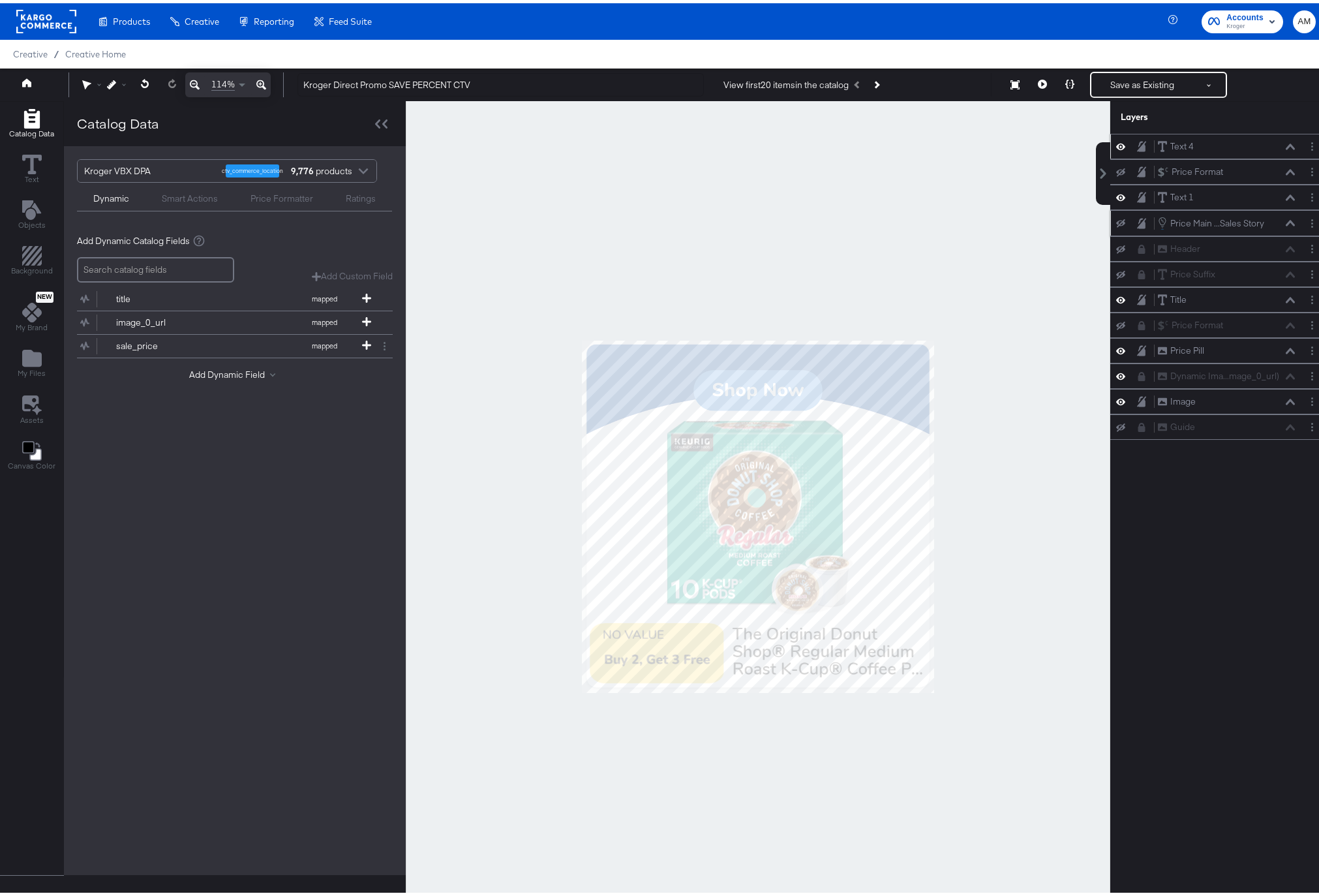
click at [1116, 142] on icon at bounding box center [1120, 143] width 9 height 11
click at [1116, 194] on icon at bounding box center [1120, 194] width 9 height 6
click at [1038, 77] on icon at bounding box center [1042, 81] width 9 height 9
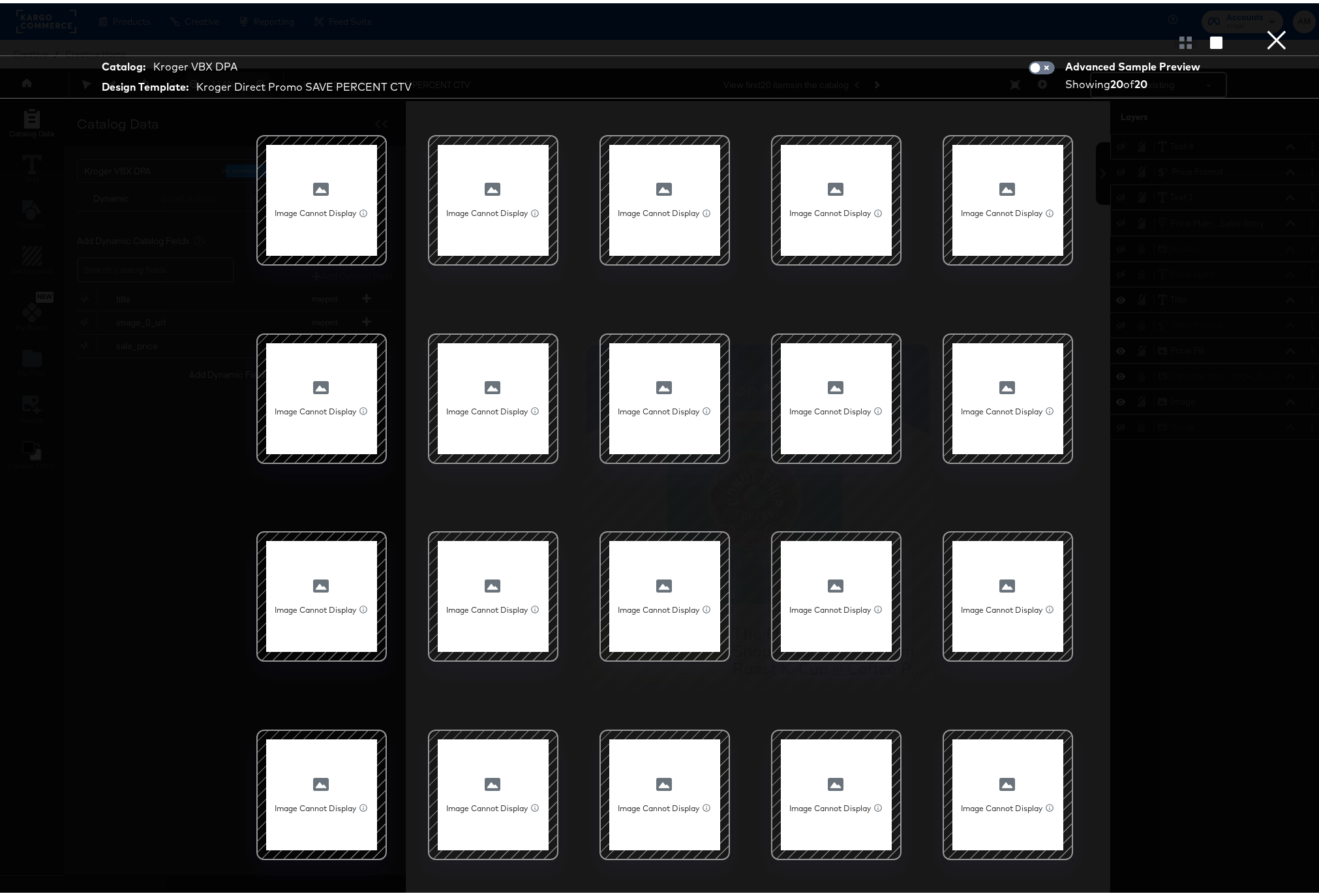
click at [1264, 26] on button "×" at bounding box center [1276, 13] width 26 height 26
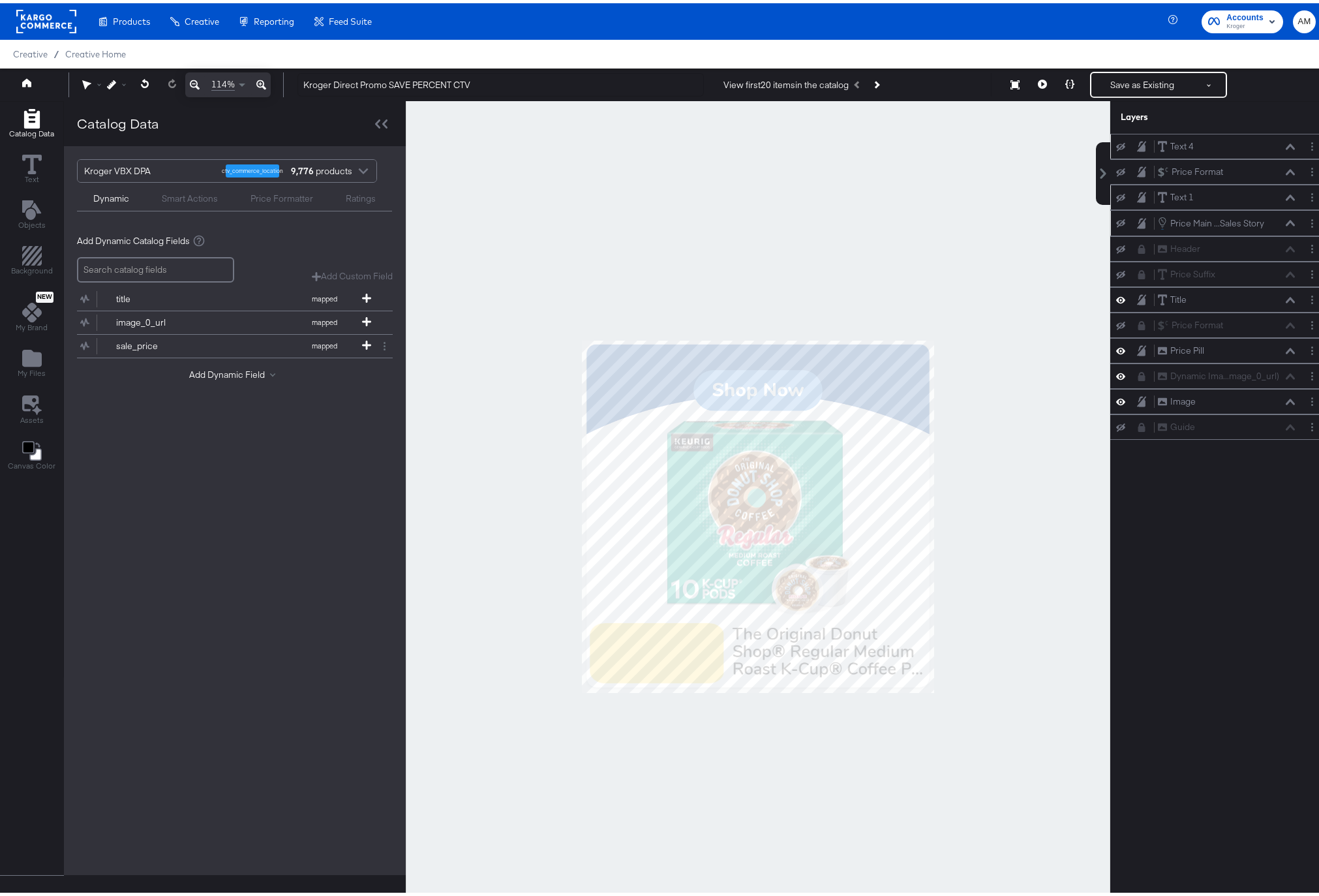
click at [1116, 143] on icon at bounding box center [1120, 144] width 9 height 9
click at [1116, 191] on icon at bounding box center [1120, 195] width 9 height 9
click at [877, 77] on button "Next Product" at bounding box center [876, 81] width 18 height 23
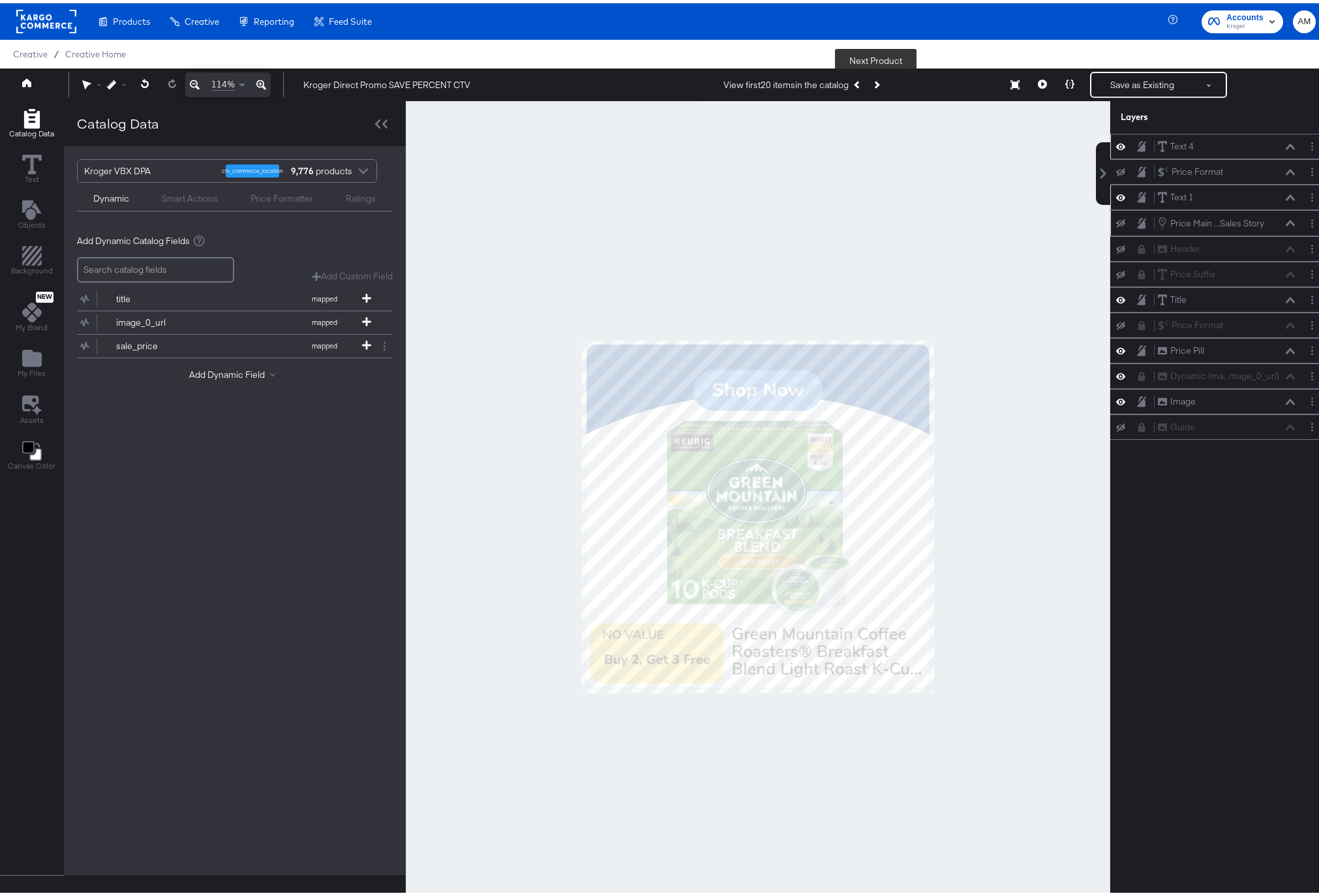
click at [877, 77] on button "Next Product" at bounding box center [876, 81] width 18 height 23
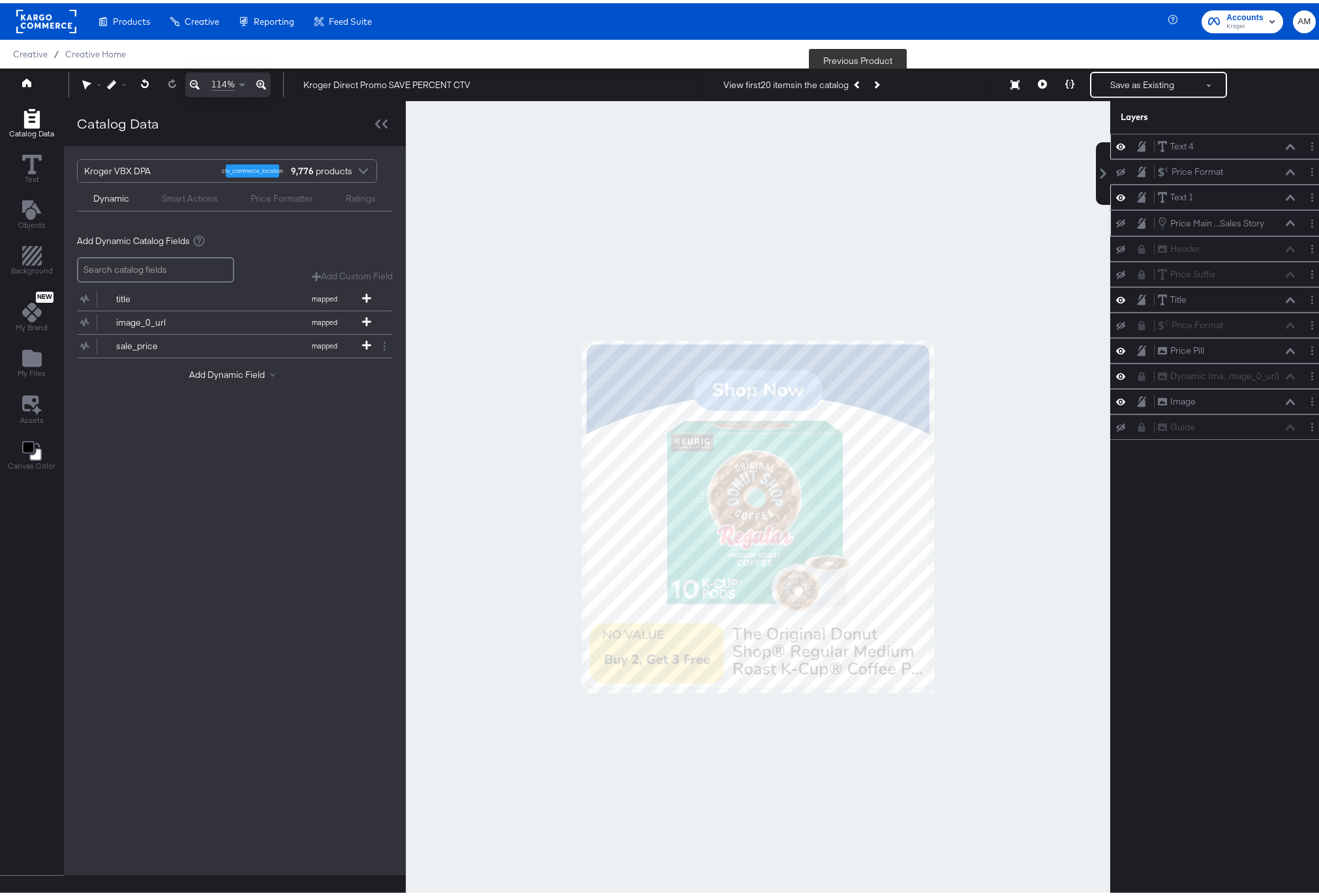
click at [858, 77] on button "Previous Product" at bounding box center [858, 81] width 18 height 23
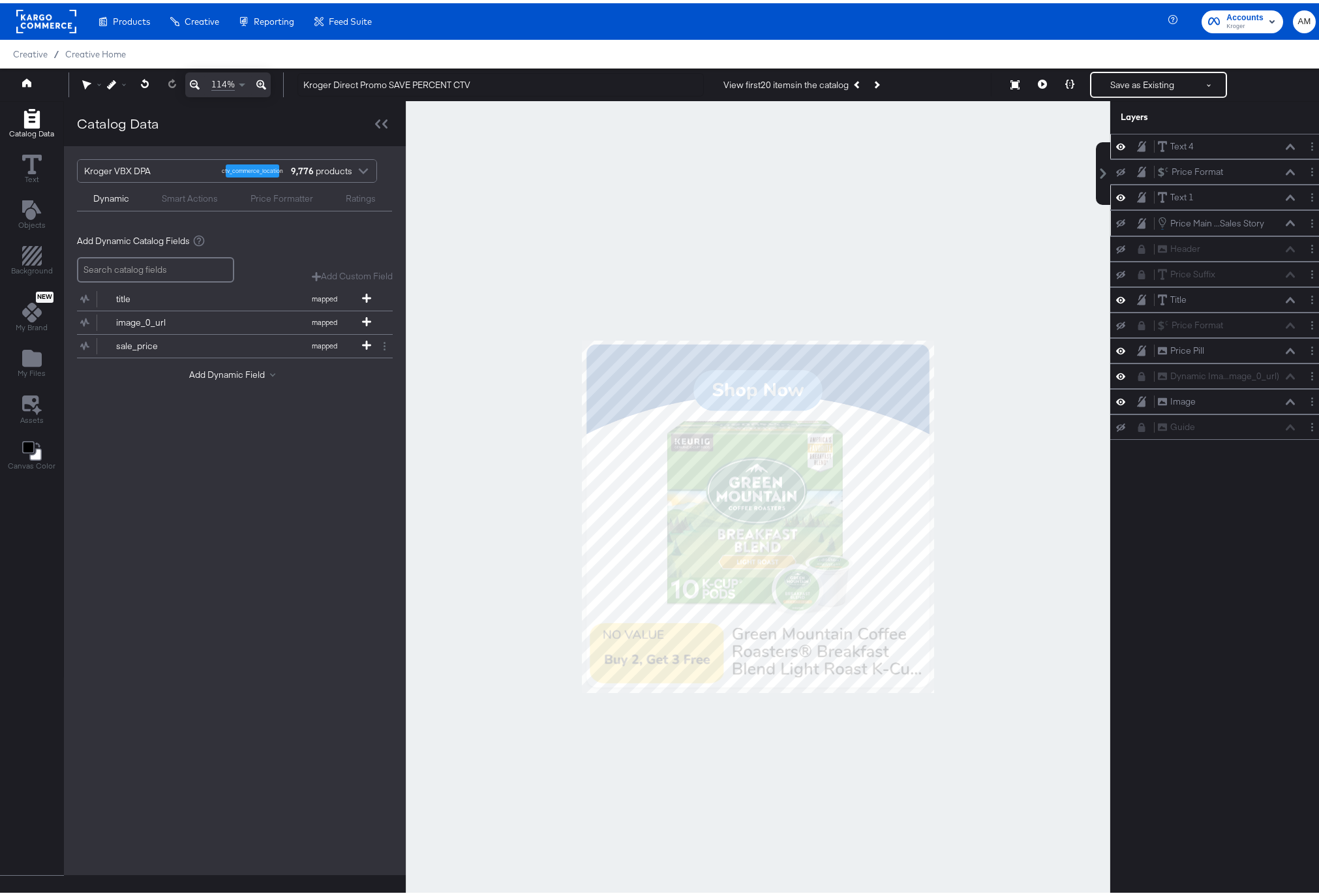
click at [1286, 218] on icon at bounding box center [1290, 219] width 9 height 6
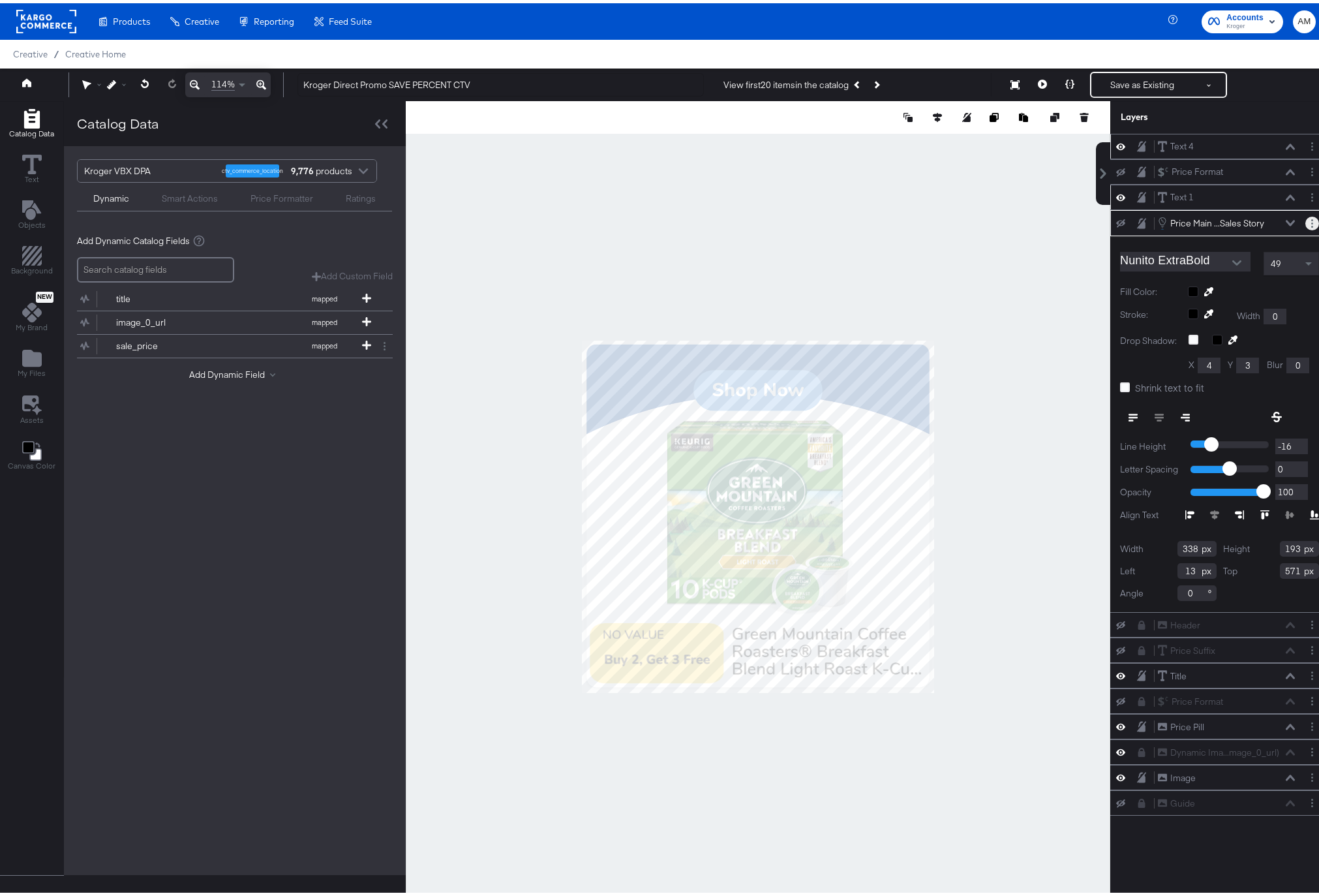
click at [1306, 219] on button "Layer Options" at bounding box center [1312, 220] width 13 height 13
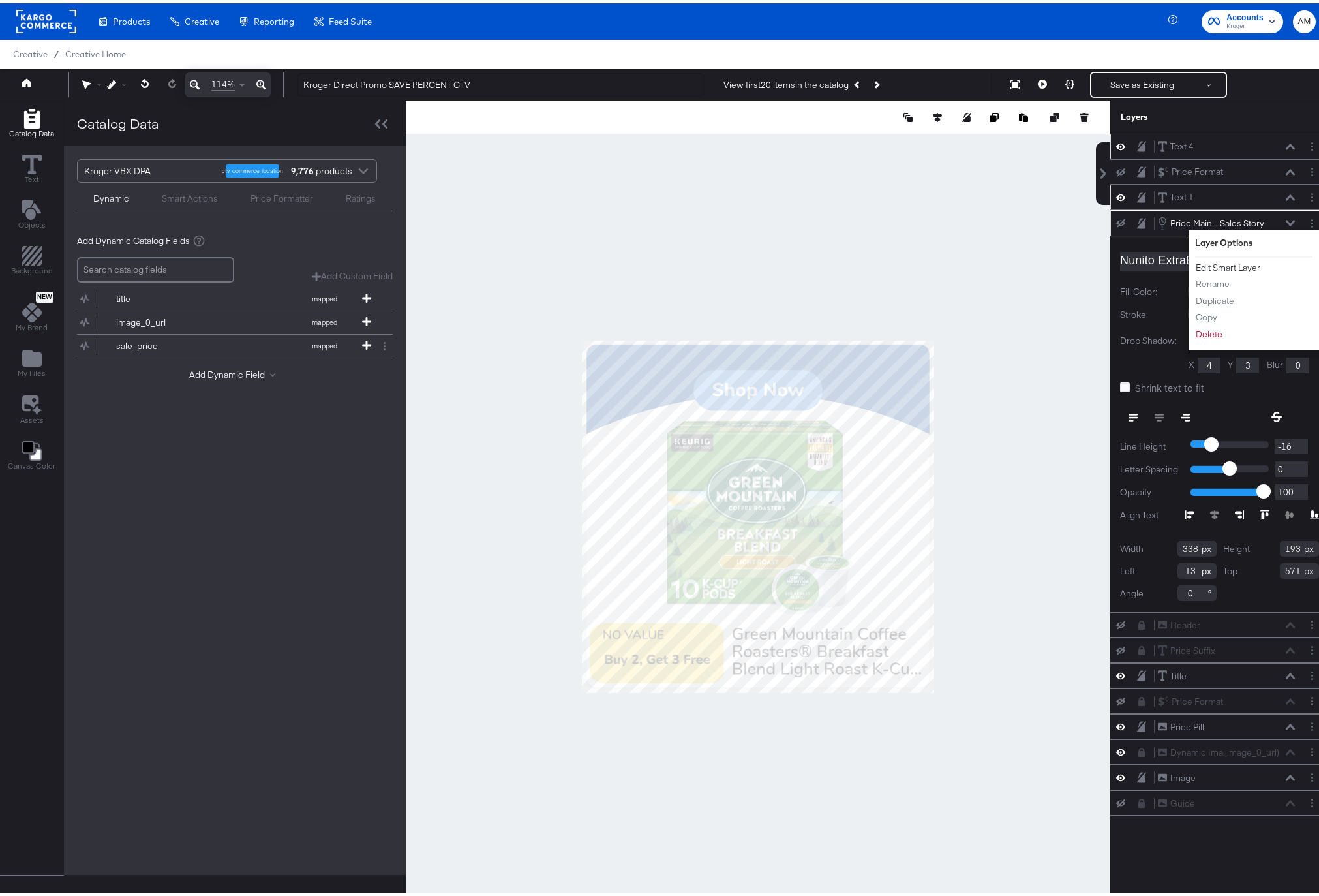
click at [1201, 265] on button "Edit Smart Layer" at bounding box center [1228, 264] width 66 height 13
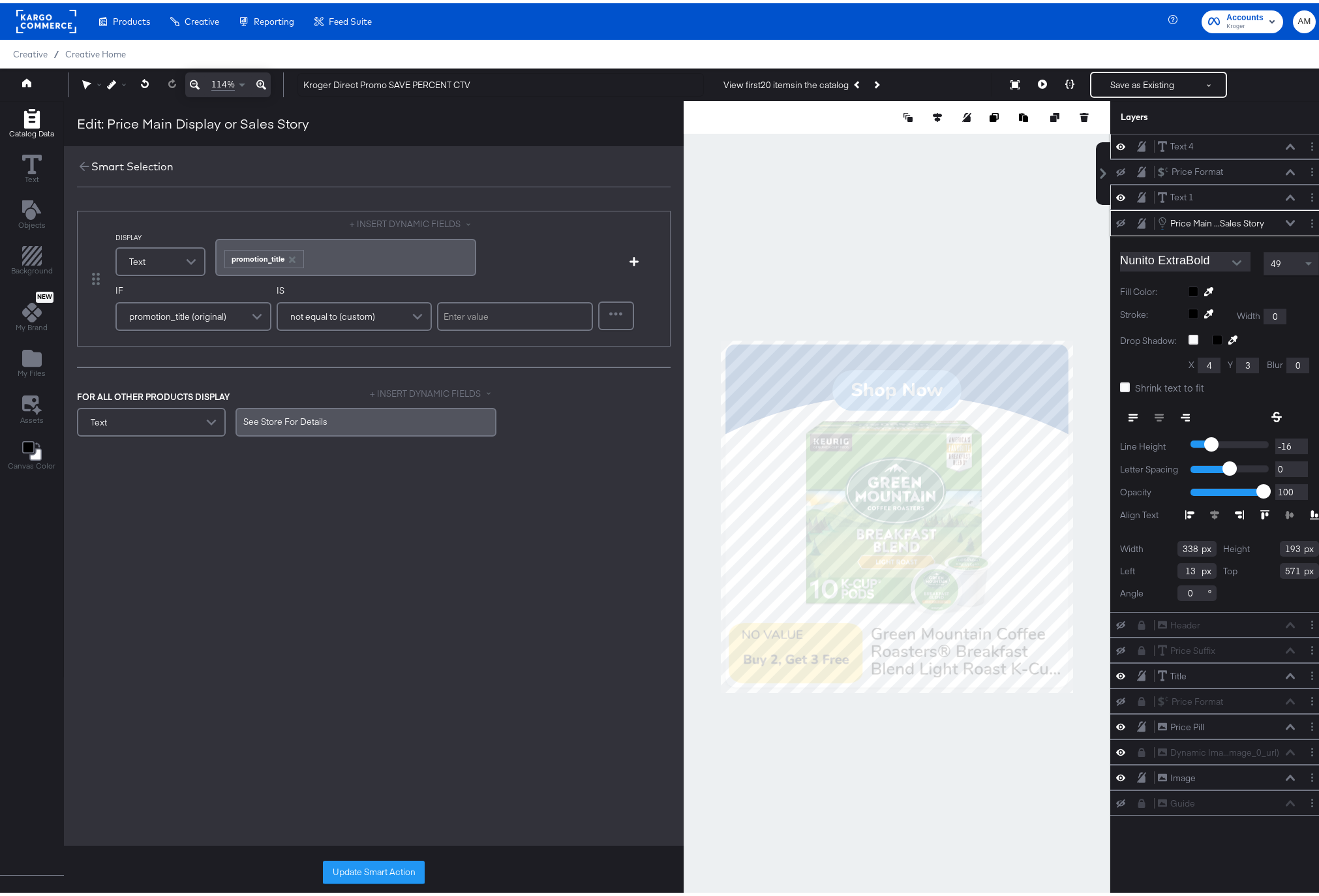
click at [1286, 219] on icon at bounding box center [1290, 219] width 9 height 6
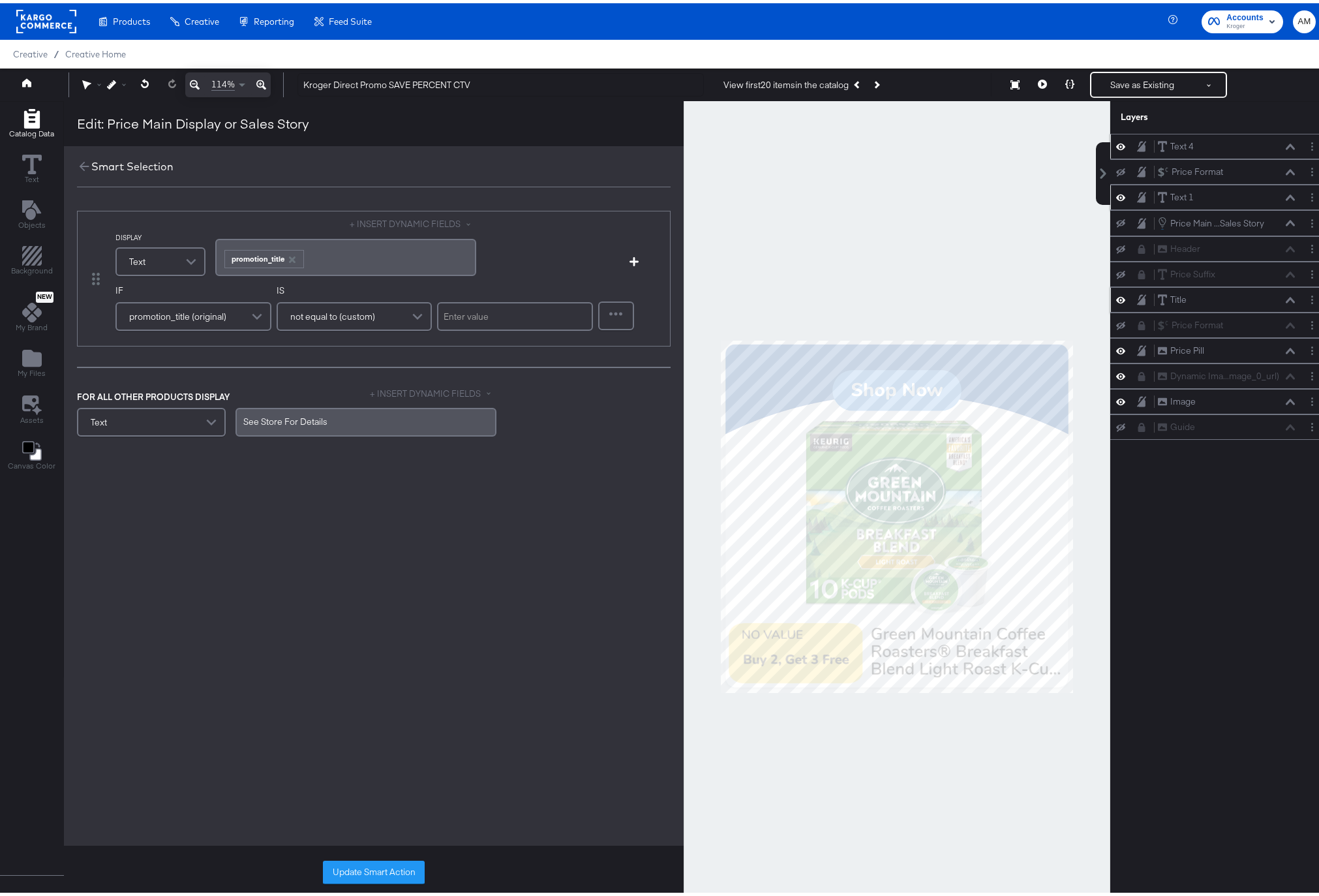
click at [1286, 298] on icon at bounding box center [1290, 297] width 9 height 6
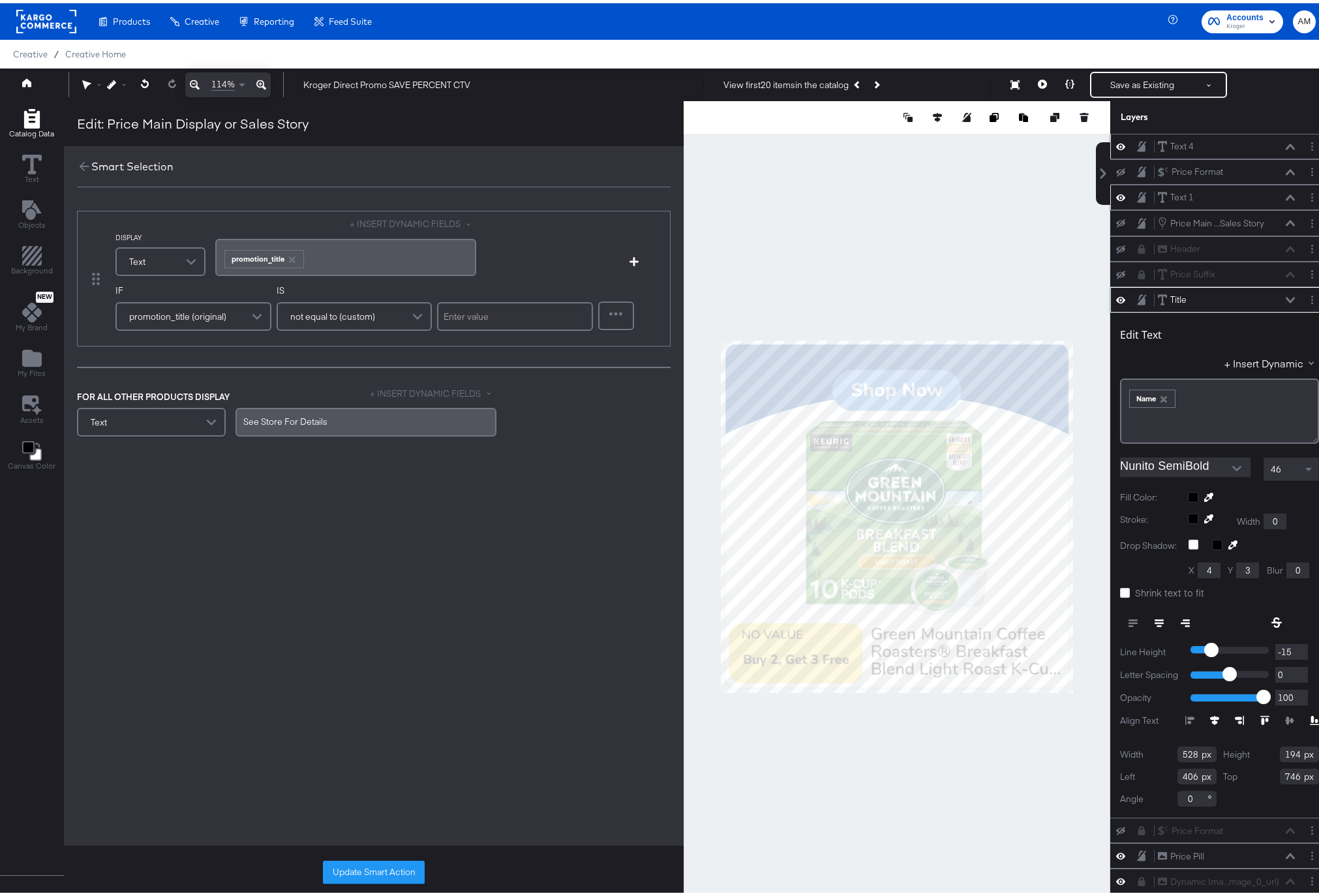
click at [1286, 296] on icon at bounding box center [1290, 297] width 9 height 6
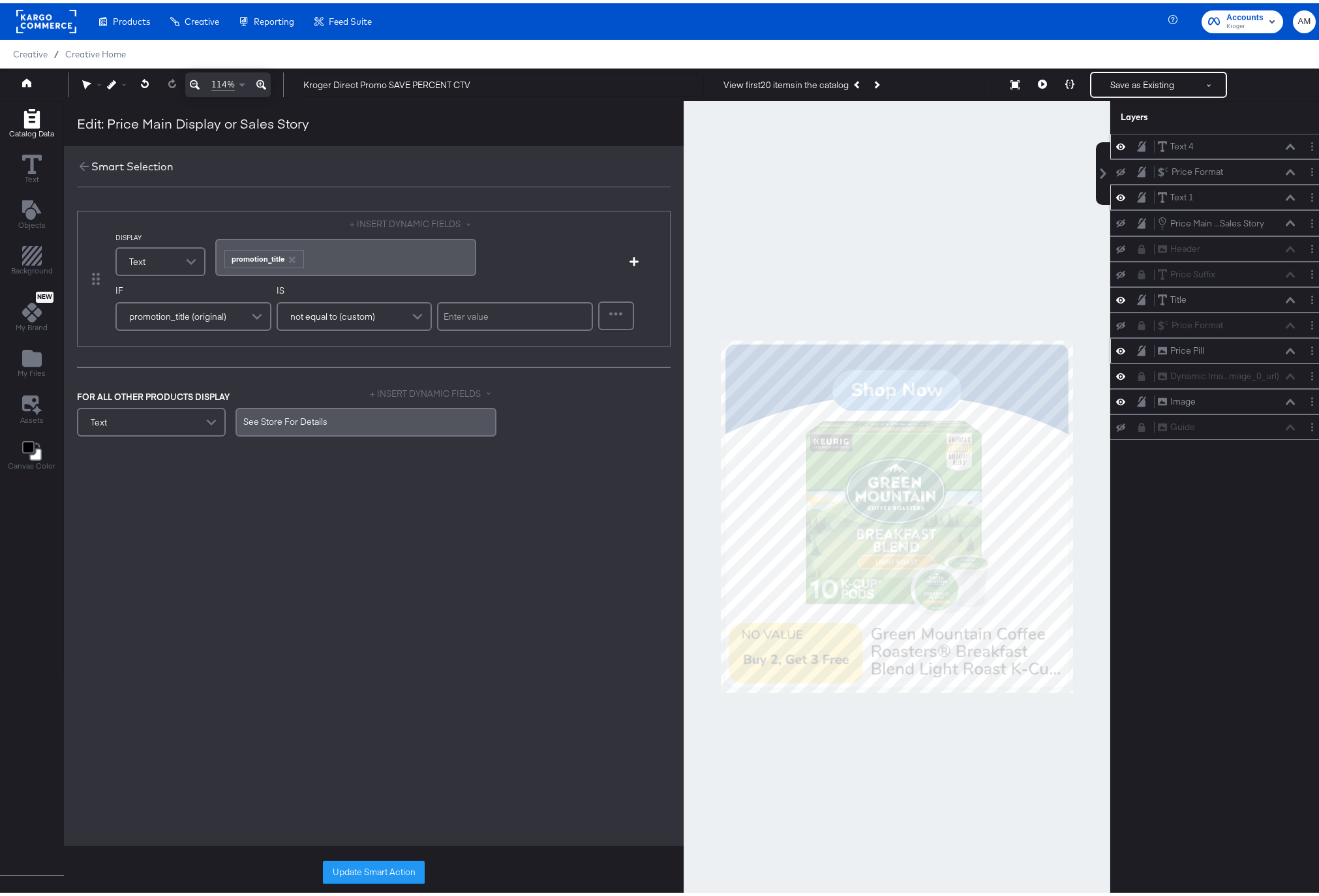
click at [1286, 350] on icon at bounding box center [1290, 348] width 9 height 6
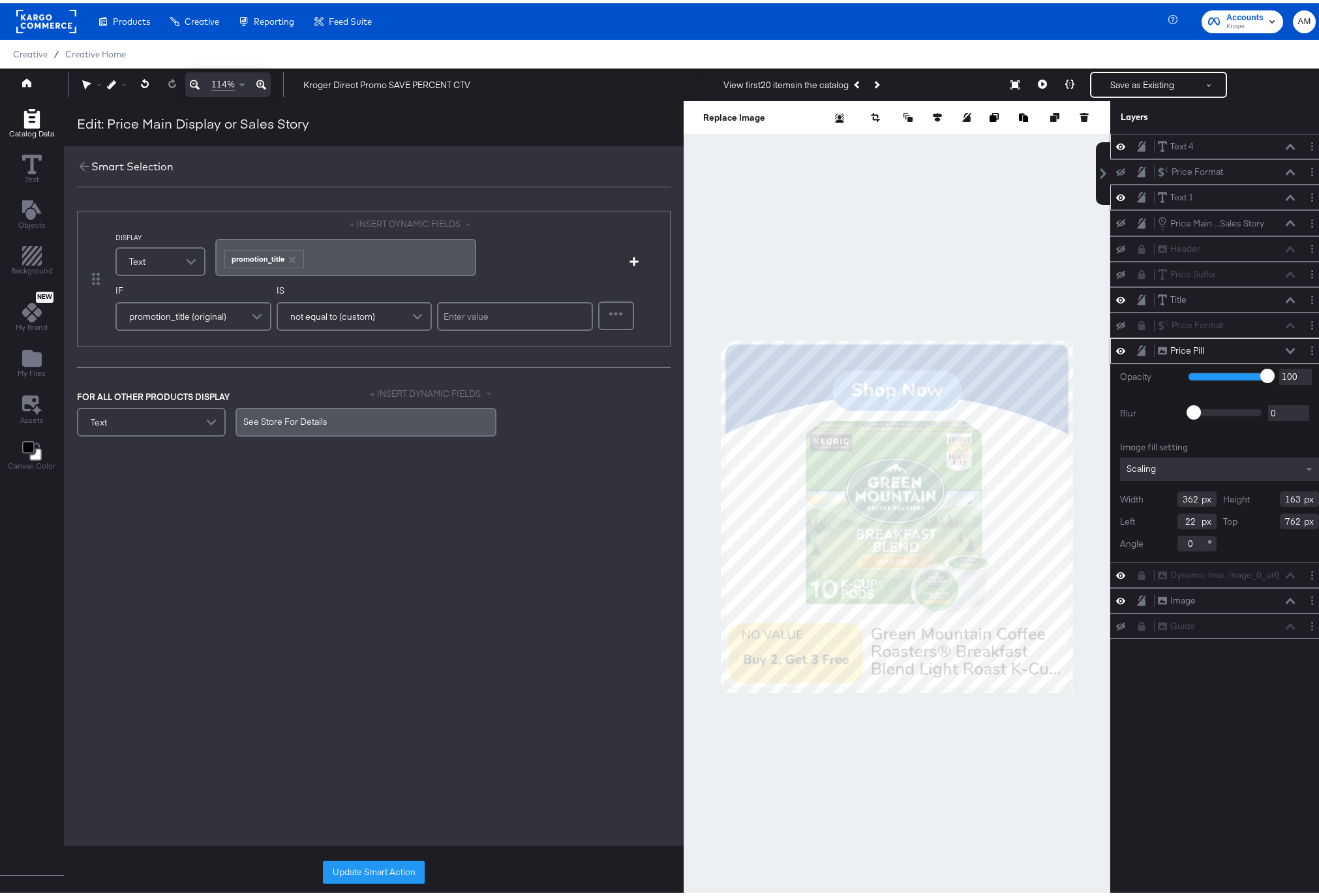
click at [1286, 350] on icon at bounding box center [1290, 348] width 9 height 6
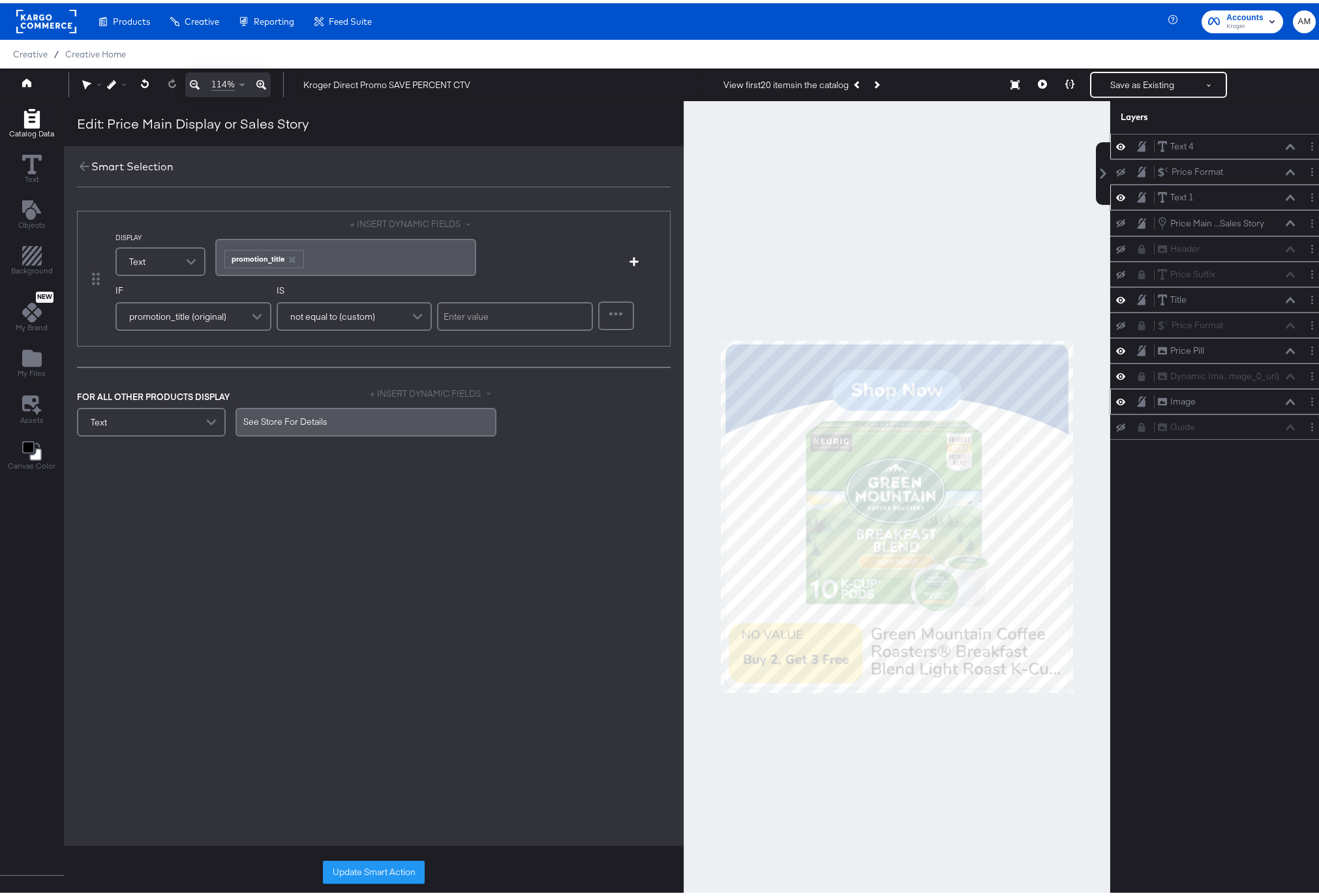
click at [1286, 397] on icon at bounding box center [1290, 398] width 9 height 6
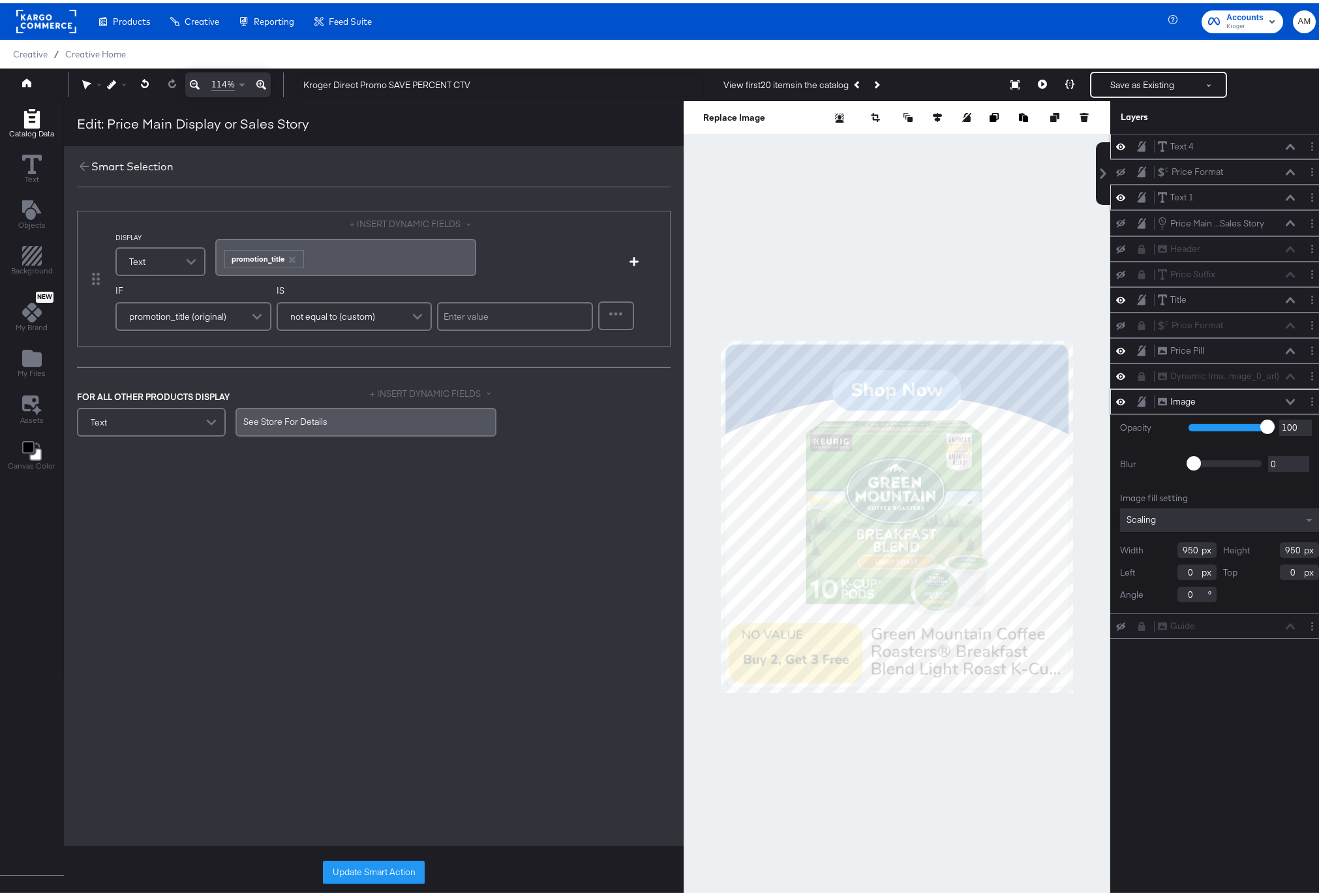
click at [1286, 397] on icon at bounding box center [1290, 398] width 9 height 6
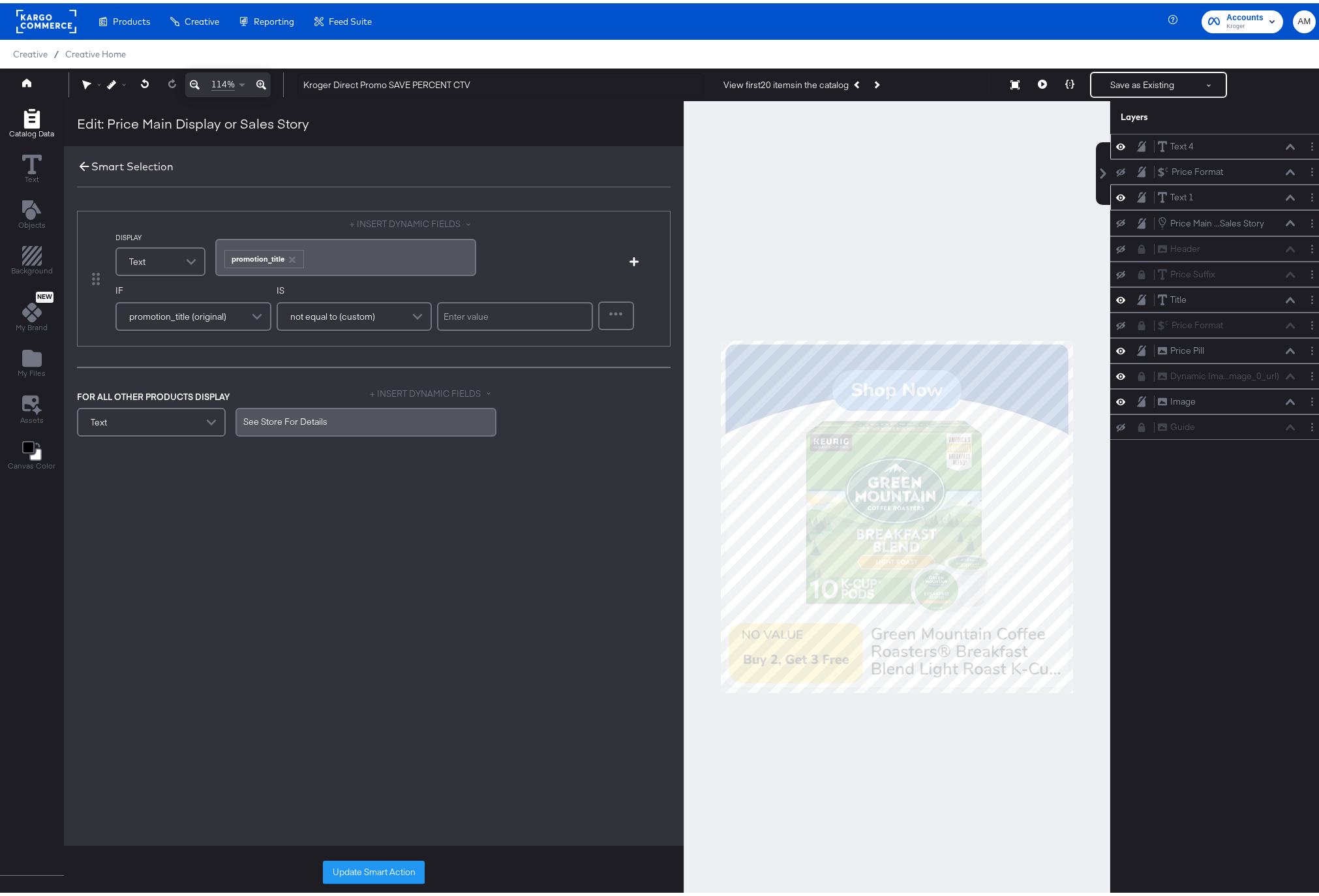
click at [81, 163] on icon at bounding box center [84, 163] width 10 height 10
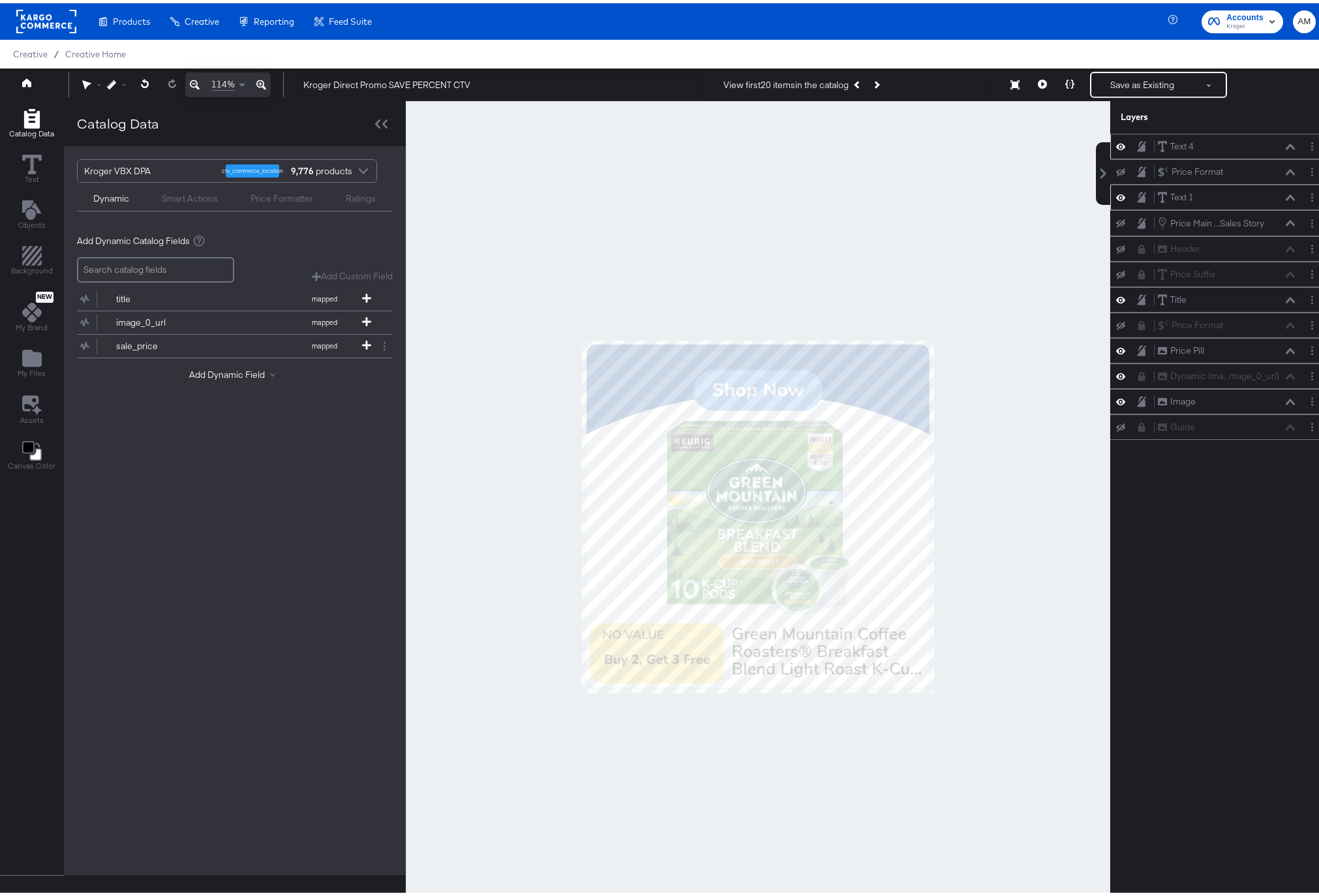
drag, startPoint x: 1113, startPoint y: 143, endPoint x: 1113, endPoint y: 151, distance: 8.0
click at [1116, 143] on icon at bounding box center [1120, 143] width 9 height 11
click at [1116, 190] on icon at bounding box center [1120, 194] width 9 height 11
click at [1116, 297] on icon at bounding box center [1120, 297] width 9 height 6
click at [1116, 350] on icon at bounding box center [1120, 348] width 9 height 6
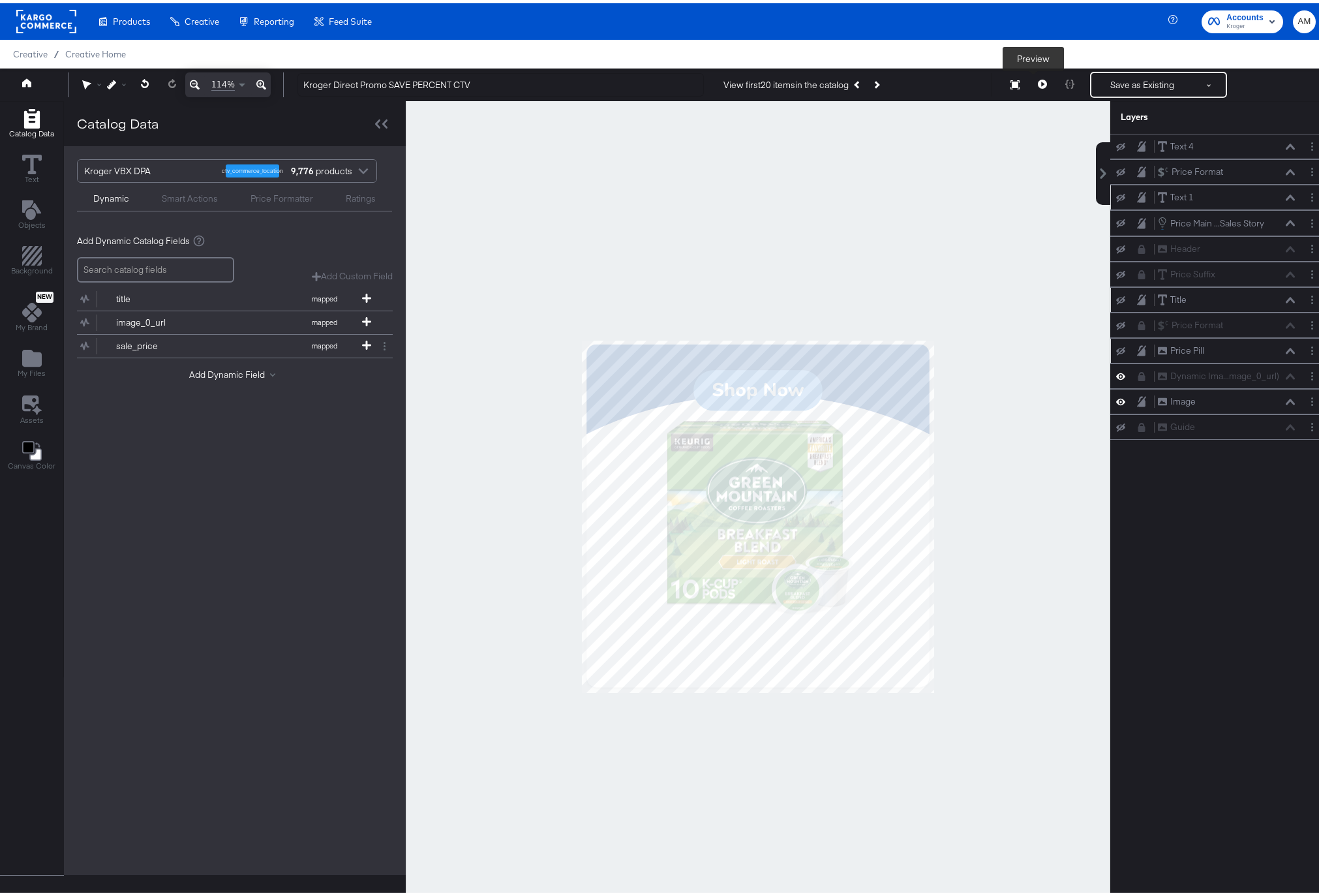
click at [1038, 81] on icon at bounding box center [1042, 81] width 9 height 9
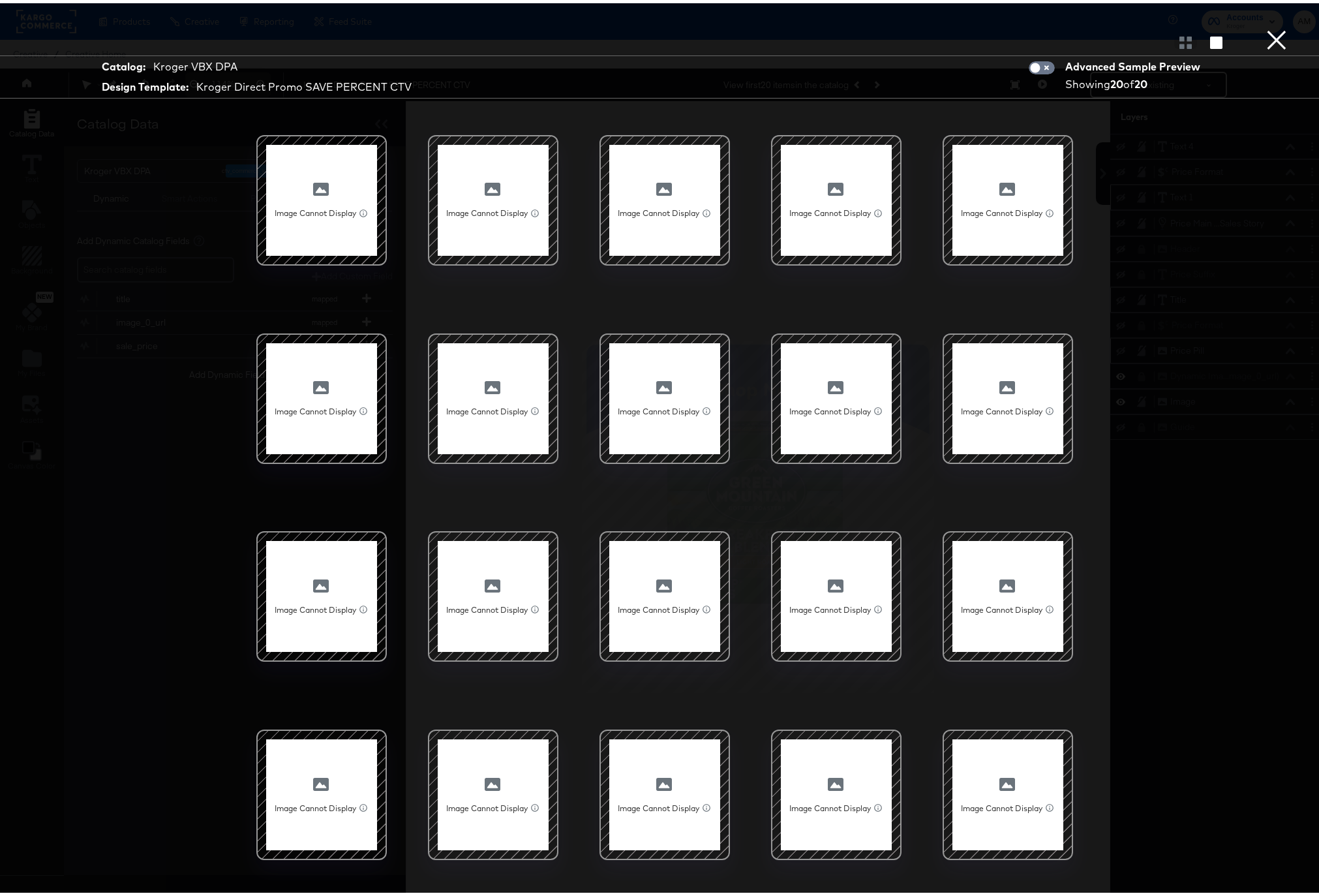
click at [1264, 26] on button "×" at bounding box center [1276, 13] width 26 height 26
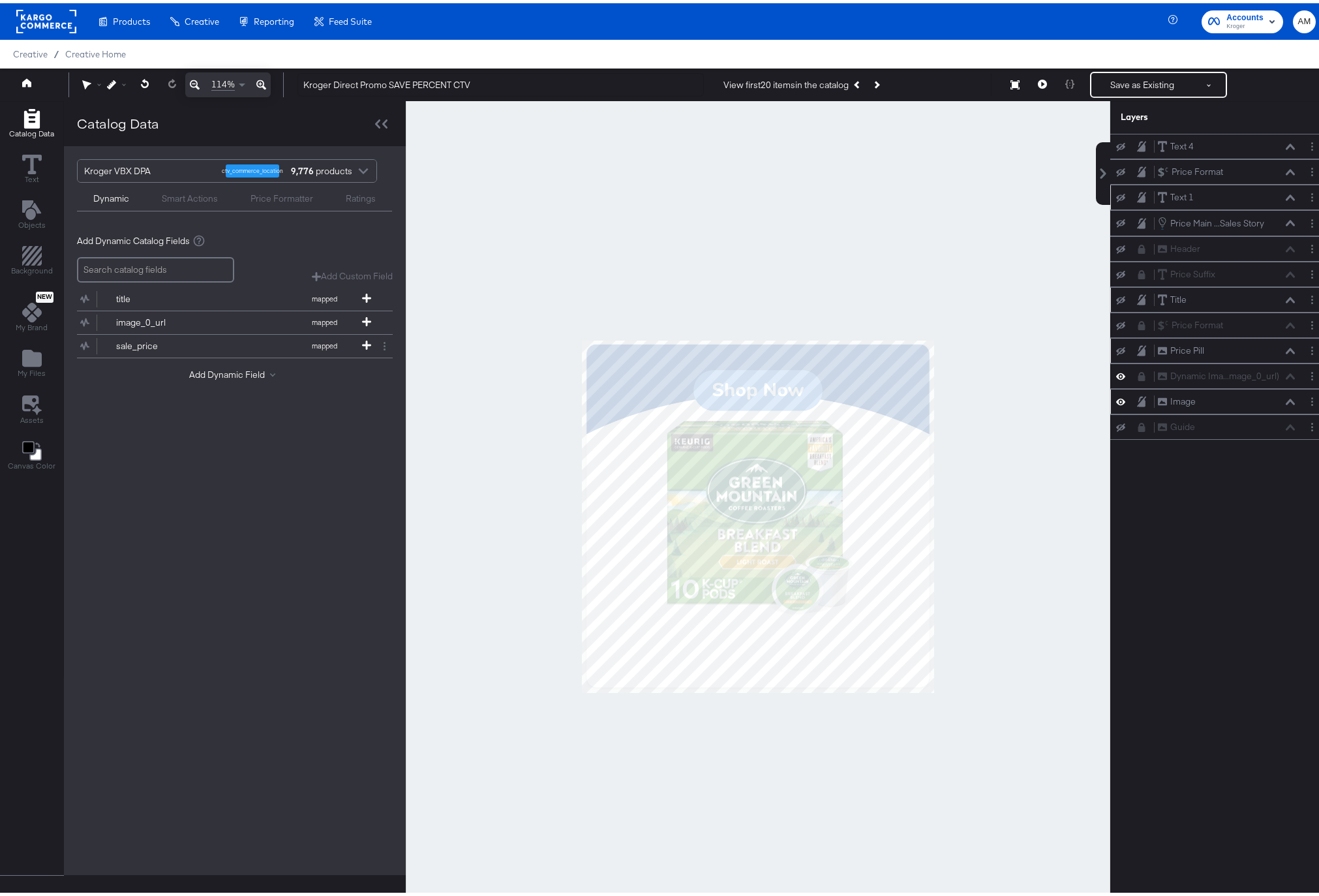
click at [1116, 397] on icon at bounding box center [1120, 399] width 9 height 11
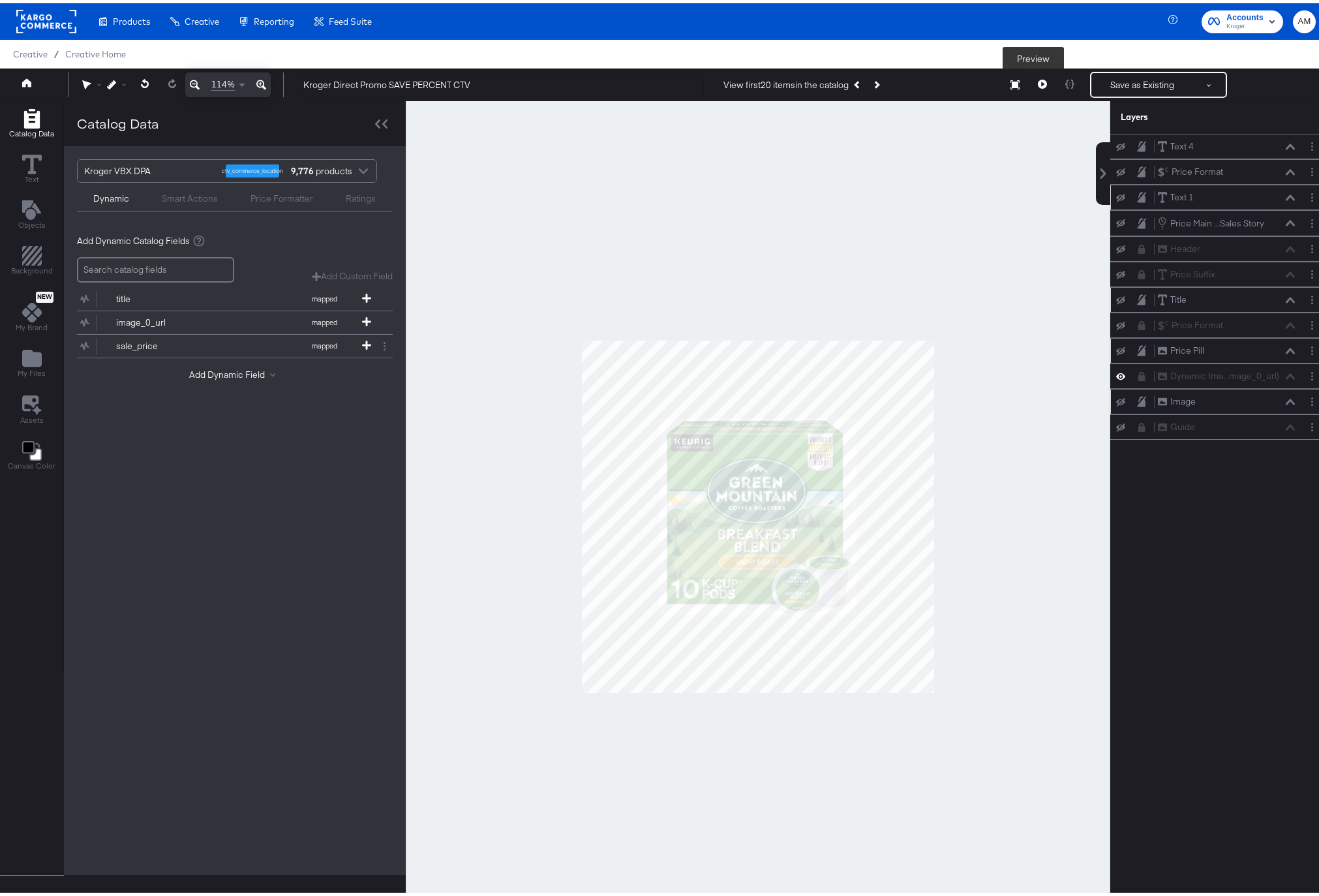
click at [1038, 79] on icon at bounding box center [1042, 81] width 9 height 9
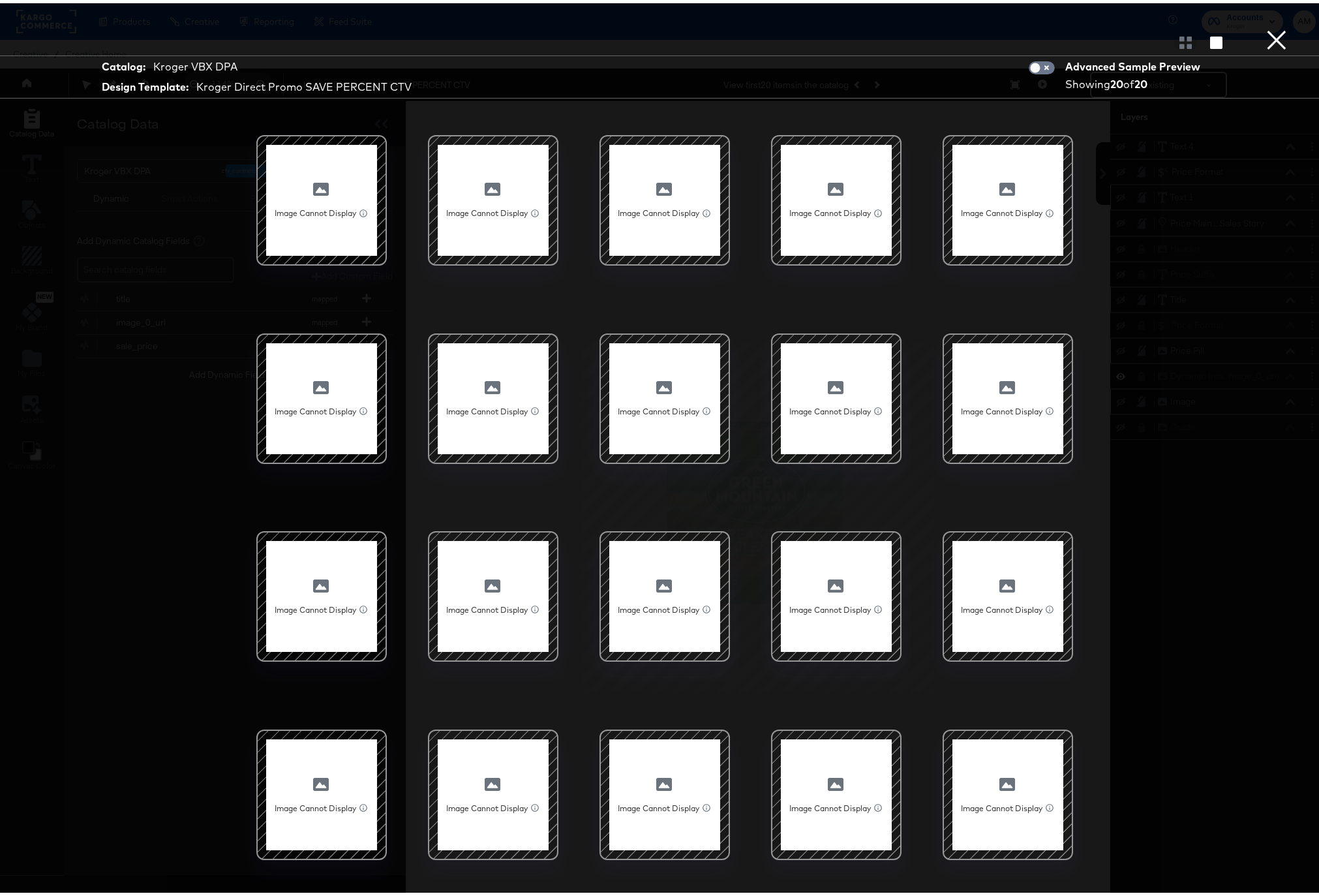
click at [1271, 26] on button "×" at bounding box center [1276, 13] width 26 height 26
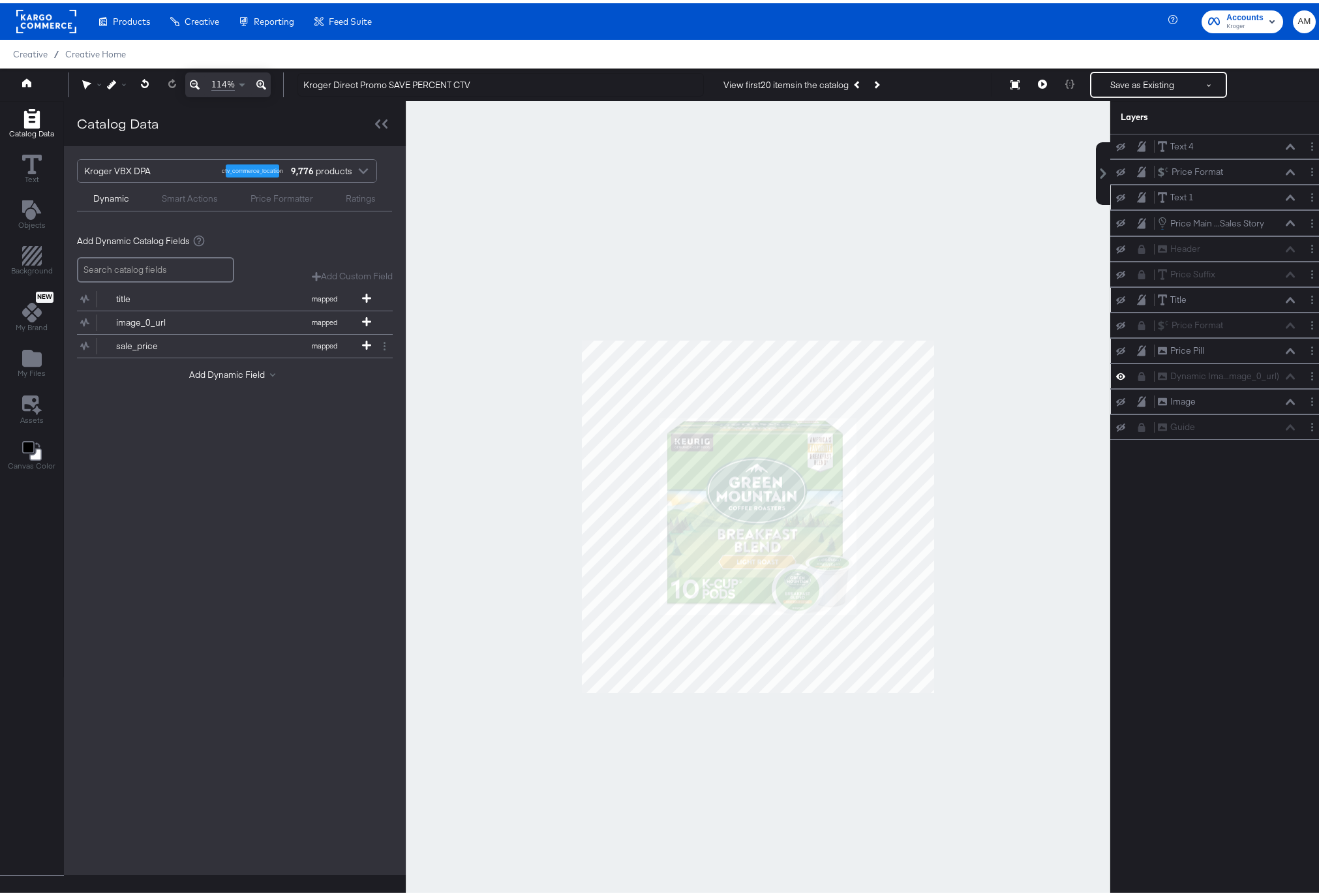
click at [1116, 372] on icon at bounding box center [1120, 372] width 9 height 6
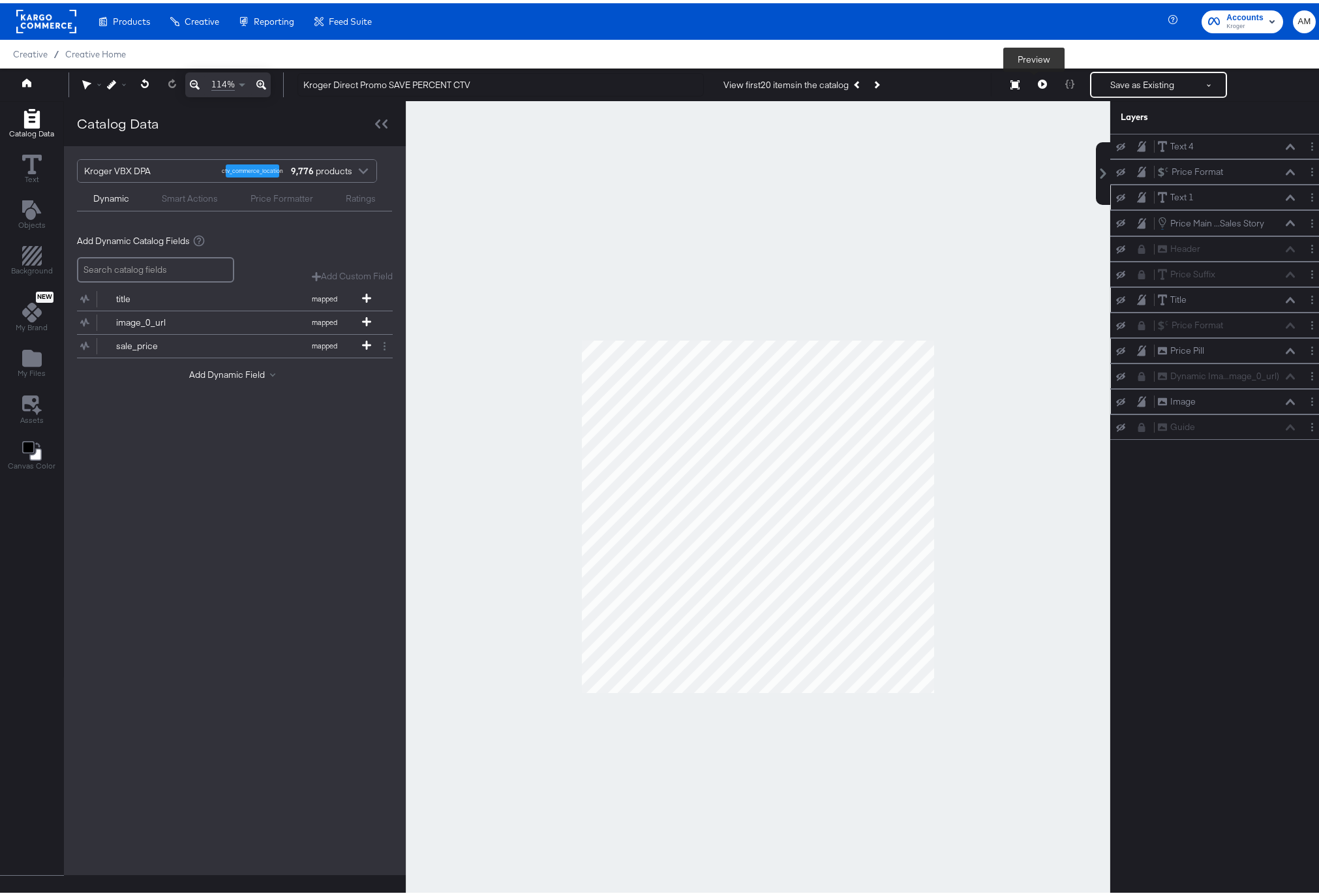
click at [1039, 77] on button at bounding box center [1042, 82] width 28 height 26
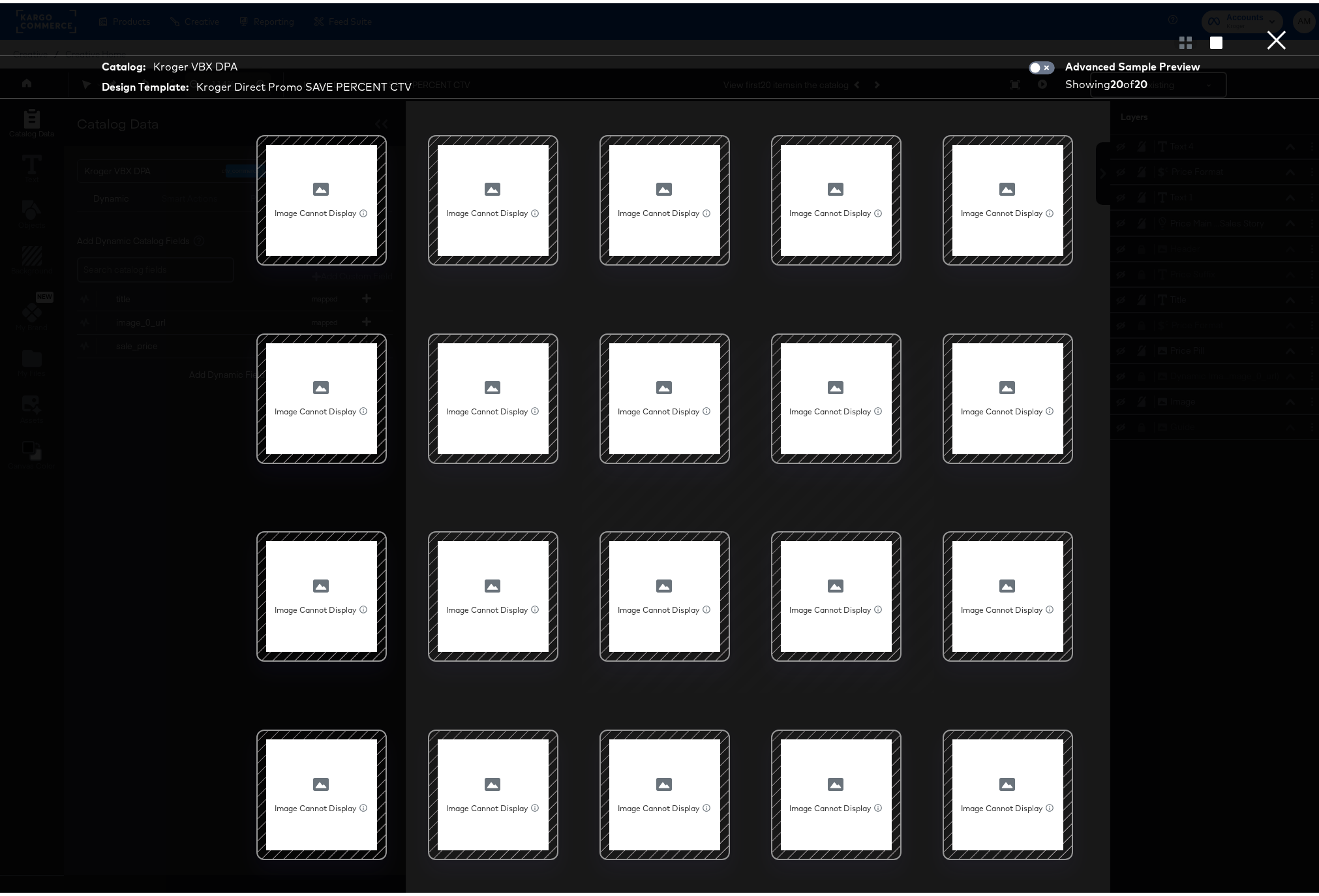
click at [1266, 26] on button "×" at bounding box center [1276, 13] width 26 height 26
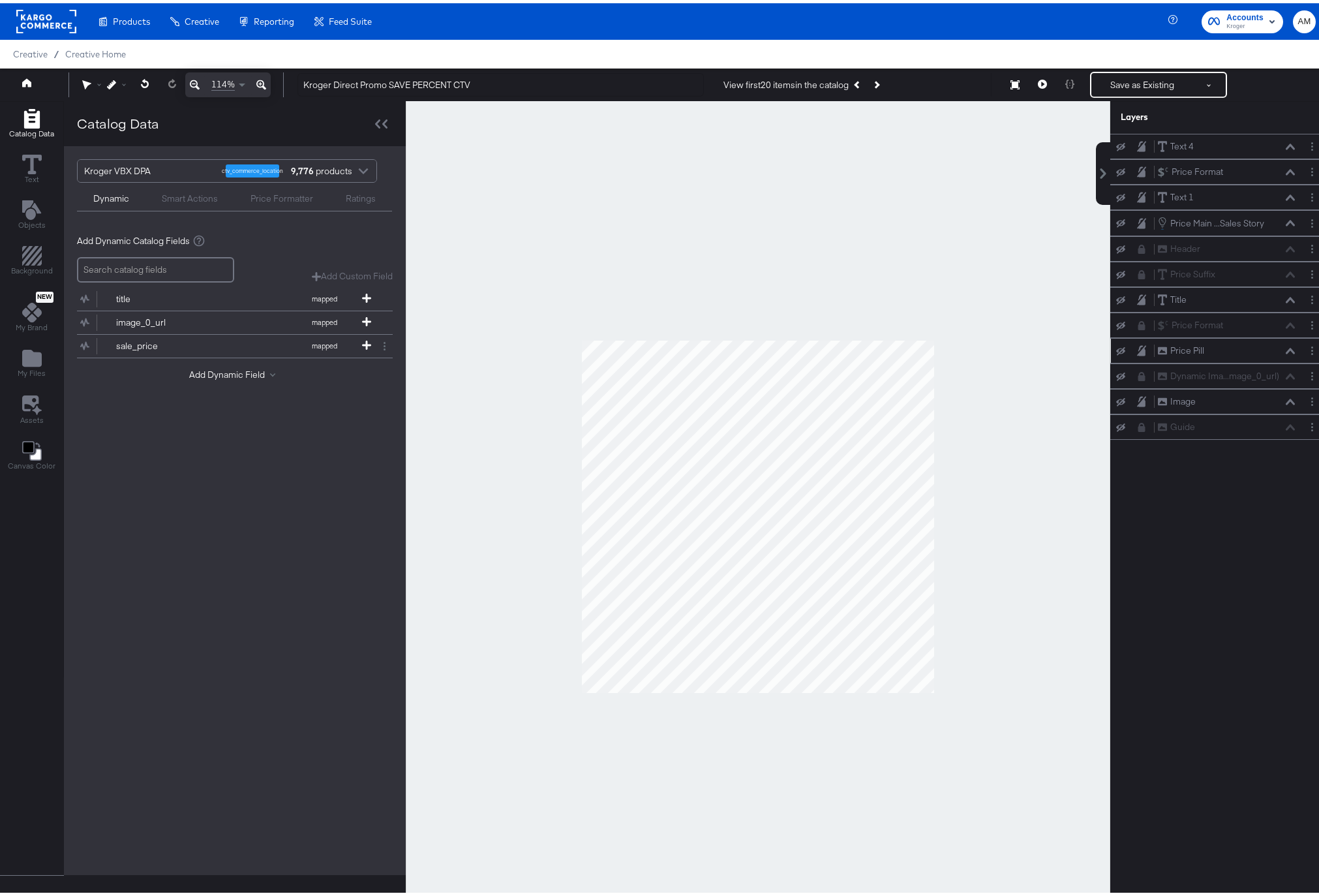
click at [1116, 346] on icon at bounding box center [1120, 348] width 9 height 9
click at [1116, 370] on icon at bounding box center [1120, 373] width 9 height 9
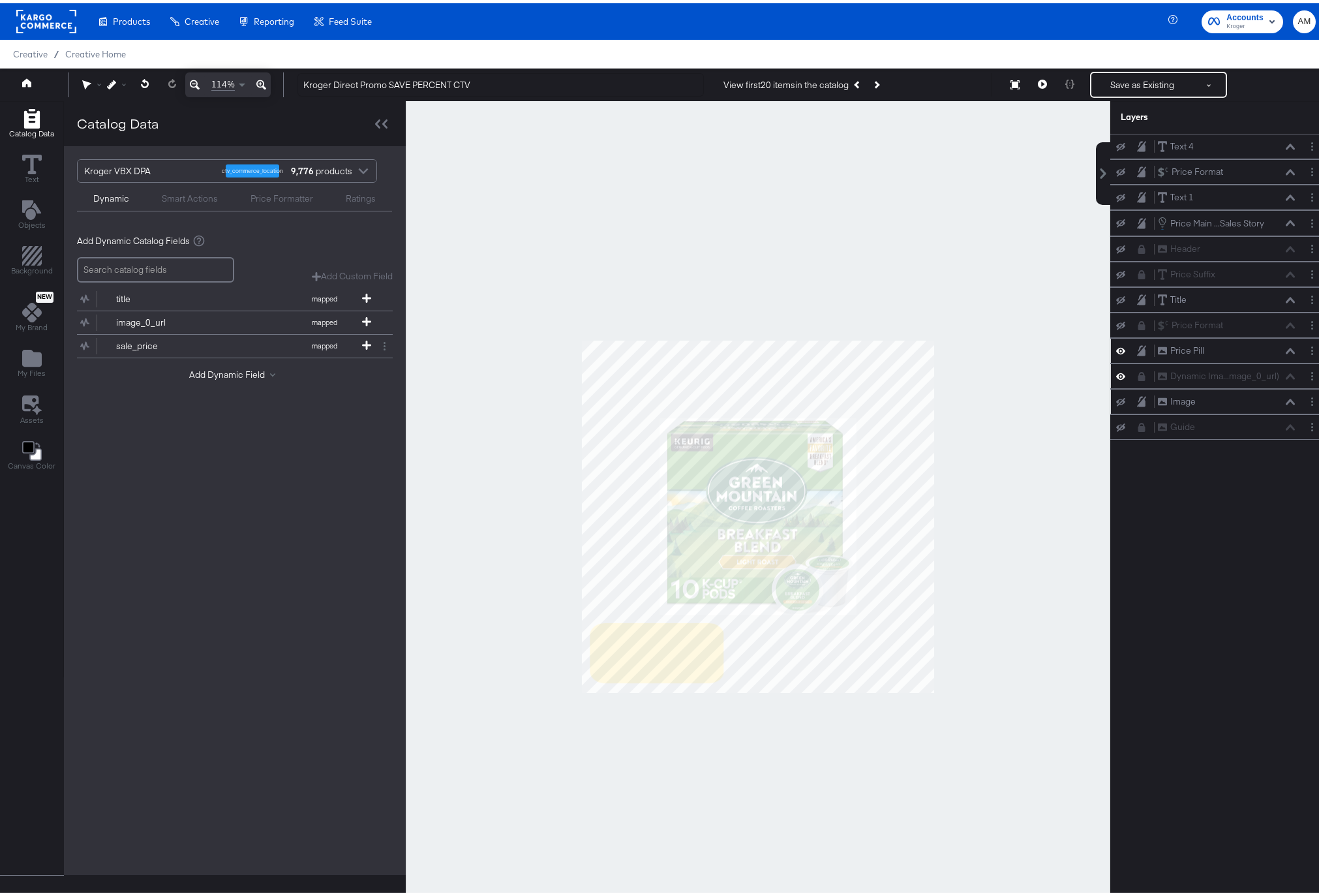
click at [1116, 396] on icon at bounding box center [1120, 398] width 9 height 9
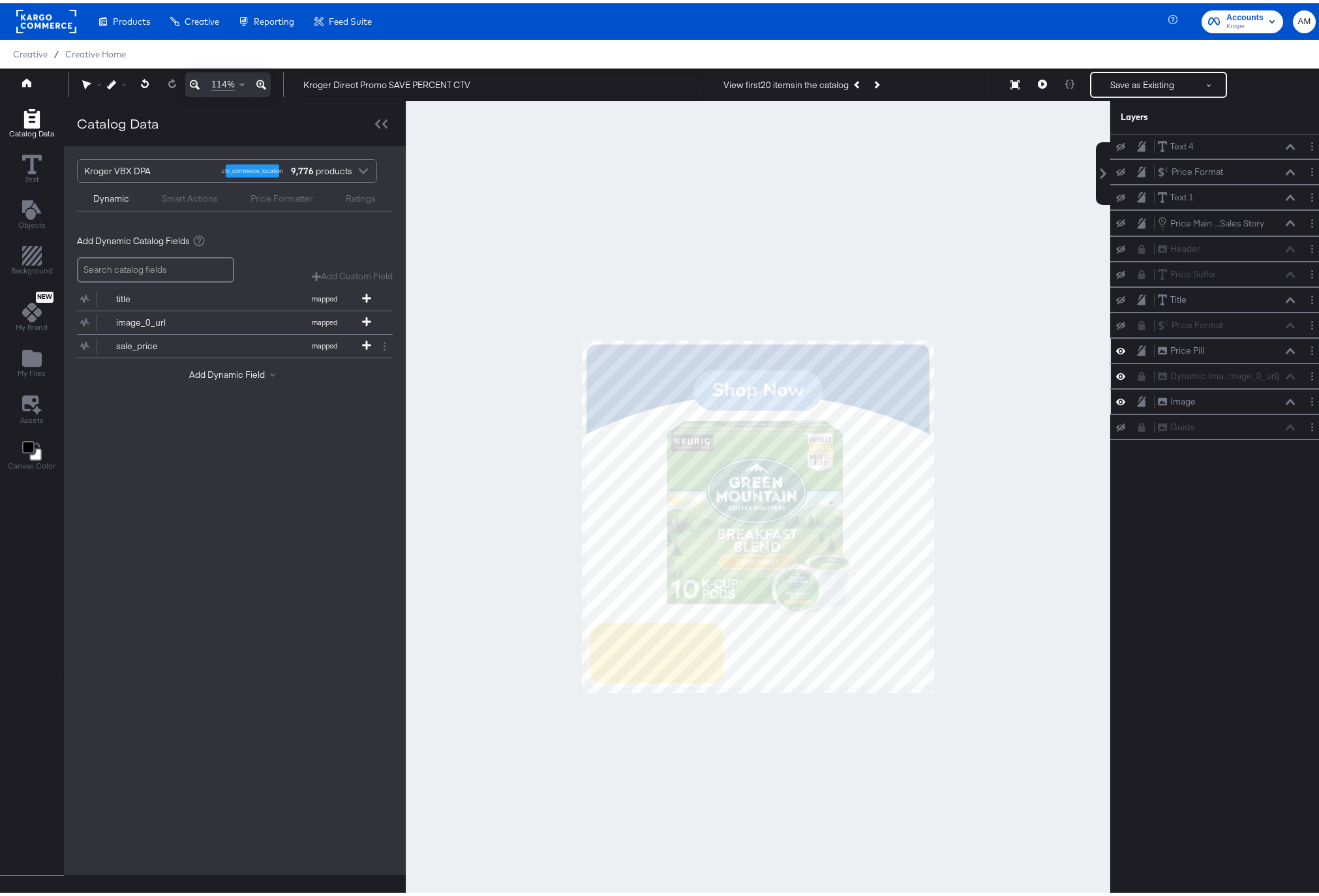
click at [1284, 373] on div "Dynamic Ima...mage_0_url) Dynamic Image (image_0_url)" at bounding box center [1226, 372] width 138 height 13
click at [1311, 374] on icon "Layer Options" at bounding box center [1312, 373] width 2 height 9
click at [1128, 378] on div "Dynamic Ima...mage_0_url) Dynamic Image (image_0_url) Layer Options Rename Dupl…" at bounding box center [1219, 372] width 208 height 13
click at [1139, 372] on icon at bounding box center [1142, 373] width 7 height 9
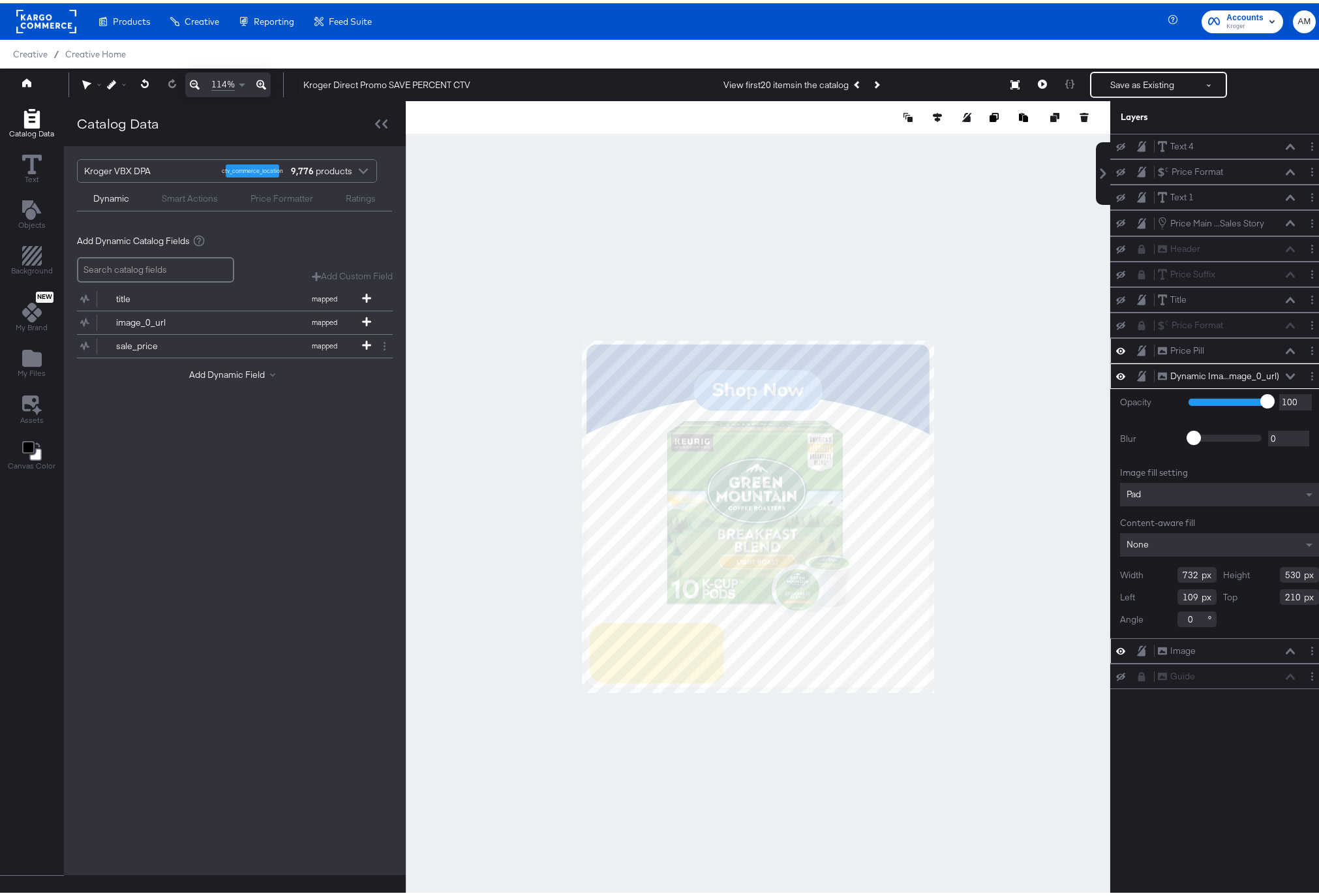
type input "211"
click at [1286, 371] on icon at bounding box center [1290, 372] width 9 height 6
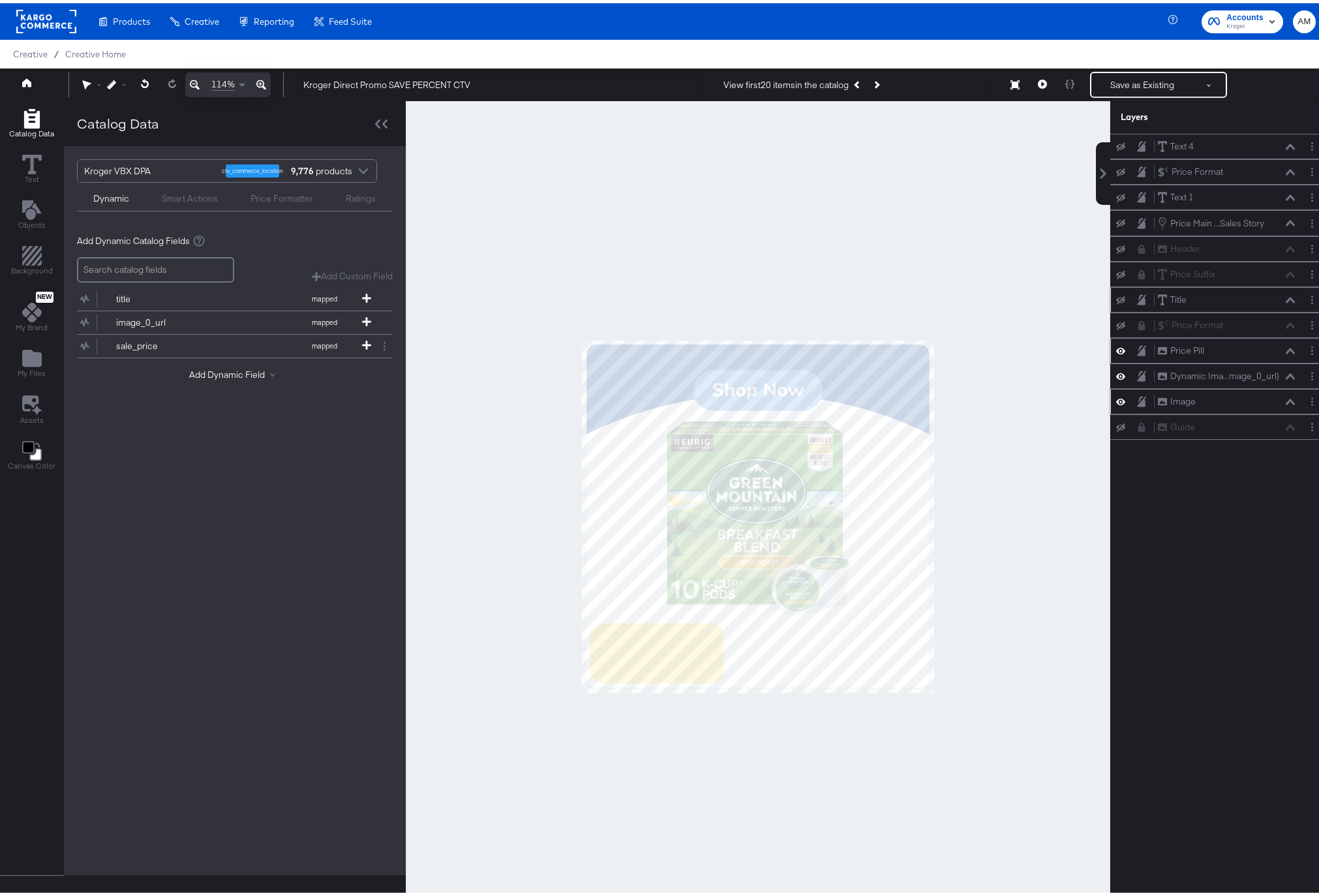
click at [1116, 295] on icon at bounding box center [1120, 297] width 9 height 9
drag, startPoint x: 1111, startPoint y: 193, endPoint x: 1113, endPoint y: 166, distance: 27.1
click at [1116, 192] on icon at bounding box center [1120, 195] width 9 height 9
click at [1116, 146] on icon at bounding box center [1120, 144] width 9 height 9
click at [1038, 82] on icon at bounding box center [1042, 81] width 9 height 9
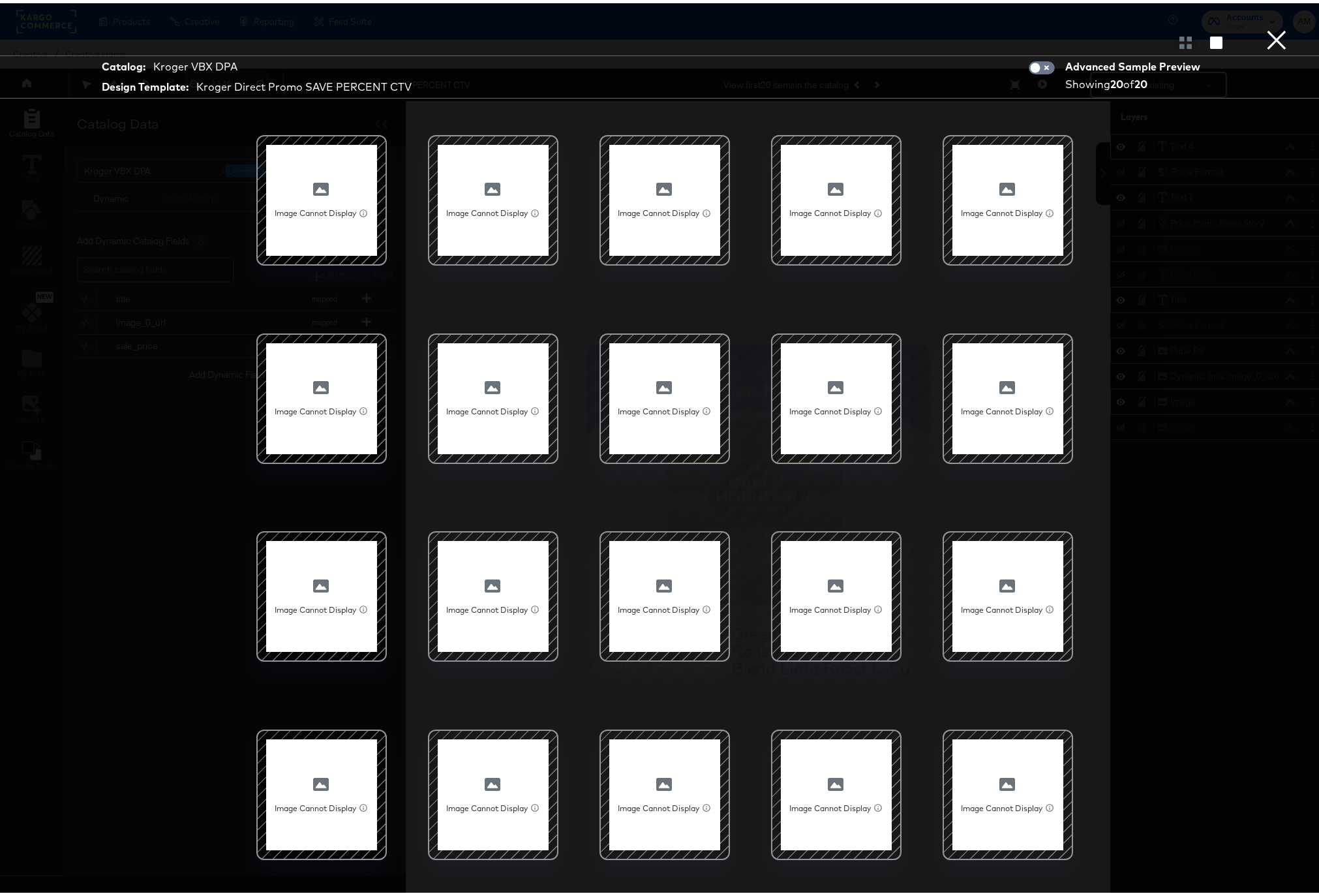
click at [1264, 26] on button "×" at bounding box center [1276, 13] width 26 height 26
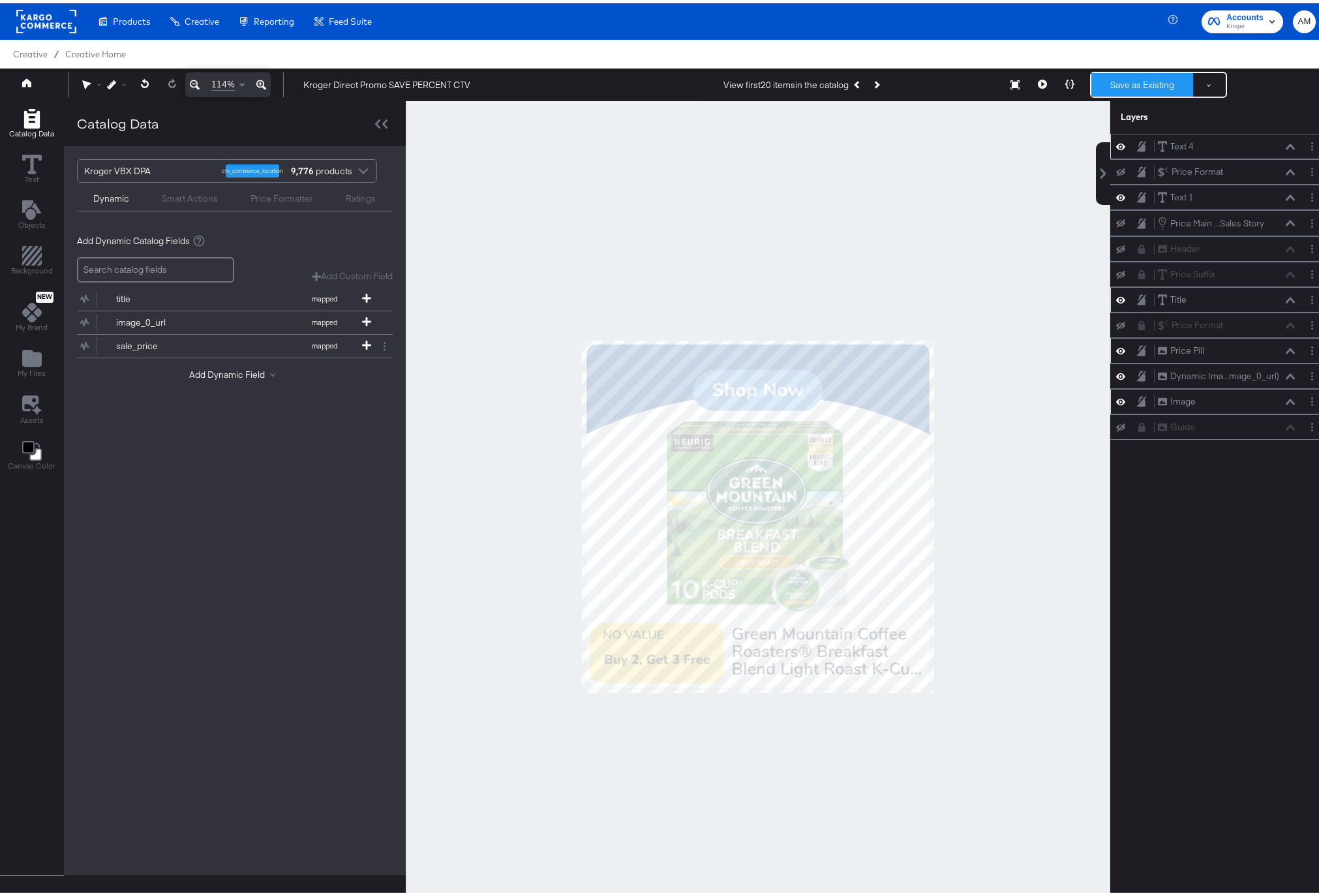
click at [1119, 79] on button "Save as Existing" at bounding box center [1142, 81] width 101 height 23
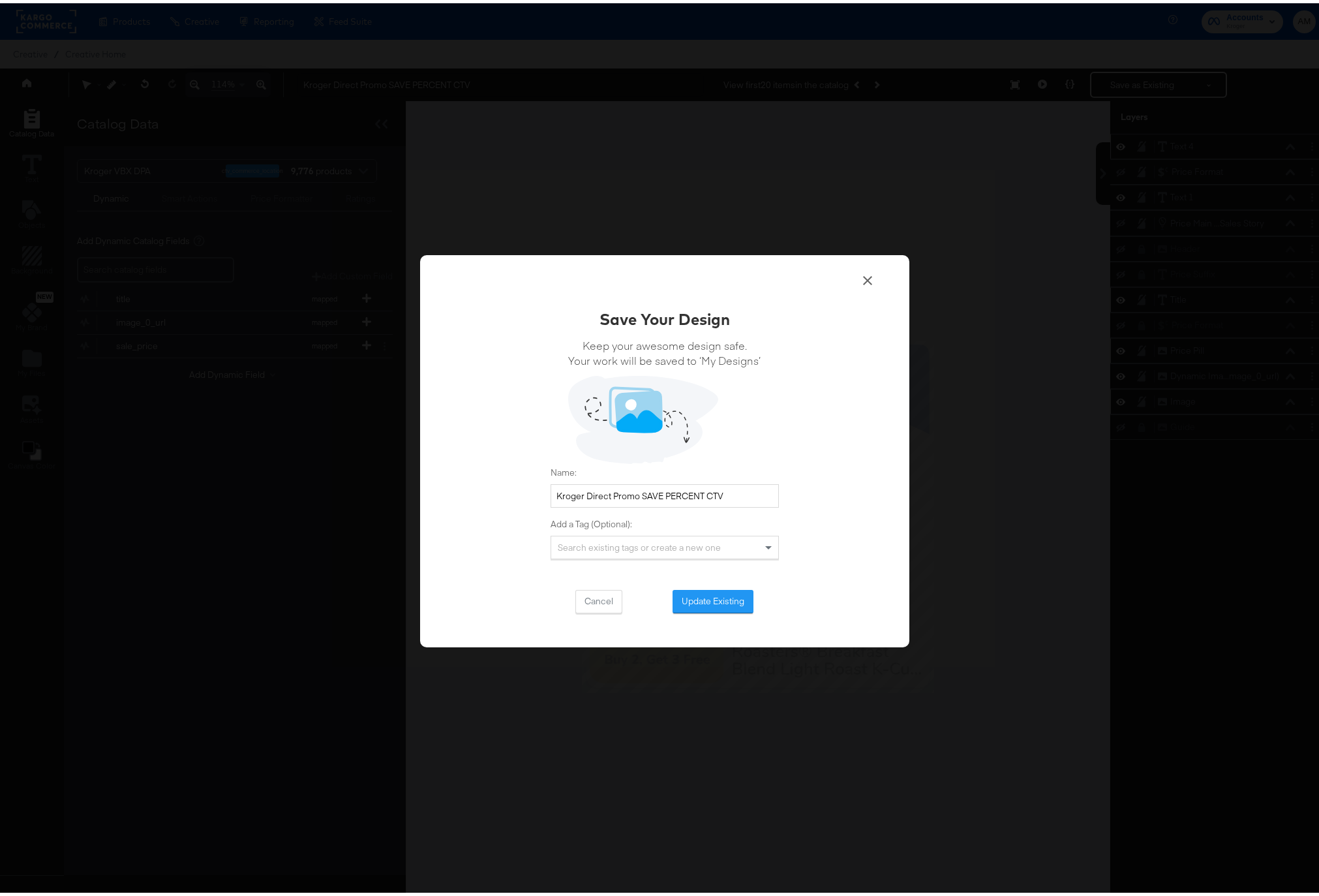
click at [700, 596] on button "Update Existing" at bounding box center [713, 598] width 81 height 23
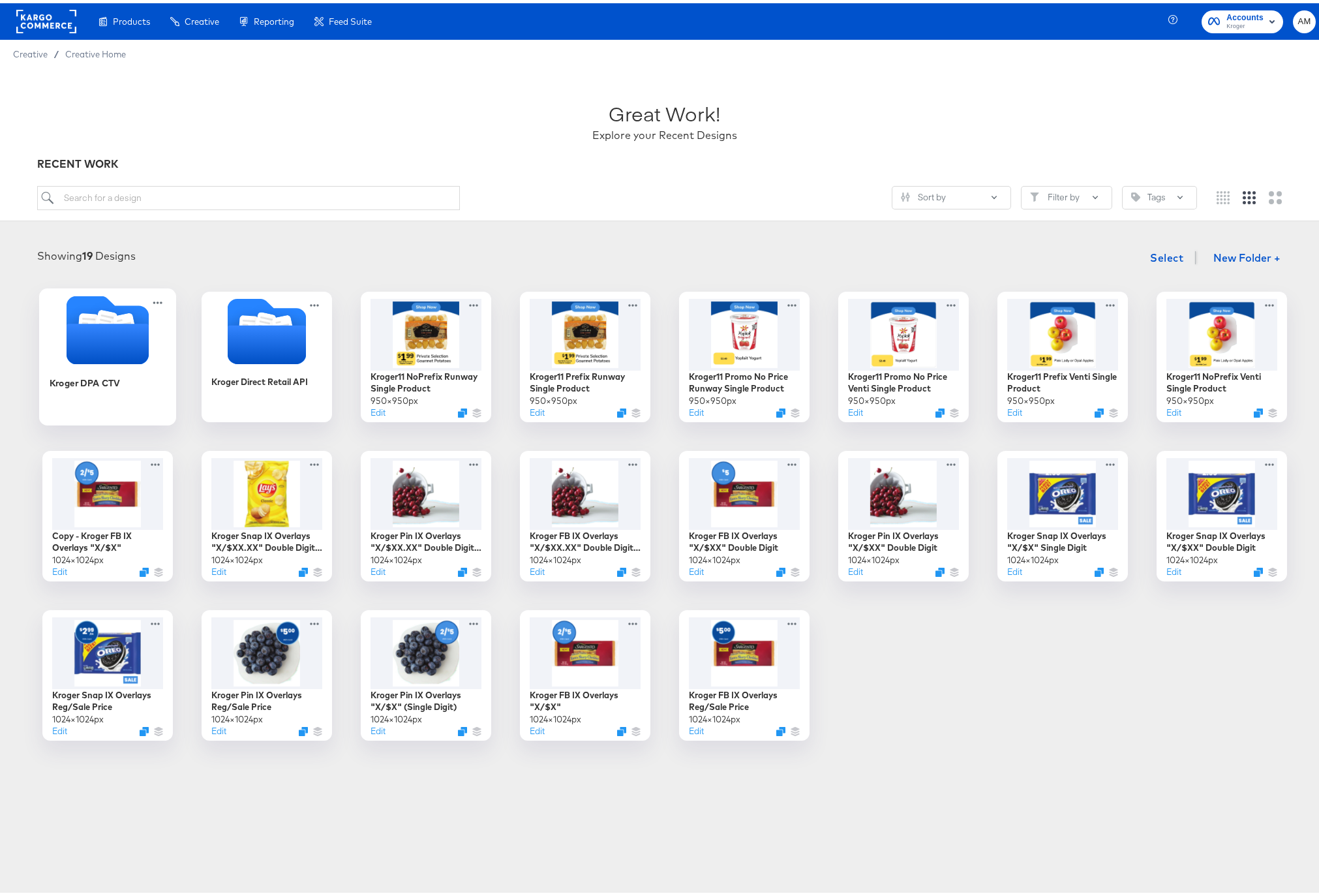
click at [84, 333] on icon "Folder" at bounding box center [107, 340] width 82 height 40
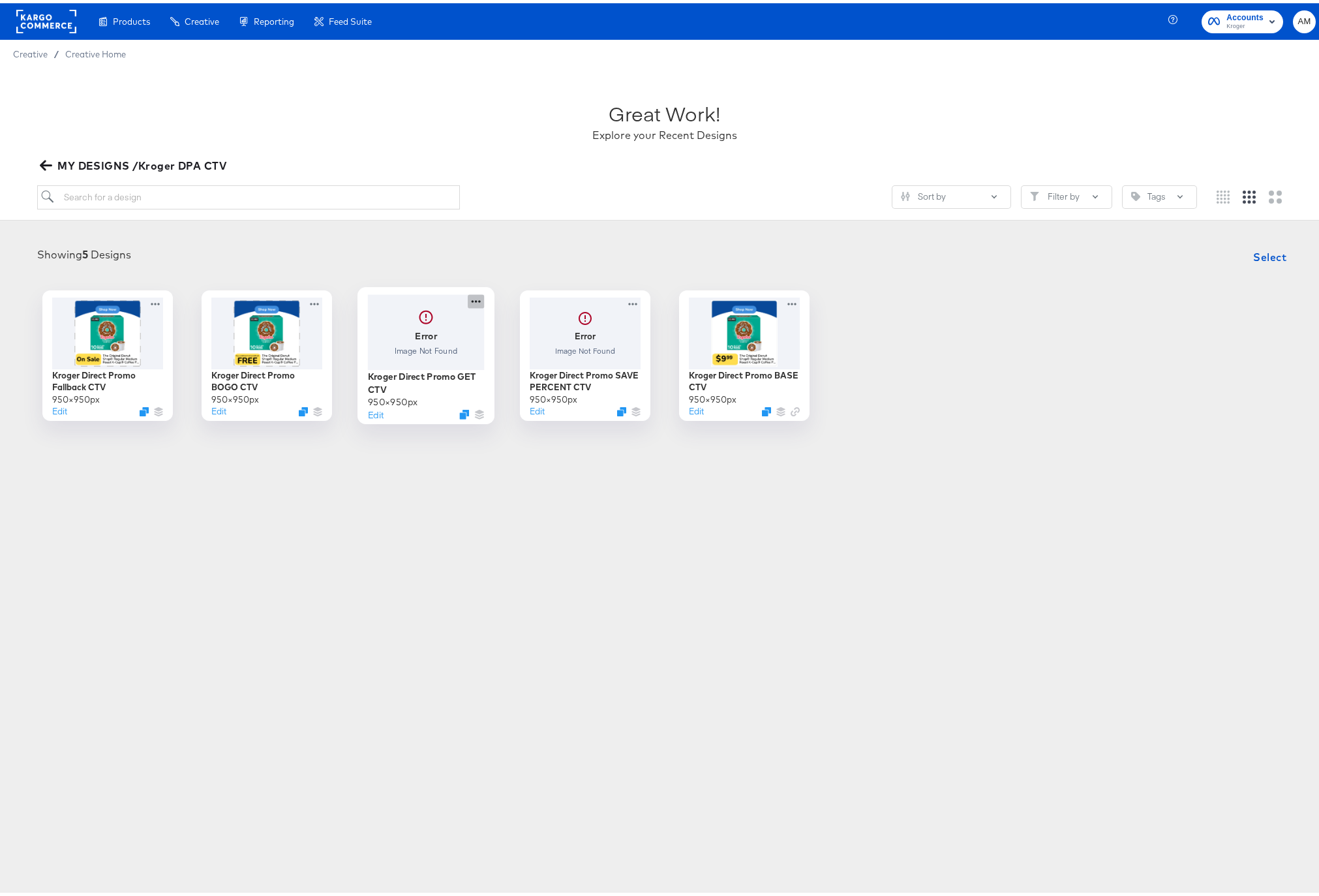
click at [471, 296] on icon at bounding box center [475, 297] width 16 height 13
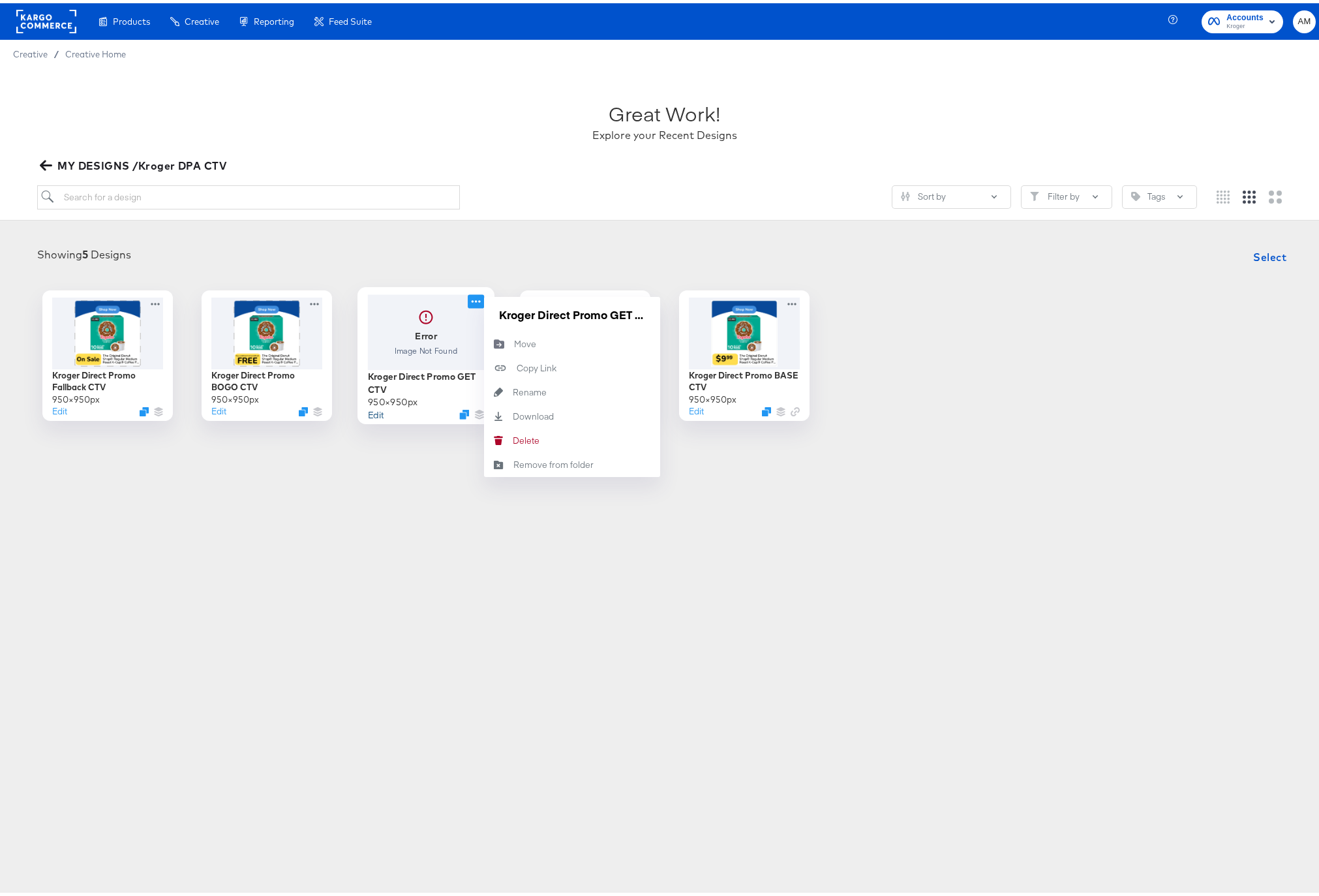
click at [369, 412] on button "Edit" at bounding box center [375, 410] width 16 height 12
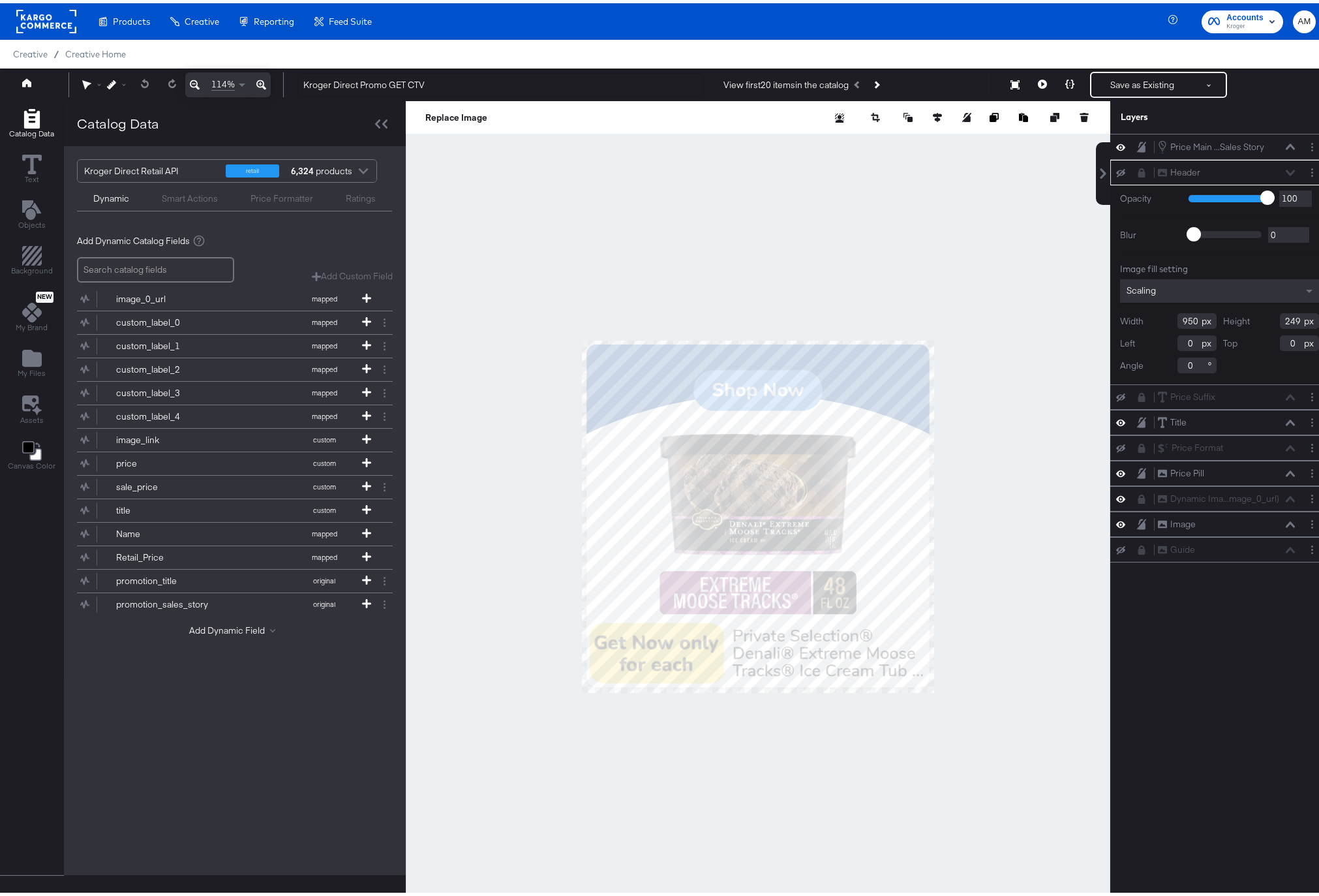
click at [361, 166] on div at bounding box center [363, 170] width 20 height 23
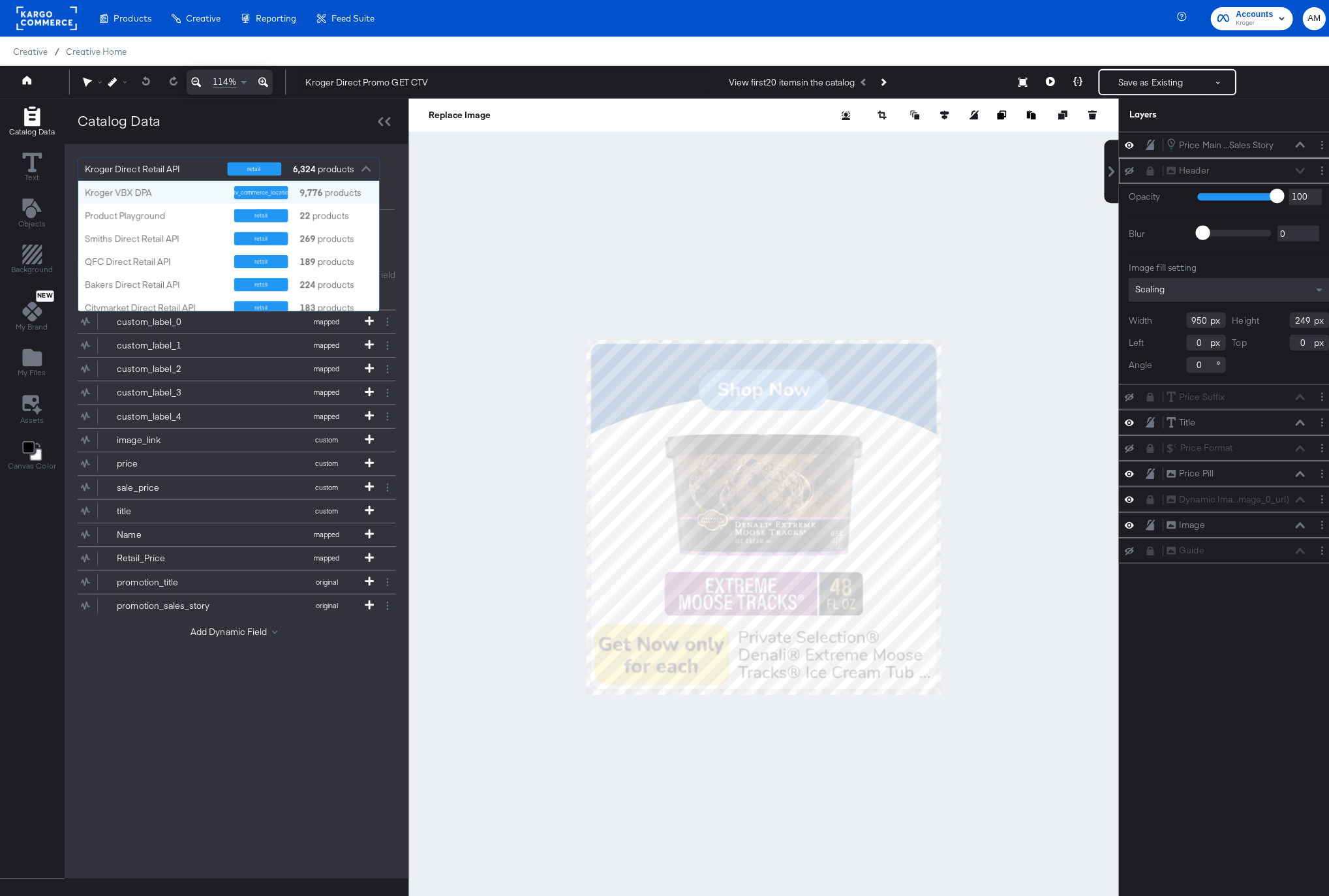
scroll to position [119, 289]
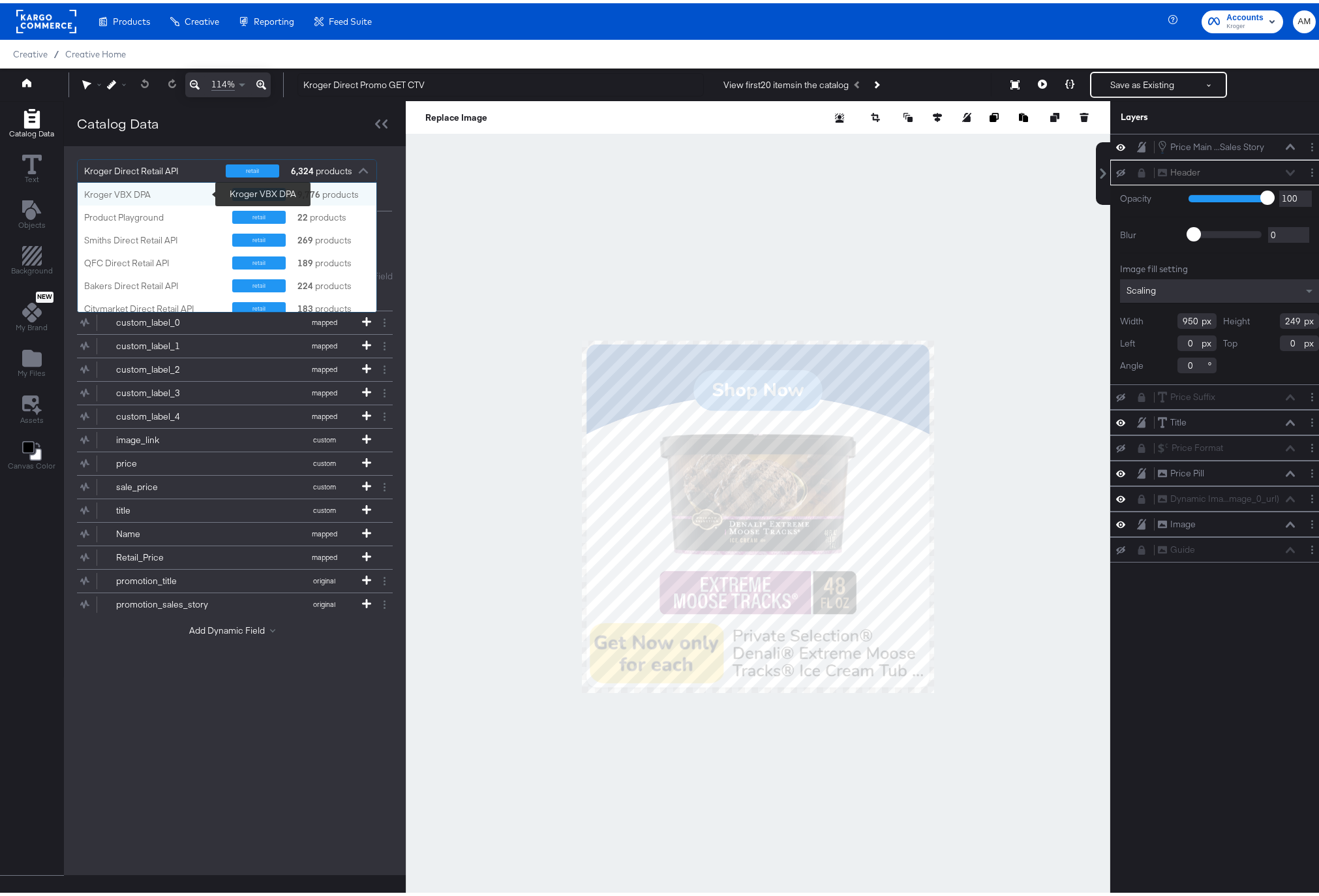
click at [151, 192] on div "Kroger VBX DPA" at bounding box center [153, 191] width 138 height 12
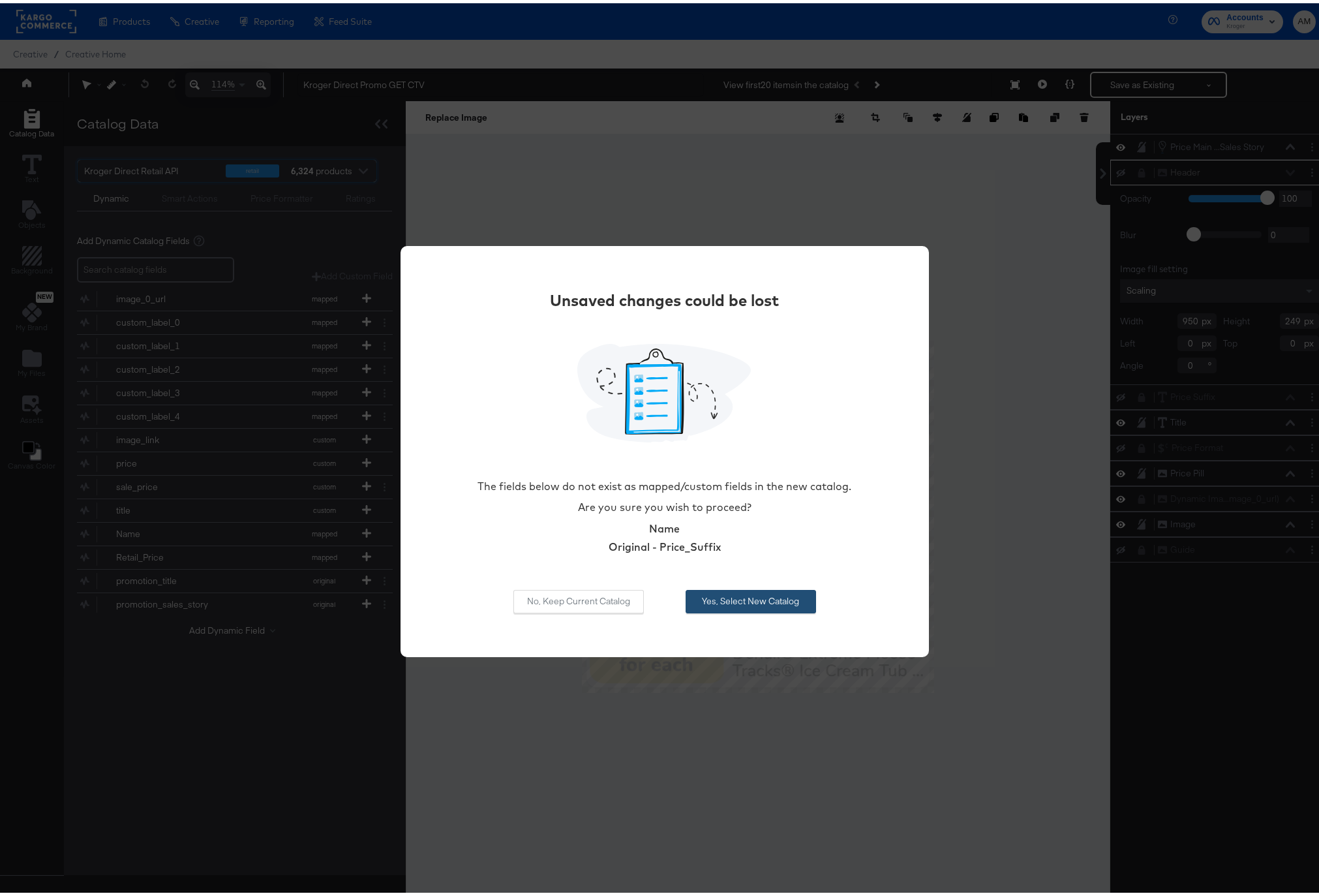
click at [771, 602] on button "Yes, Select New Catalog" at bounding box center [751, 598] width 131 height 23
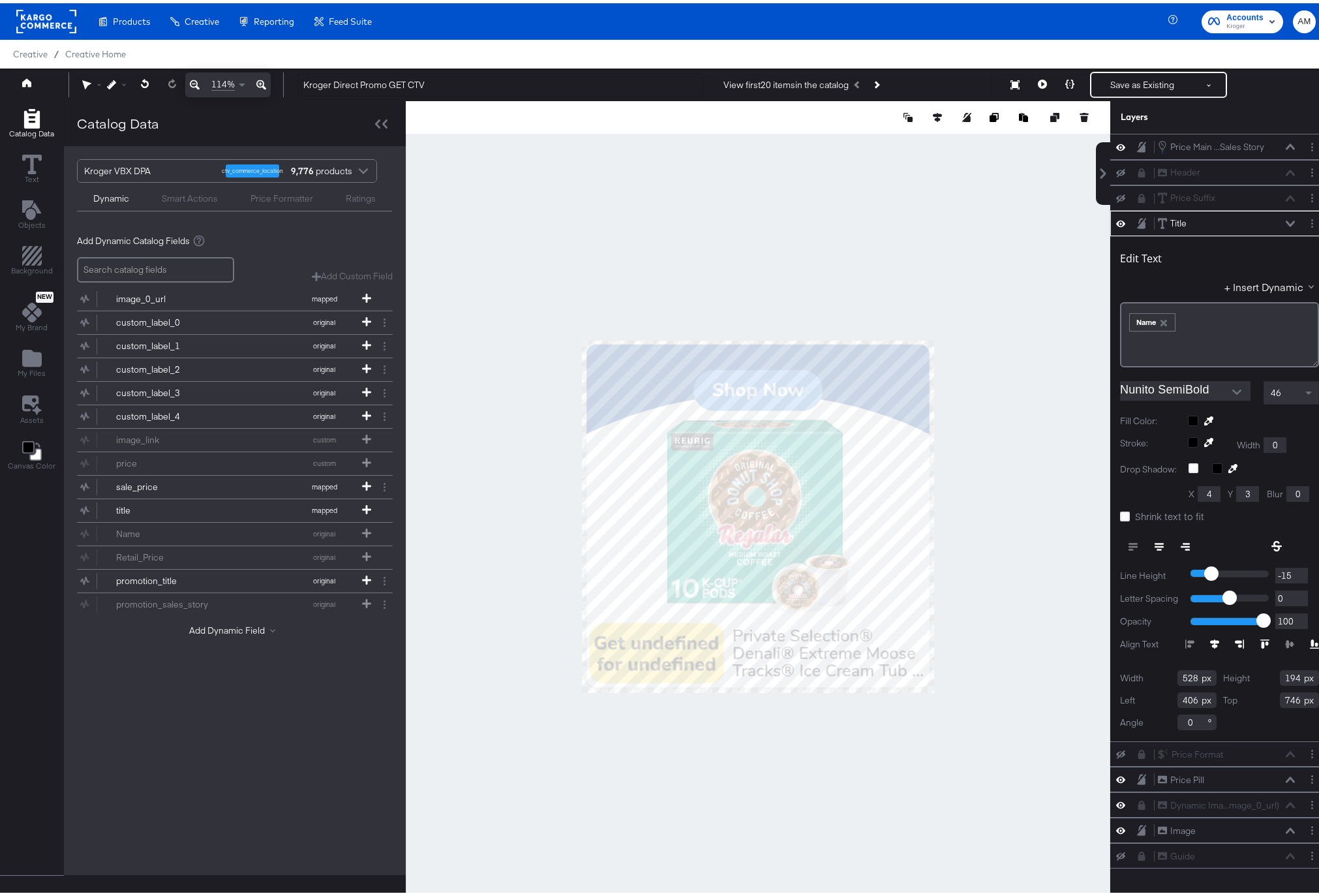
click at [1242, 292] on div "+ Insert Dynamic" at bounding box center [1220, 286] width 199 height 19
click at [1159, 317] on icon "button" at bounding box center [1164, 319] width 9 height 9
click at [1241, 284] on button "+ Insert Dynamic" at bounding box center [1271, 283] width 94 height 13
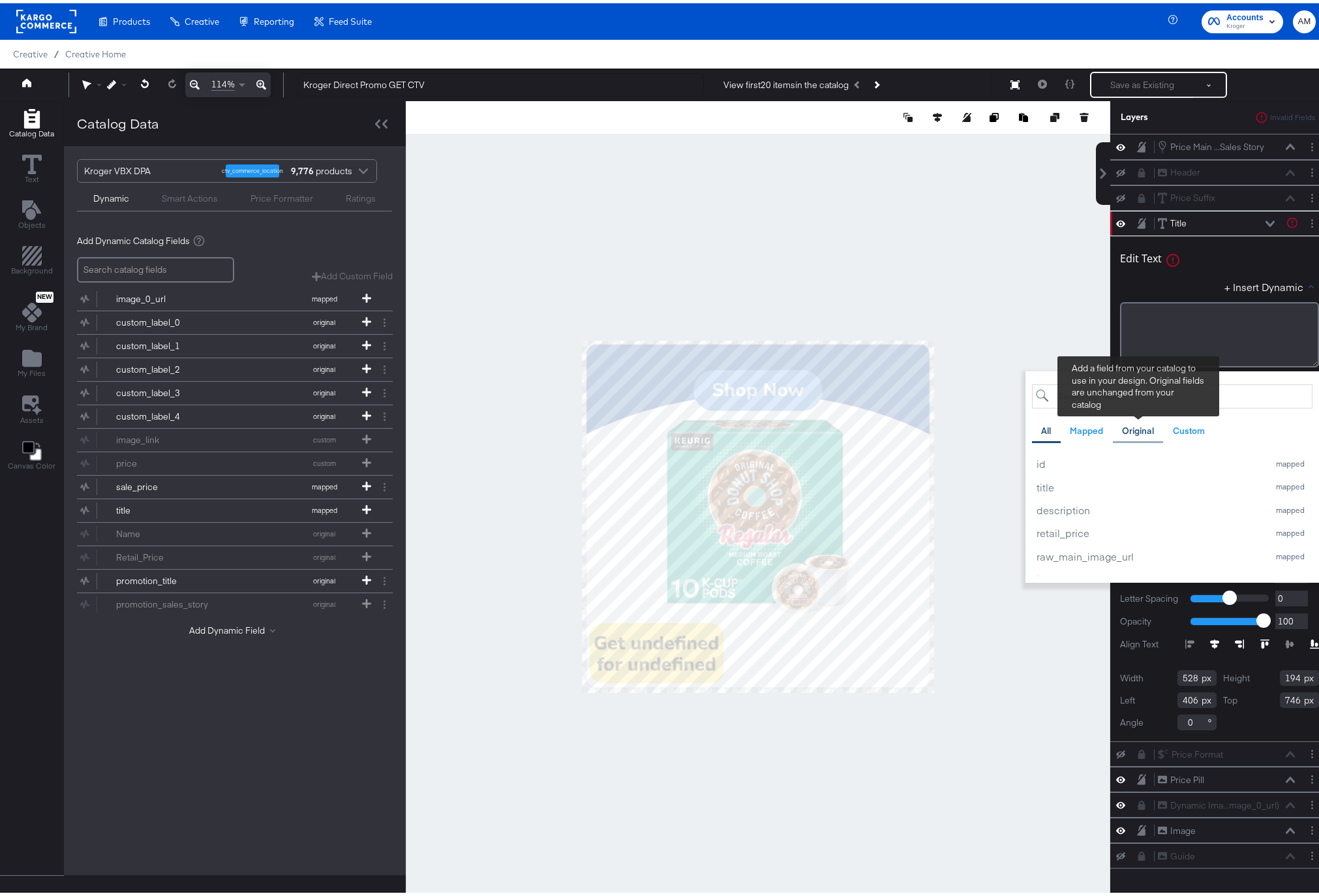
click at [1126, 422] on div "Original" at bounding box center [1138, 427] width 32 height 12
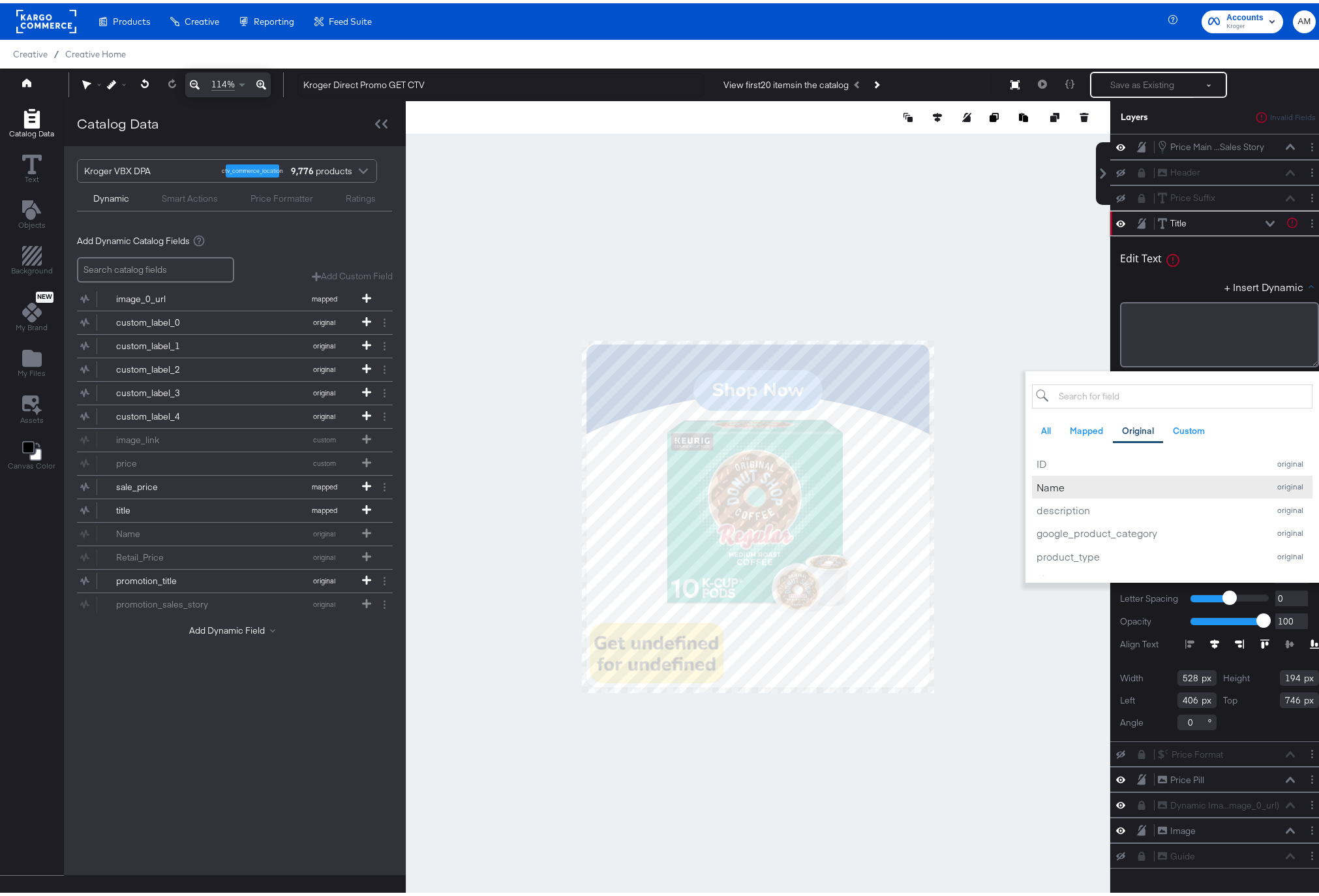
click at [1042, 484] on div "Name" at bounding box center [1149, 483] width 226 height 13
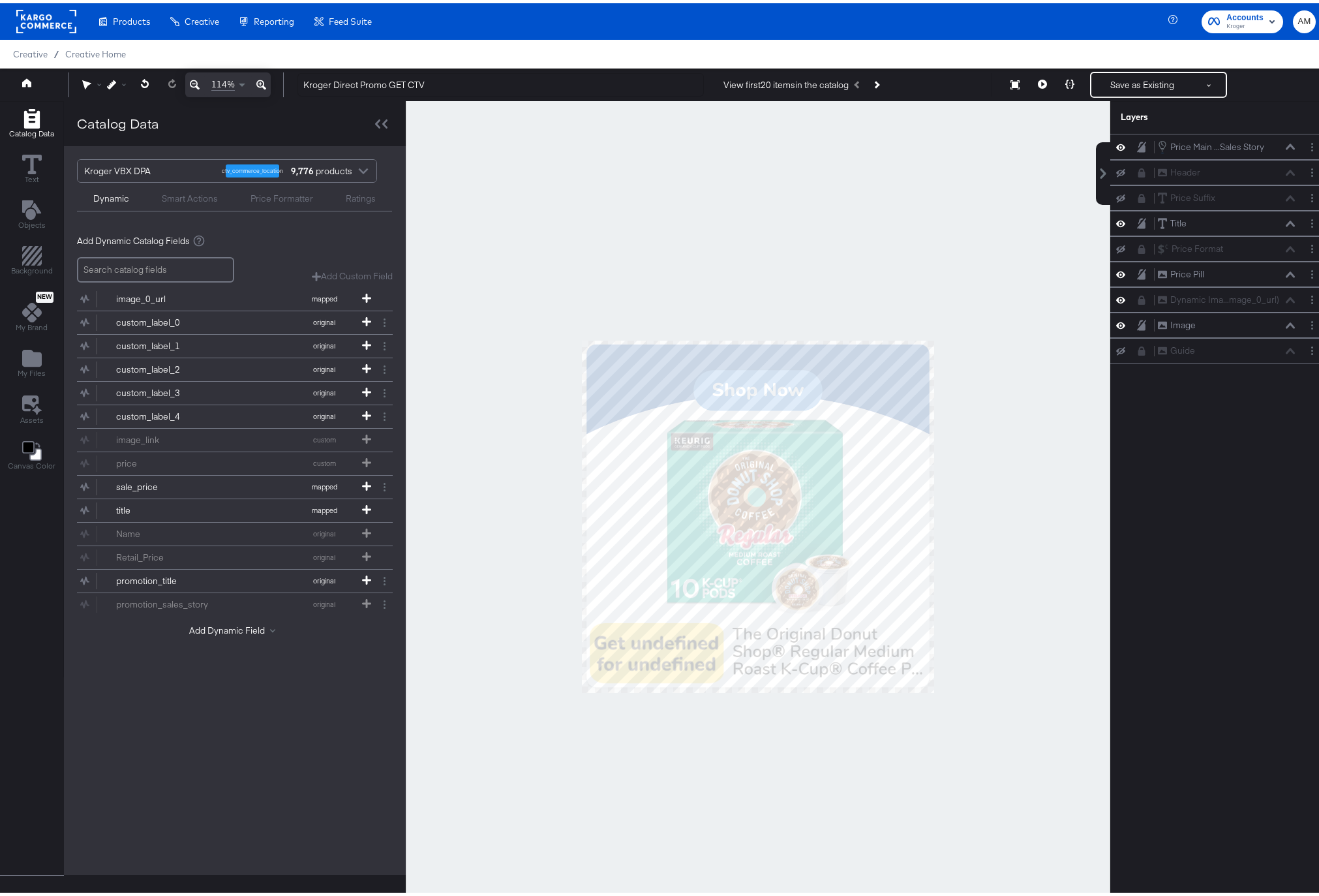
click at [1009, 321] on div at bounding box center [758, 513] width 705 height 831
click at [876, 81] on icon "Next Product" at bounding box center [876, 81] width 7 height 7
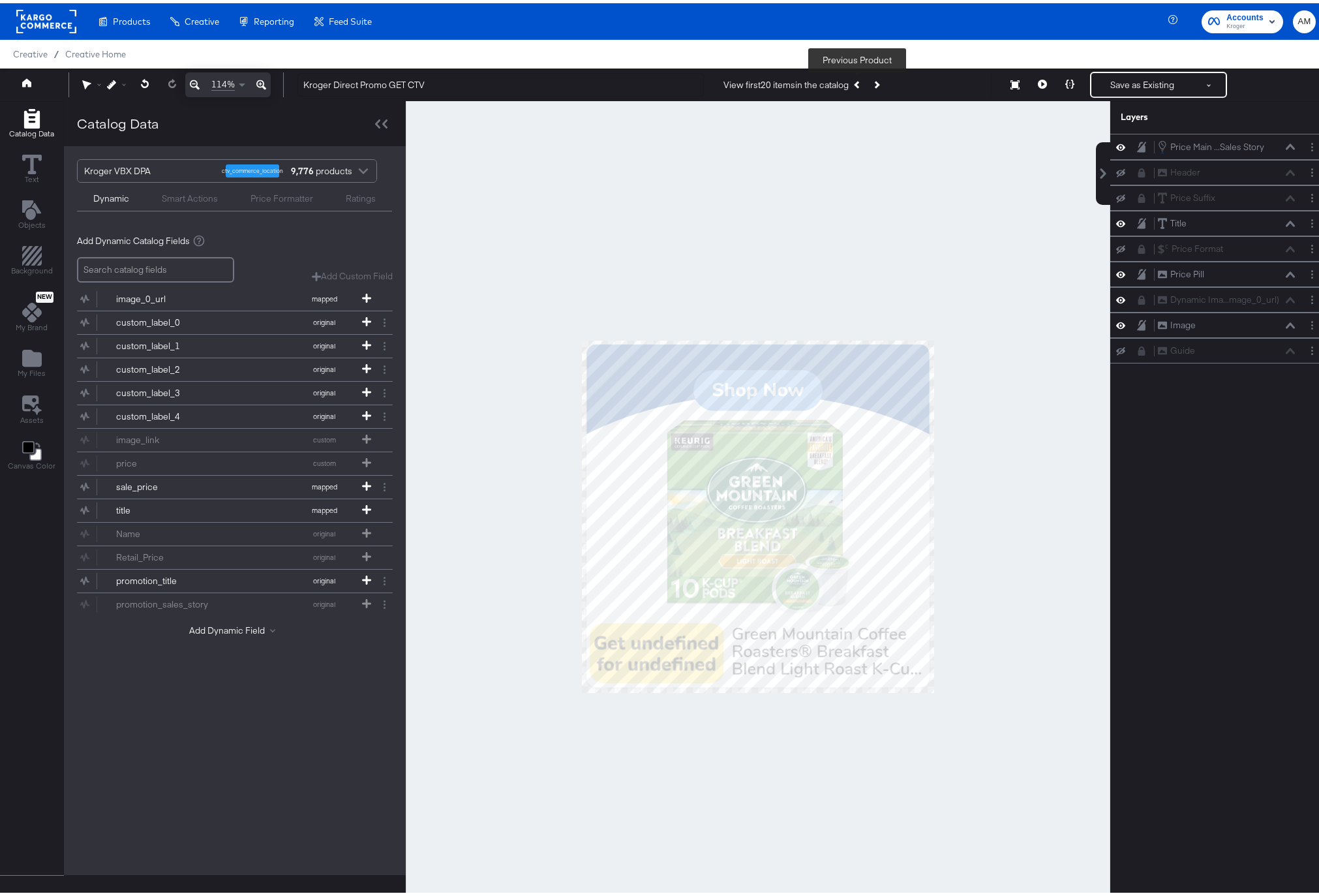
click at [854, 82] on icon "Previous Product" at bounding box center [858, 81] width 7 height 7
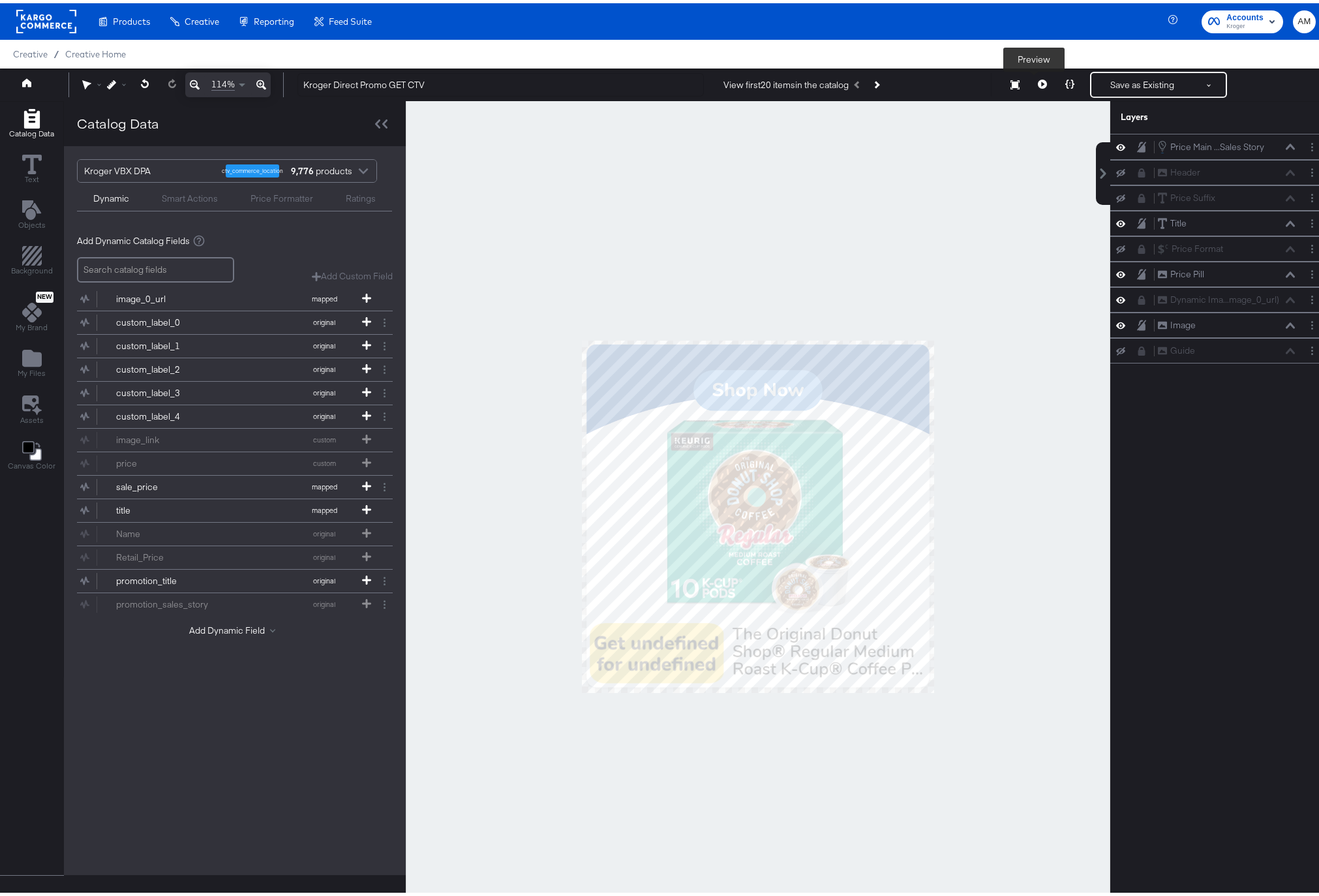
click at [1038, 82] on icon at bounding box center [1042, 81] width 9 height 9
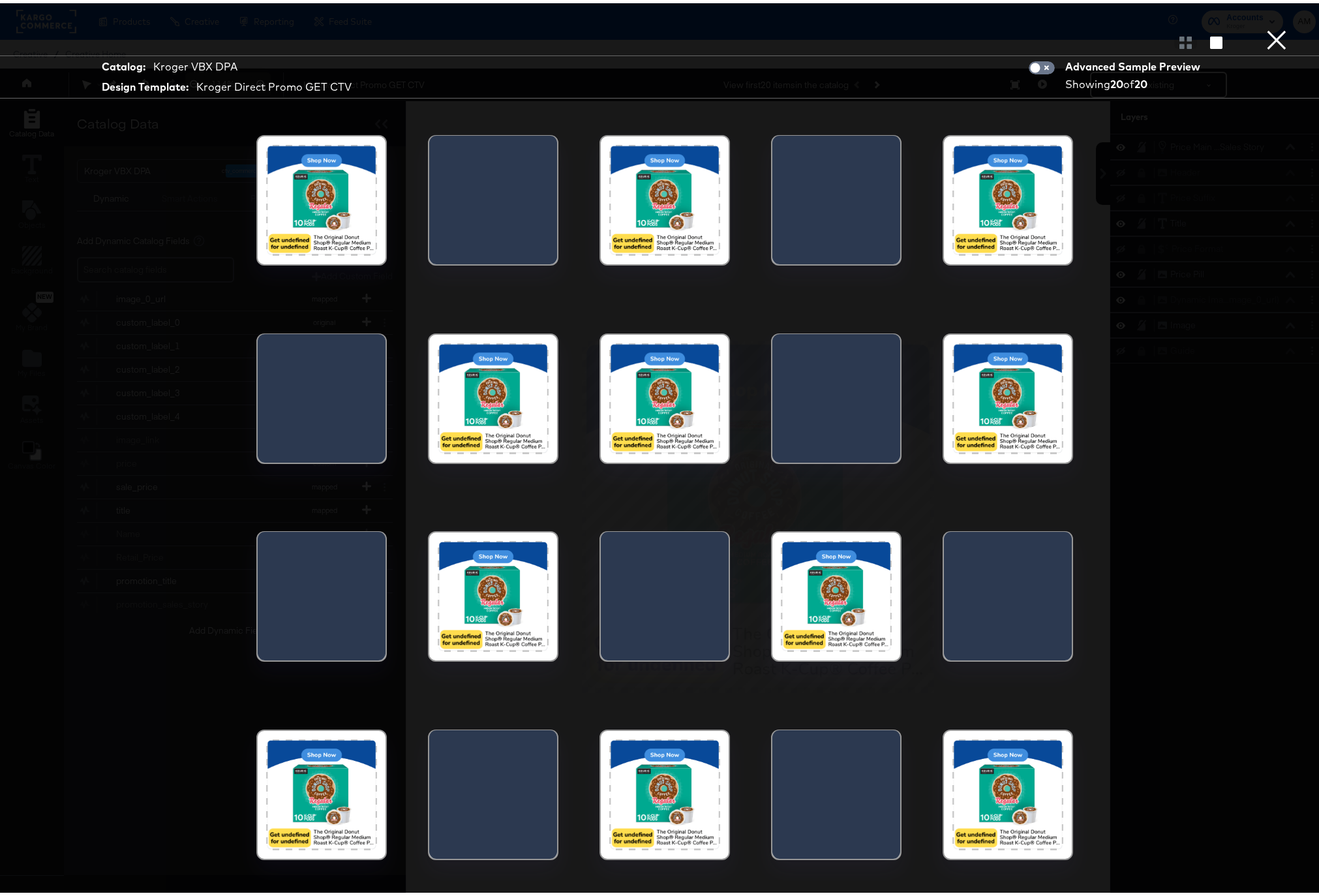
click at [1267, 26] on button "×" at bounding box center [1276, 13] width 26 height 26
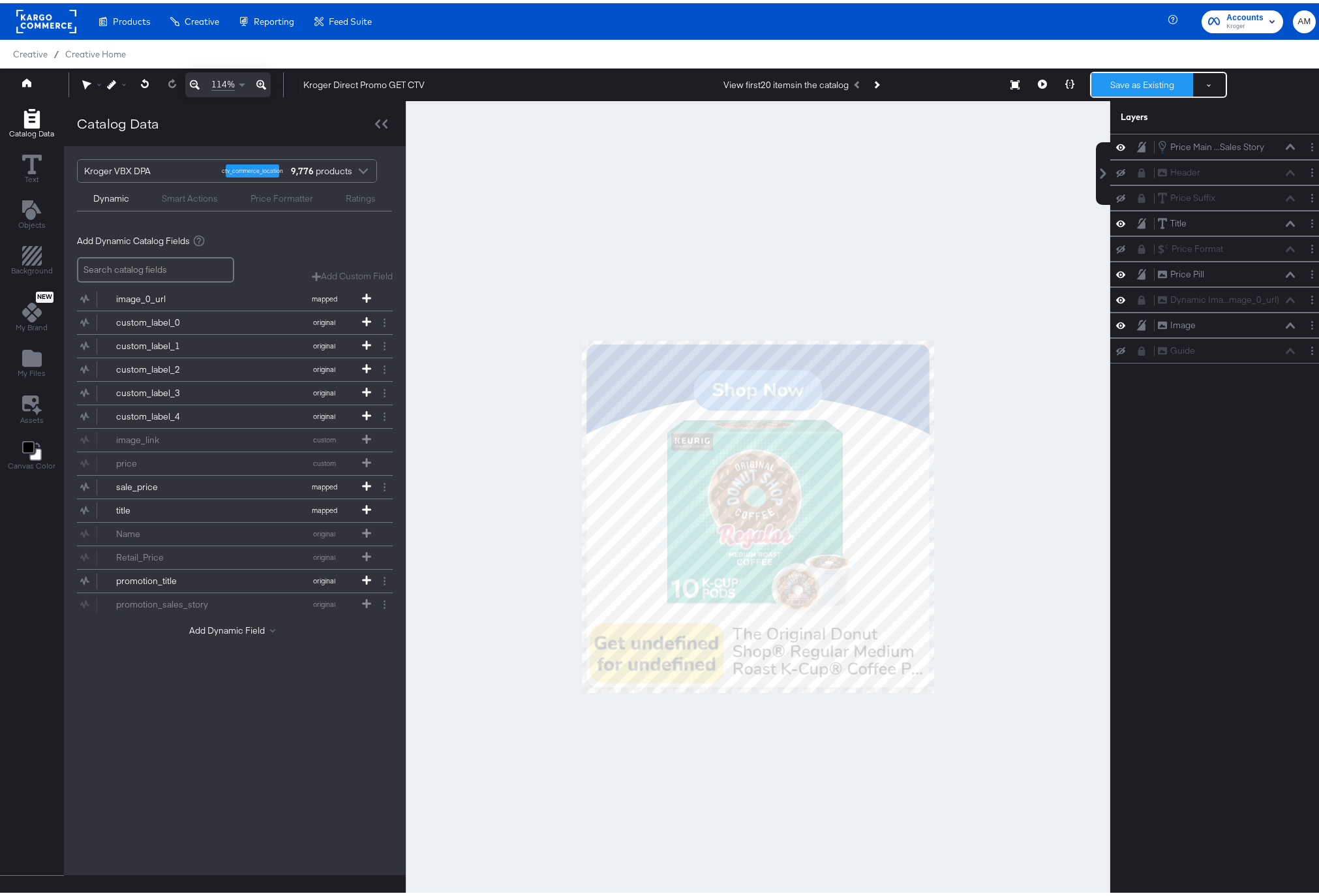
click at [1116, 84] on button "Save as Existing" at bounding box center [1142, 81] width 101 height 23
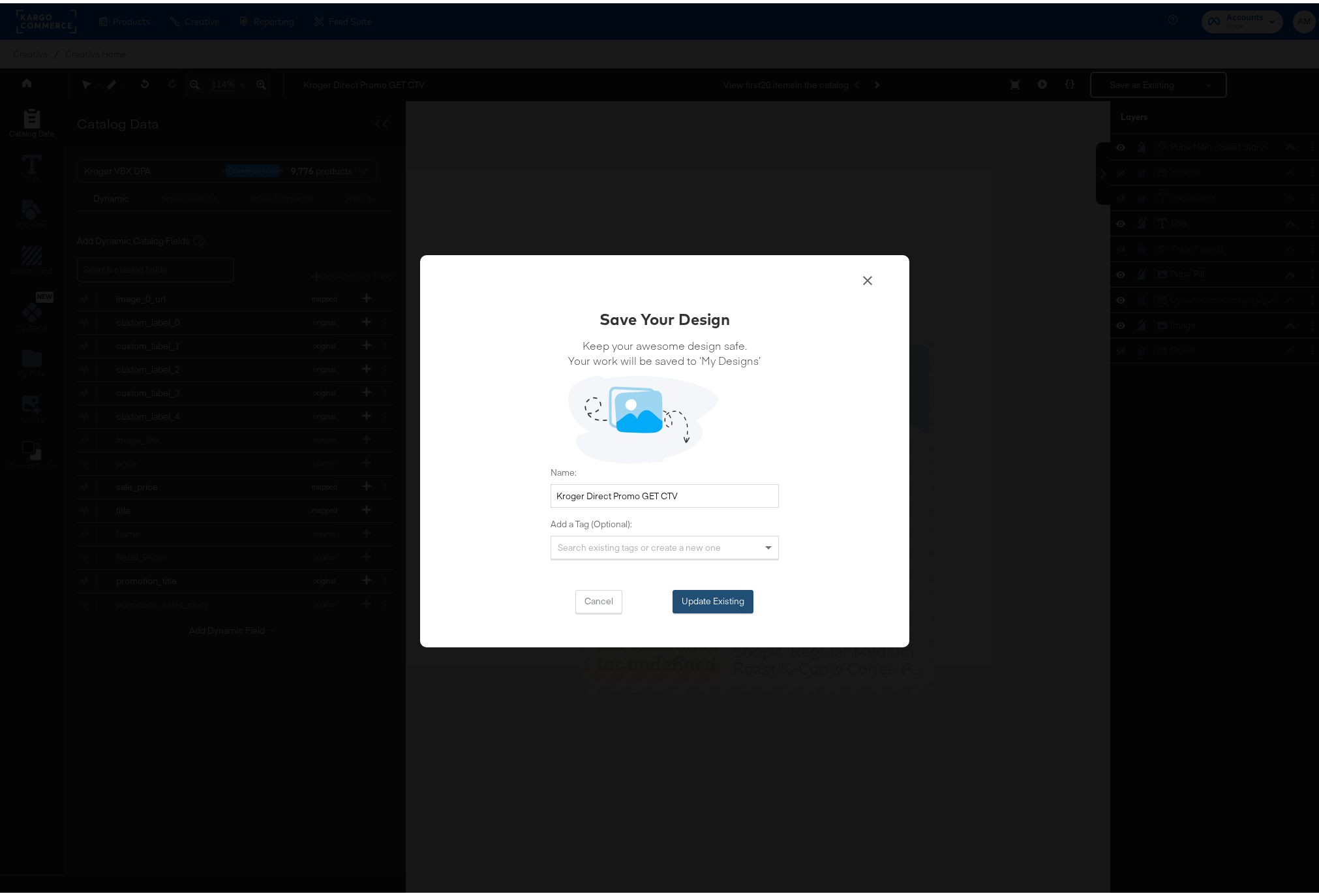
click at [690, 601] on button "Update Existing" at bounding box center [713, 598] width 81 height 23
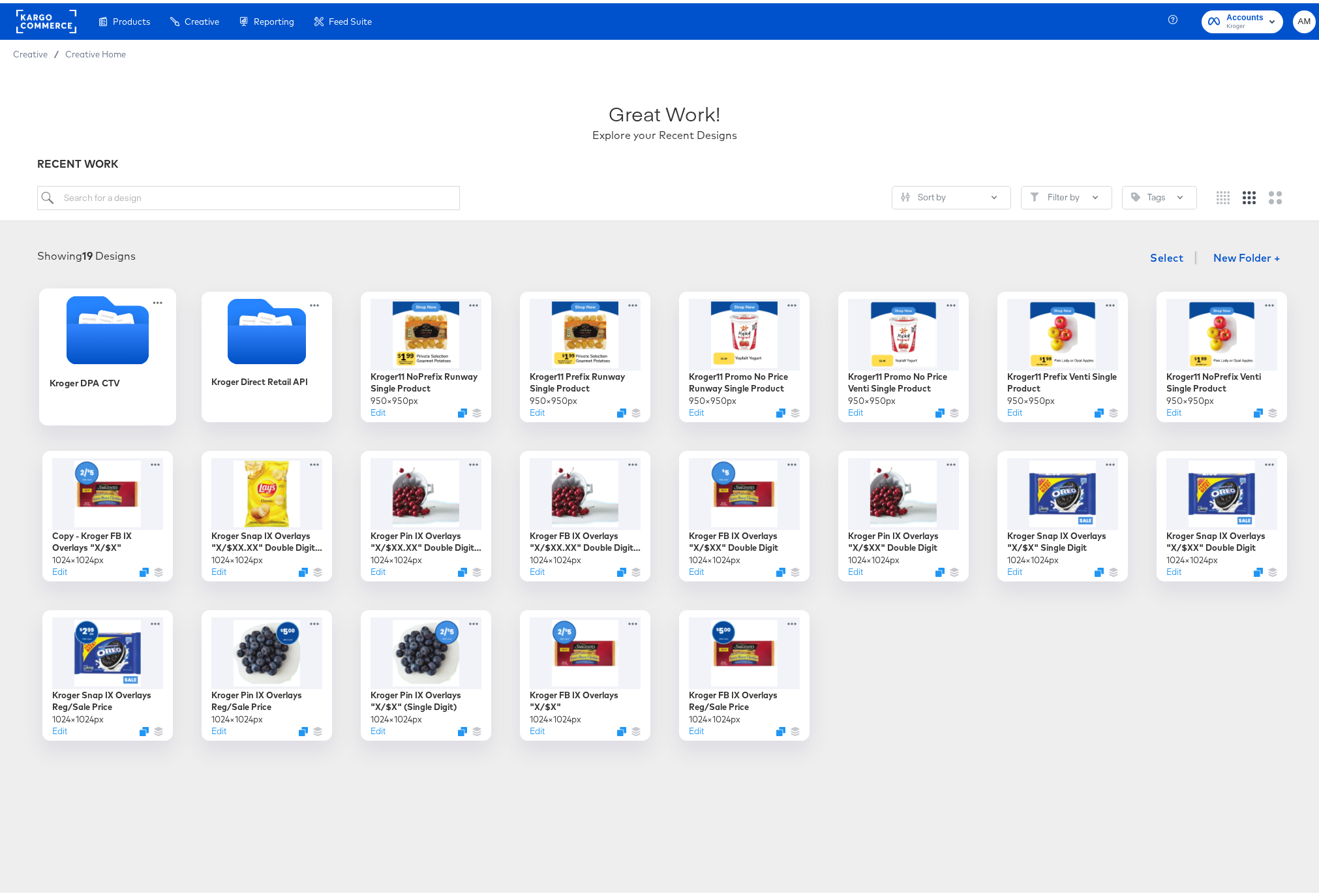
click at [109, 333] on icon "Folder" at bounding box center [107, 340] width 82 height 40
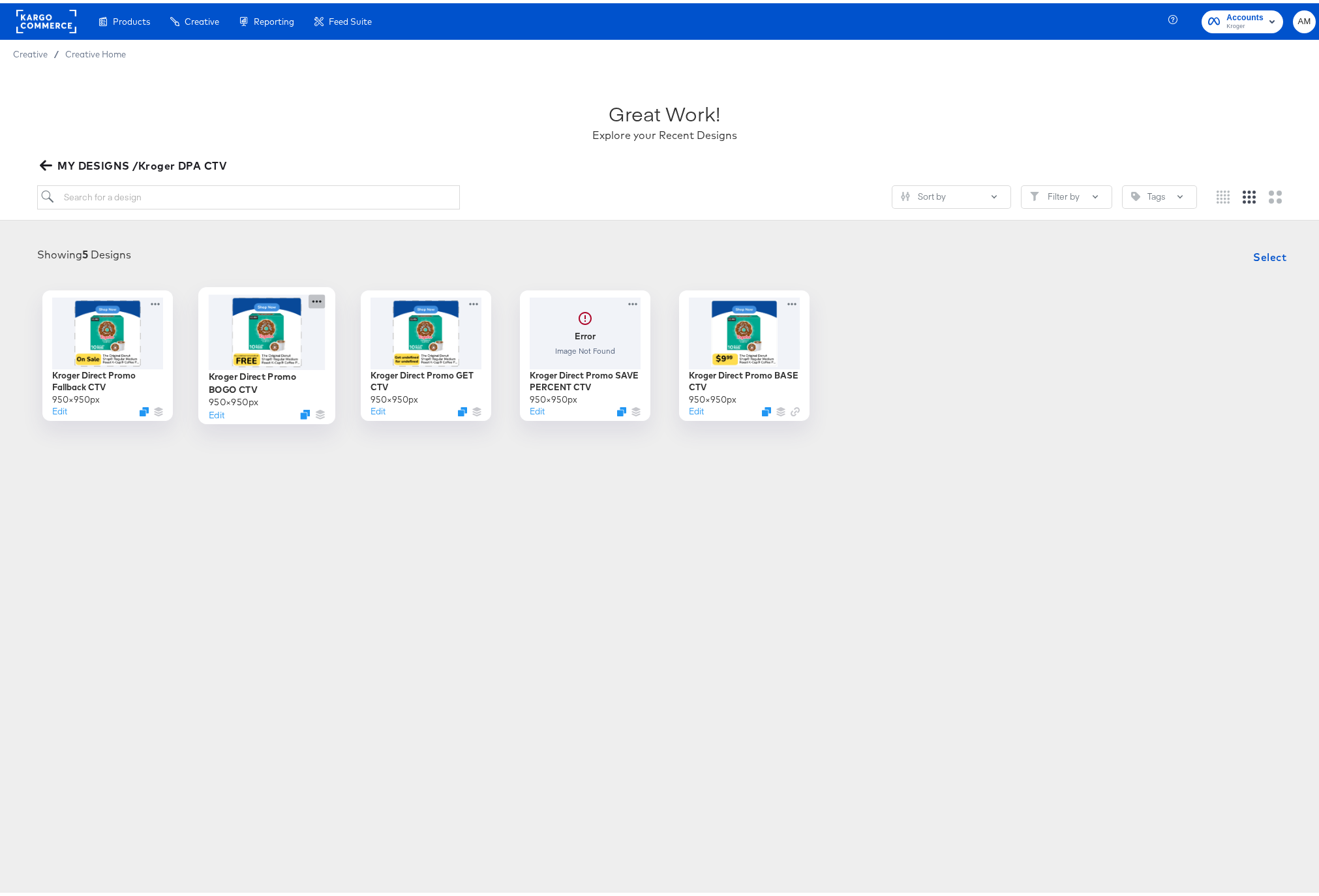
click at [311, 297] on icon at bounding box center [316, 297] width 16 height 13
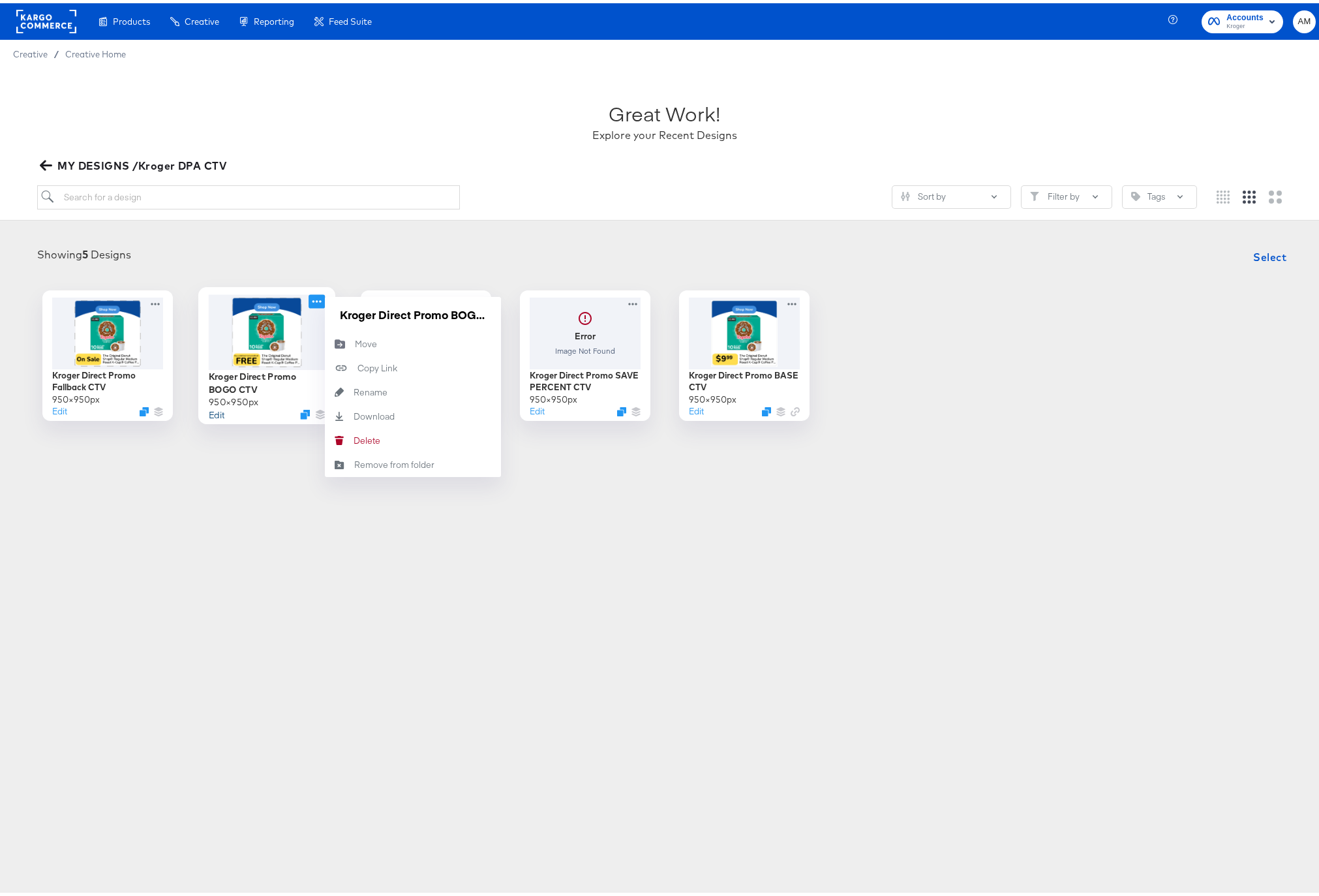
click at [214, 409] on button "Edit" at bounding box center [216, 410] width 16 height 12
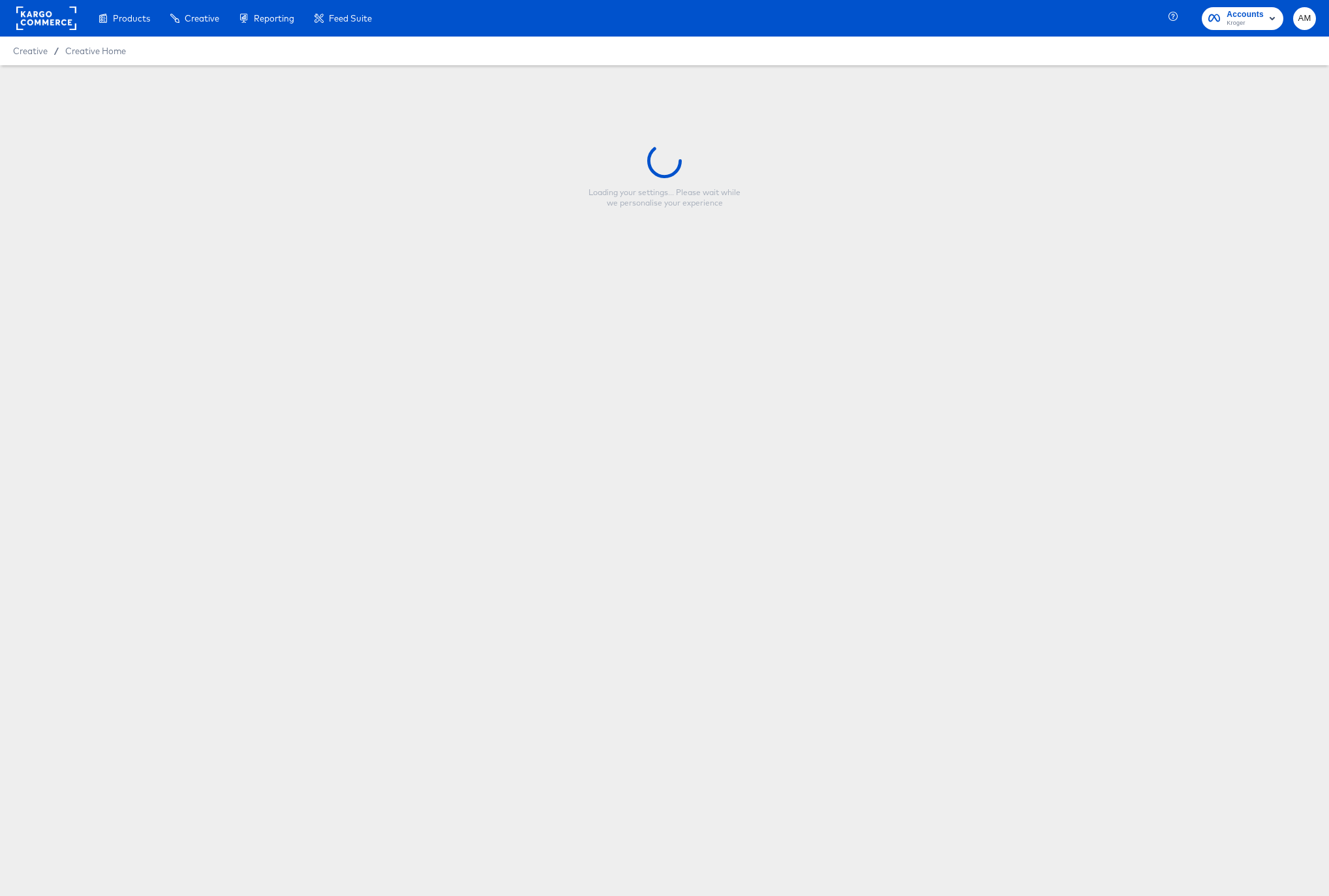
type input "Kroger Direct Promo BOGO CTV"
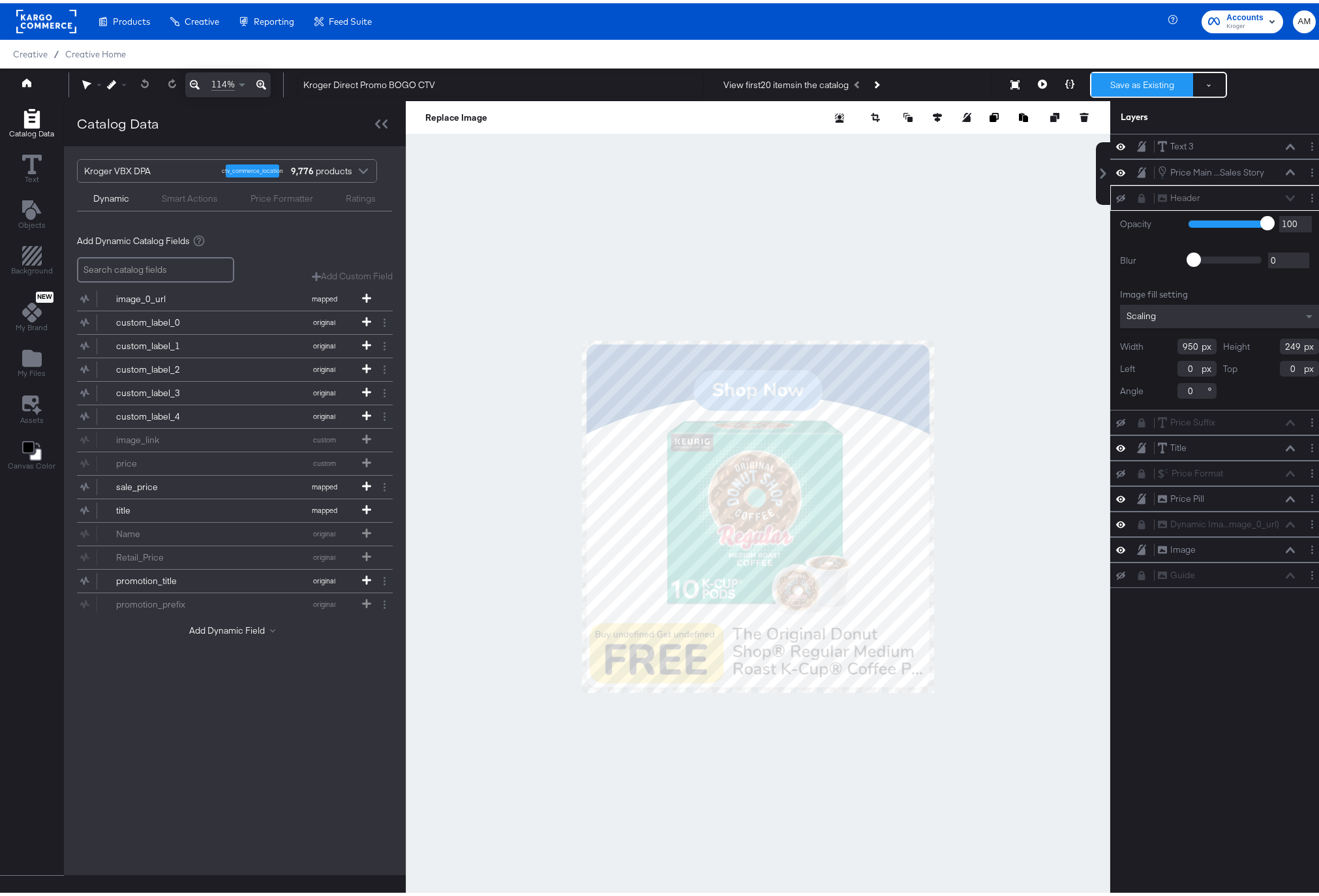
click at [1144, 84] on button "Save as Existing" at bounding box center [1142, 81] width 101 height 23
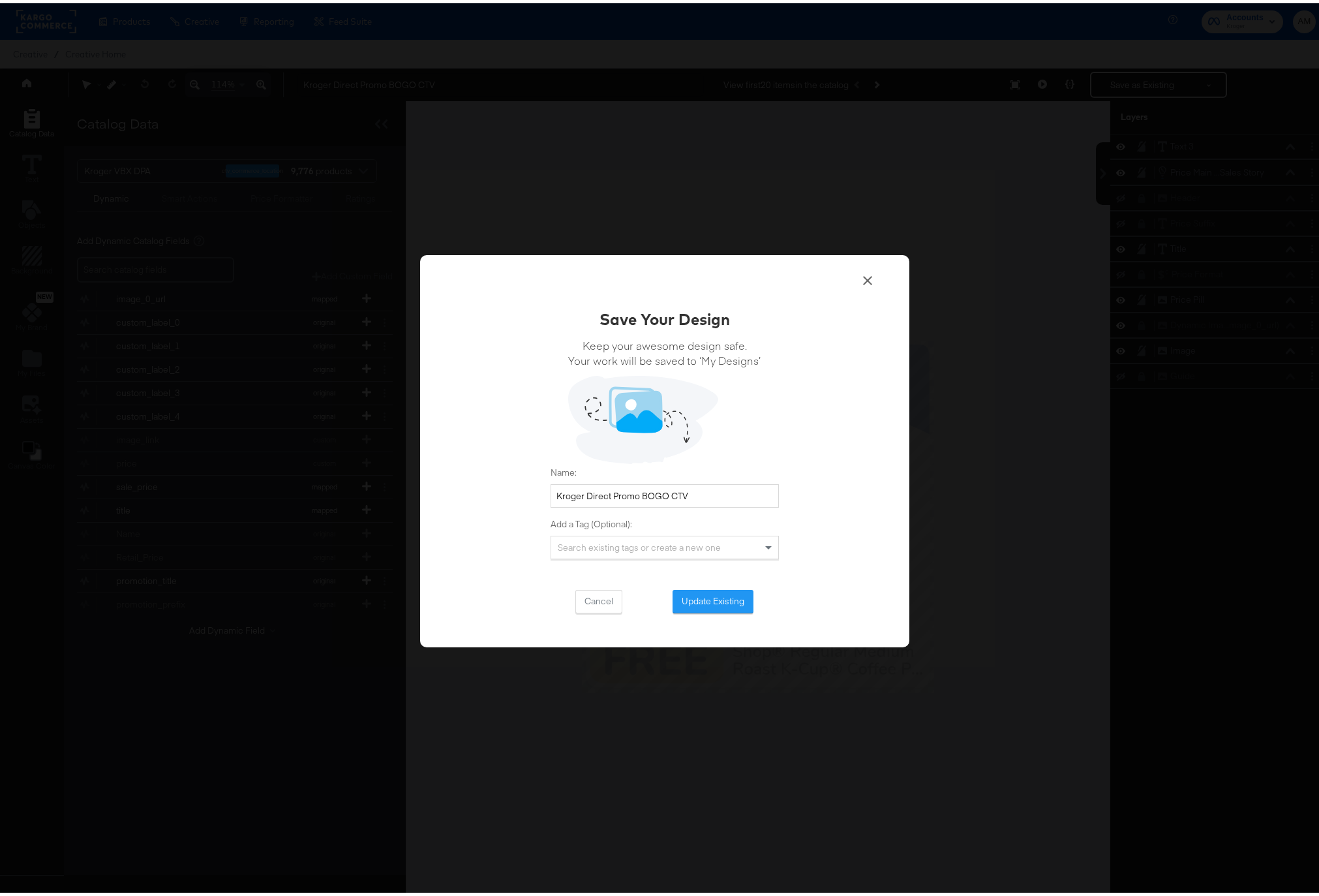
click at [707, 600] on button "Update Existing" at bounding box center [713, 598] width 81 height 23
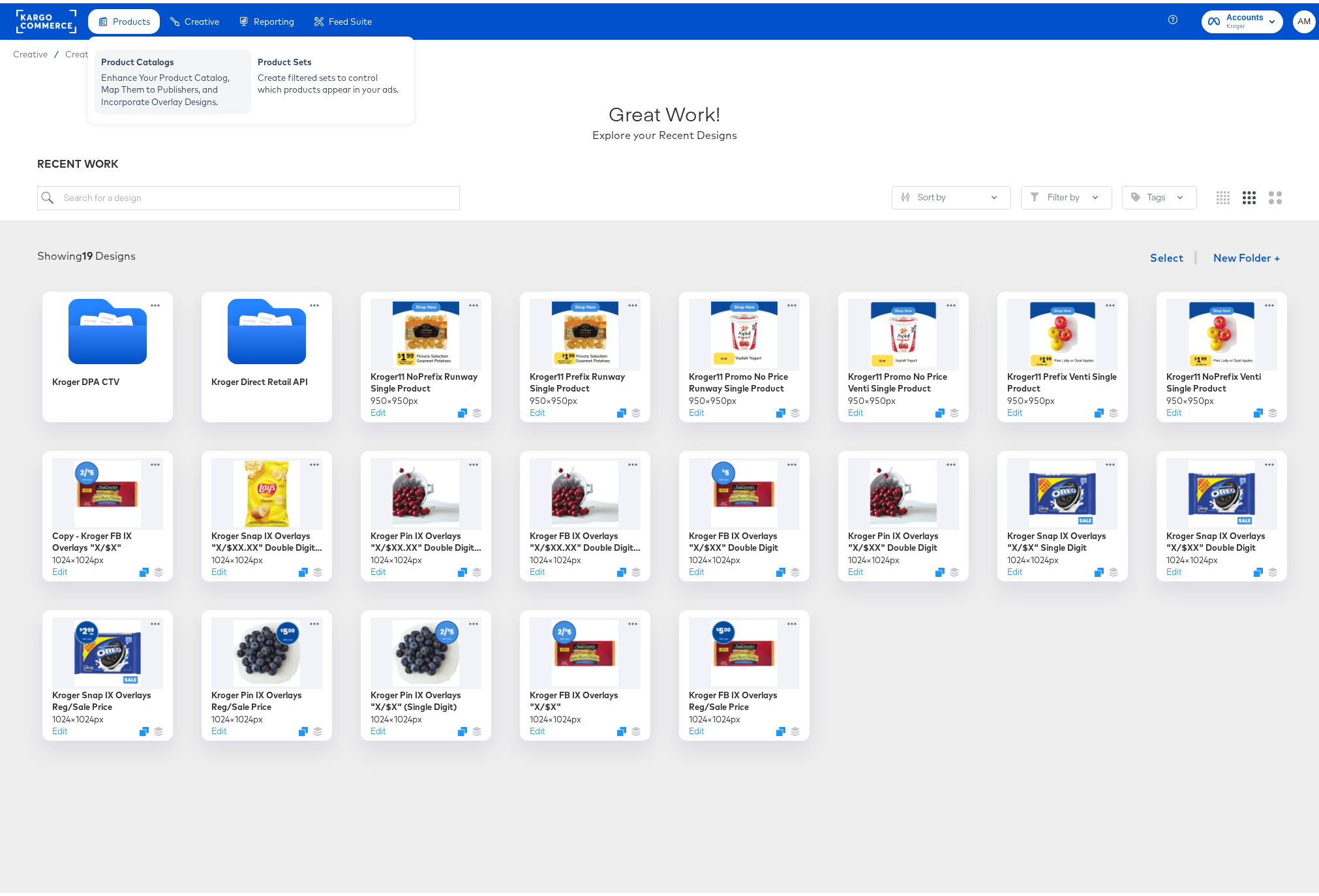
click at [138, 84] on div "Enhance Your Product Catalog, Map Them to Publishers, and Incorporate Overlay D…" at bounding box center [173, 87] width 143 height 36
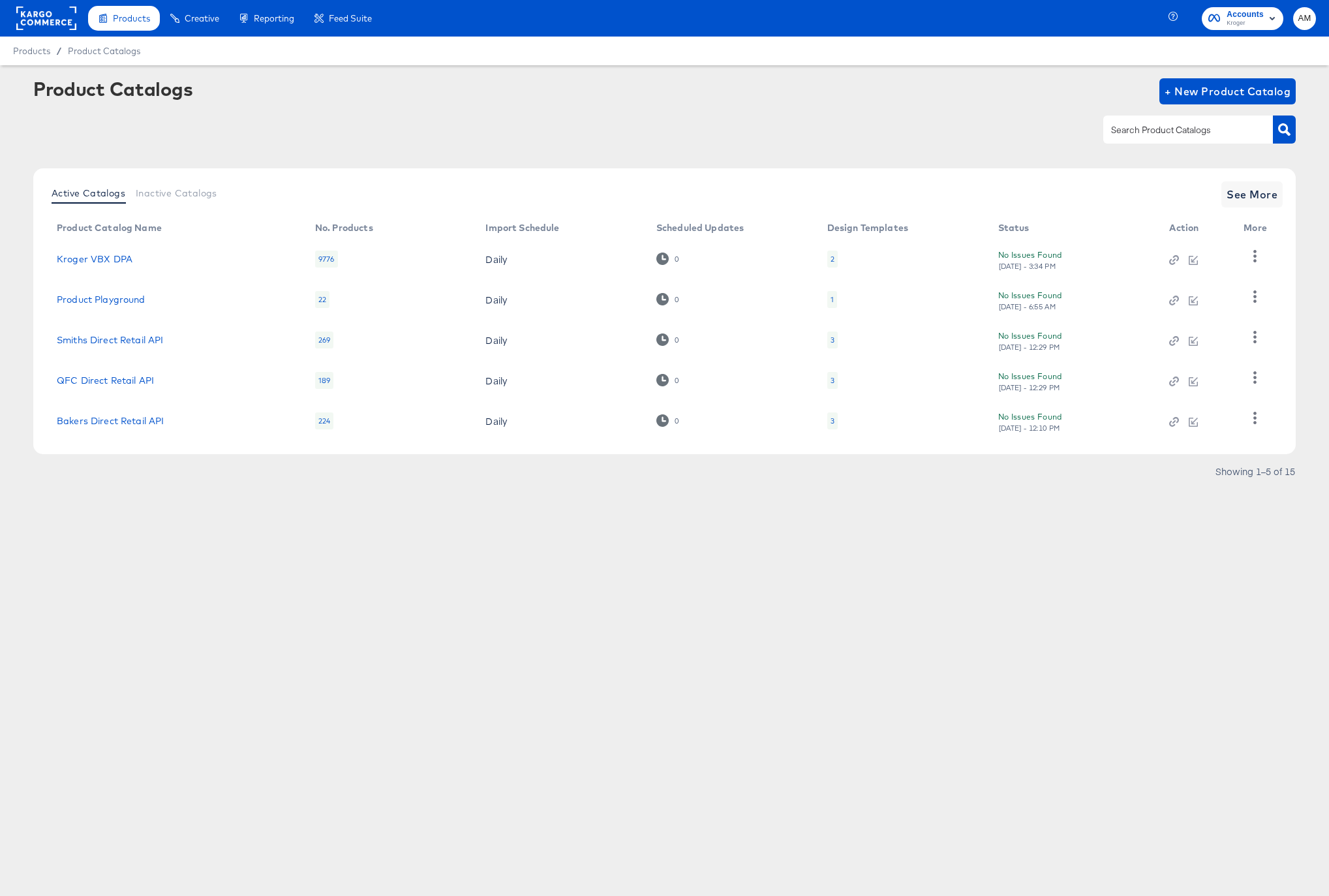
click at [831, 423] on div "3" at bounding box center [833, 421] width 4 height 11
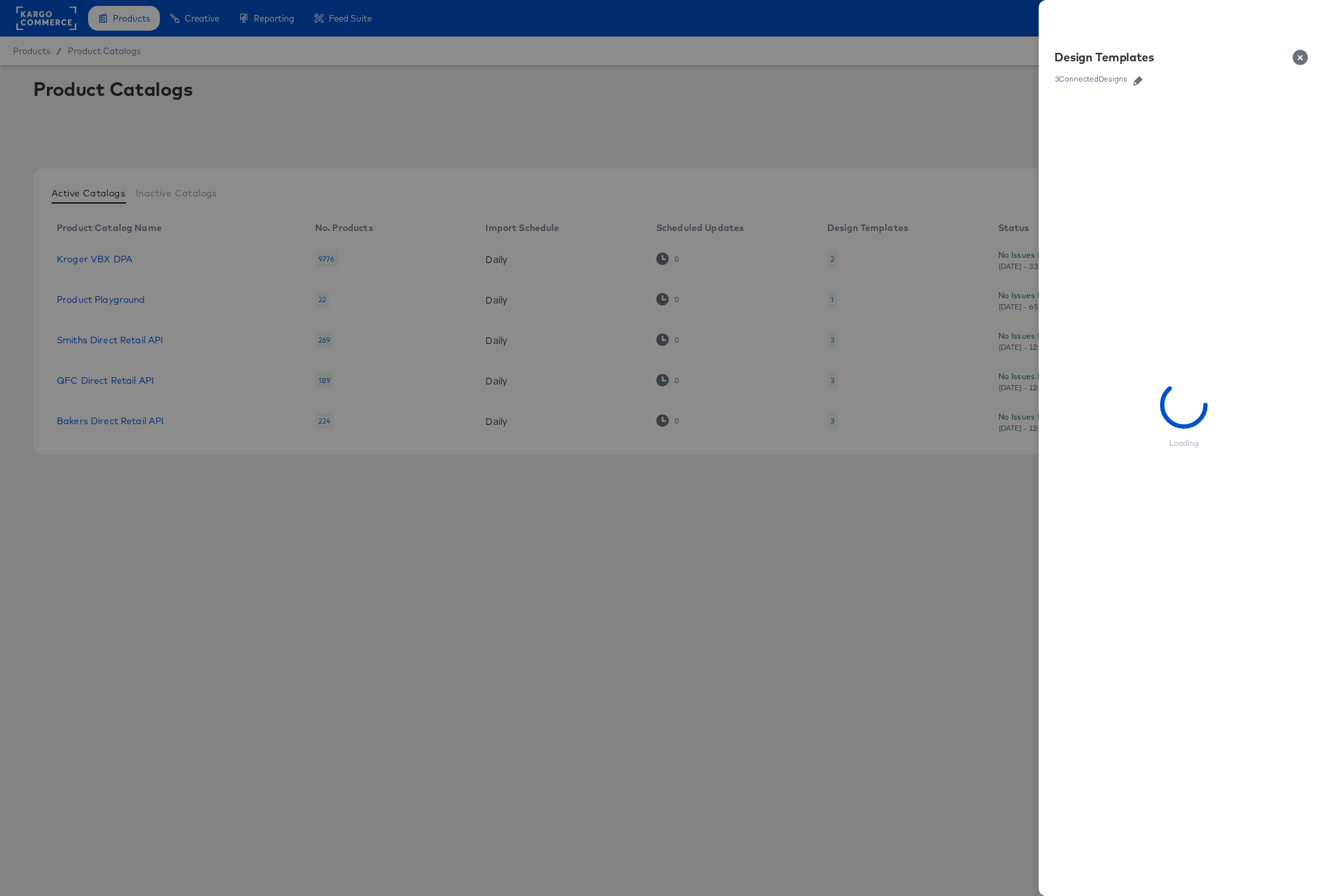
click at [1141, 82] on icon "button" at bounding box center [1137, 81] width 9 height 9
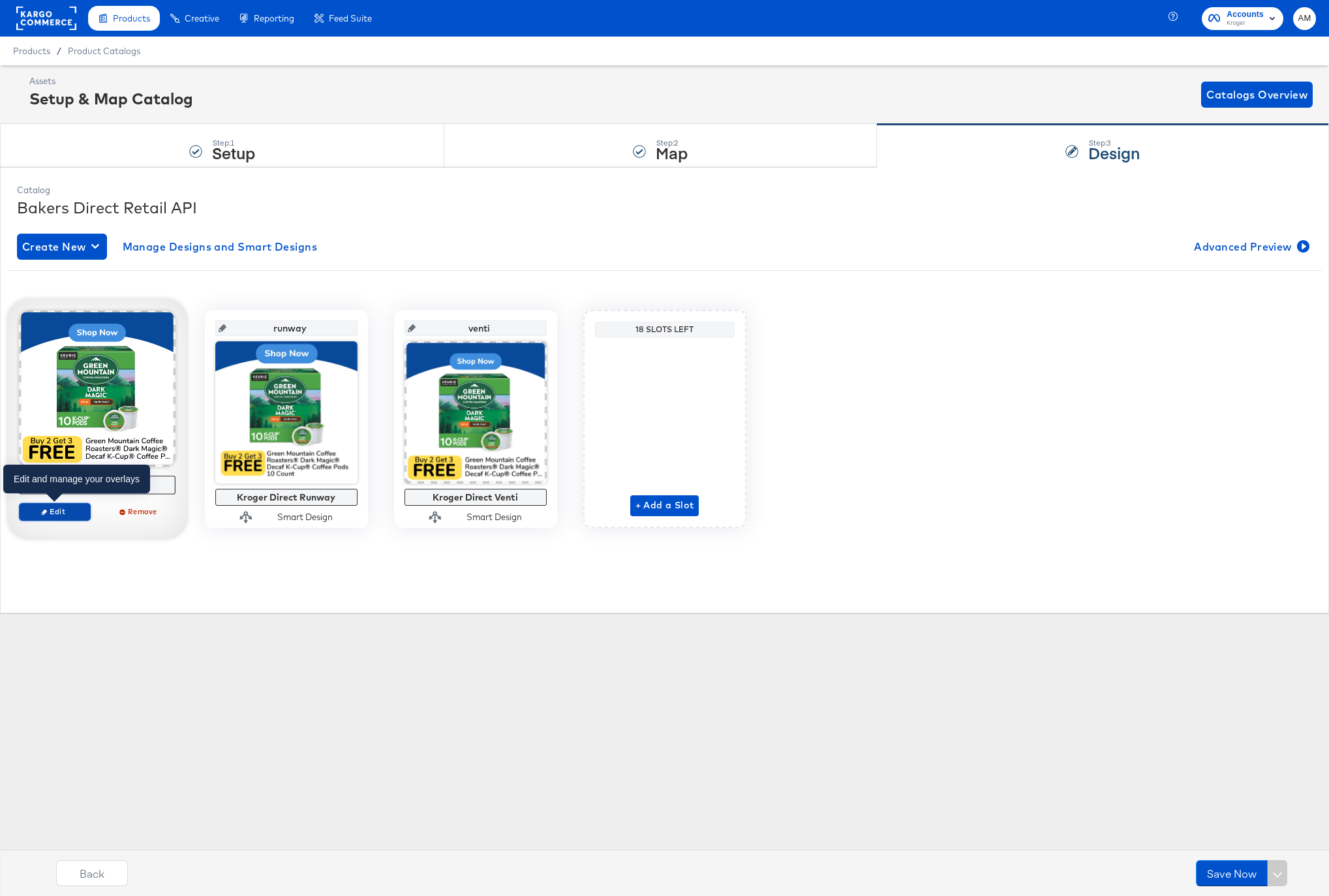
click at [55, 514] on span "Edit" at bounding box center [54, 511] width 60 height 10
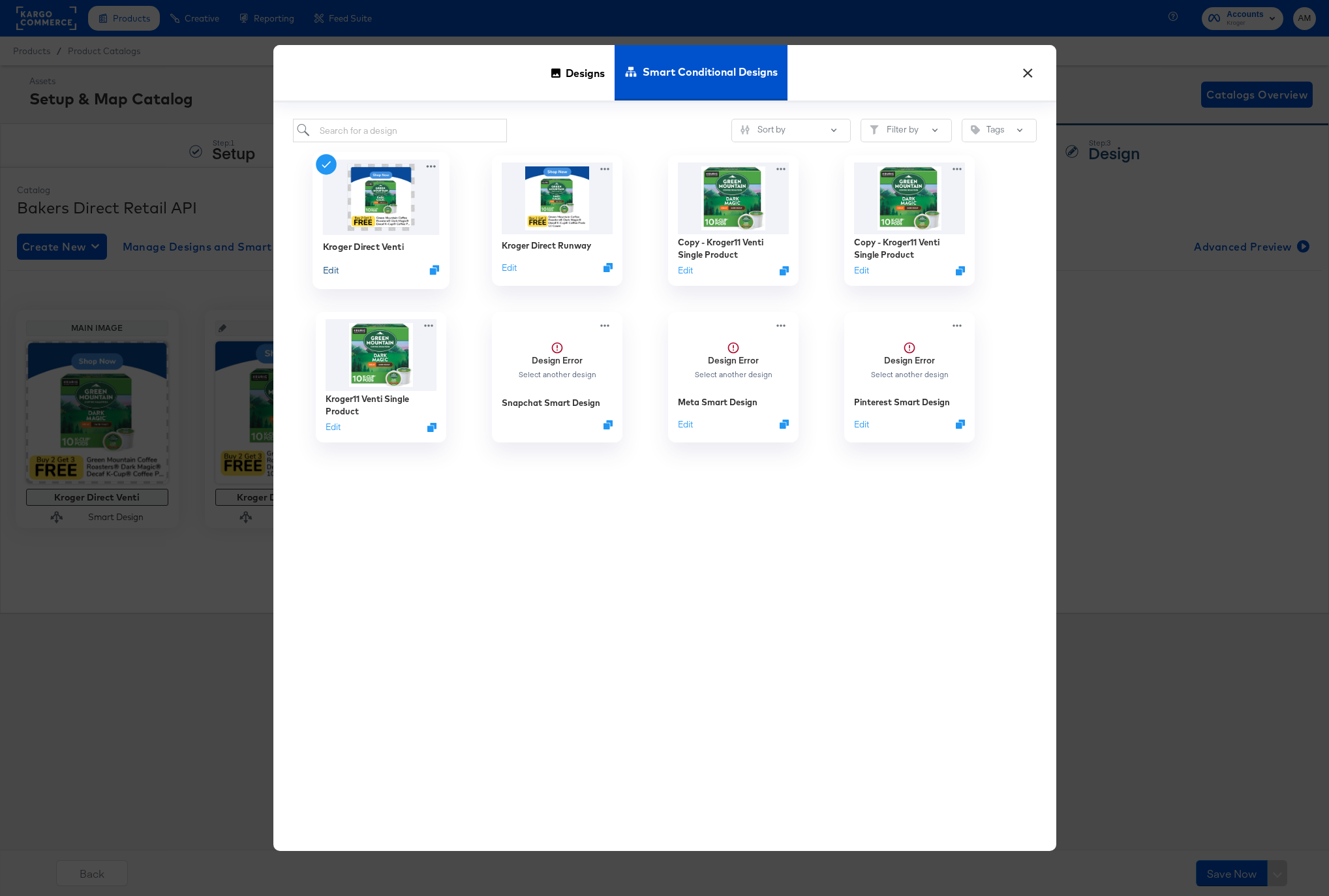
click at [322, 271] on button "Edit" at bounding box center [330, 269] width 16 height 12
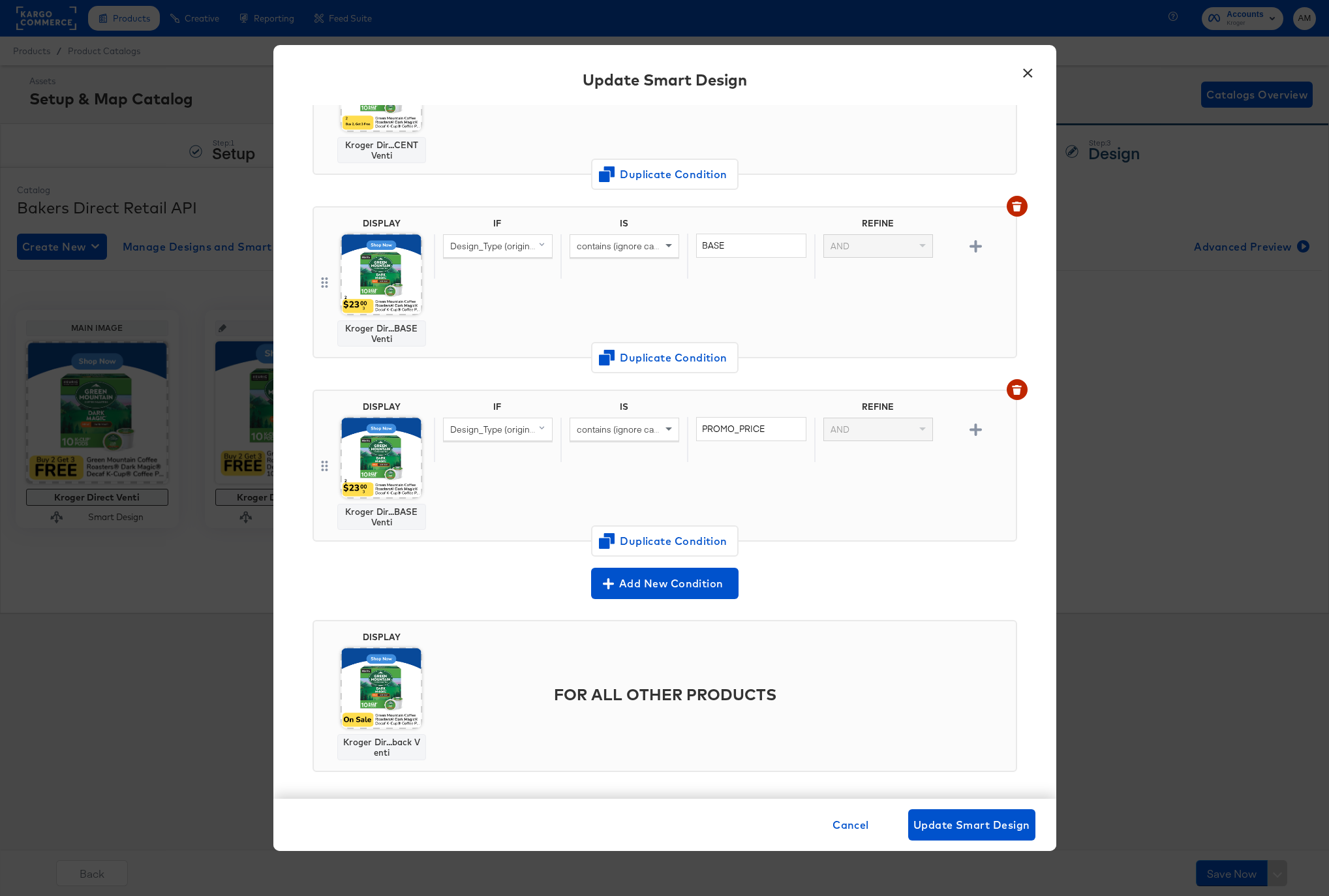
scroll to position [745, 0]
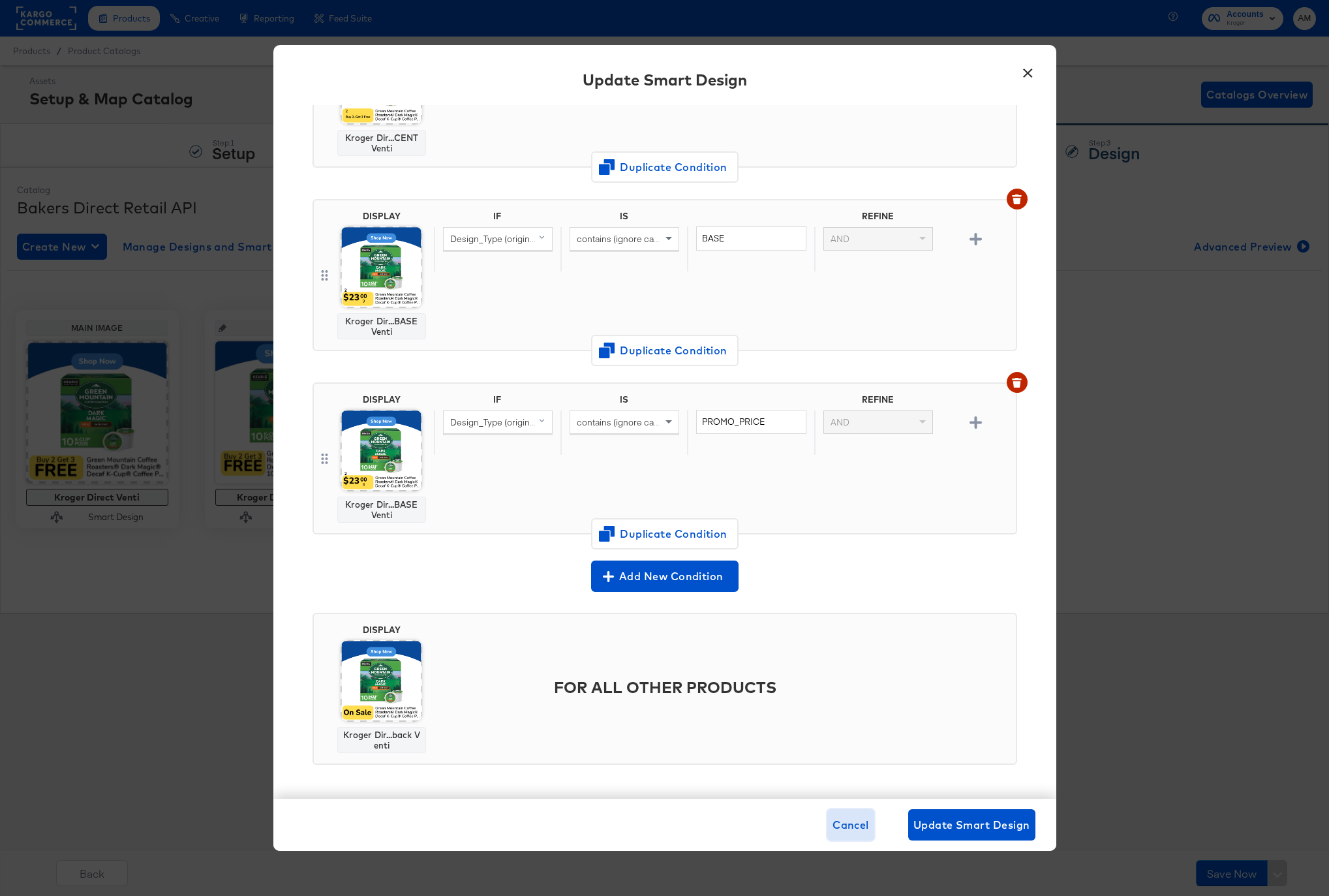
click at [853, 824] on span "Cancel" at bounding box center [850, 824] width 36 height 18
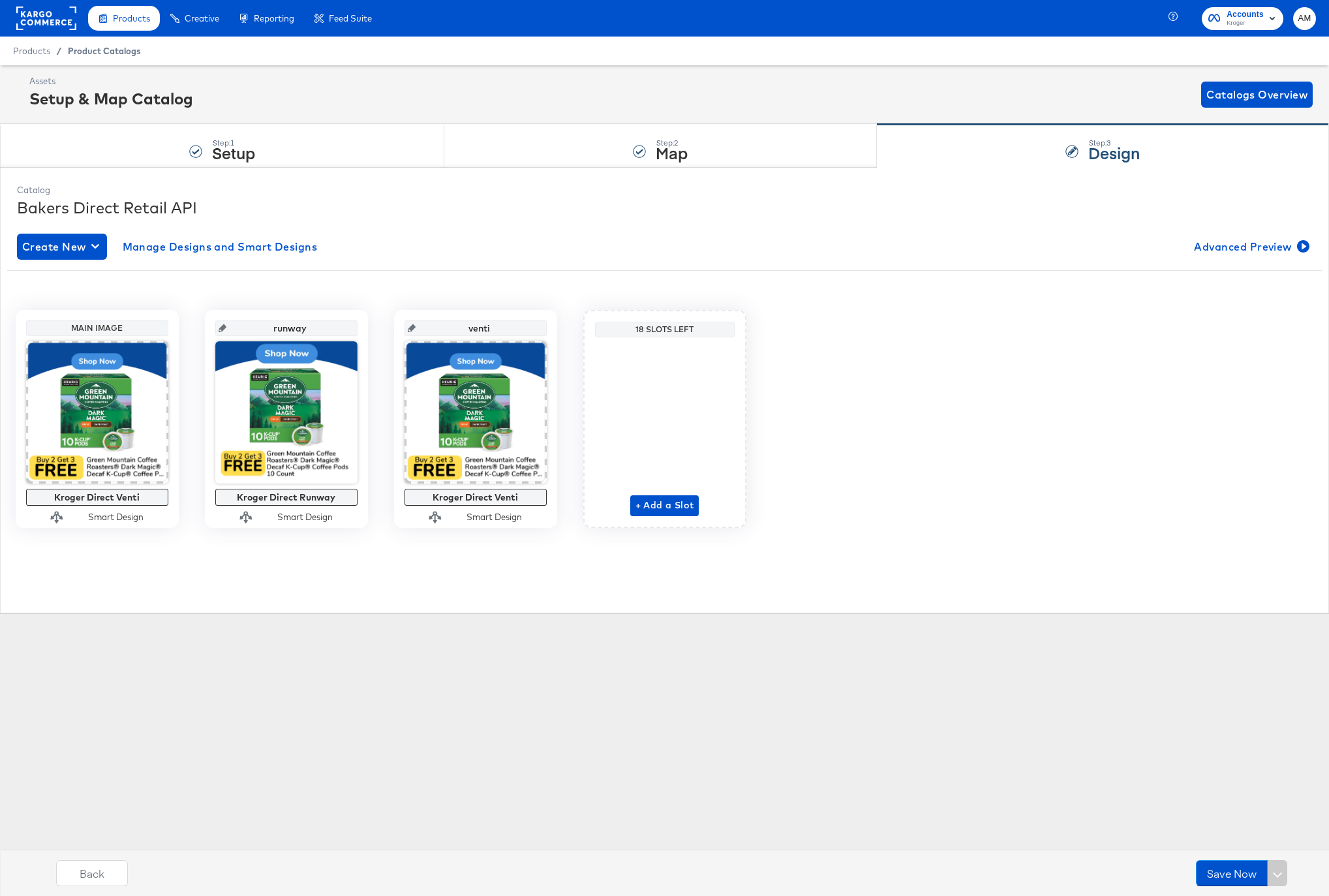
click at [84, 52] on span "Product Catalogs" at bounding box center [104, 50] width 73 height 11
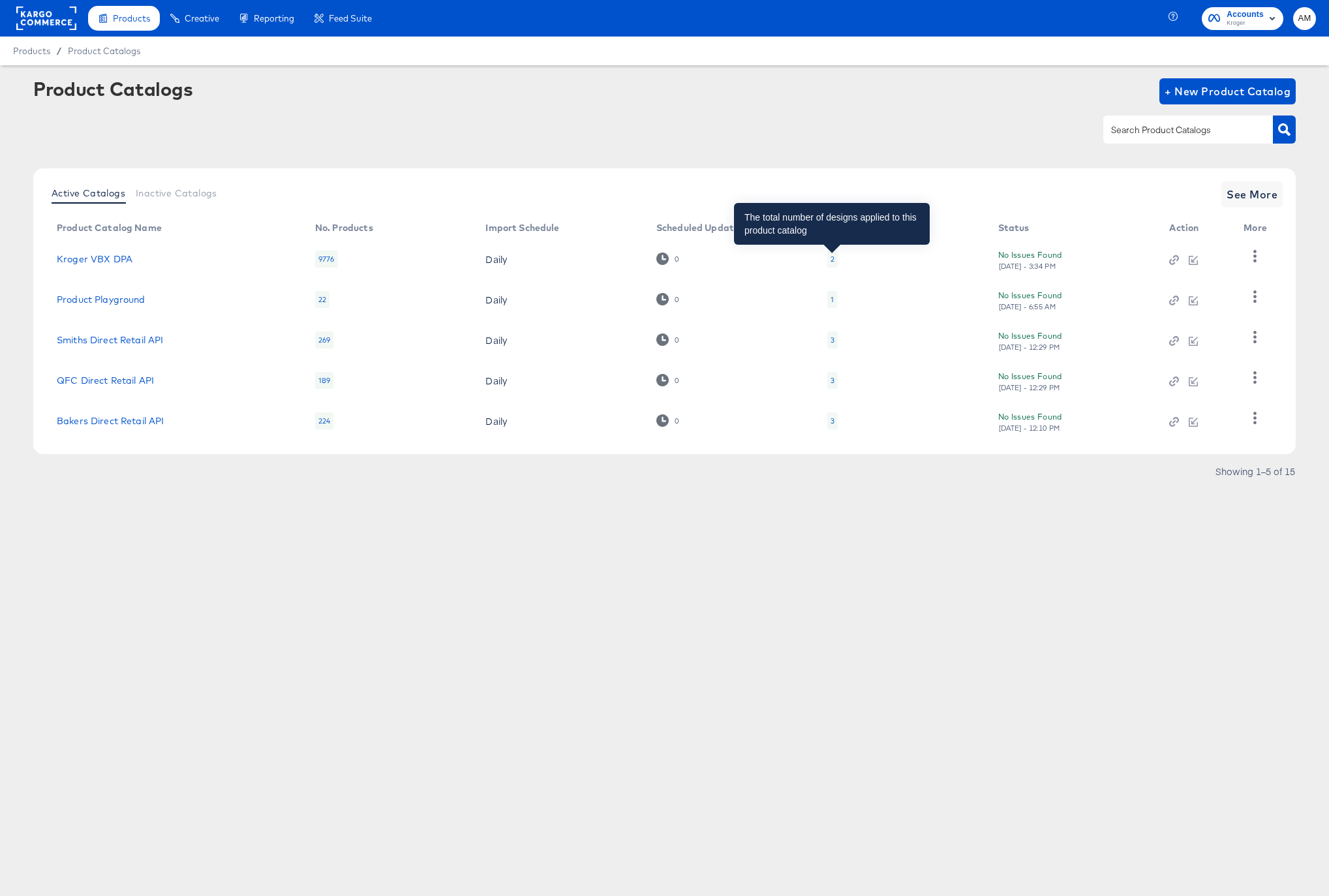
click at [832, 258] on div "2" at bounding box center [833, 259] width 4 height 11
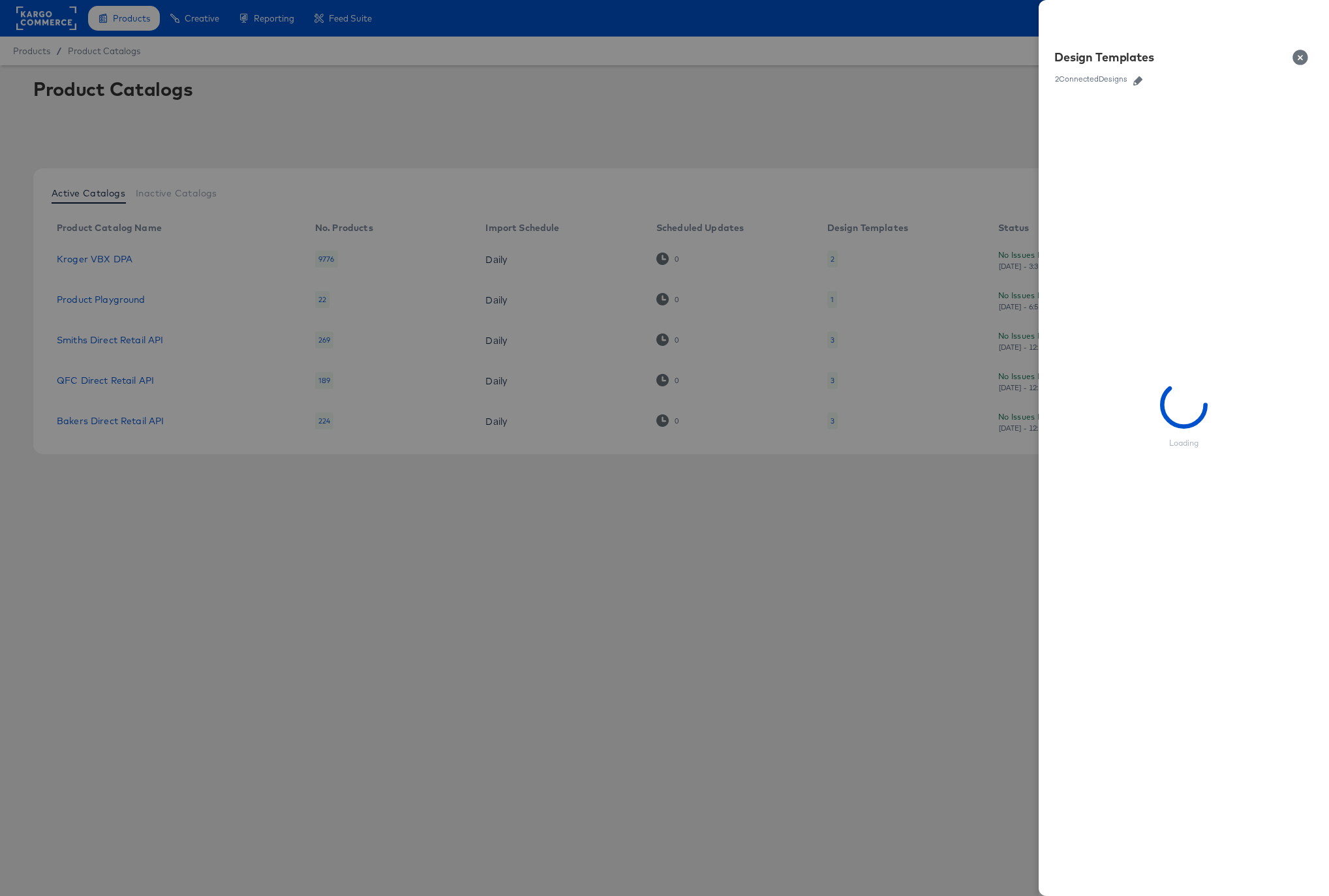
click at [1142, 77] on icon "button" at bounding box center [1137, 81] width 9 height 9
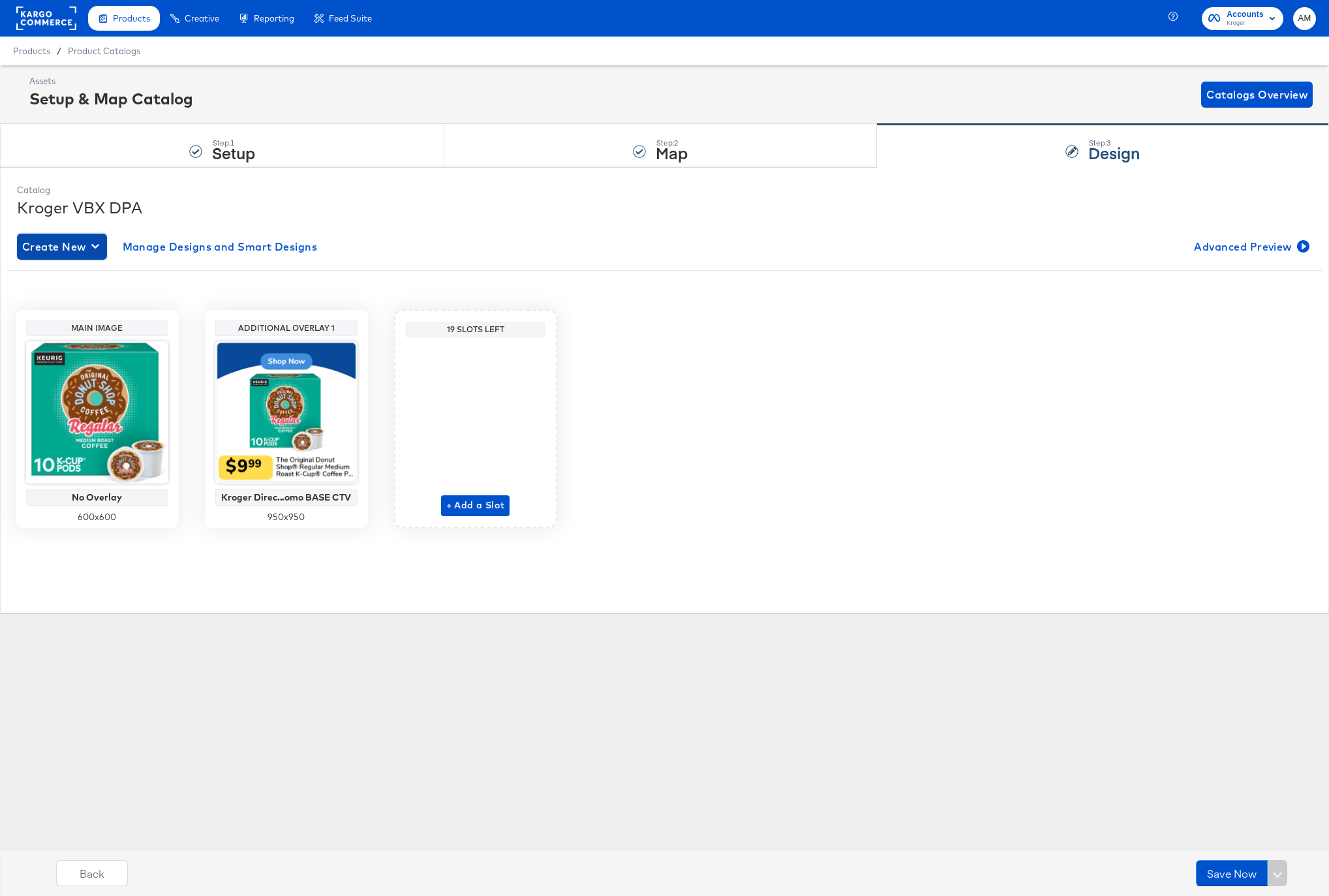
click at [46, 245] on span "Create New" at bounding box center [62, 247] width 79 height 18
click at [80, 300] on div "Create New Smart Design" at bounding box center [87, 299] width 124 height 11
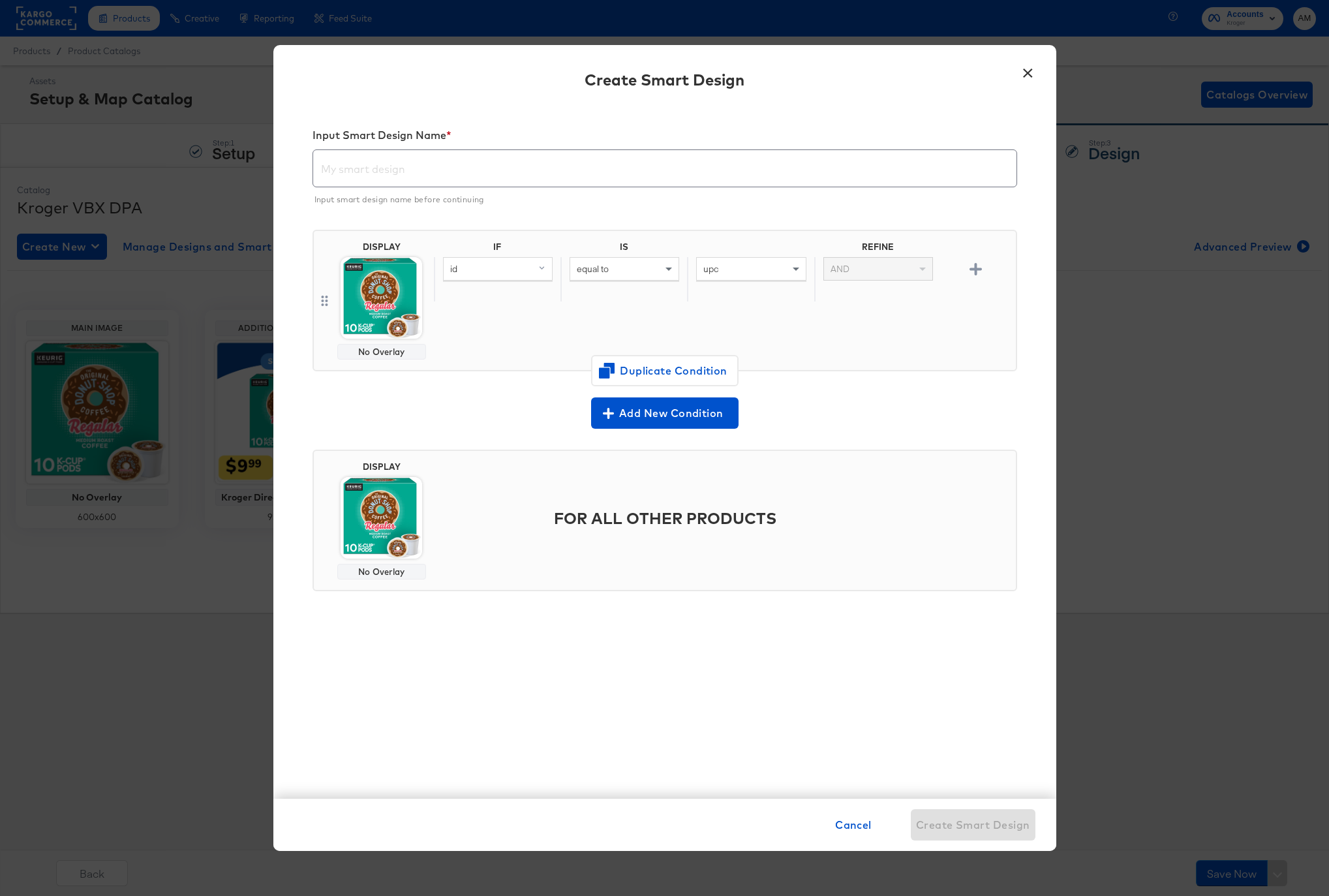
click at [371, 167] on input "text" at bounding box center [664, 162] width 703 height 36
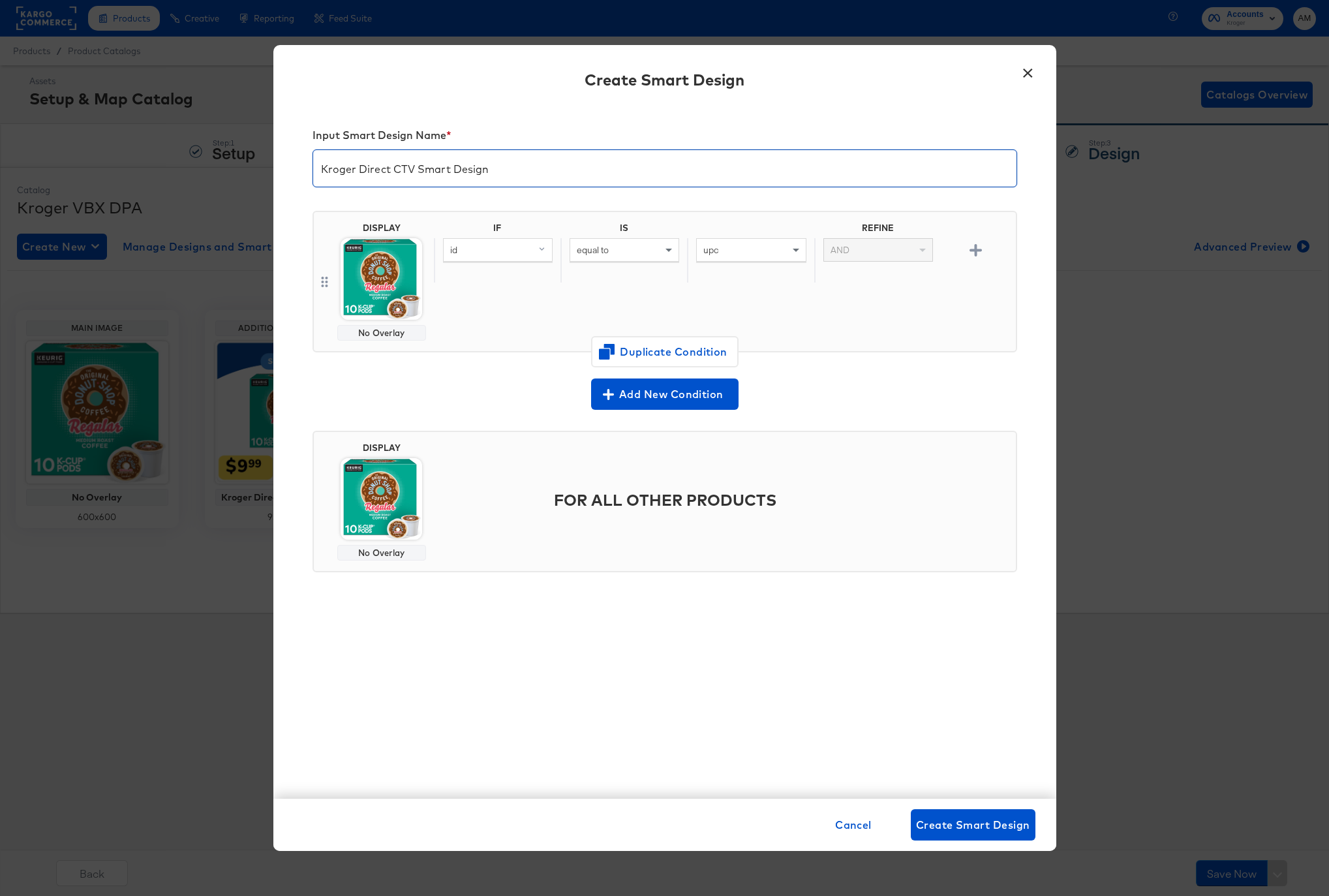
type input "Kroger Direct CTV Smart Design"
click at [477, 250] on div "id" at bounding box center [497, 250] width 109 height 22
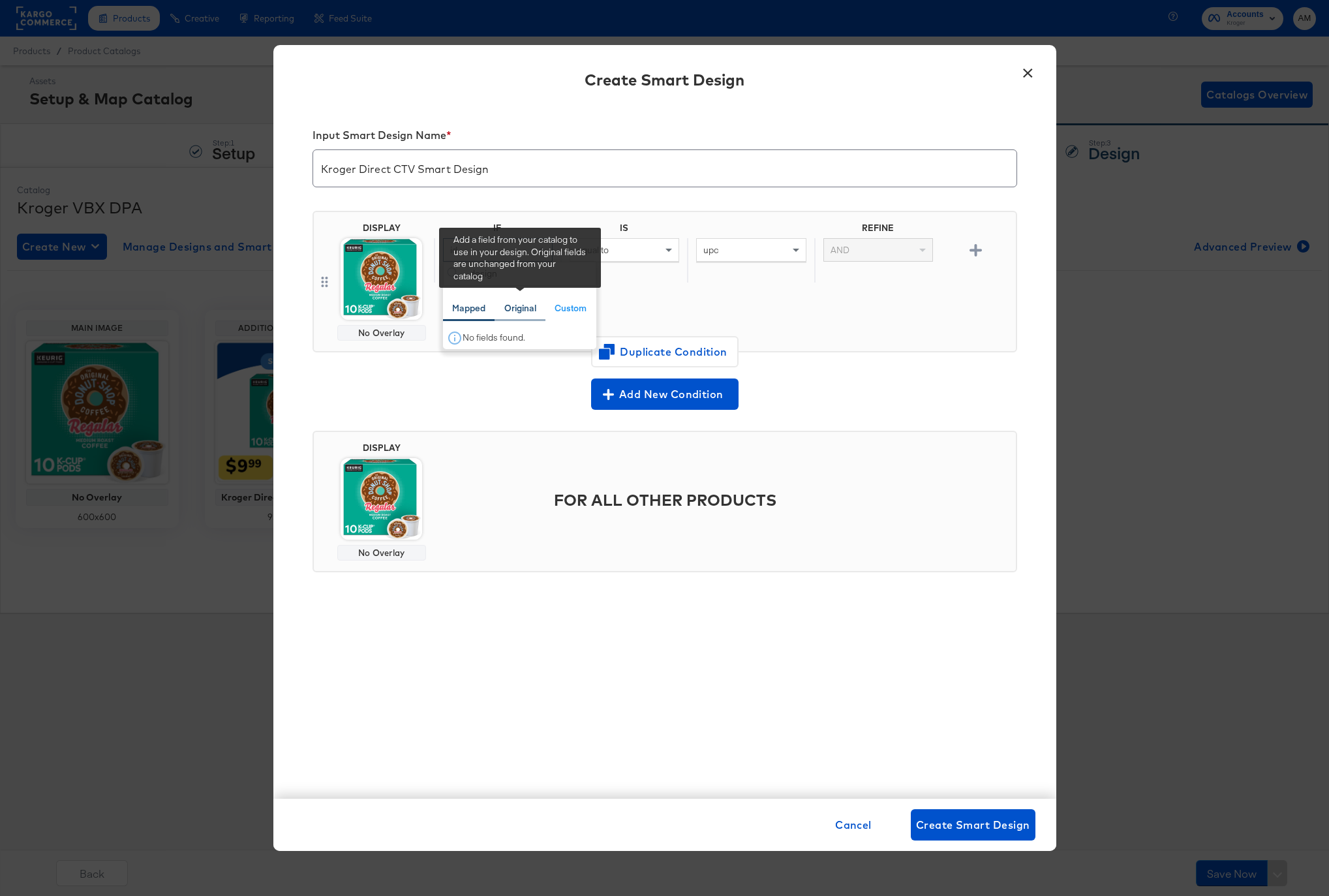
type input "design"
click at [523, 308] on div "Original" at bounding box center [520, 308] width 32 height 12
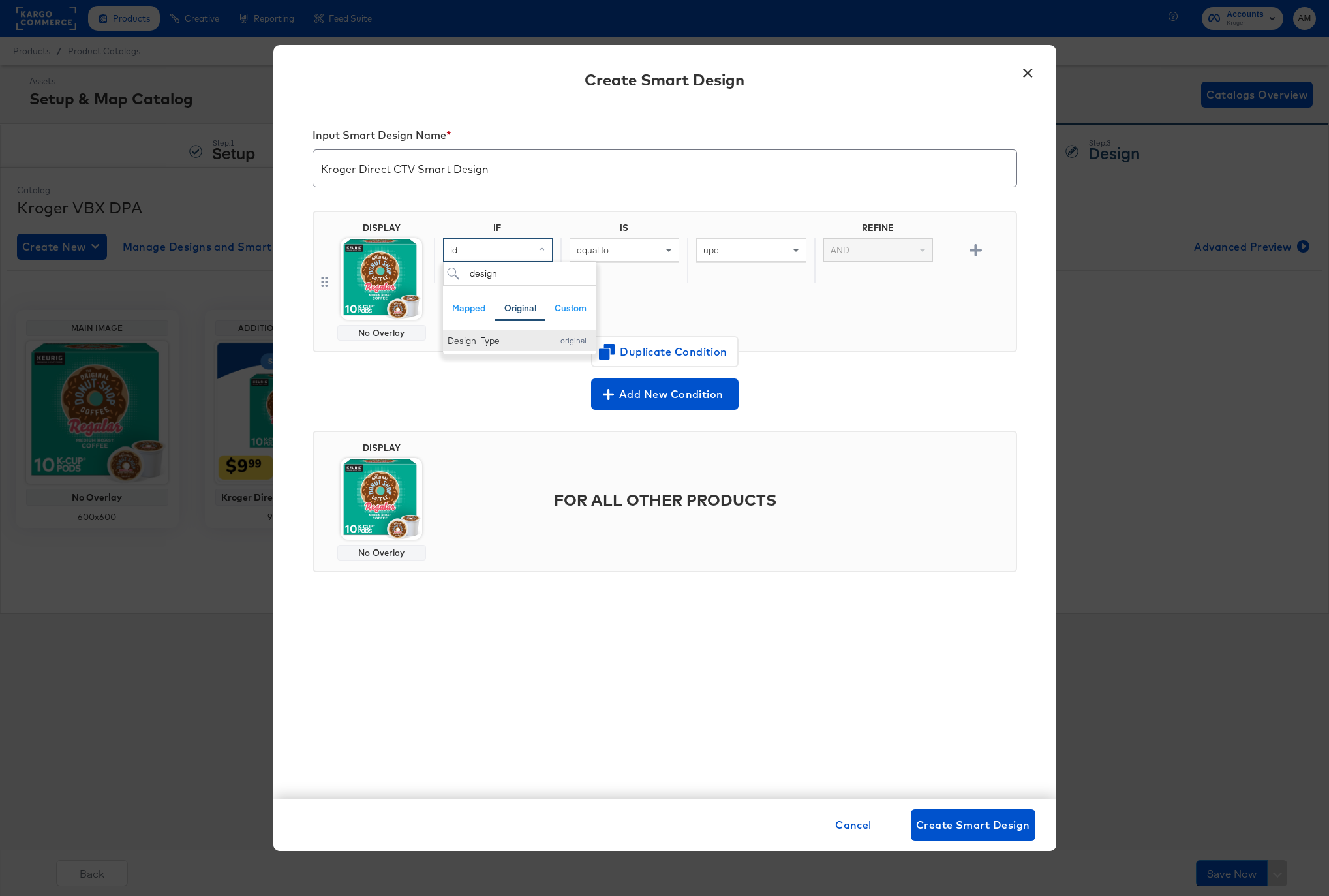
click at [482, 344] on div "Design_Type" at bounding box center [497, 341] width 99 height 12
click at [642, 249] on div "equal to" at bounding box center [624, 250] width 109 height 22
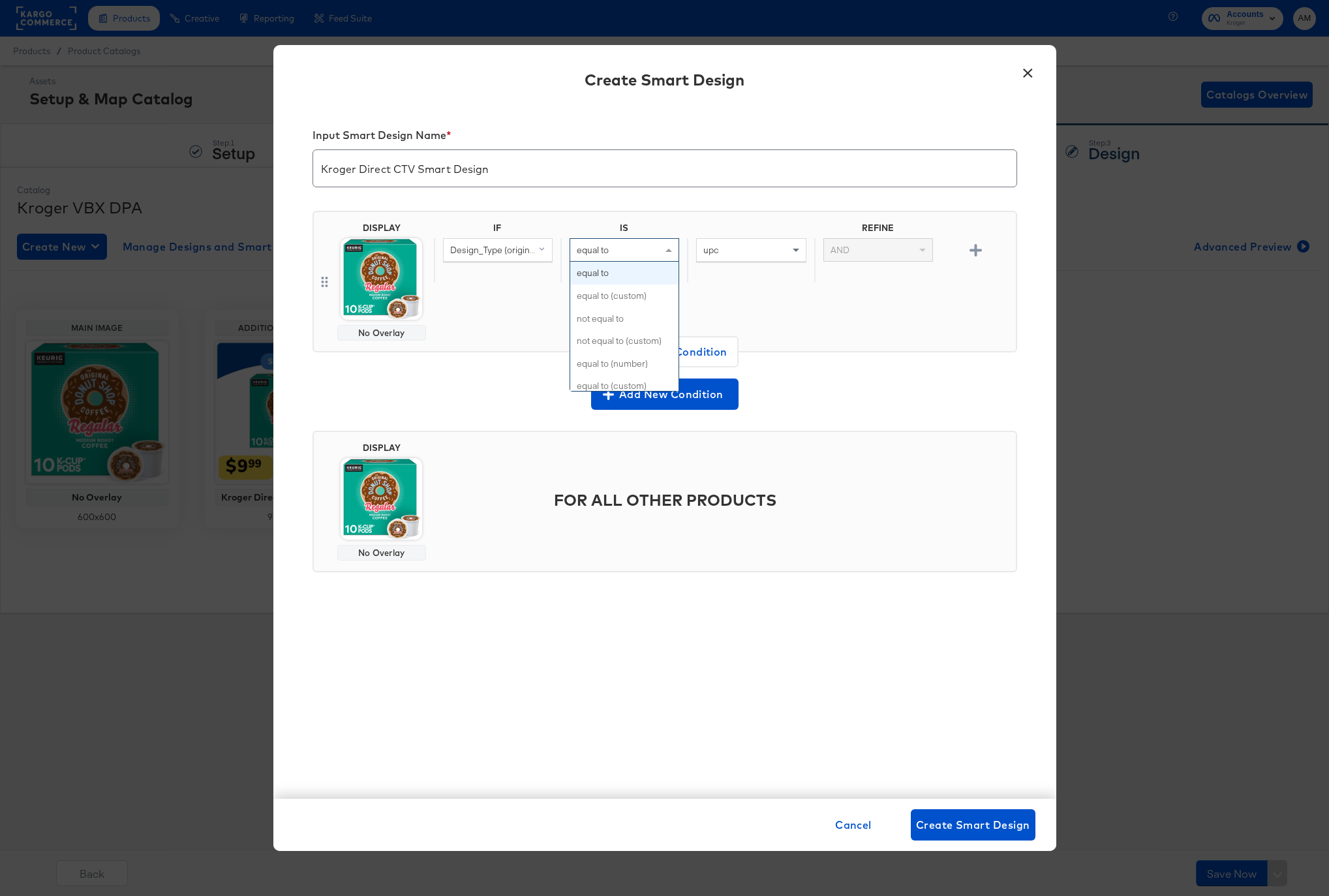
click at [754, 249] on div "upc" at bounding box center [751, 250] width 109 height 22
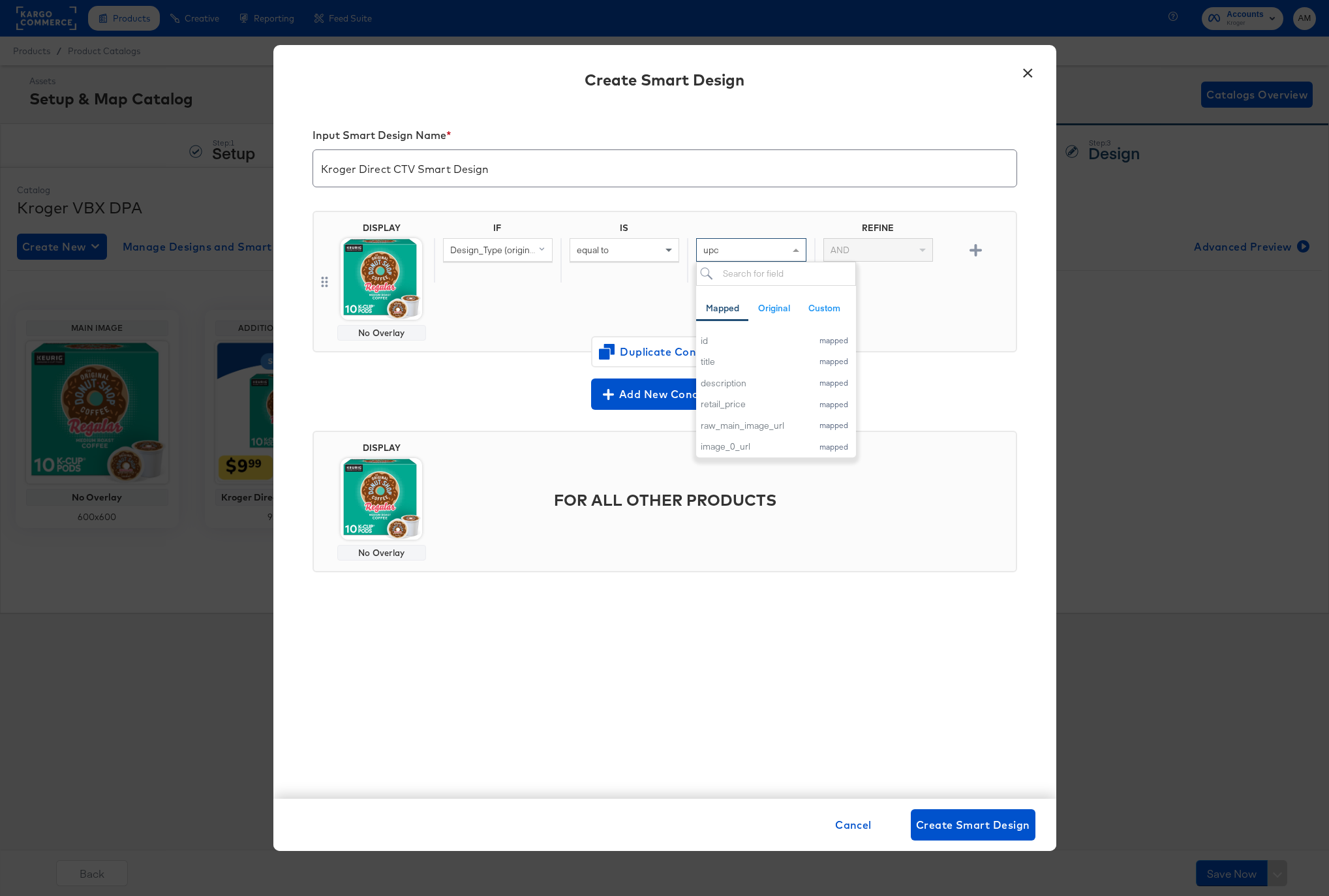
click at [633, 249] on div "equal to" at bounding box center [624, 250] width 109 height 22
click at [751, 253] on input "text" at bounding box center [751, 250] width 109 height 24
type input "BOGO"
click at [376, 280] on img at bounding box center [381, 279] width 82 height 82
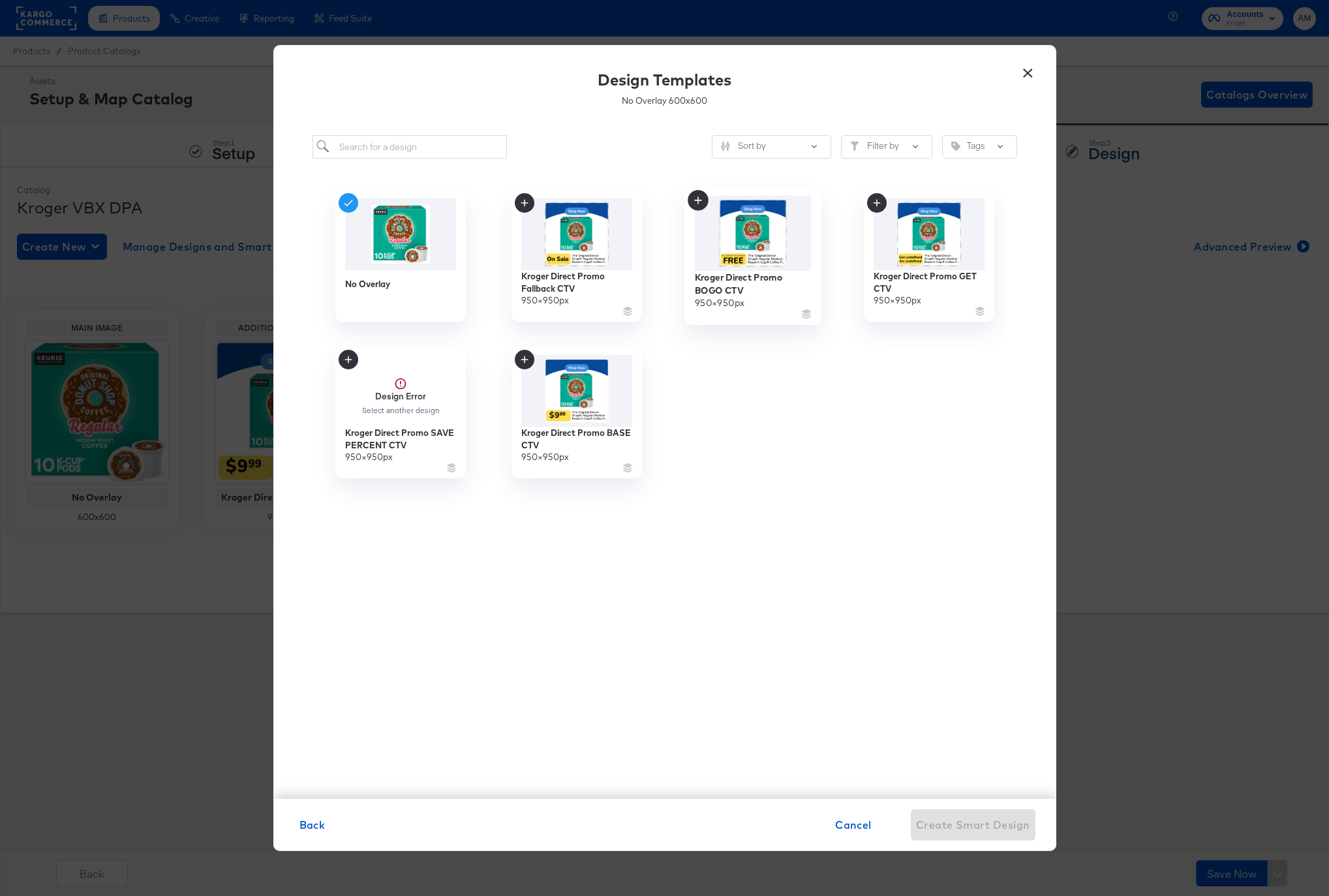
click at [766, 239] on img at bounding box center [752, 233] width 117 height 75
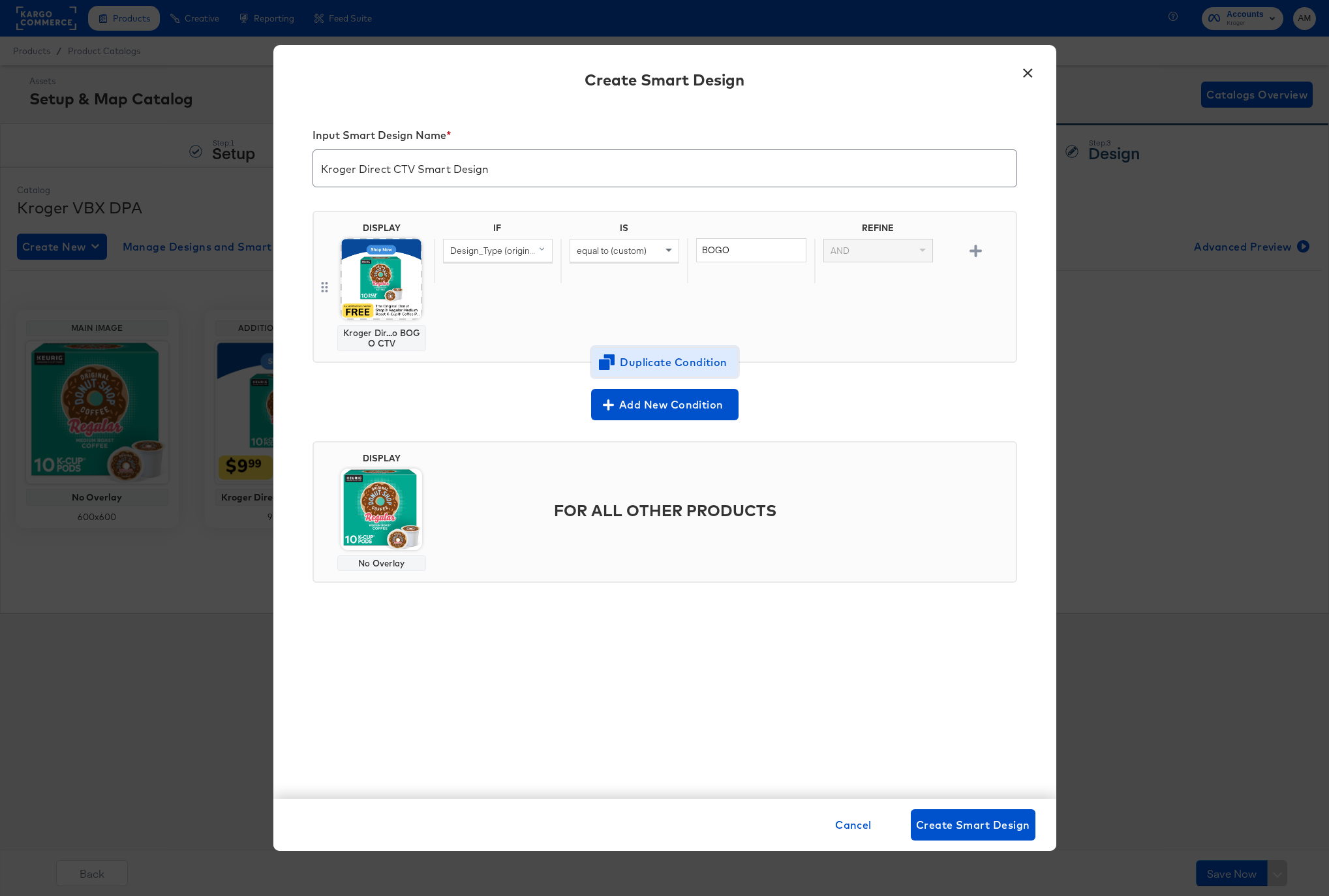
click at [705, 363] on span "Duplicate Condition" at bounding box center [665, 362] width 126 height 18
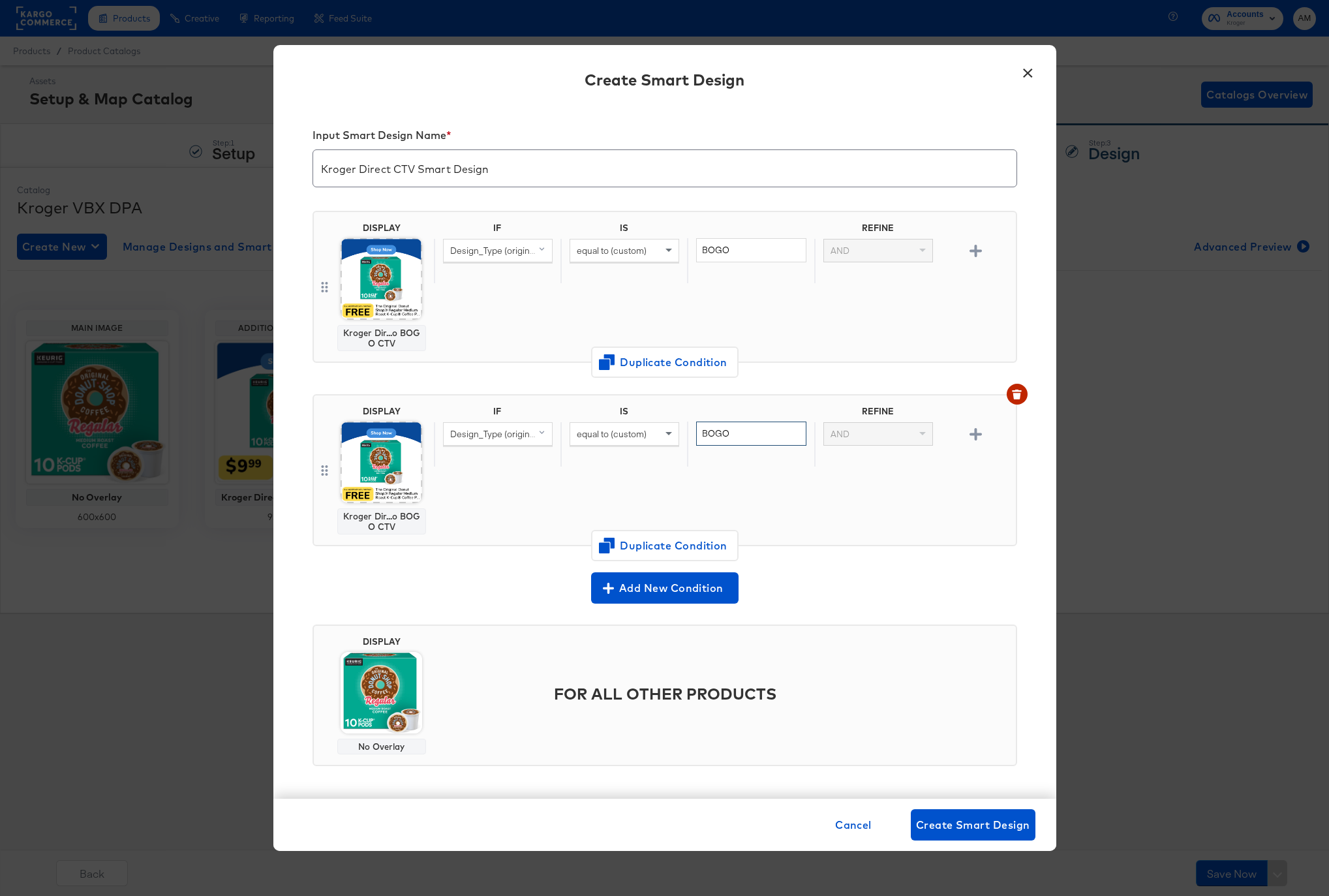
click at [712, 433] on input "BOGO" at bounding box center [751, 433] width 109 height 24
type input "GET"
click at [368, 456] on img at bounding box center [381, 462] width 82 height 82
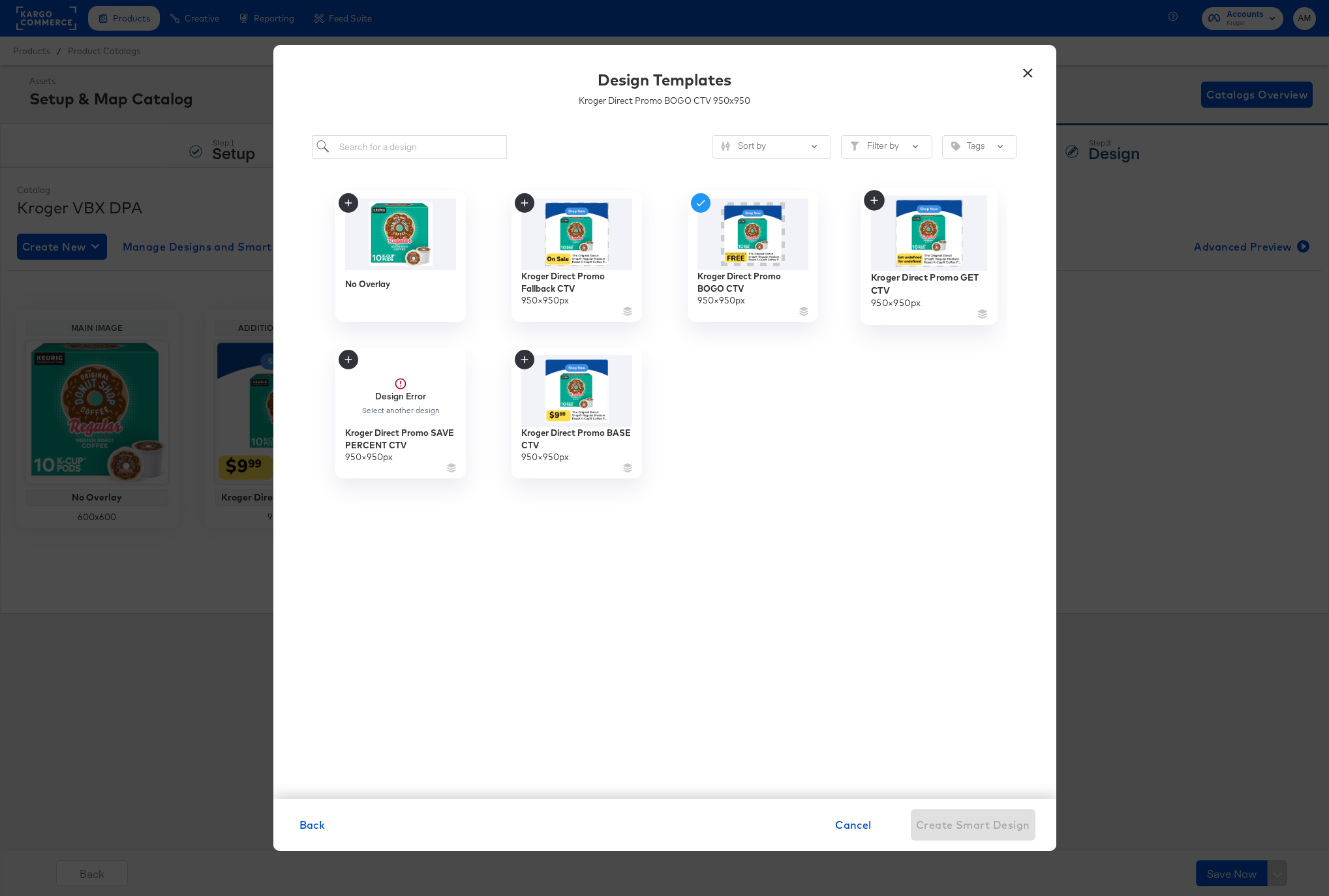
click at [920, 246] on img at bounding box center [929, 233] width 117 height 75
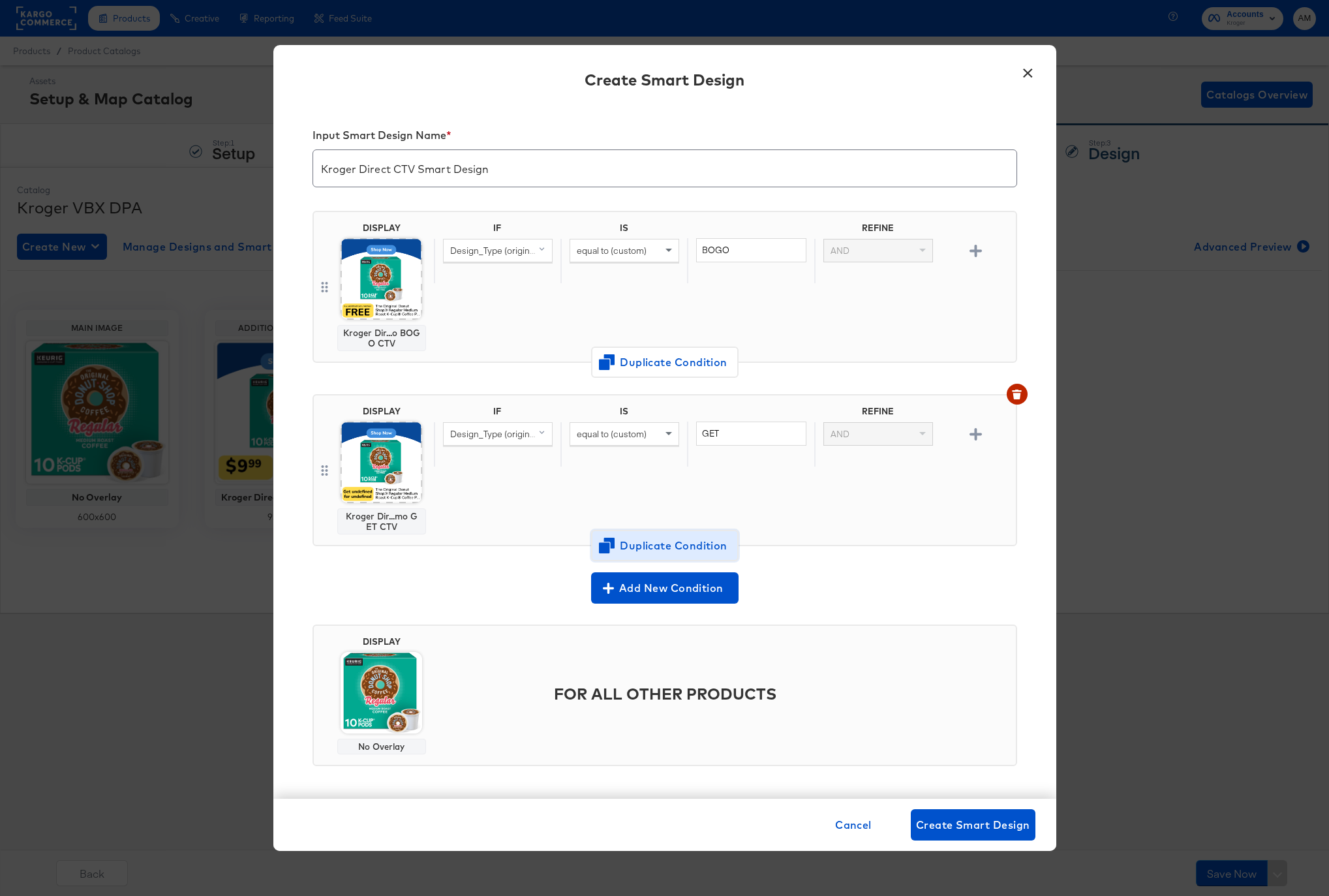
click at [629, 538] on span "Duplicate Condition" at bounding box center [665, 546] width 126 height 18
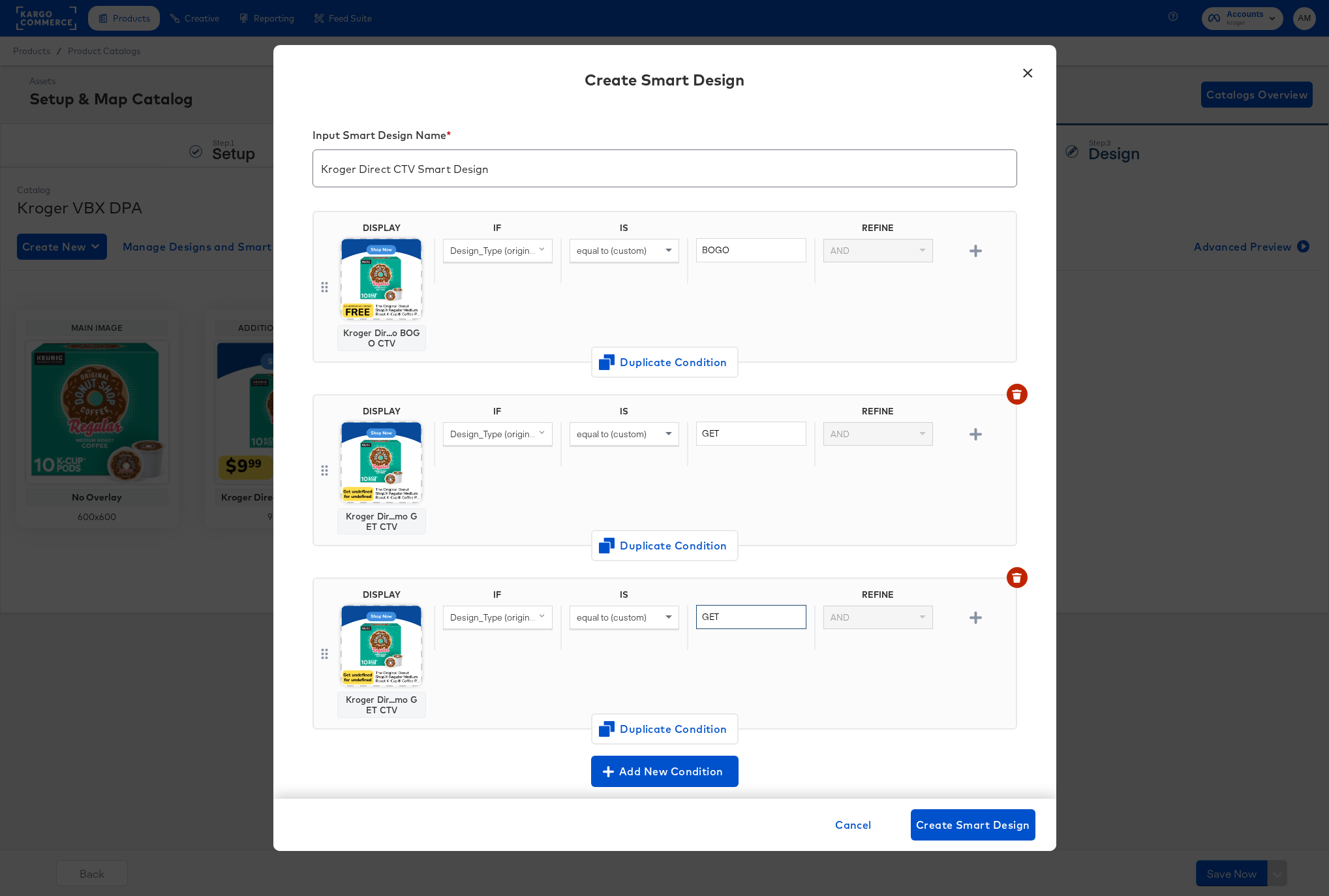
click at [710, 612] on input "GET" at bounding box center [751, 616] width 109 height 24
click at [710, 612] on input "GET" at bounding box center [751, 616] width 109 height 24
type input "SAVE"
click at [382, 648] on img at bounding box center [381, 645] width 82 height 82
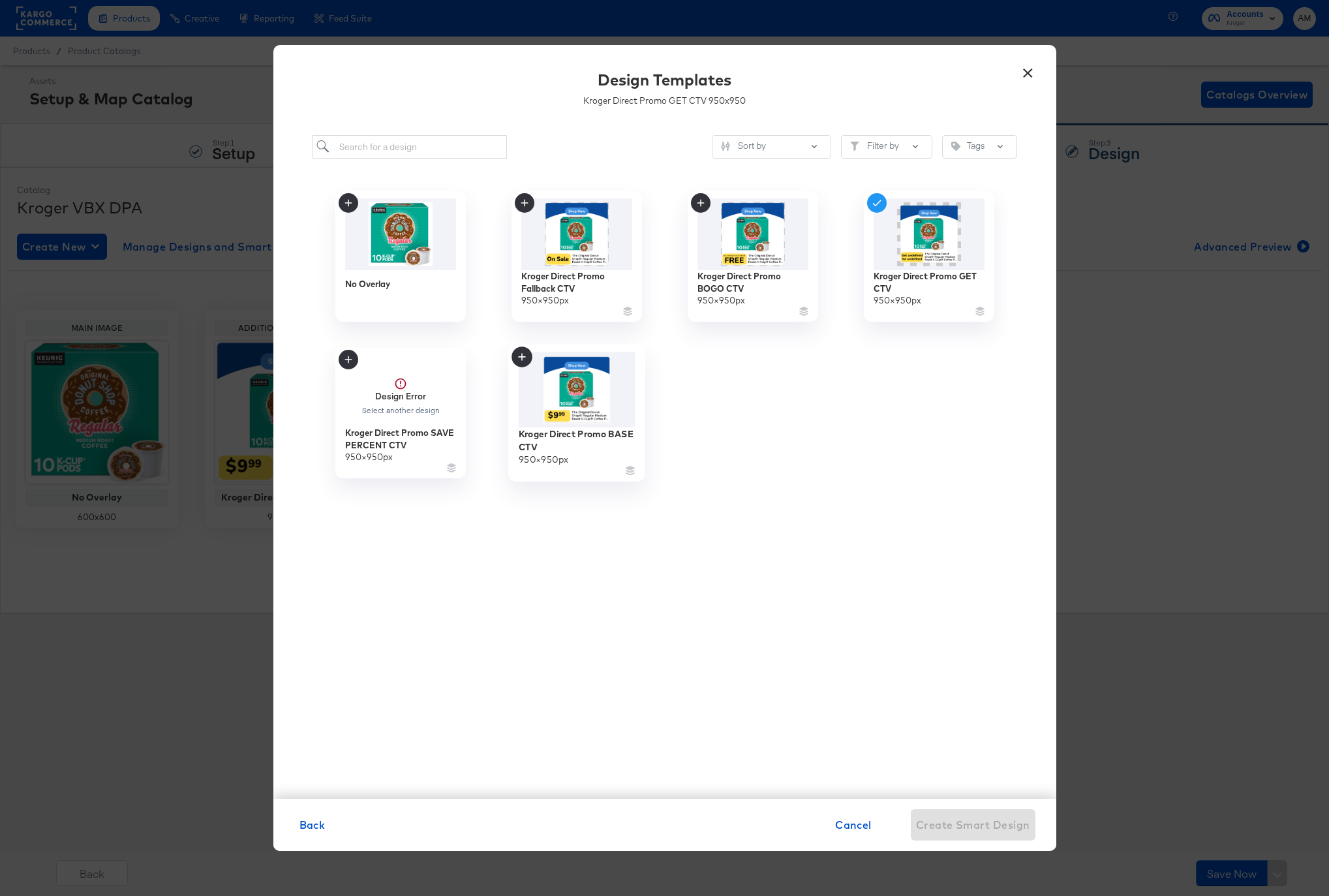
click at [577, 390] on img at bounding box center [576, 390] width 117 height 76
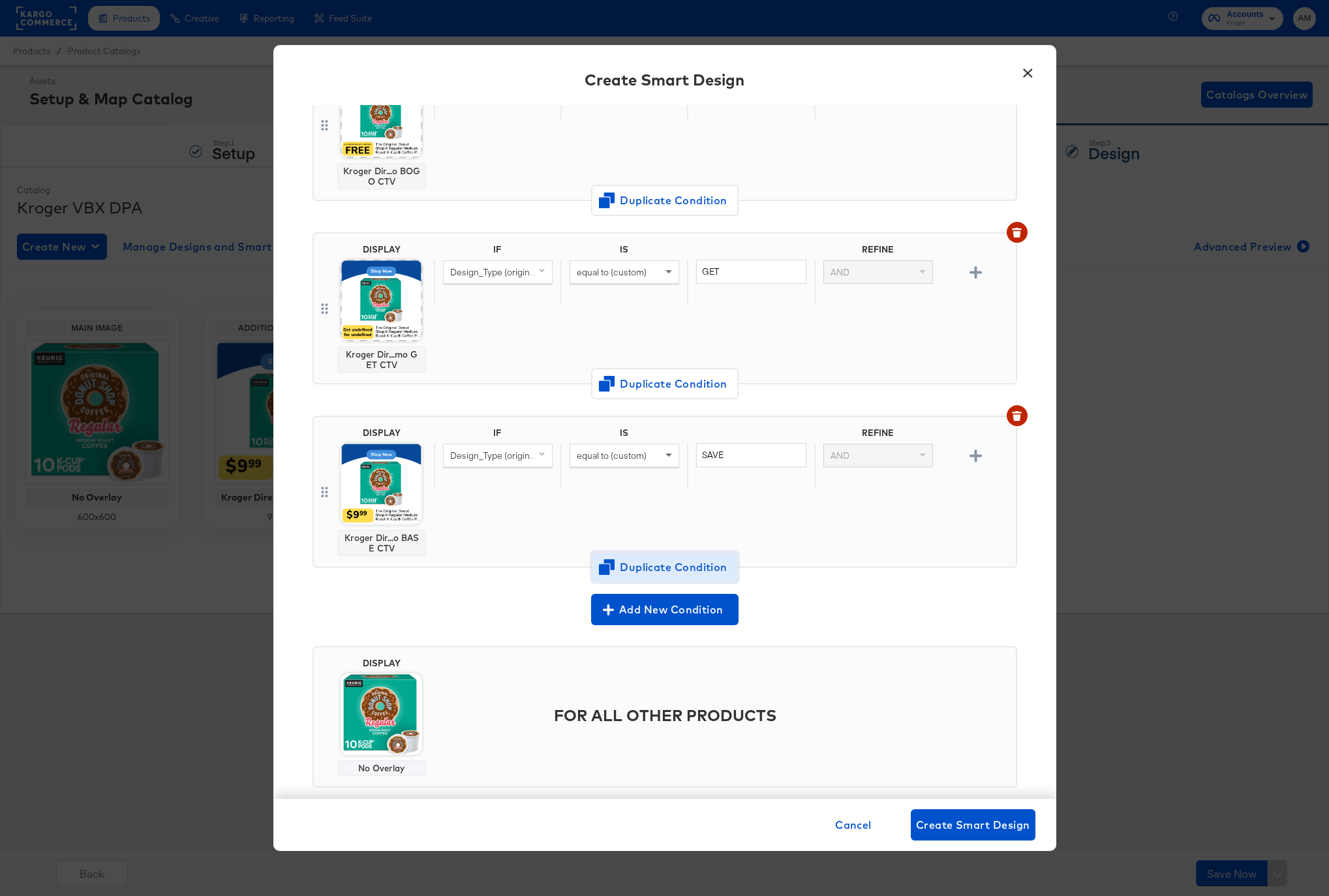
click at [653, 574] on span "Duplicate Condition" at bounding box center [665, 567] width 126 height 18
click at [707, 455] on input "SAVE" at bounding box center [751, 455] width 109 height 24
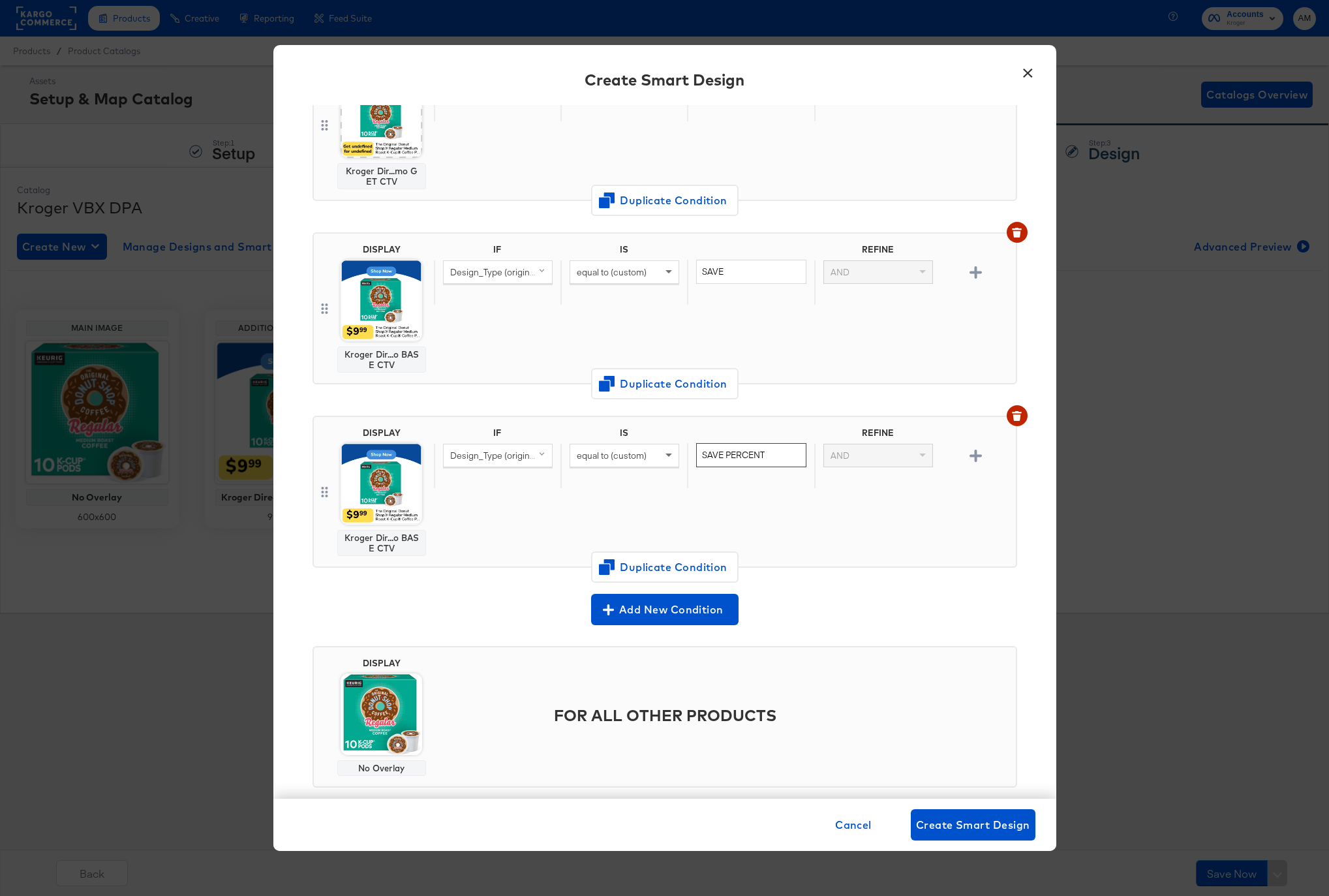
type input "SAVE PERCENT"
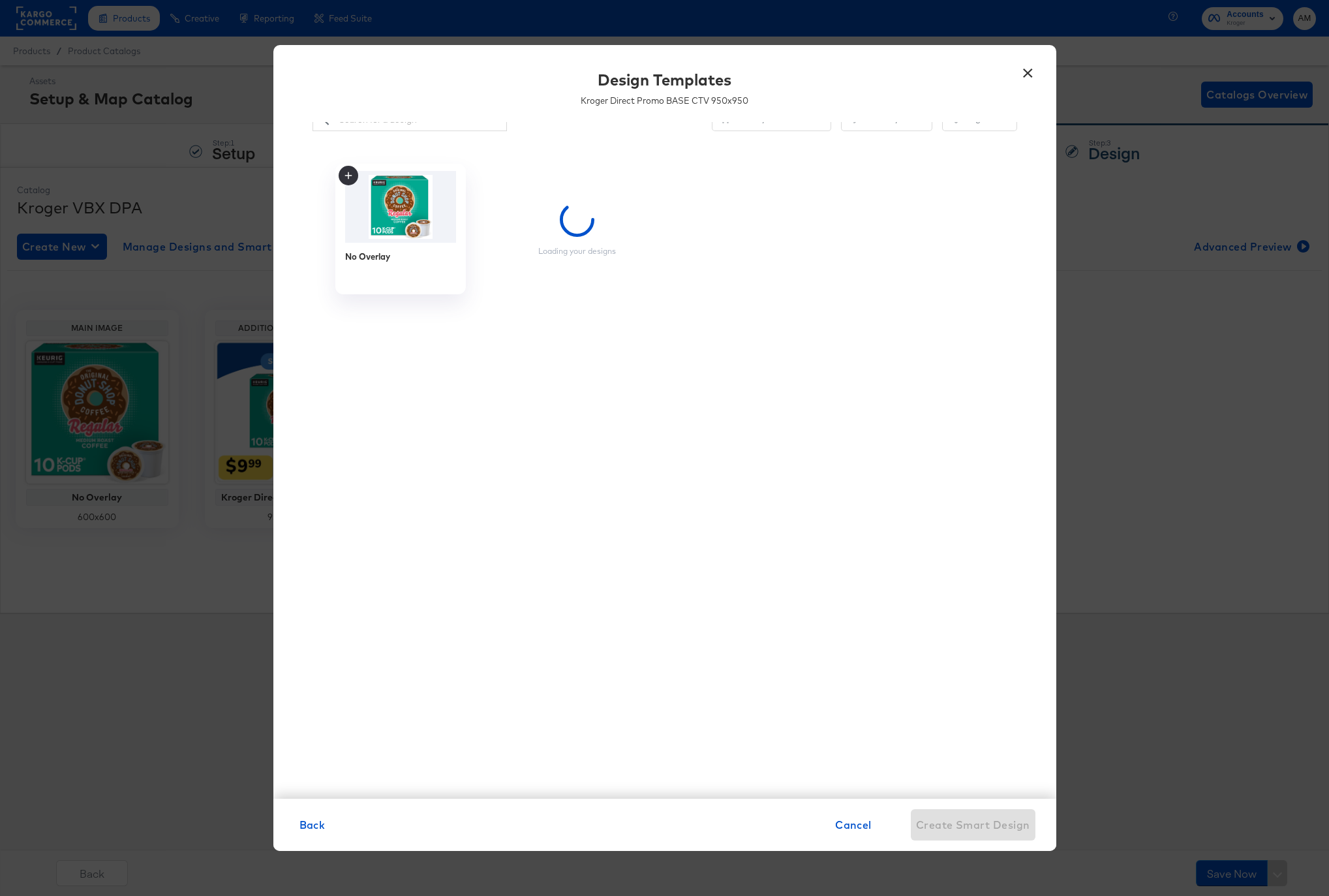
scroll to position [27, 0]
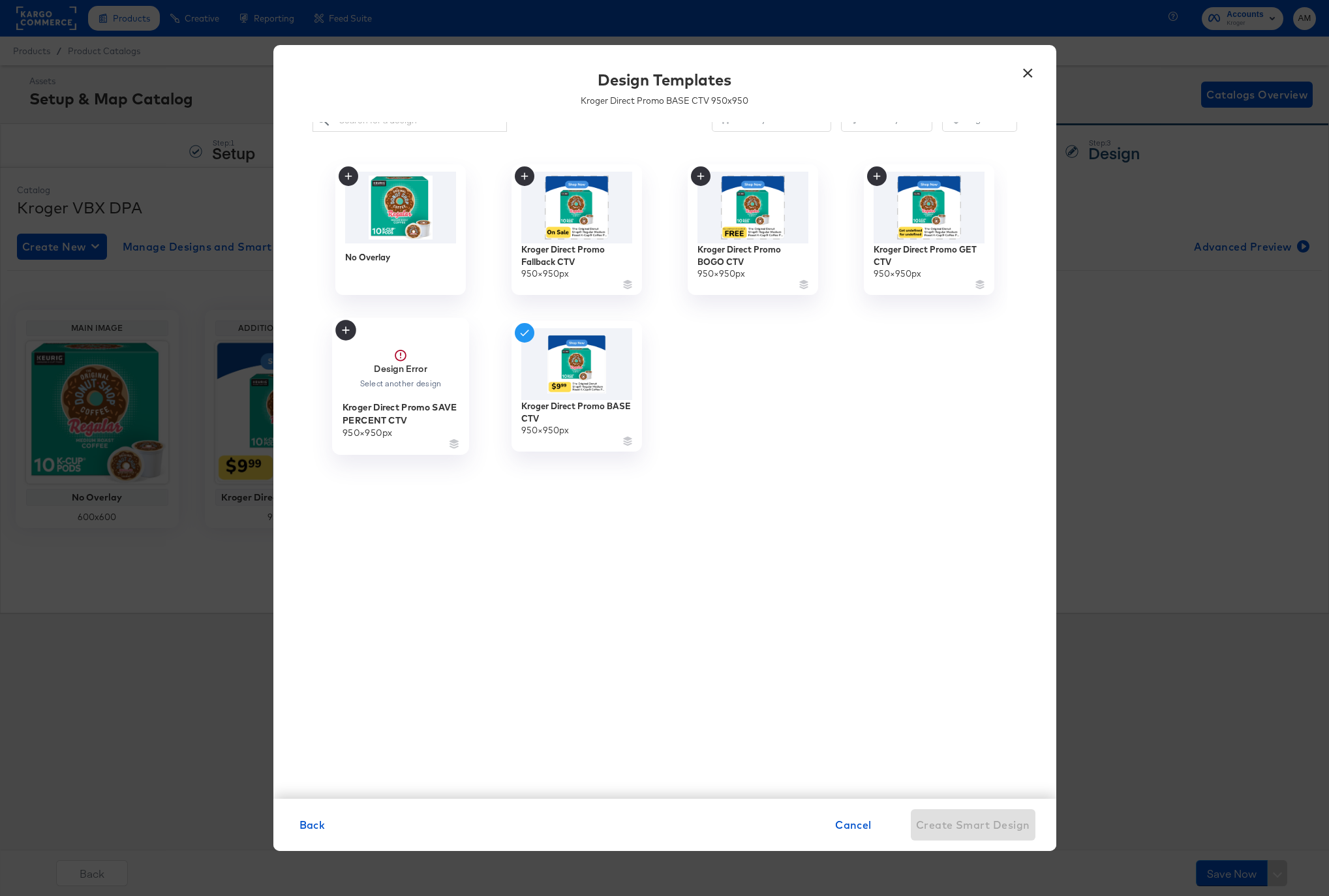
click at [420, 385] on div "Select another design" at bounding box center [400, 384] width 83 height 10
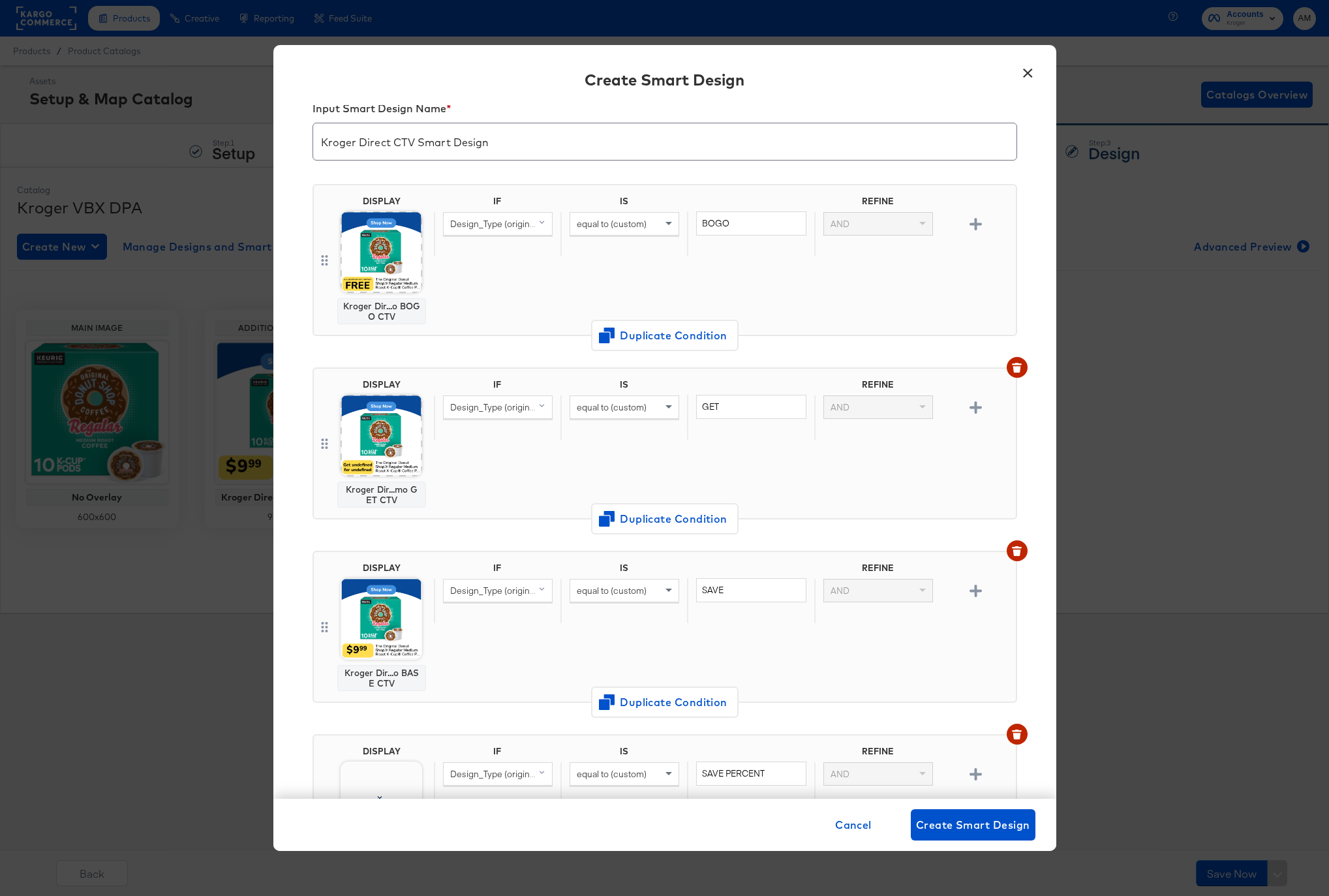
scroll to position [345, 0]
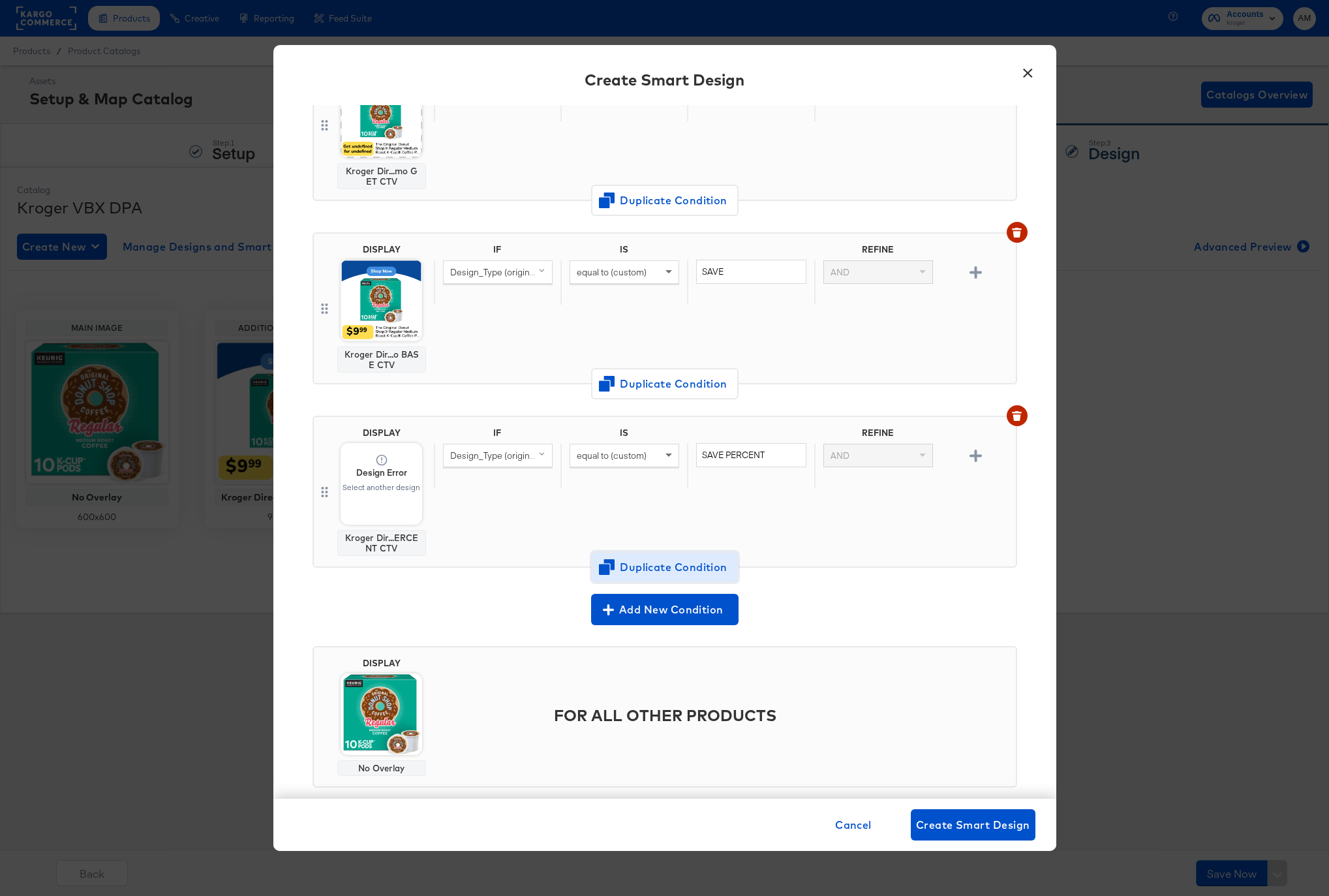
click at [644, 564] on span "Duplicate Condition" at bounding box center [665, 567] width 126 height 18
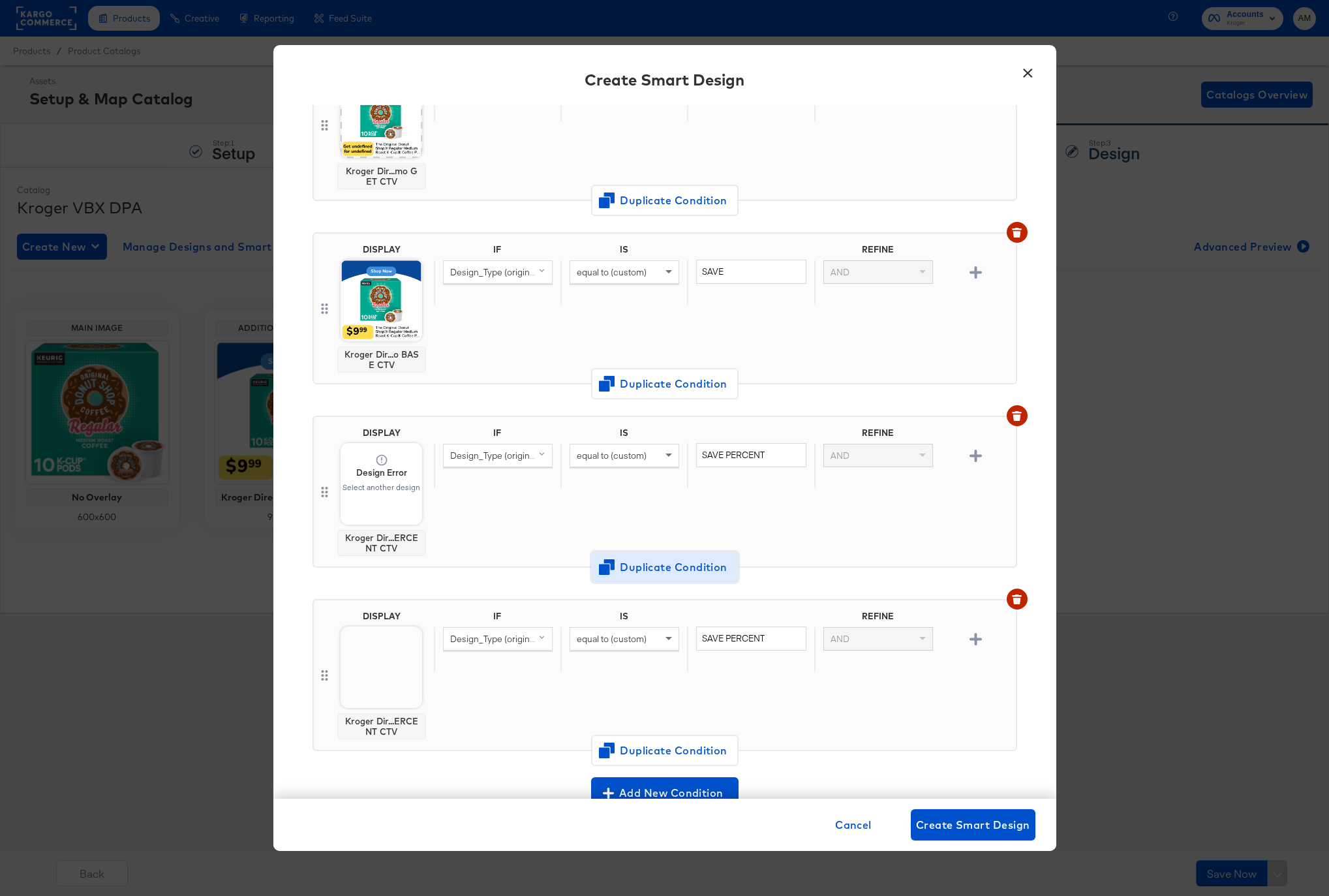
scroll to position [529, 0]
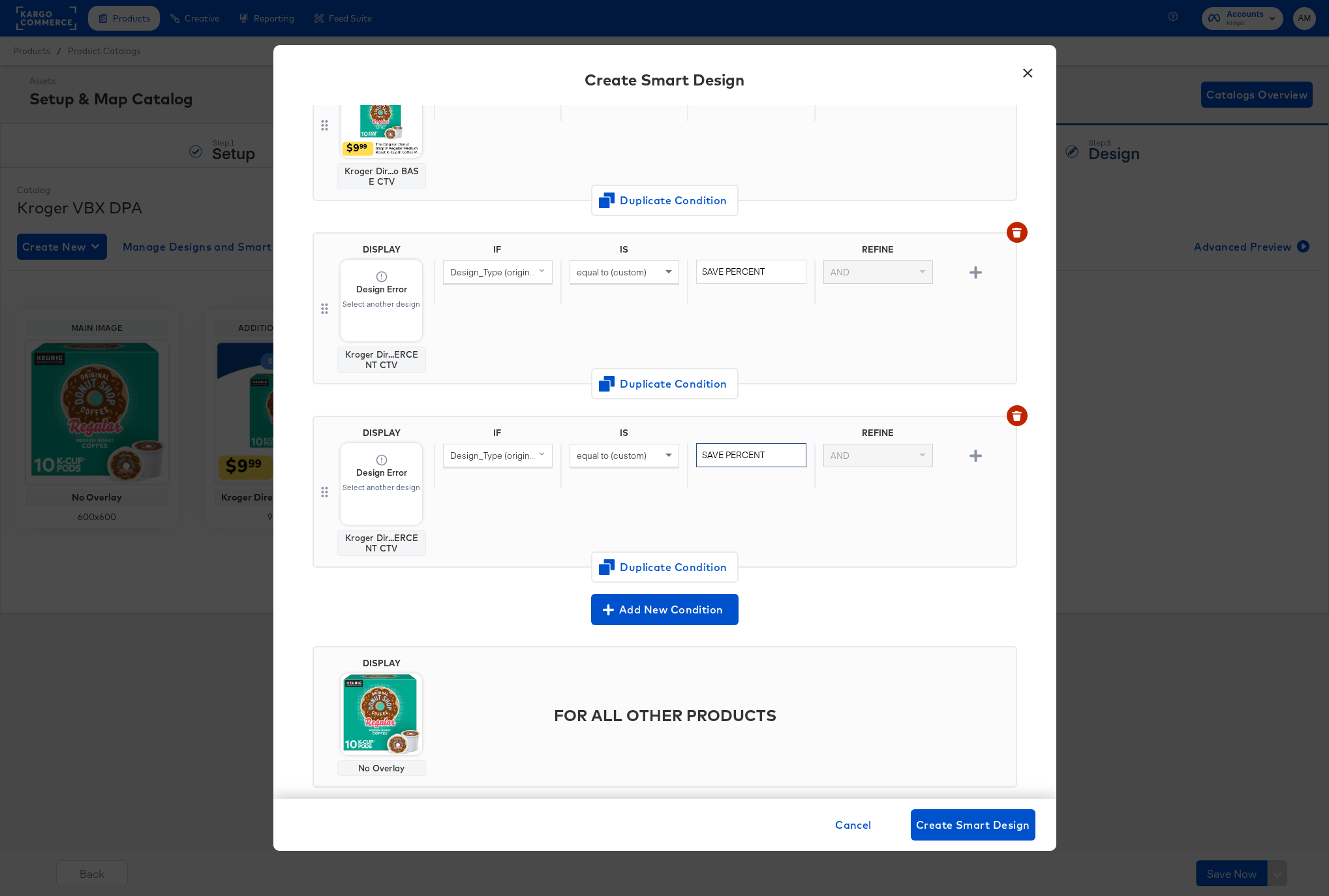
click at [727, 455] on input "SAVE PERCENT" at bounding box center [751, 455] width 109 height 24
click at [773, 454] on input "SAVE PERCENT" at bounding box center [751, 455] width 109 height 24
drag, startPoint x: 780, startPoint y: 454, endPoint x: 649, endPoint y: 450, distance: 131.1
click at [649, 450] on div "Design_Type (original) equal to (custom) SAVE PERCENT AND" at bounding box center [722, 465] width 577 height 45
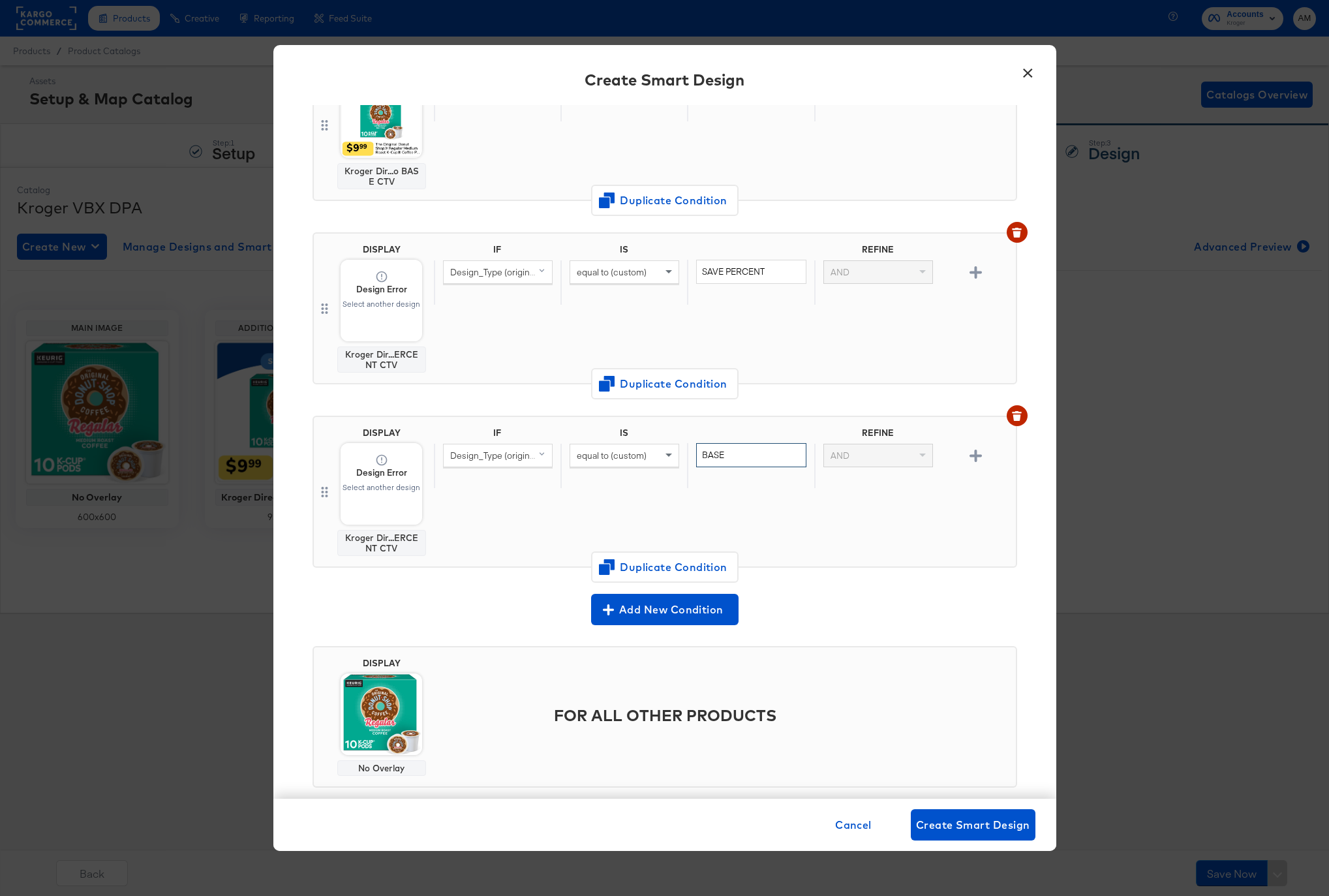
type input "BASE"
click at [375, 476] on strong "Design Error" at bounding box center [382, 472] width 51 height 12
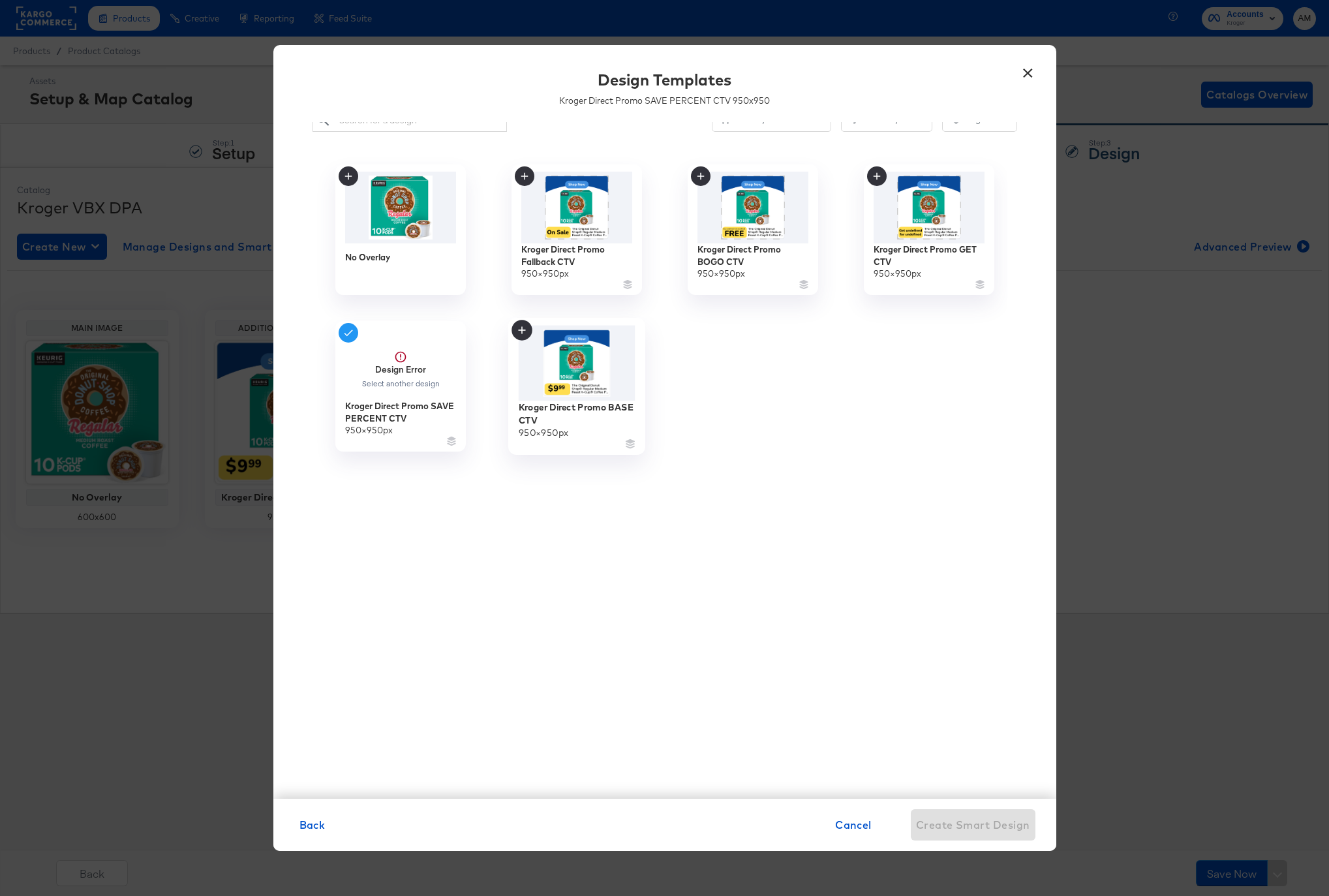
click at [567, 392] on img at bounding box center [576, 363] width 117 height 75
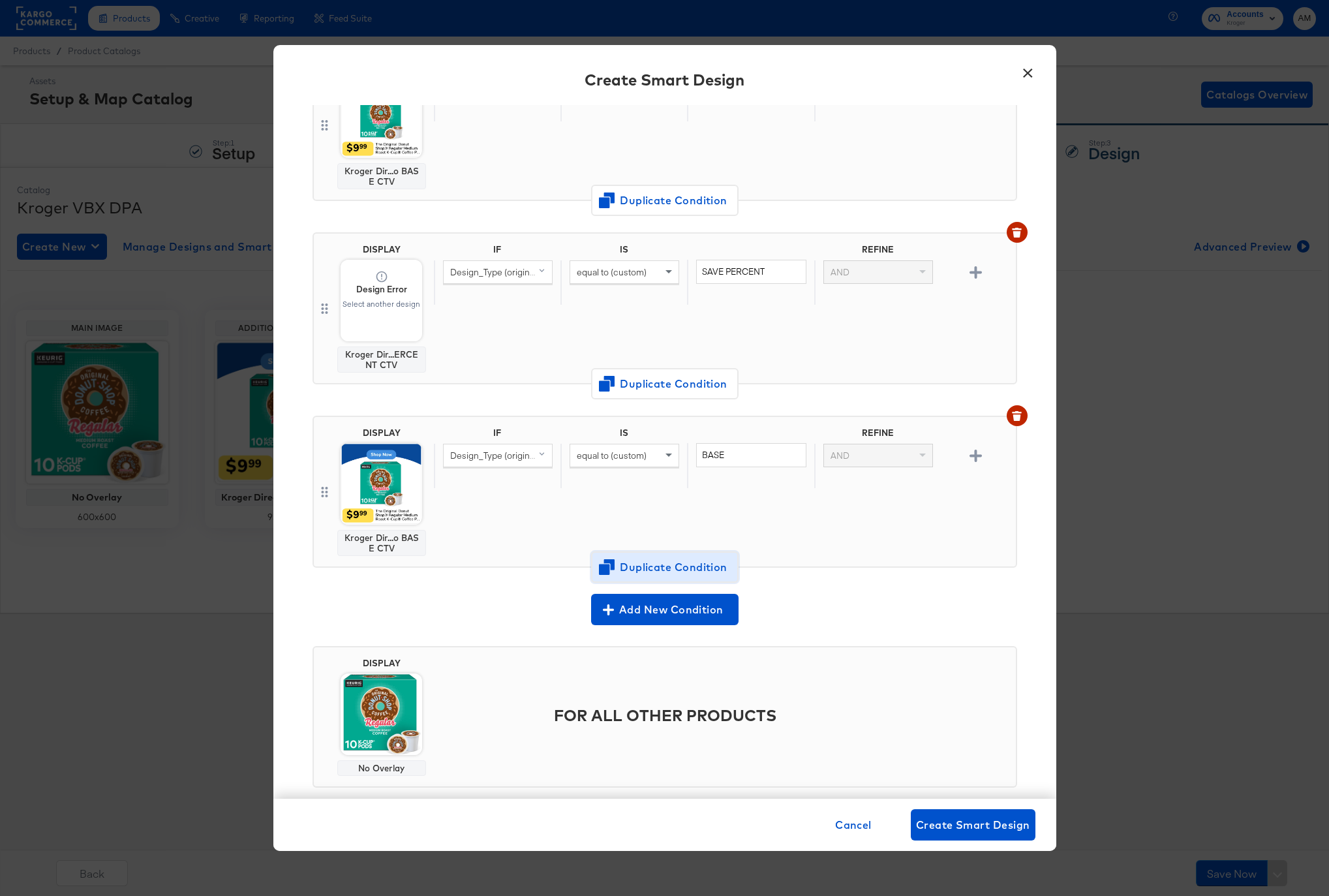
click at [647, 565] on span "Duplicate Condition" at bounding box center [665, 567] width 126 height 18
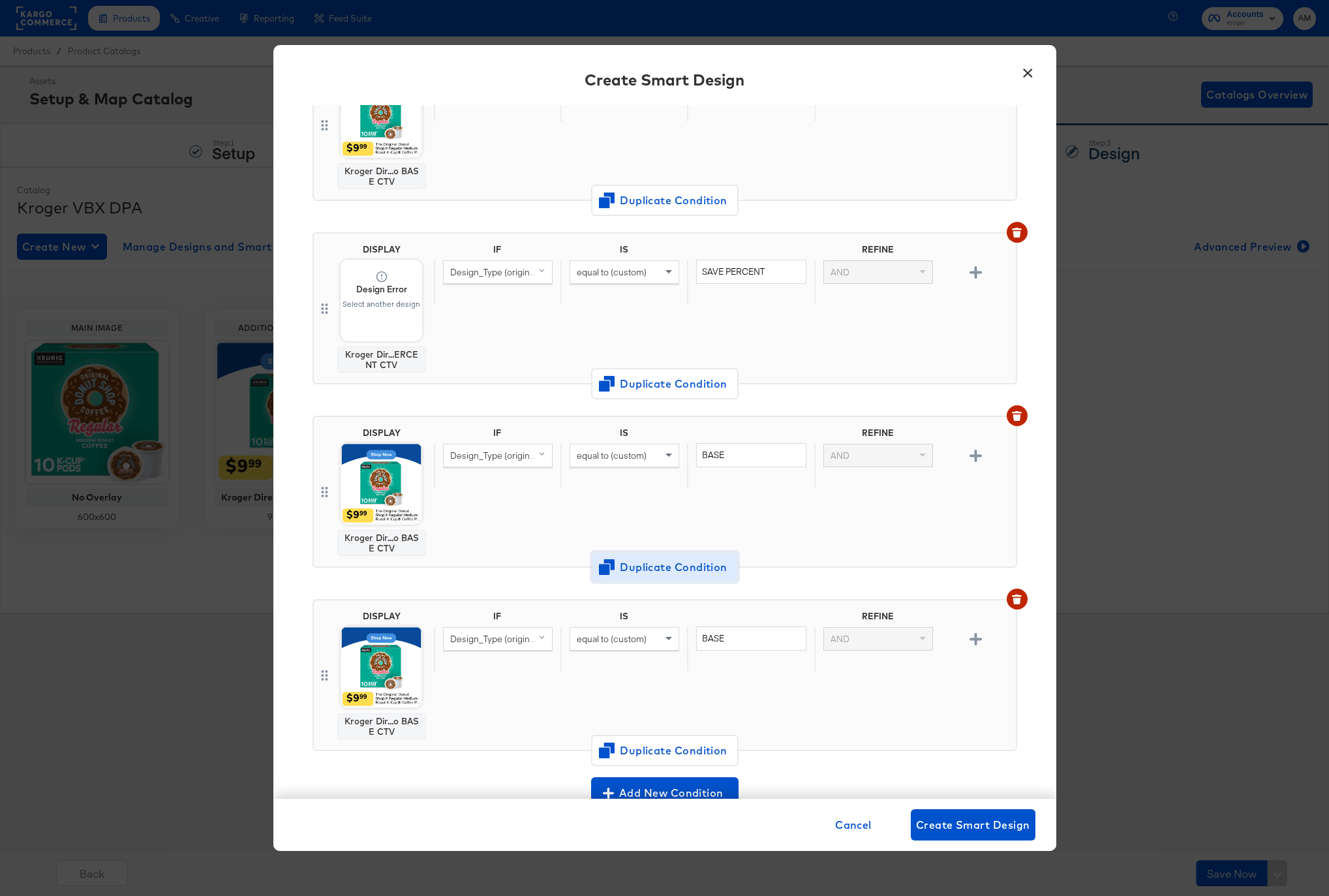
scroll to position [712, 0]
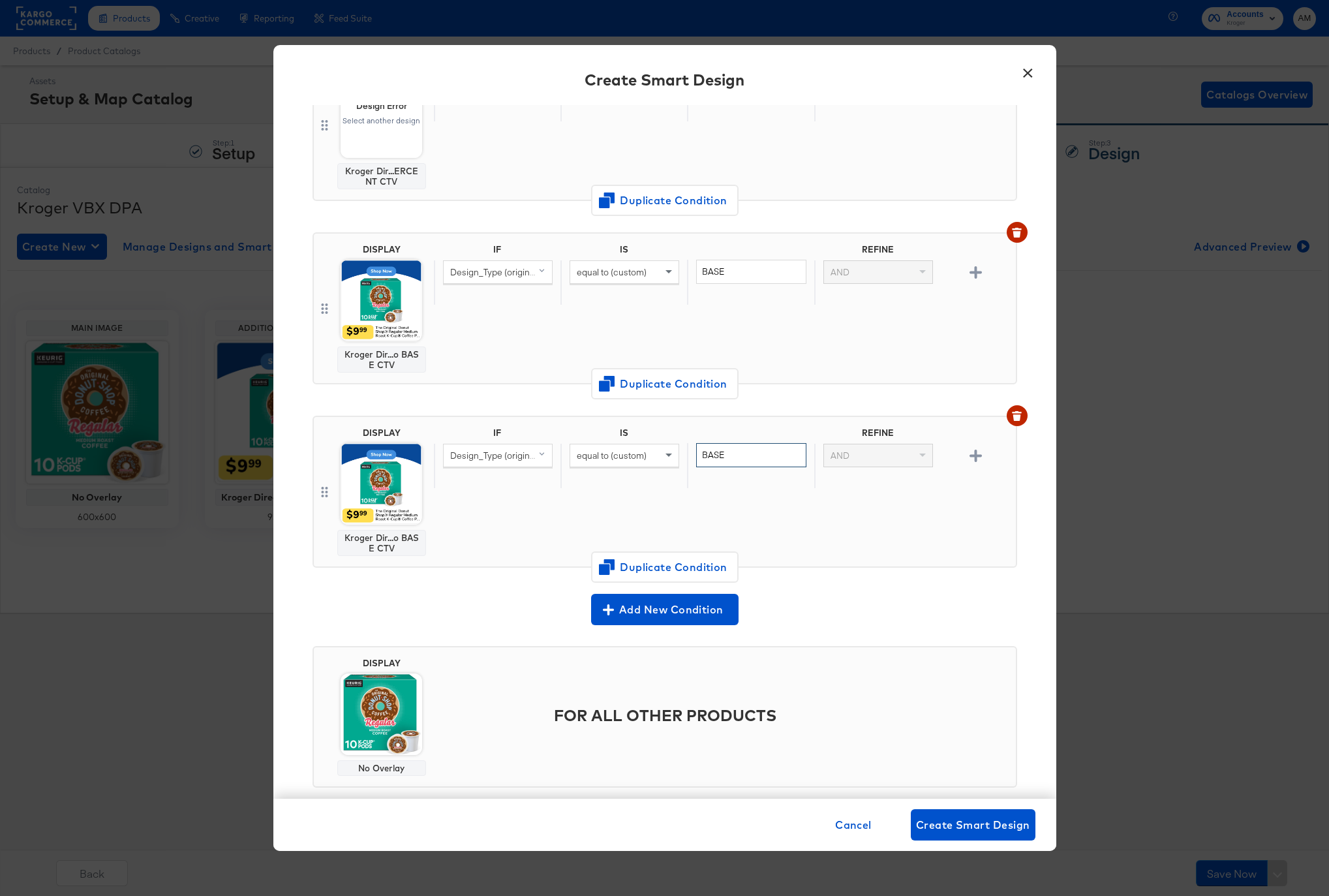
click at [713, 454] on input "BASE" at bounding box center [751, 455] width 109 height 24
type input "PROMO_PRICE"
click at [643, 569] on span "Duplicate Condition" at bounding box center [665, 567] width 126 height 18
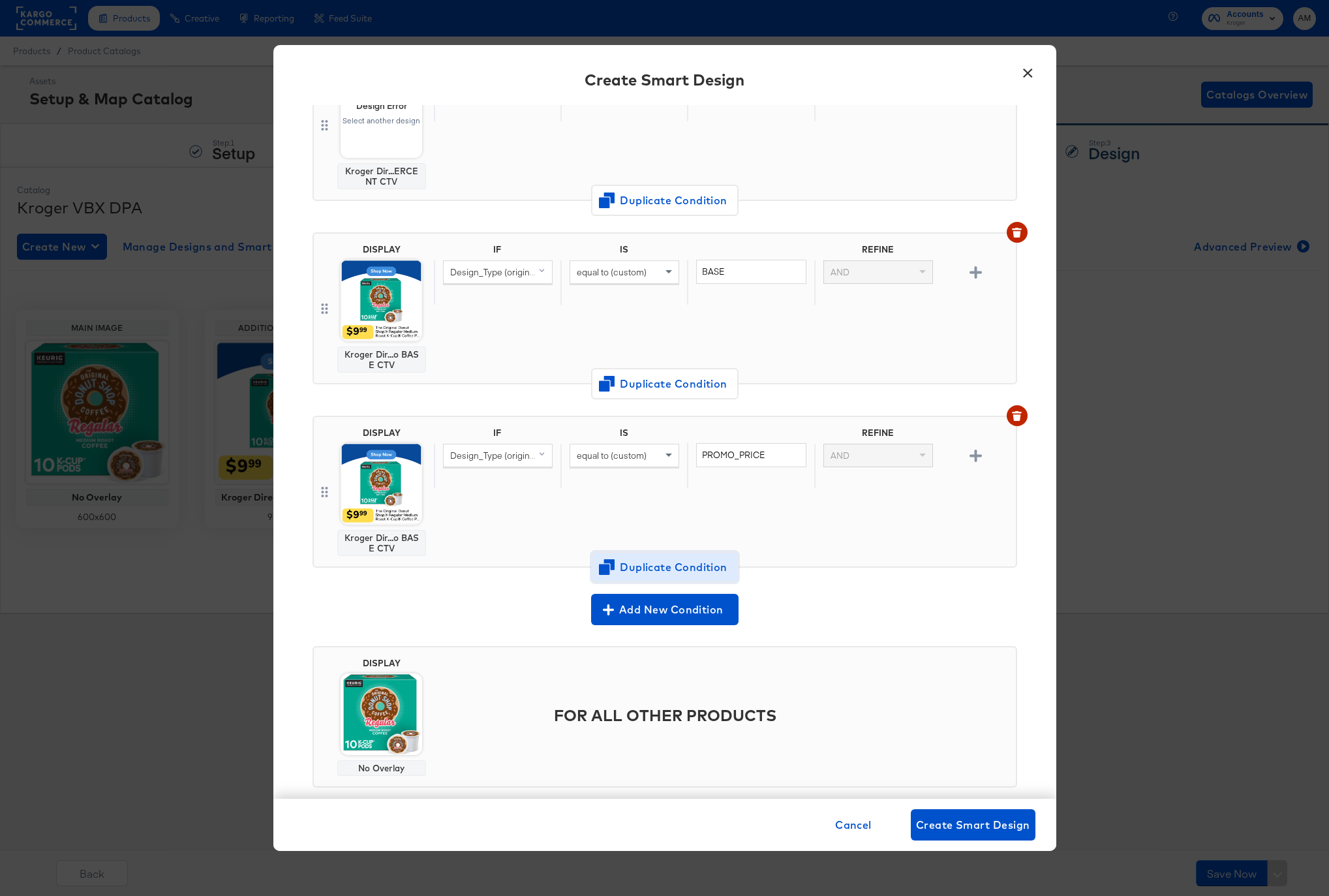
scroll to position [895, 0]
click at [731, 461] on input "PROMO_PRICE" at bounding box center [751, 455] width 109 height 24
drag, startPoint x: 771, startPoint y: 452, endPoint x: 690, endPoint y: 450, distance: 81.0
click at [690, 450] on div "PROMO_PRICE" at bounding box center [750, 465] width 126 height 45
click at [1012, 414] on span "button" at bounding box center [1017, 415] width 11 height 9
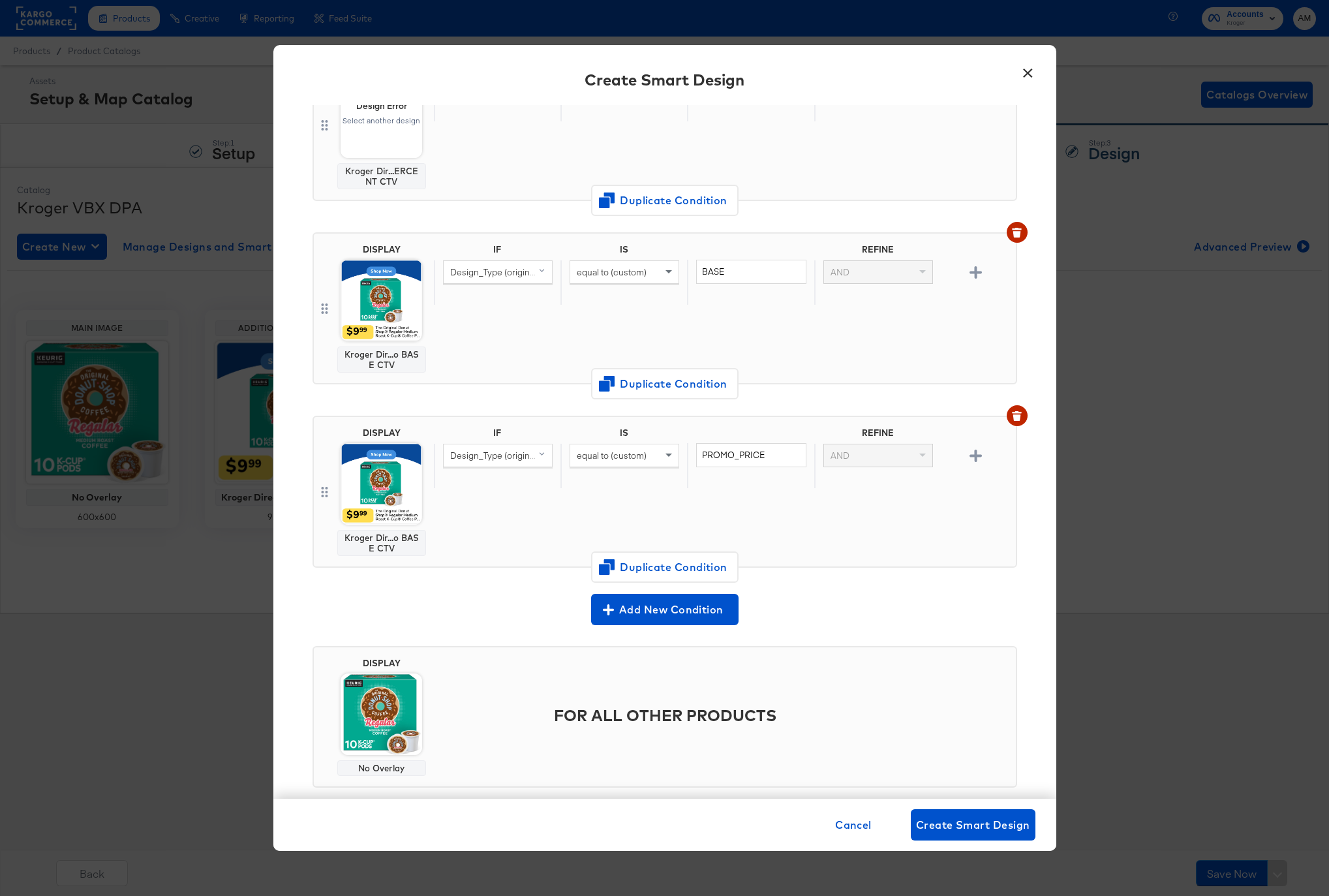
click at [386, 700] on img at bounding box center [381, 714] width 82 height 82
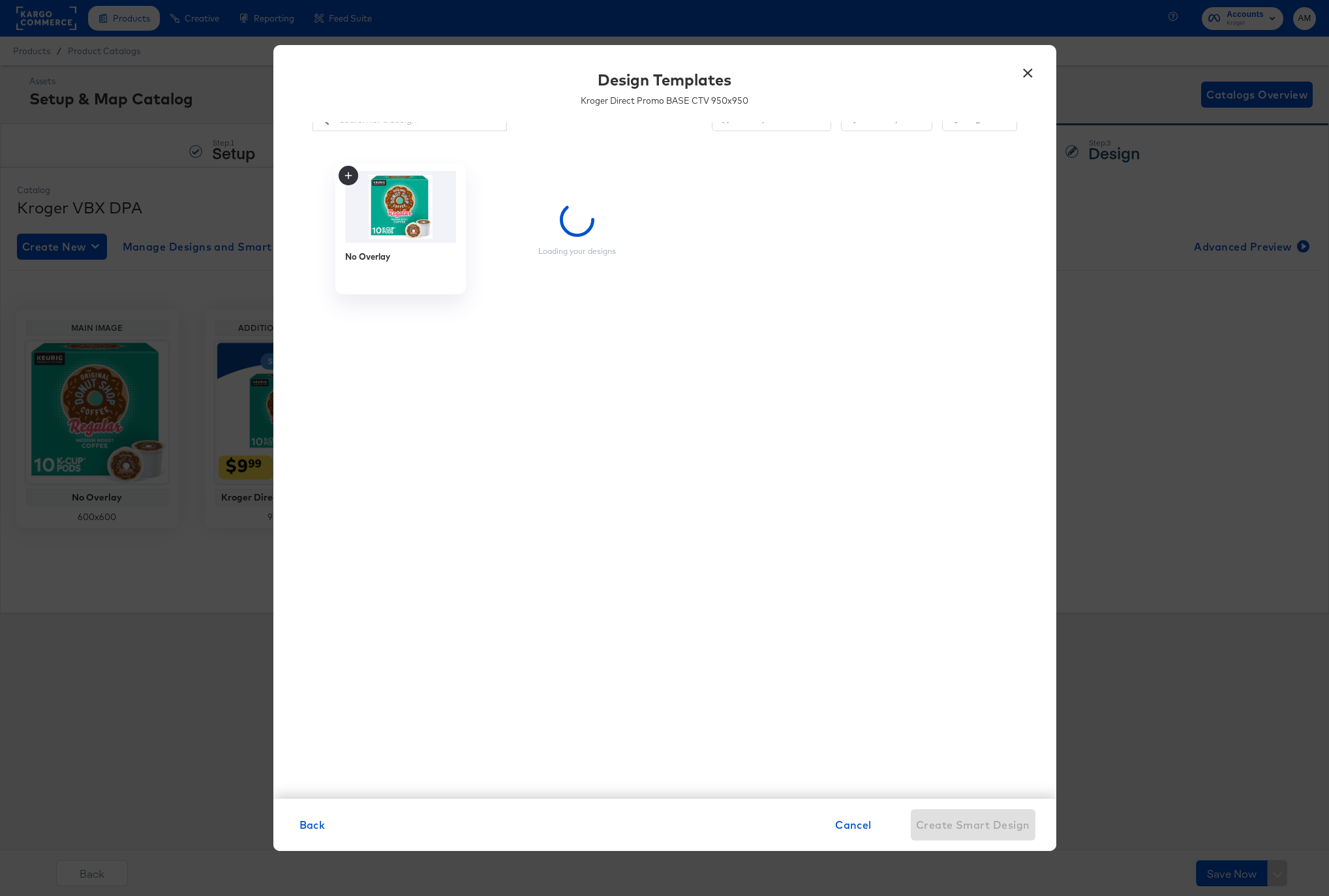
scroll to position [7, 0]
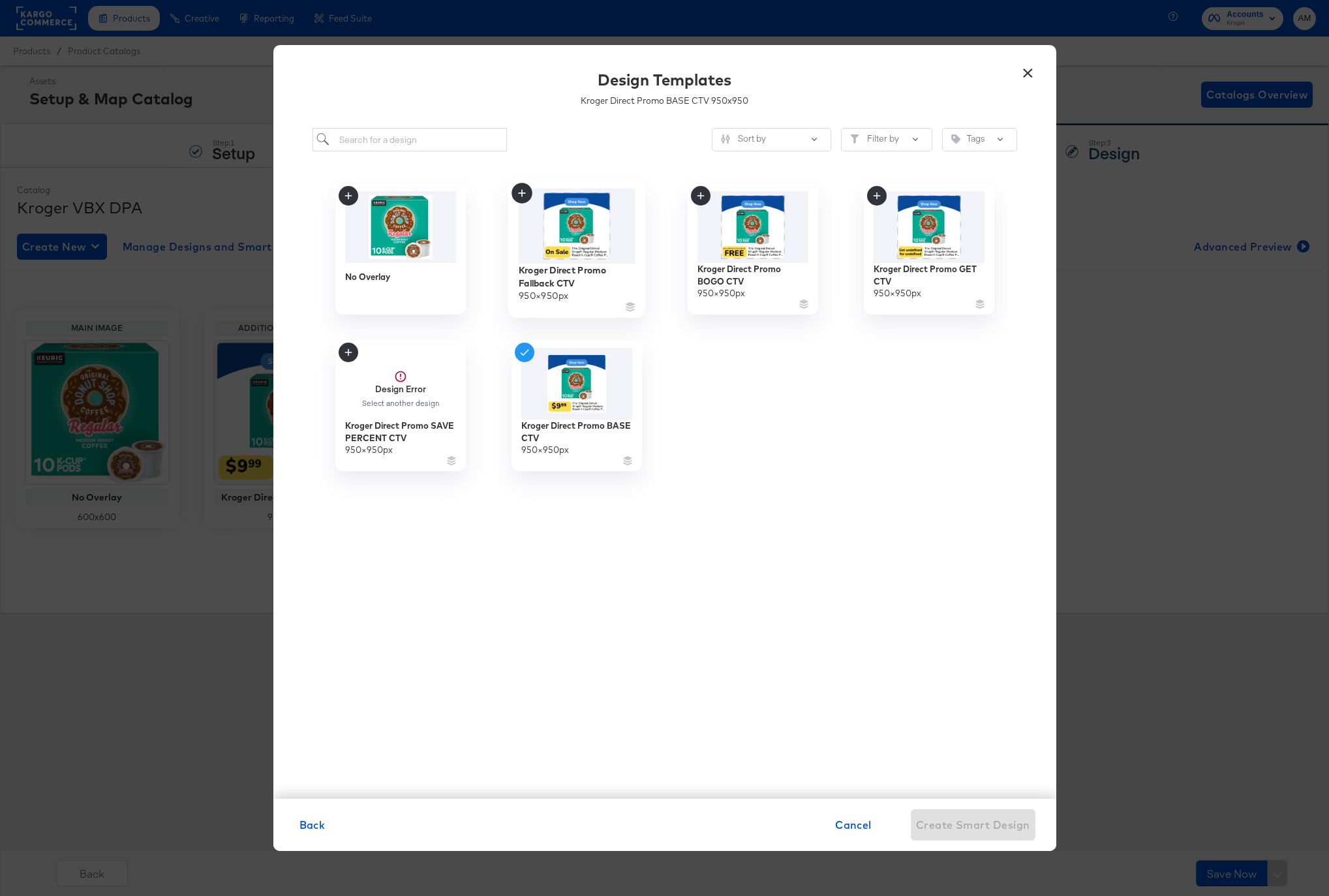
click at [602, 223] on img at bounding box center [576, 226] width 117 height 75
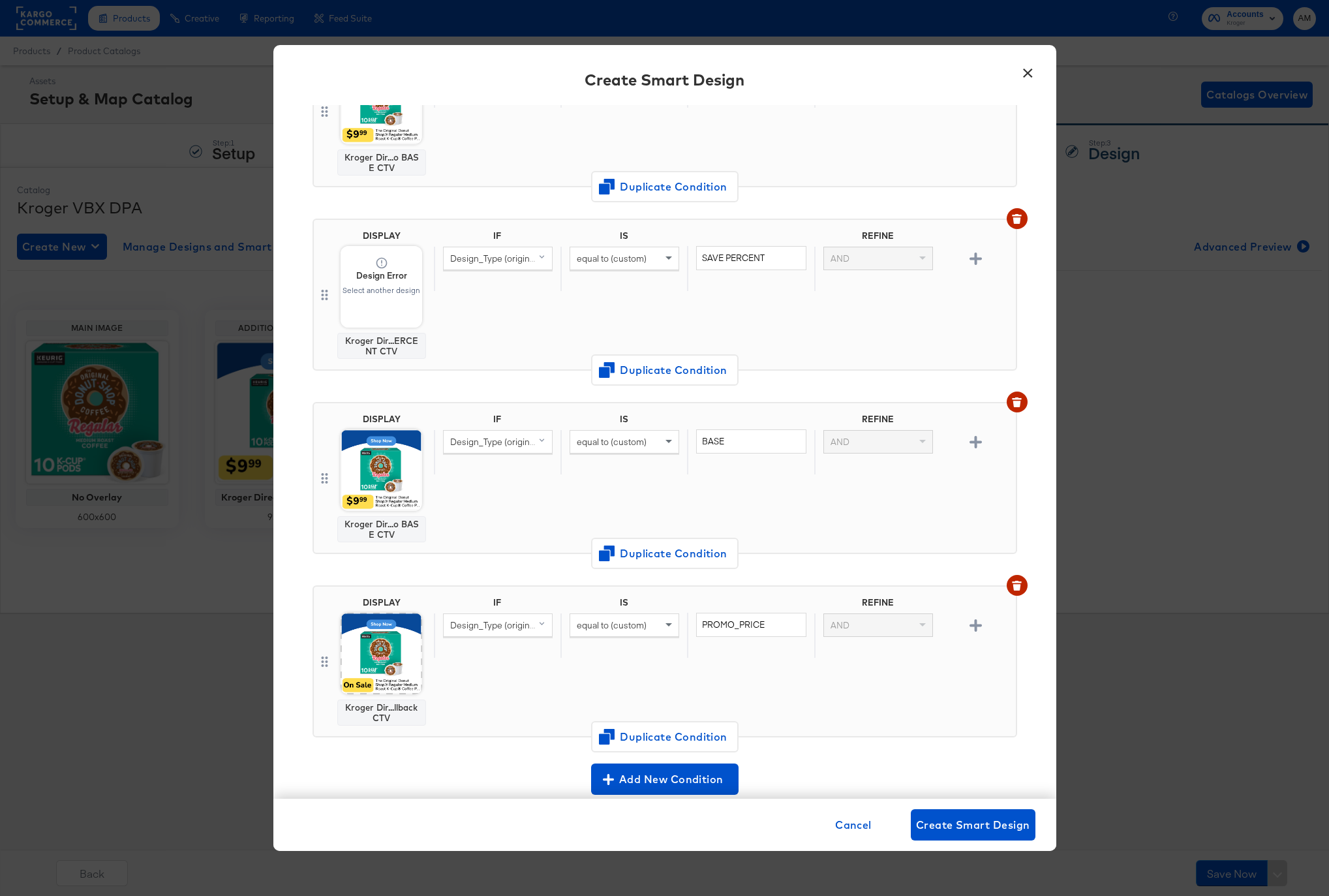
scroll to position [452, 0]
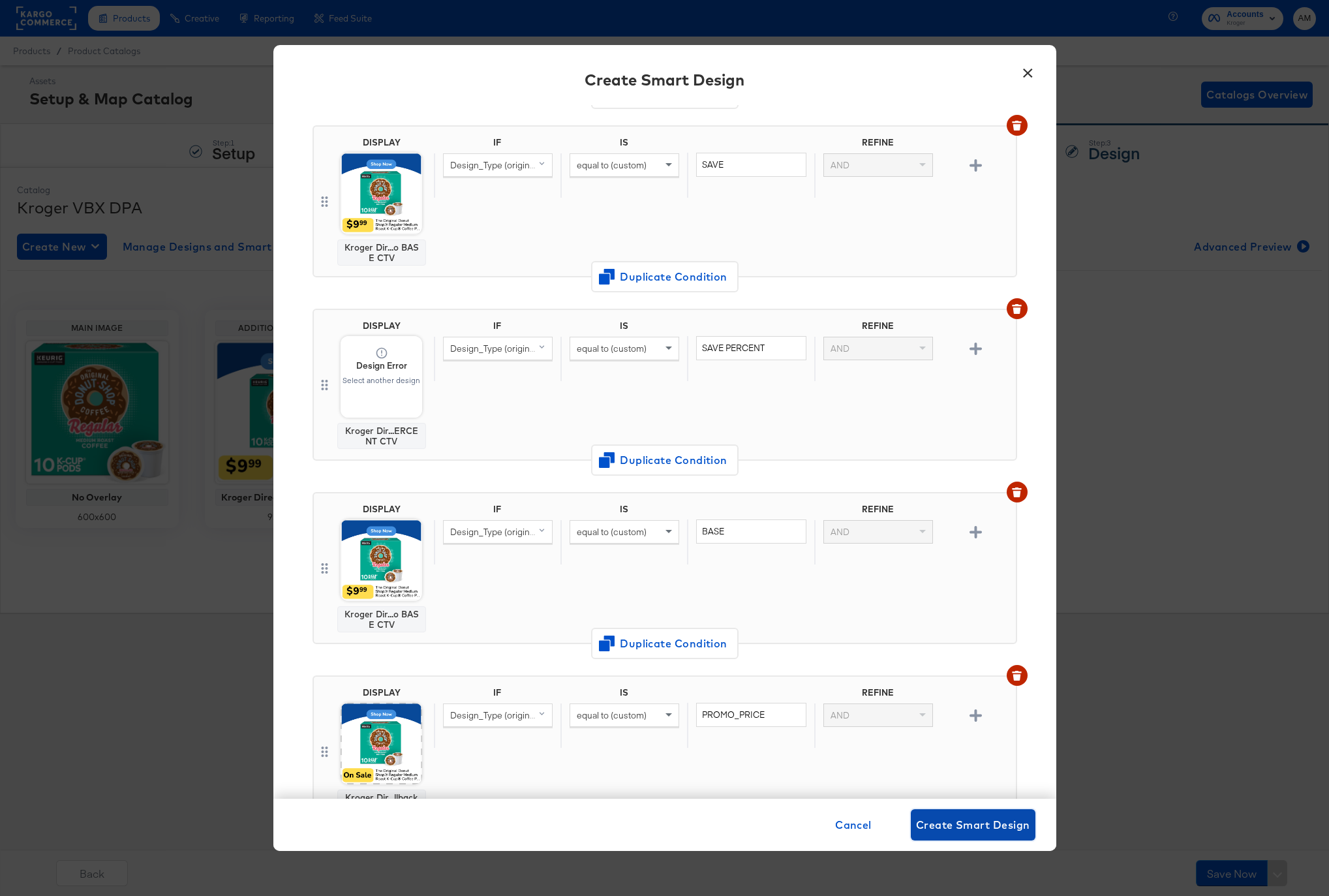
click at [948, 826] on span "Create Smart Design" at bounding box center [973, 824] width 114 height 18
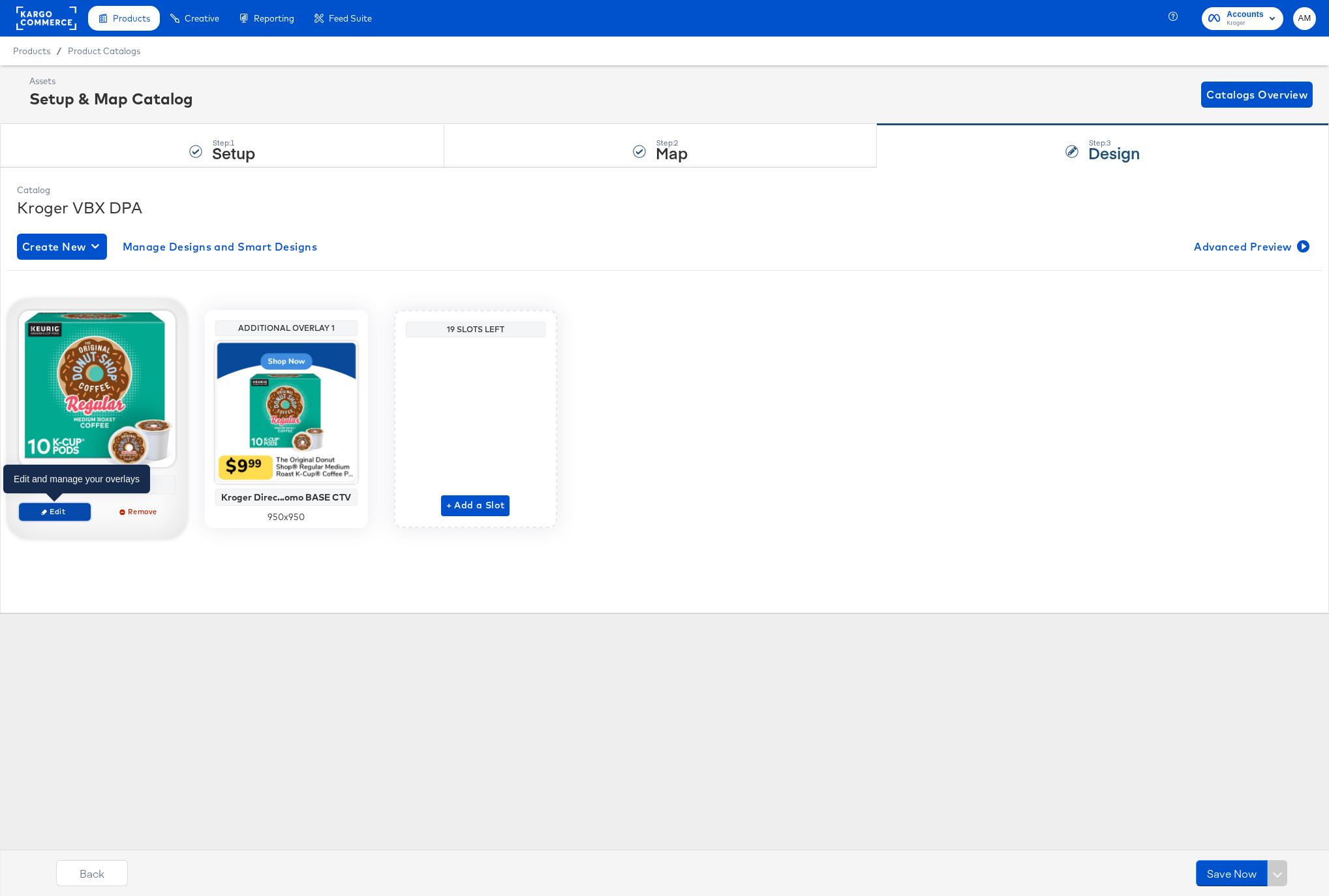
click at [65, 514] on span "Edit" at bounding box center [54, 511] width 60 height 10
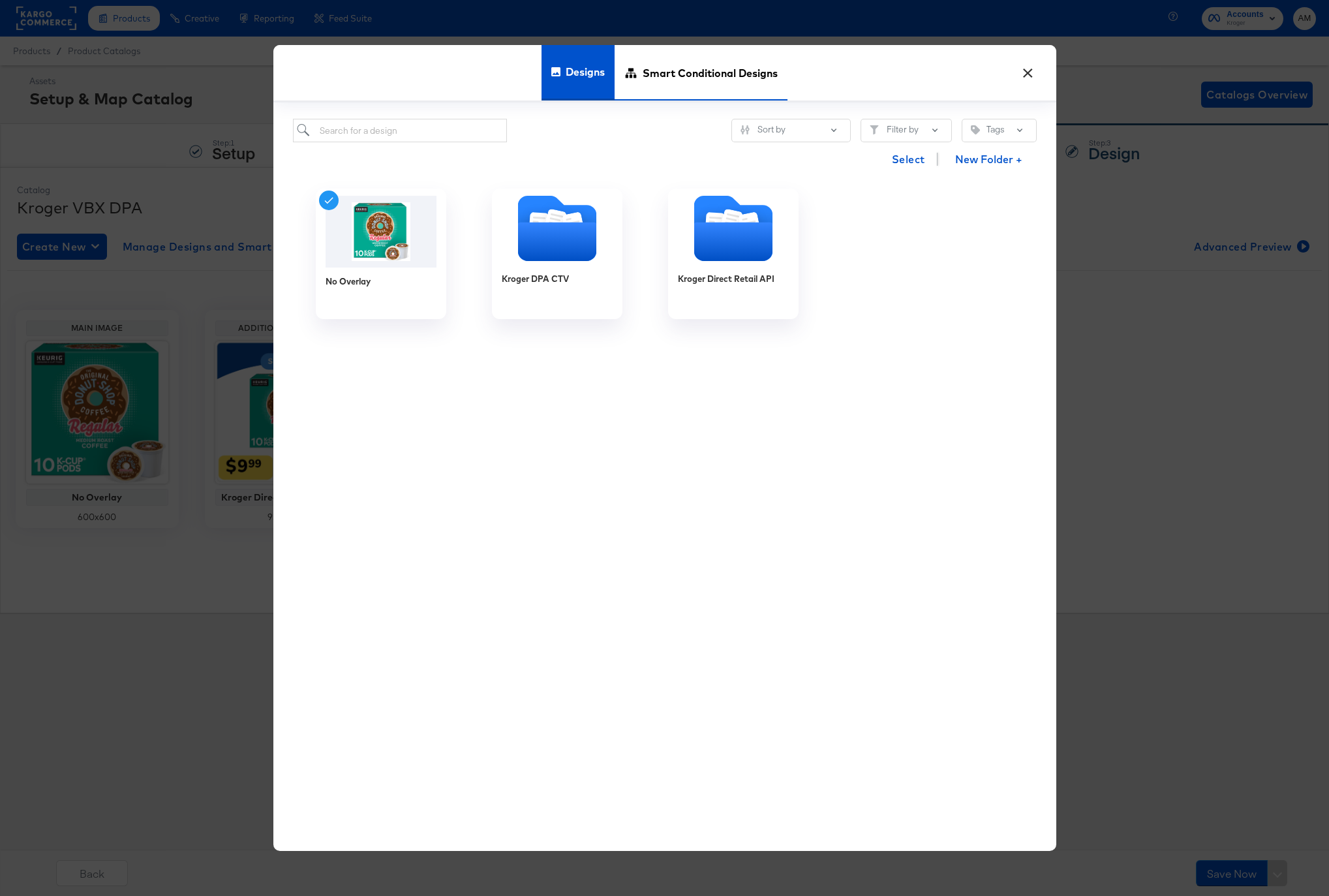
click at [659, 84] on span "Smart Conditional Designs" at bounding box center [710, 72] width 135 height 57
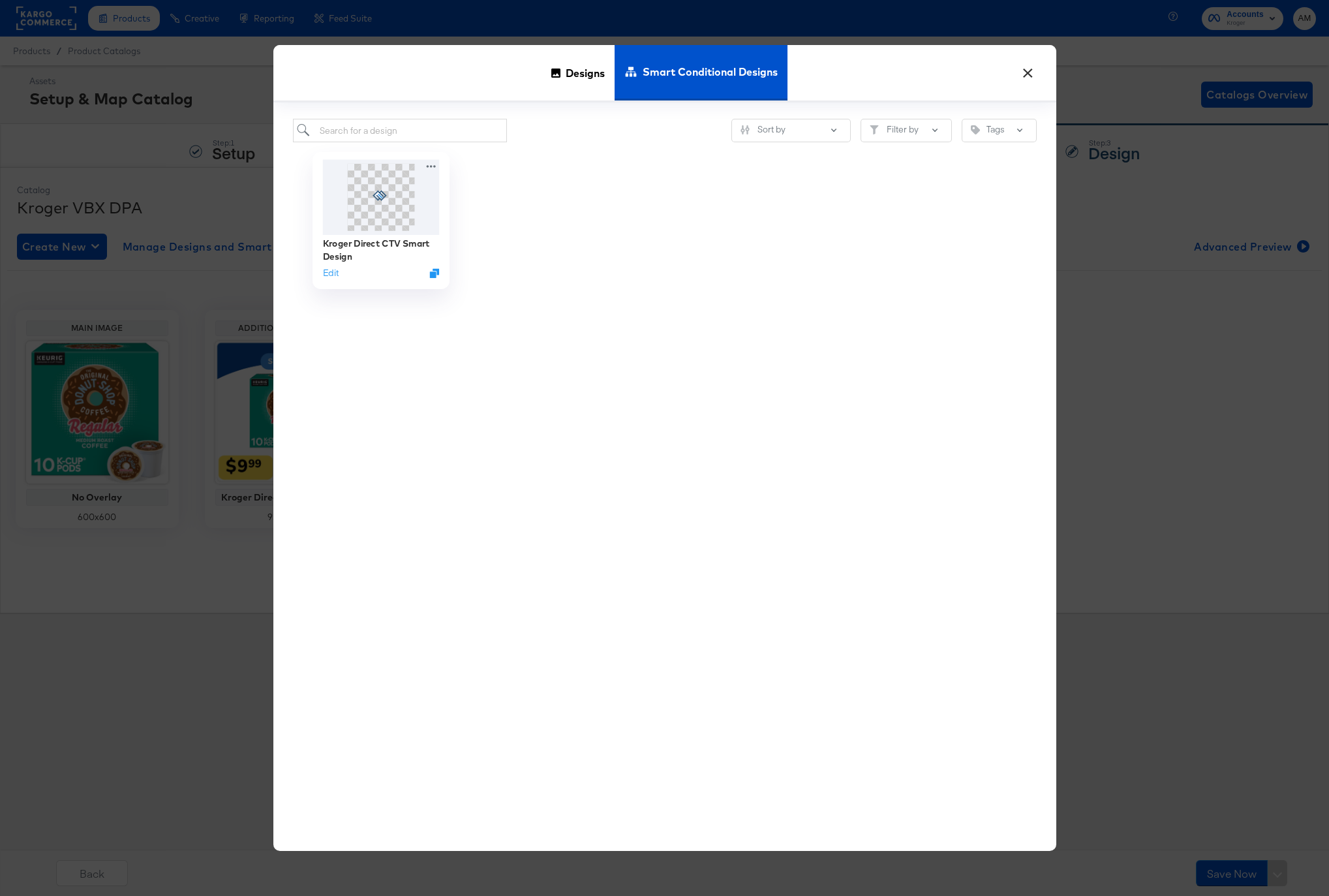
click at [371, 198] on icon at bounding box center [381, 196] width 24 height 11
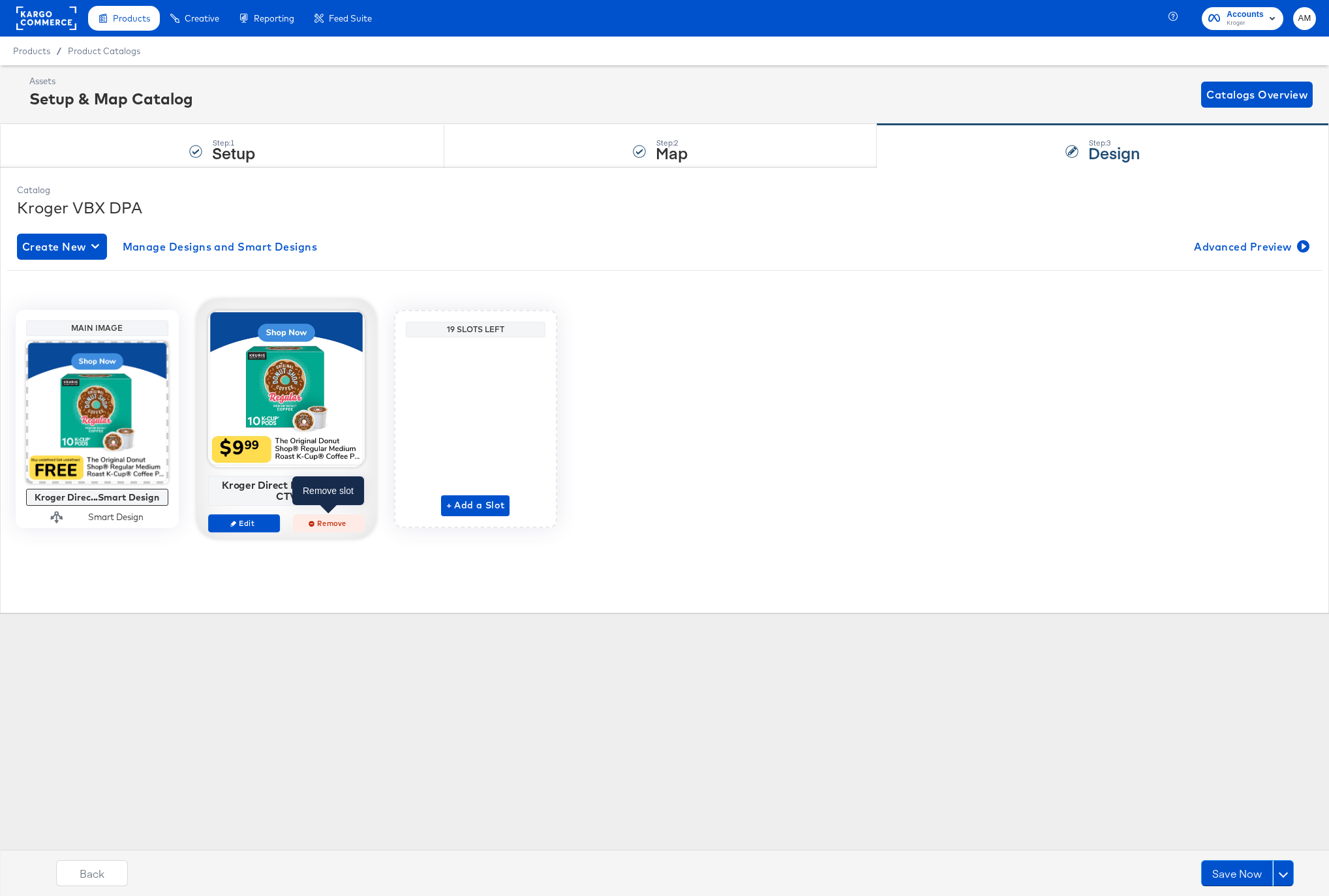
click at [322, 523] on span "Remove" at bounding box center [328, 523] width 60 height 10
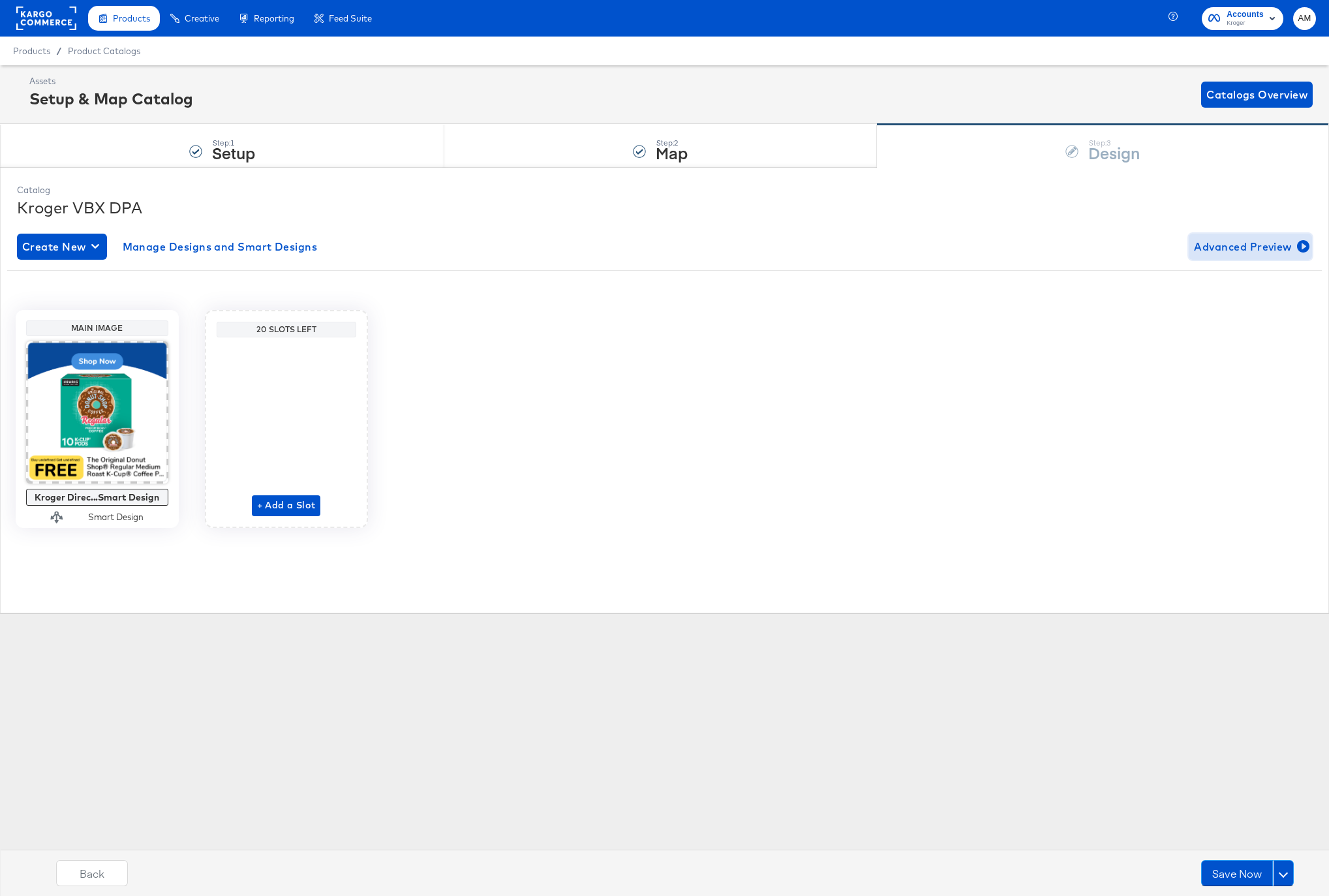
click at [1238, 245] on span "Advanced Preview" at bounding box center [1250, 247] width 113 height 18
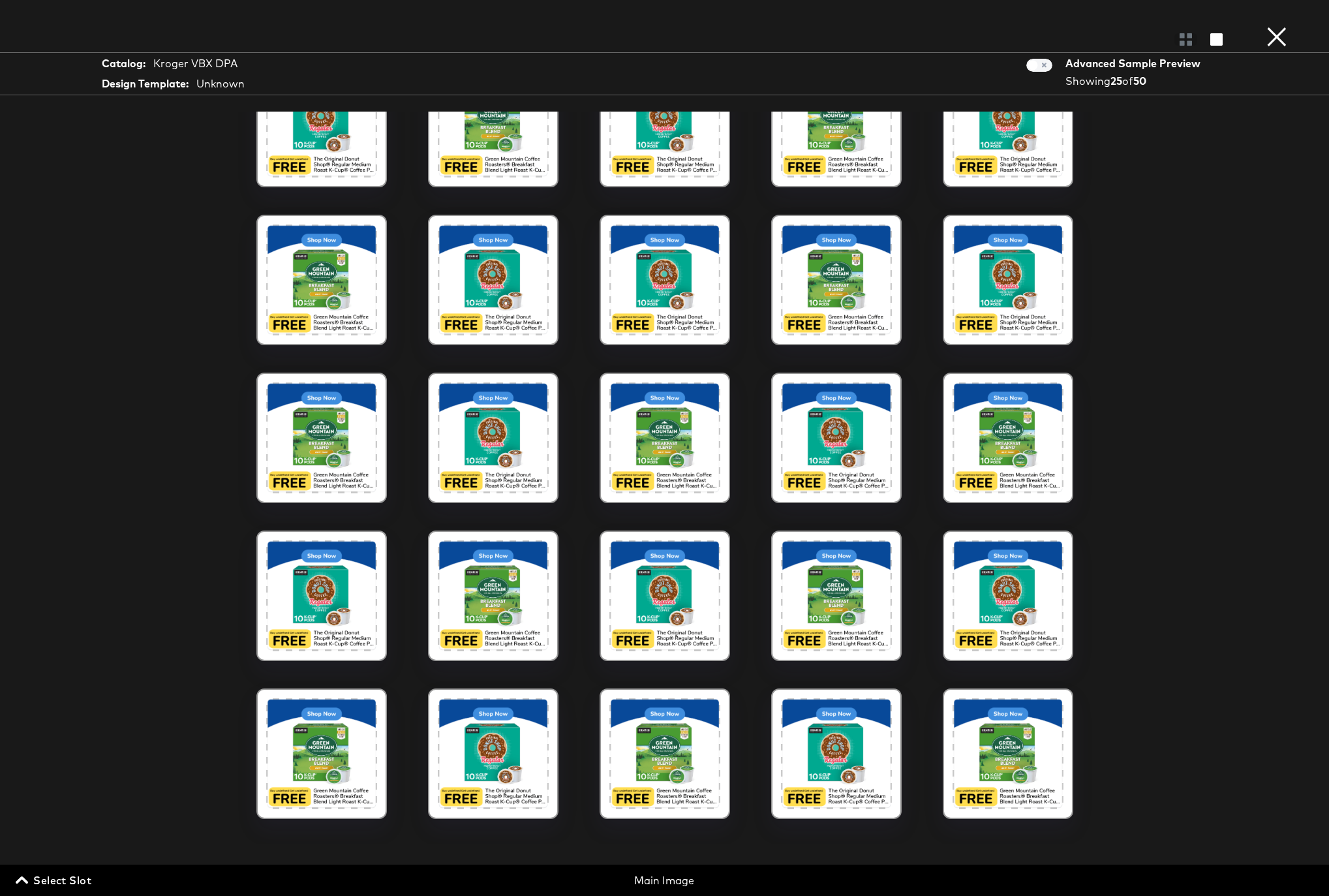
scroll to position [93, 0]
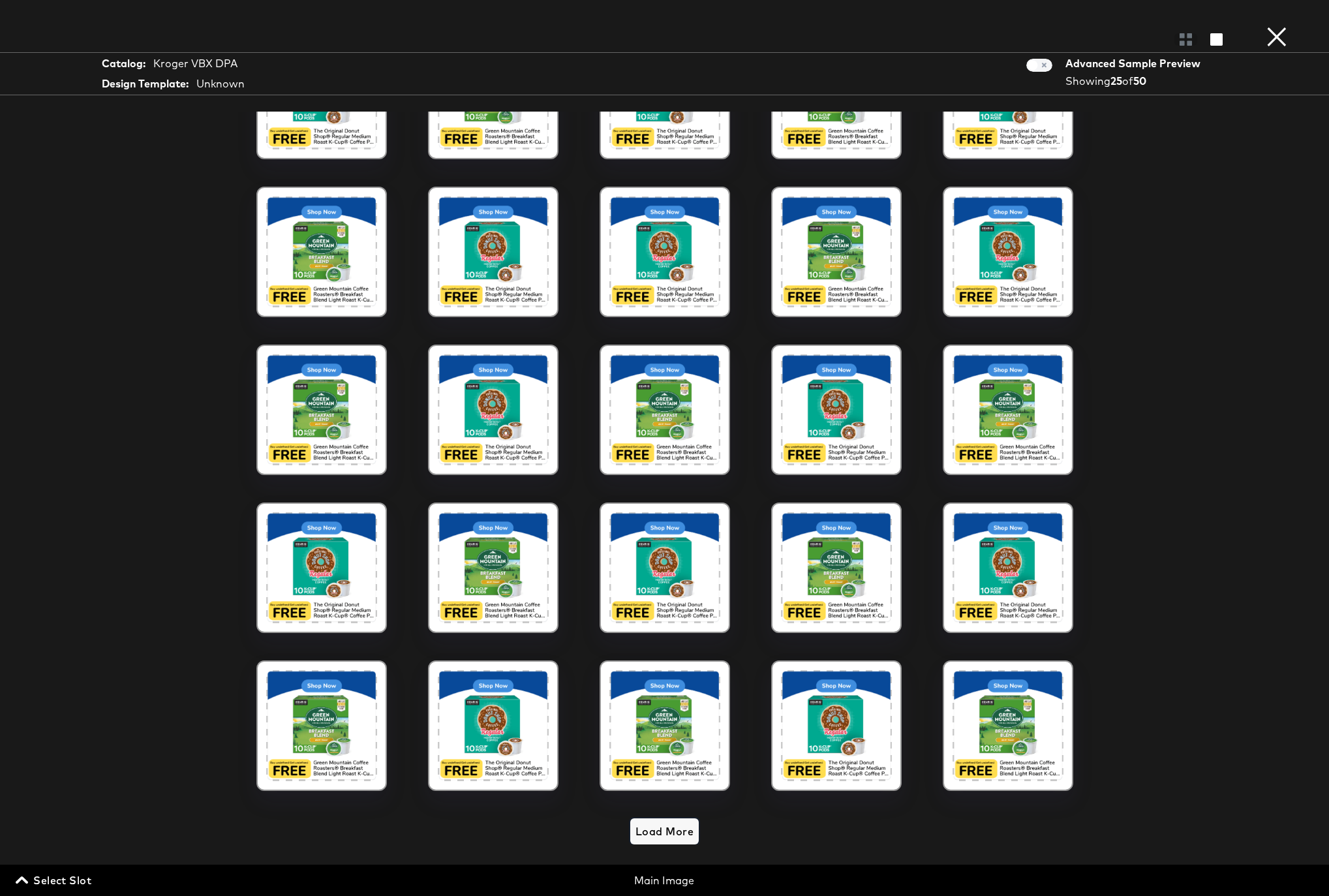
click at [656, 830] on span "Load More" at bounding box center [665, 831] width 58 height 18
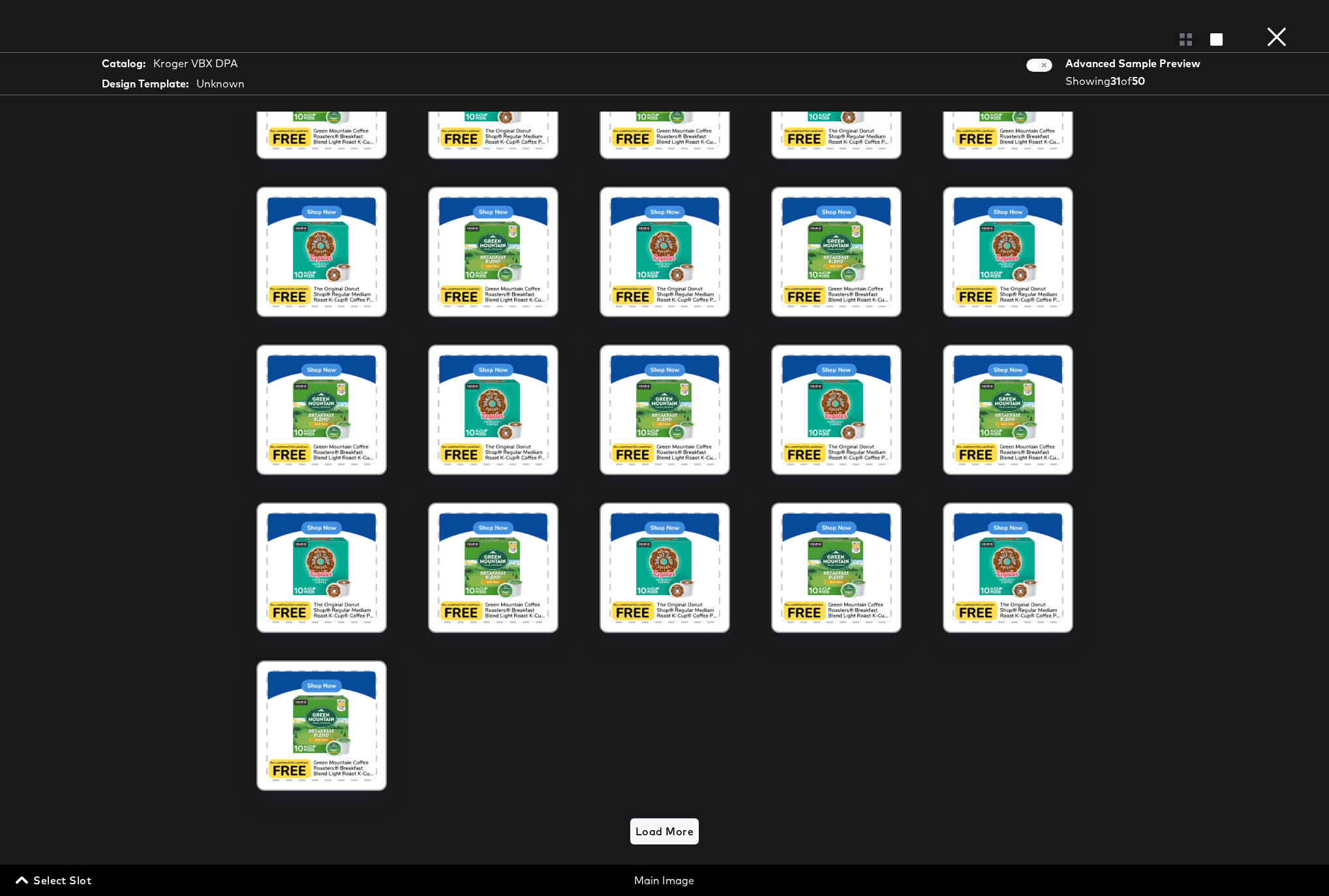
scroll to position [566, 0]
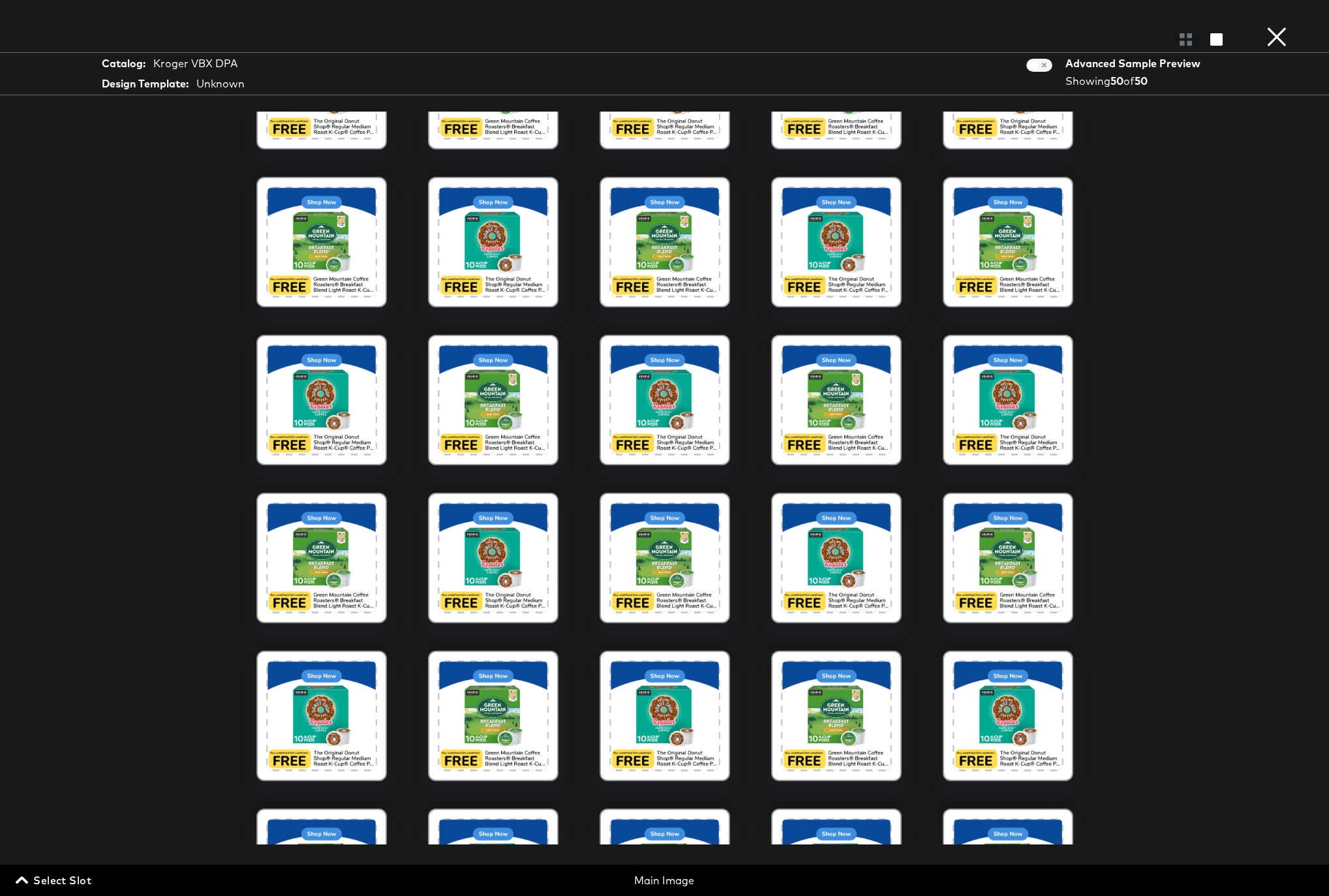
click at [662, 695] on div at bounding box center [665, 716] width 111 height 111
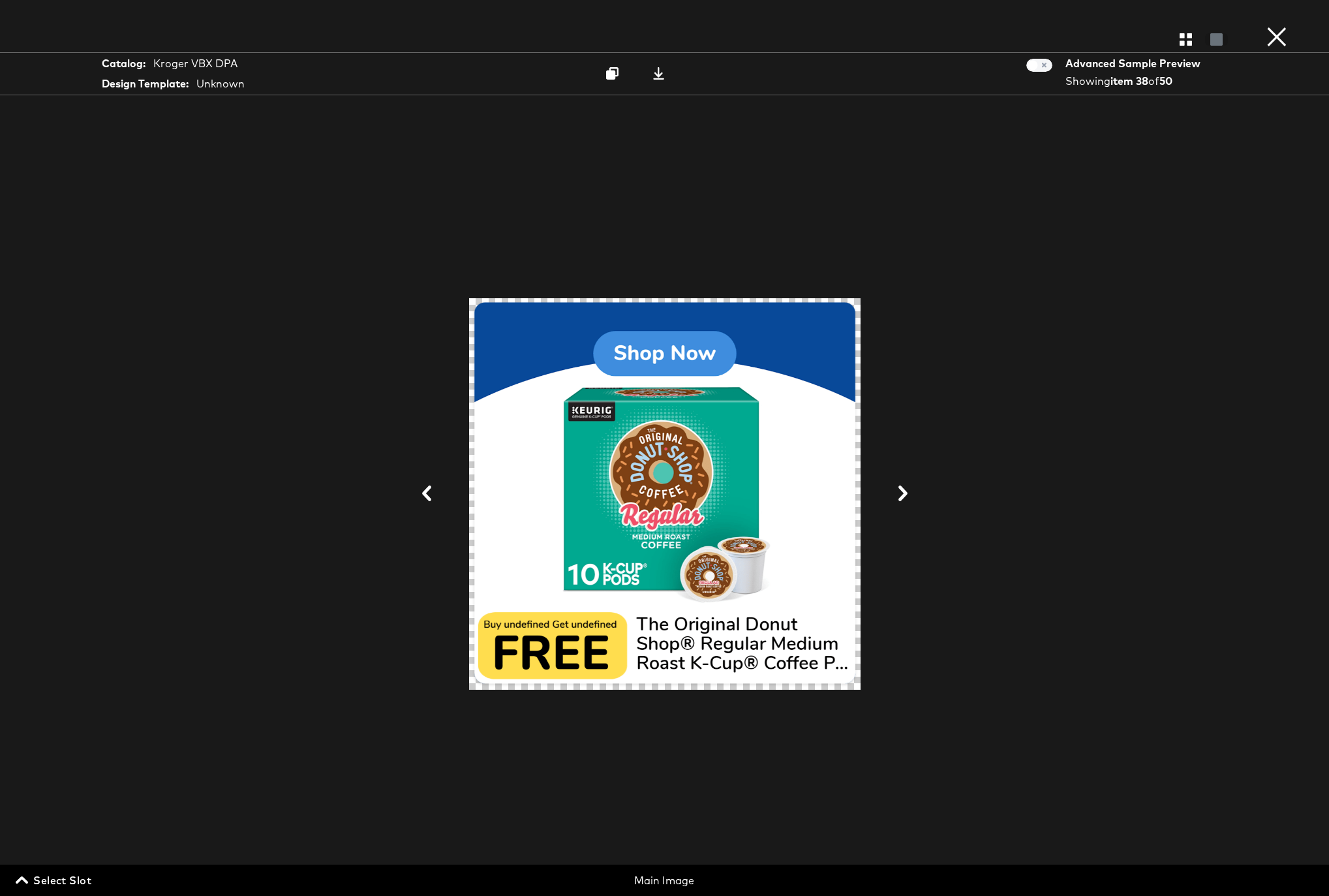
click at [1274, 26] on button "×" at bounding box center [1276, 13] width 26 height 26
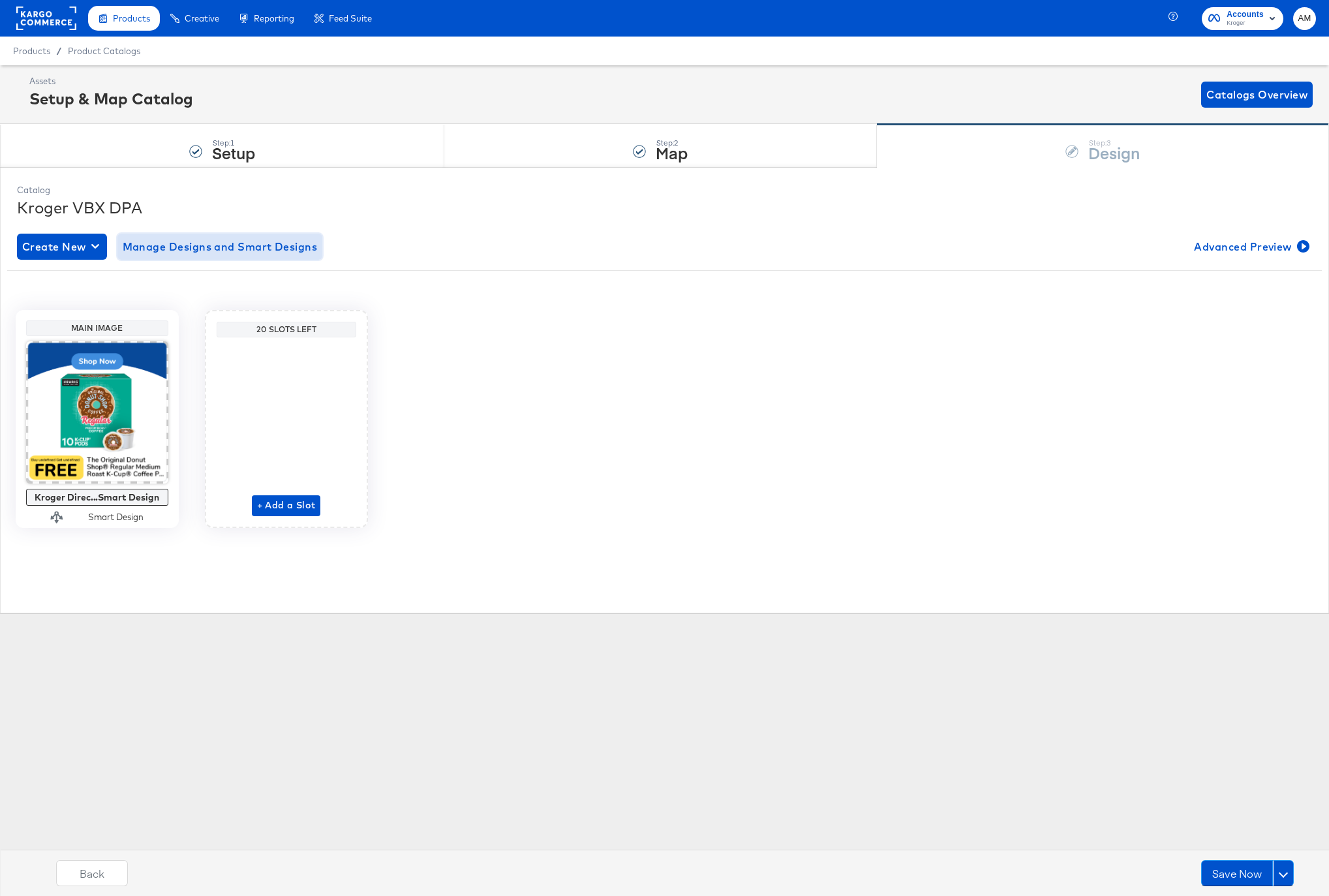
click at [211, 248] on span "Manage Designs and Smart Designs" at bounding box center [220, 247] width 195 height 18
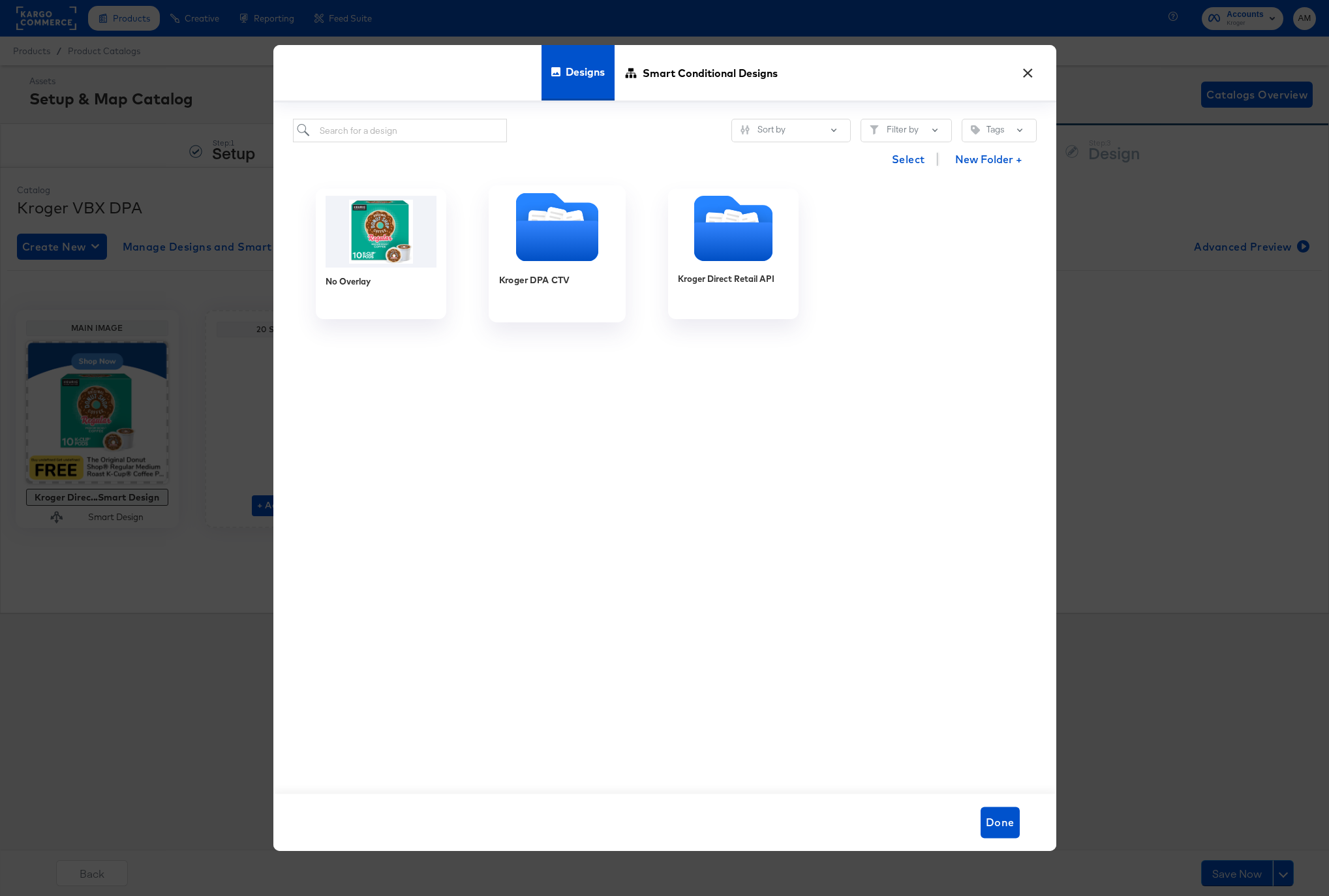
click at [541, 229] on icon "Folder" at bounding box center [556, 240] width 82 height 40
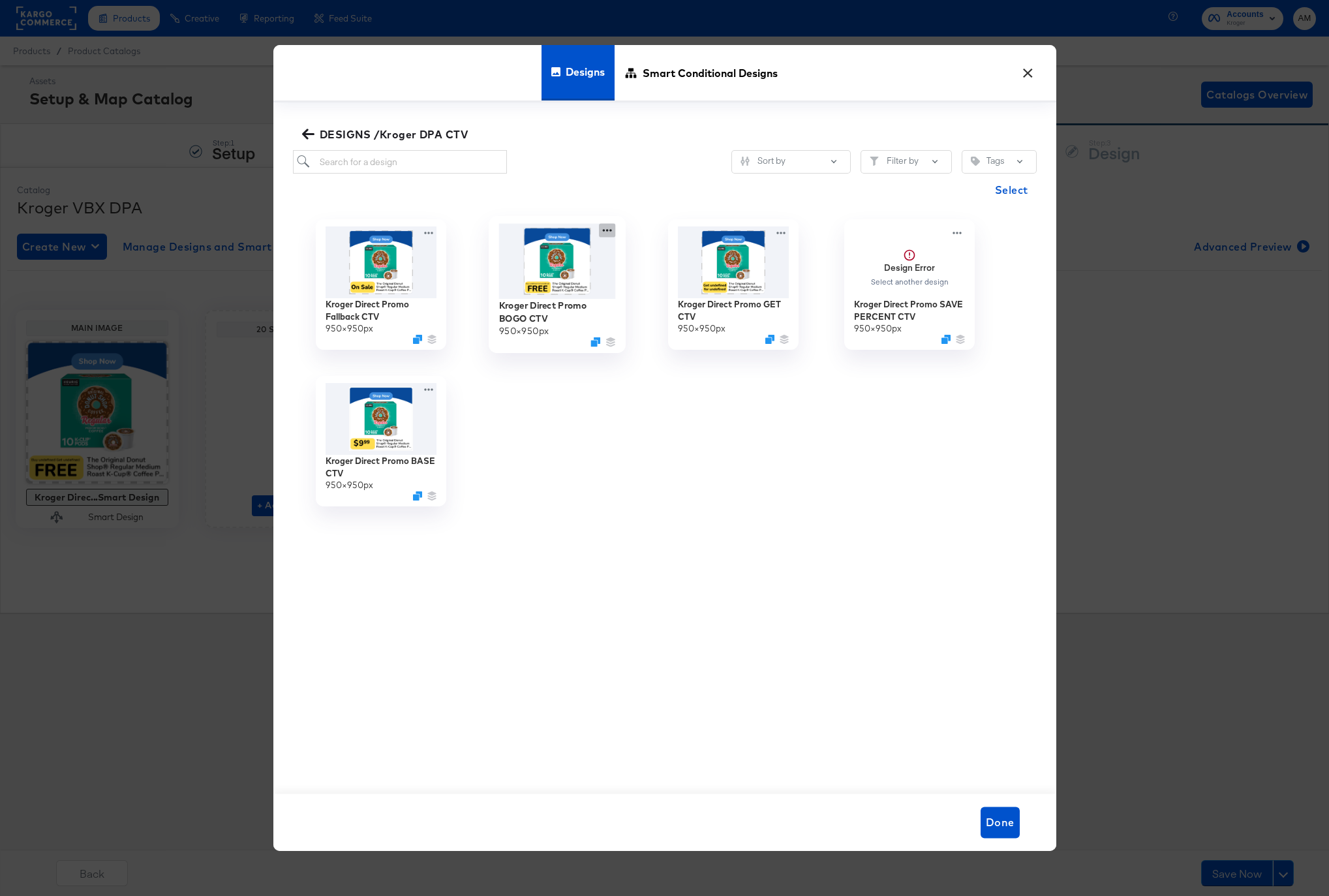
click at [605, 229] on icon at bounding box center [607, 230] width 16 height 13
click at [668, 308] on div "Edit Design Edit Design" at bounding box center [668, 308] width 0 height 0
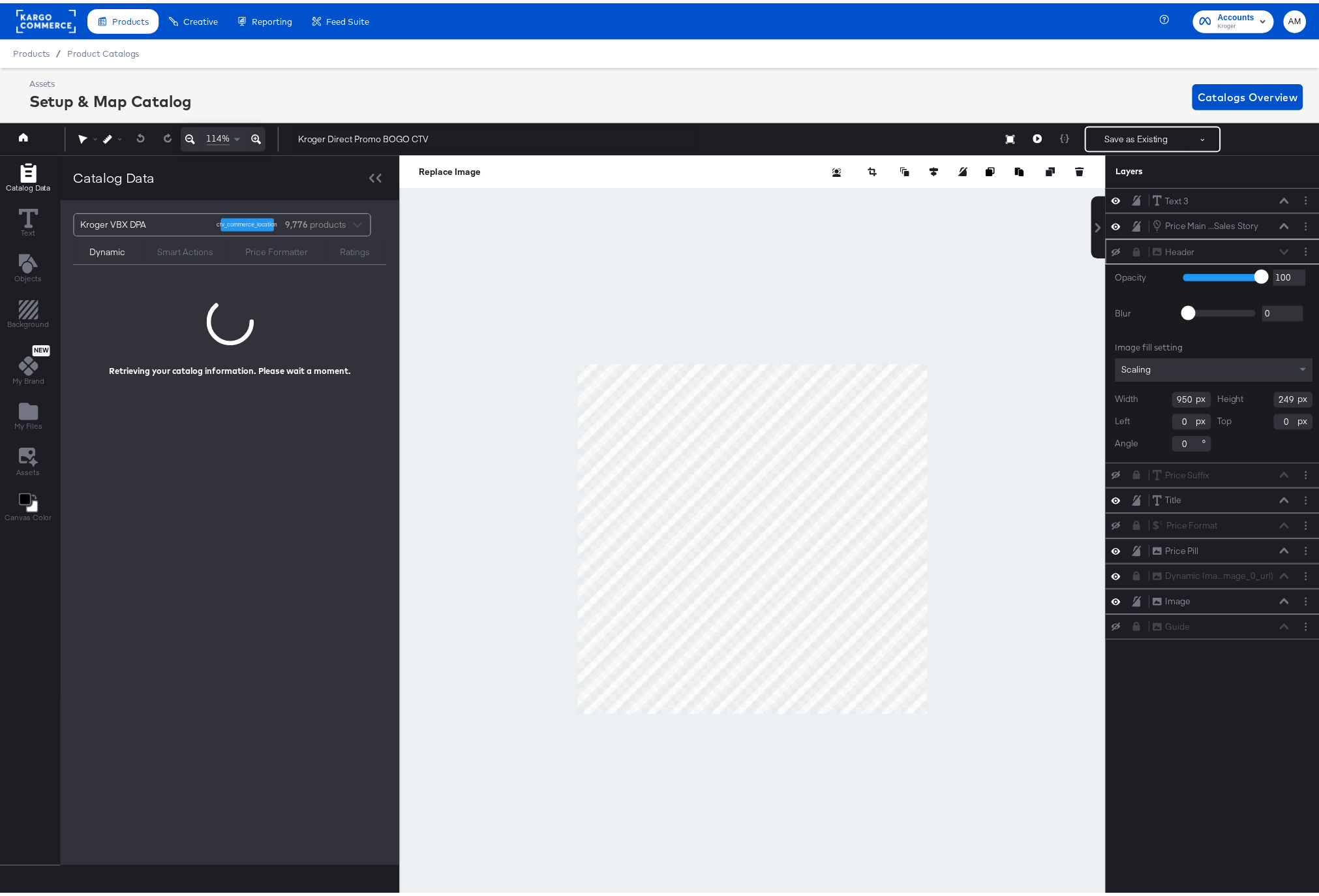
scroll to position [0, 4]
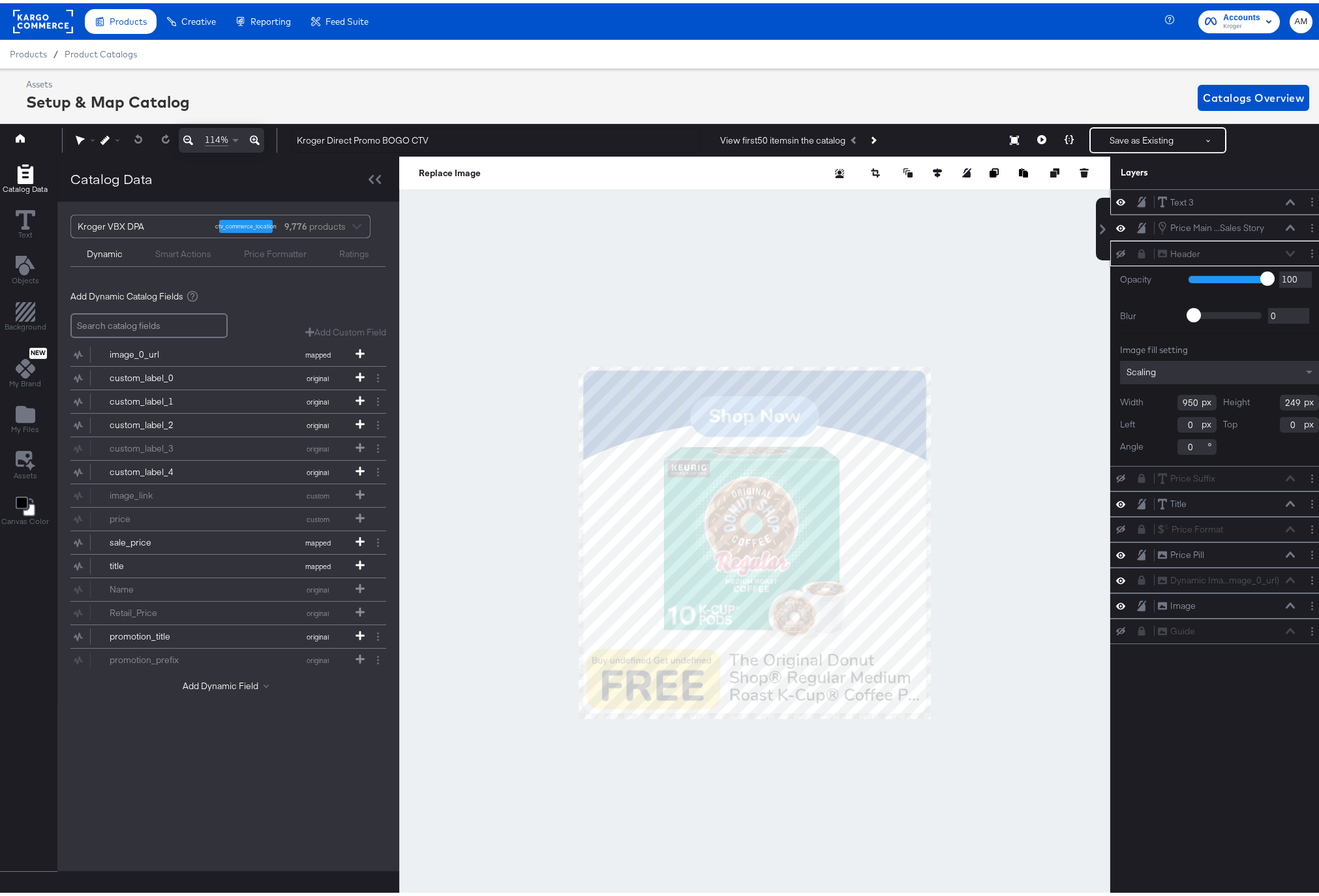
click at [1116, 197] on icon at bounding box center [1120, 199] width 9 height 11
click at [1116, 197] on icon at bounding box center [1120, 199] width 9 height 9
click at [1116, 501] on icon at bounding box center [1120, 501] width 9 height 11
click at [1116, 501] on icon at bounding box center [1120, 501] width 9 height 9
click at [1311, 226] on icon "Layer Options" at bounding box center [1312, 225] width 2 height 9
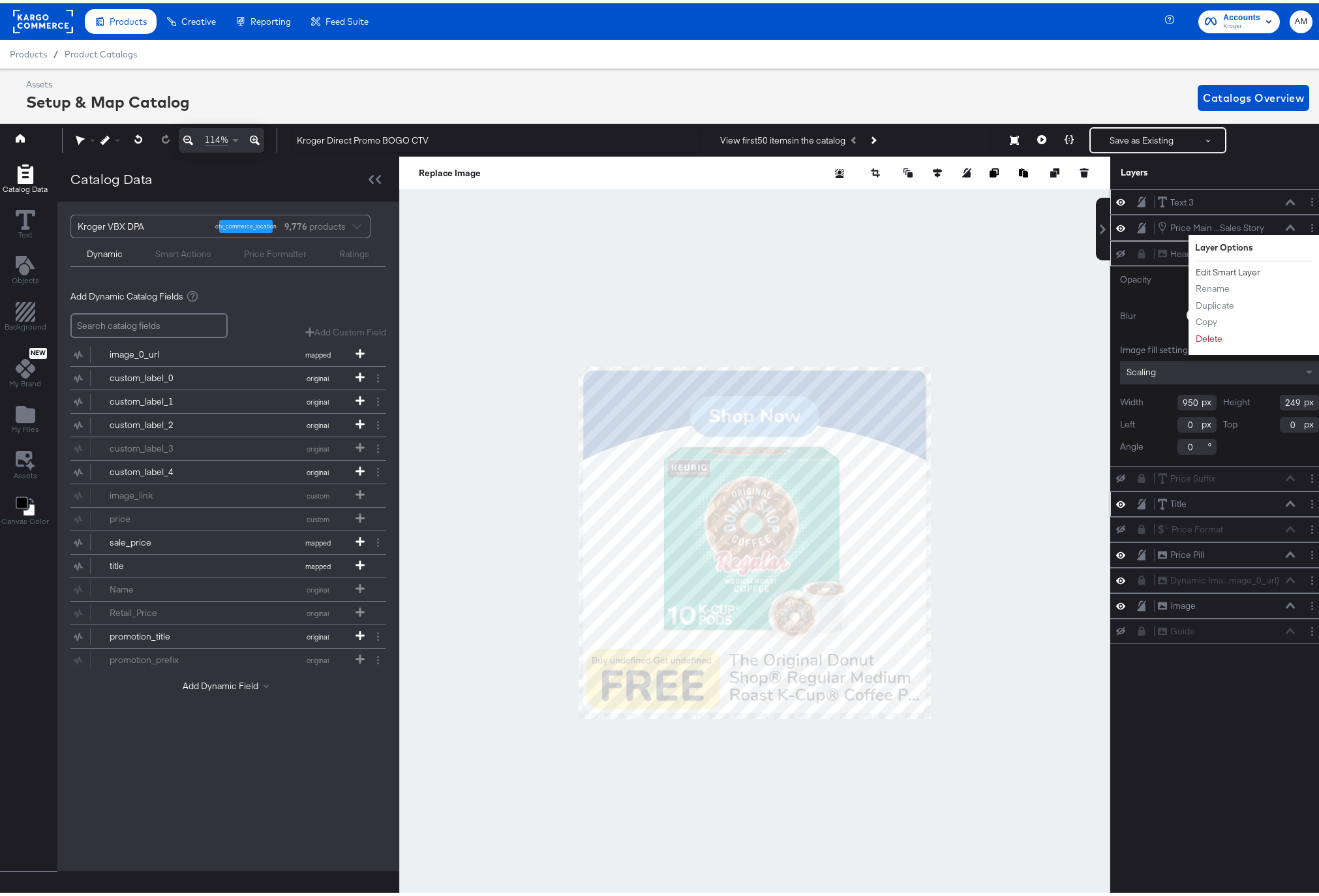
click at [1226, 270] on button "Edit Smart Layer" at bounding box center [1228, 269] width 66 height 13
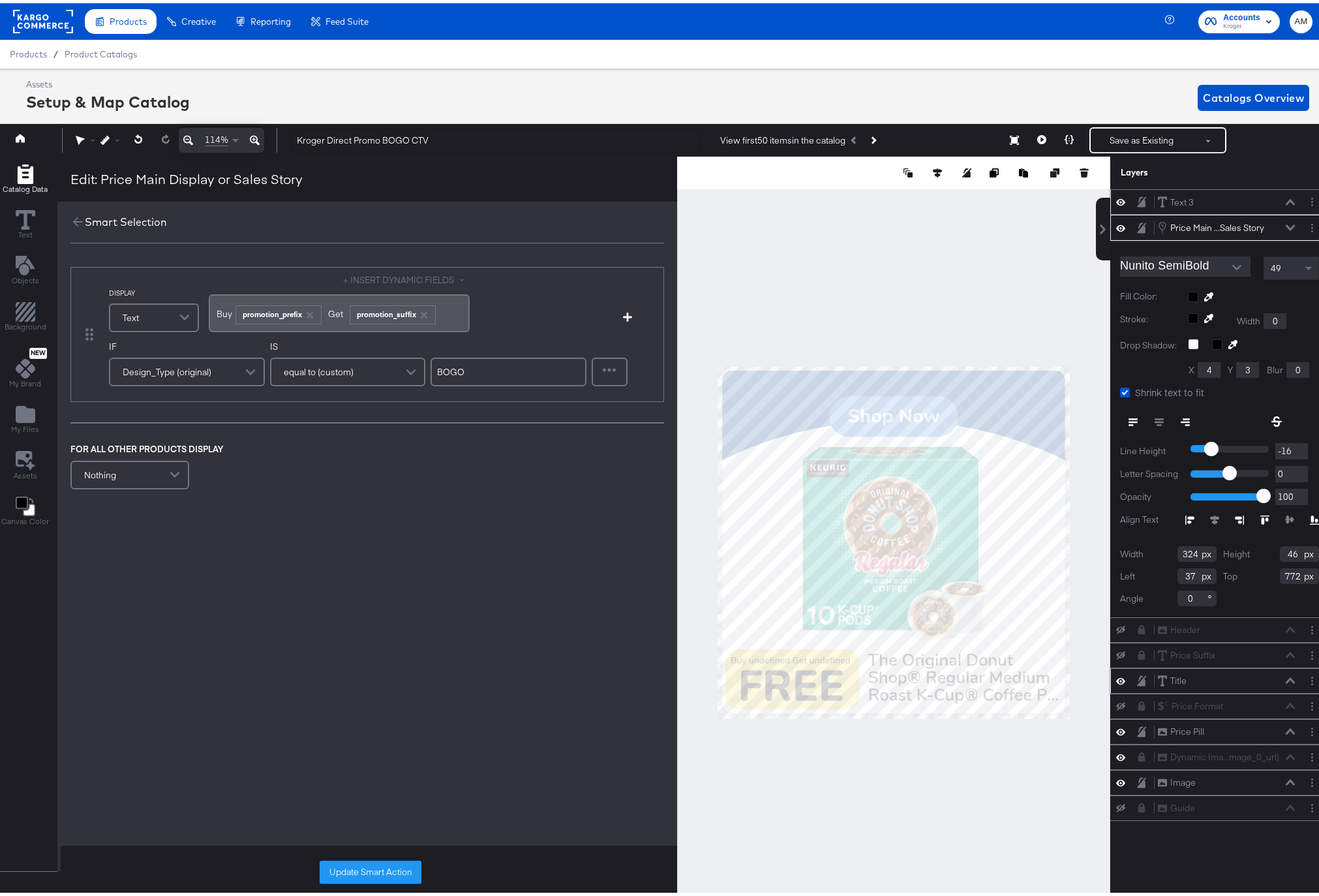
click at [438, 277] on button "+ INSERT DYNAMIC FIELDS" at bounding box center [407, 277] width 126 height 12
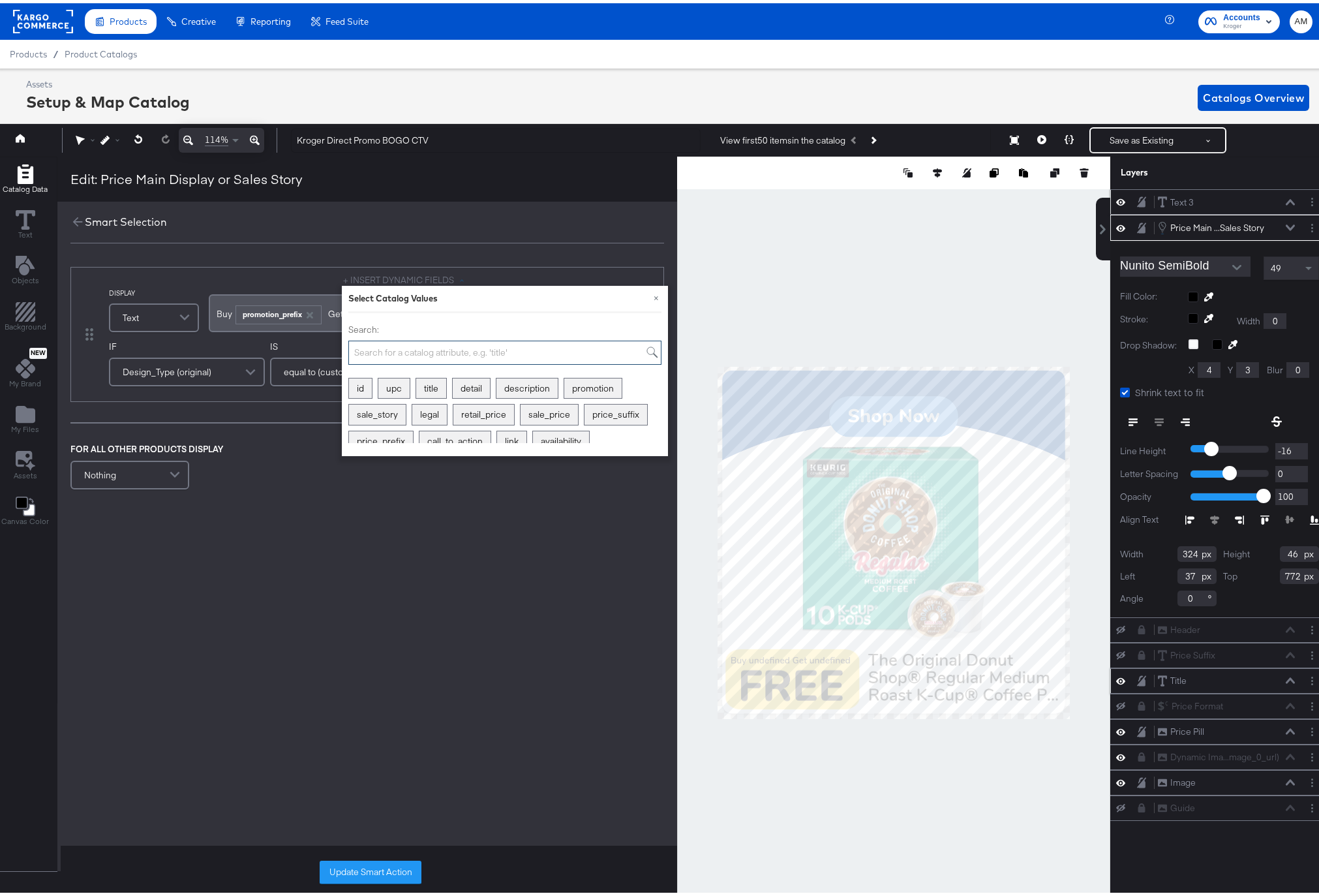
click at [431, 352] on input "Search:" at bounding box center [504, 349] width 313 height 24
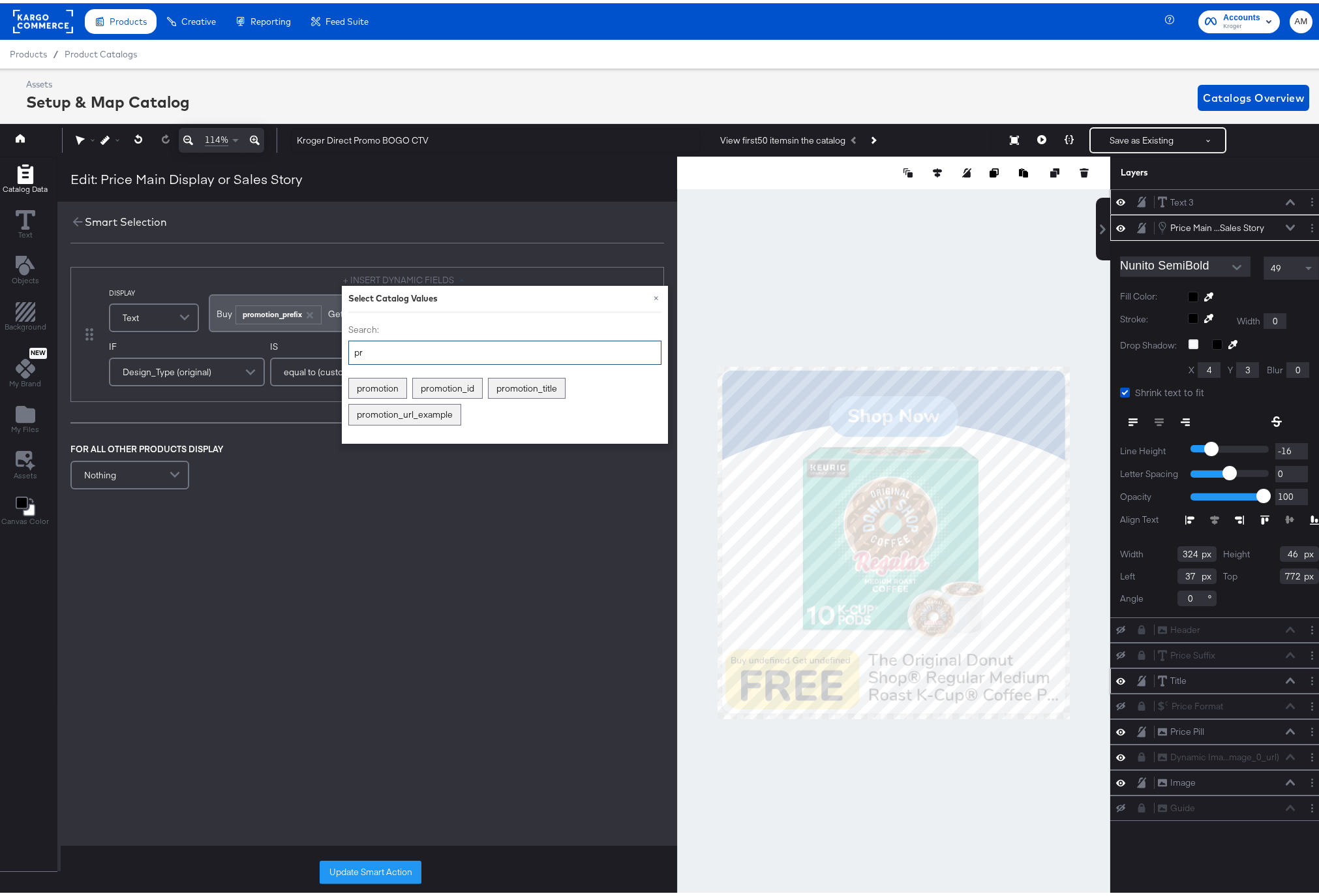
type input "p"
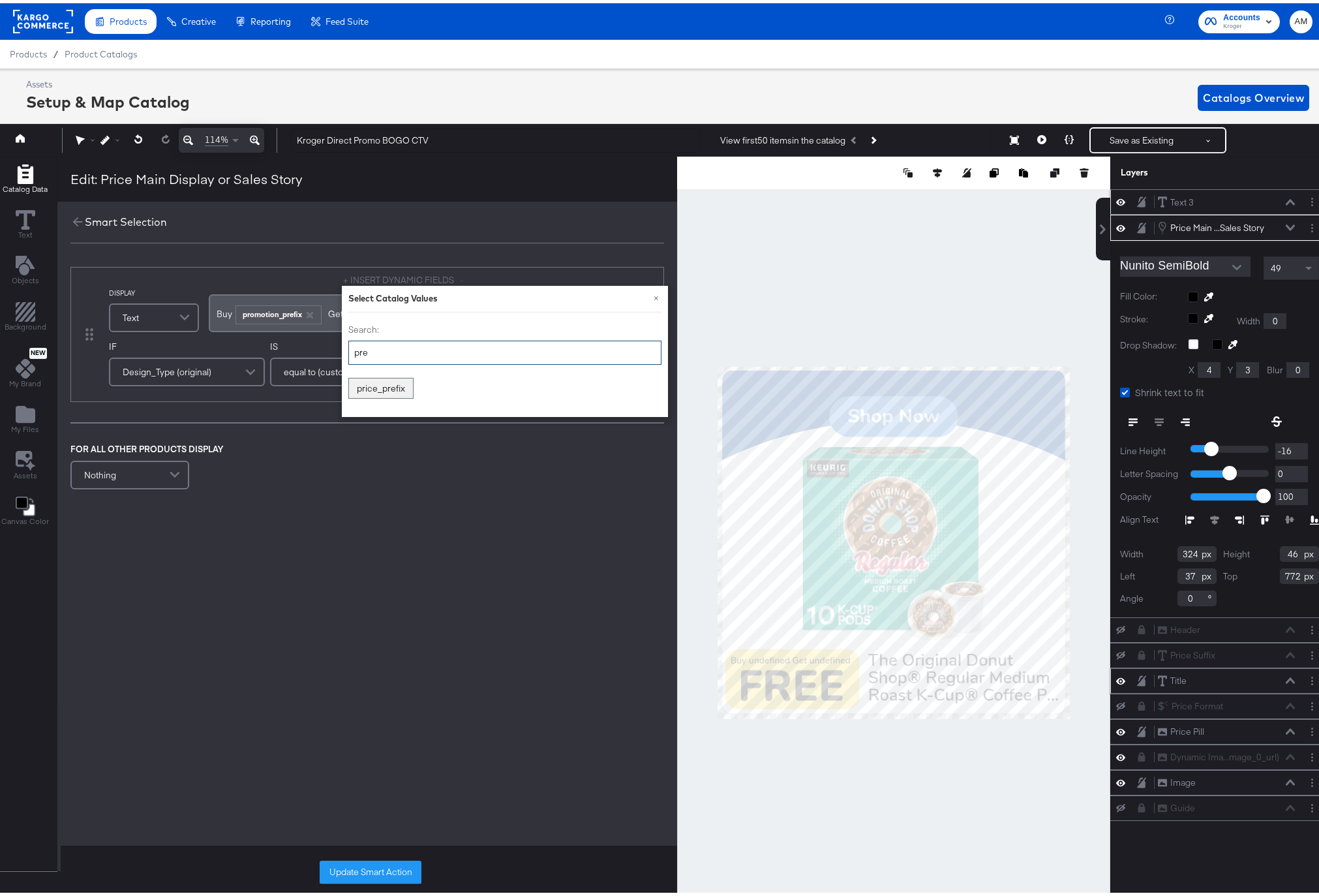
type input "pref"
drag, startPoint x: 345, startPoint y: 345, endPoint x: 337, endPoint y: 347, distance: 8.2
click at [336, 345] on div "DISPLAY Text + INSERT DYNAMIC FIELDS × Select Catalog Values Search: pref price…" at bounding box center [383, 331] width 548 height 121
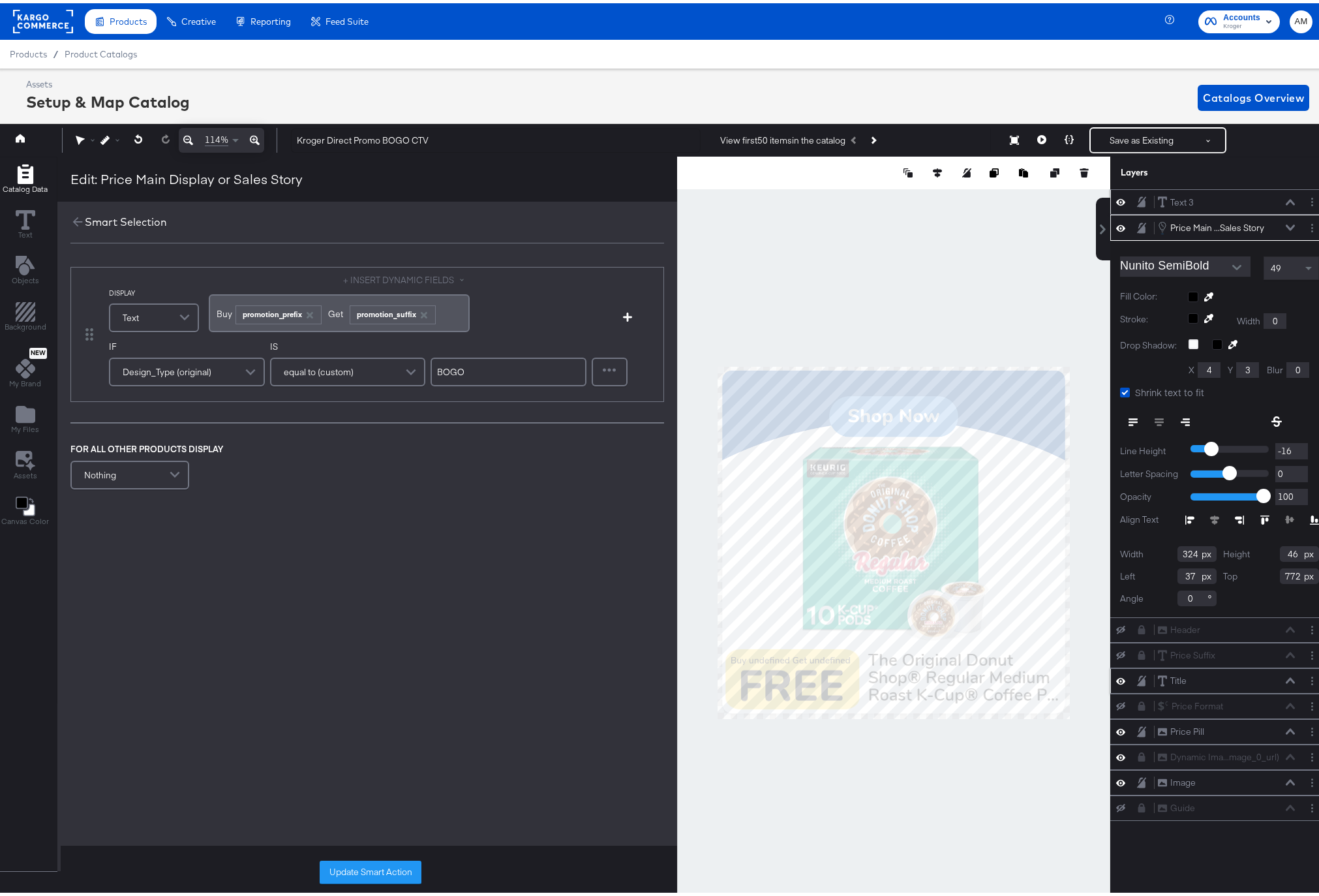
drag, startPoint x: 444, startPoint y: 312, endPoint x: 451, endPoint y: 313, distance: 7.1
click at [444, 312] on div "Buy ﻿ ﻿ promotion_prefix ﻿Get ﻿ promotion_suffix ﻿" at bounding box center [339, 309] width 245 height 21
click at [405, 279] on button "+ INSERT DYNAMIC FIELDS" at bounding box center [407, 277] width 126 height 12
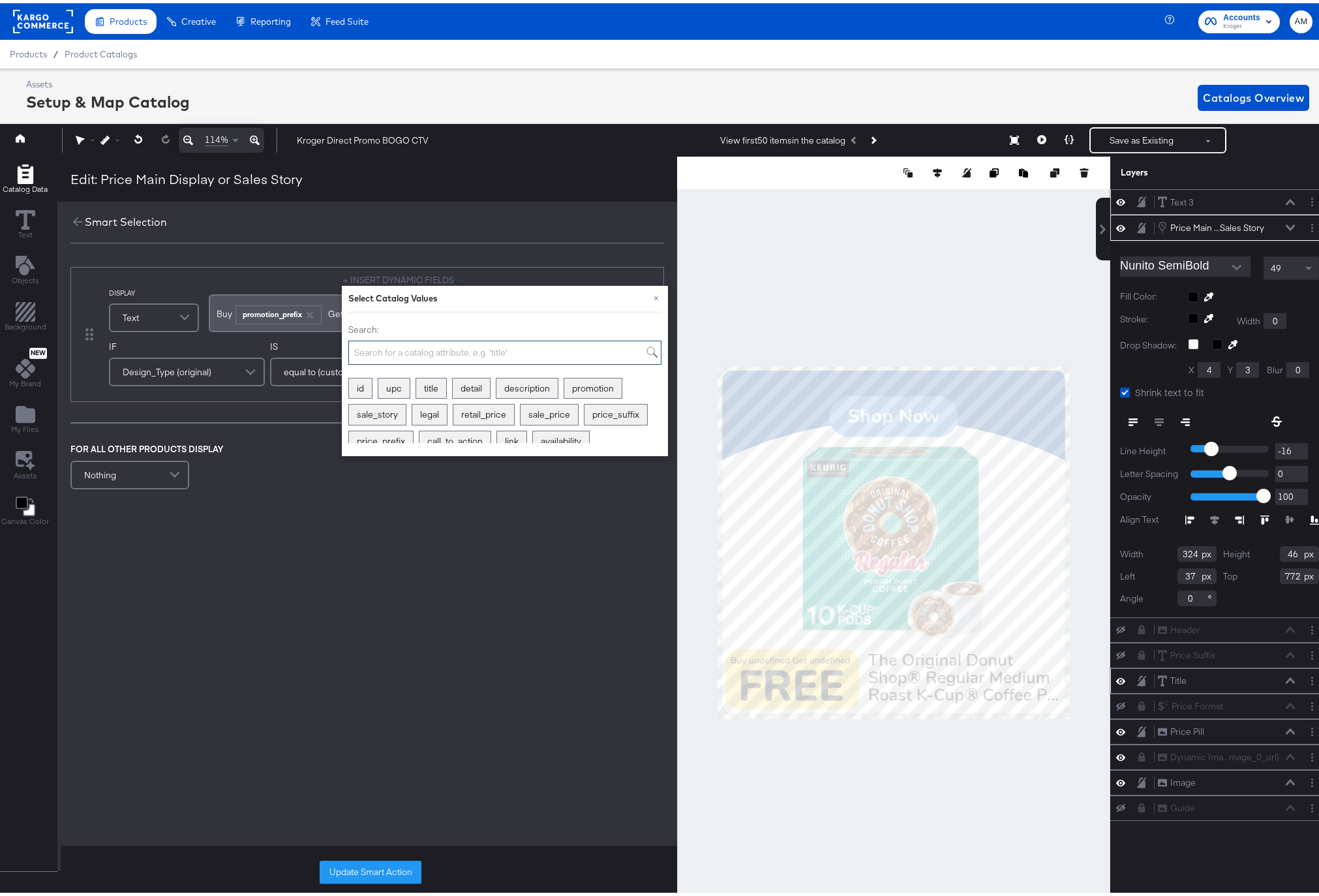
click at [387, 347] on input "Search:" at bounding box center [504, 349] width 313 height 24
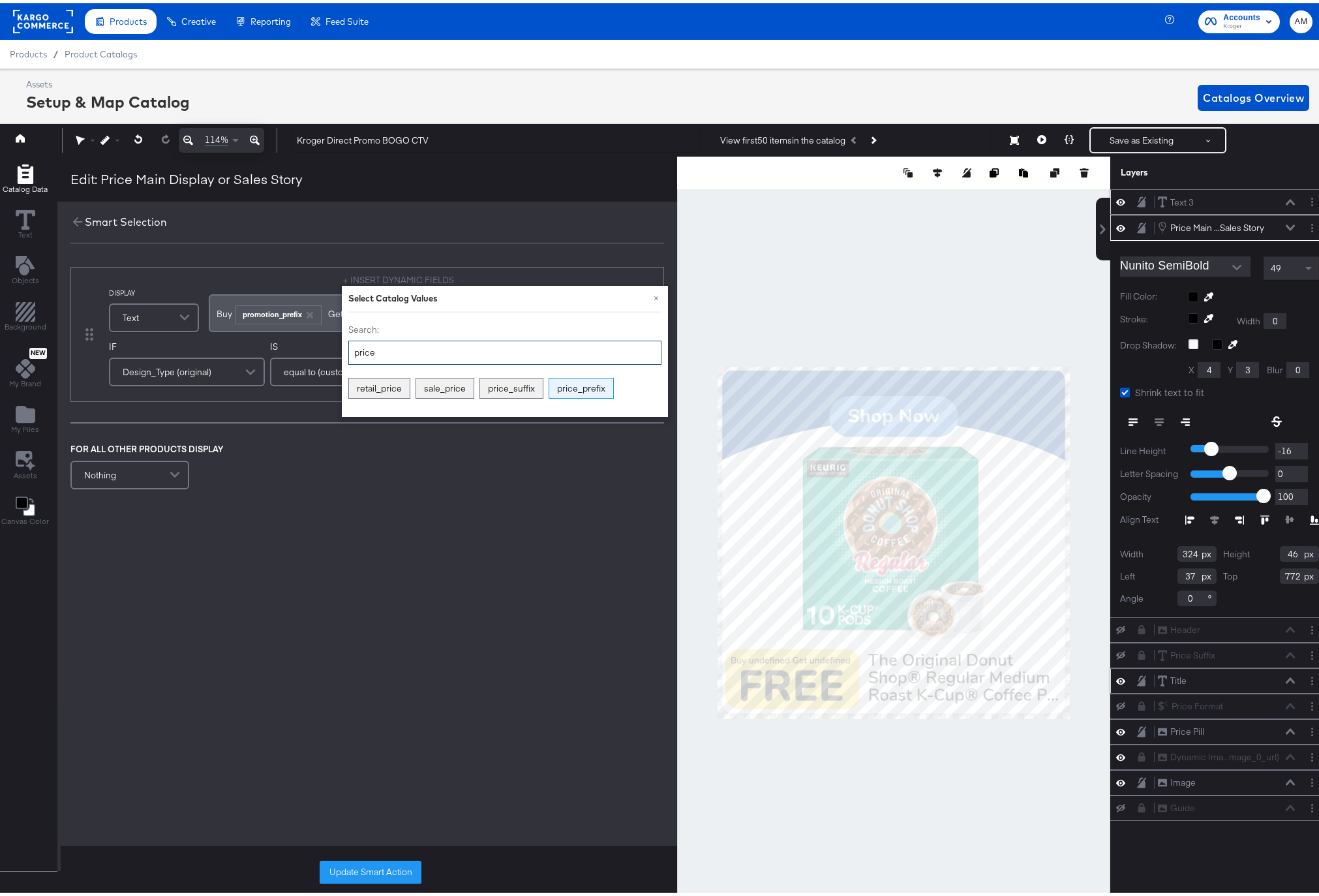
type input "price"
click at [581, 387] on div "price_prefix" at bounding box center [581, 385] width 64 height 21
click at [514, 385] on div "price_suffix" at bounding box center [512, 385] width 62 height 21
click at [211, 331] on div "Buy ﻿ ﻿ promotion_prefix ﻿Get ﻿ promotion_suffix ﻿ ﻿ price_prefix ﻿Get ﻿ price_…" at bounding box center [339, 321] width 261 height 60
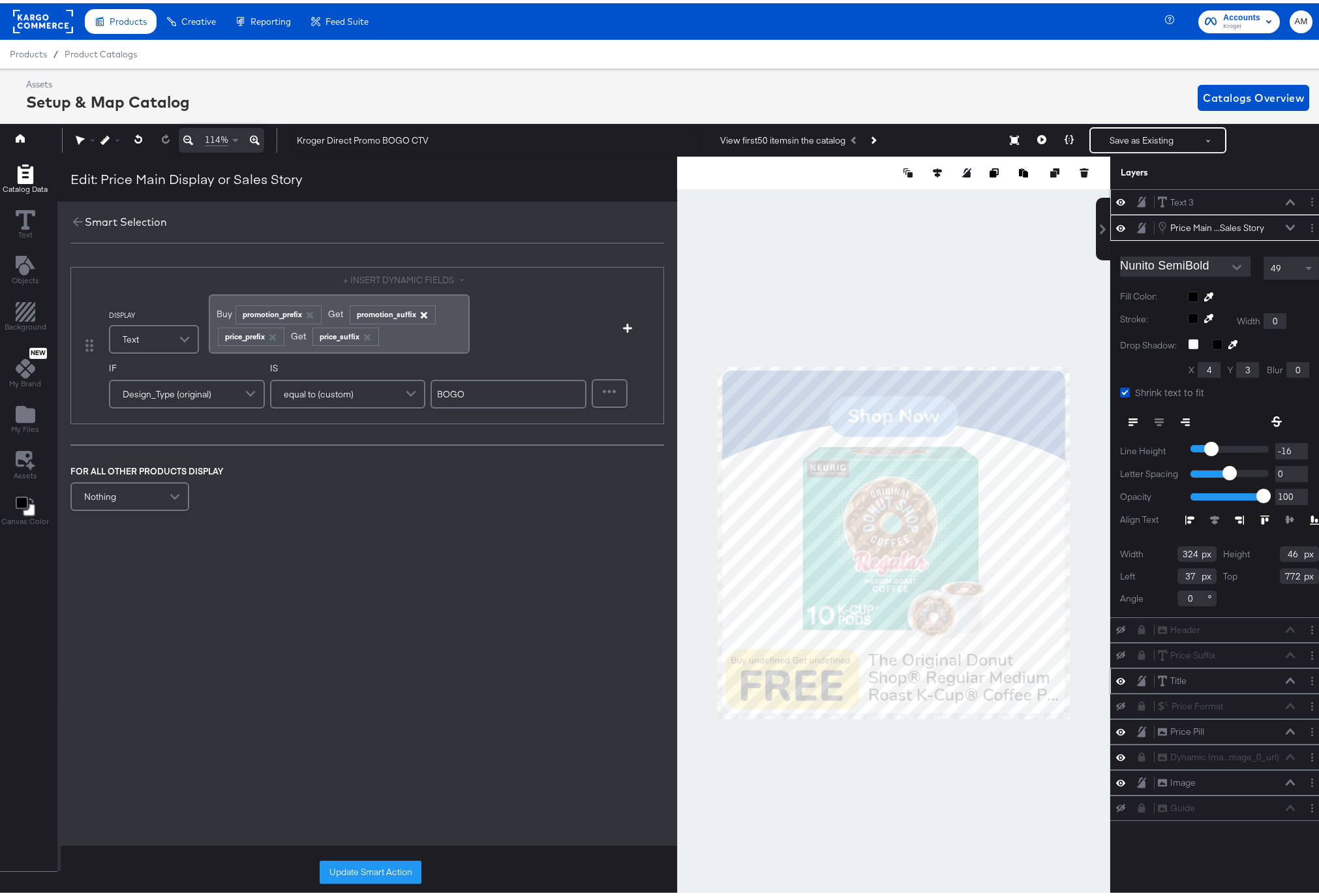
click at [421, 311] on icon "button" at bounding box center [424, 311] width 6 height 6
click at [340, 312] on span "﻿Get" at bounding box center [336, 310] width 19 height 12
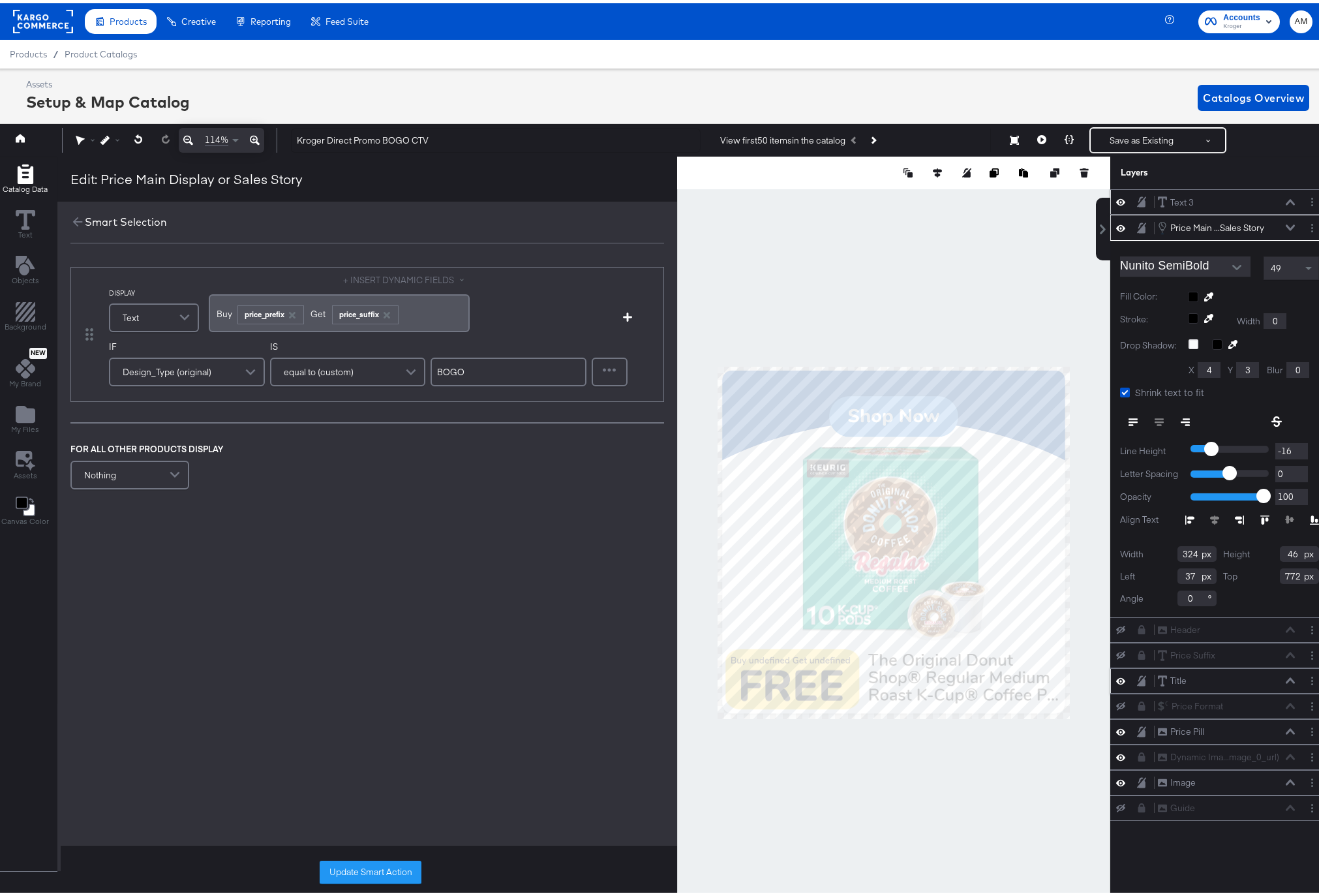
click at [356, 865] on button "Update Smart Action" at bounding box center [370, 868] width 101 height 23
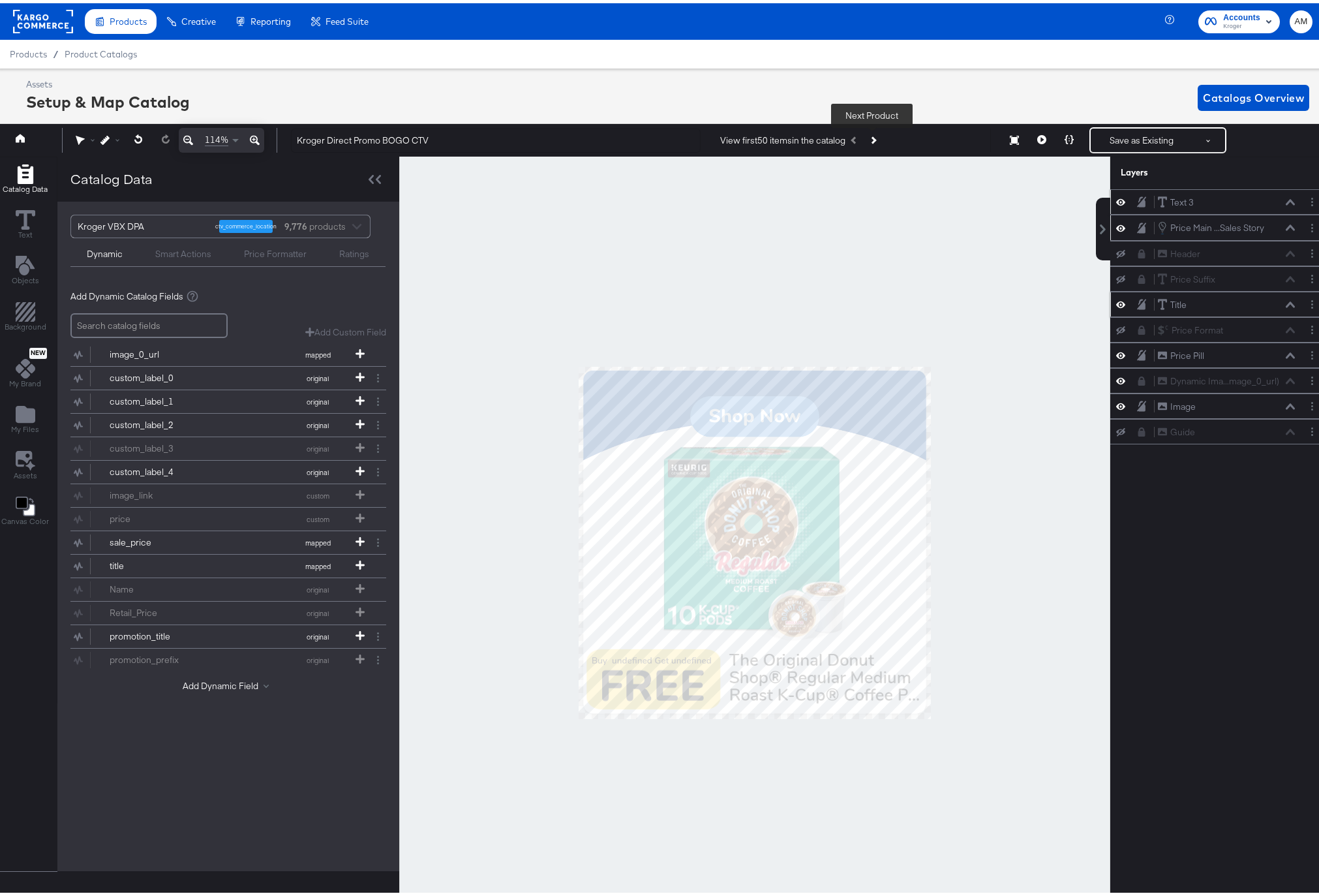
click at [871, 138] on icon "Next Product" at bounding box center [873, 138] width 7 height 7
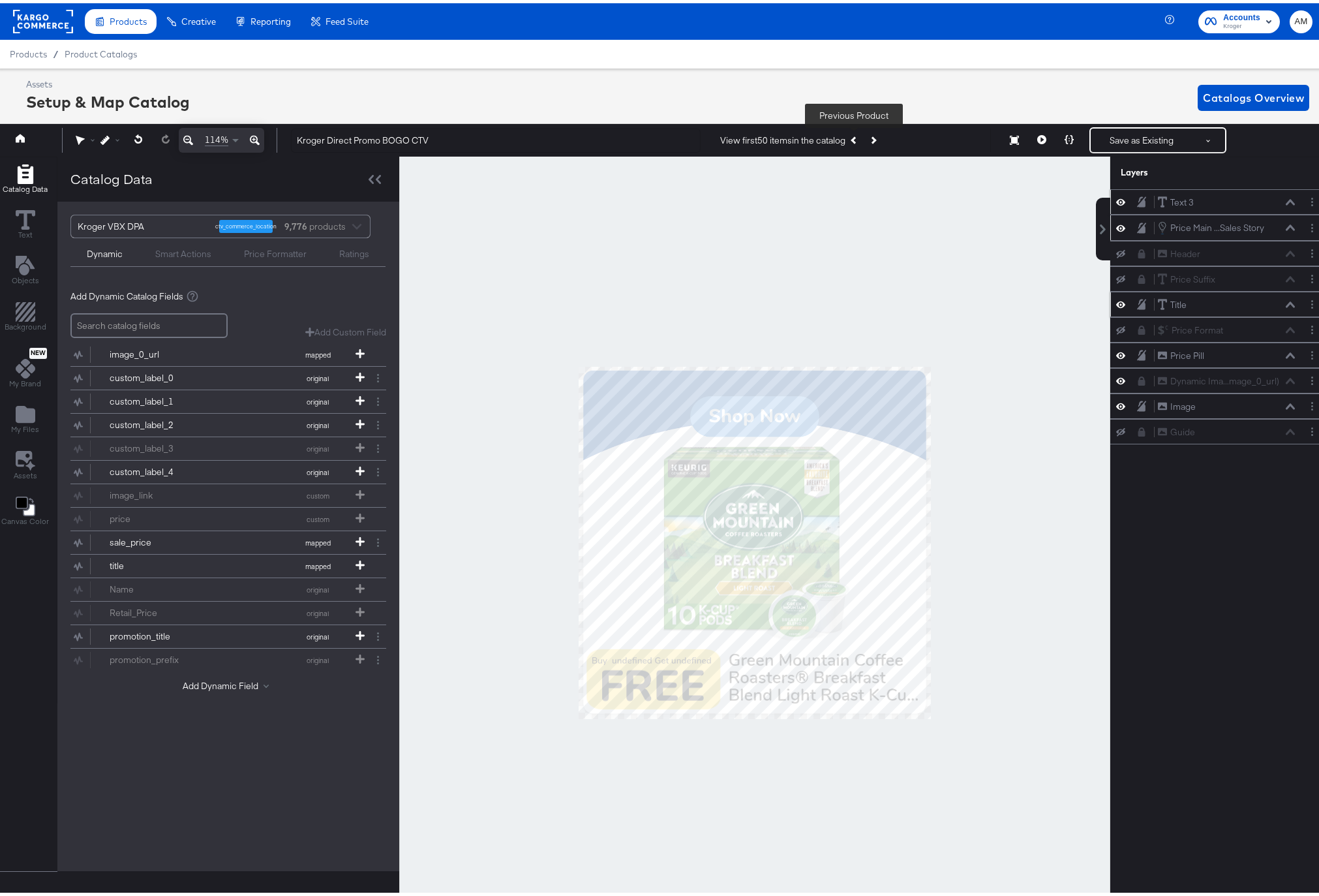
click at [853, 135] on icon "Previous Product" at bounding box center [855, 138] width 7 height 7
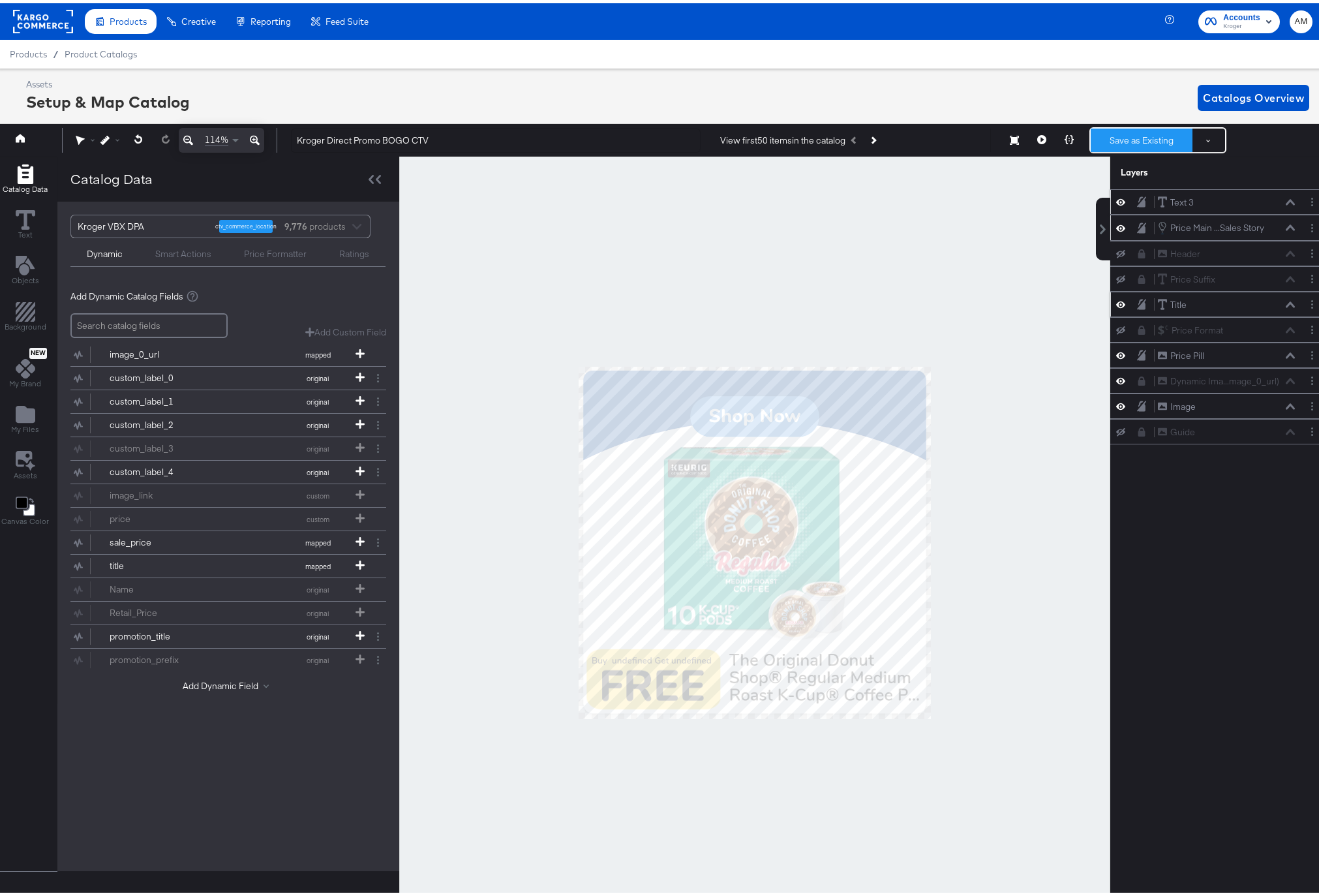
click at [1144, 133] on button "Save as Existing" at bounding box center [1141, 137] width 101 height 23
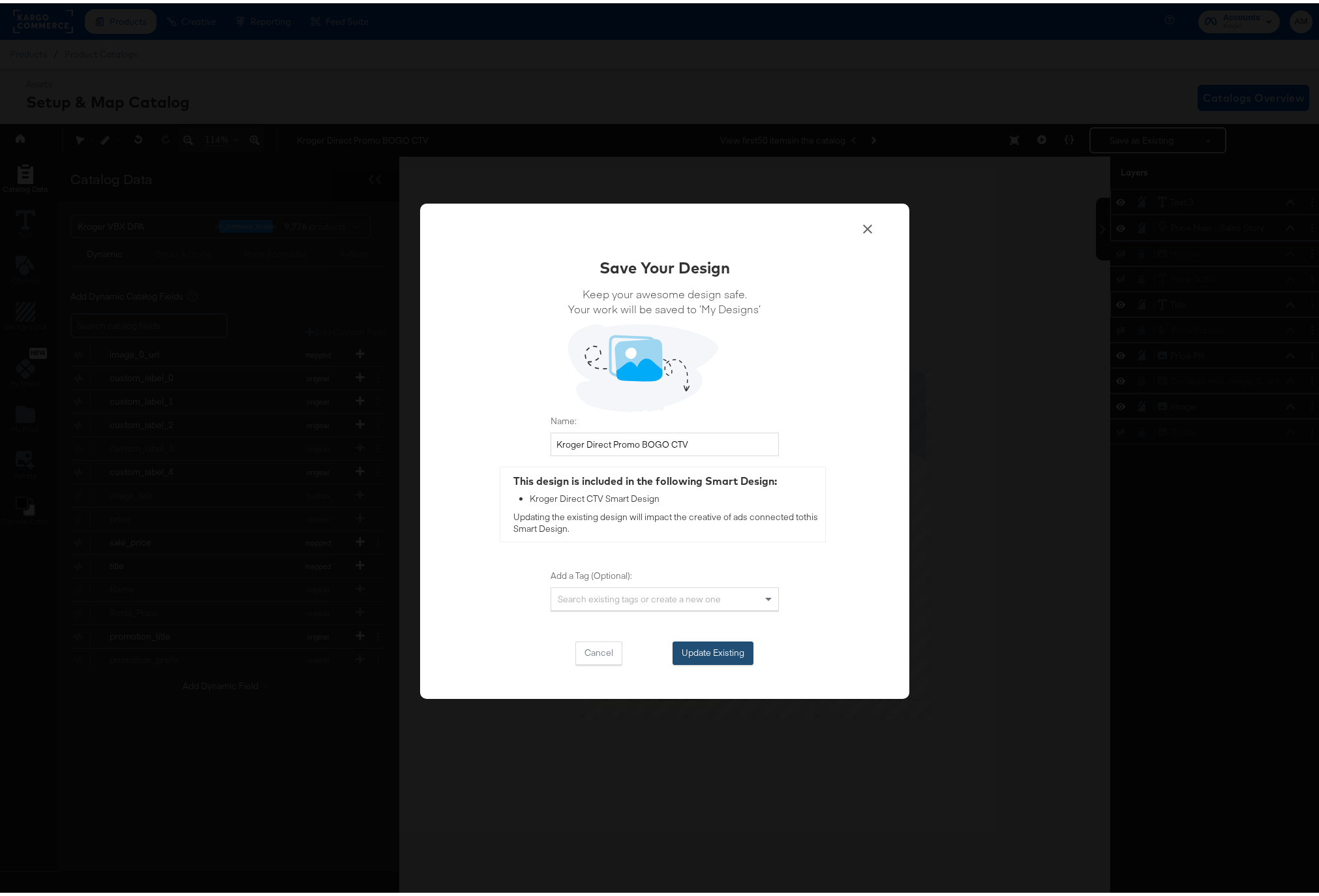
click at [689, 653] on button "Update Existing" at bounding box center [713, 649] width 81 height 23
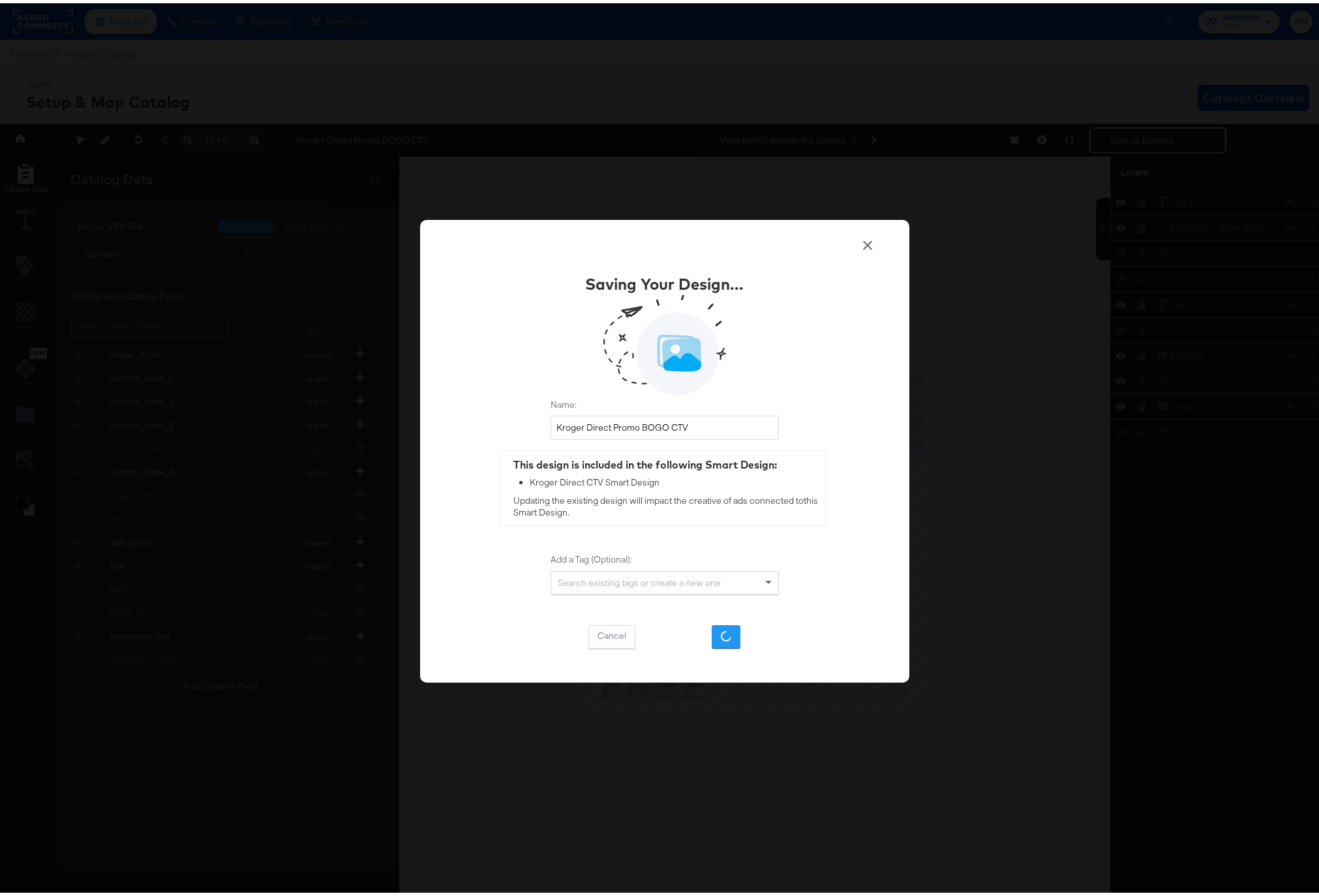
scroll to position [0, 0]
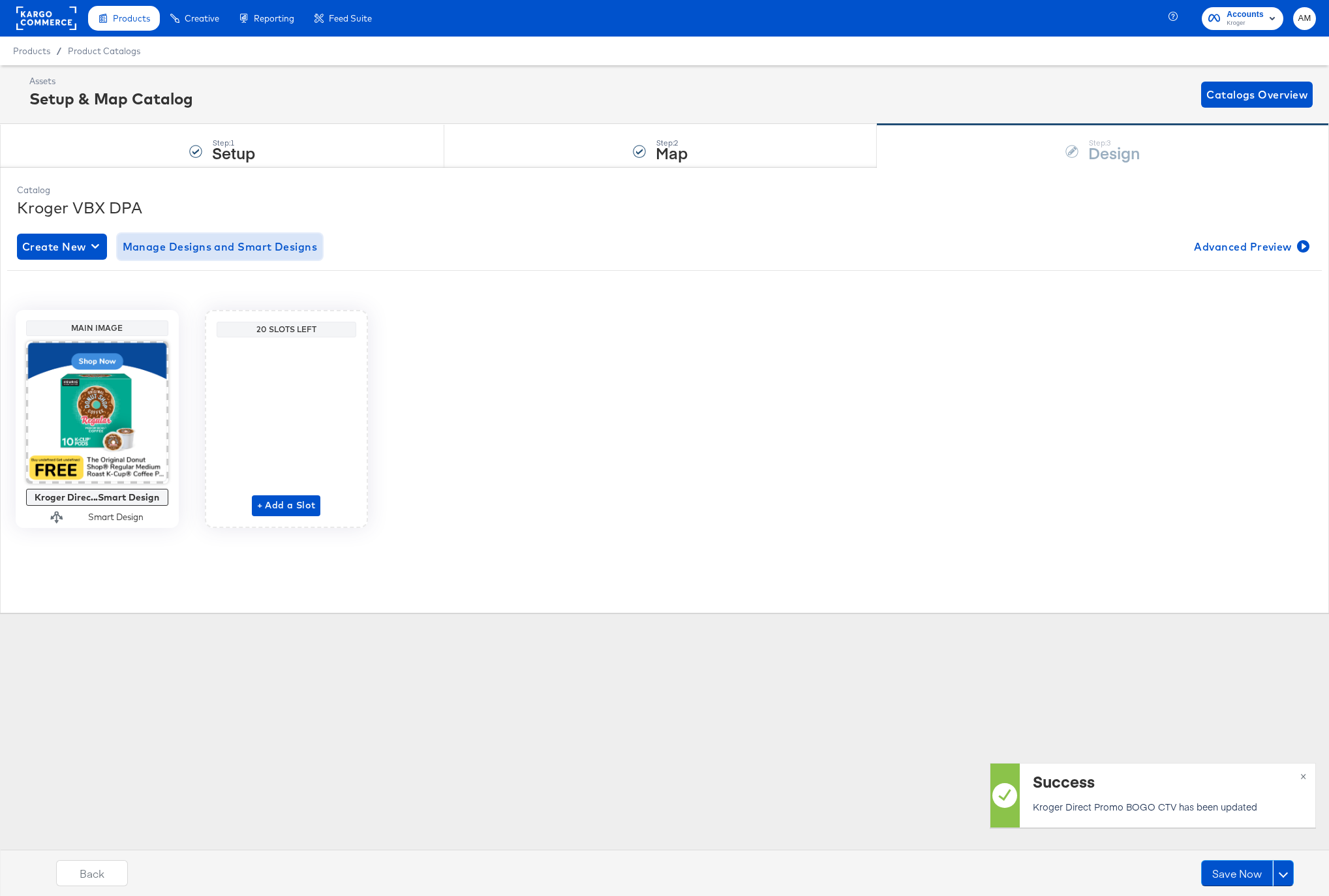
click at [183, 248] on span "Manage Designs and Smart Designs" at bounding box center [220, 247] width 195 height 18
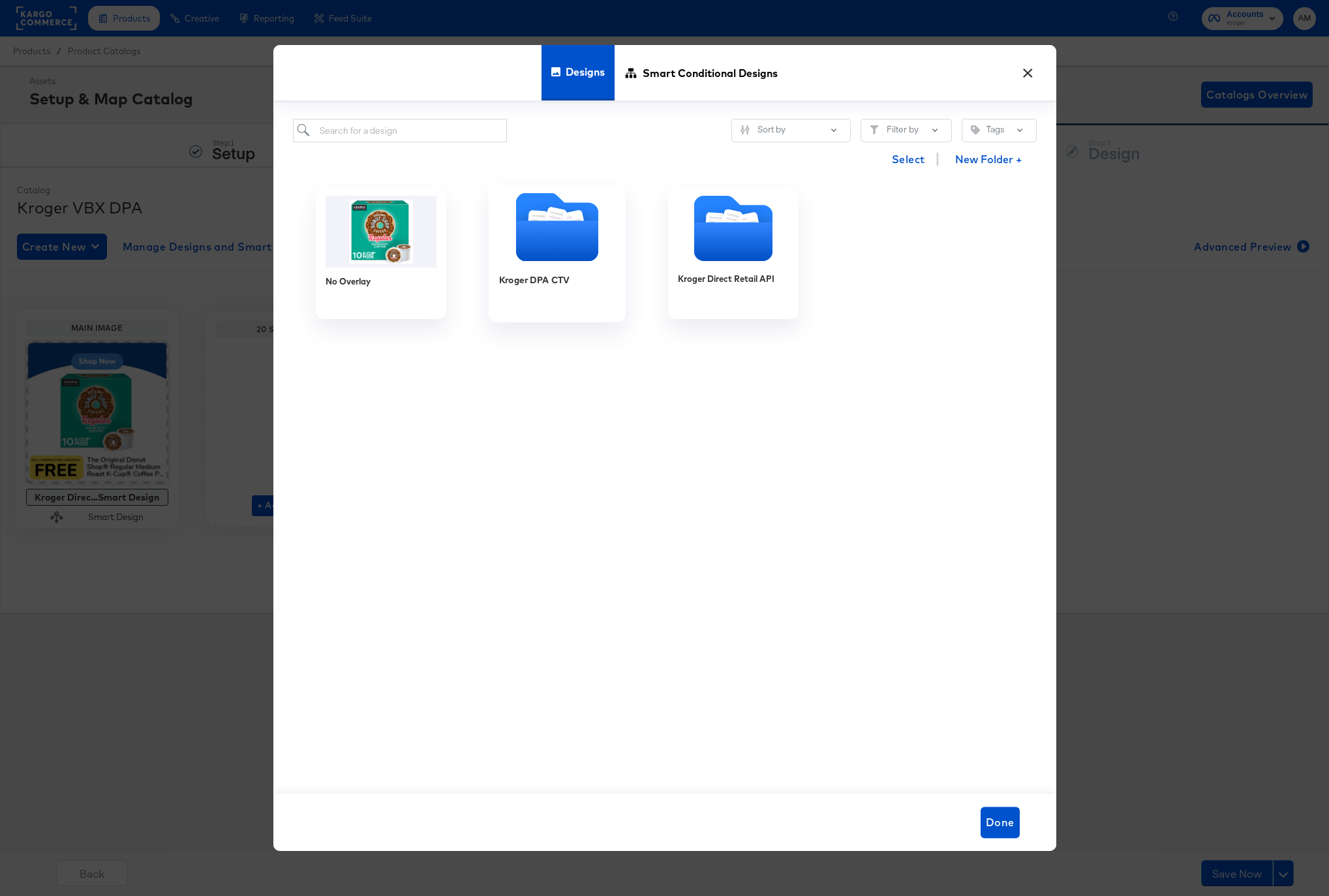
click at [569, 247] on icon "Folder" at bounding box center [556, 240] width 82 height 40
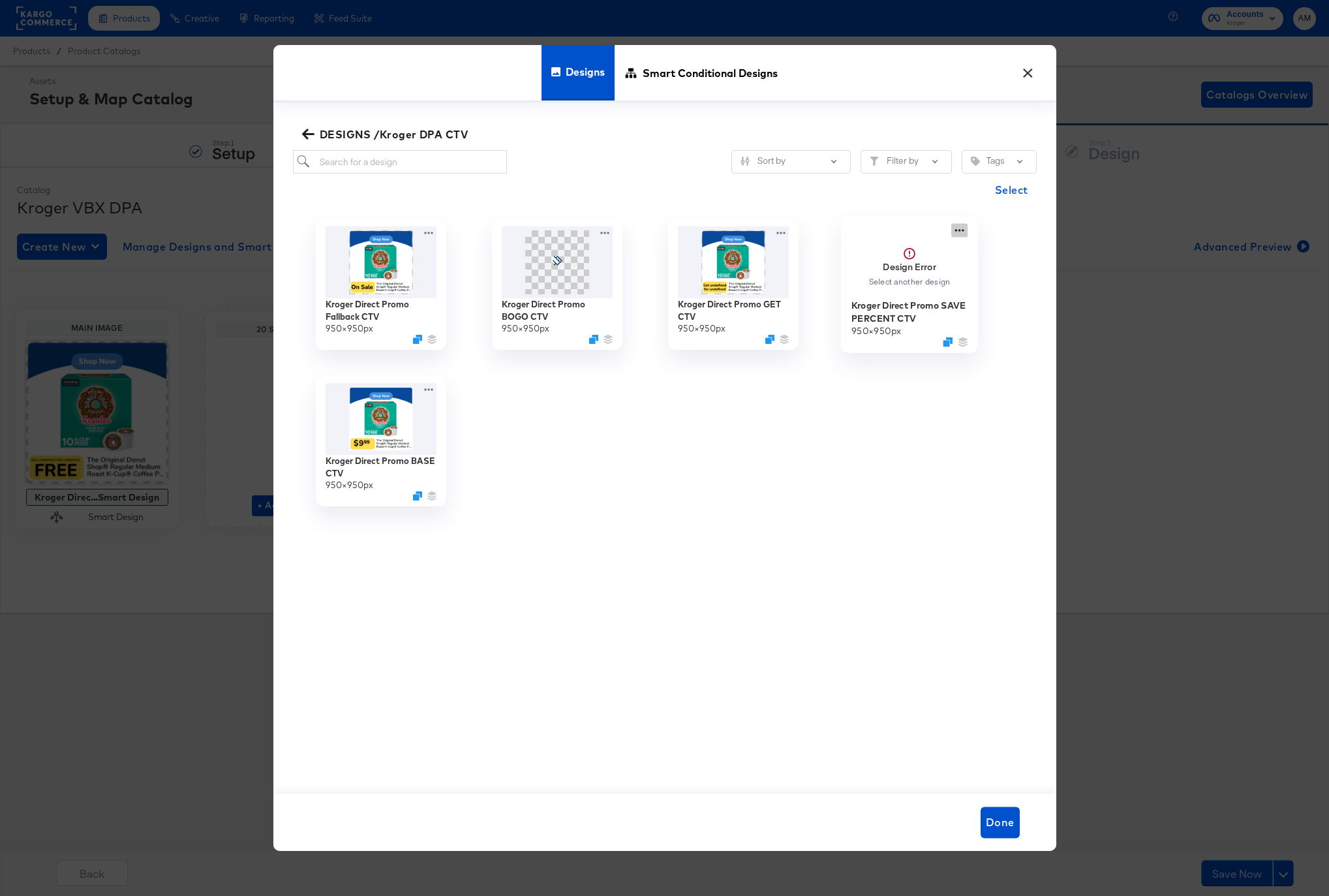
click at [958, 229] on div "Design Error Select another design Kroger Direct Promo SAVE PERCENT CTV 950 × 9…" at bounding box center [910, 284] width 176 height 157
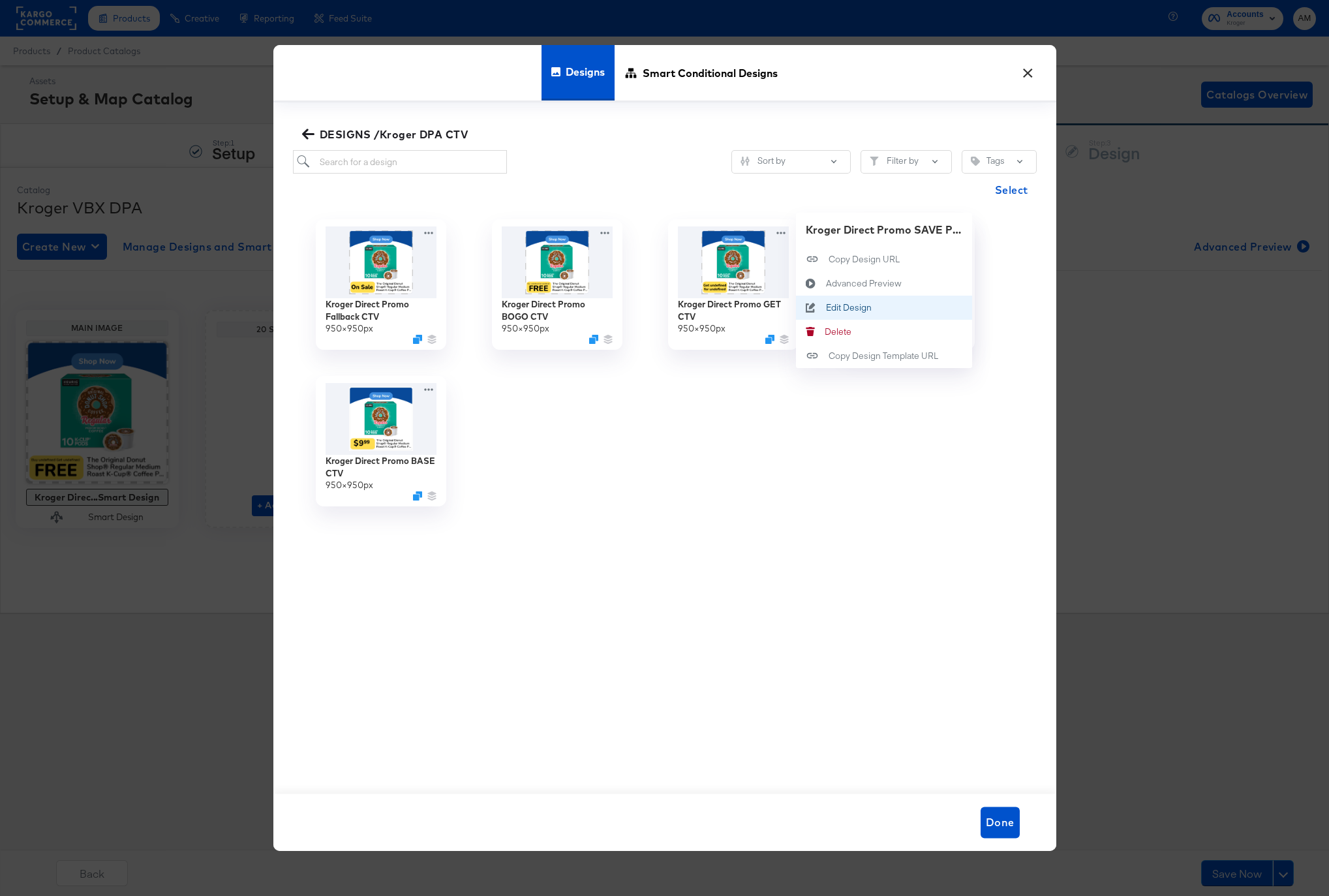
click at [825, 308] on div "Edit Design Edit Design" at bounding box center [825, 308] width 0 height 0
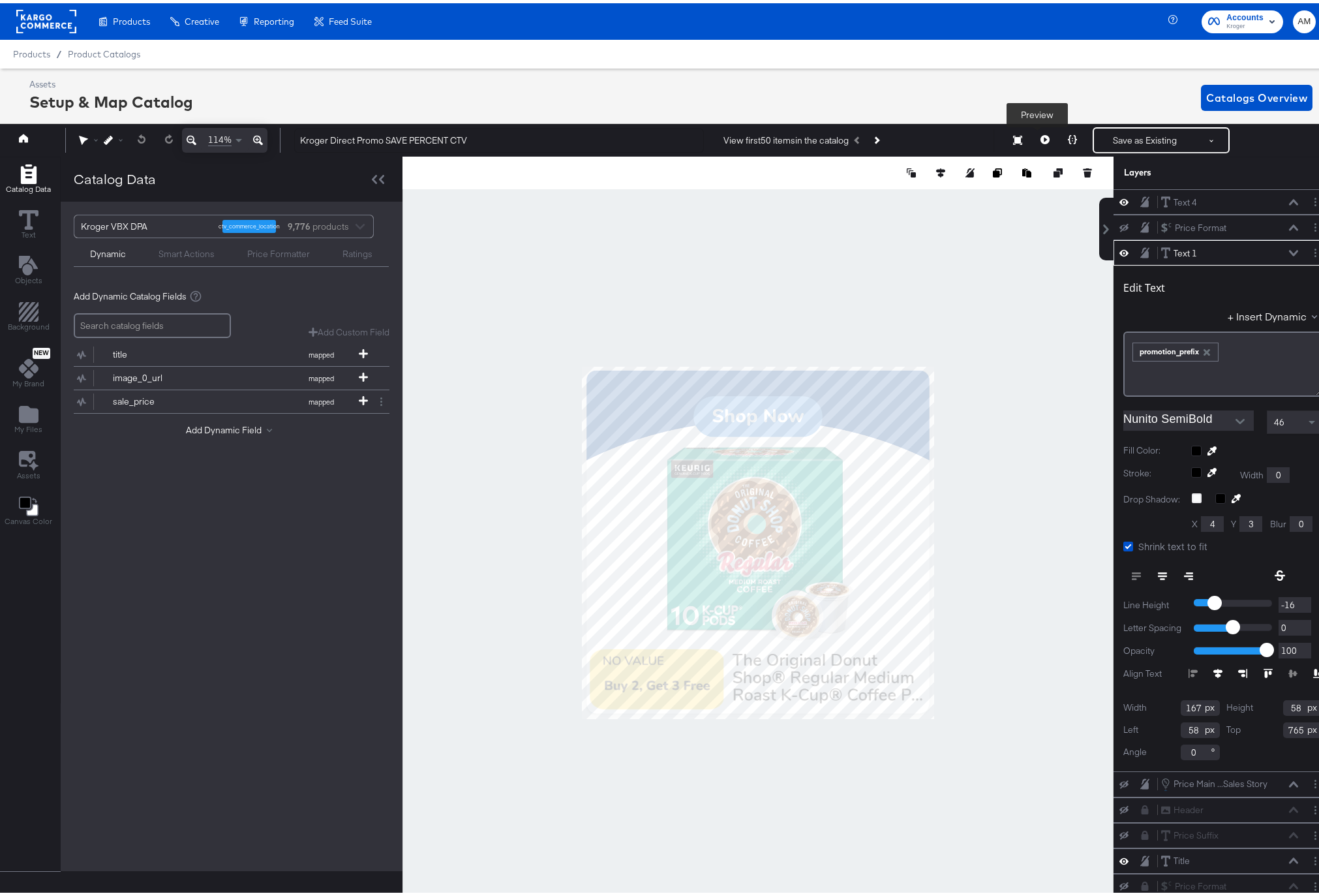
click at [1041, 135] on icon at bounding box center [1045, 136] width 9 height 9
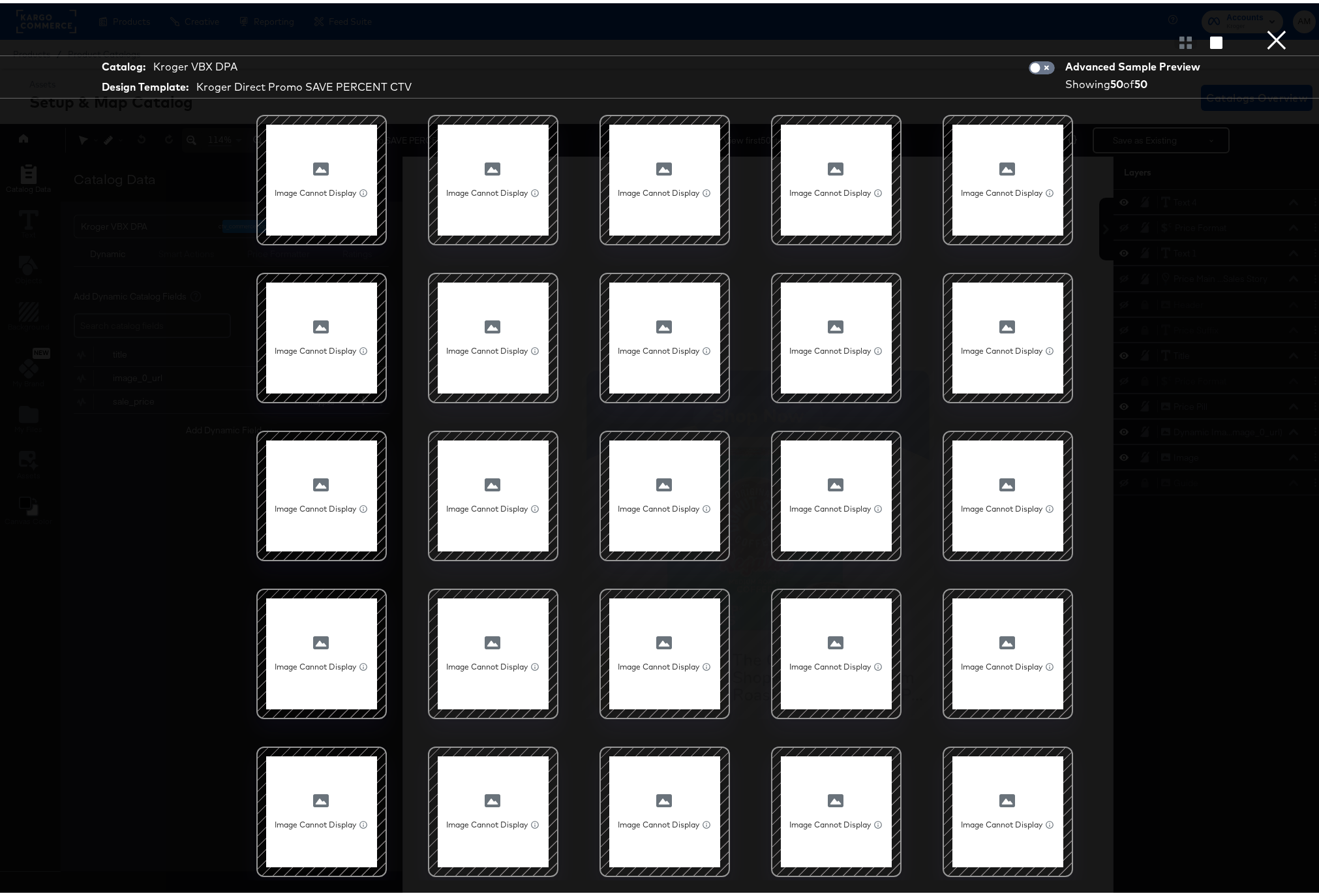
click at [1266, 26] on button "×" at bounding box center [1276, 13] width 26 height 26
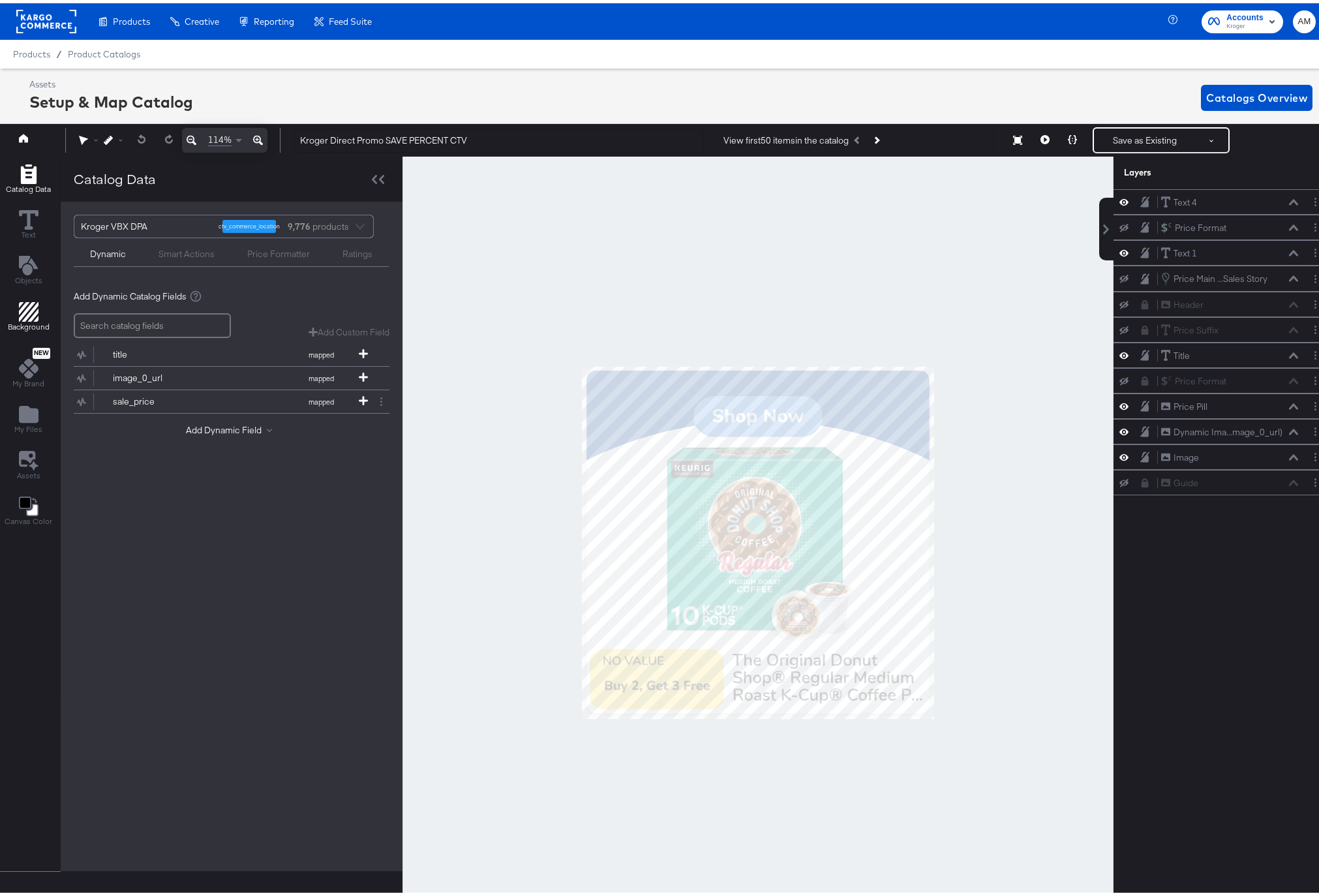
click at [26, 309] on icon "Add Rectangle" at bounding box center [29, 309] width 20 height 20
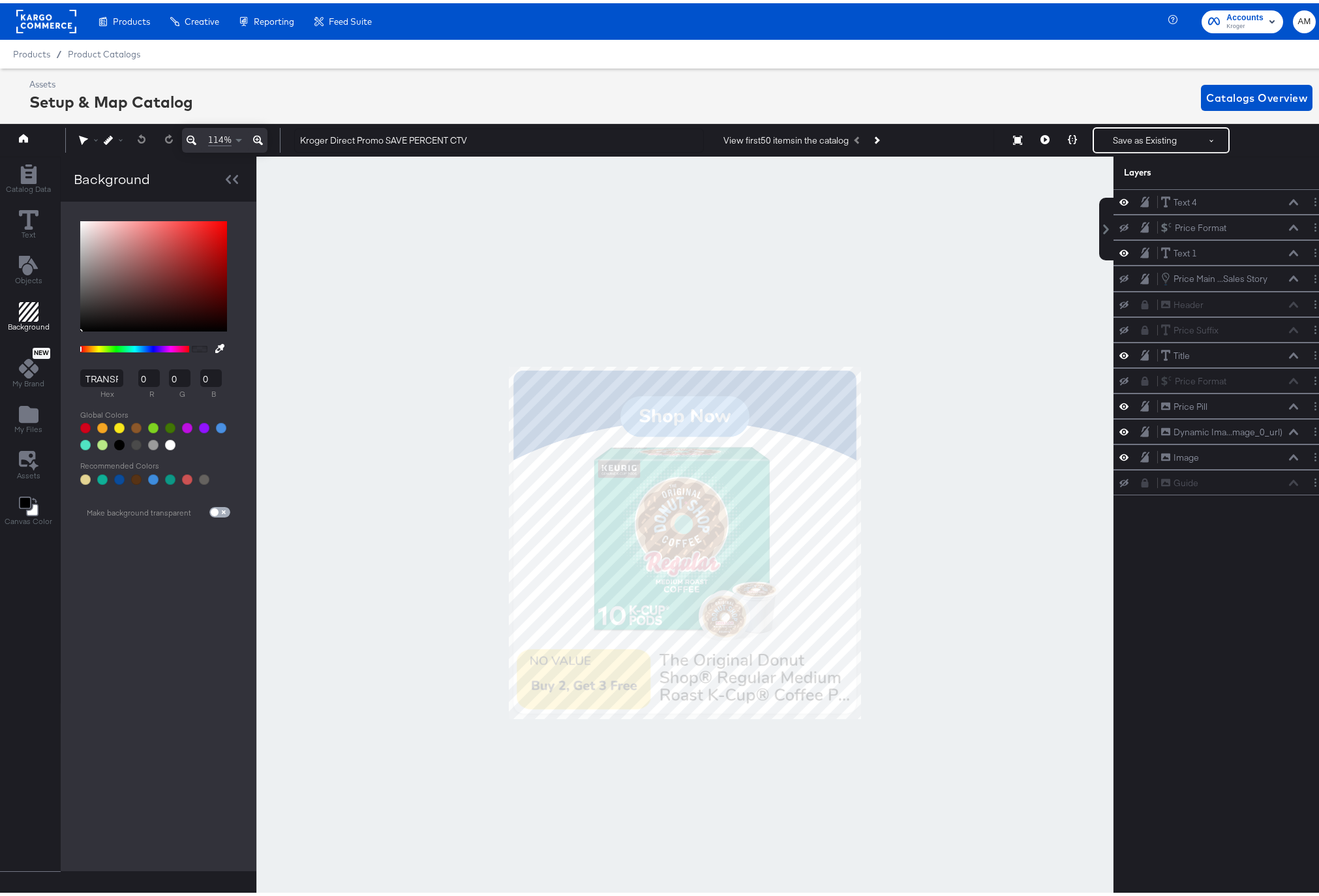
click at [221, 507] on input "checkbox" at bounding box center [214, 511] width 31 height 11
checkbox input "true"
type input "FFFFFF"
type input "255"
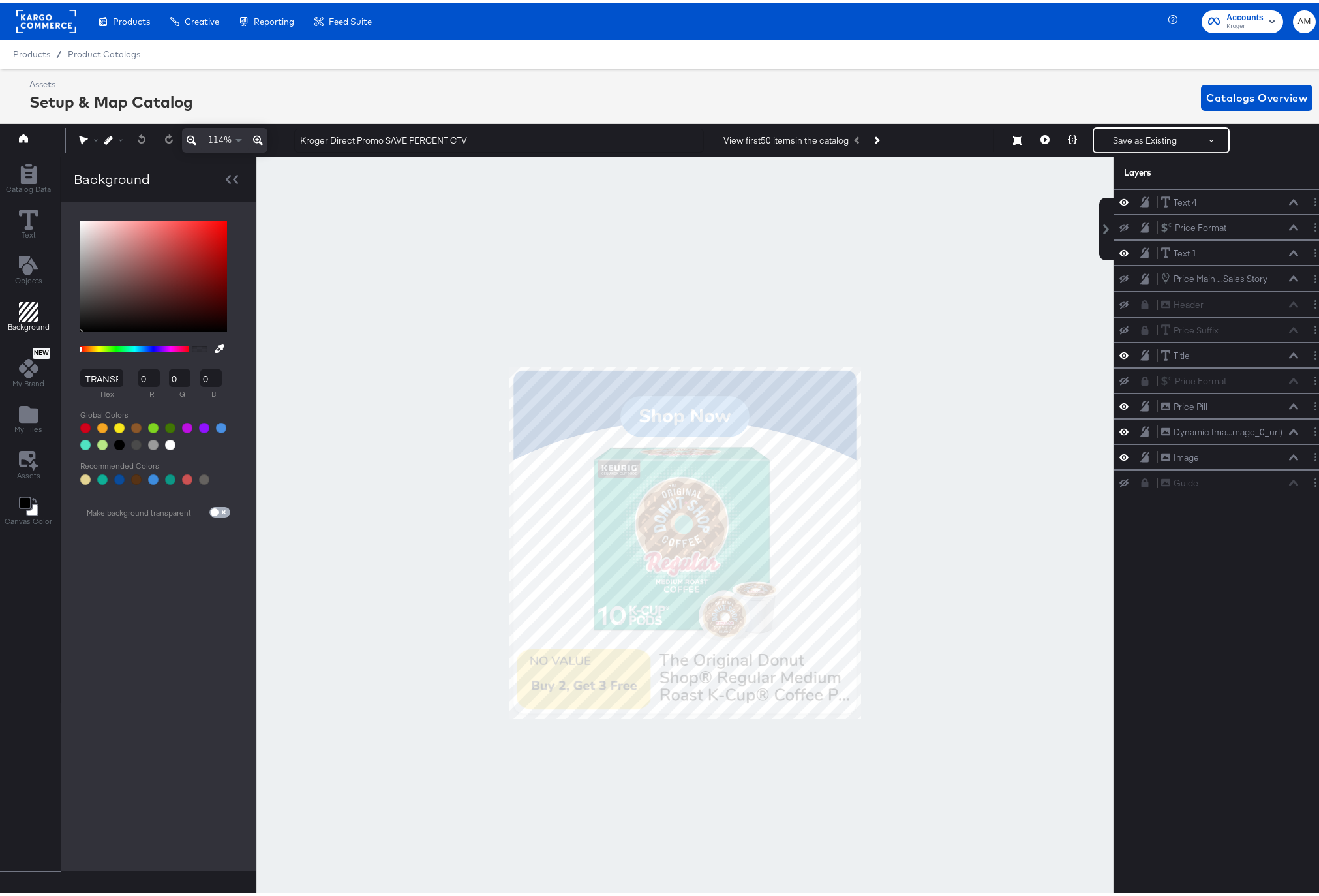
type input "255"
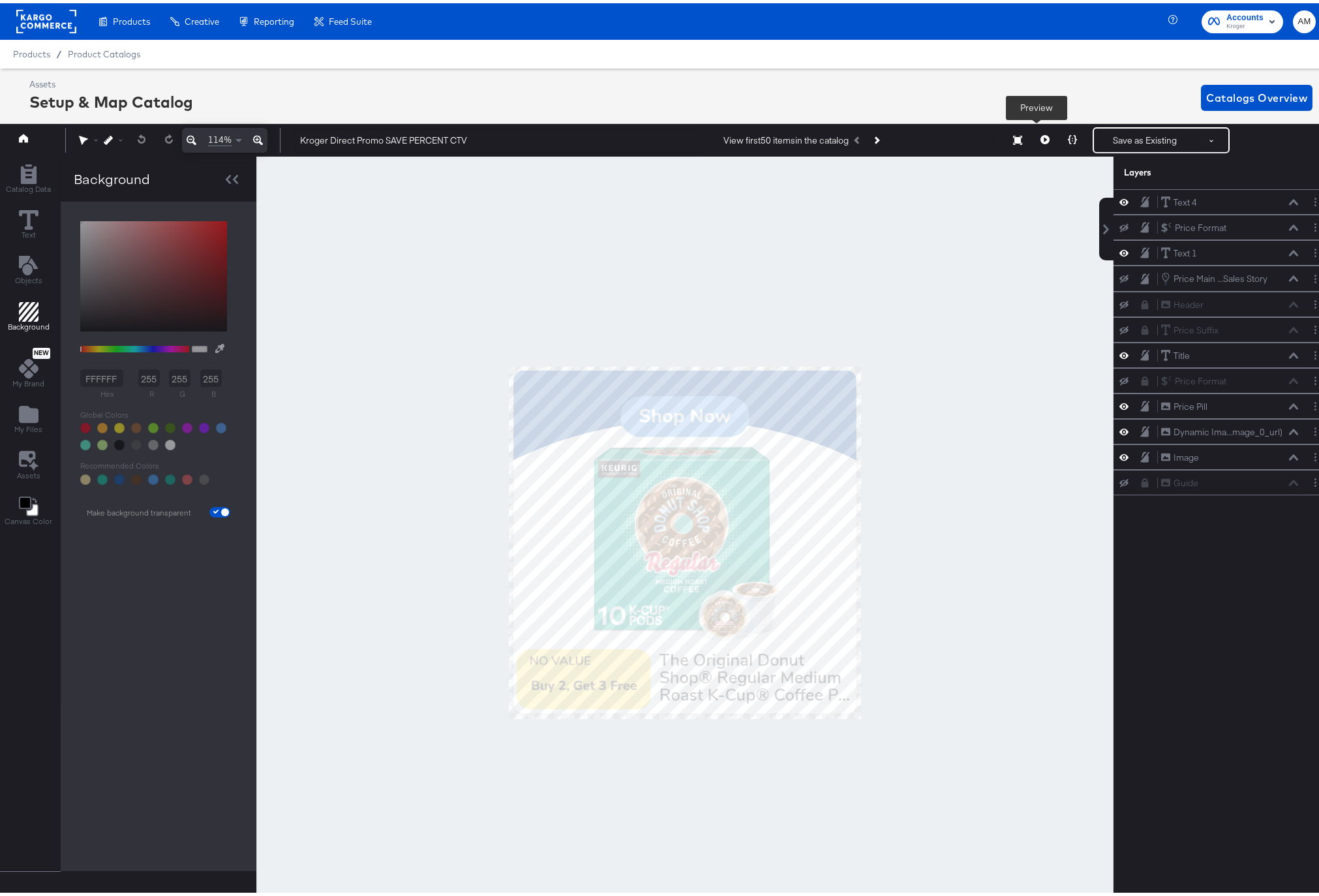
click at [1041, 138] on icon at bounding box center [1045, 136] width 9 height 9
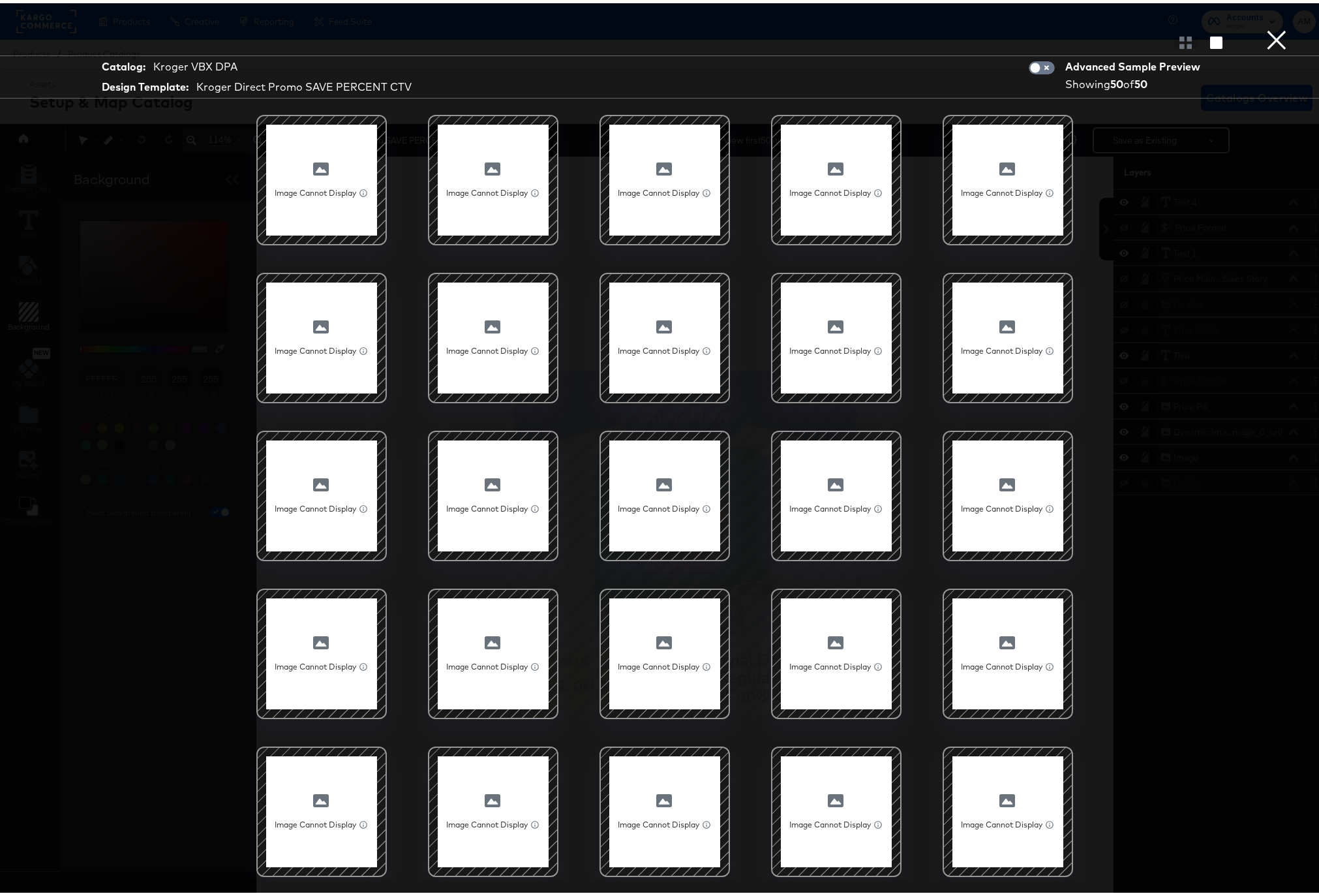
click at [1271, 26] on button "×" at bounding box center [1276, 13] width 26 height 26
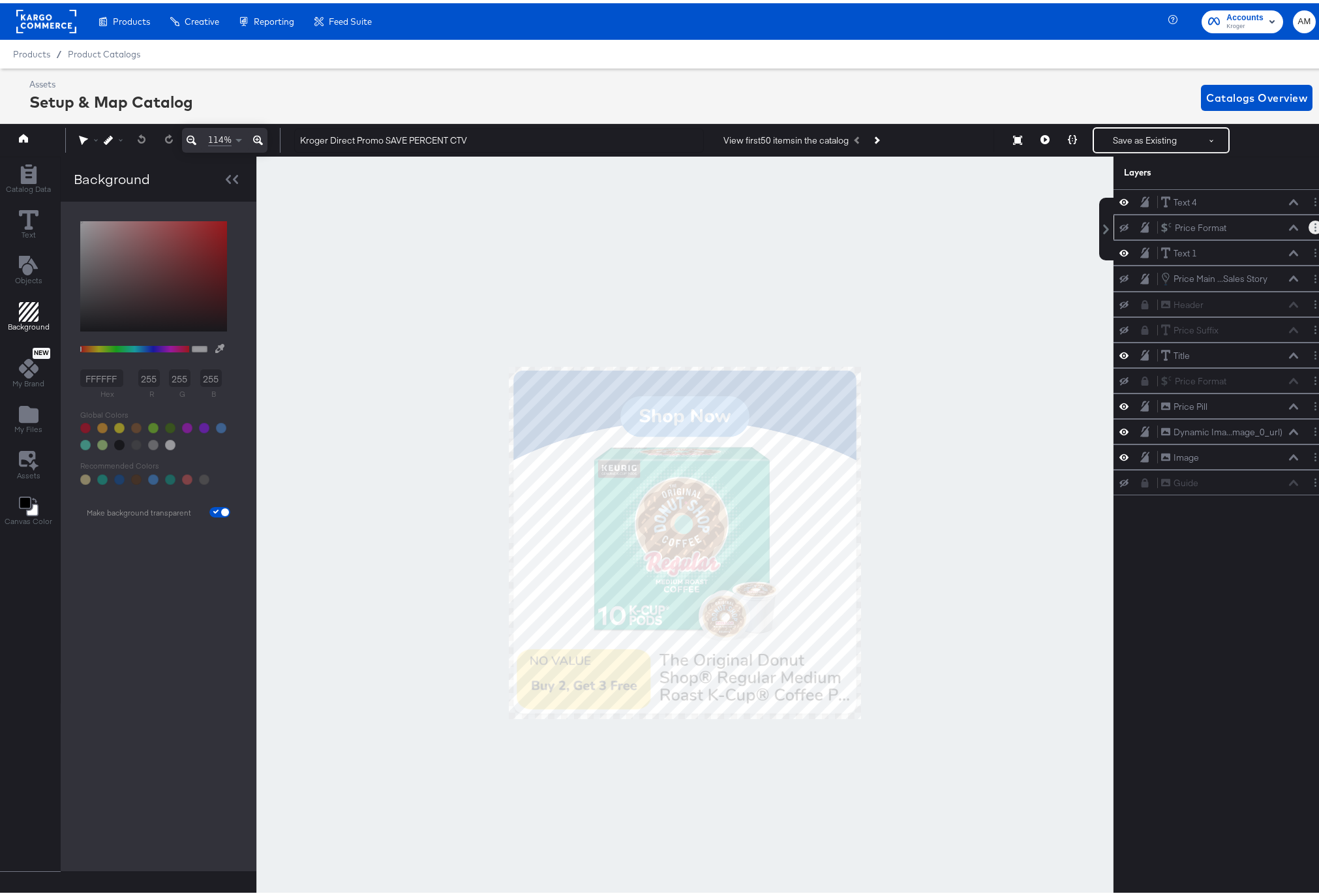
click at [1315, 224] on circle "Layer Options" at bounding box center [1315, 223] width 2 height 2
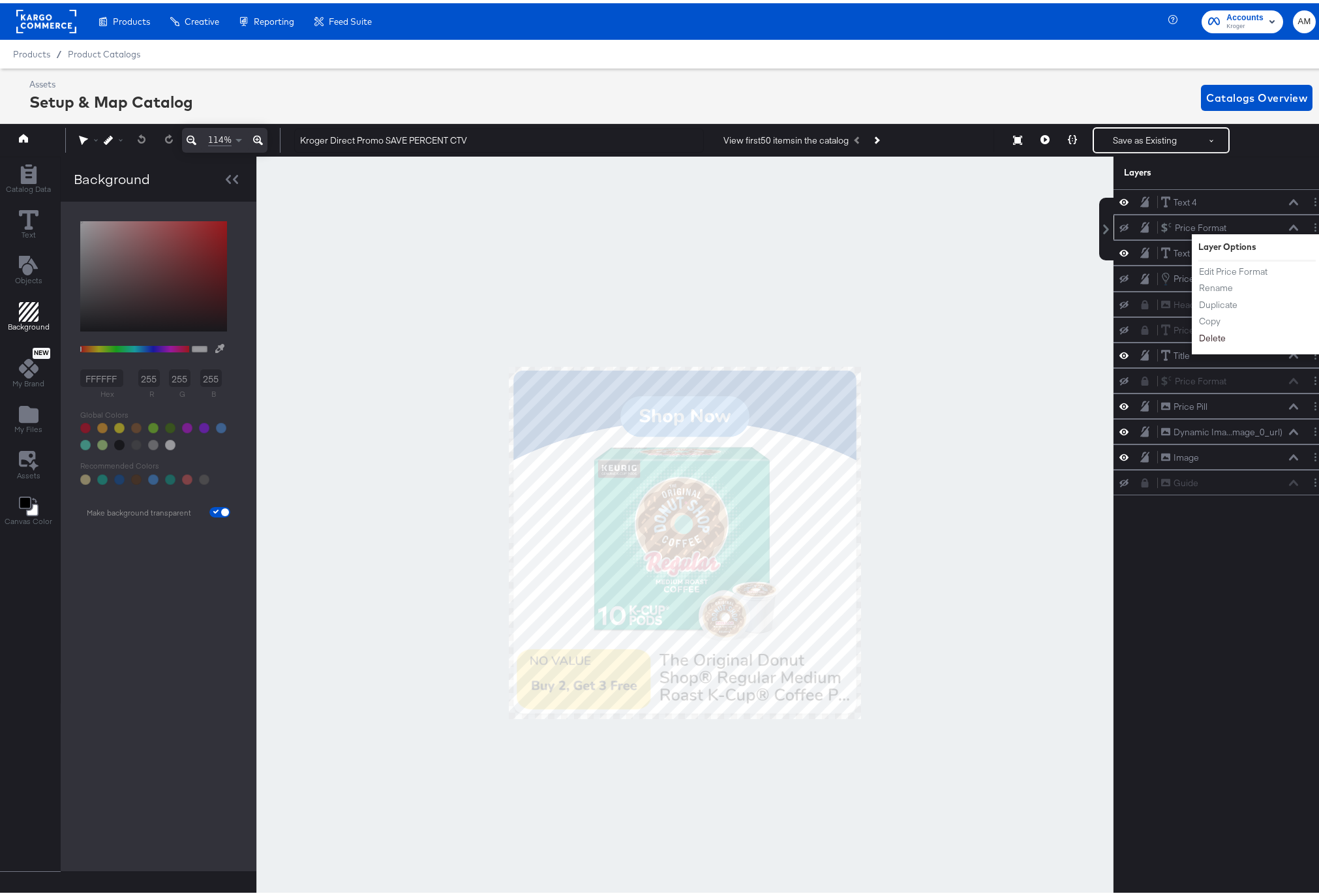
click at [1200, 333] on button "Delete" at bounding box center [1213, 335] width 28 height 13
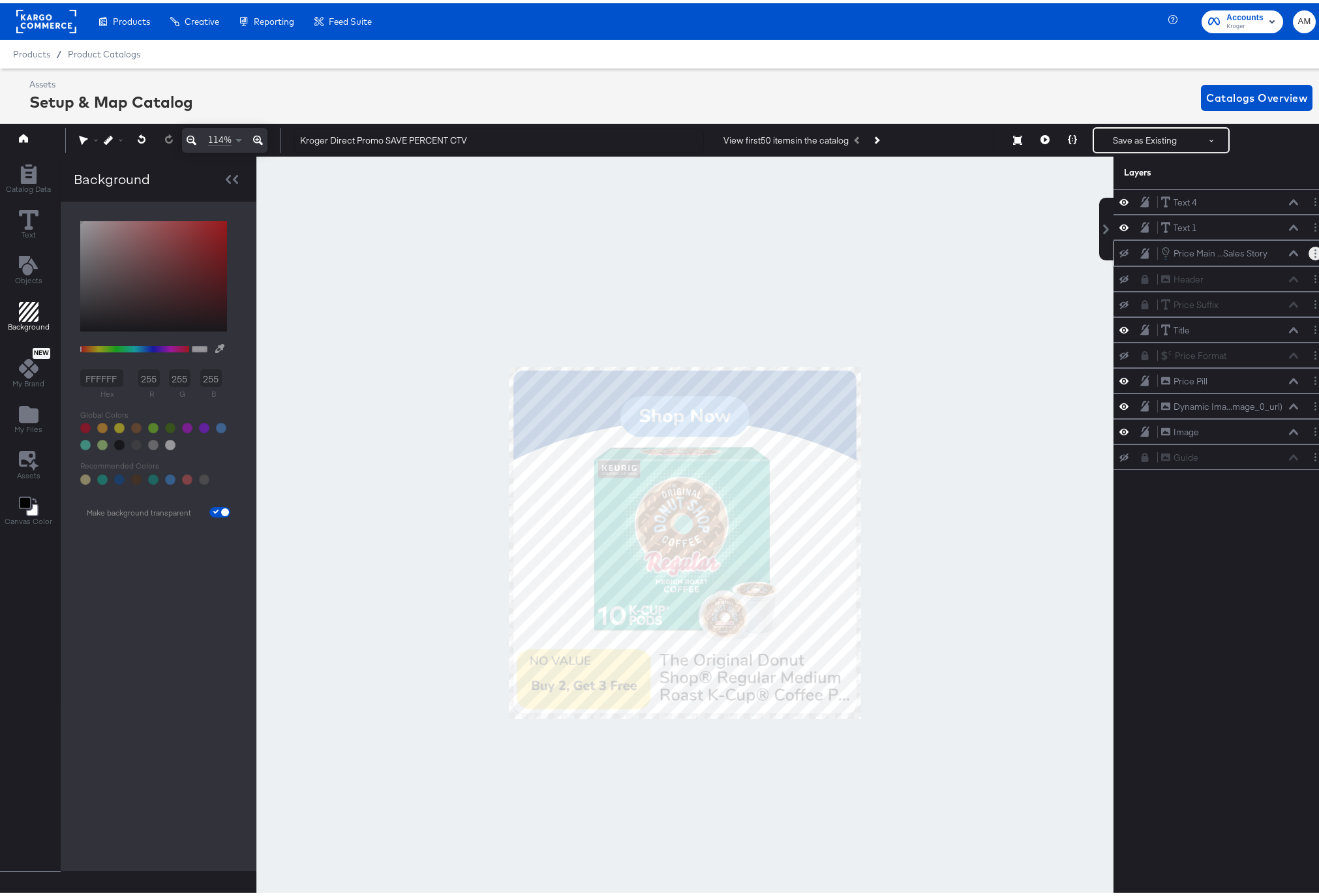
click at [1315, 250] on icon "Layer Options" at bounding box center [1315, 250] width 2 height 9
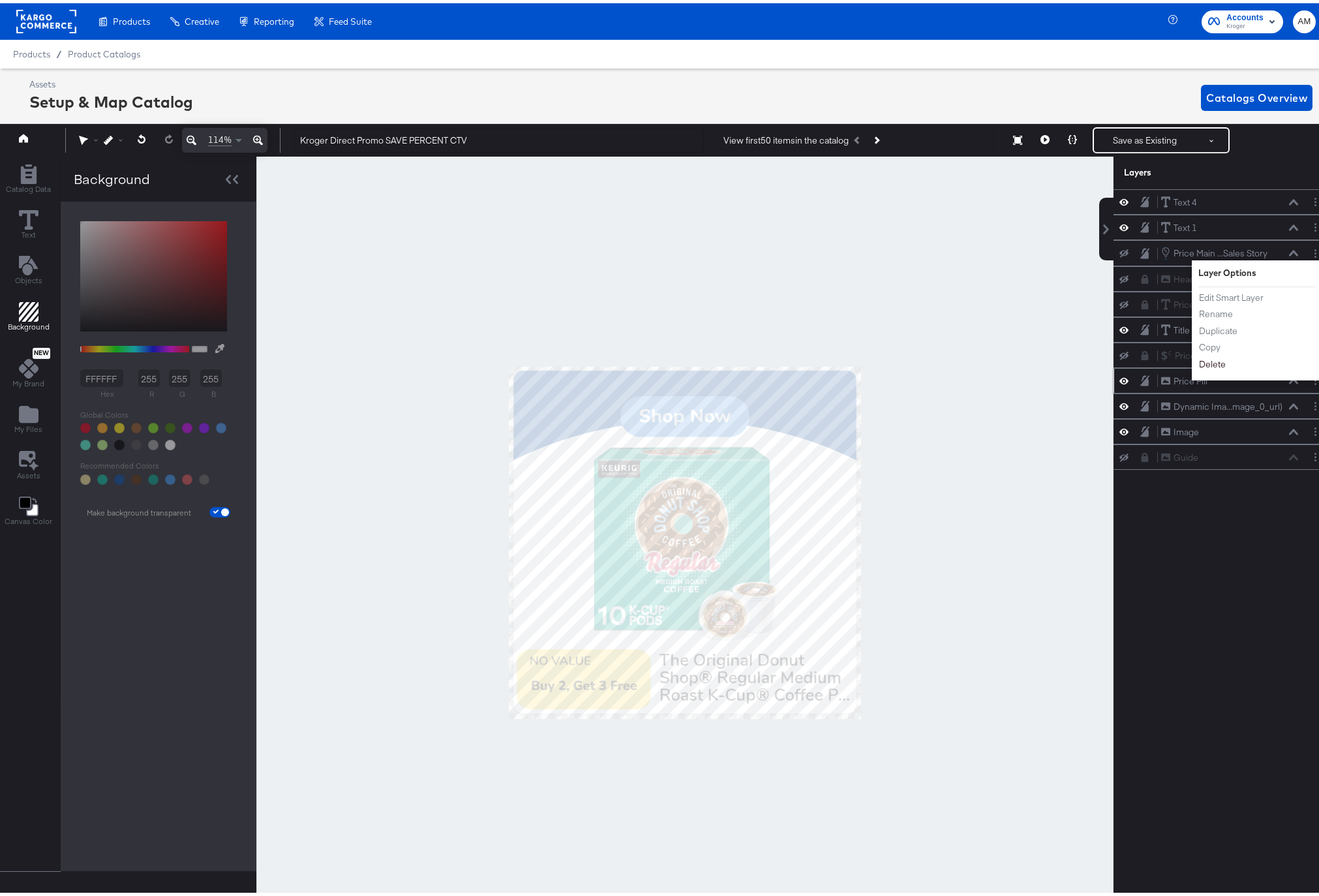
click at [1204, 363] on button "Delete" at bounding box center [1213, 360] width 28 height 13
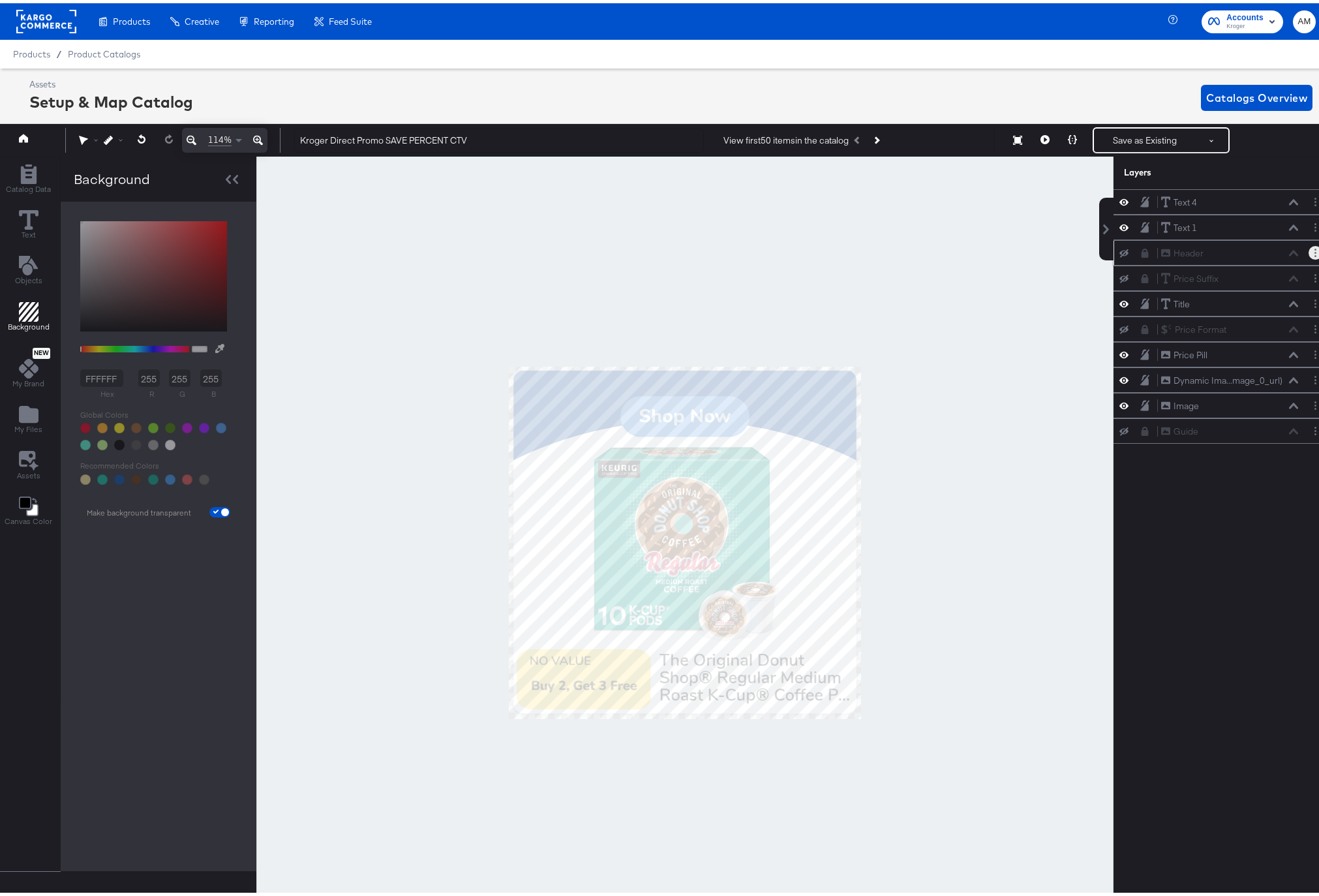
click at [1309, 246] on button "Layer Options" at bounding box center [1315, 249] width 13 height 13
click at [1135, 255] on div "Header Header Layer Options Rename Duplicate Copy Delete You cannot delete a lo…" at bounding box center [1223, 249] width 208 height 13
click at [1140, 248] on icon at bounding box center [1144, 250] width 9 height 9
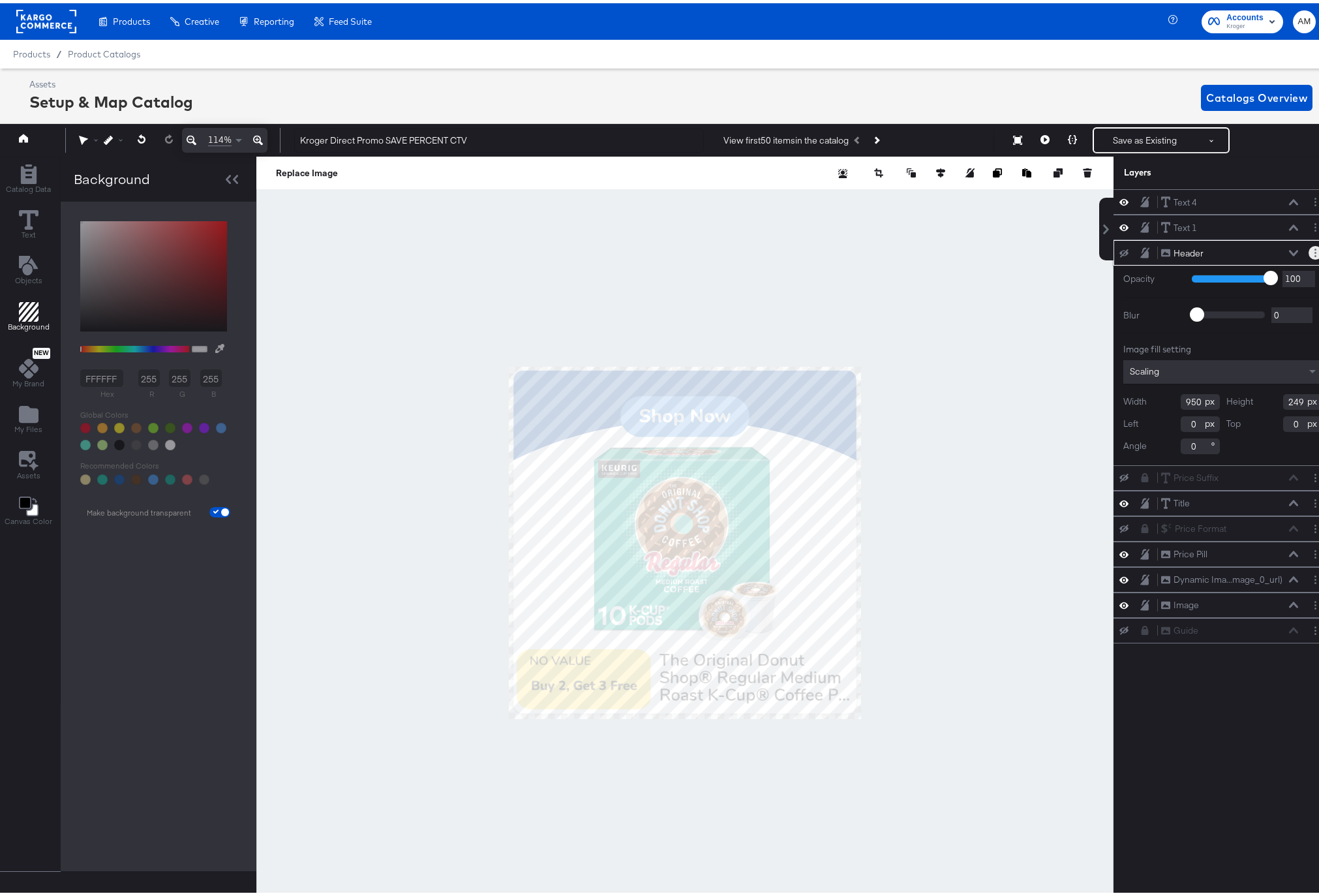
scroll to position [0, 4]
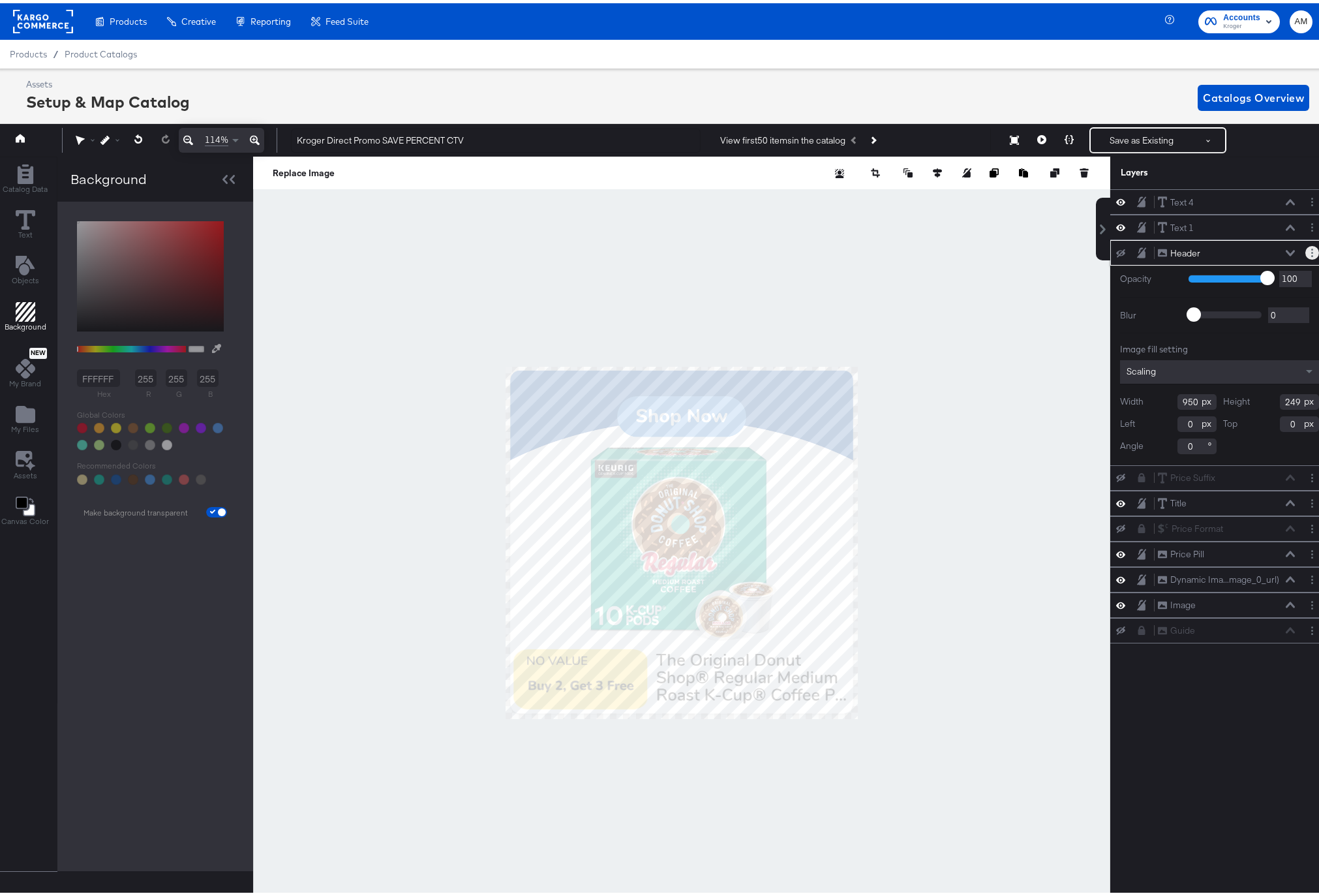
click at [1311, 246] on circle "Layer Options" at bounding box center [1312, 246] width 2 height 2
click at [1198, 341] on button "Delete" at bounding box center [1210, 343] width 28 height 13
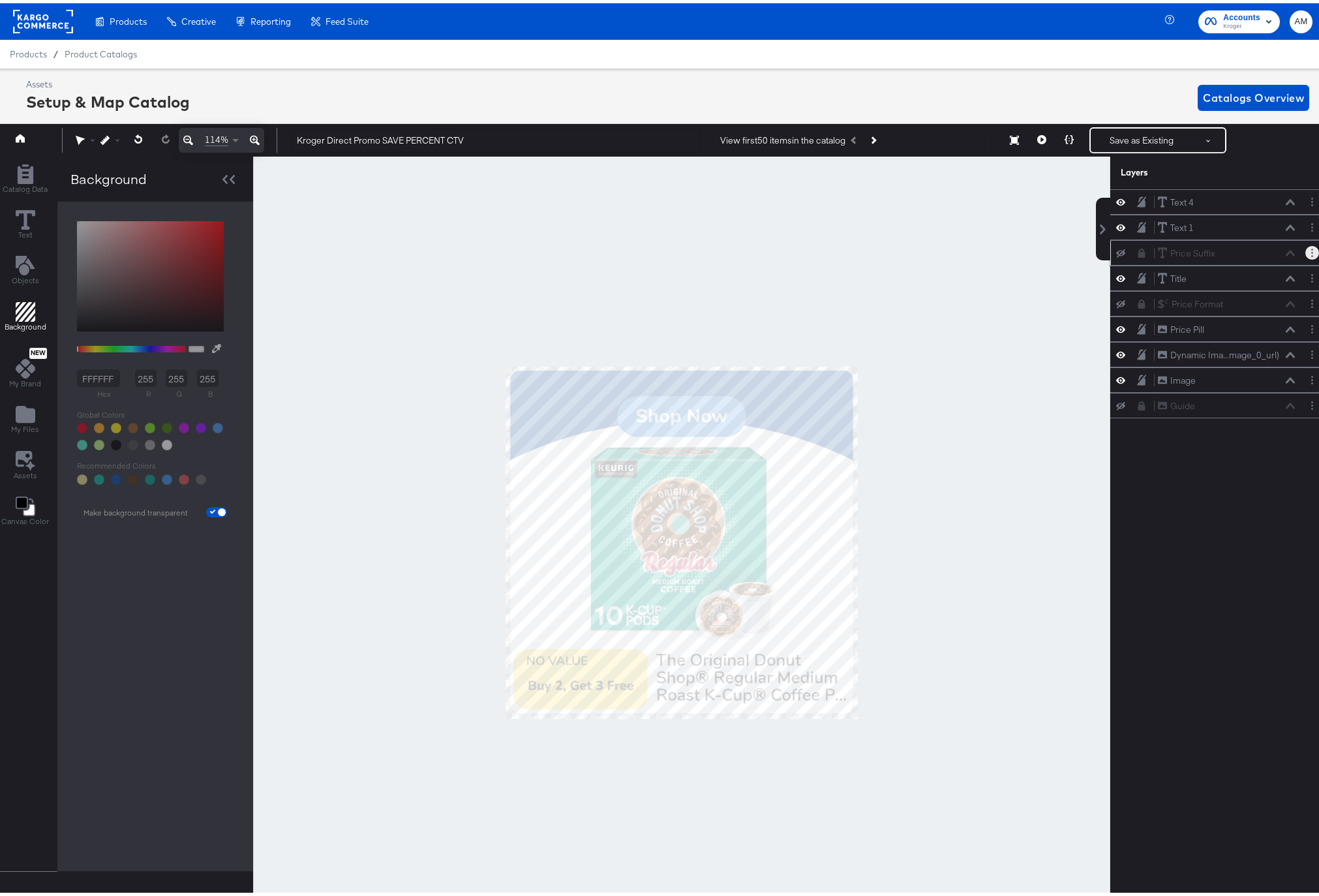
click at [1311, 248] on icon "Layer Options" at bounding box center [1312, 250] width 2 height 9
click at [1139, 251] on icon at bounding box center [1142, 250] width 7 height 9
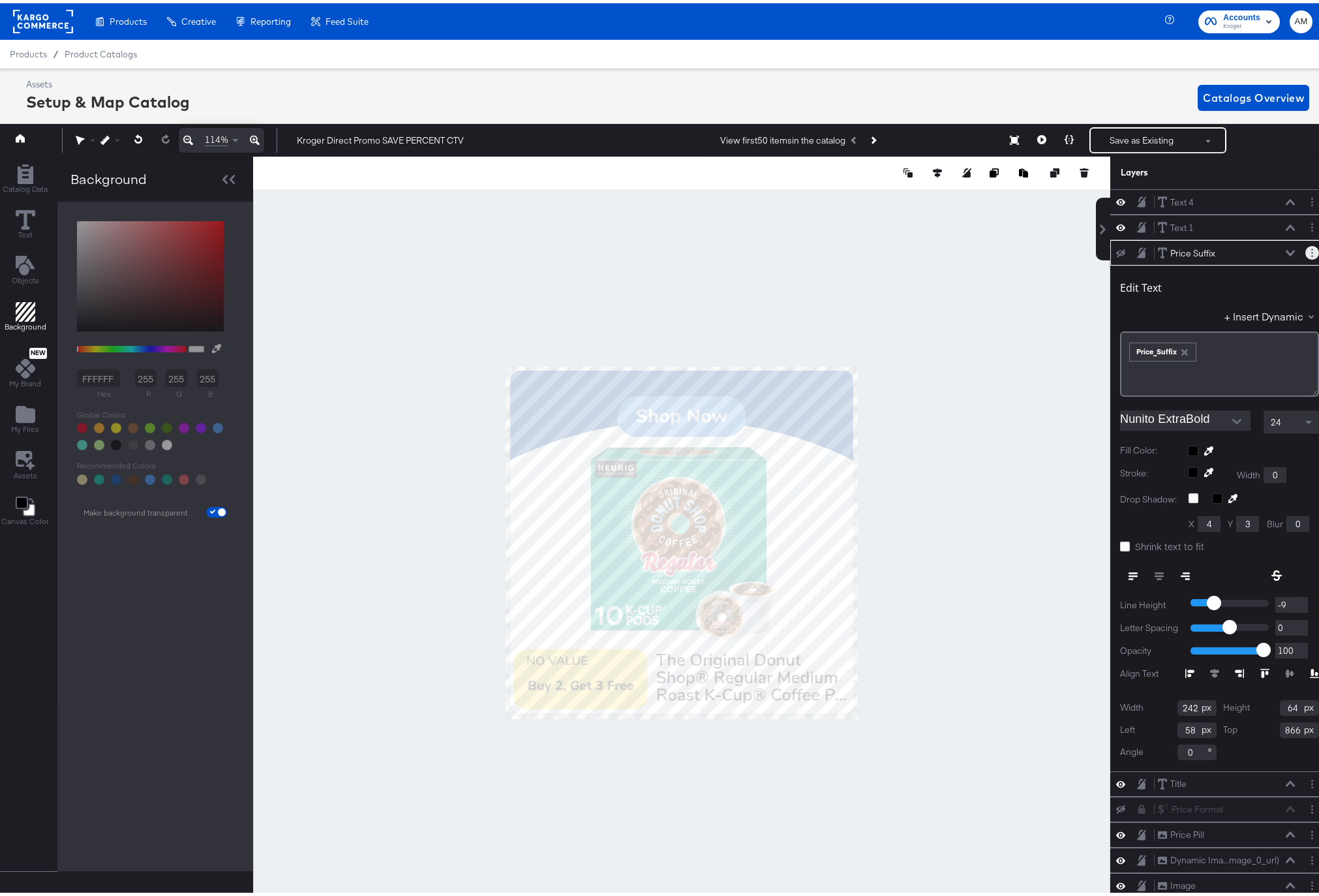
drag, startPoint x: 1293, startPoint y: 244, endPoint x: 1284, endPoint y: 255, distance: 14.2
click at [1306, 244] on button "Layer Options" at bounding box center [1312, 249] width 13 height 13
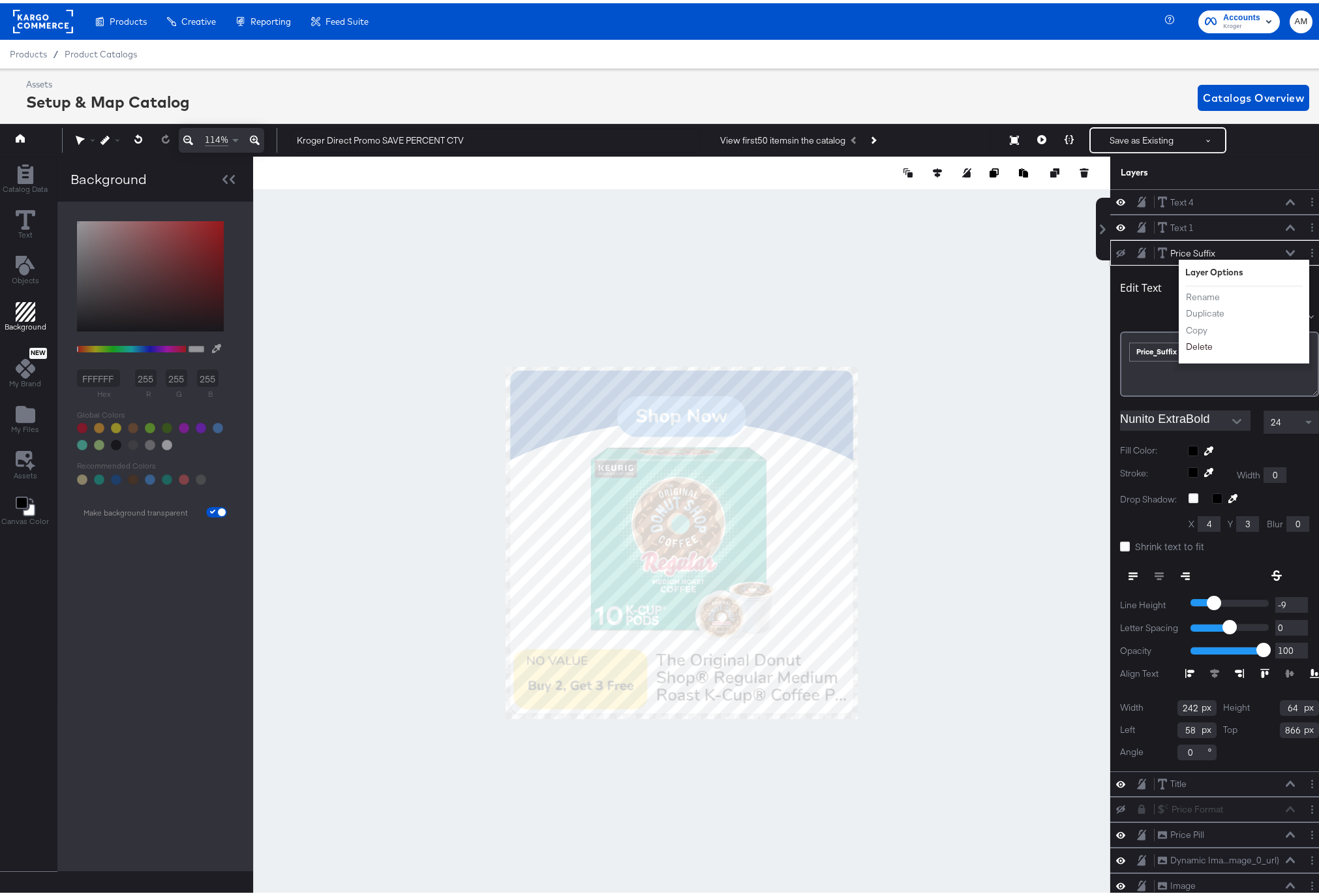
click at [1190, 341] on button "Delete" at bounding box center [1200, 343] width 28 height 13
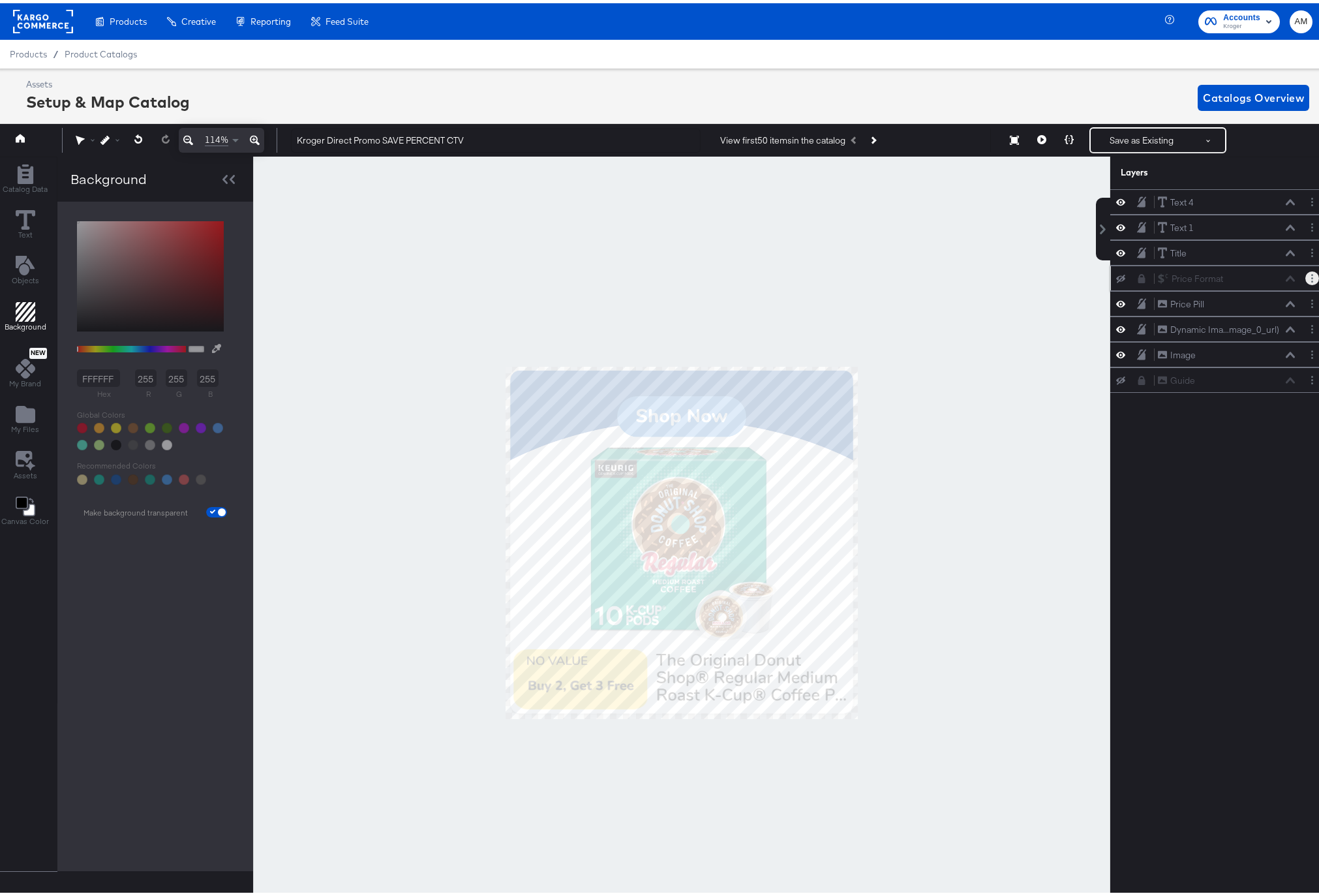
click at [1311, 275] on icon "Layer Options" at bounding box center [1312, 275] width 2 height 9
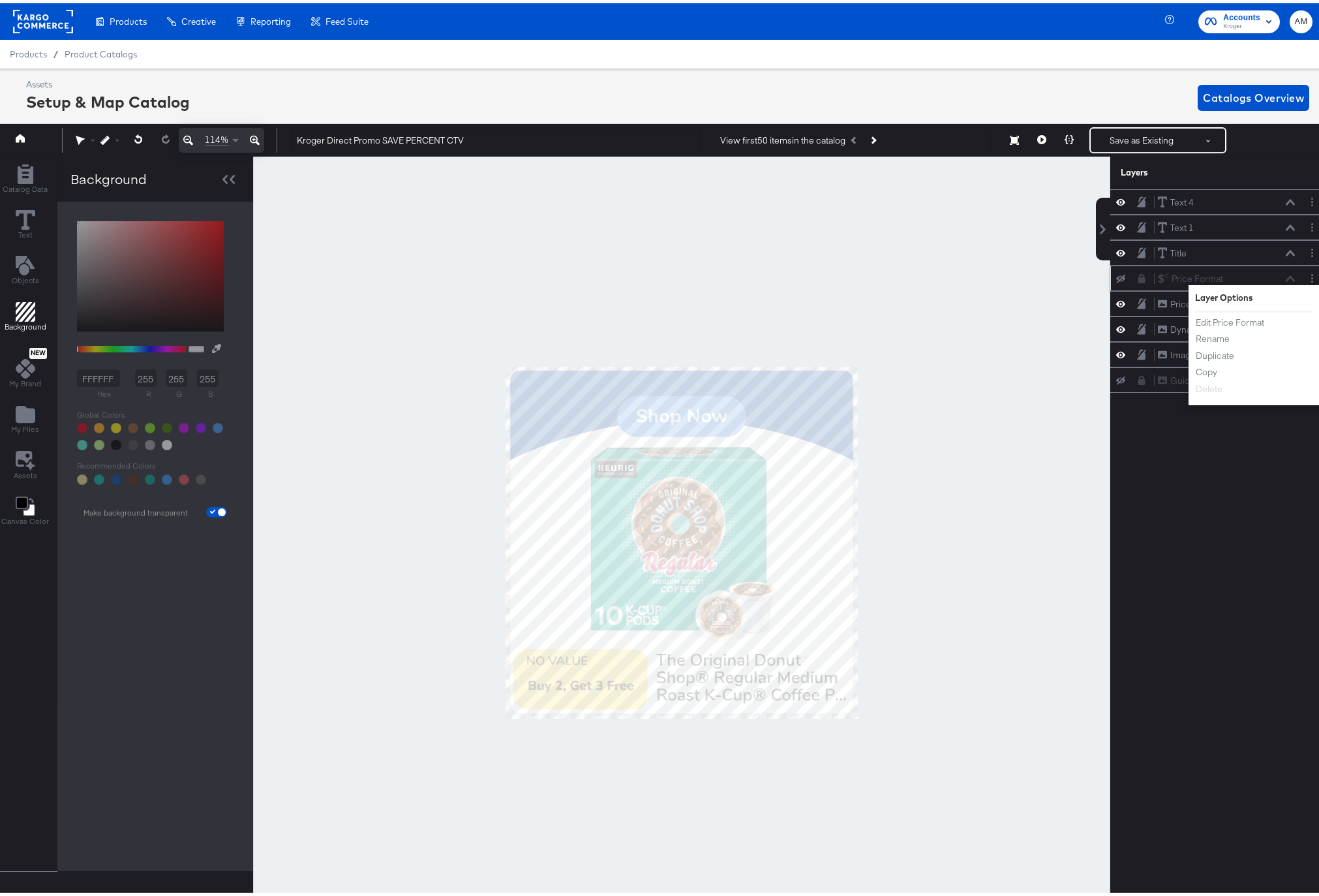
click at [1164, 275] on div "Price Format Price Format" at bounding box center [1226, 275] width 138 height 13
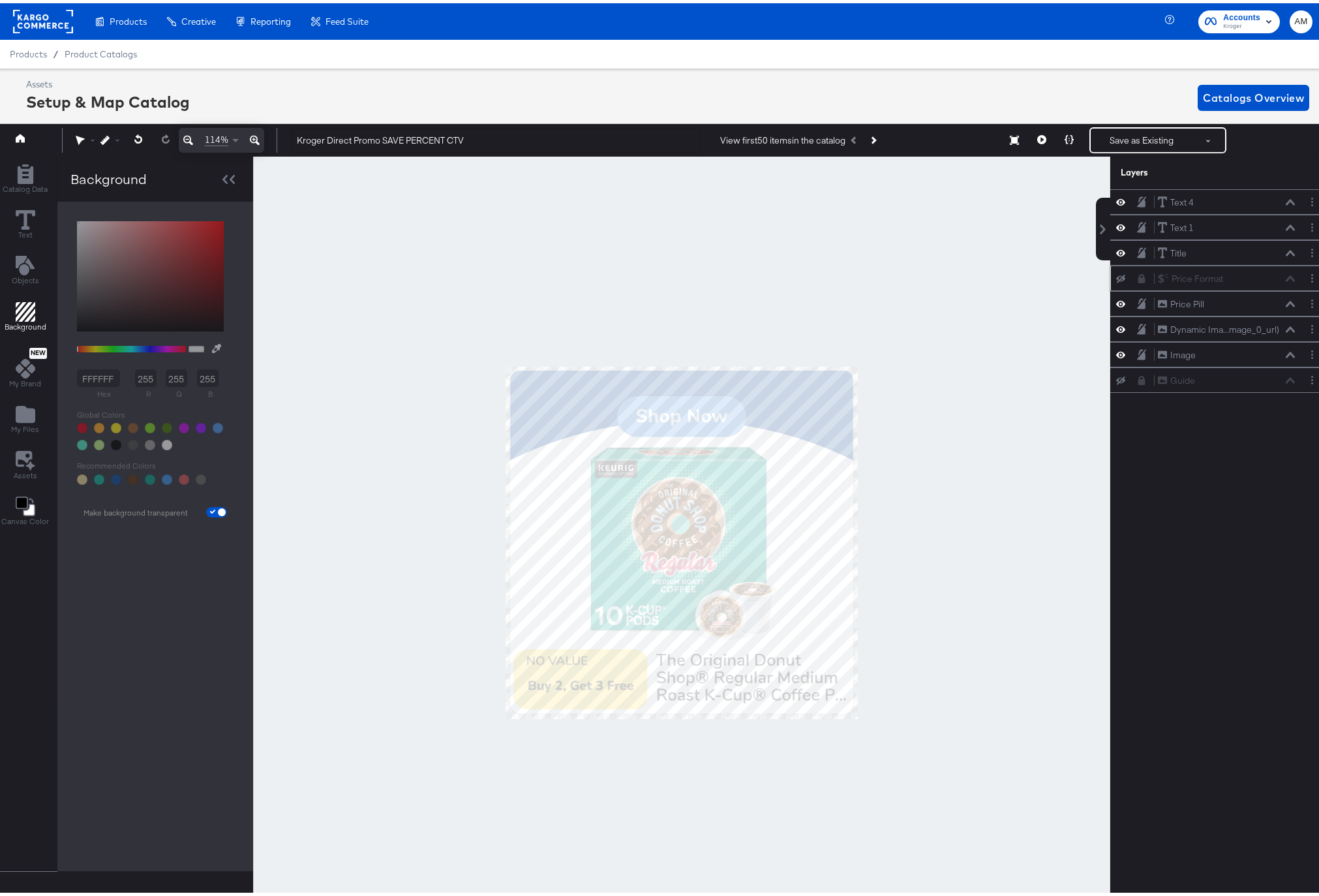
click at [1139, 277] on icon at bounding box center [1142, 275] width 7 height 9
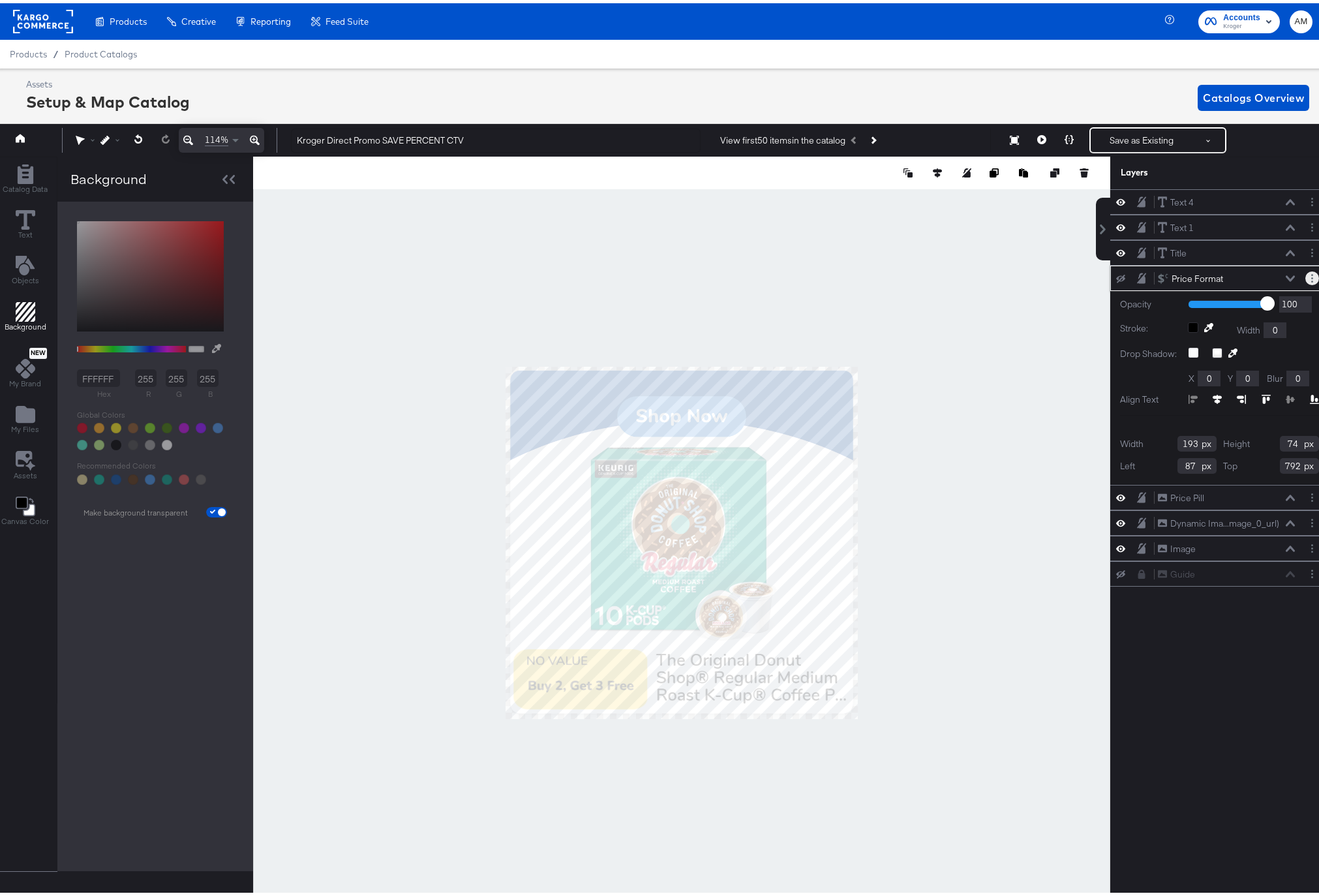
click at [1311, 272] on circle "Layer Options" at bounding box center [1312, 272] width 2 height 2
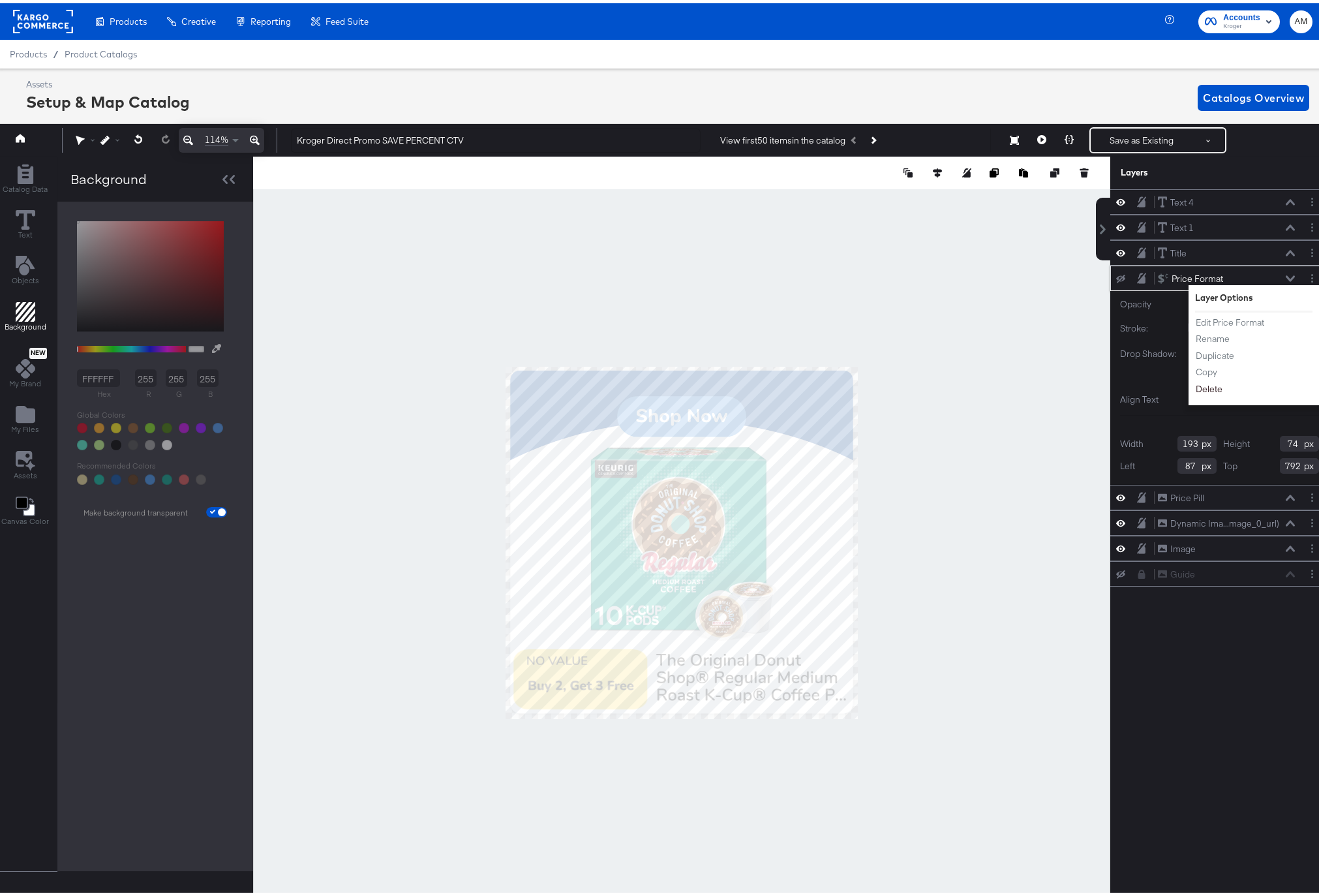
click at [1198, 382] on button "Delete" at bounding box center [1210, 385] width 28 height 13
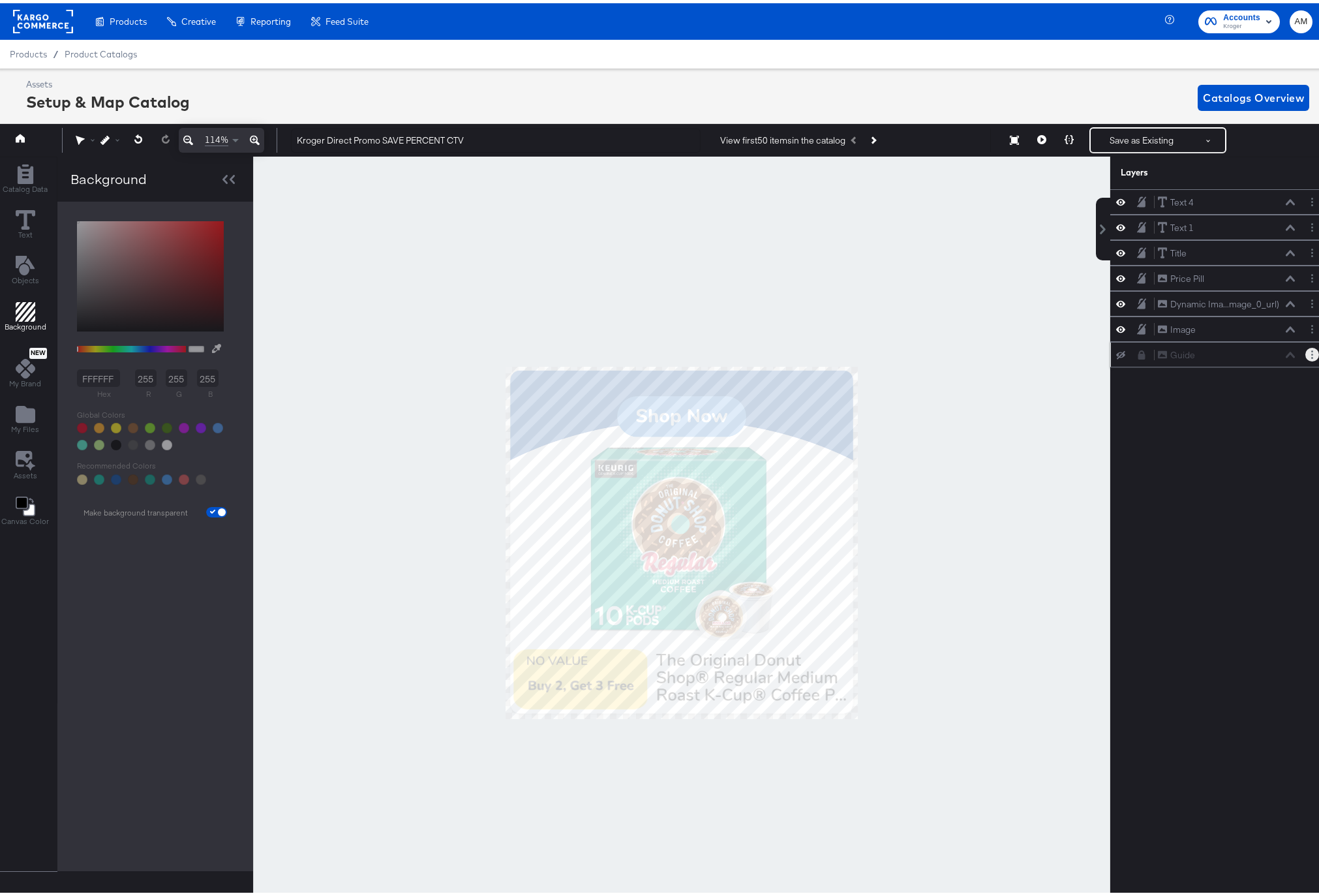
click at [1306, 348] on button "Layer Options" at bounding box center [1312, 351] width 13 height 13
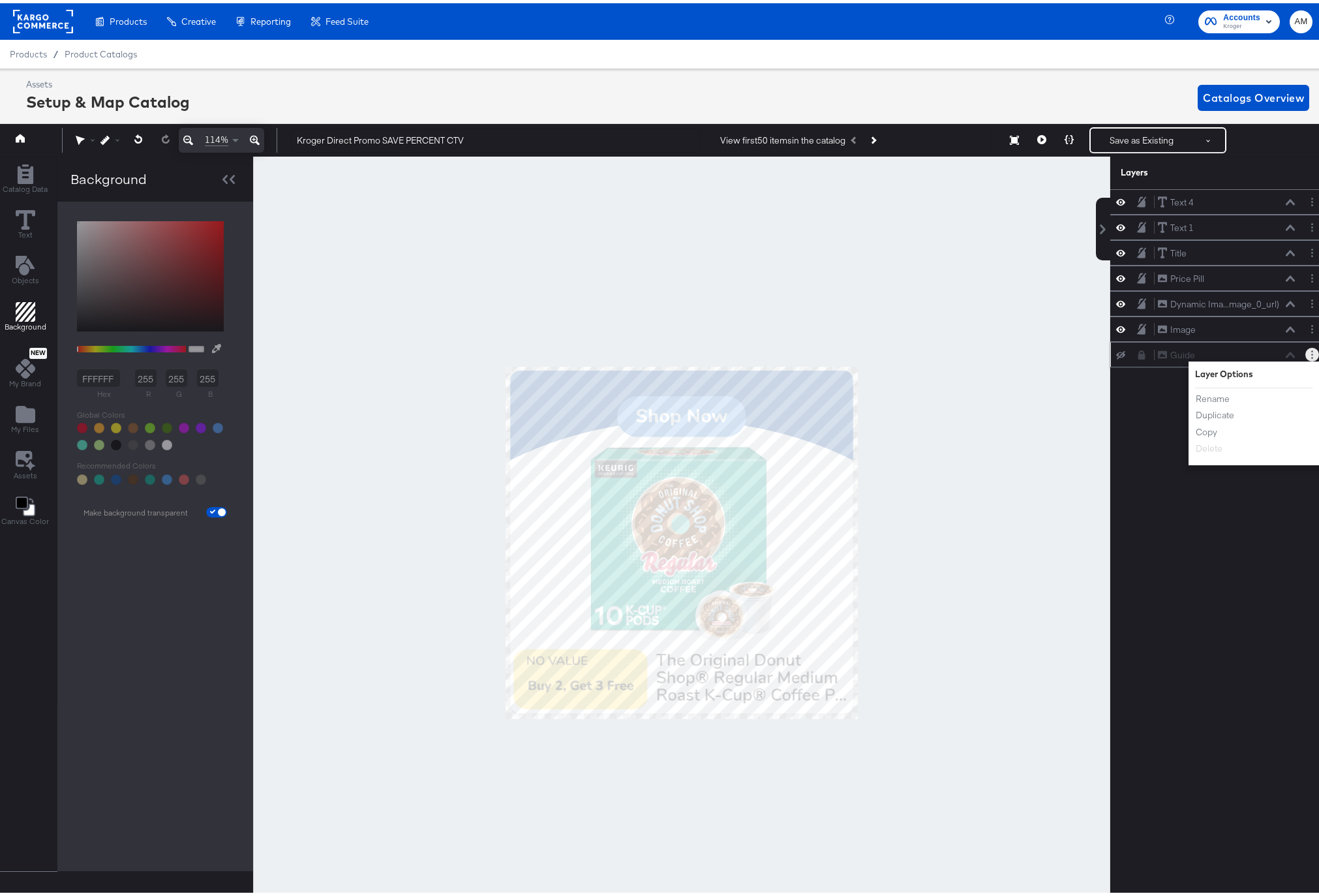
click at [1139, 353] on icon at bounding box center [1142, 351] width 7 height 9
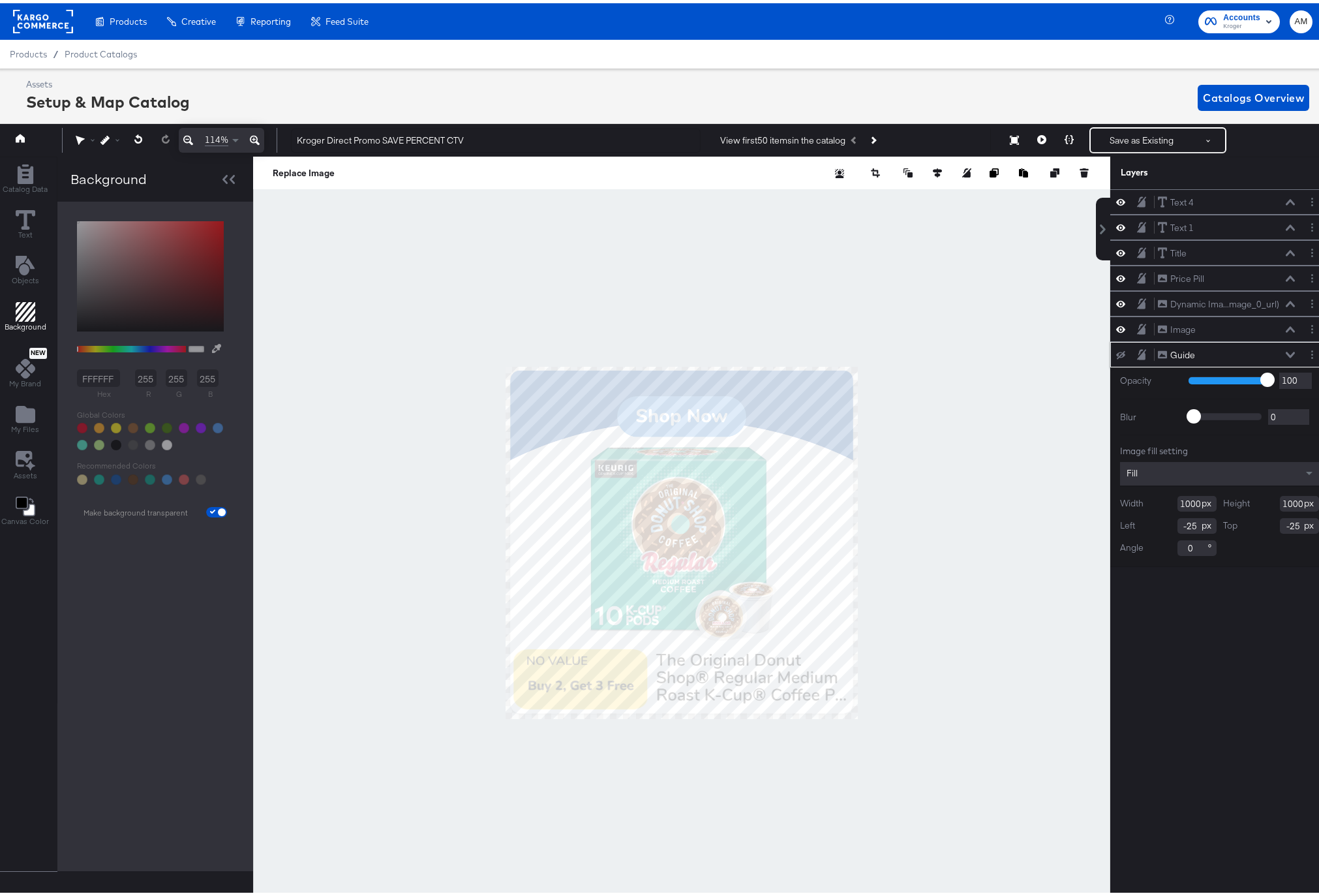
click at [1116, 349] on icon at bounding box center [1120, 352] width 9 height 9
click at [1116, 349] on icon at bounding box center [1120, 351] width 9 height 11
click at [1115, 270] on button at bounding box center [1120, 275] width 11 height 12
drag, startPoint x: 1111, startPoint y: 247, endPoint x: 1111, endPoint y: 234, distance: 13.0
click at [1116, 245] on icon at bounding box center [1120, 250] width 9 height 11
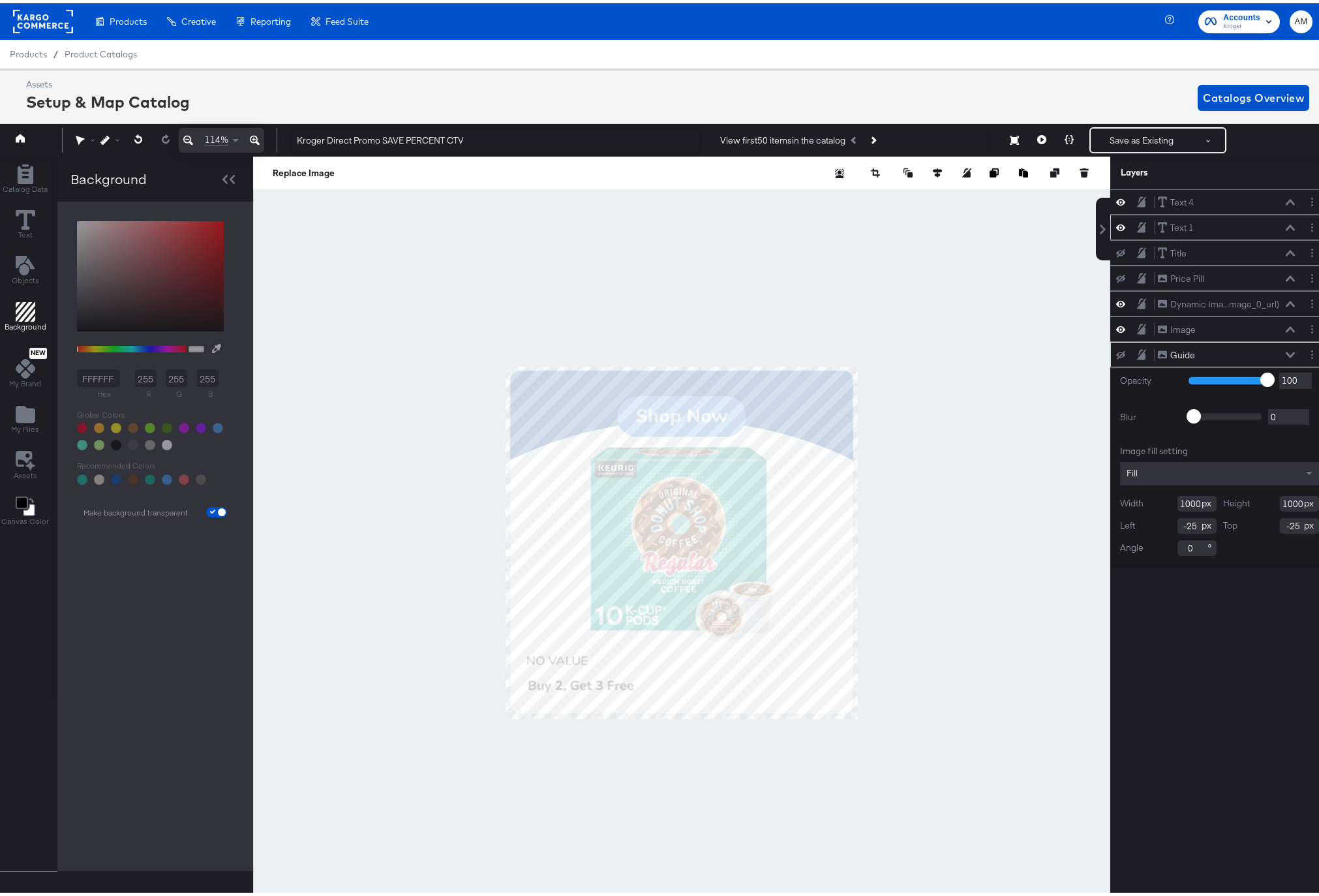
click at [1116, 220] on icon at bounding box center [1120, 224] width 9 height 11
click at [1116, 197] on icon at bounding box center [1120, 199] width 9 height 6
click at [1037, 136] on icon at bounding box center [1042, 136] width 9 height 9
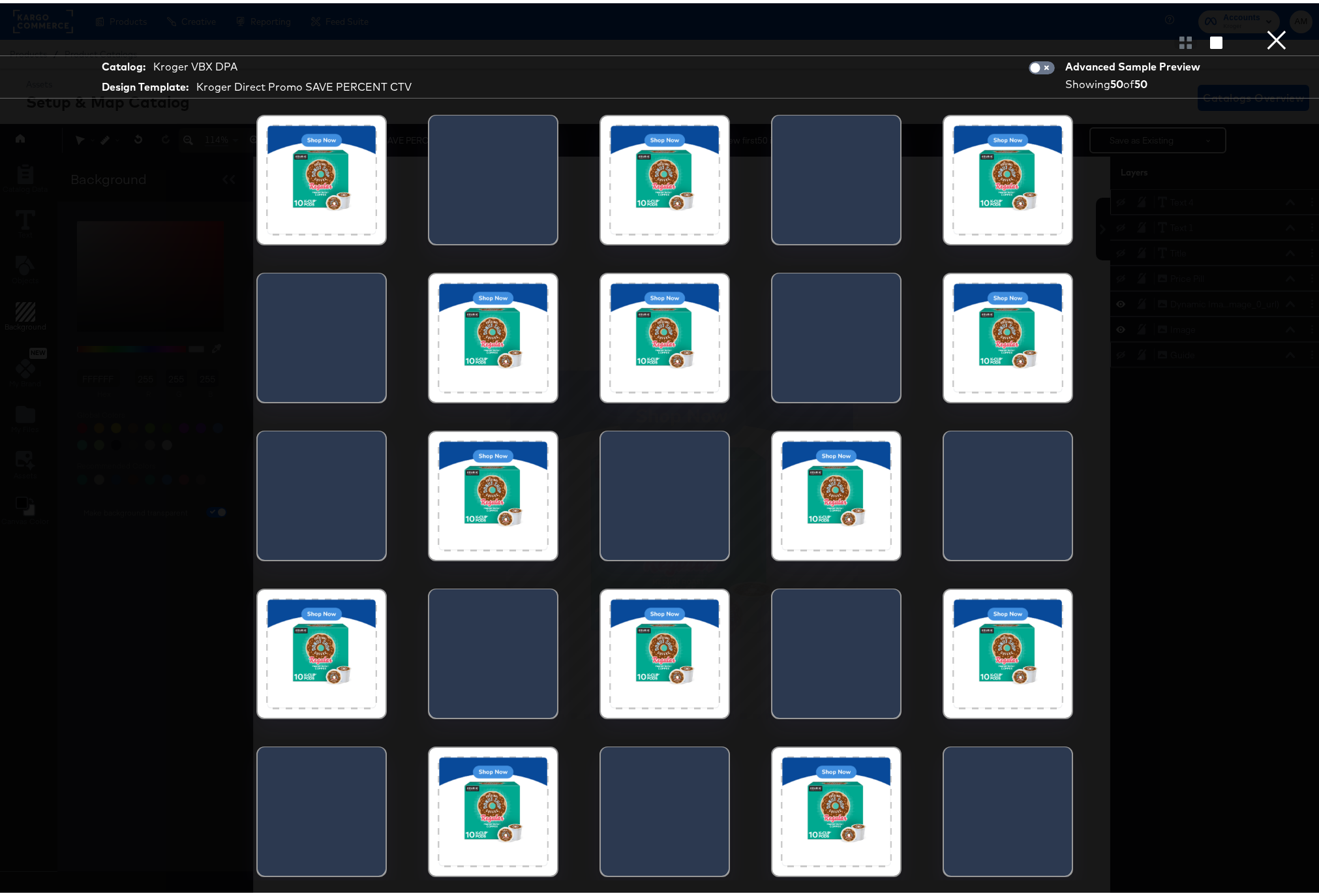
click at [1264, 26] on button "×" at bounding box center [1276, 13] width 26 height 26
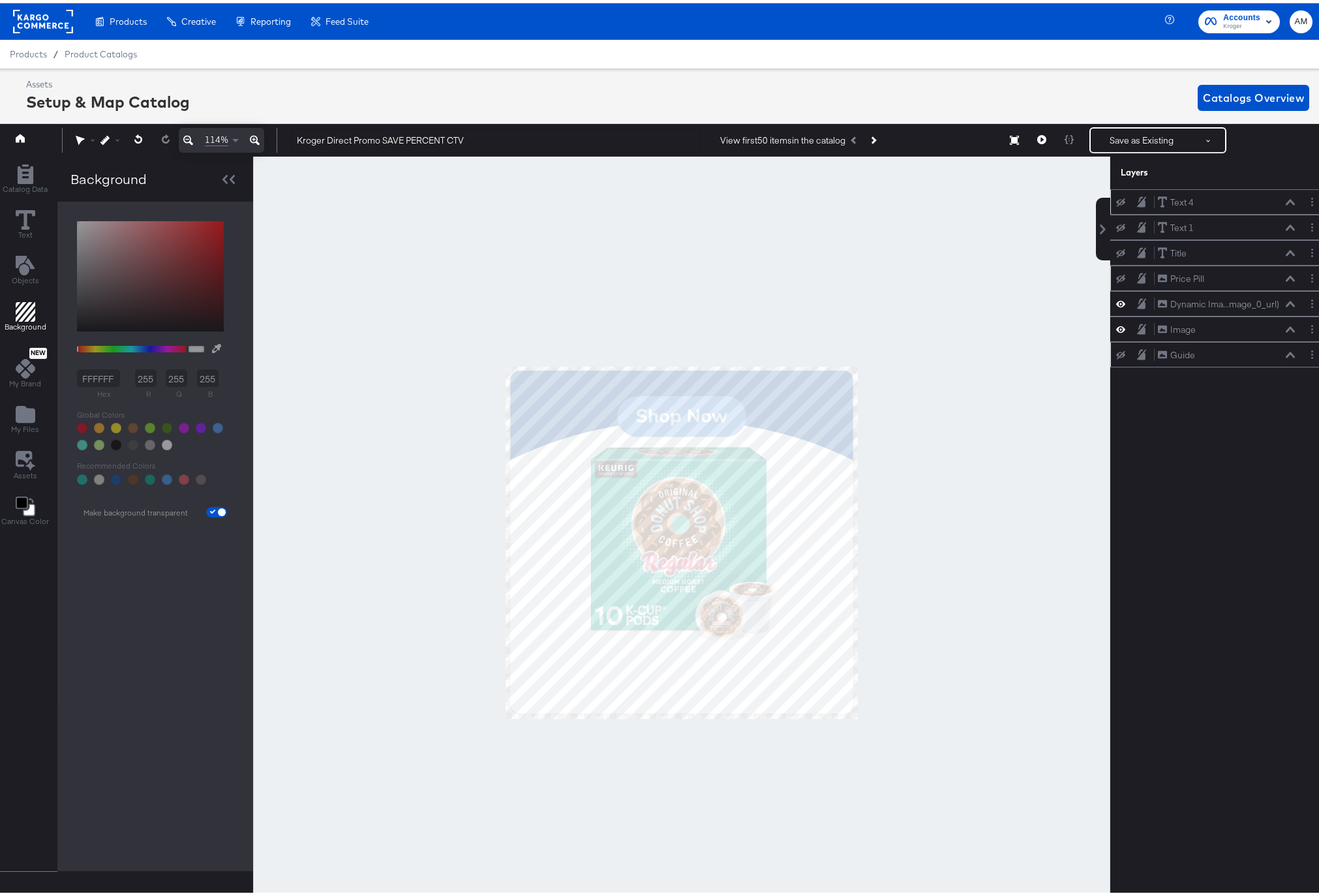
click at [1116, 272] on icon at bounding box center [1120, 276] width 9 height 9
click at [1037, 135] on icon at bounding box center [1042, 136] width 9 height 9
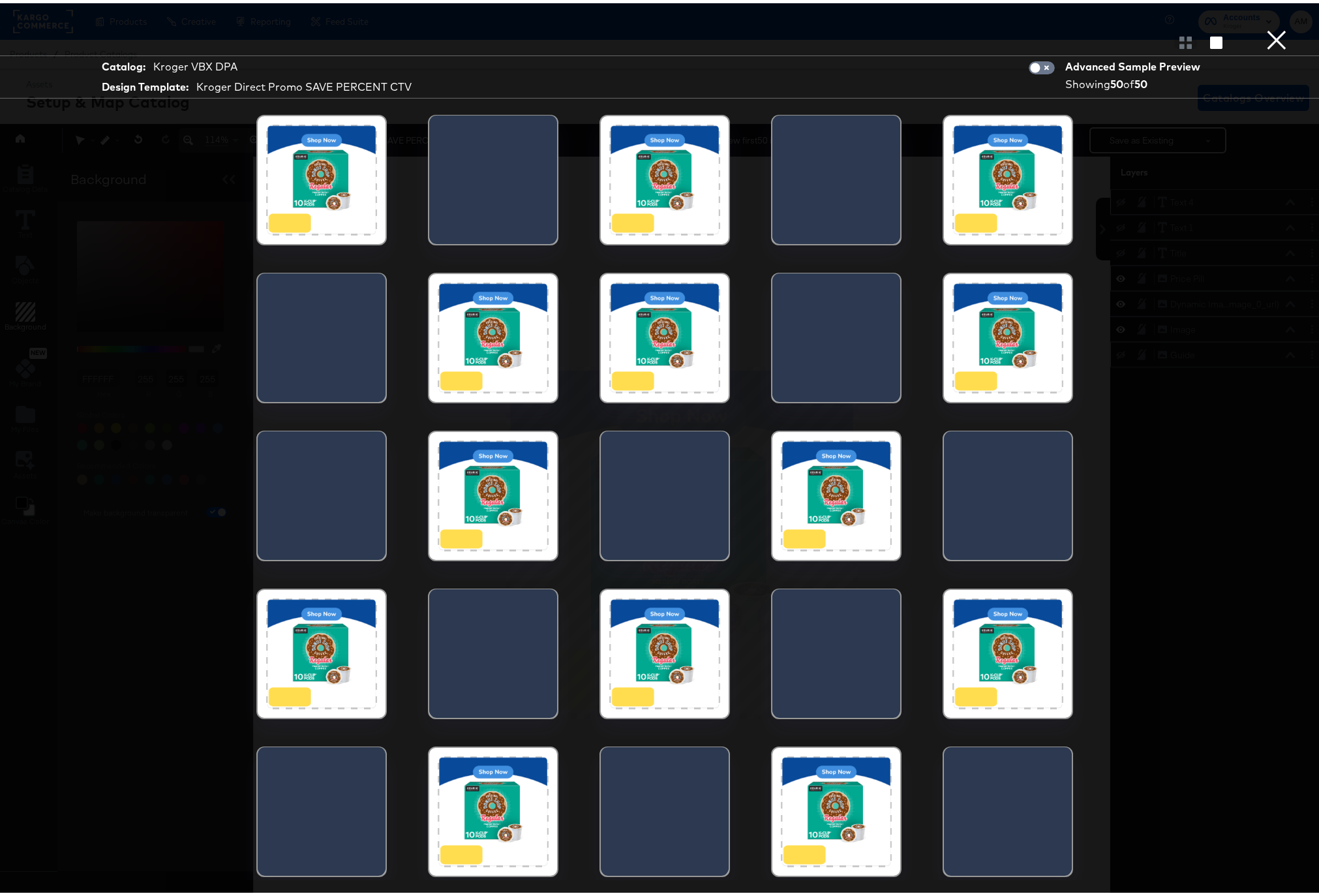
click at [1272, 26] on button "×" at bounding box center [1276, 13] width 26 height 26
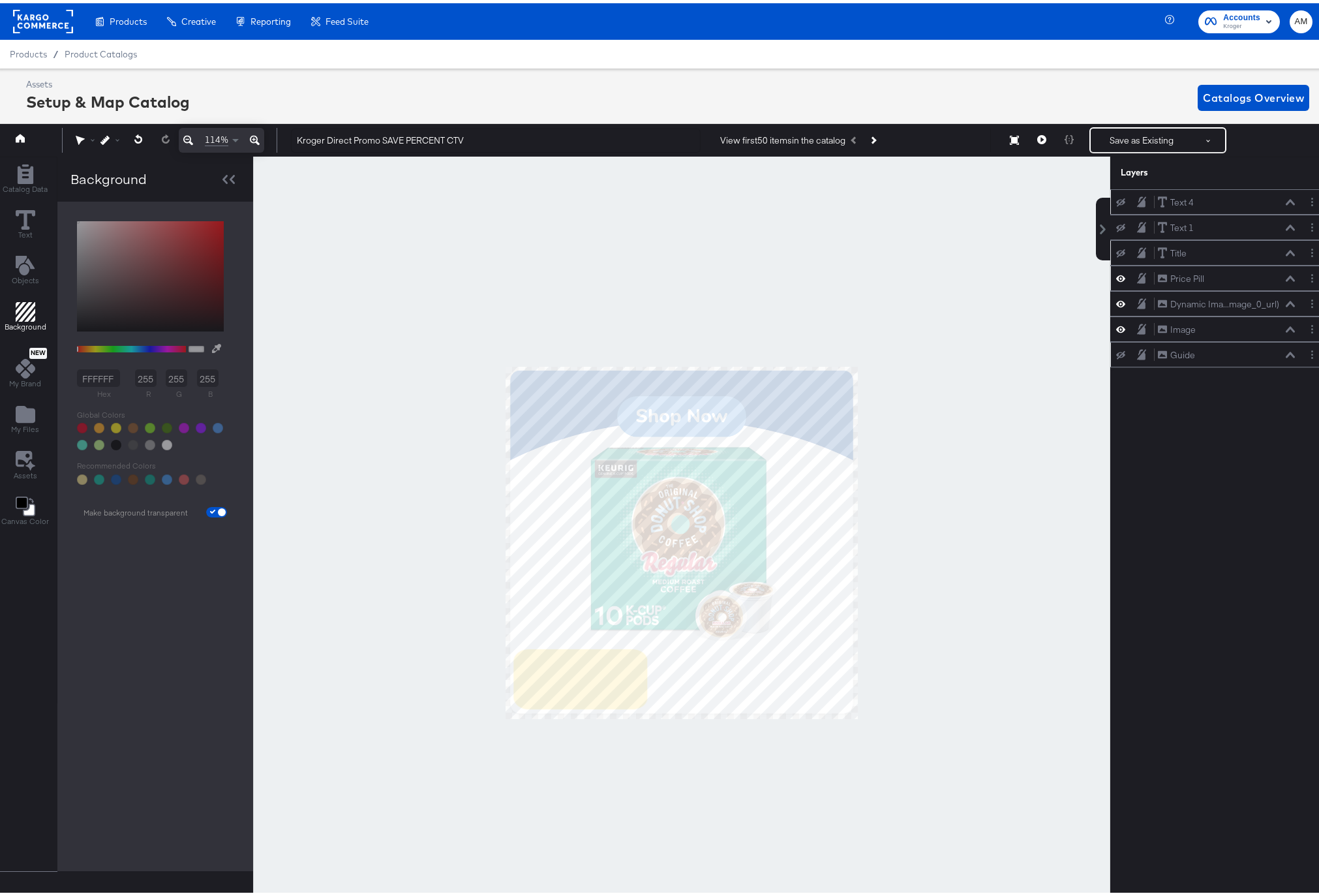
click at [1116, 253] on icon at bounding box center [1120, 250] width 9 height 9
click at [1037, 135] on icon at bounding box center [1042, 136] width 9 height 9
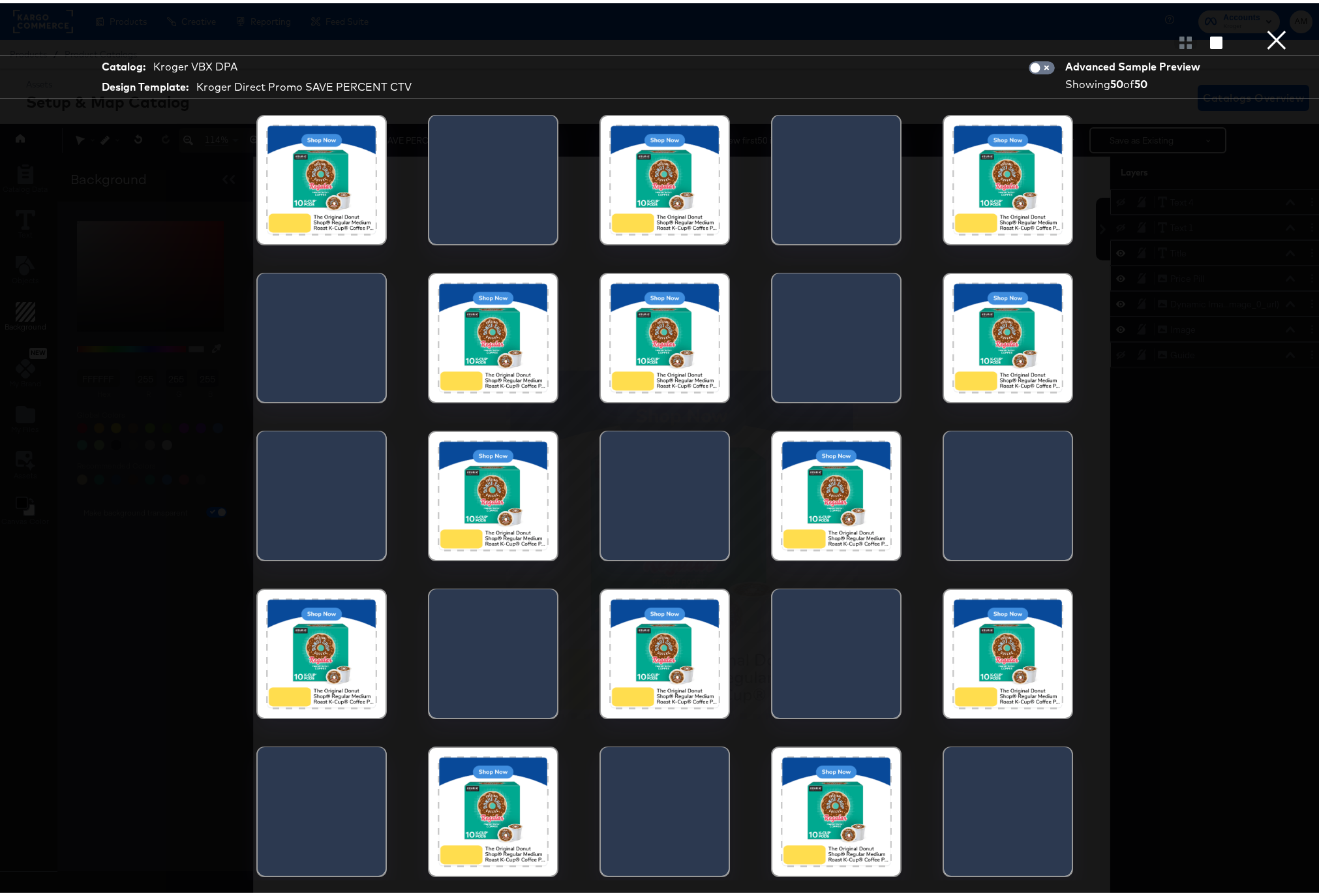
click at [1264, 26] on button "×" at bounding box center [1276, 13] width 26 height 26
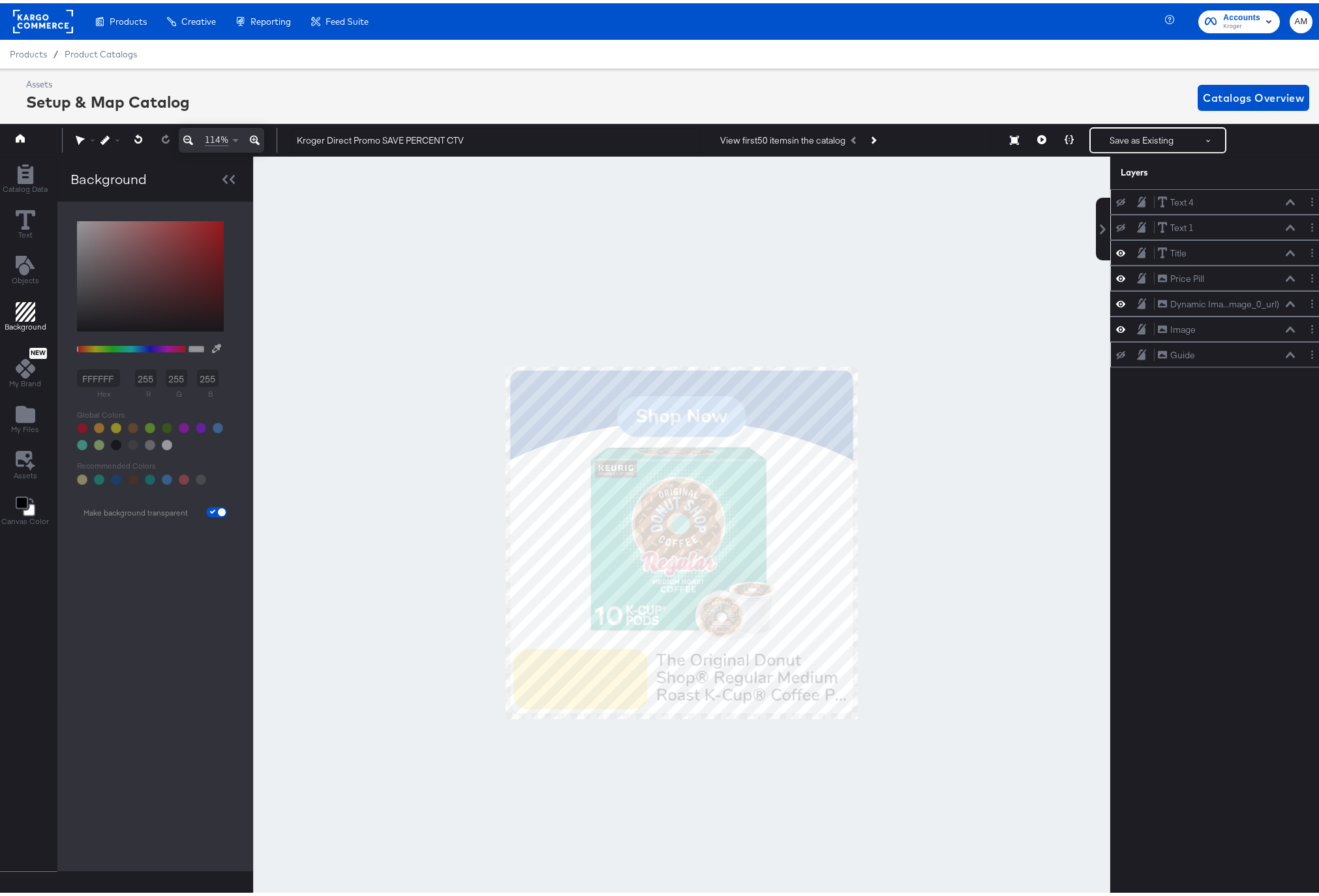
click at [1116, 224] on icon at bounding box center [1120, 225] width 9 height 9
click at [1037, 138] on icon at bounding box center [1042, 136] width 9 height 9
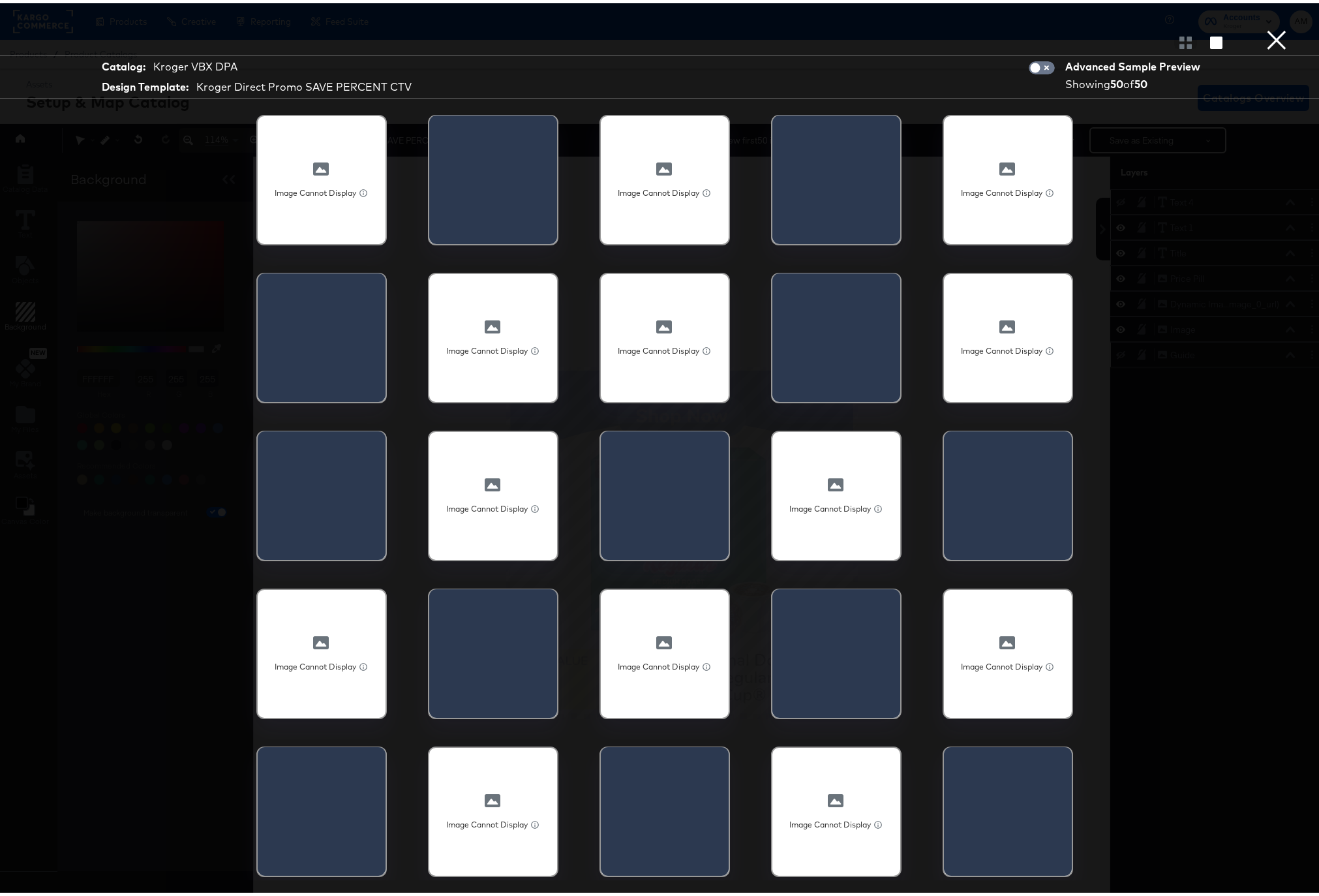
click at [1264, 26] on button "×" at bounding box center [1276, 13] width 26 height 26
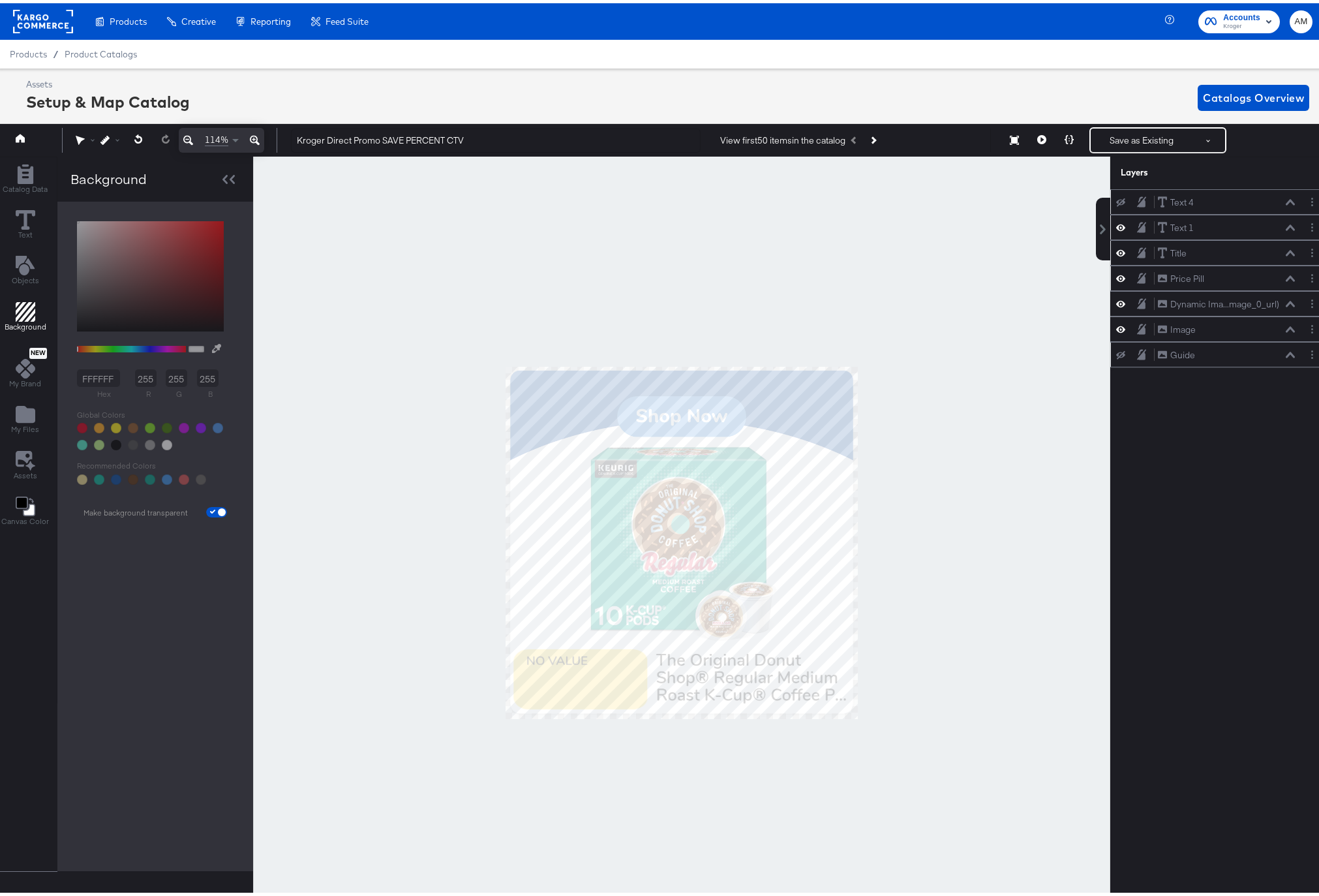
click at [1286, 224] on icon at bounding box center [1290, 224] width 9 height 6
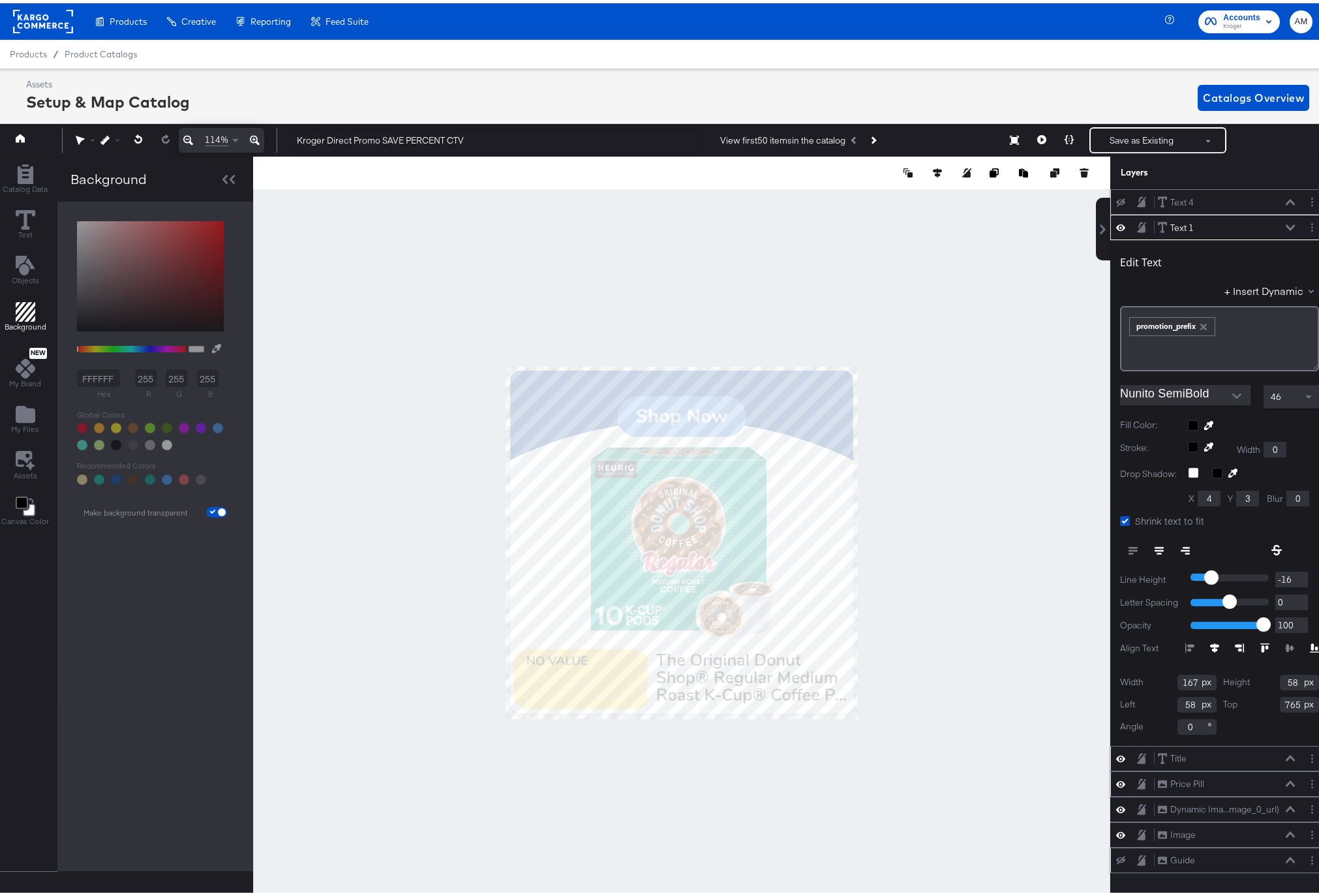
click at [1201, 323] on icon "button" at bounding box center [1203, 323] width 6 height 6
click at [1188, 324] on div "﻿" at bounding box center [1220, 336] width 199 height 65
click at [1248, 287] on button "+ Insert Dynamic" at bounding box center [1271, 287] width 94 height 13
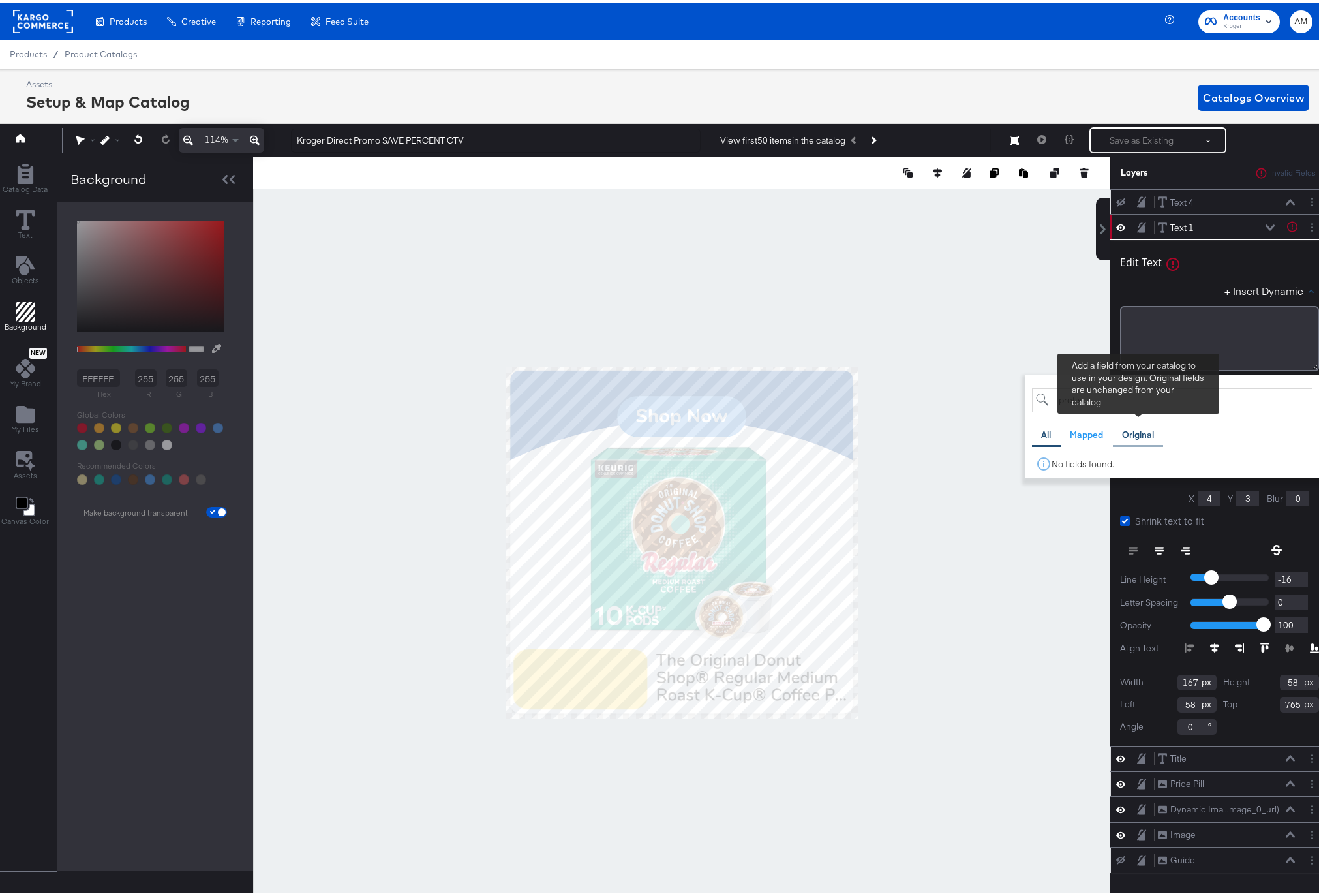
click at [1131, 433] on div "Original" at bounding box center [1138, 431] width 32 height 12
drag, startPoint x: 1098, startPoint y: 397, endPoint x: 1081, endPoint y: 397, distance: 17.0
click at [1081, 397] on input "prefix" at bounding box center [1172, 397] width 280 height 24
drag, startPoint x: 1063, startPoint y: 398, endPoint x: 1025, endPoint y: 397, distance: 38.0
click at [1032, 397] on input "prefix" at bounding box center [1172, 397] width 280 height 24
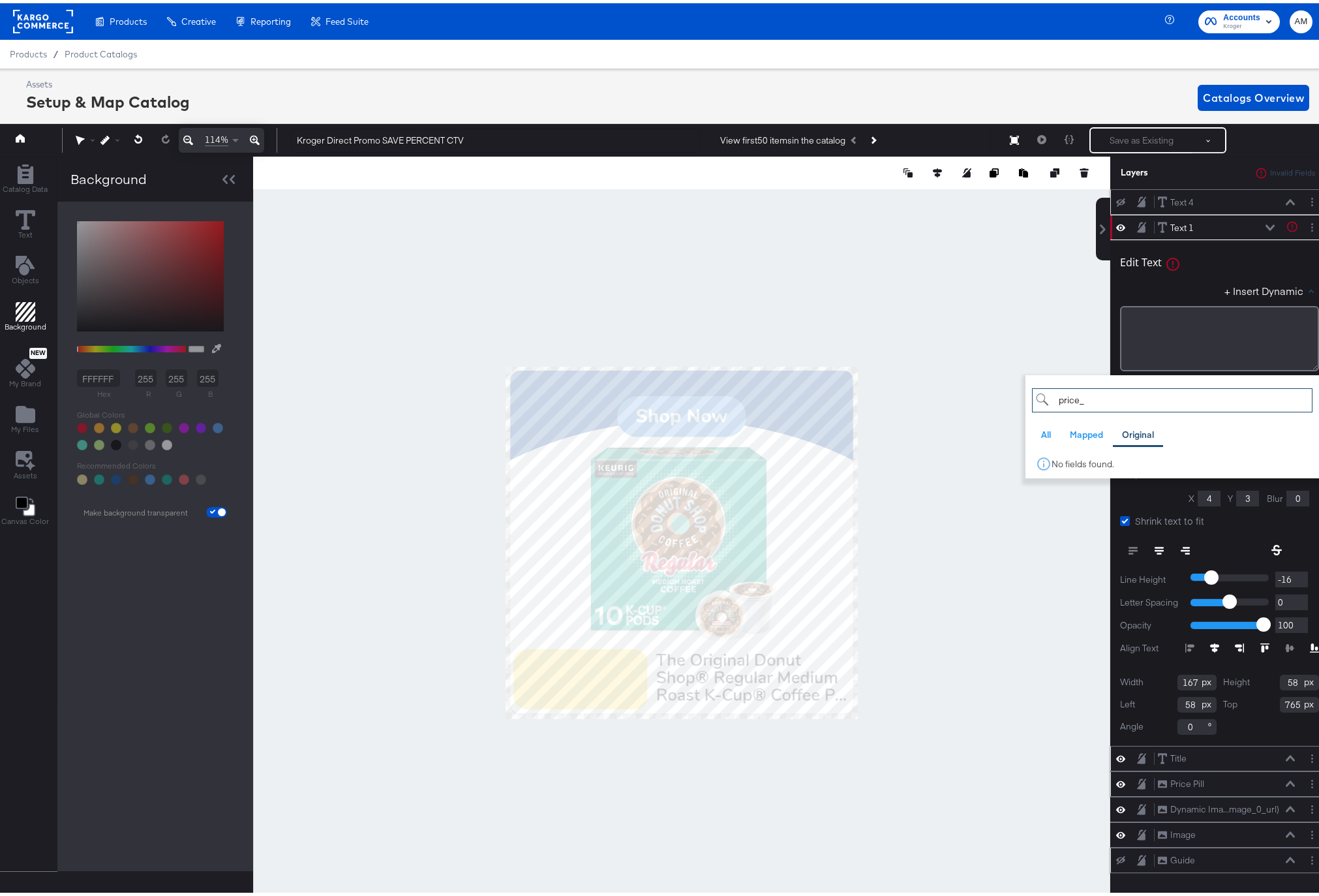
type input "price_"
click at [1184, 292] on div "+ Insert Dynamic price_ All Mapped Original Add a field from your catalog to us…" at bounding box center [1220, 289] width 199 height 19
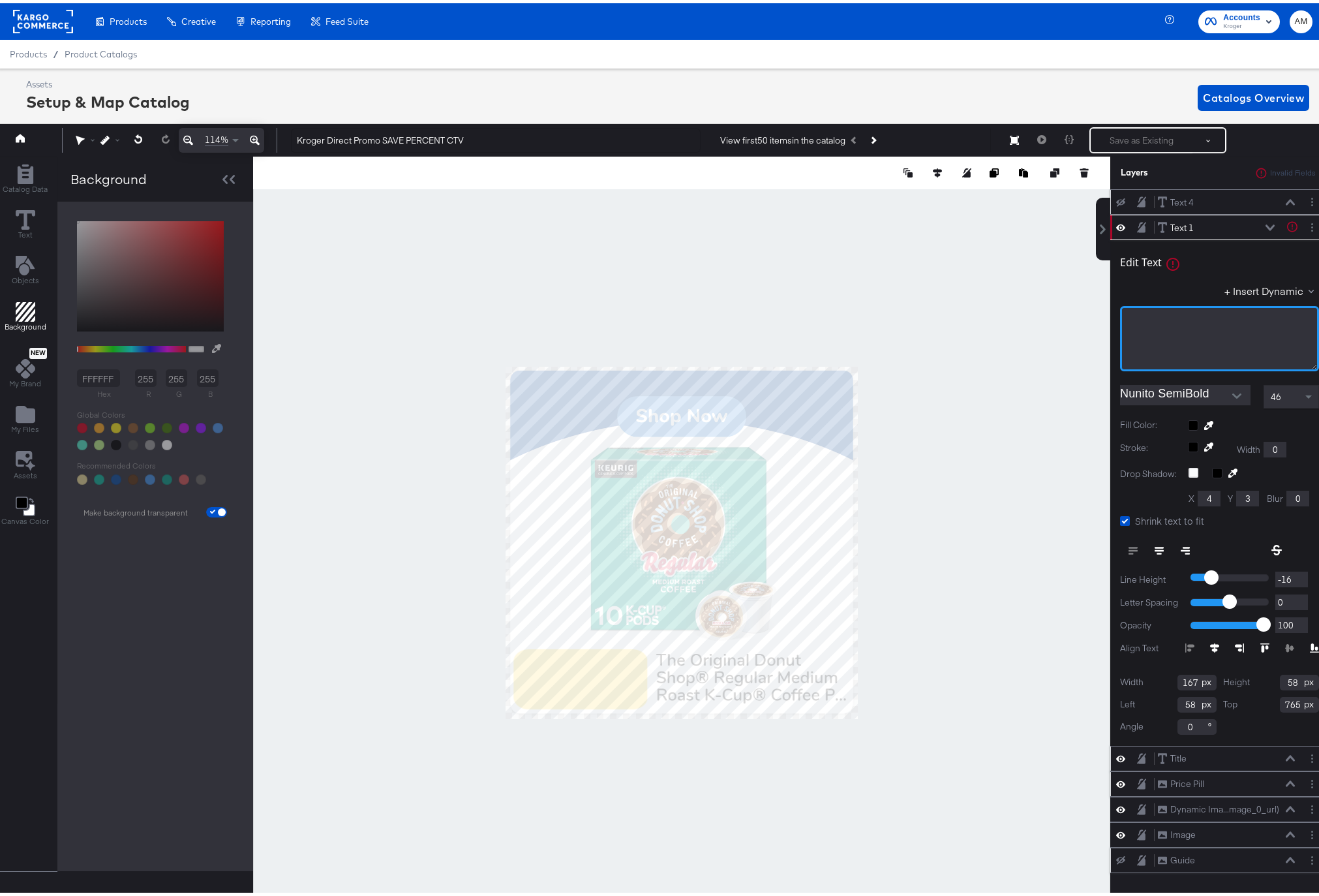
click at [1183, 319] on div "﻿" at bounding box center [1220, 317] width 182 height 12
click at [1269, 290] on button "+ Insert Dynamic" at bounding box center [1271, 287] width 94 height 13
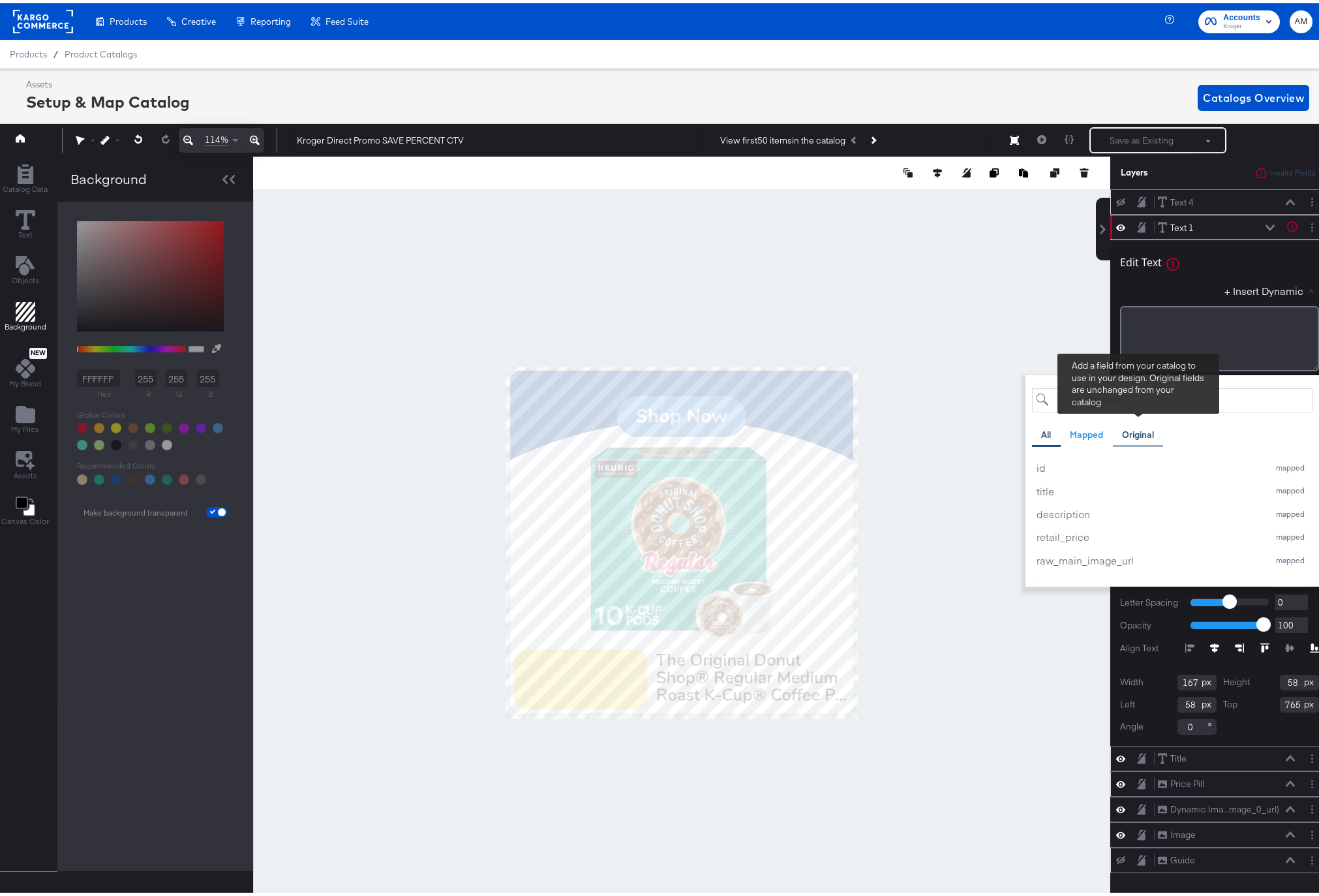
click at [1125, 430] on div "Original" at bounding box center [1138, 431] width 32 height 12
click at [1081, 399] on input "search" at bounding box center [1172, 397] width 280 height 24
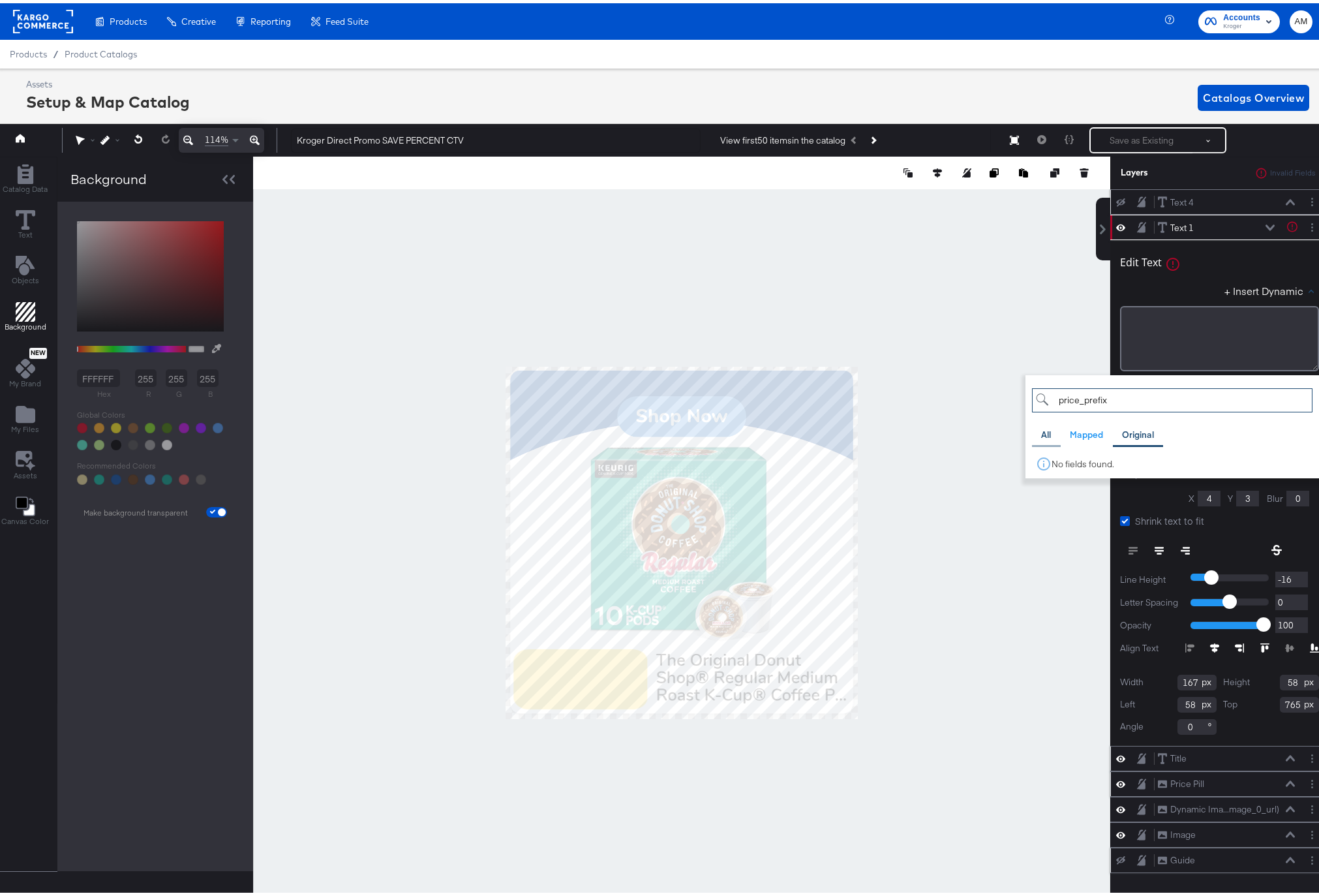
type input "price_prefix"
click at [1042, 433] on div "All" at bounding box center [1047, 431] width 10 height 12
click at [949, 409] on div at bounding box center [682, 539] width 857 height 772
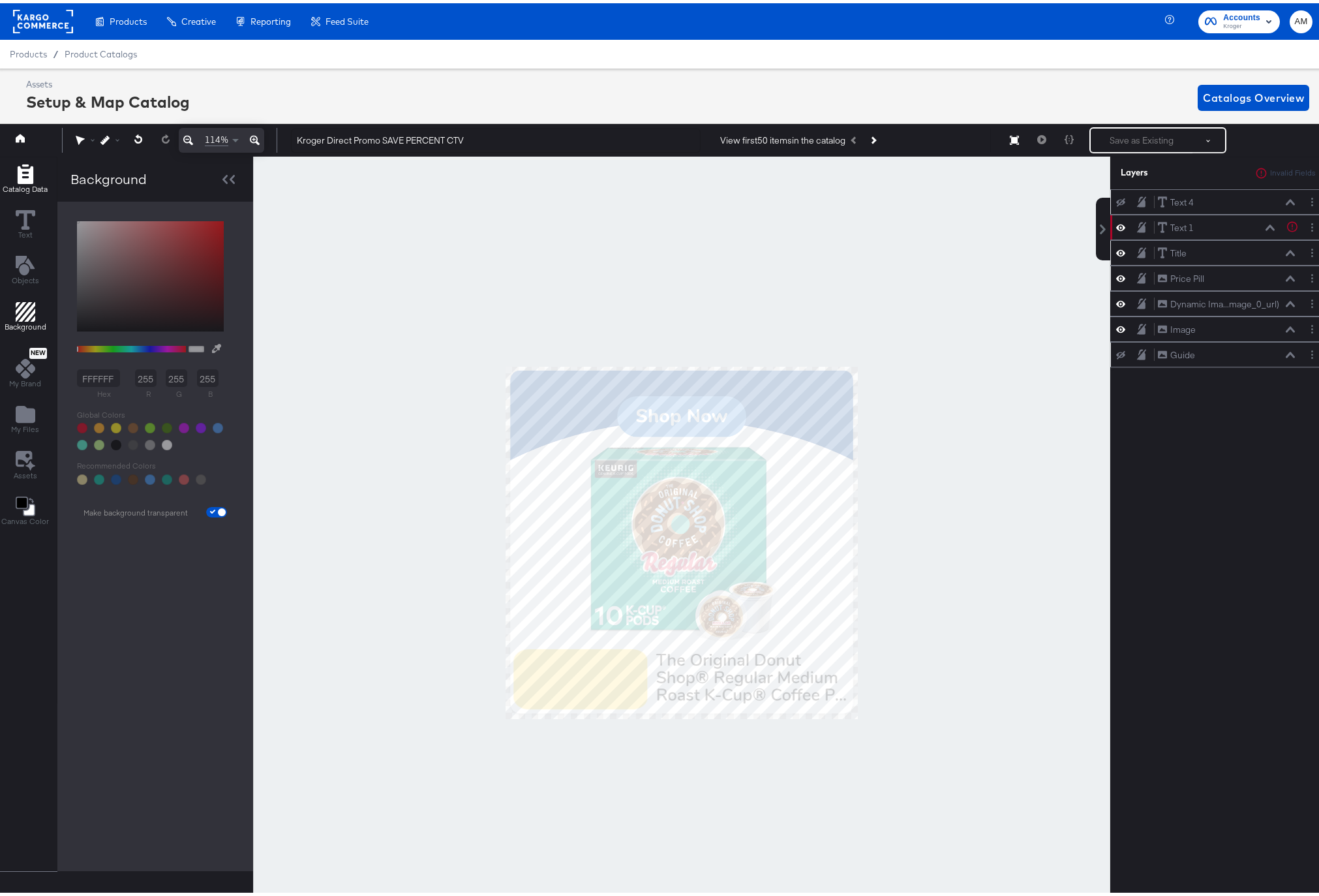
click at [24, 167] on icon "Add Rectangle" at bounding box center [25, 171] width 16 height 20
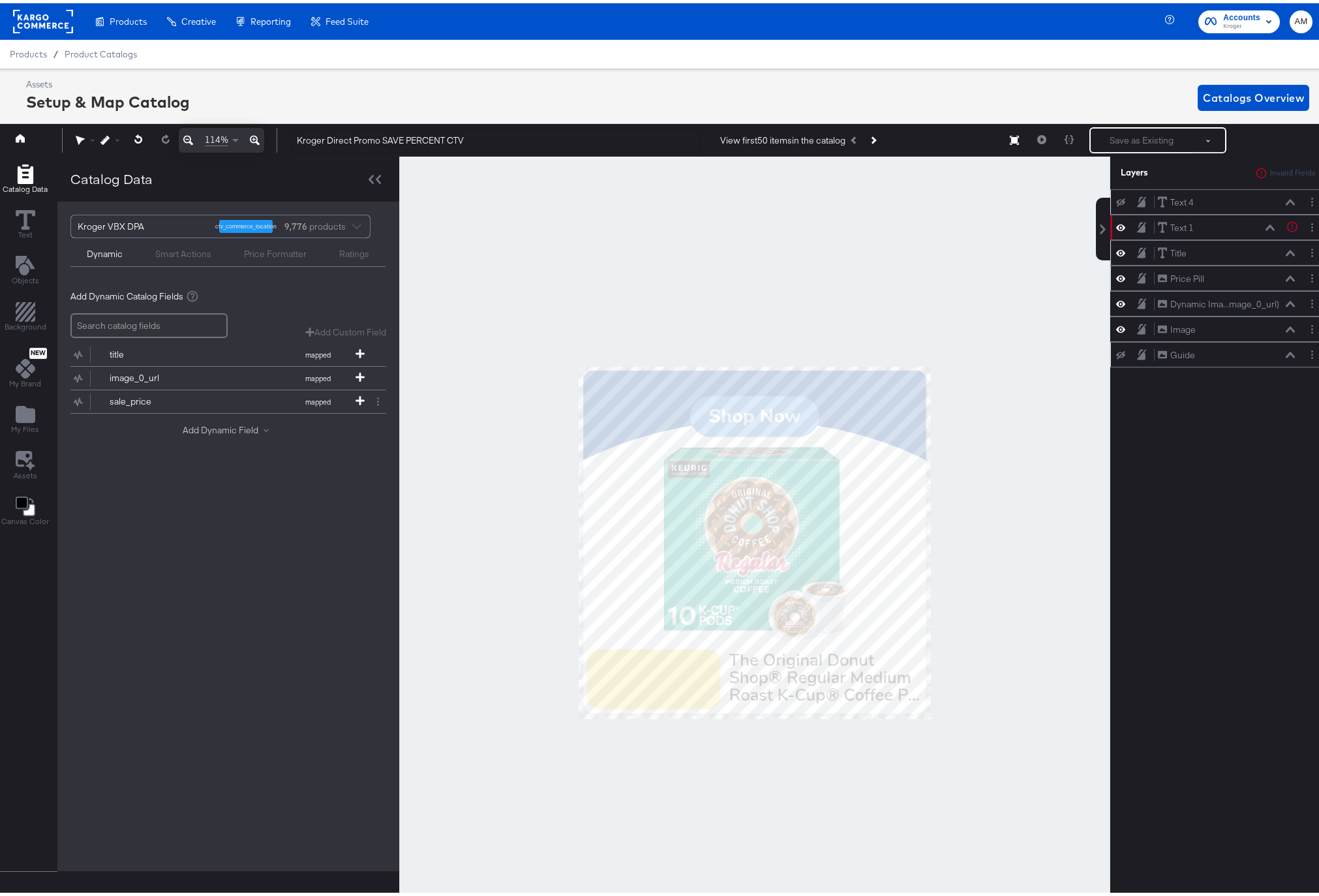
click at [215, 426] on button "Add Dynamic Field" at bounding box center [228, 426] width 92 height 12
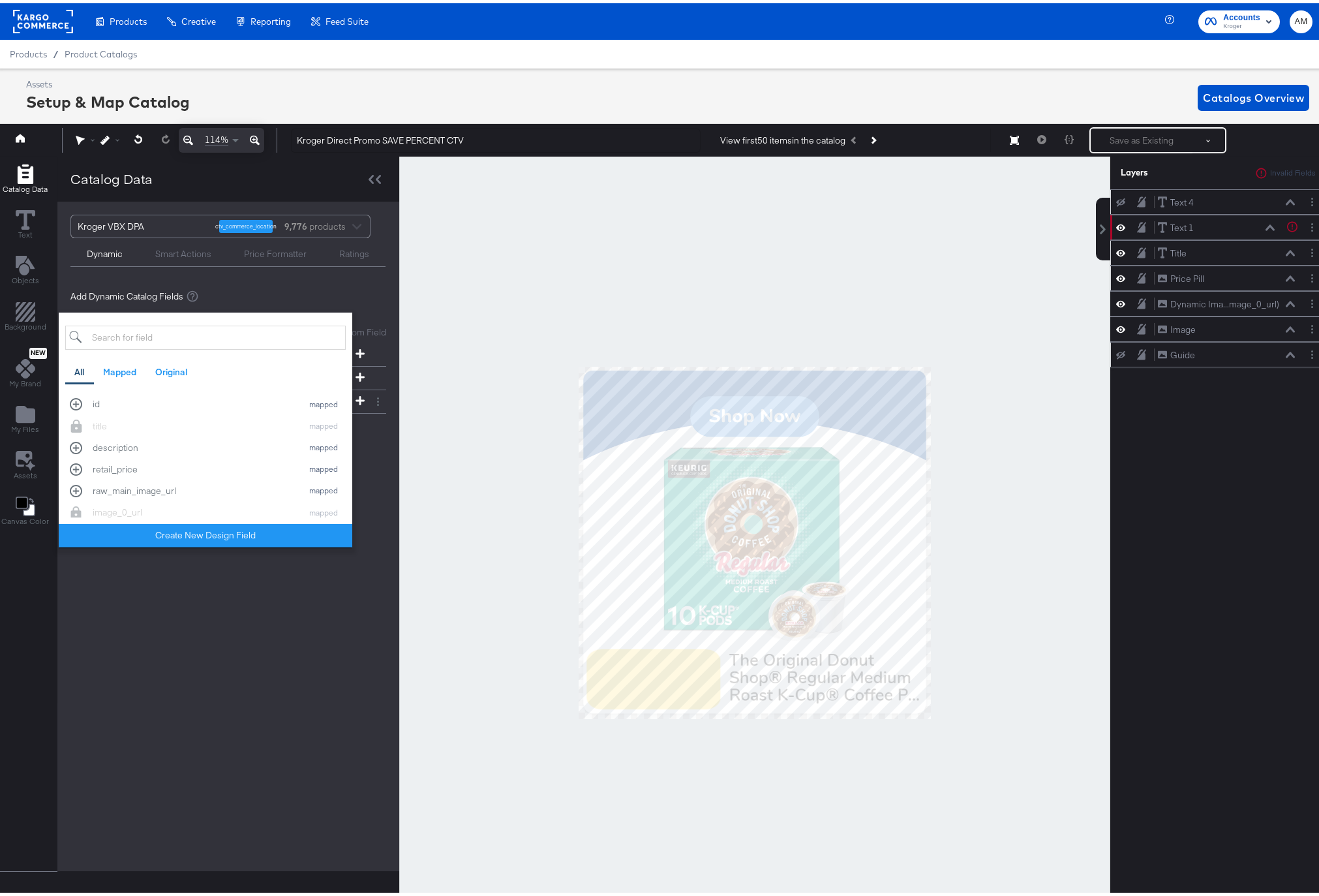
click at [158, 336] on input "search" at bounding box center [205, 334] width 280 height 24
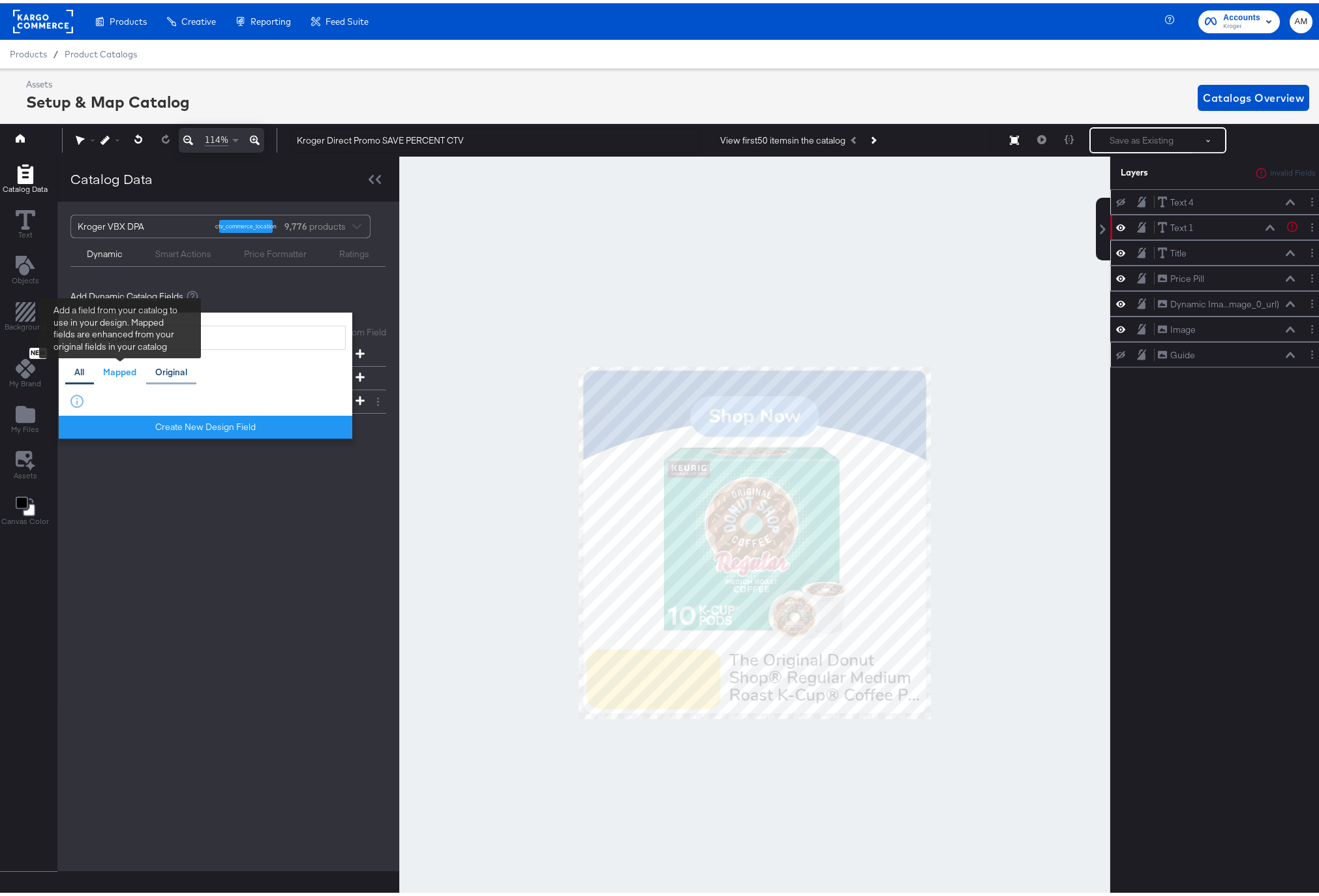
type input "price_prefix"
click at [175, 367] on div "Original" at bounding box center [171, 368] width 32 height 12
click at [114, 370] on div "Mapped" at bounding box center [119, 368] width 33 height 12
click at [82, 370] on div "All" at bounding box center [79, 368] width 10 height 12
click at [172, 365] on div "Original" at bounding box center [171, 368] width 32 height 12
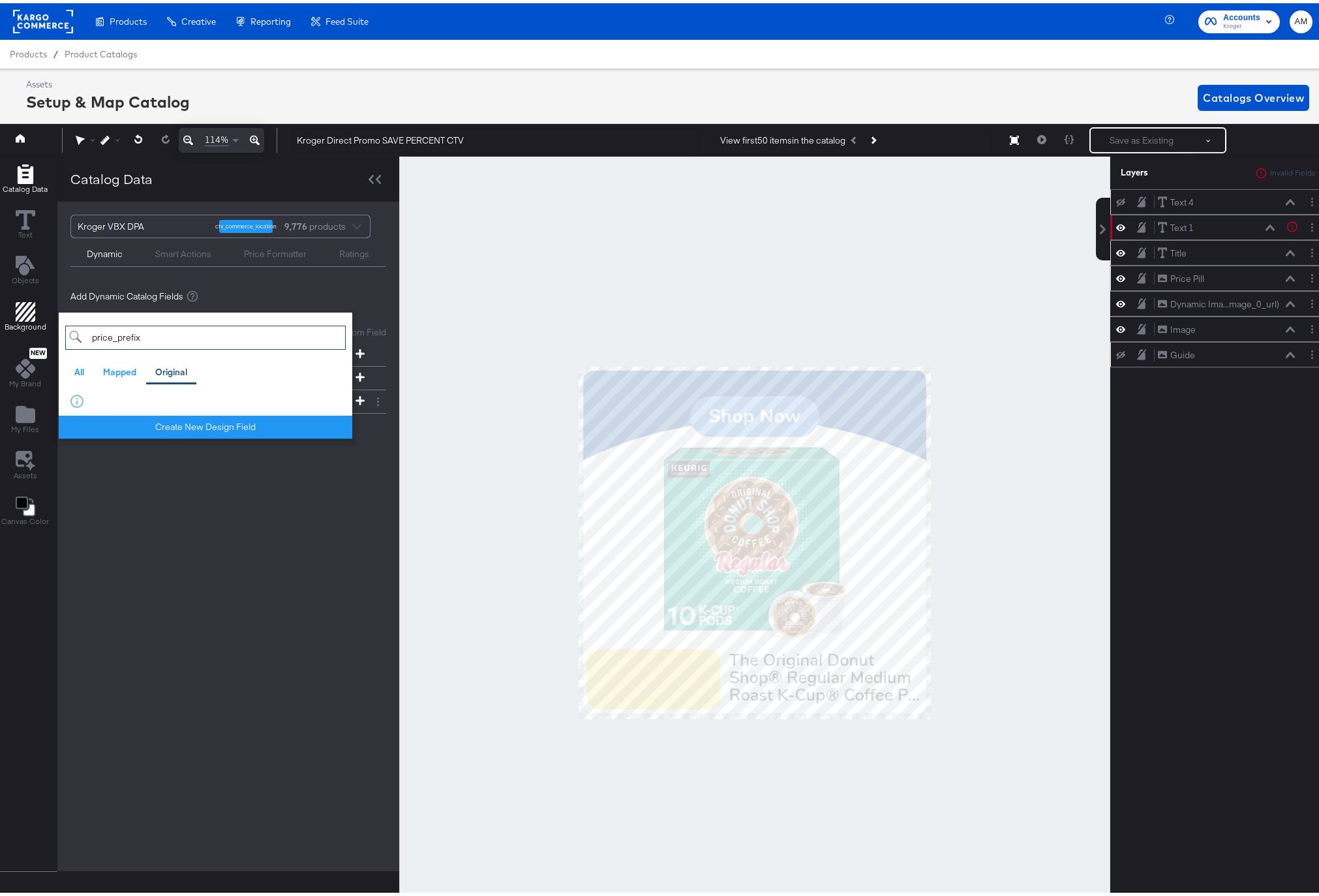
drag, startPoint x: 112, startPoint y: 331, endPoint x: 46, endPoint y: 331, distance: 66.0
click at [47, 331] on div "Catalog Data Text Objects Background New My Brand My Files Assets Canvas Color …" at bounding box center [197, 539] width 406 height 772
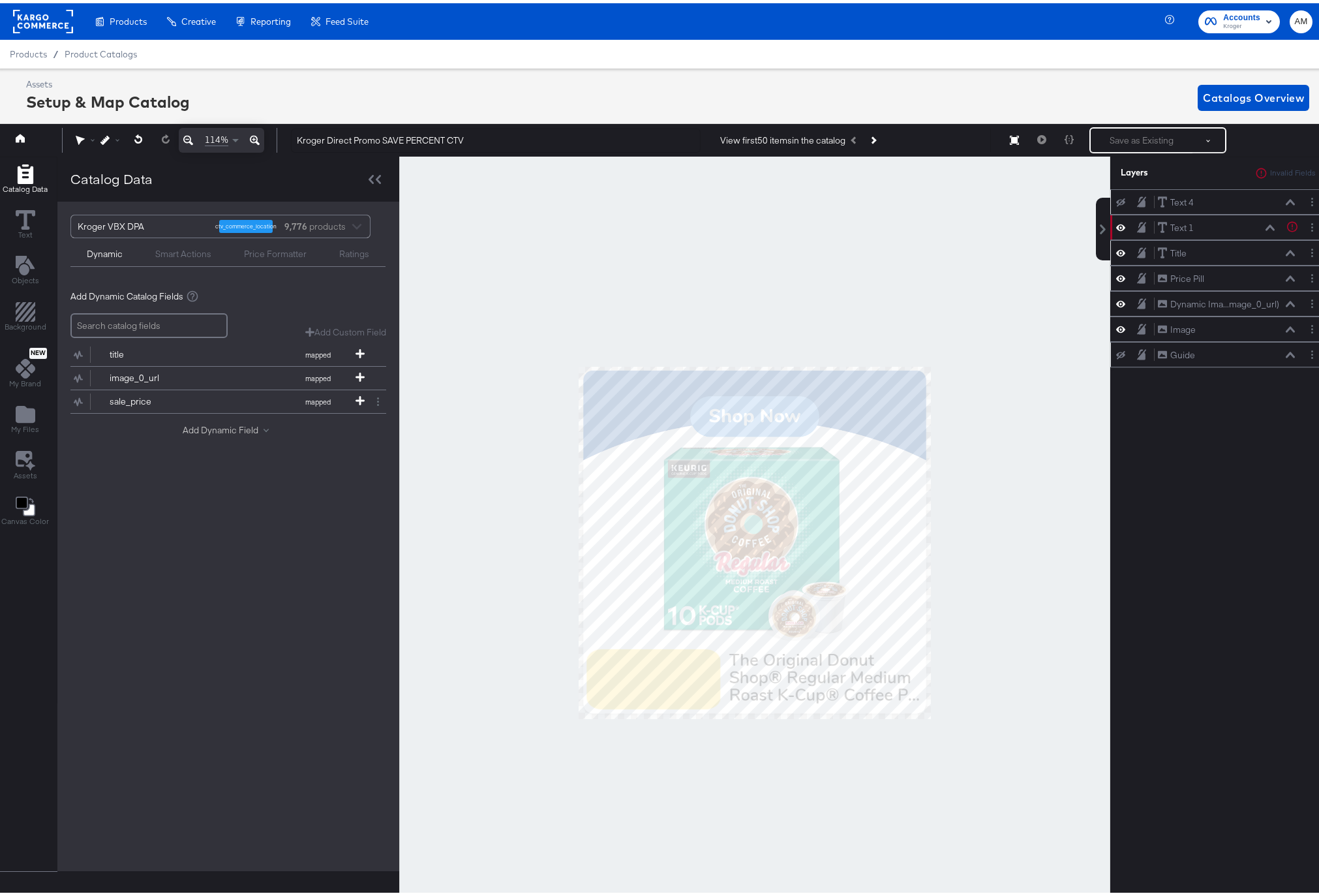
click at [217, 426] on button "Add Dynamic Field" at bounding box center [228, 426] width 92 height 12
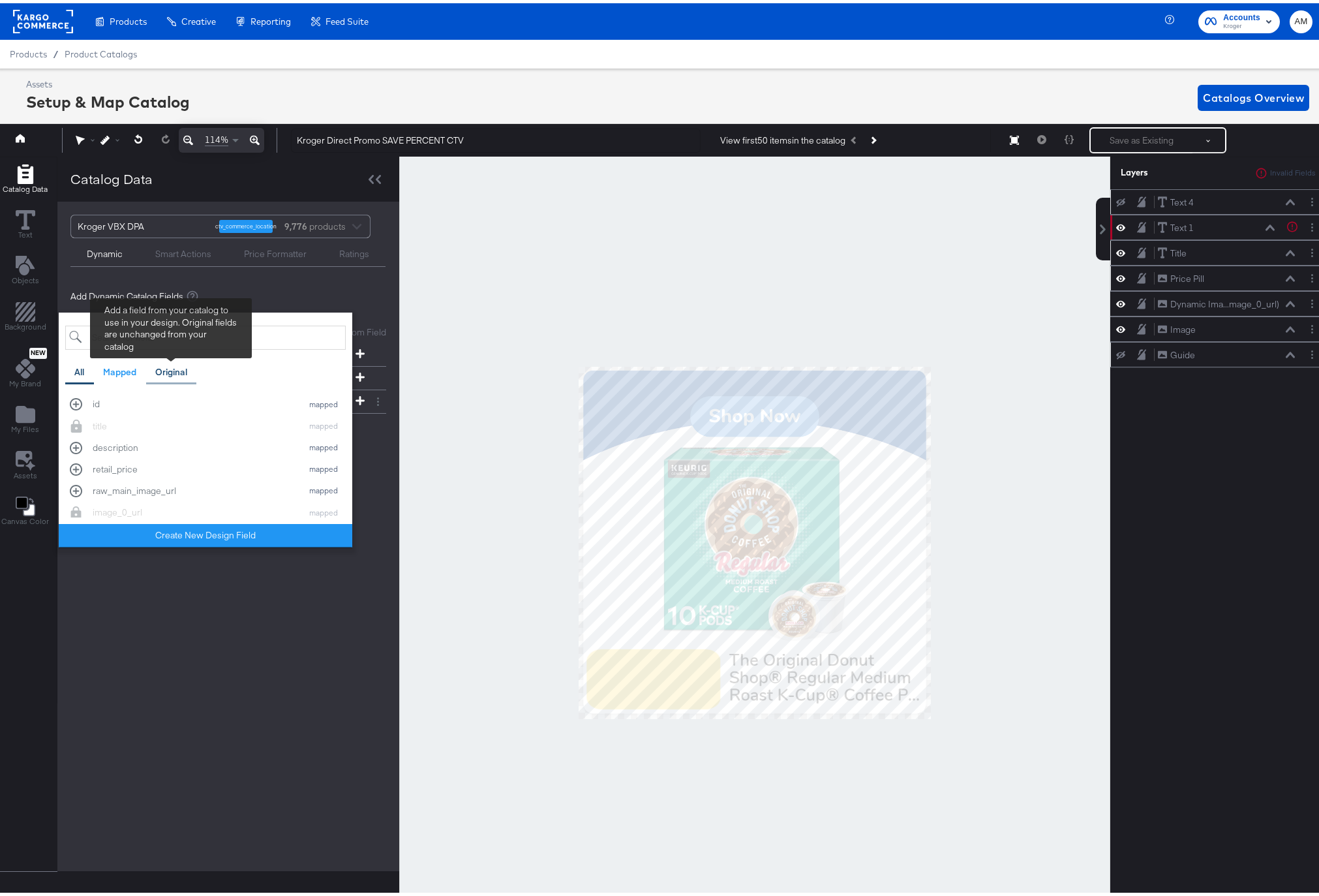
click at [170, 368] on div "Original" at bounding box center [171, 368] width 32 height 12
click at [281, 635] on div "Kroger VBX DPA ctv_commerce_location 9,776 products Dynamic Smart Actions Price…" at bounding box center [228, 533] width 342 height 669
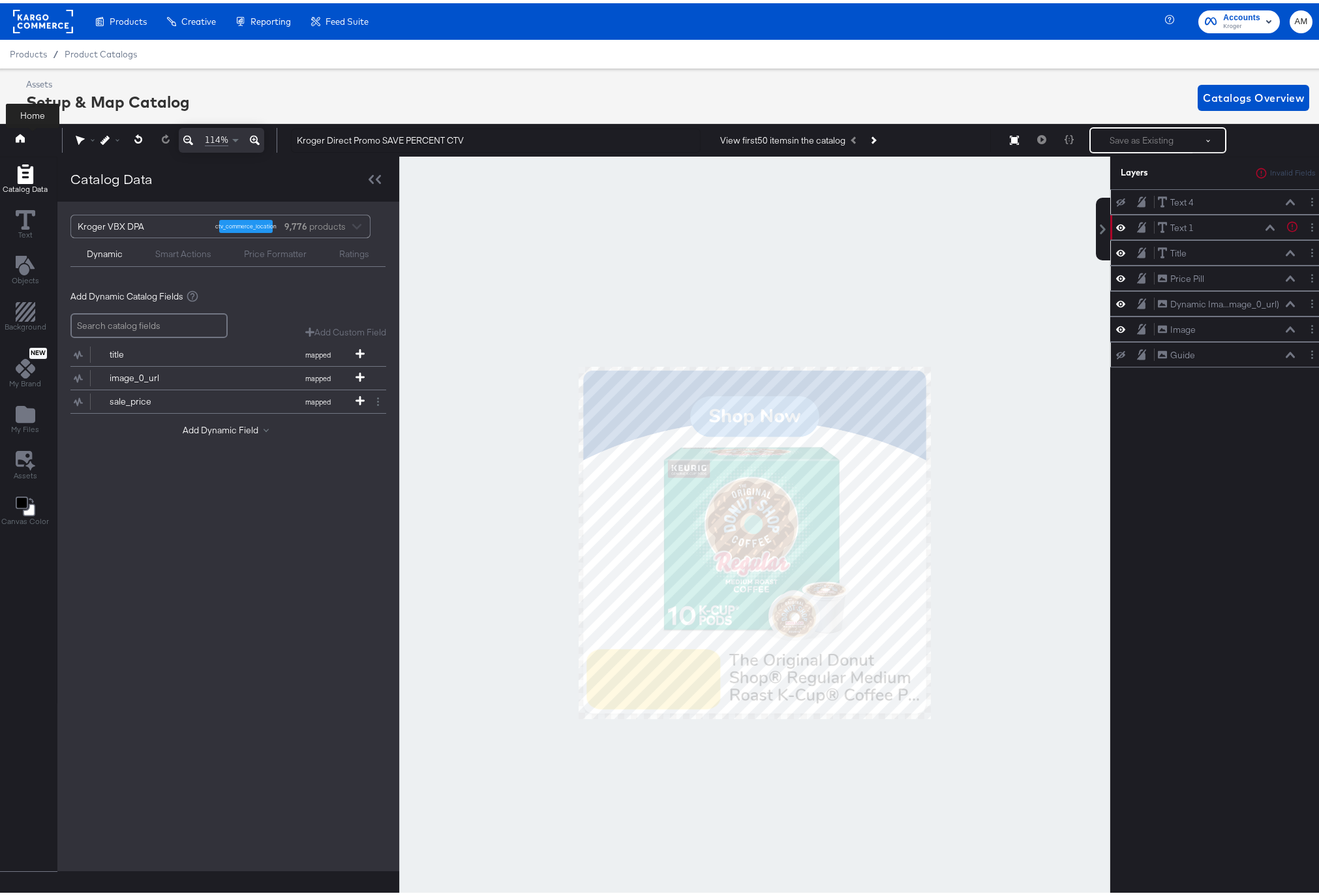
click at [10, 132] on button at bounding box center [33, 137] width 53 height 23
click at [26, 137] on button at bounding box center [33, 137] width 53 height 23
click at [118, 53] on span "Product Catalogs" at bounding box center [101, 50] width 73 height 11
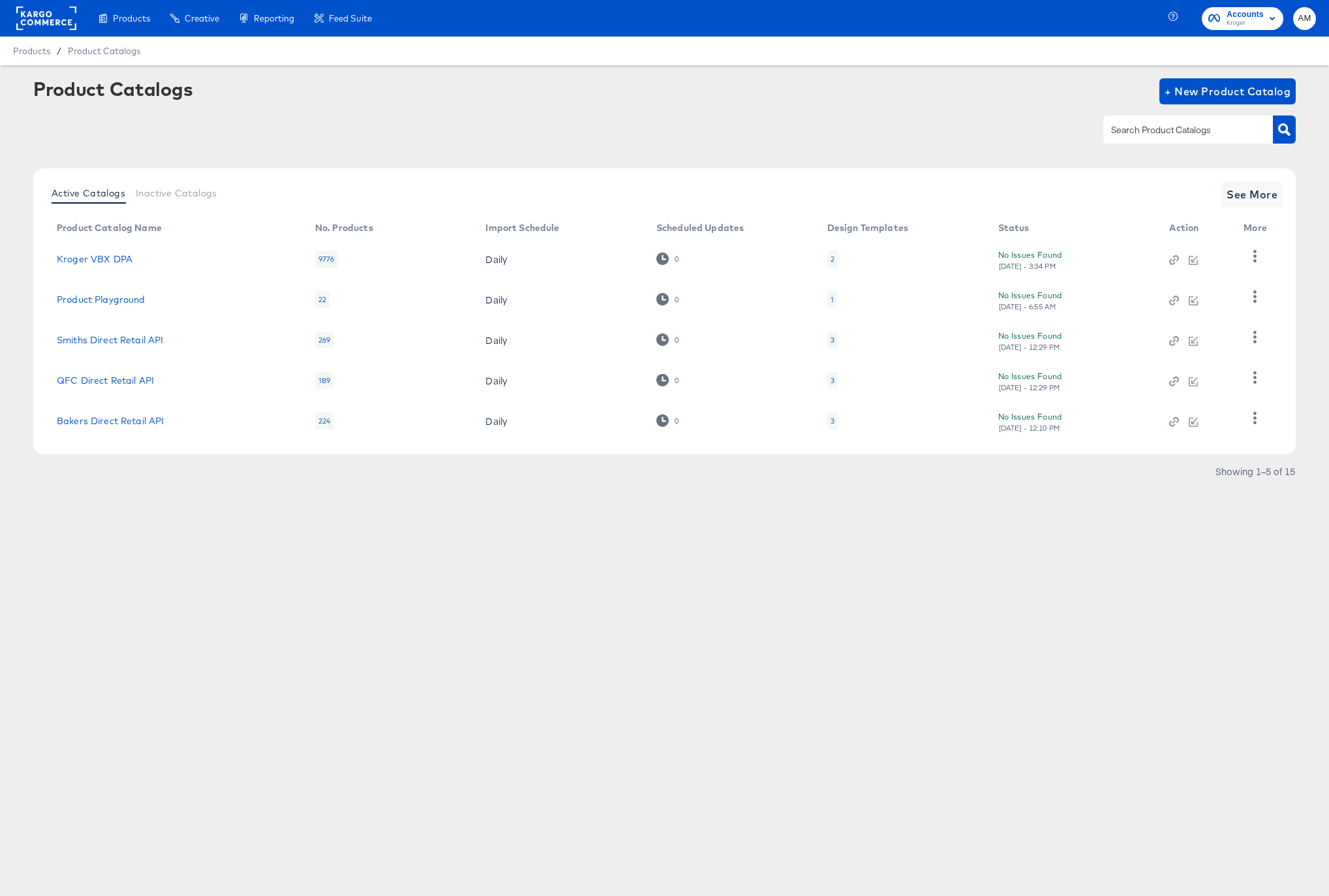
click at [831, 259] on div "2" at bounding box center [833, 259] width 4 height 11
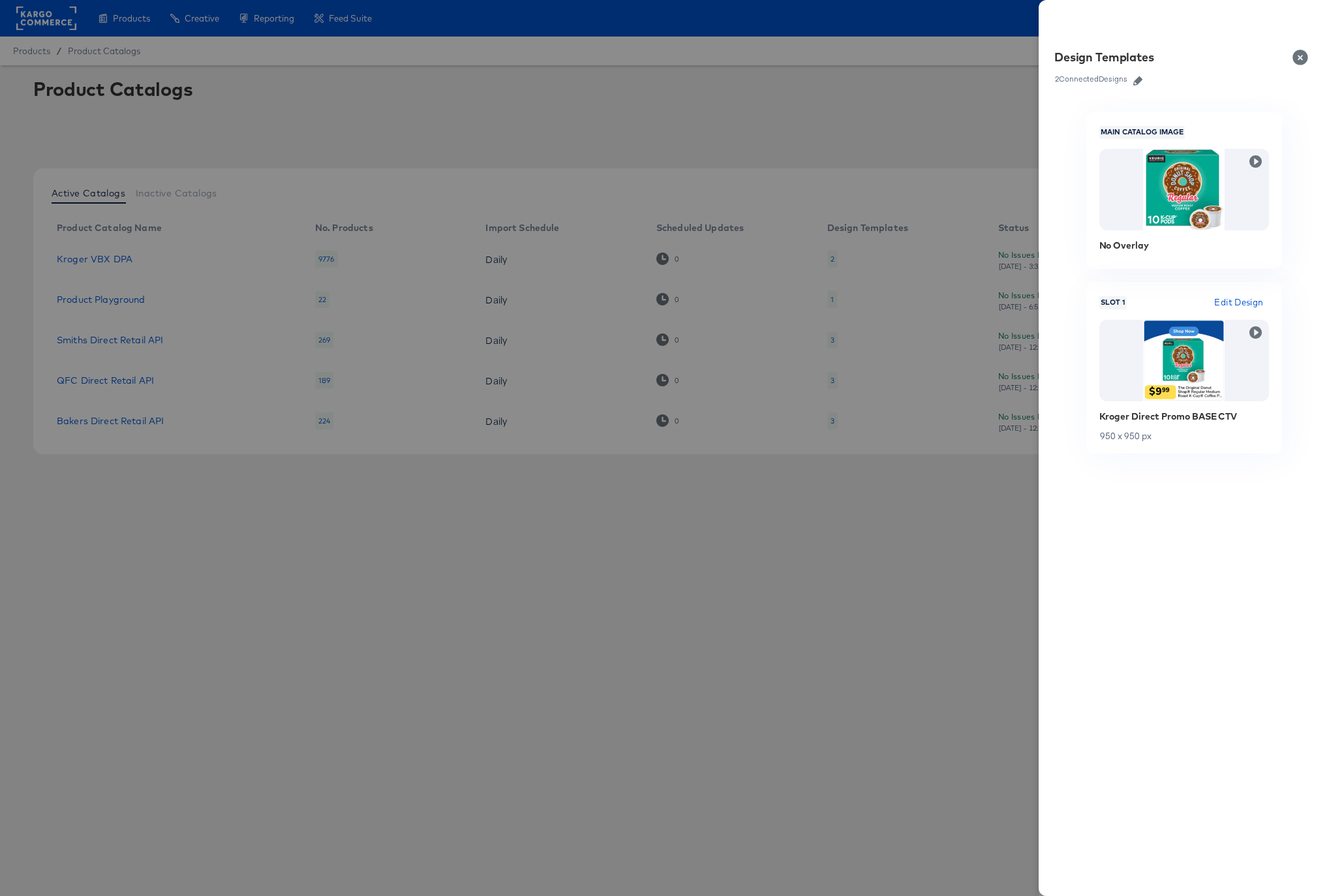
click at [1141, 81] on icon "button" at bounding box center [1137, 81] width 9 height 9
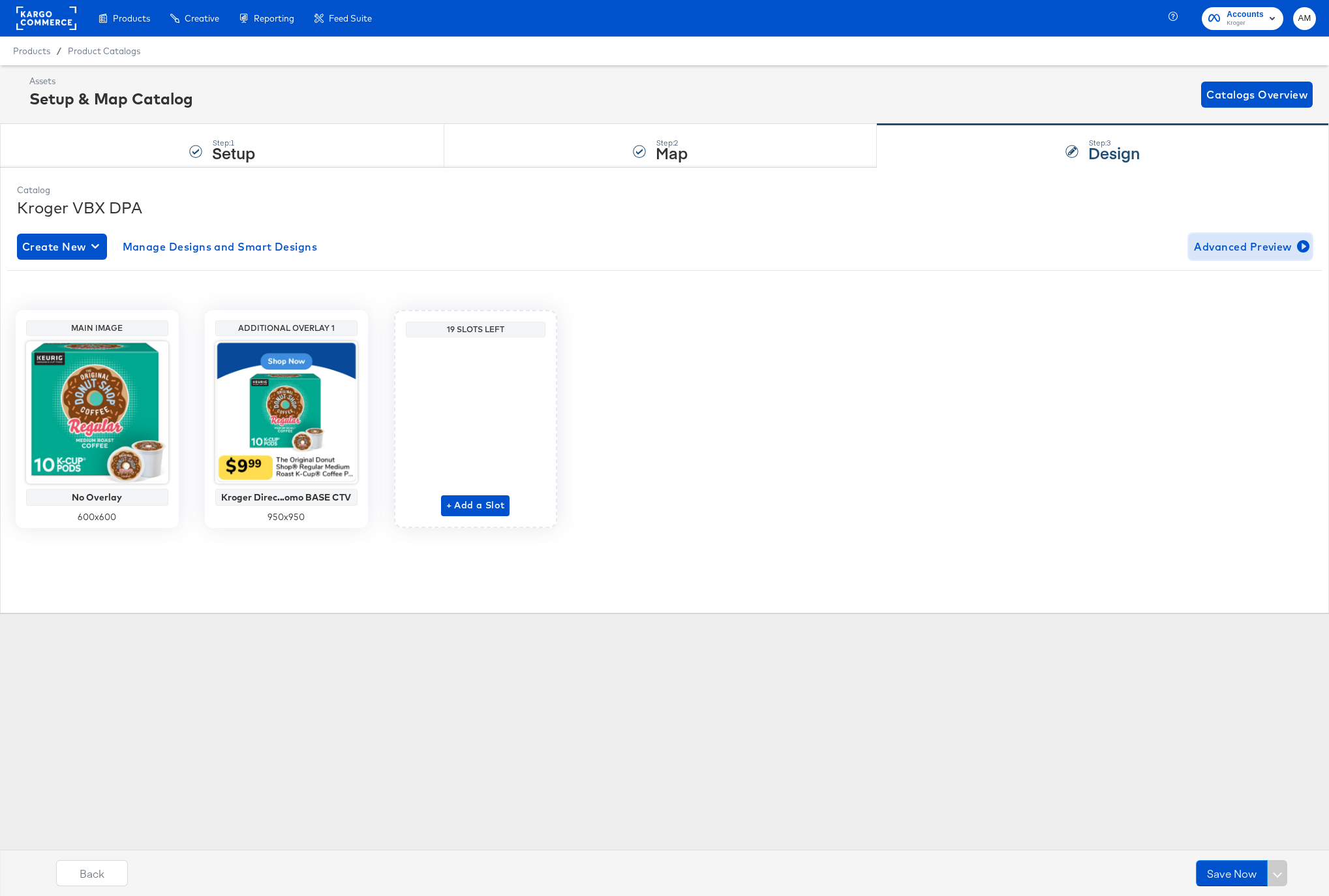
click at [1213, 248] on span "Advanced Preview" at bounding box center [1250, 247] width 113 height 18
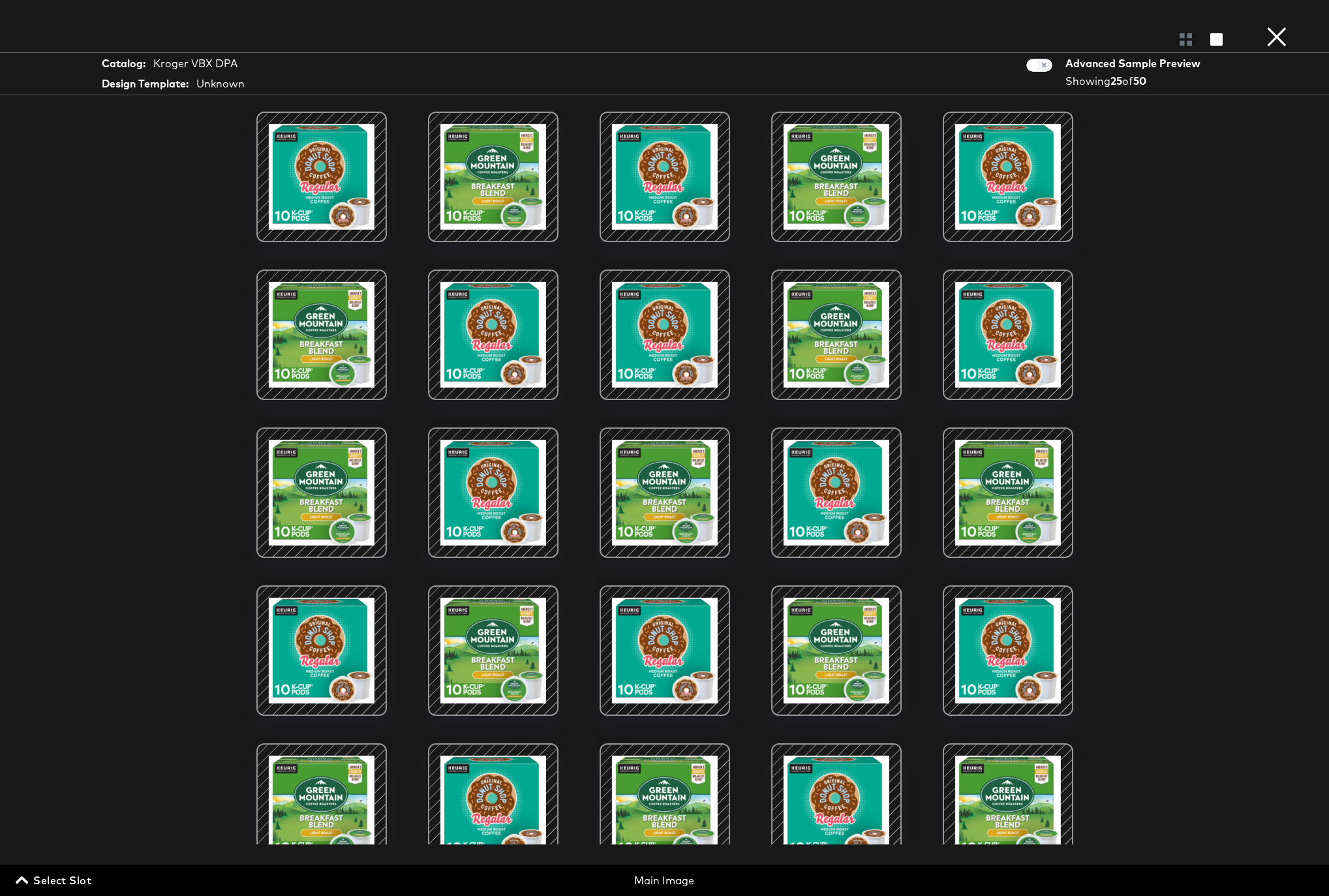
click at [1277, 26] on button "×" at bounding box center [1276, 13] width 26 height 26
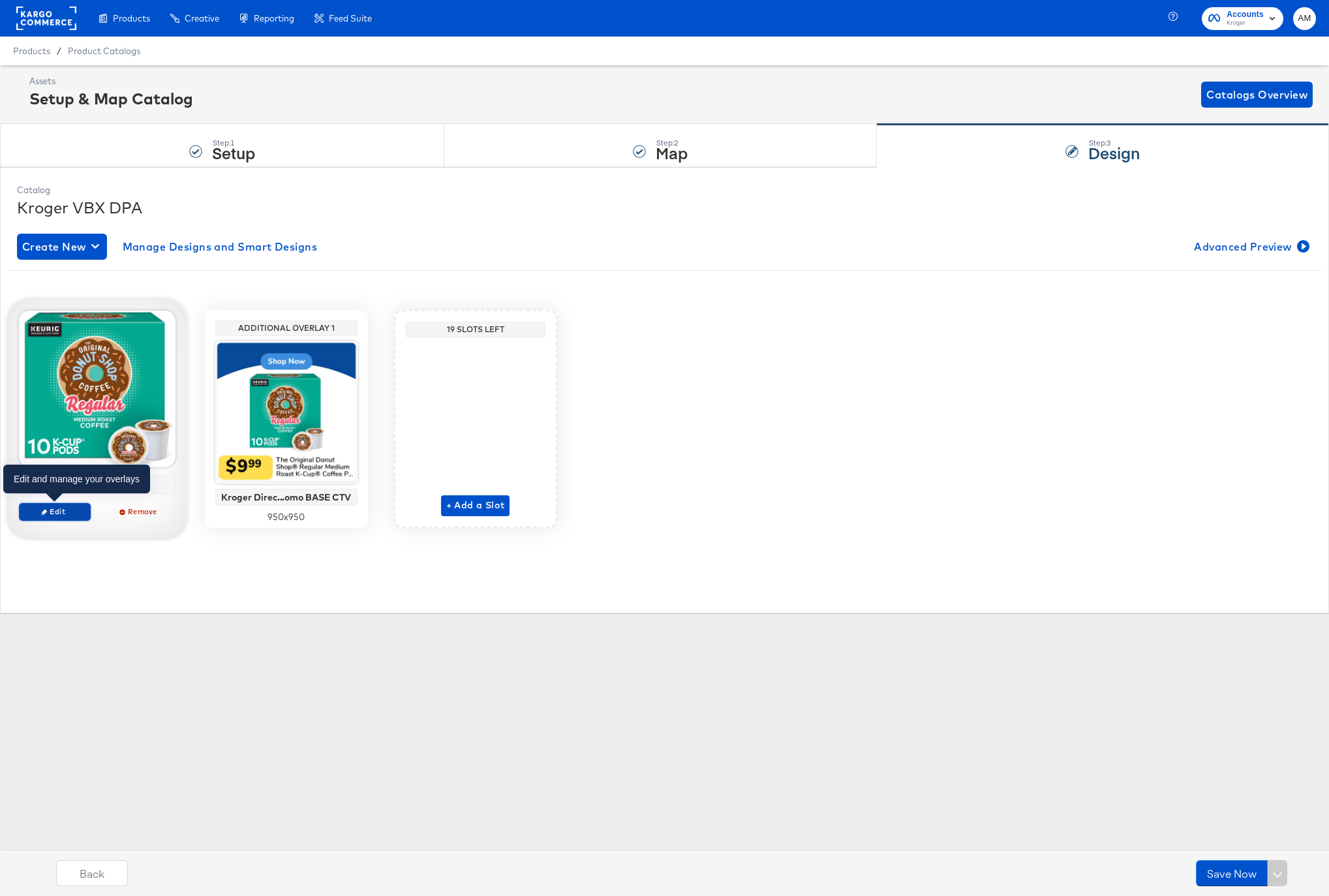
click at [47, 514] on span "Edit" at bounding box center [54, 511] width 60 height 10
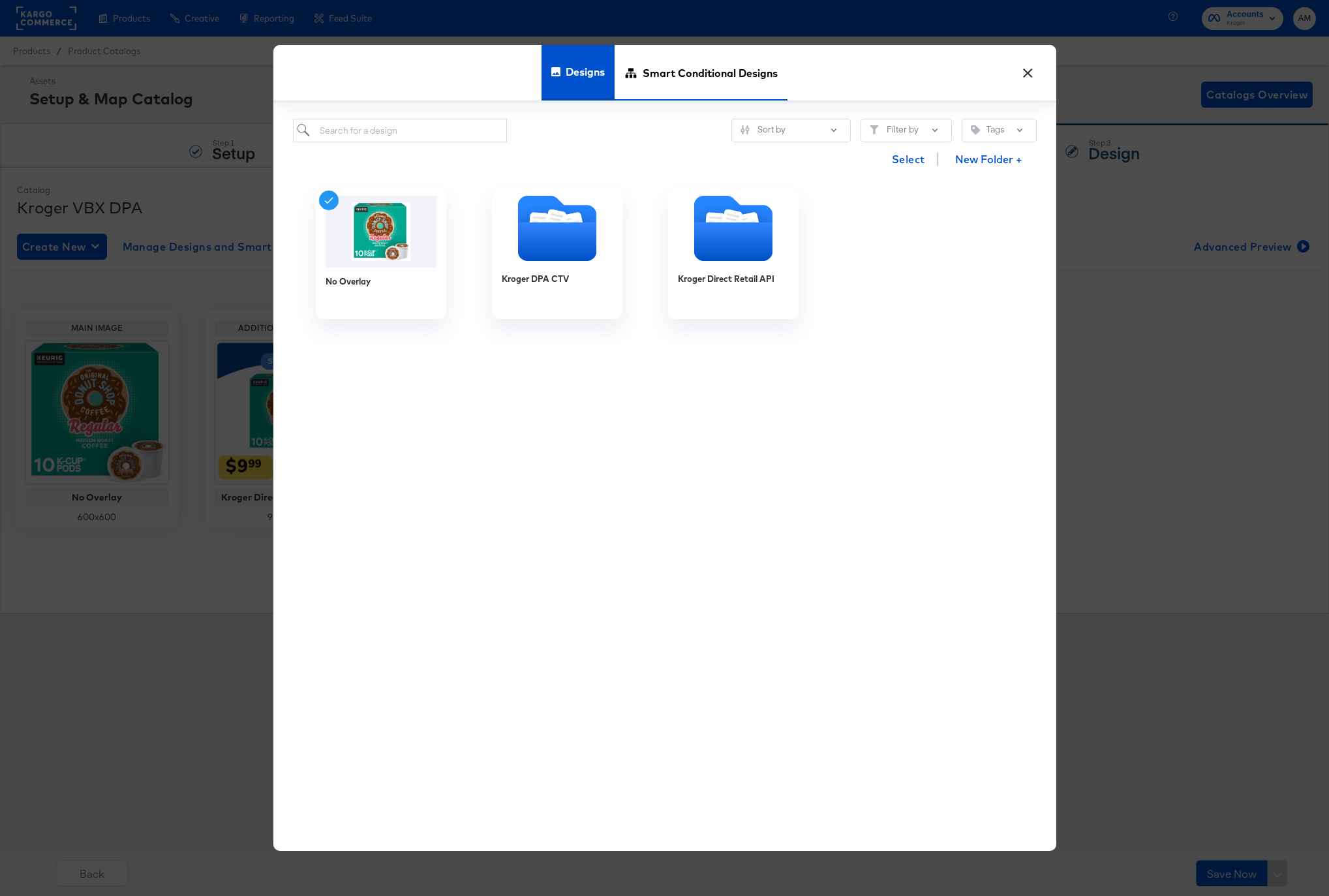
click at [669, 67] on span "Smart Conditional Designs" at bounding box center [710, 72] width 135 height 57
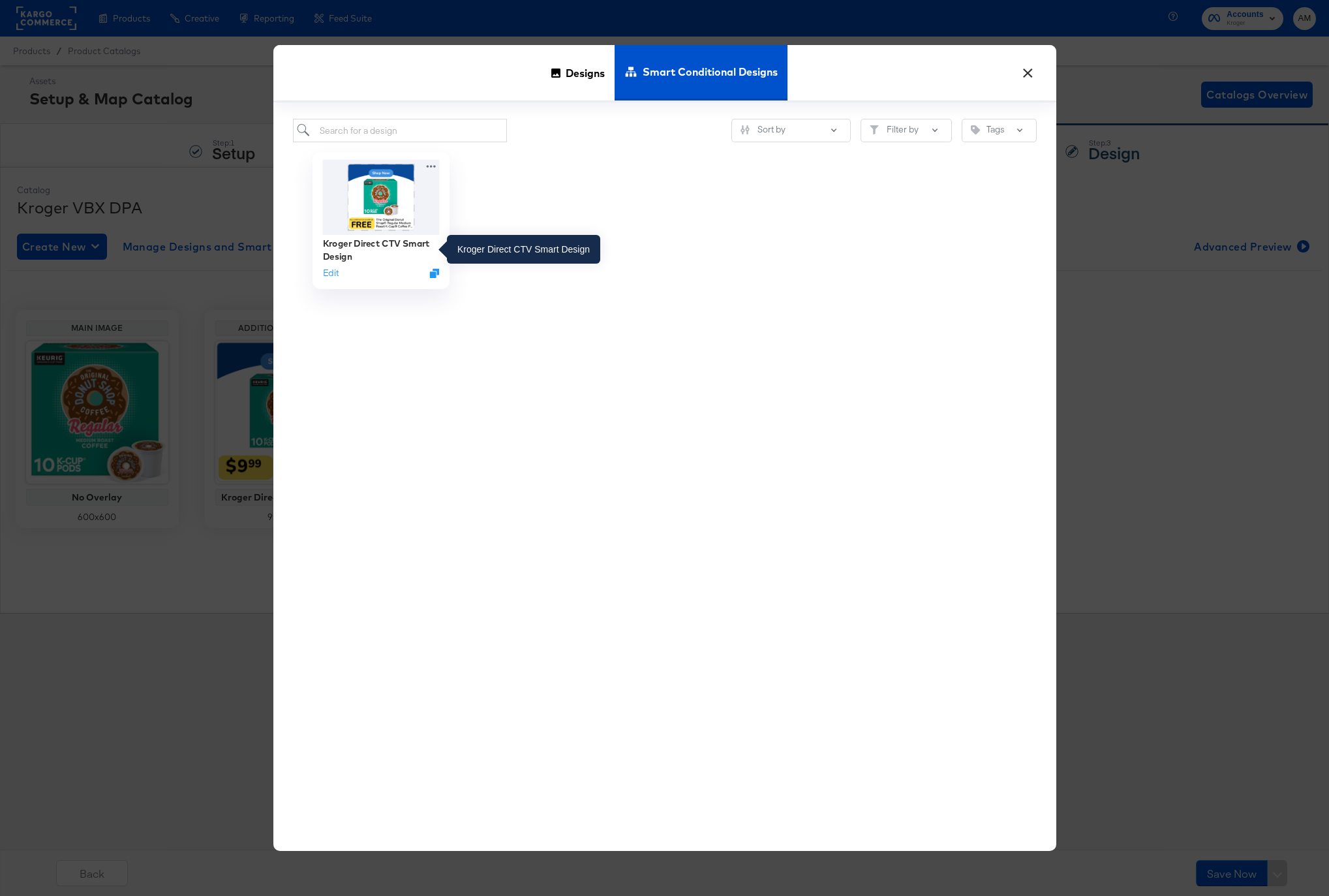
click at [355, 239] on div "Kroger Direct CTV Smart Design" at bounding box center [380, 250] width 117 height 26
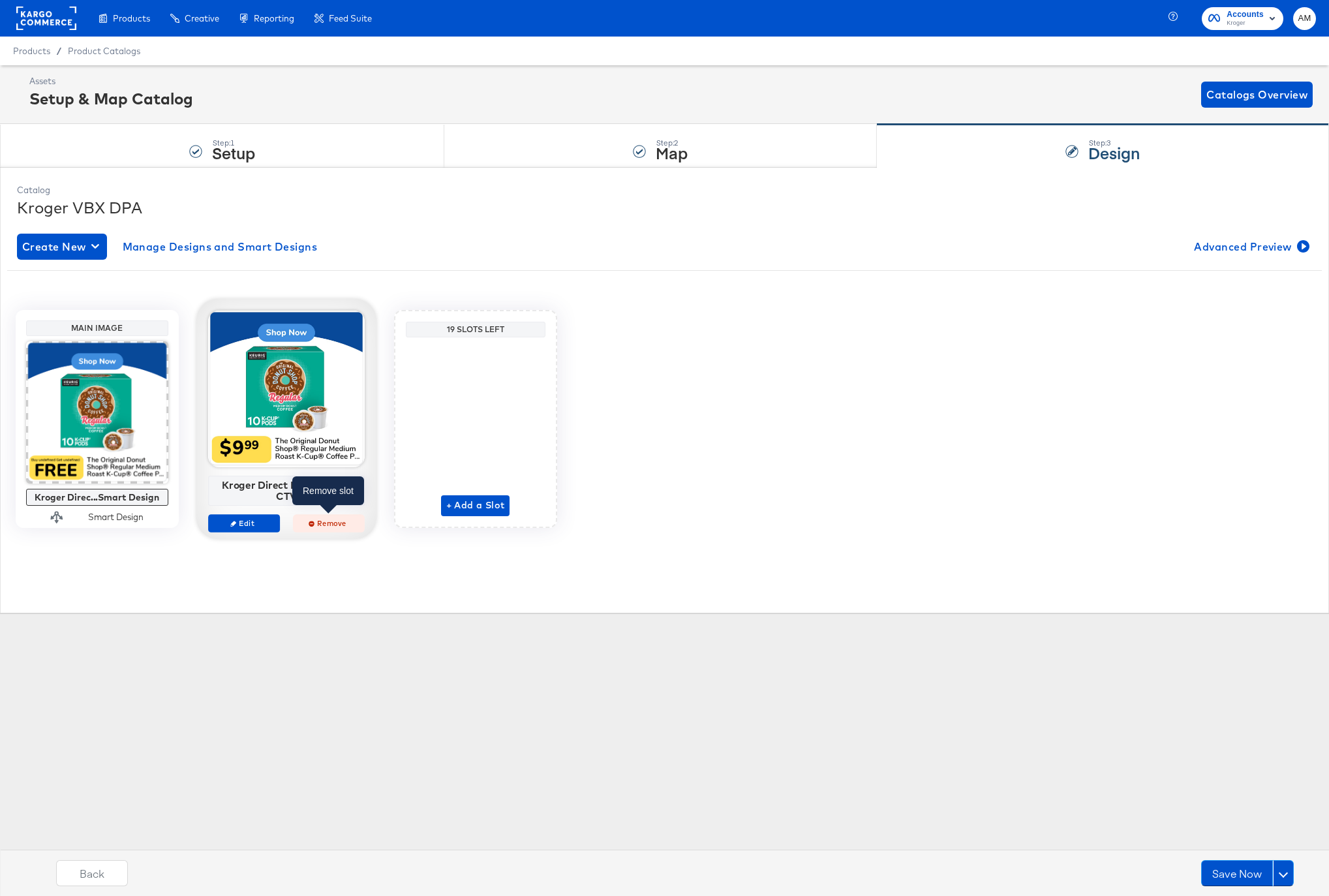
click at [322, 524] on span "Remove" at bounding box center [328, 523] width 60 height 10
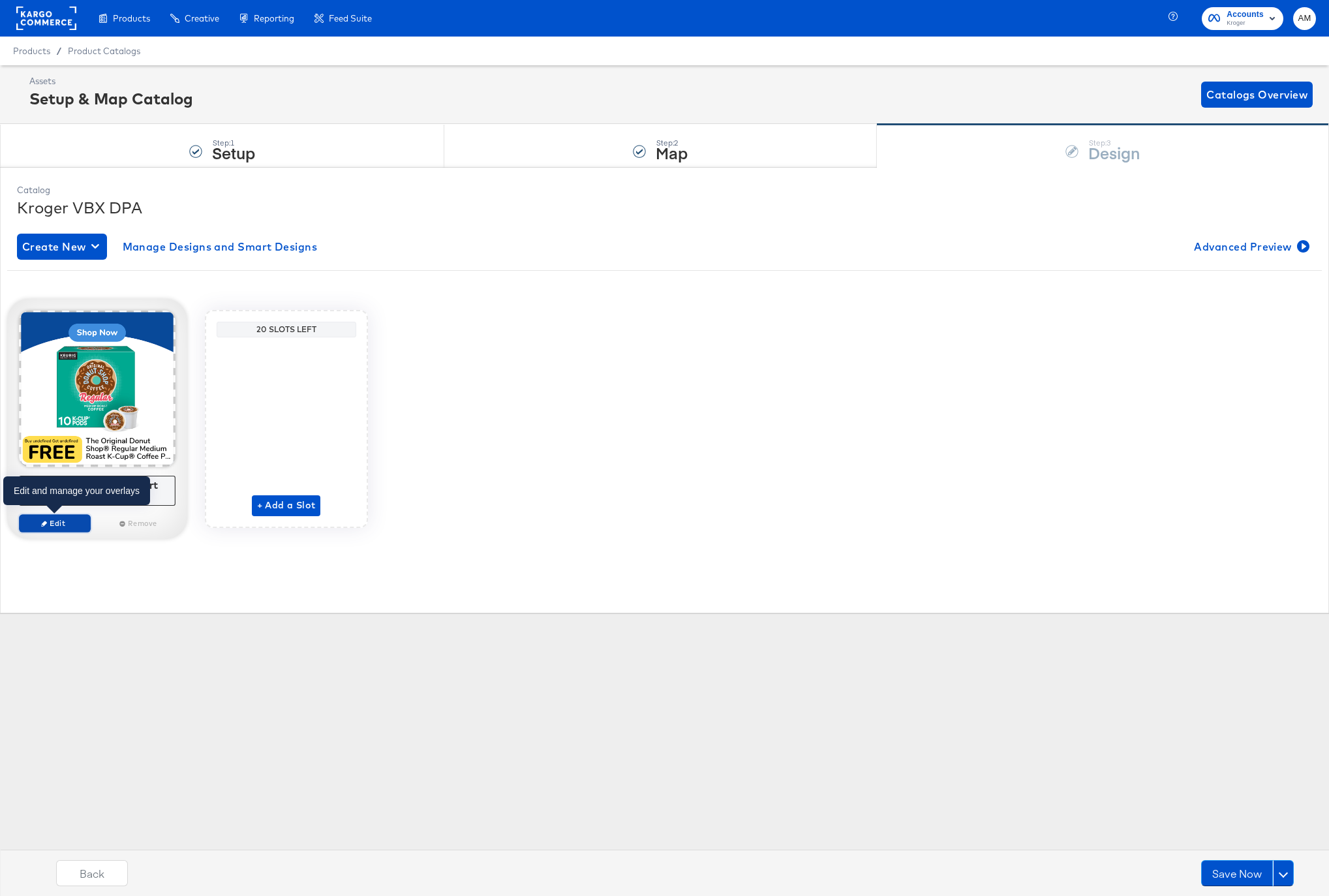
click at [50, 525] on span "Edit" at bounding box center [54, 523] width 60 height 10
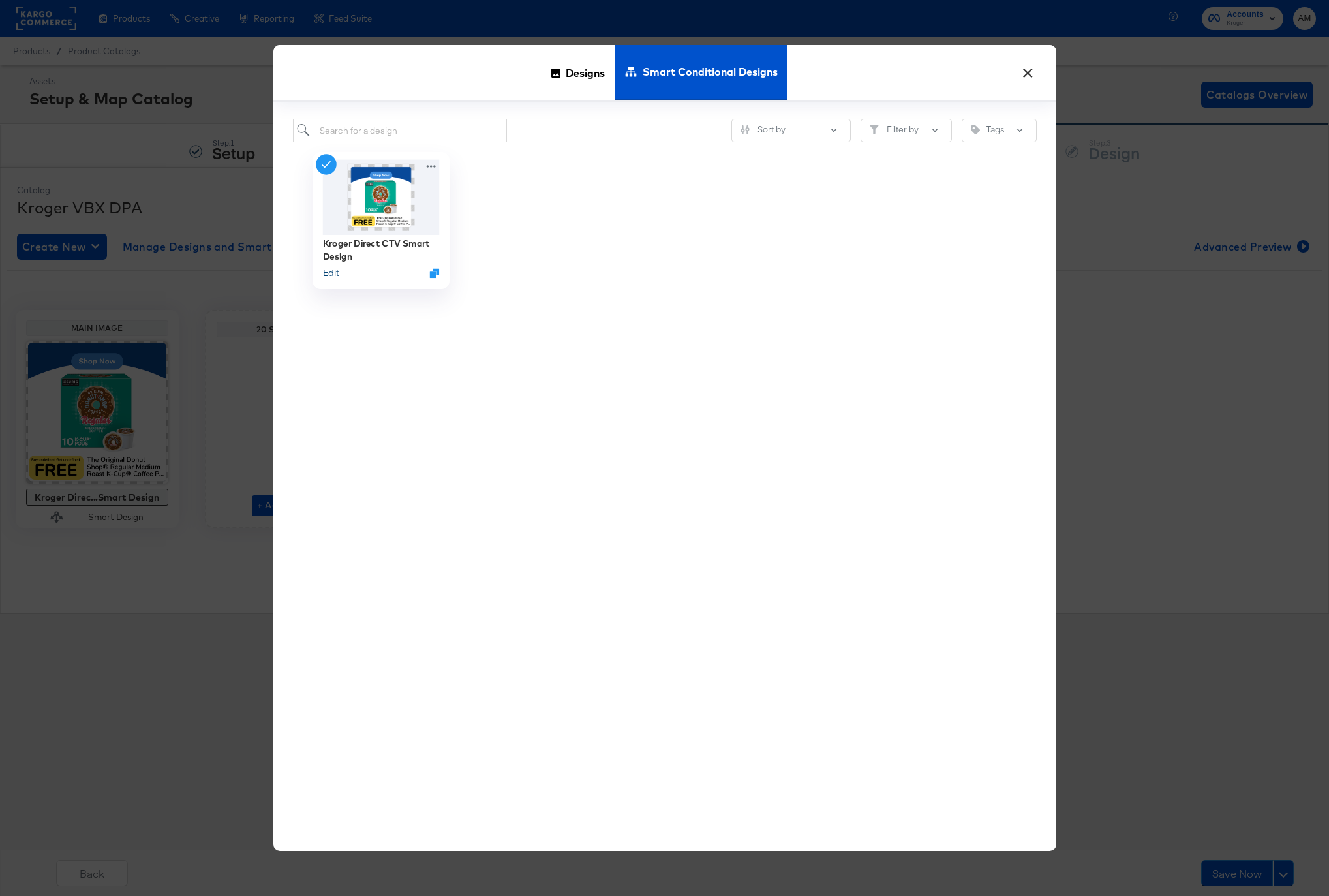
click at [332, 272] on button "Edit" at bounding box center [330, 272] width 16 height 12
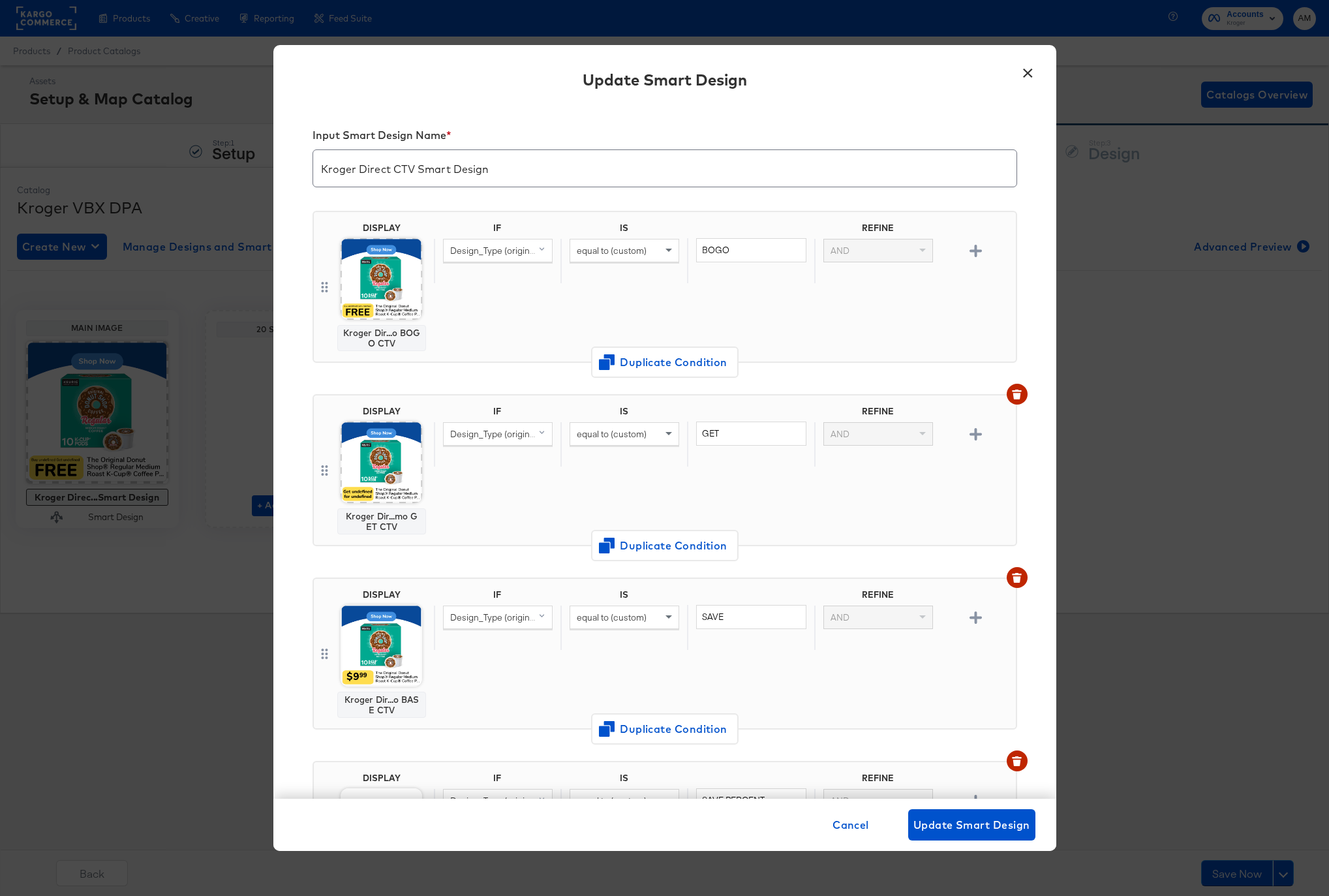
click at [370, 280] on img at bounding box center [381, 279] width 82 height 82
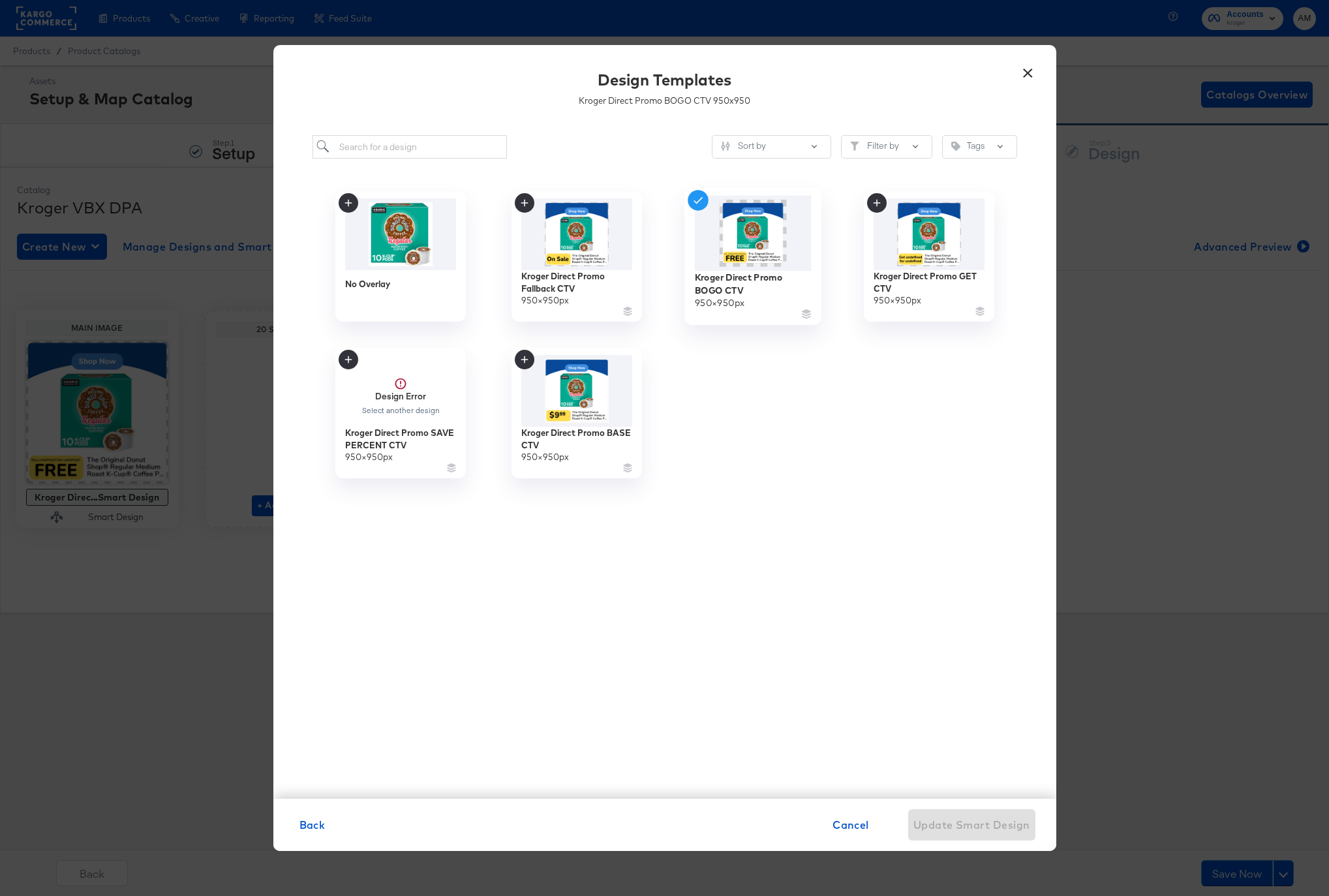
click at [766, 234] on img at bounding box center [752, 233] width 117 height 75
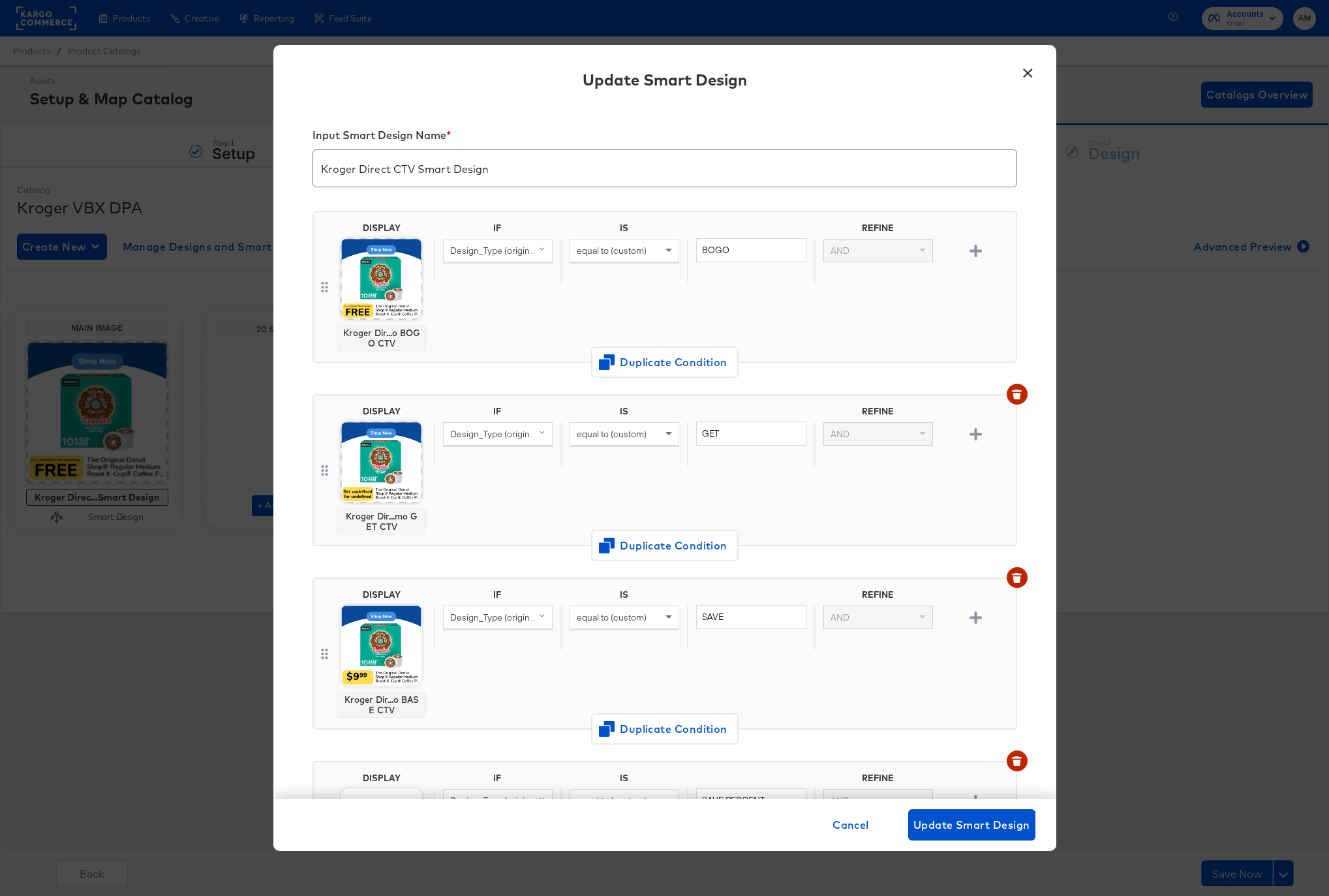
click at [377, 450] on img at bounding box center [381, 462] width 82 height 82
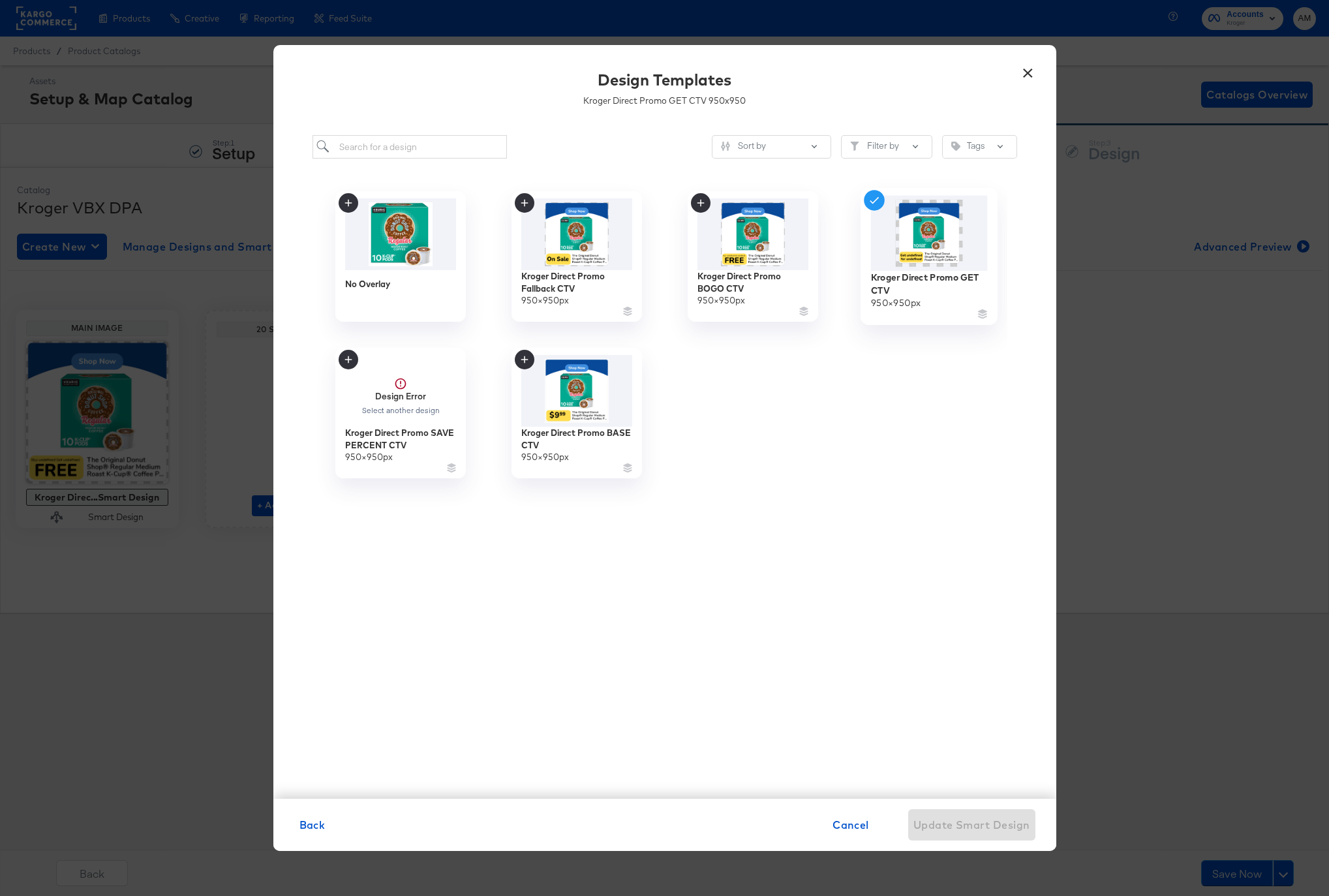
click at [883, 253] on img at bounding box center [929, 233] width 117 height 75
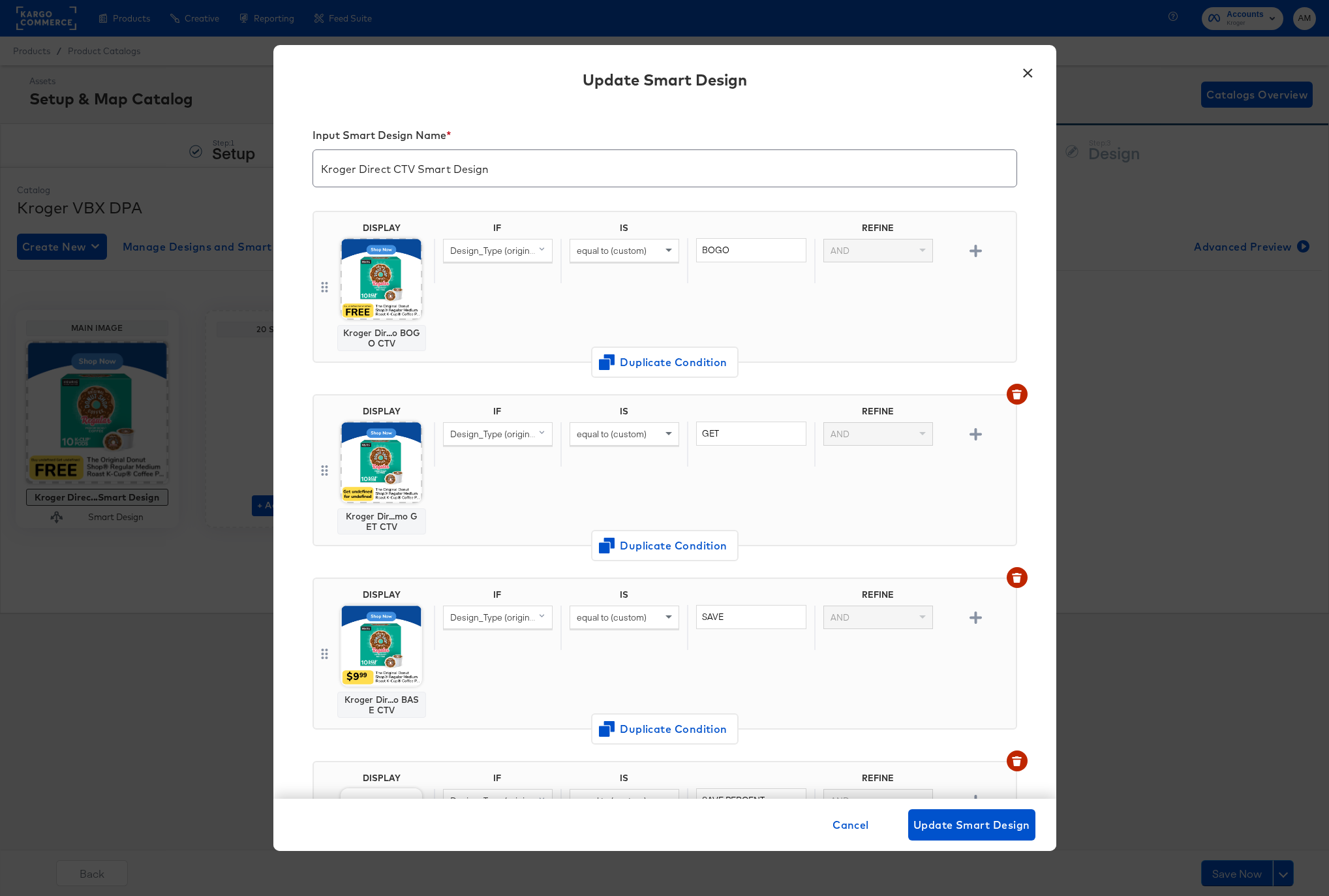
click at [375, 642] on img at bounding box center [381, 645] width 82 height 82
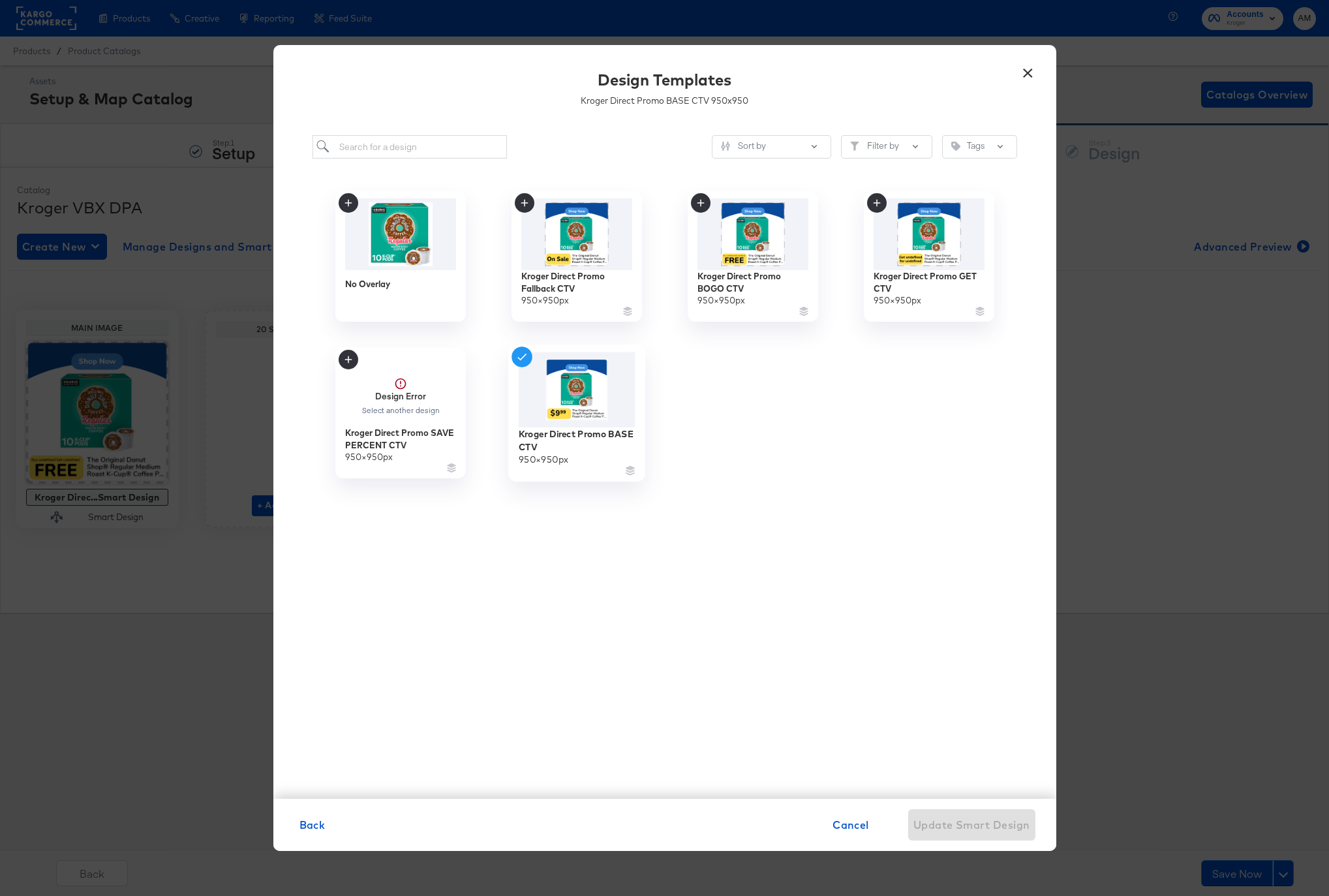
click at [570, 382] on img at bounding box center [576, 390] width 117 height 76
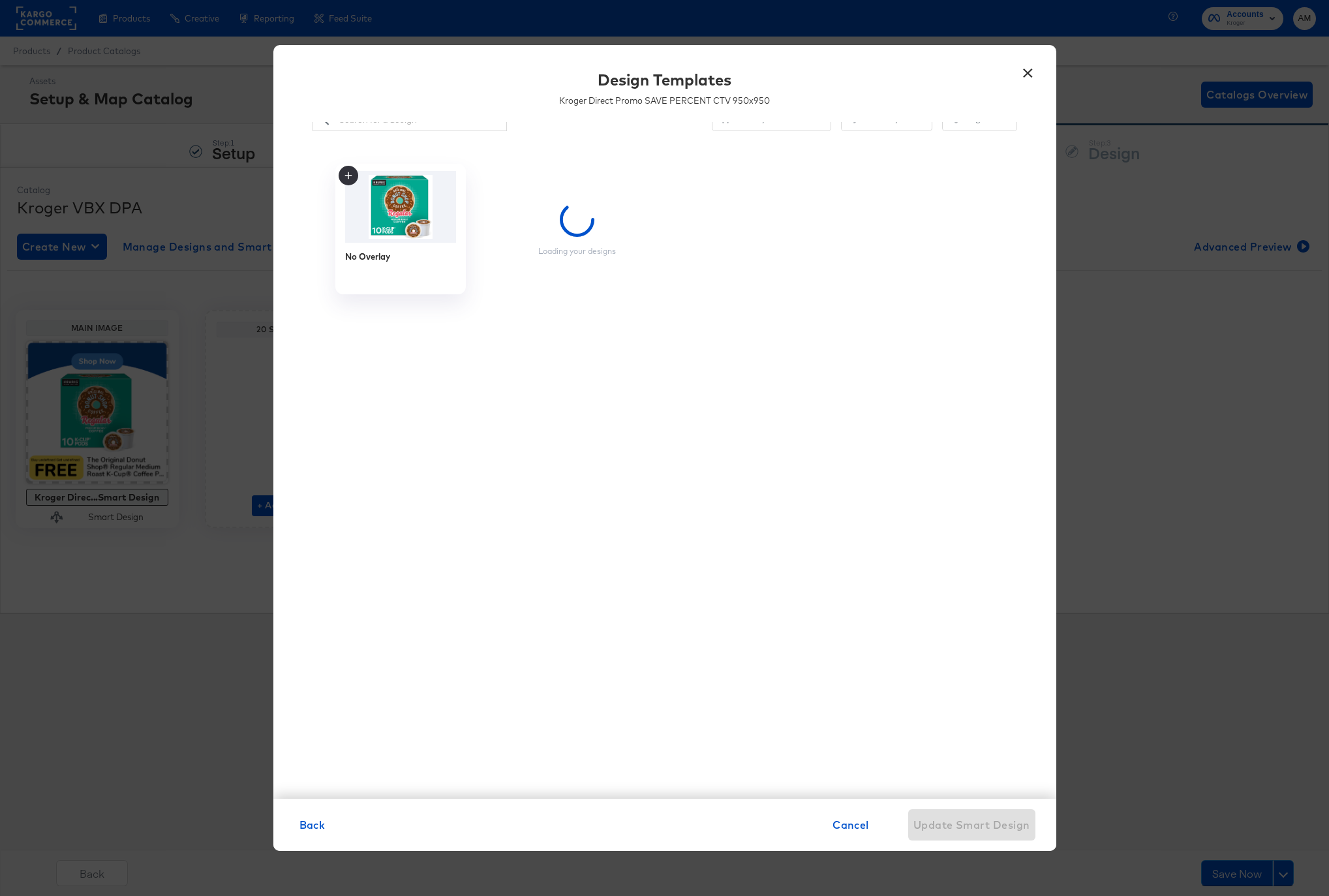
scroll to position [27, 0]
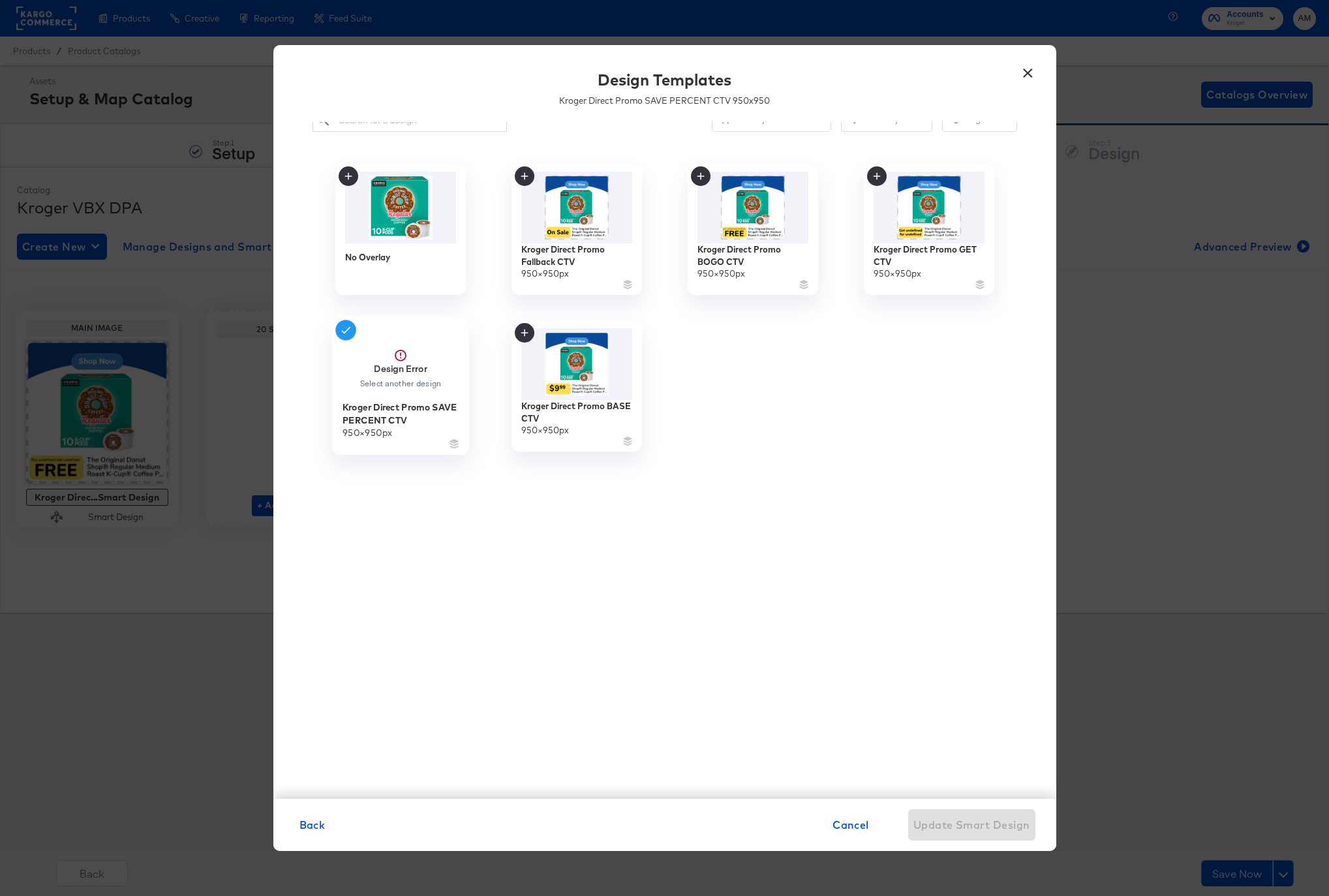
click at [369, 370] on div "Design Error Select another design" at bounding box center [400, 368] width 83 height 40
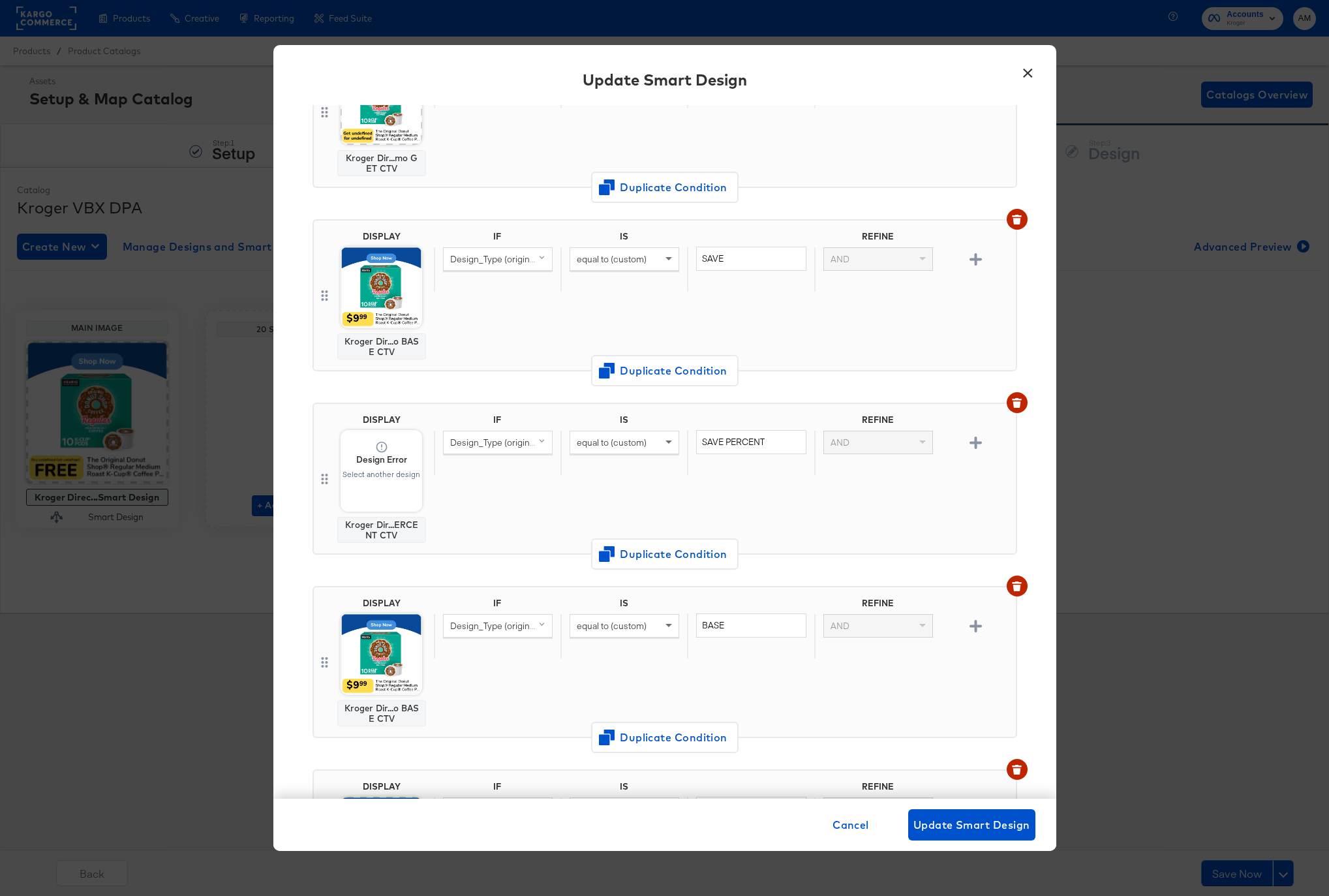
scroll to position [535, 0]
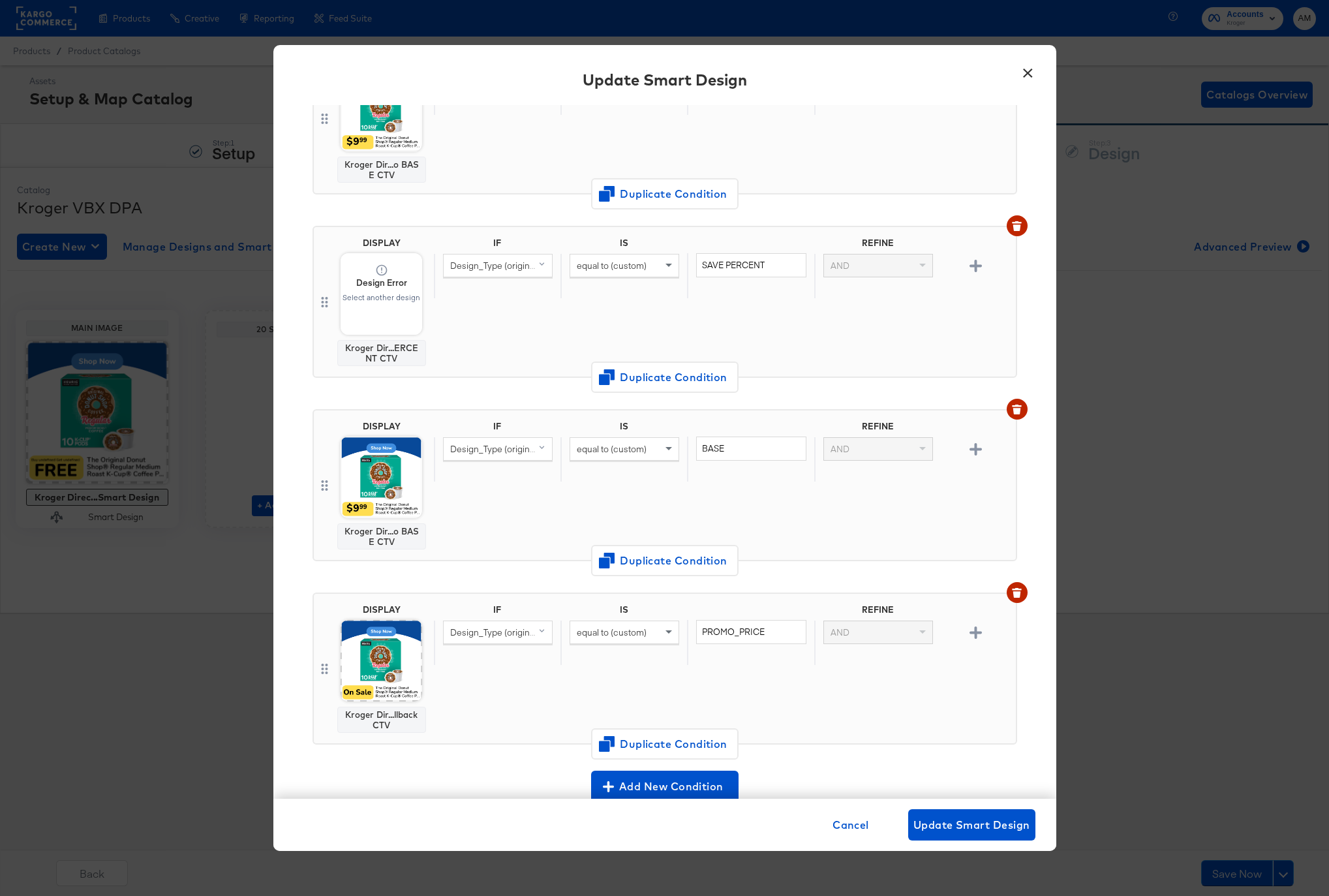
click at [385, 465] on img at bounding box center [381, 477] width 82 height 82
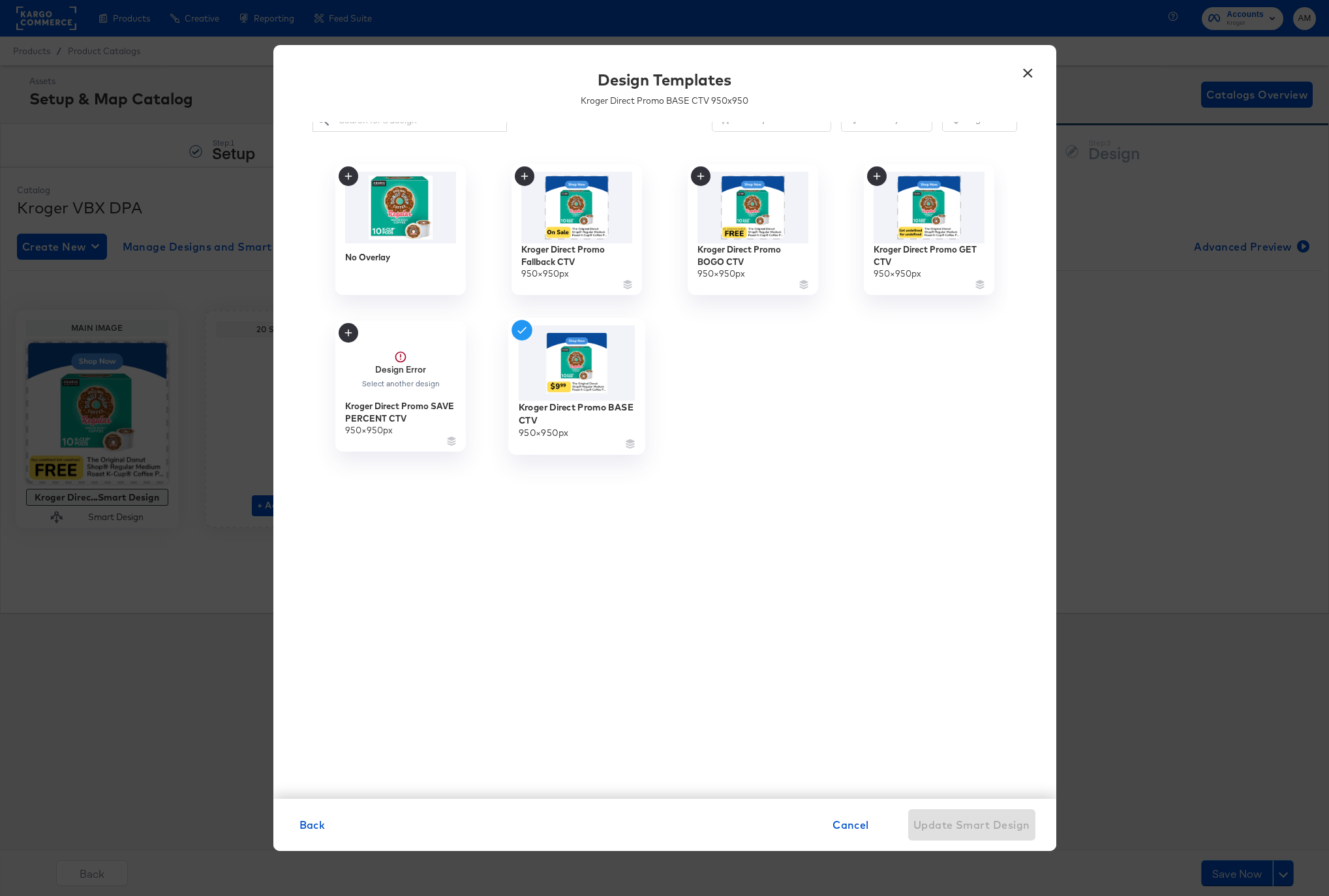
click at [580, 381] on img at bounding box center [576, 363] width 117 height 75
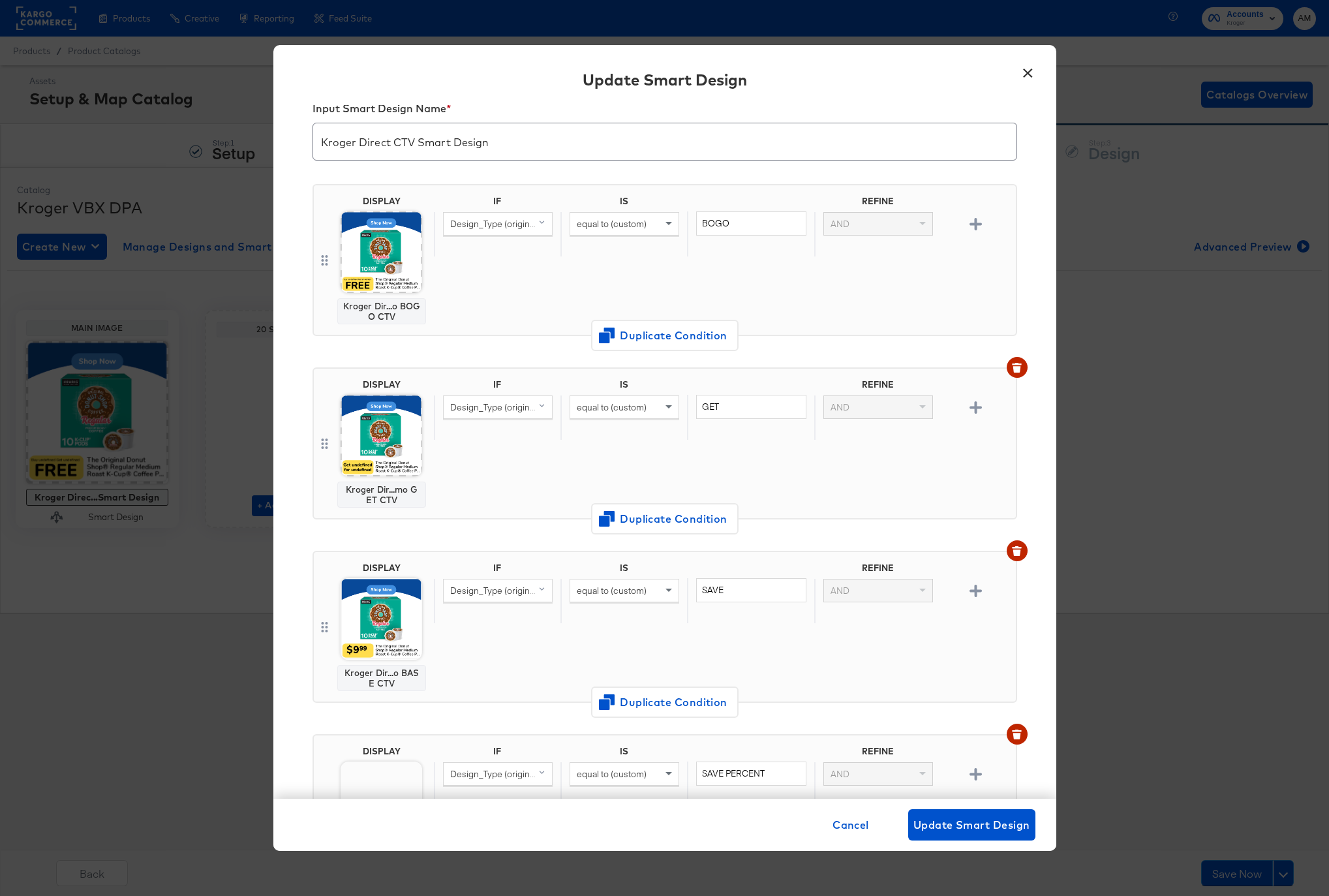
scroll to position [535, 0]
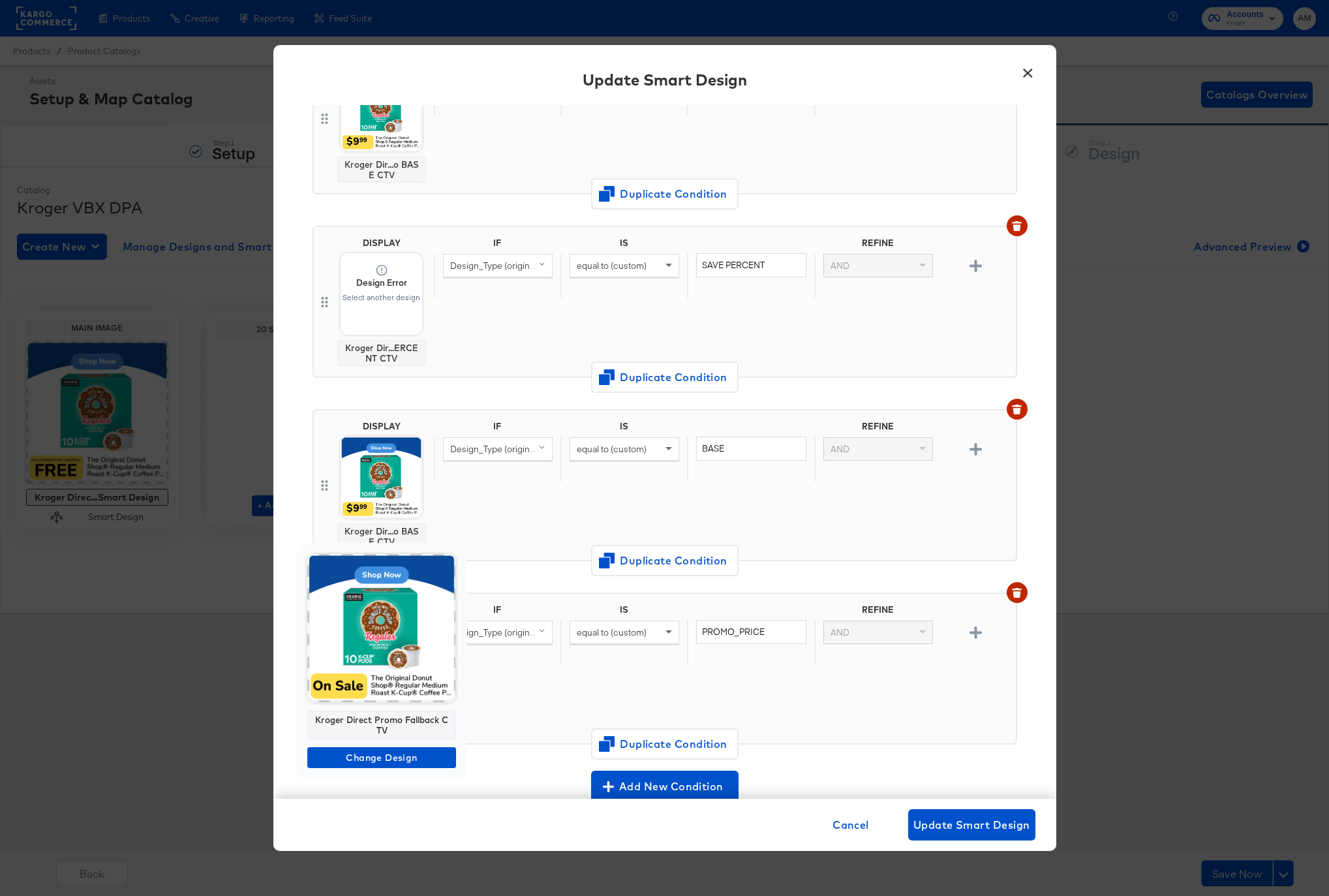
click at [377, 653] on img at bounding box center [382, 629] width 149 height 149
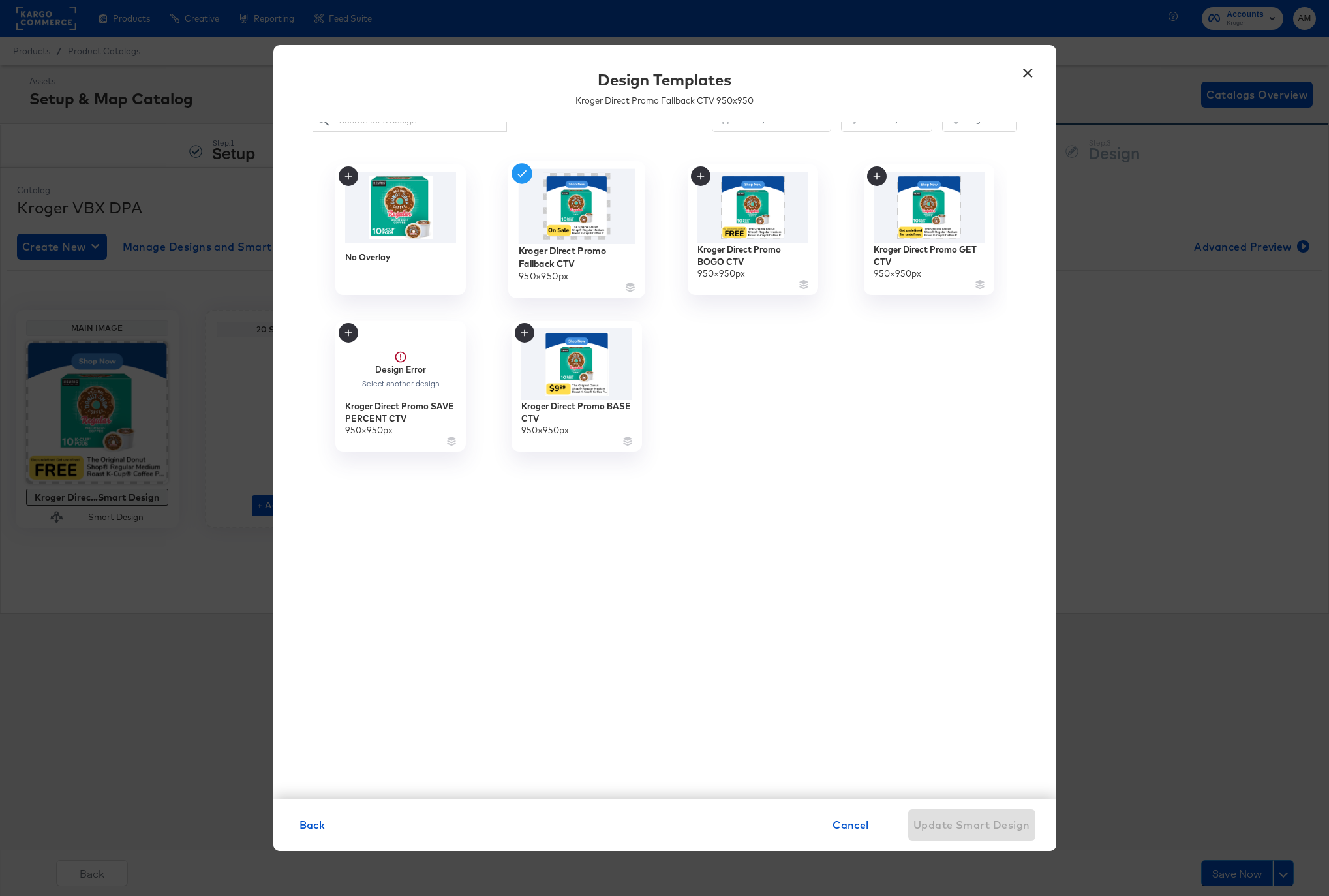
click at [592, 212] on img at bounding box center [576, 206] width 117 height 75
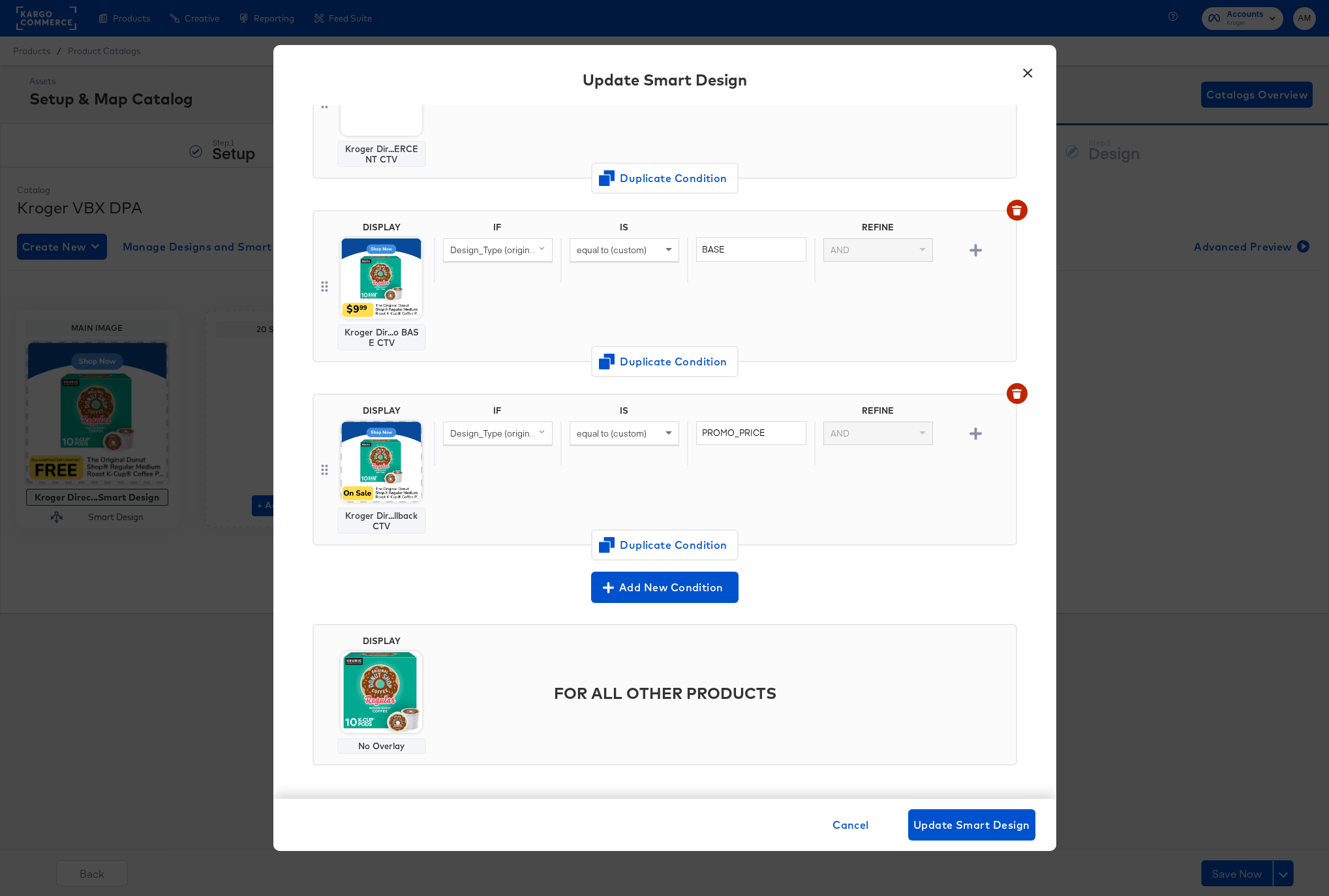
scroll to position [734, 0]
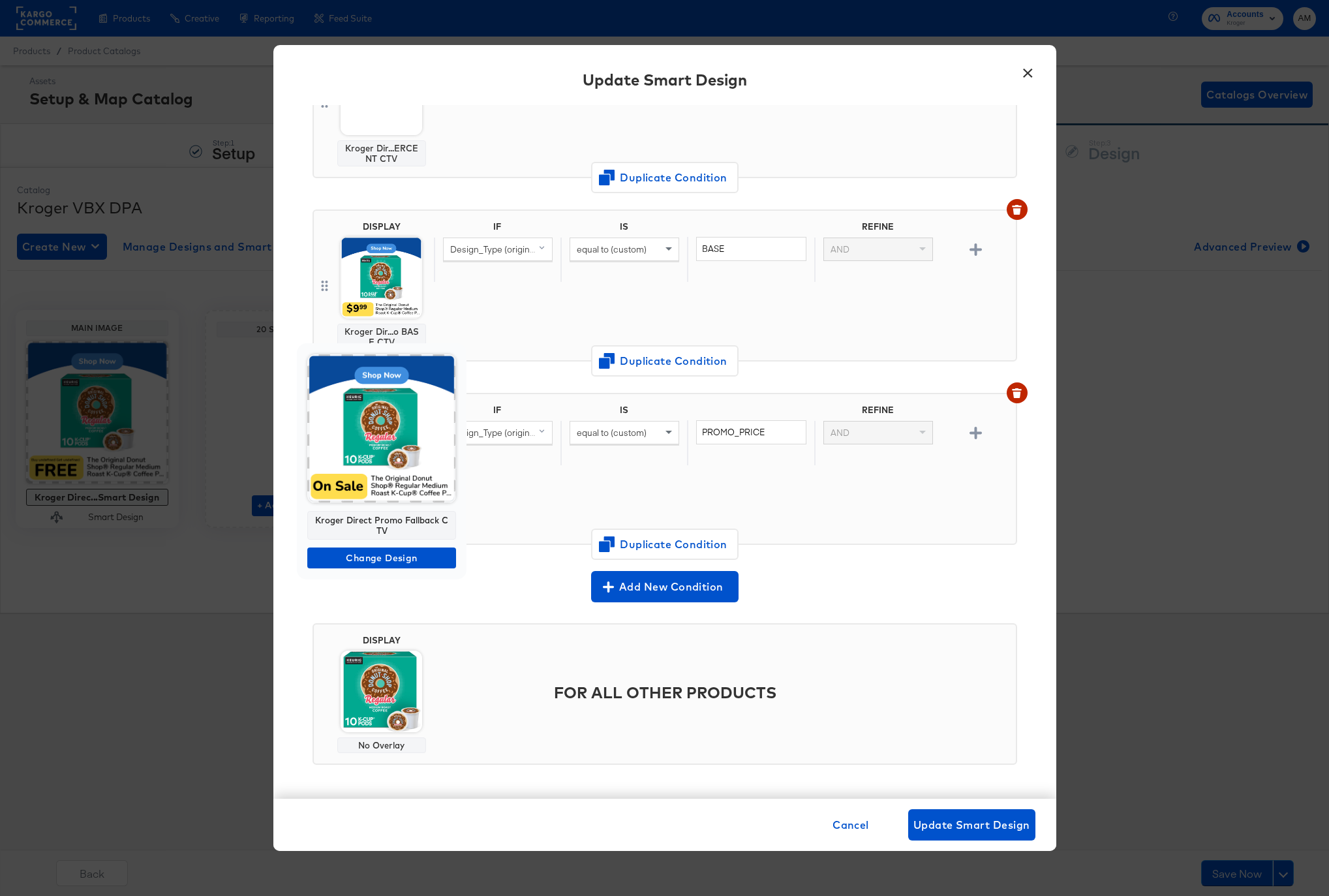
click at [377, 458] on img at bounding box center [382, 428] width 149 height 149
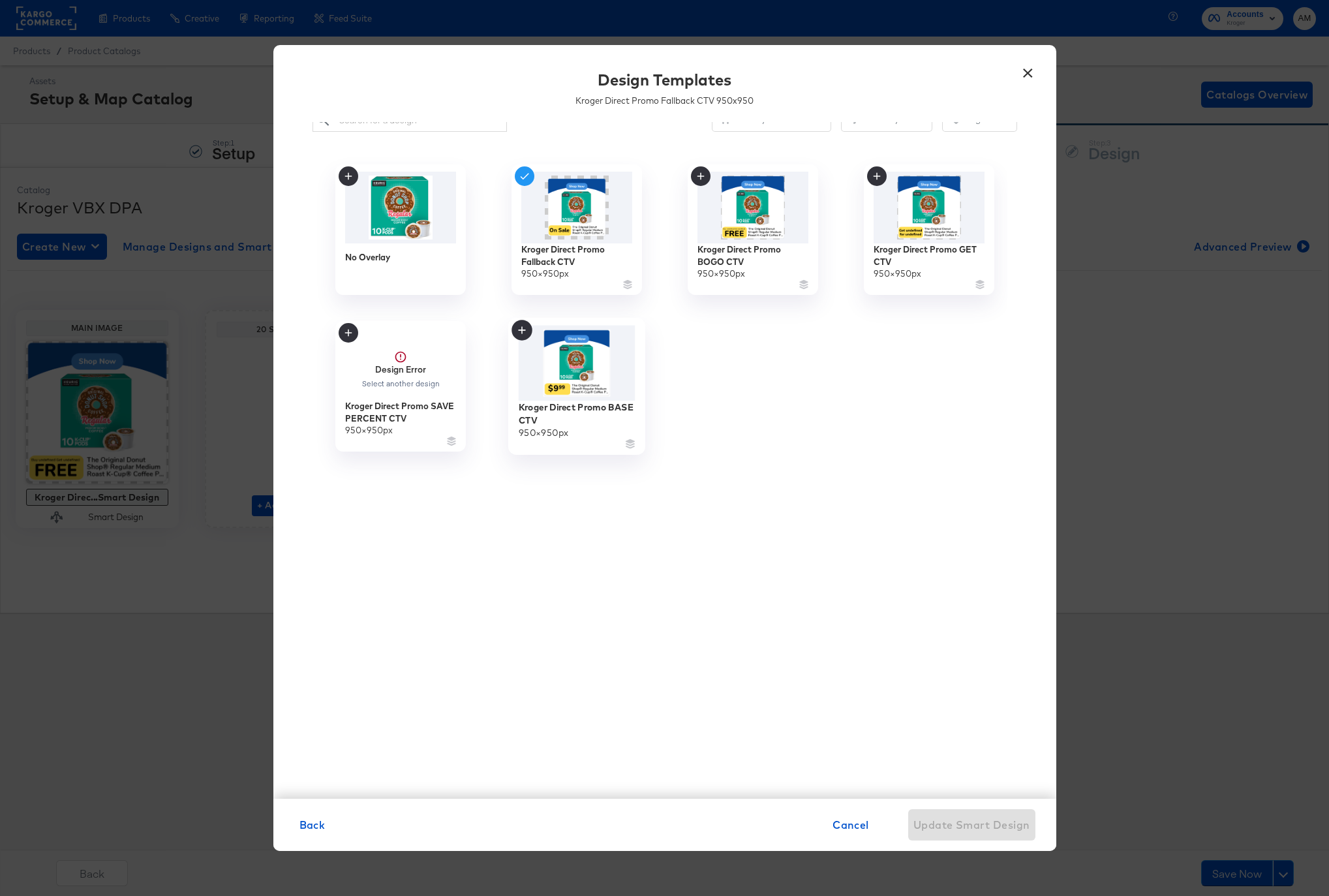
click at [572, 381] on img at bounding box center [576, 363] width 117 height 75
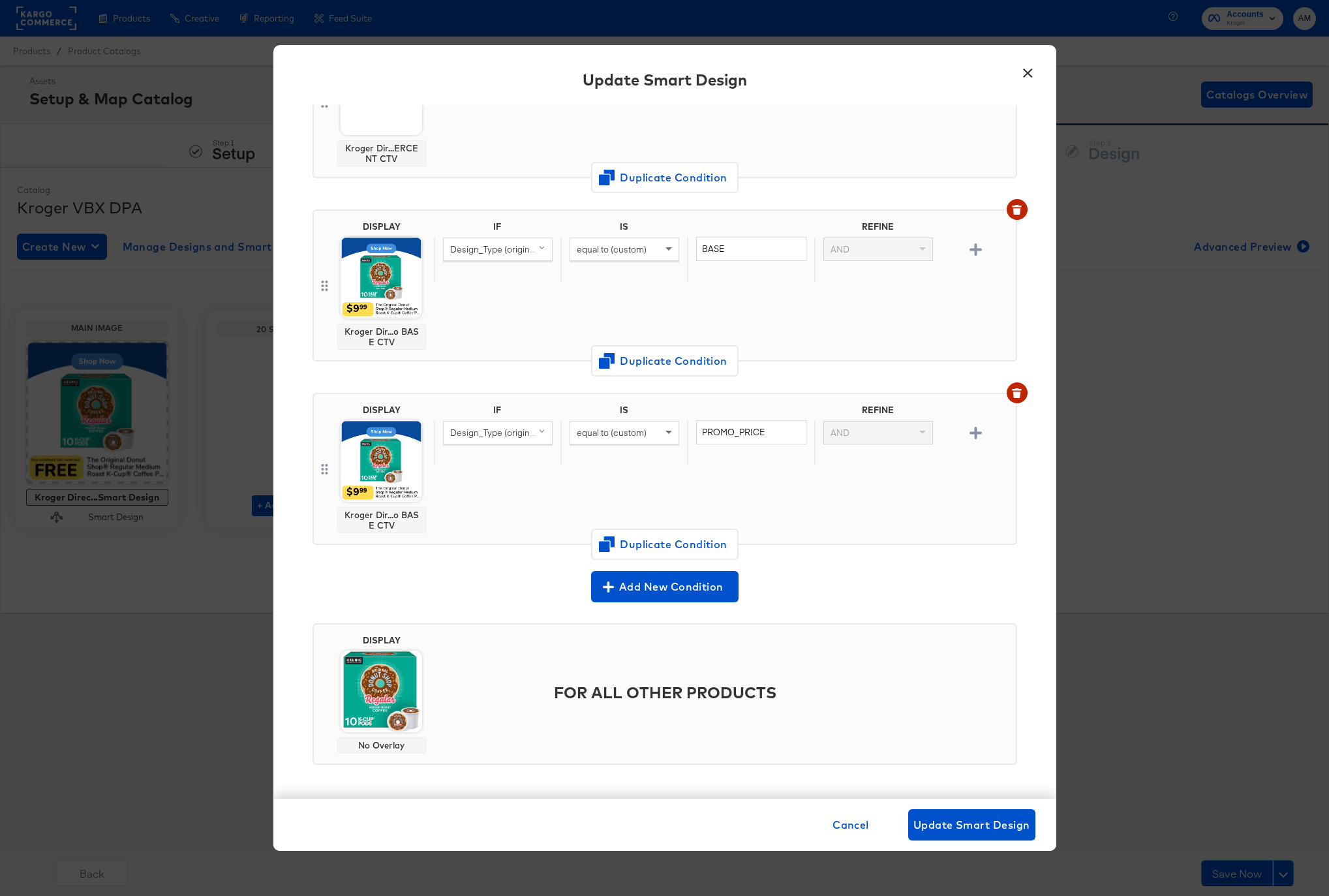
click at [371, 695] on img at bounding box center [381, 691] width 82 height 82
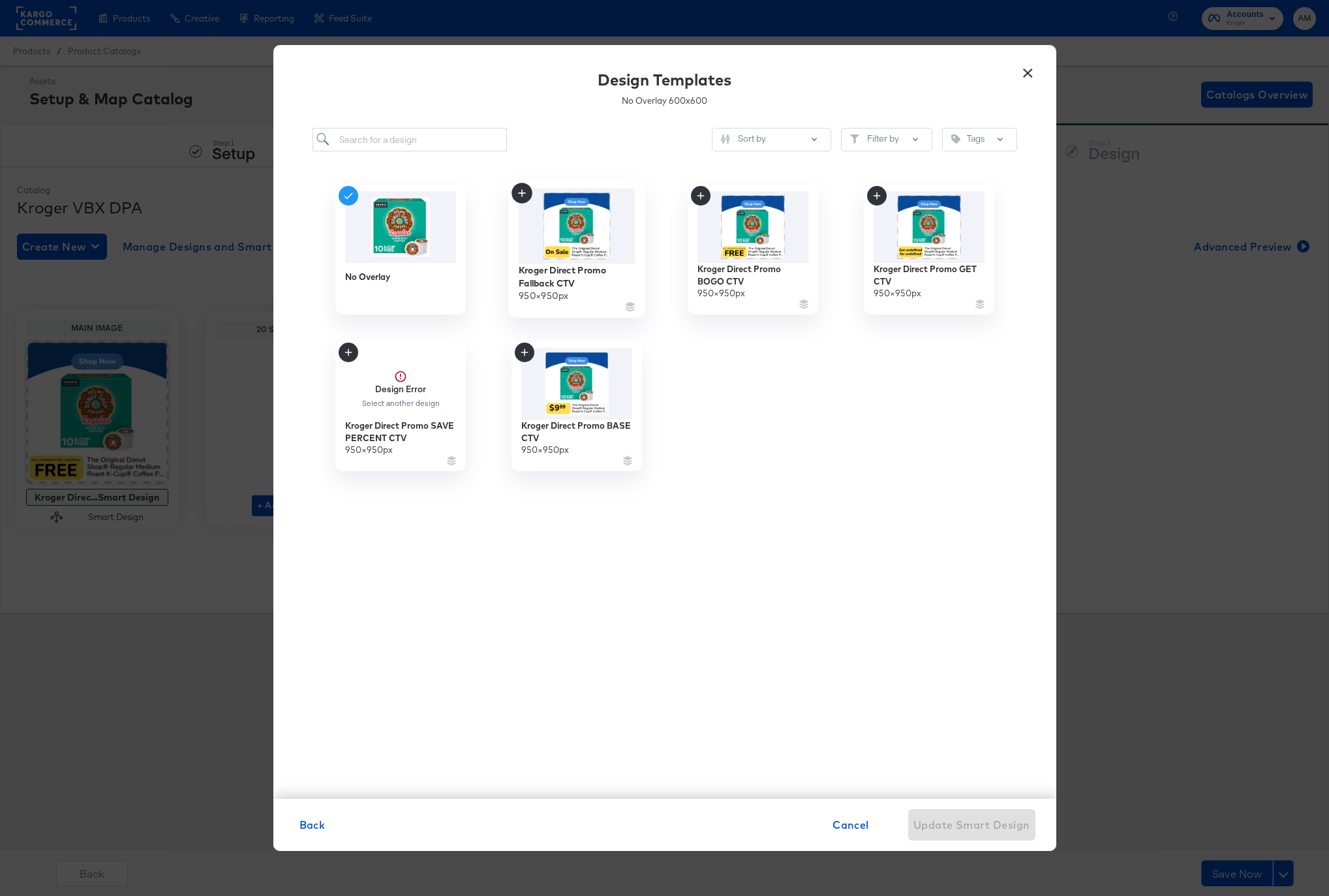
click at [563, 223] on img at bounding box center [576, 226] width 117 height 75
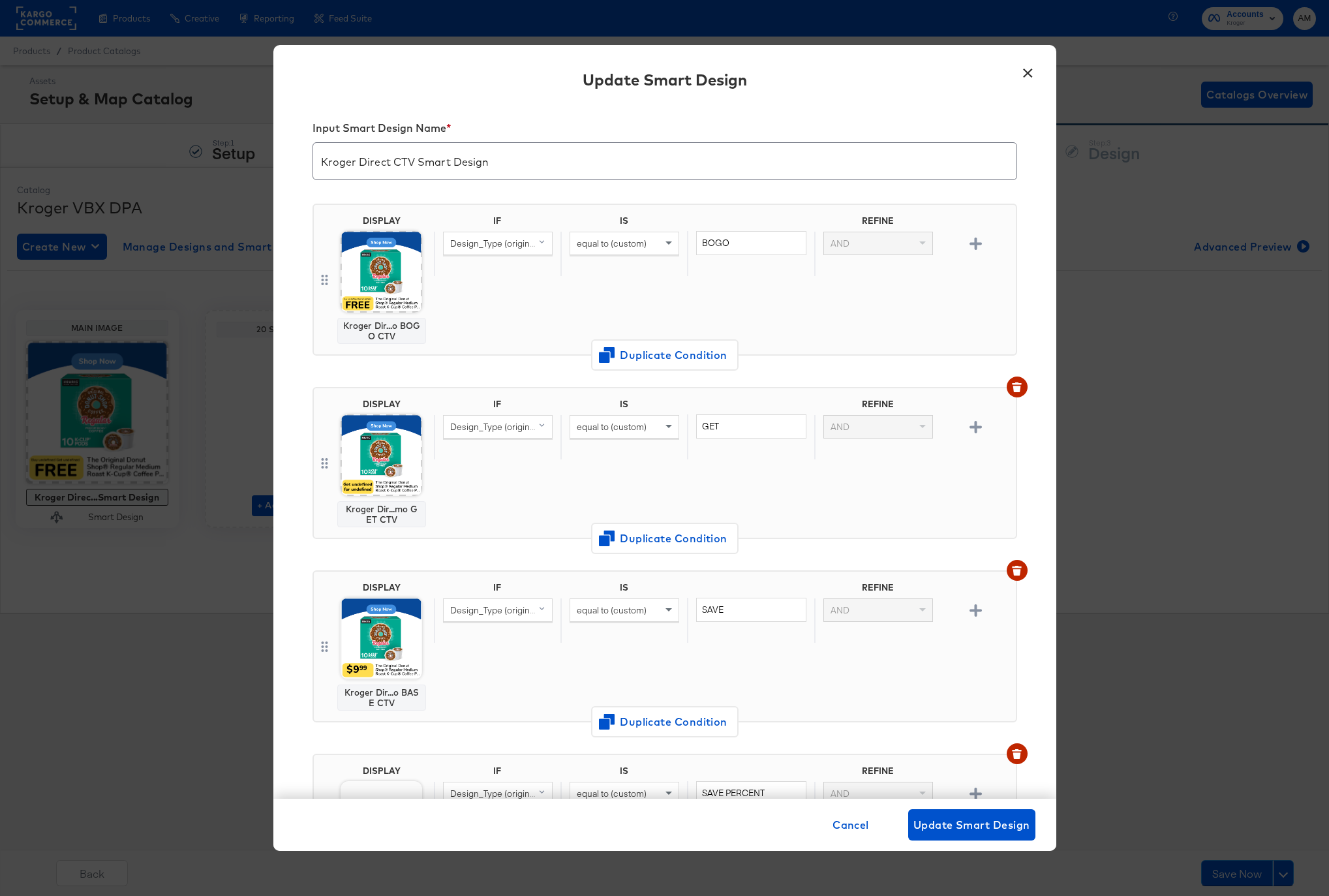
scroll to position [734, 0]
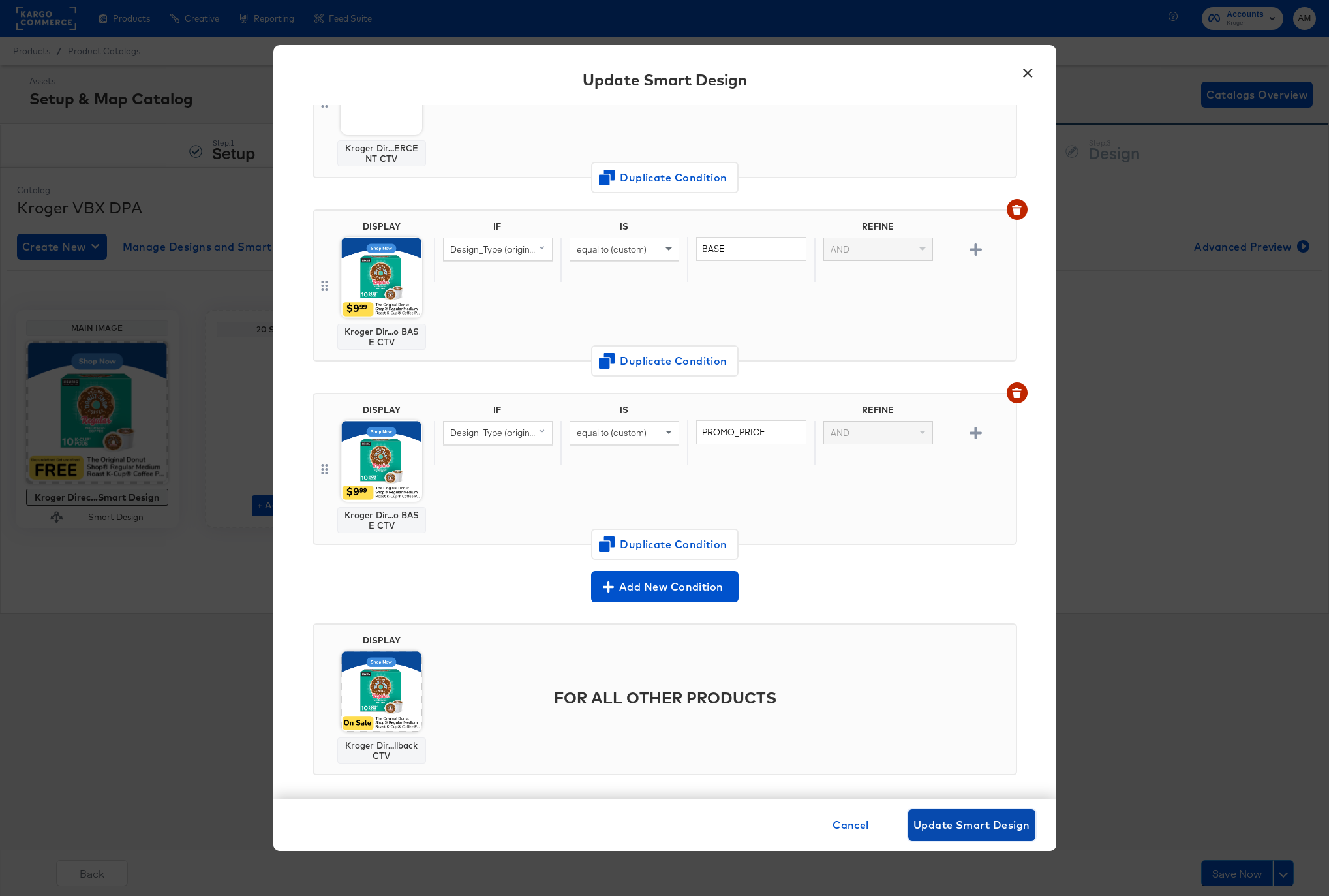
click at [961, 826] on span "Update Smart Design" at bounding box center [971, 824] width 117 height 18
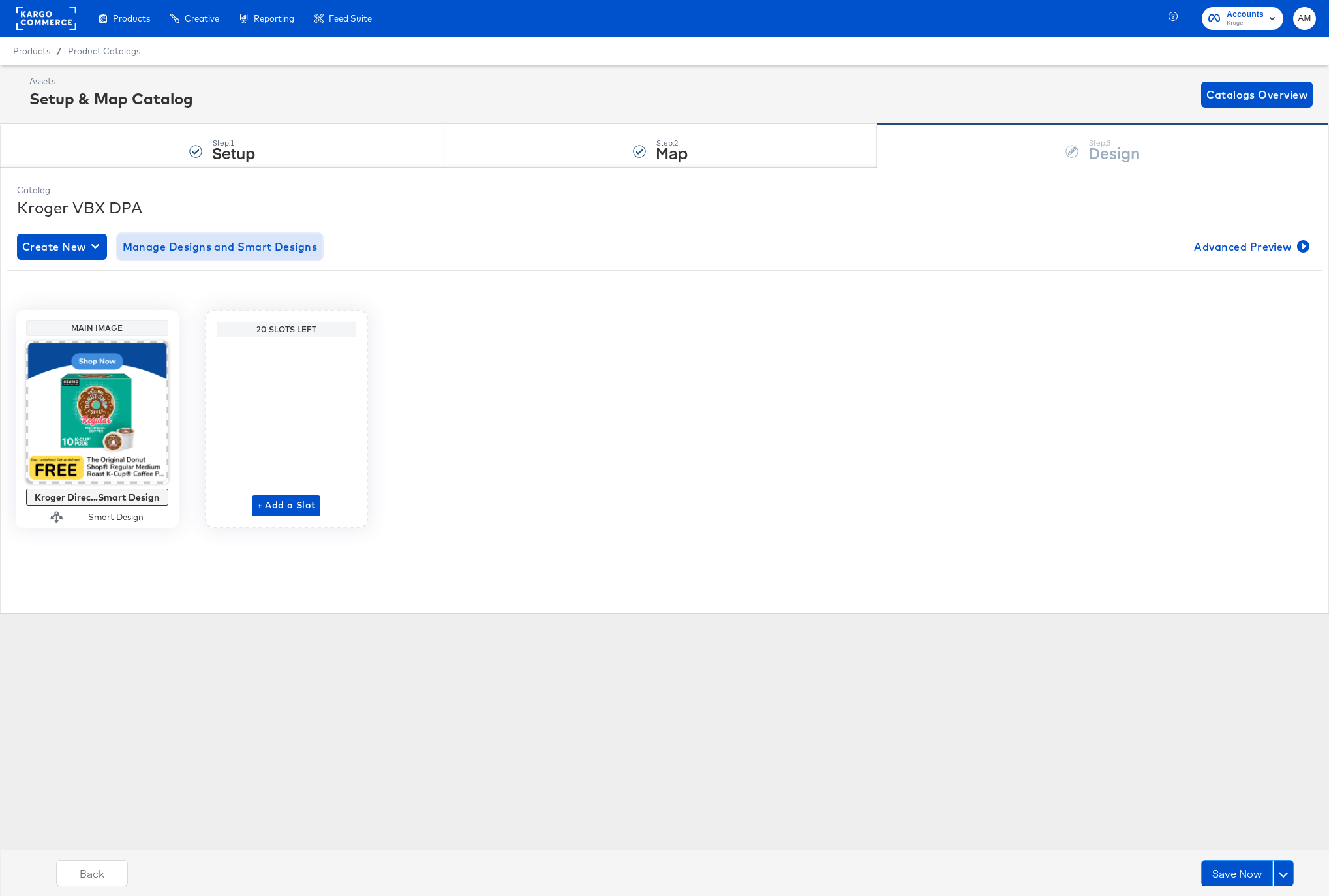
click at [170, 249] on span "Manage Designs and Smart Designs" at bounding box center [220, 247] width 195 height 18
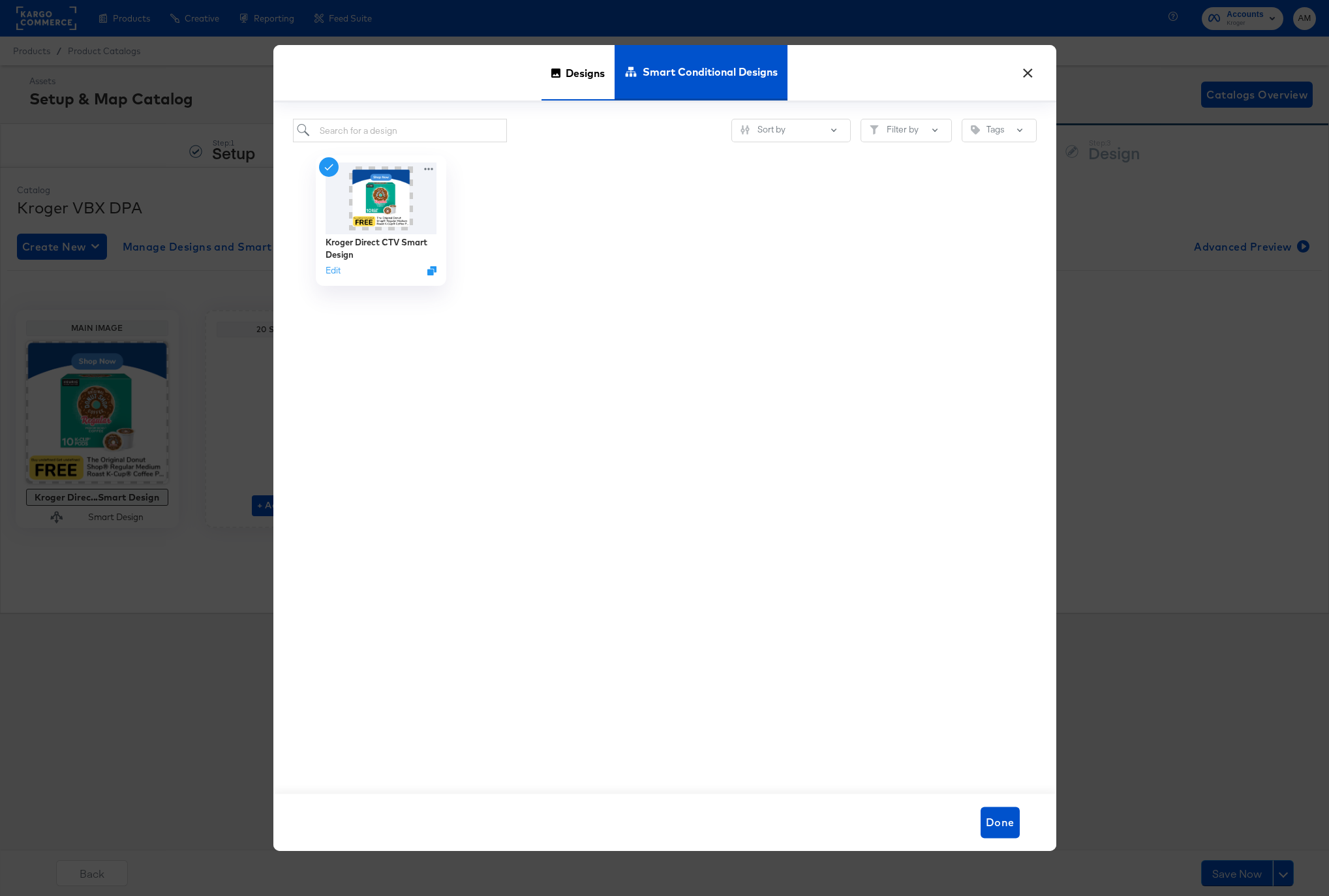
click at [580, 79] on span "Designs" at bounding box center [585, 72] width 39 height 57
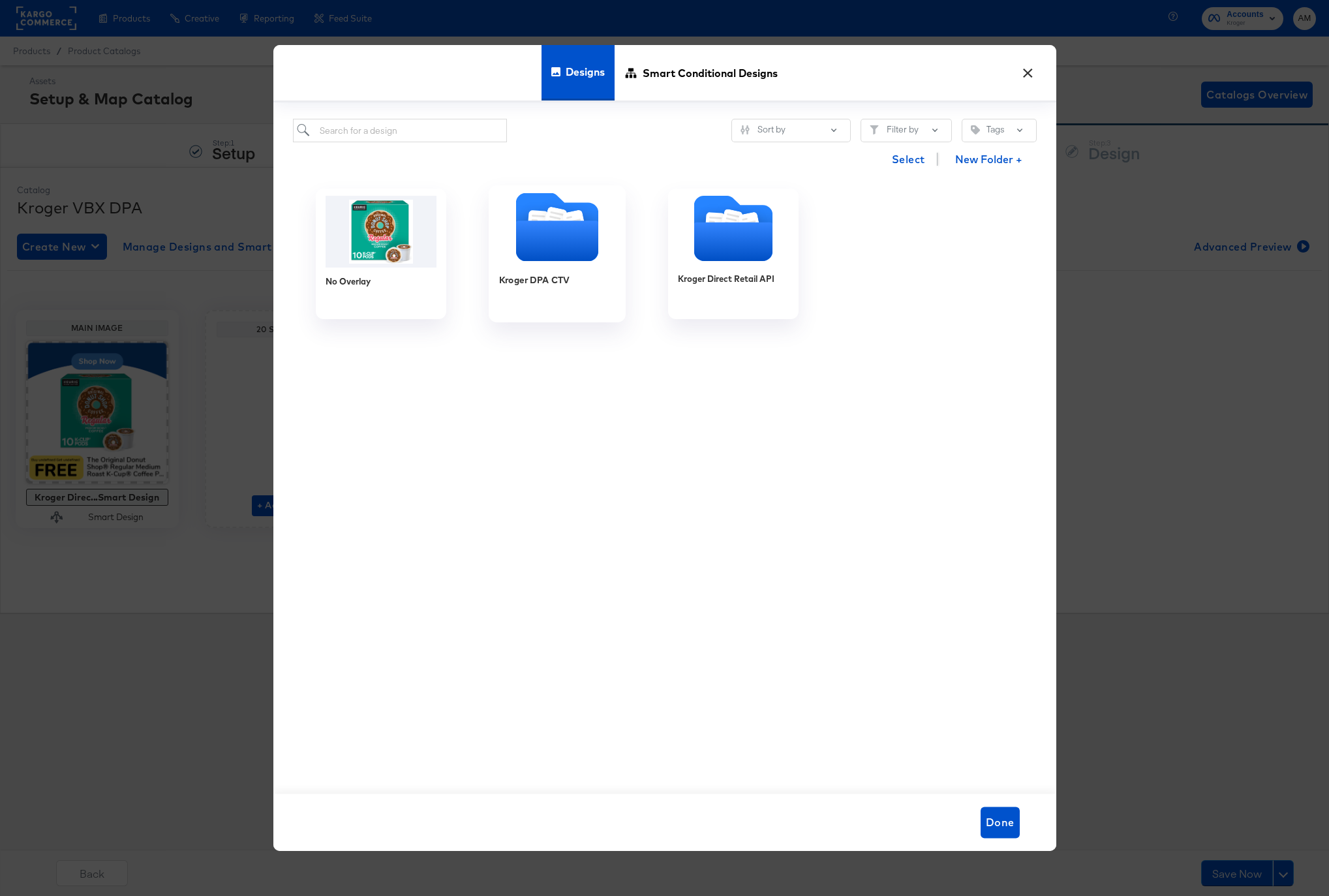
click at [563, 214] on g "Folder" at bounding box center [556, 226] width 105 height 69
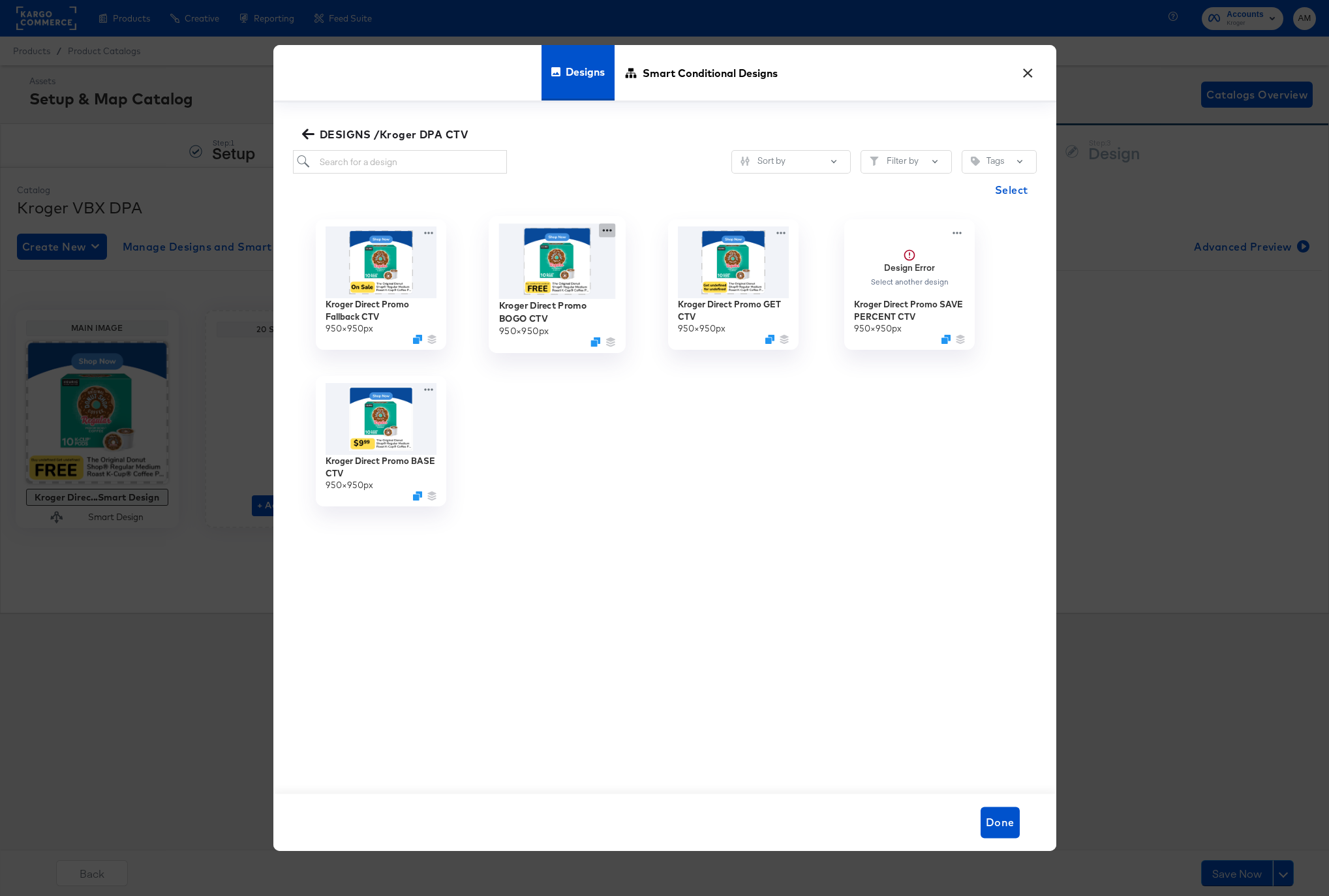
click at [602, 231] on icon at bounding box center [607, 230] width 16 height 13
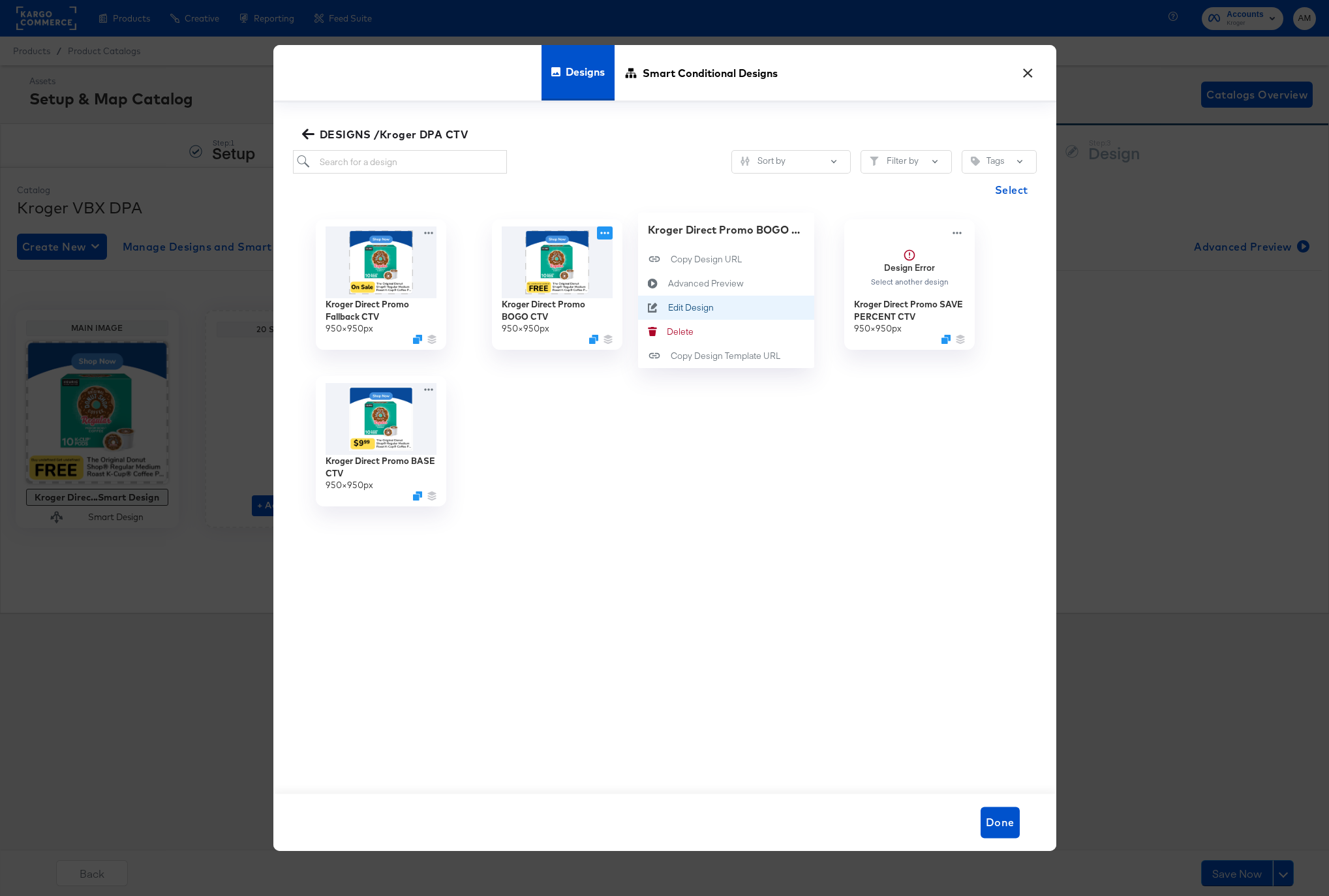
click at [688, 314] on button "Edit Design Edit Design" at bounding box center [726, 308] width 176 height 24
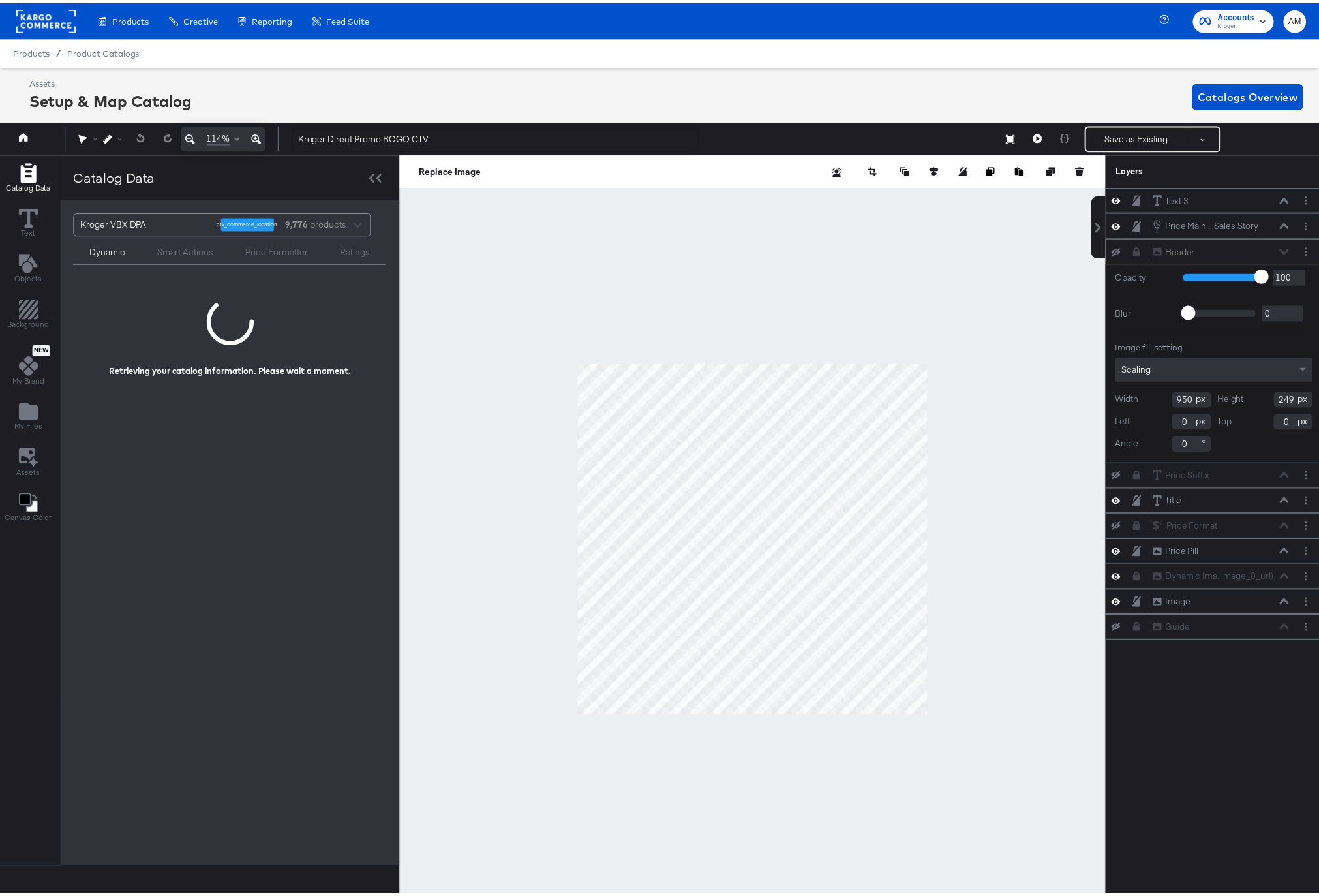
scroll to position [0, 4]
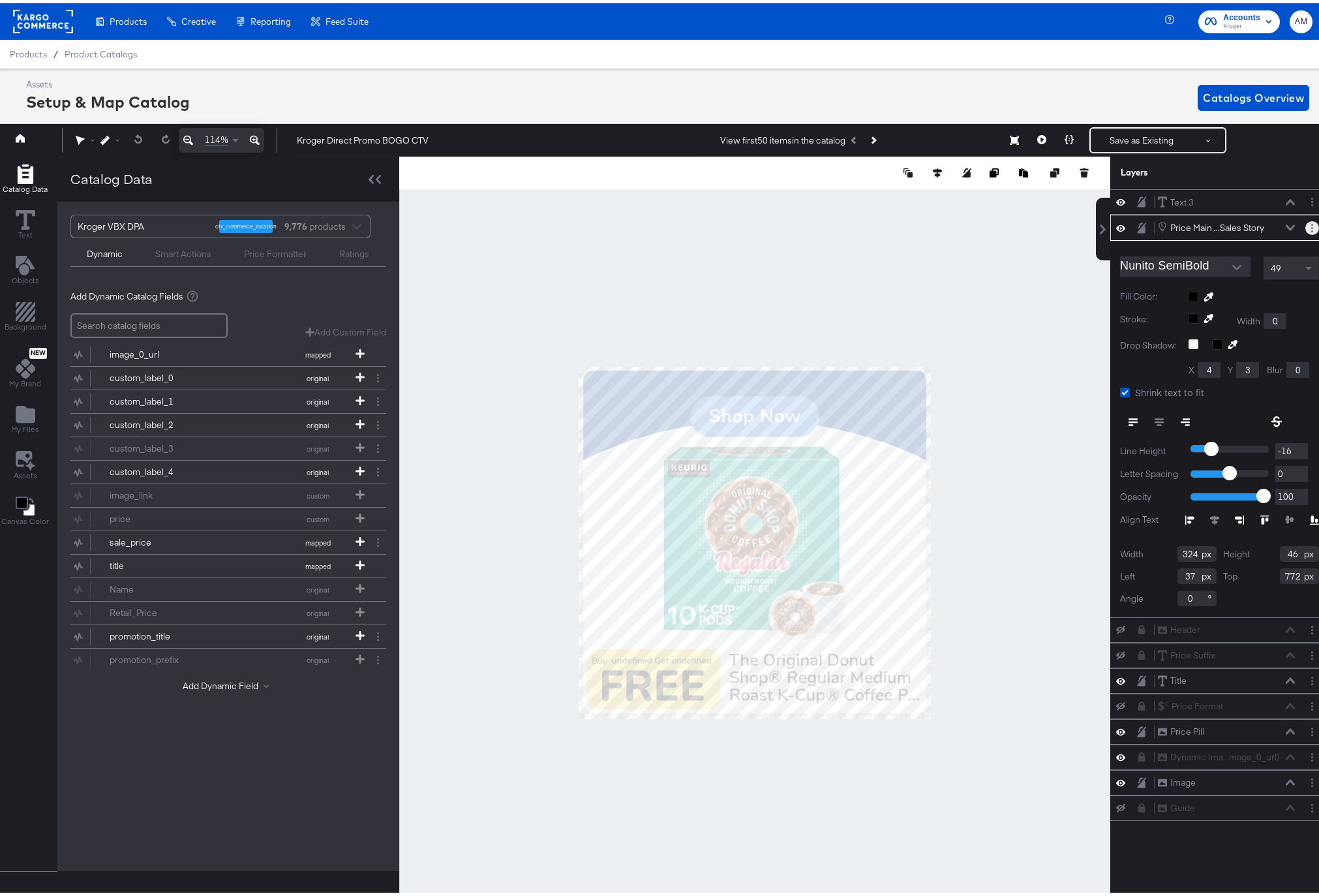
click at [1306, 223] on button "Layer Options" at bounding box center [1312, 224] width 13 height 13
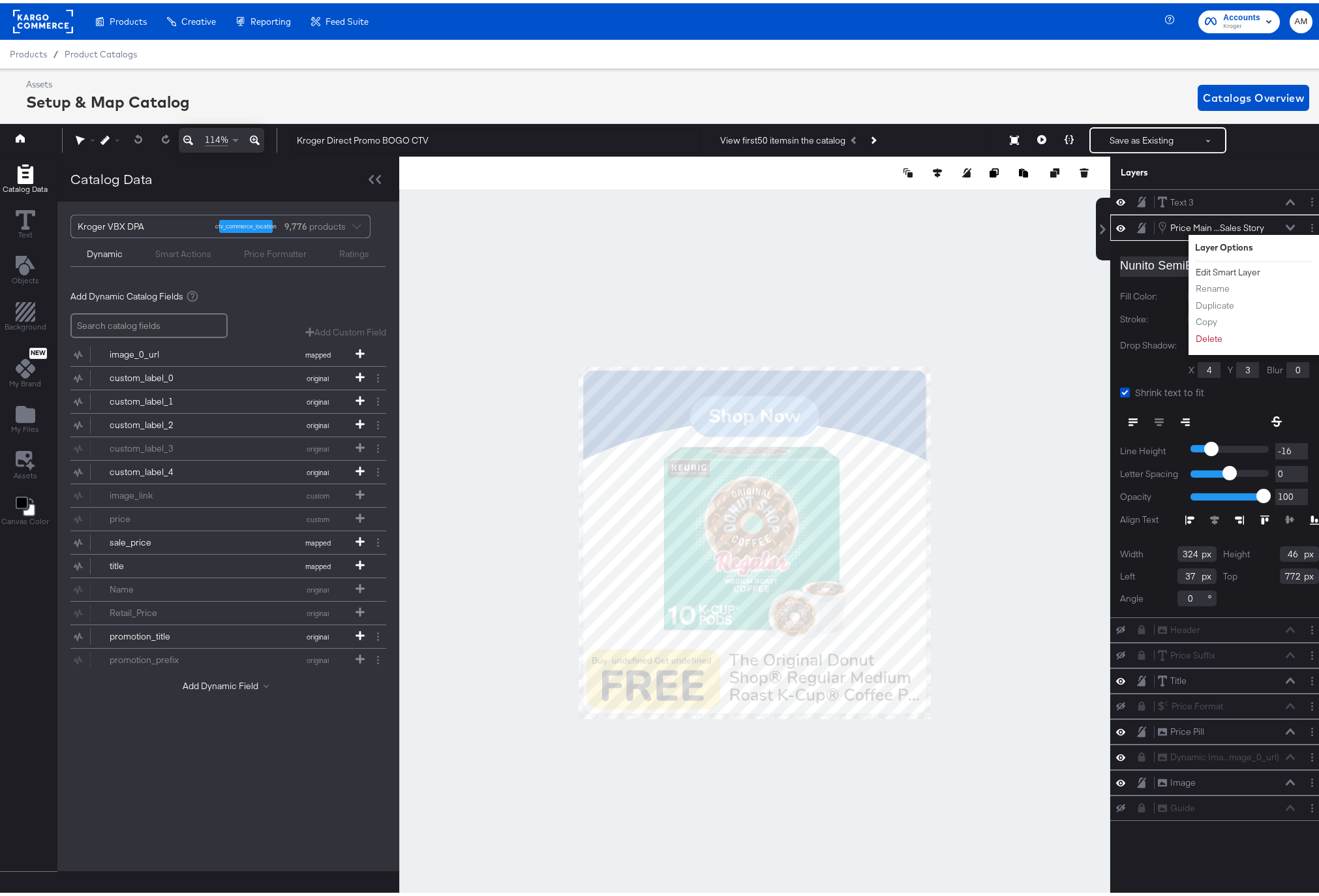
click at [1223, 264] on button "Edit Smart Layer" at bounding box center [1228, 269] width 66 height 13
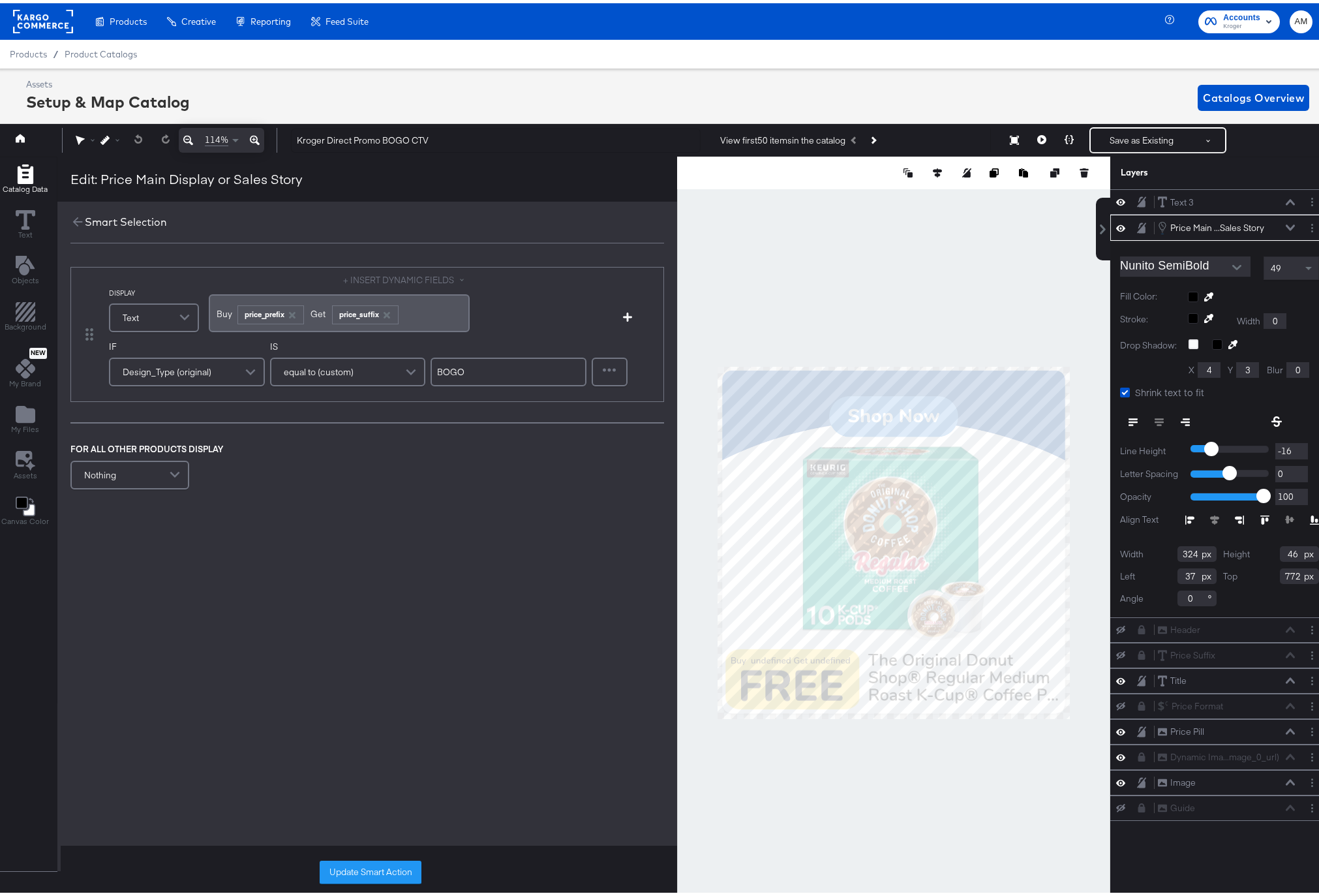
click at [412, 309] on div "Buy ﻿ ﻿ price_prefix ﻿Get ﻿ price_suffix ﻿" at bounding box center [339, 309] width 245 height 21
click at [418, 280] on button "+ INSERT DYNAMIC FIELDS" at bounding box center [407, 277] width 126 height 12
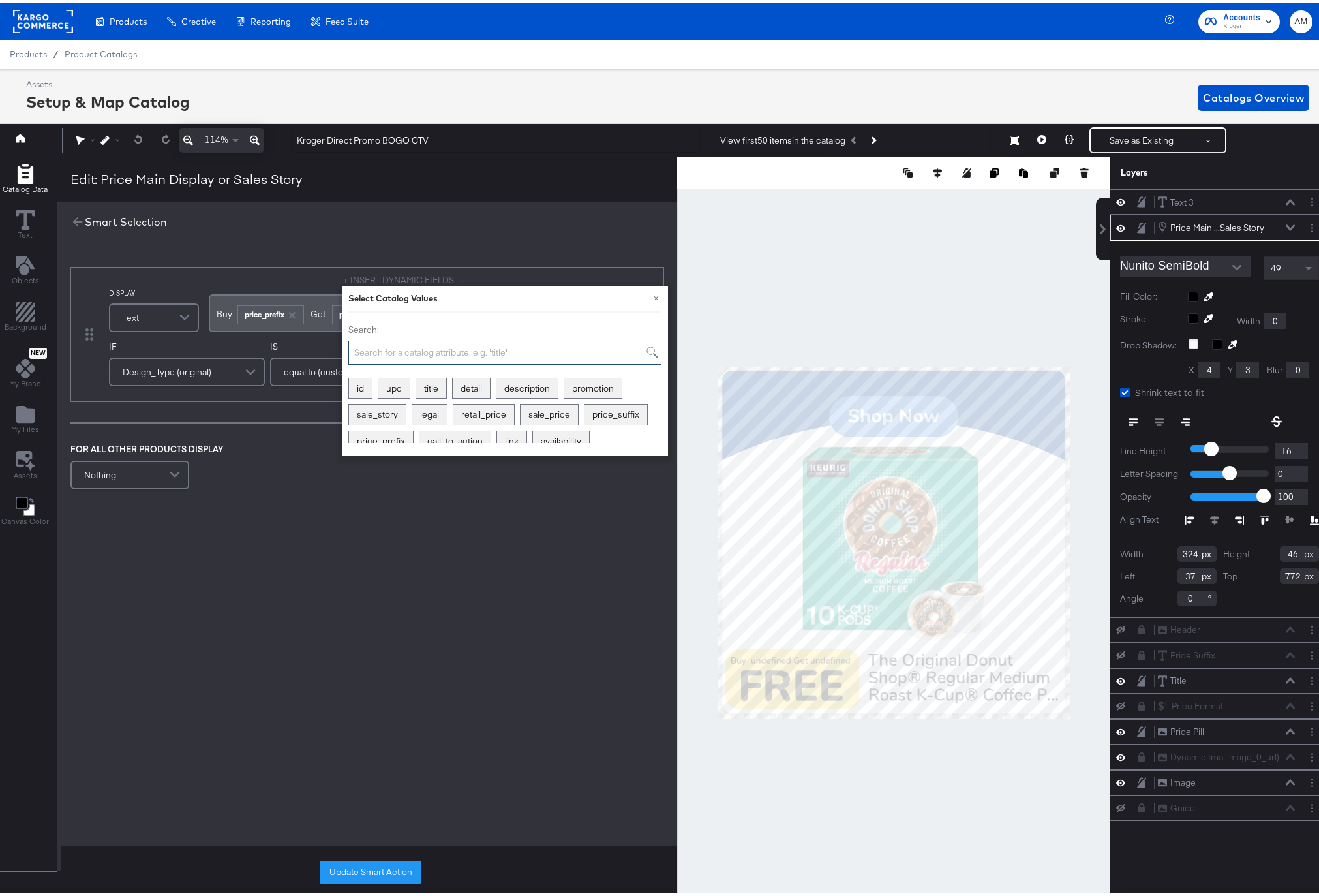
click at [428, 345] on input "Search:" at bounding box center [504, 349] width 313 height 24
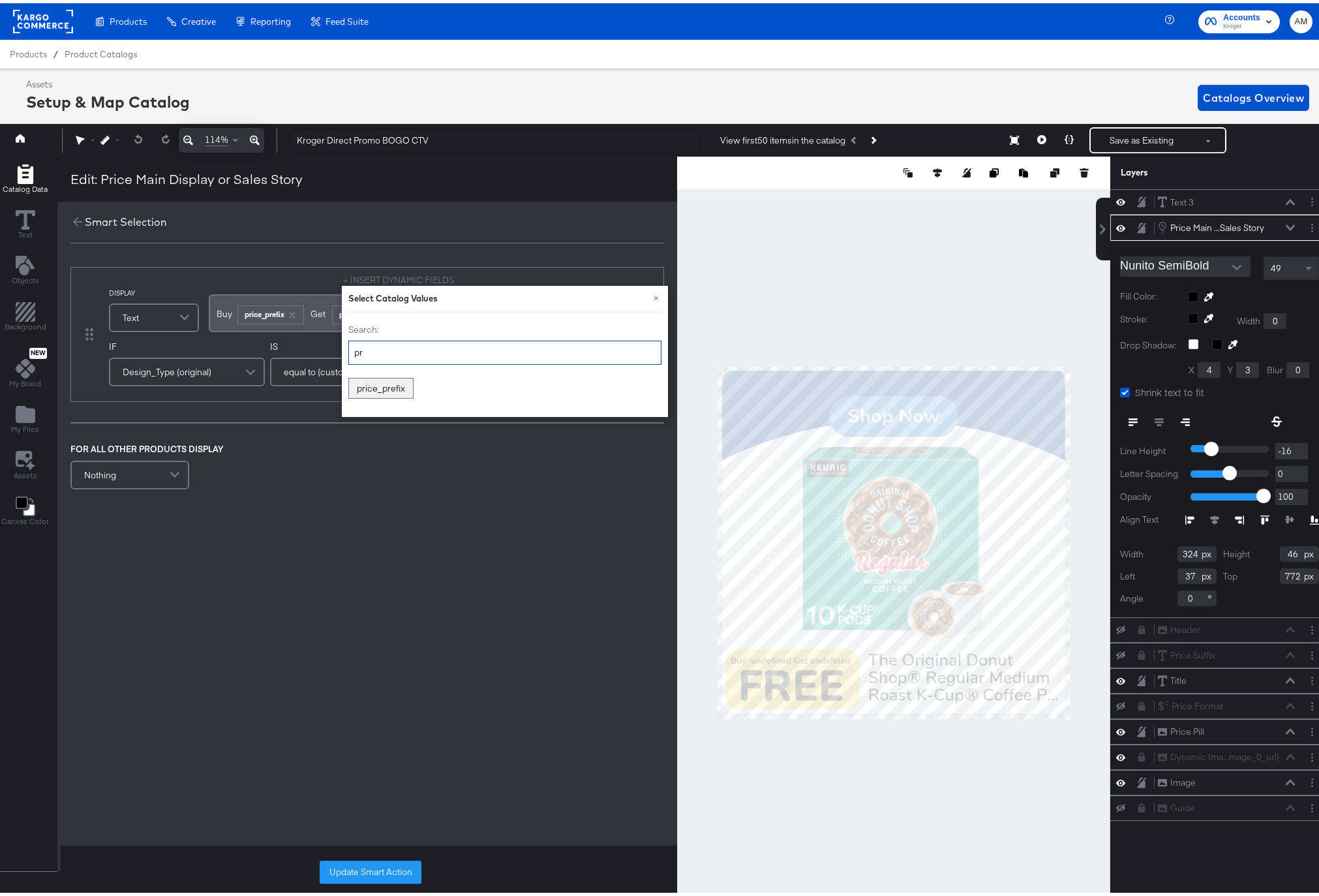
type input "p"
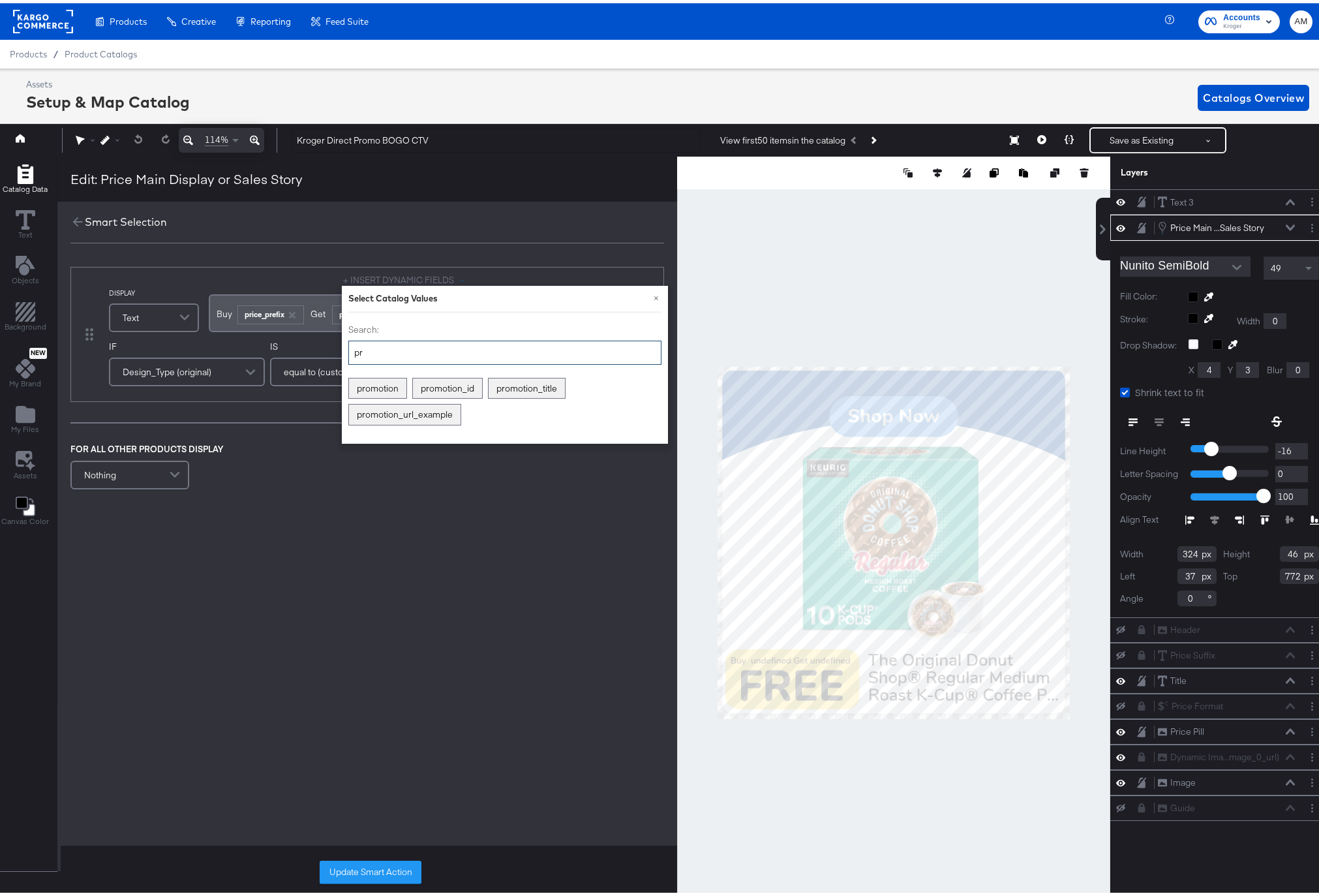
type input "p"
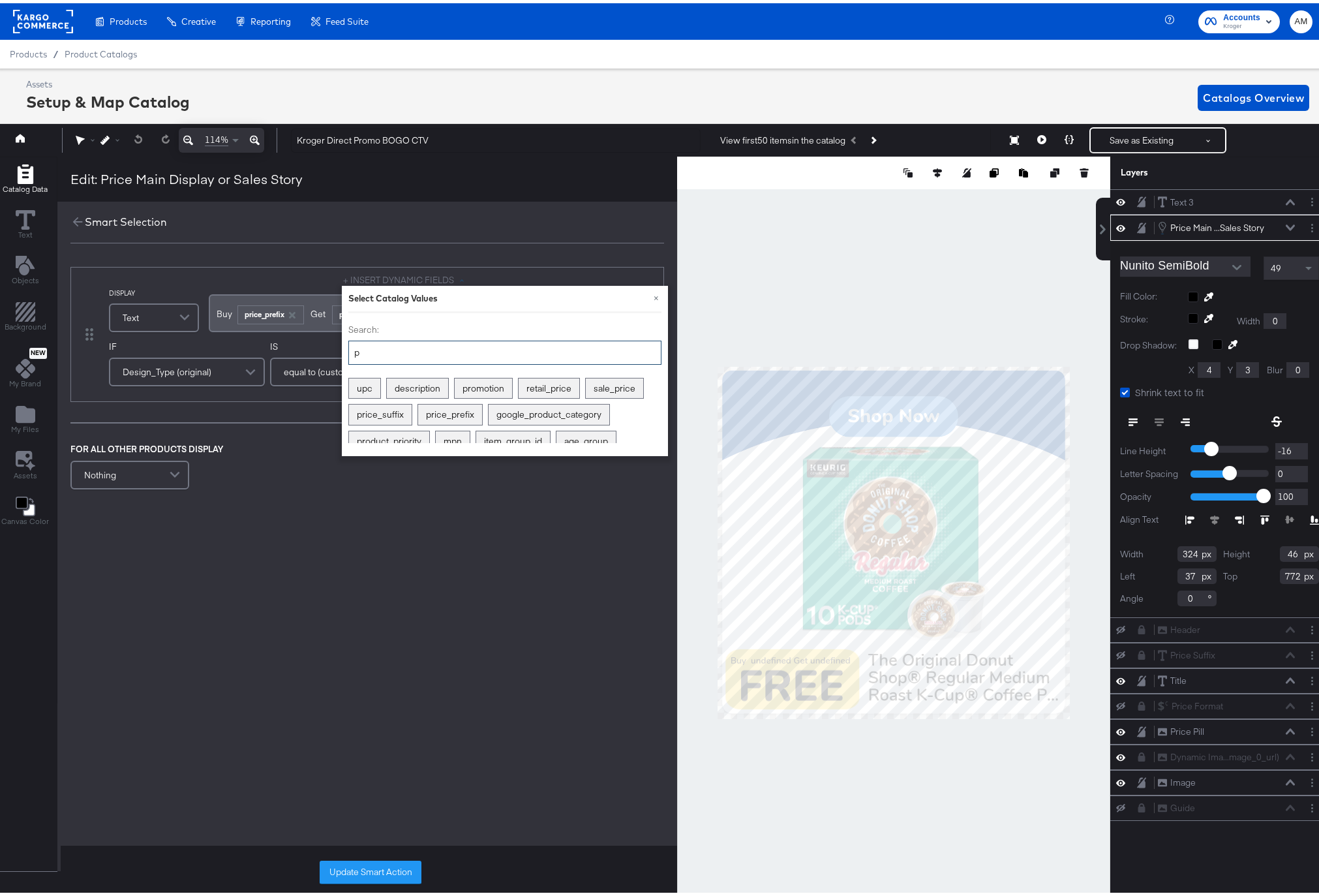
type input "p"
click at [307, 261] on div "DISPLAY Text + INSERT DYNAMIC FIELDS × Select Catalog Values Search: p upc desc…" at bounding box center [368, 376] width 620 height 252
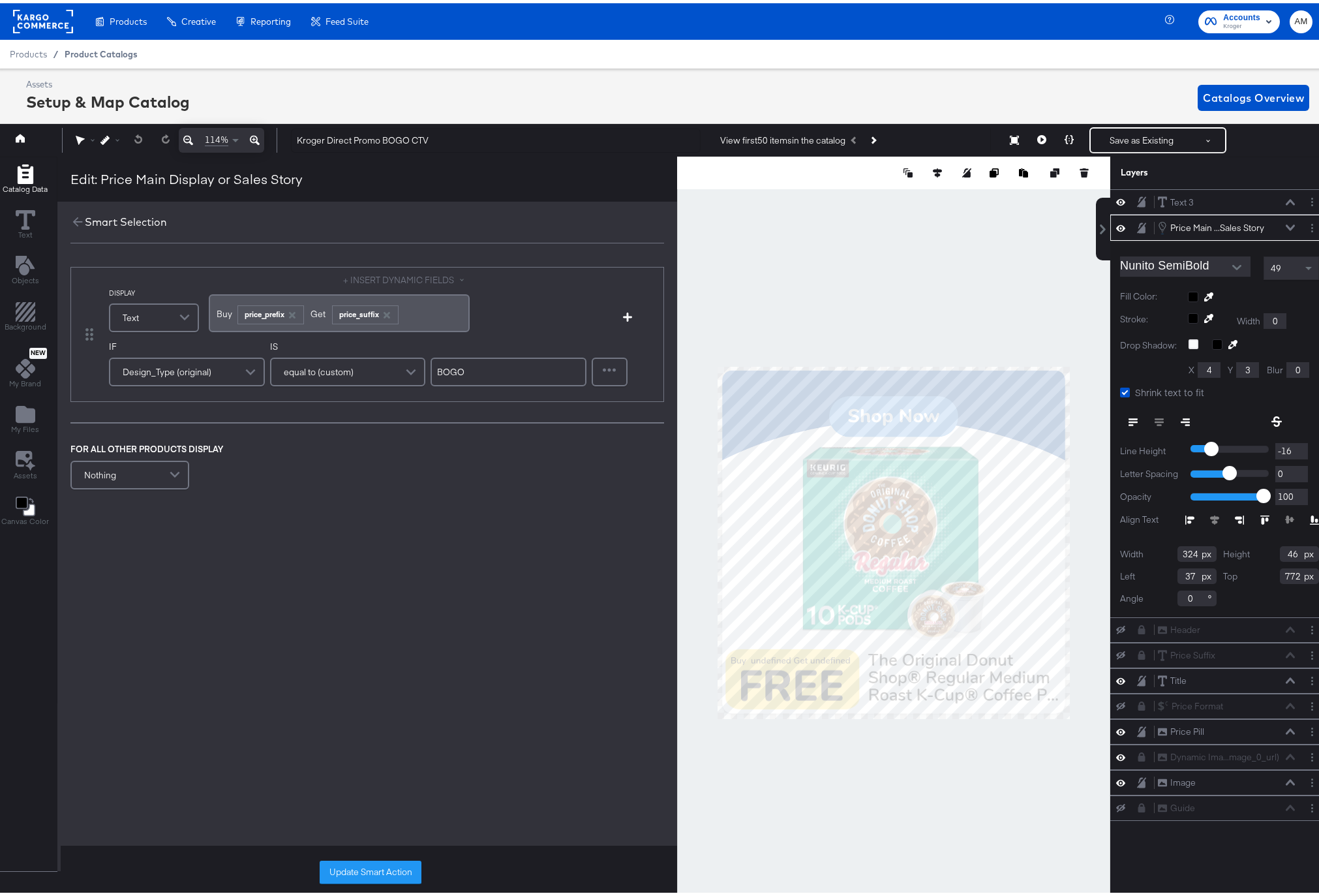
click at [100, 52] on span "Product Catalogs" at bounding box center [101, 50] width 73 height 11
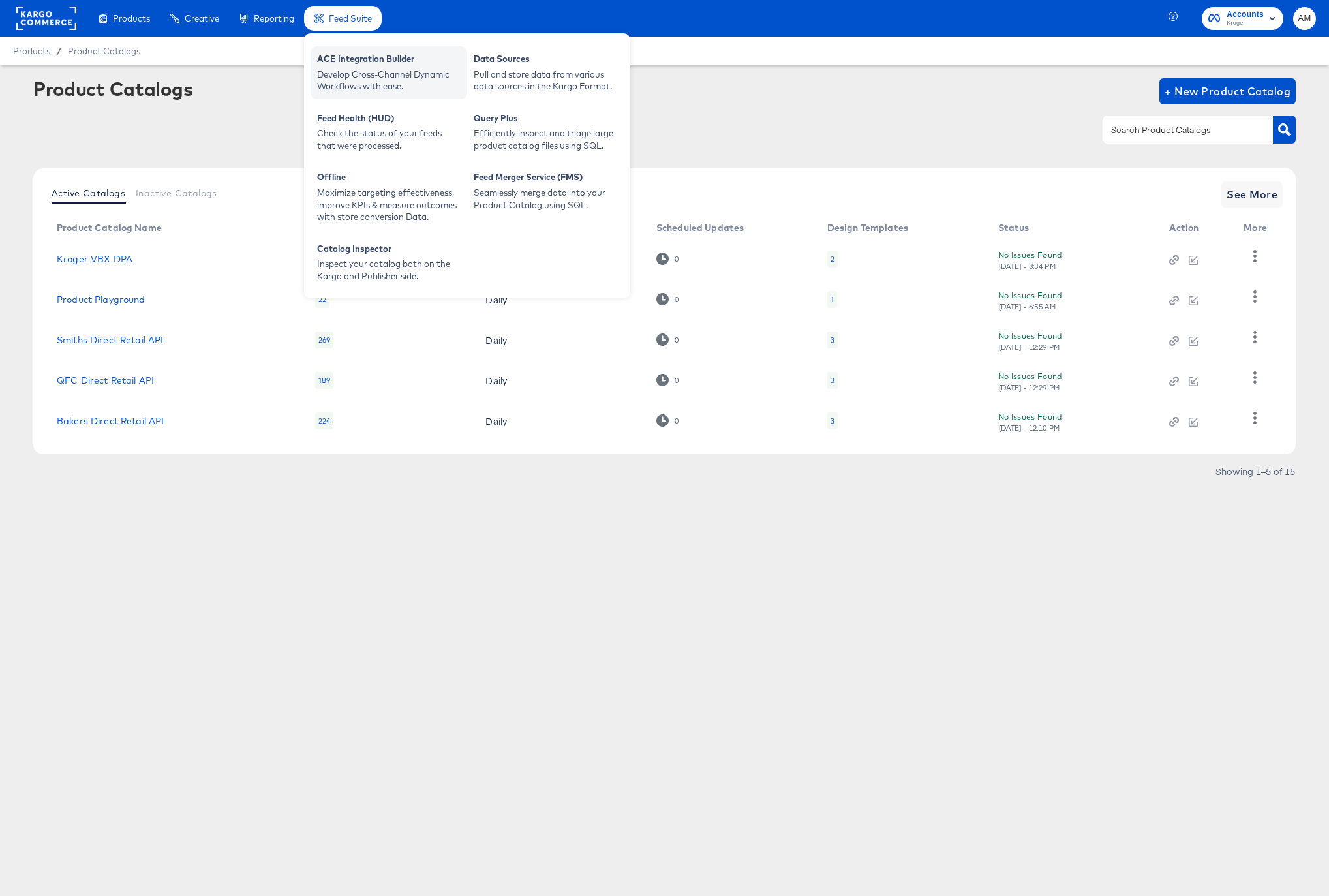
click at [366, 69] on div "Develop Cross-Channel Dynamic Workflows with ease." at bounding box center [389, 81] width 143 height 24
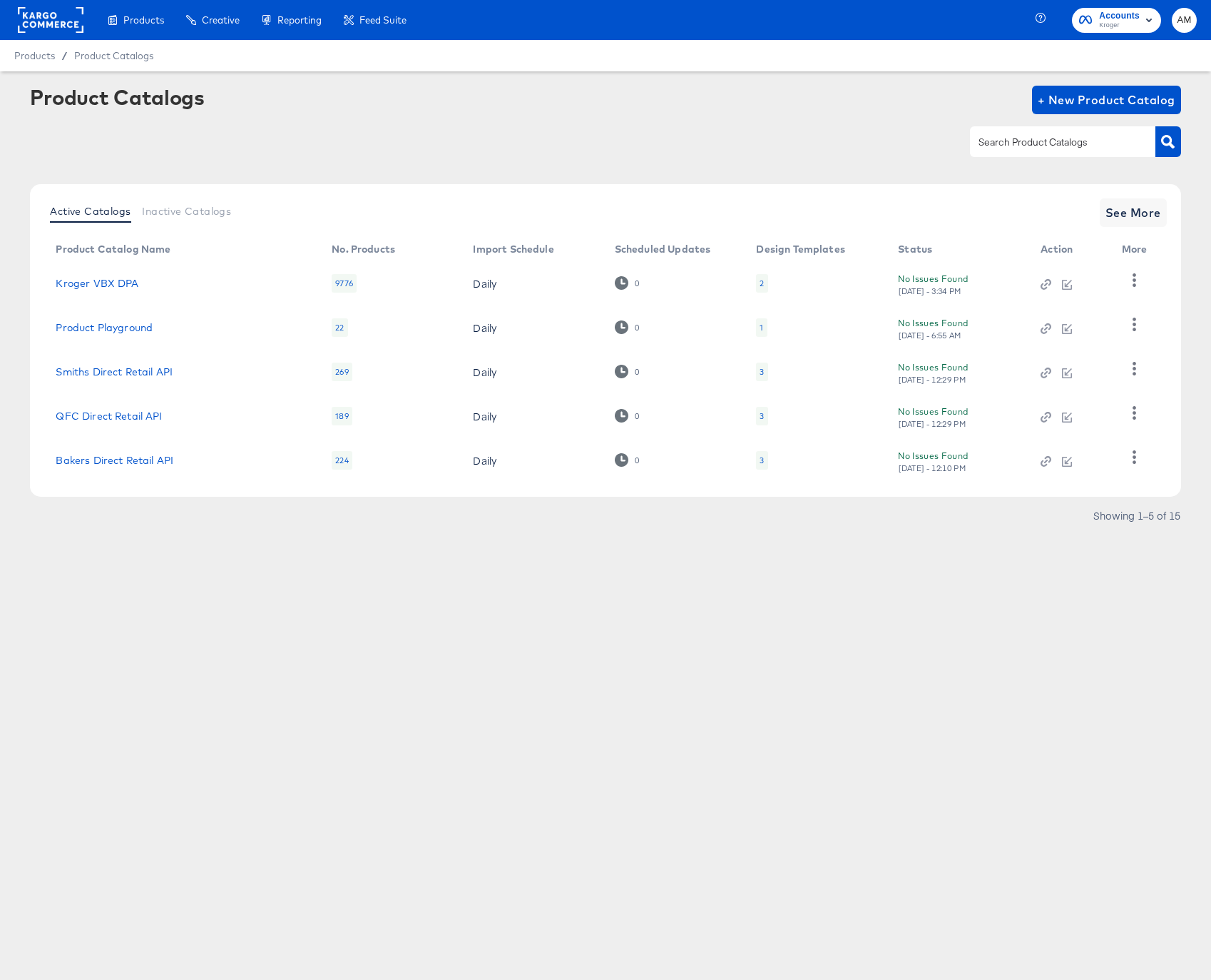
click at [47, 16] on rect at bounding box center [50, 19] width 66 height 26
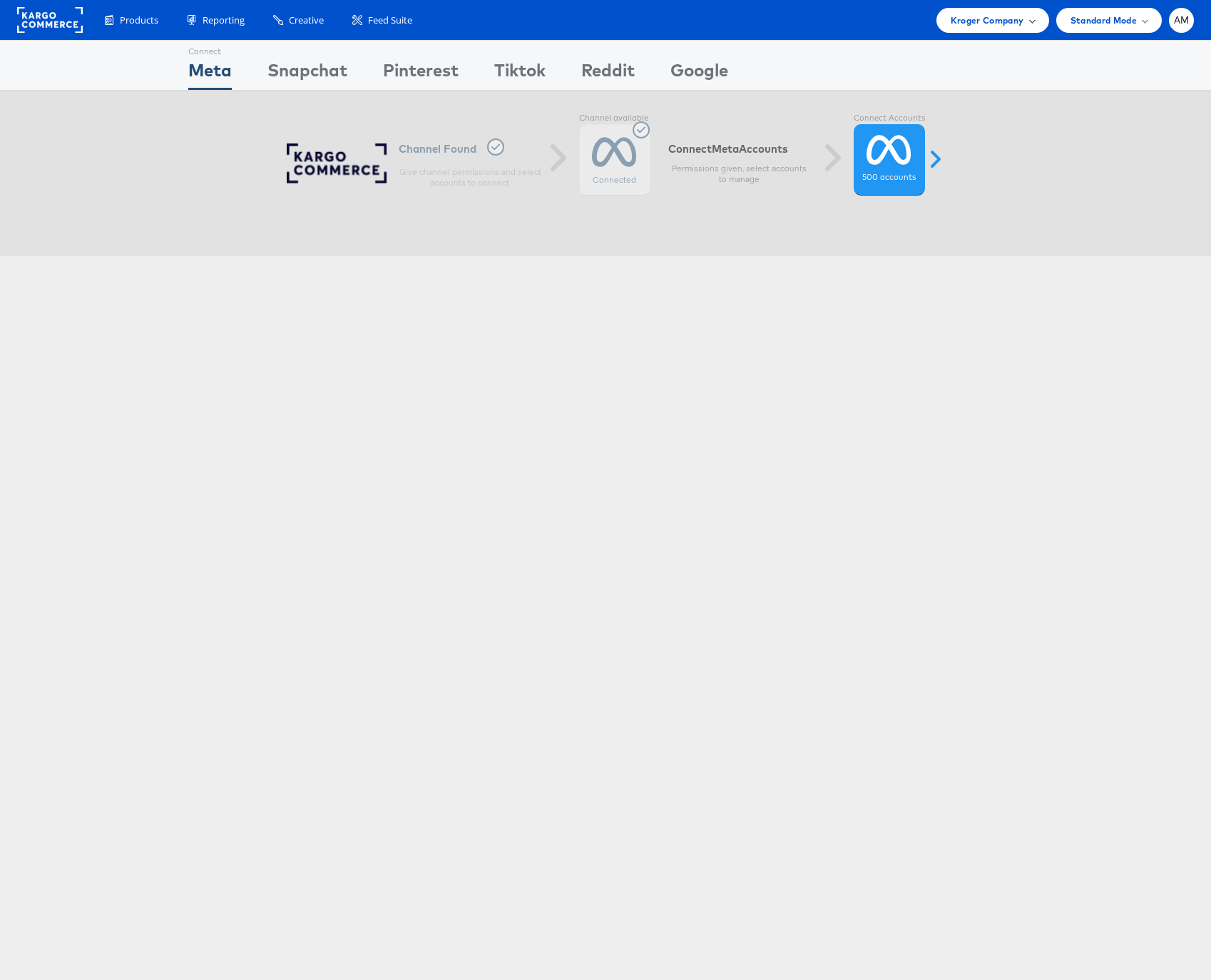
click at [984, 19] on span "Kroger Company" at bounding box center [988, 20] width 74 height 15
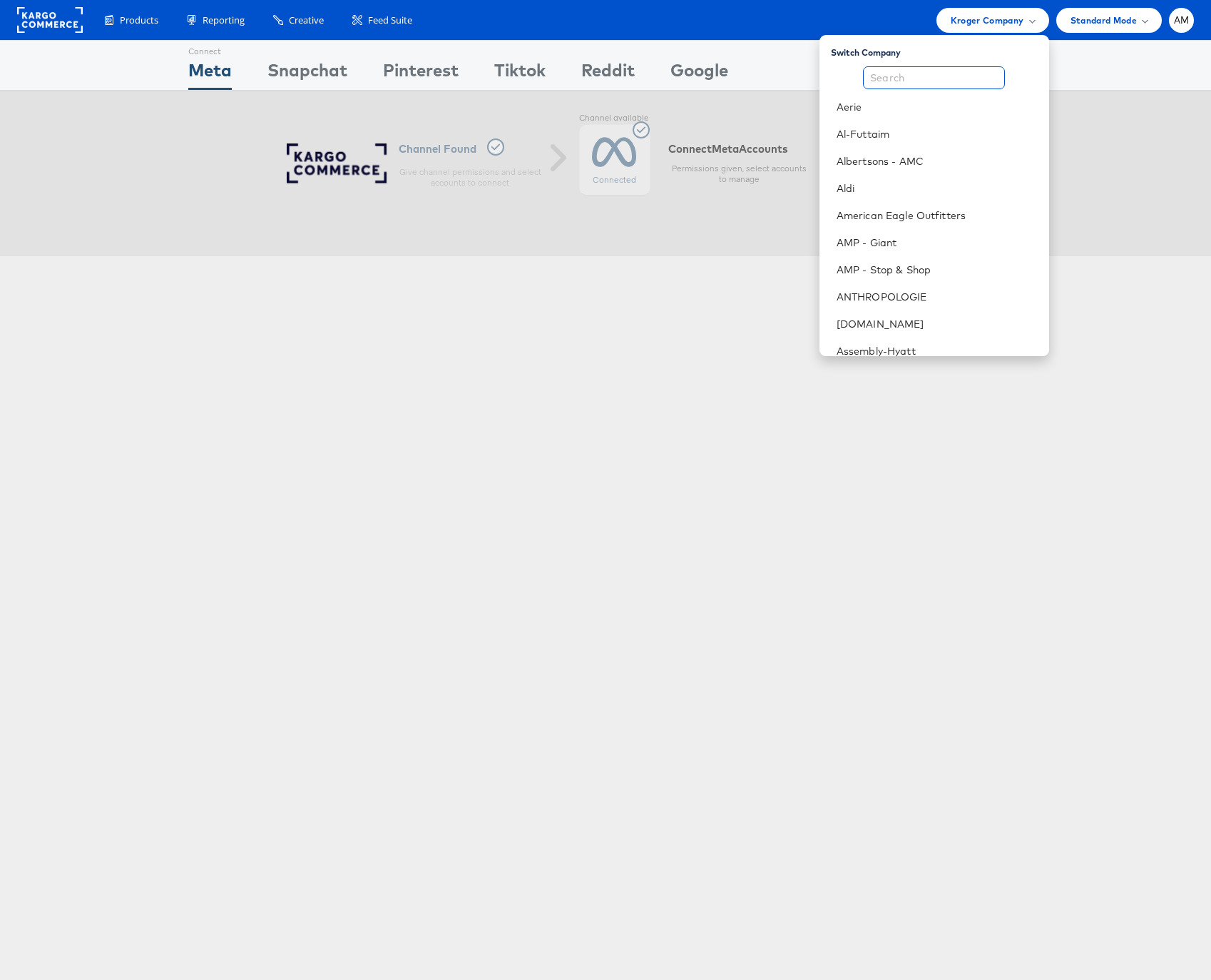
click at [932, 80] on input "text" at bounding box center [934, 78] width 142 height 23
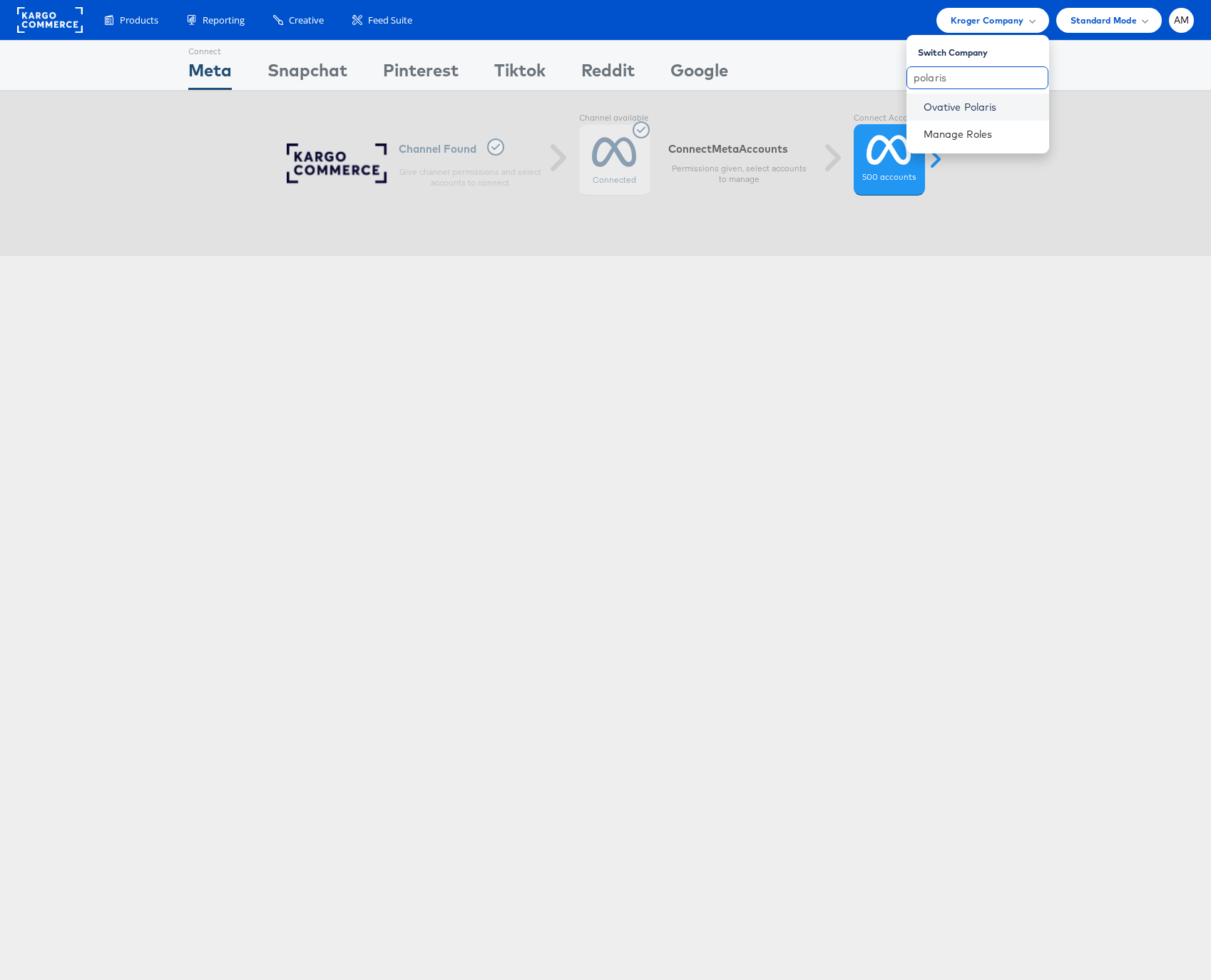
type input "polaris"
click at [972, 105] on link "Ovative Polaris" at bounding box center [981, 107] width 114 height 14
